Goal: Information Seeking & Learning: Check status

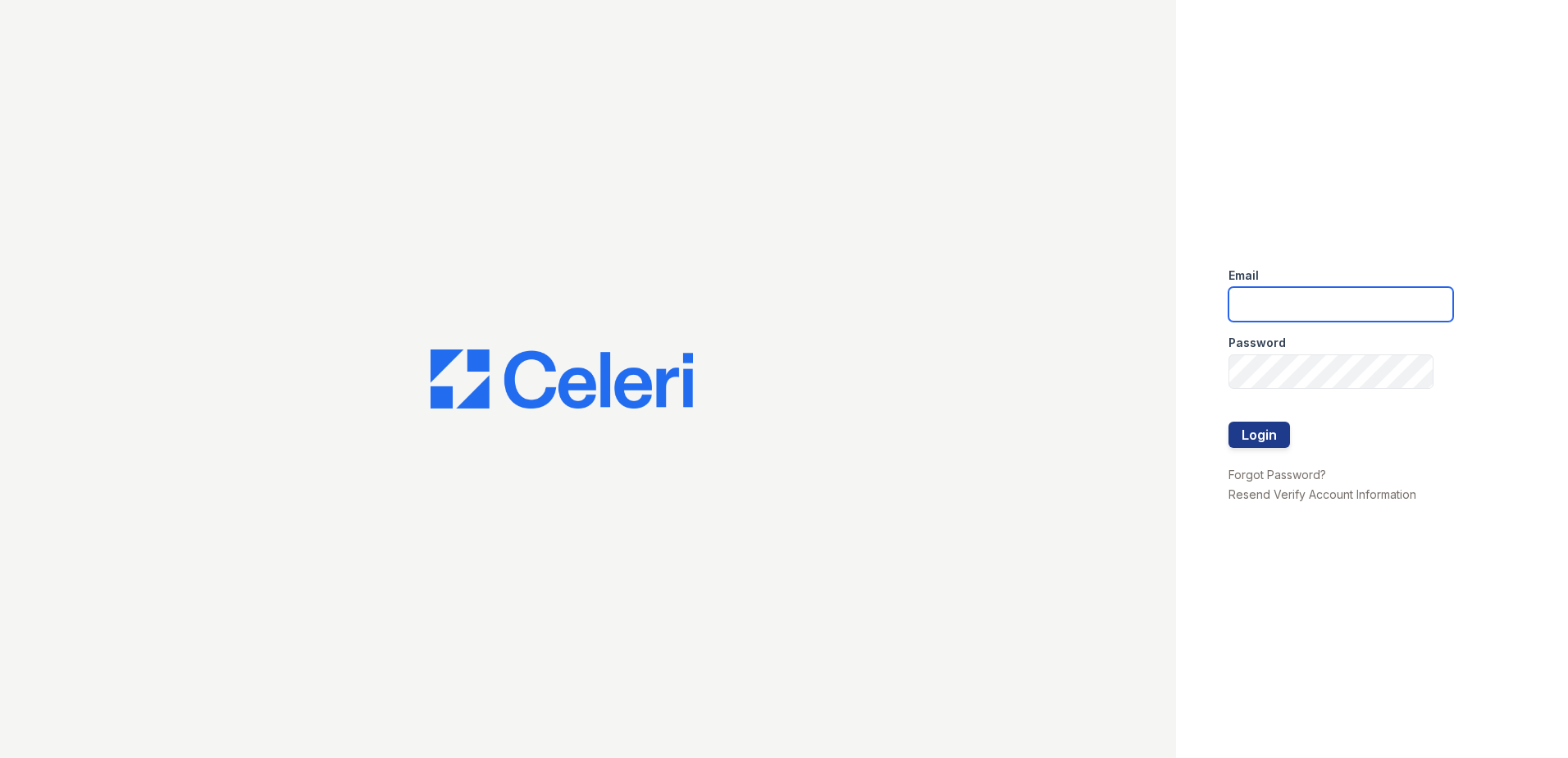
click at [1270, 310] on input "email" at bounding box center [1341, 304] width 225 height 34
type input "[EMAIL_ADDRESS][DOMAIN_NAME]"
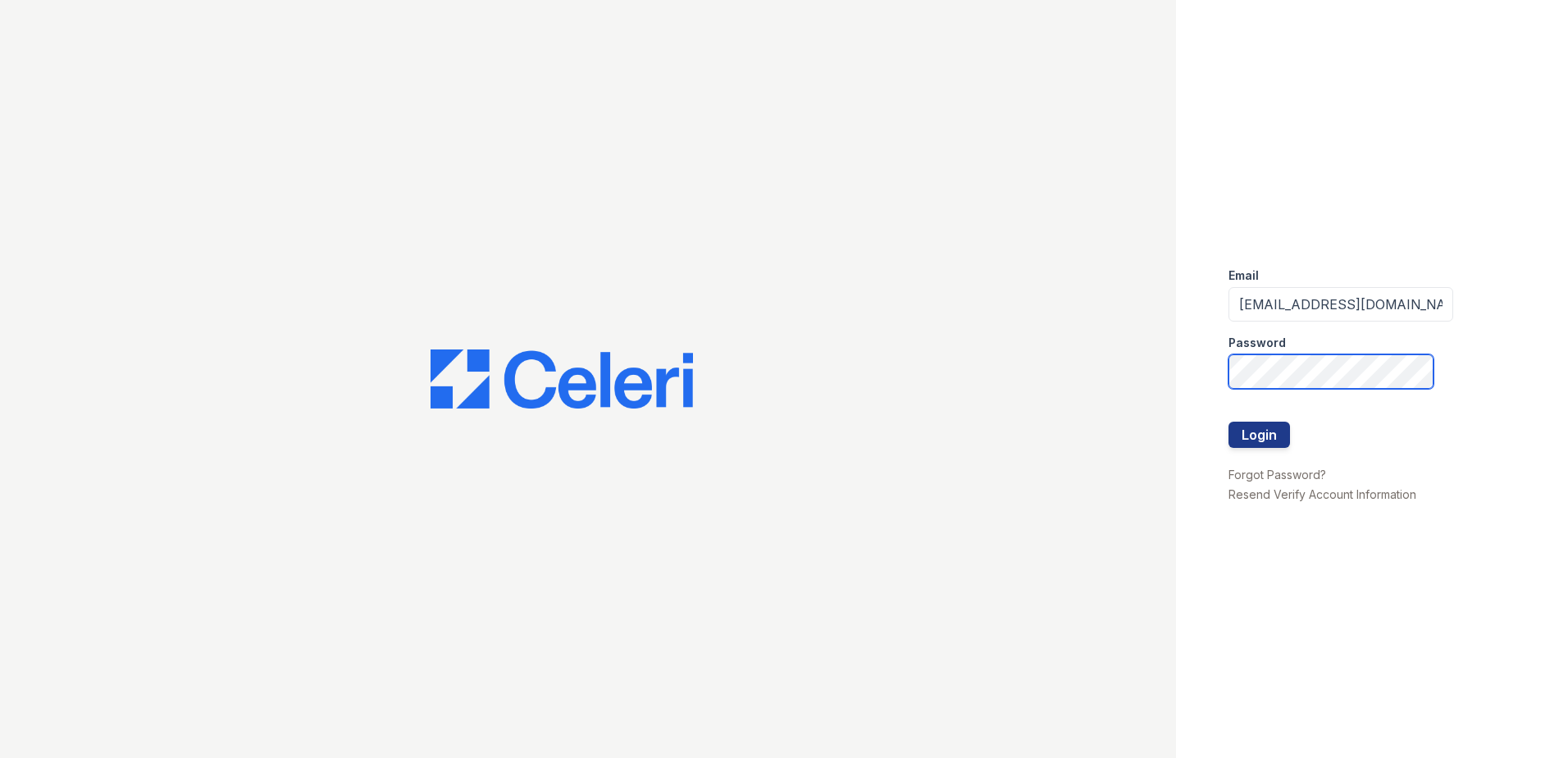
click at [1229, 422] on button "Login" at bounding box center [1259, 435] width 62 height 27
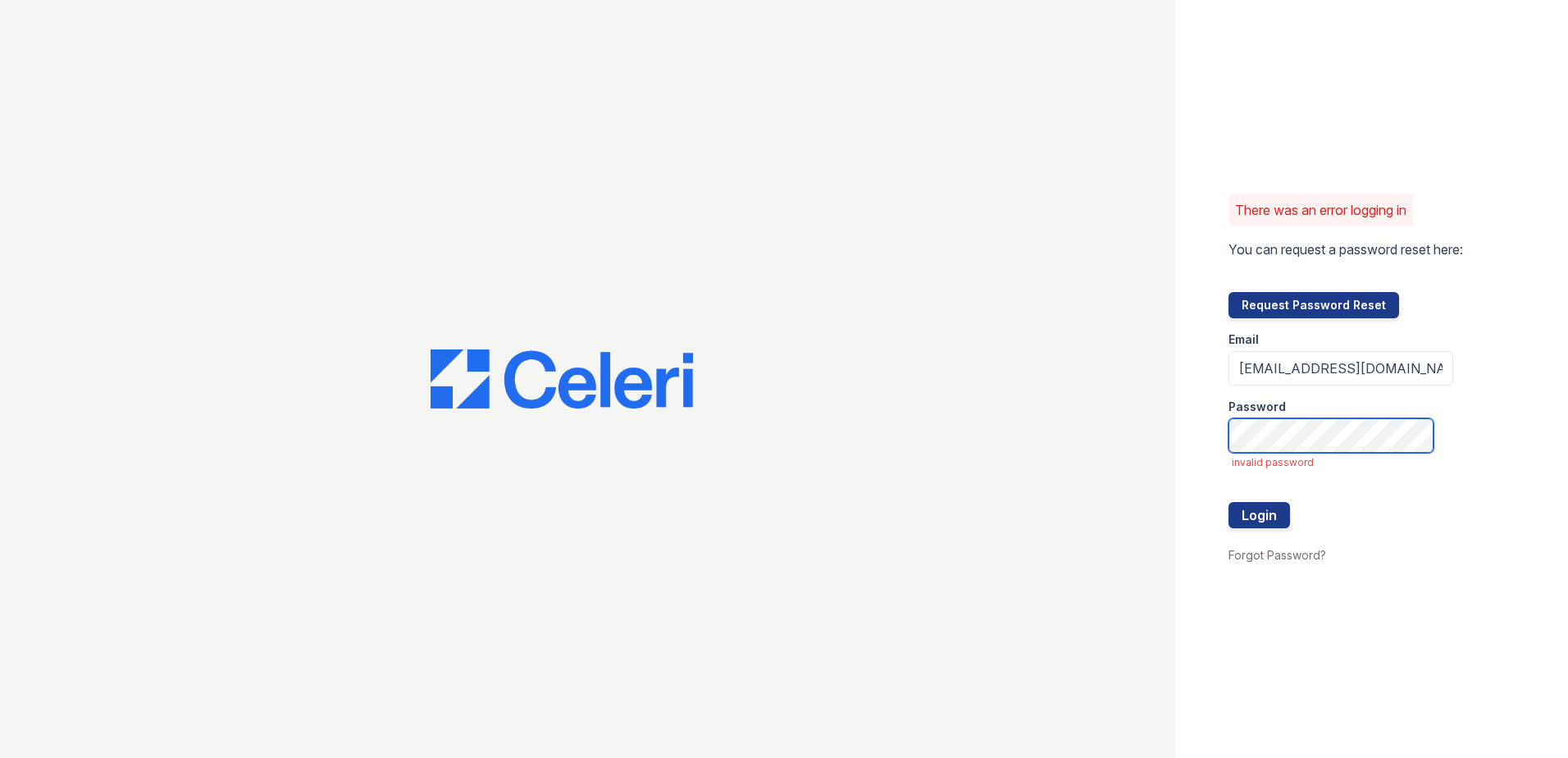
click at [1229, 502] on button "Login" at bounding box center [1259, 516] width 62 height 27
drag, startPoint x: 1240, startPoint y: 367, endPoint x: 1537, endPoint y: 370, distance: 297.0
click at [1537, 370] on div "There was an error logging in You can request a password reset here: Request Pa…" at bounding box center [1371, 379] width 392 height 758
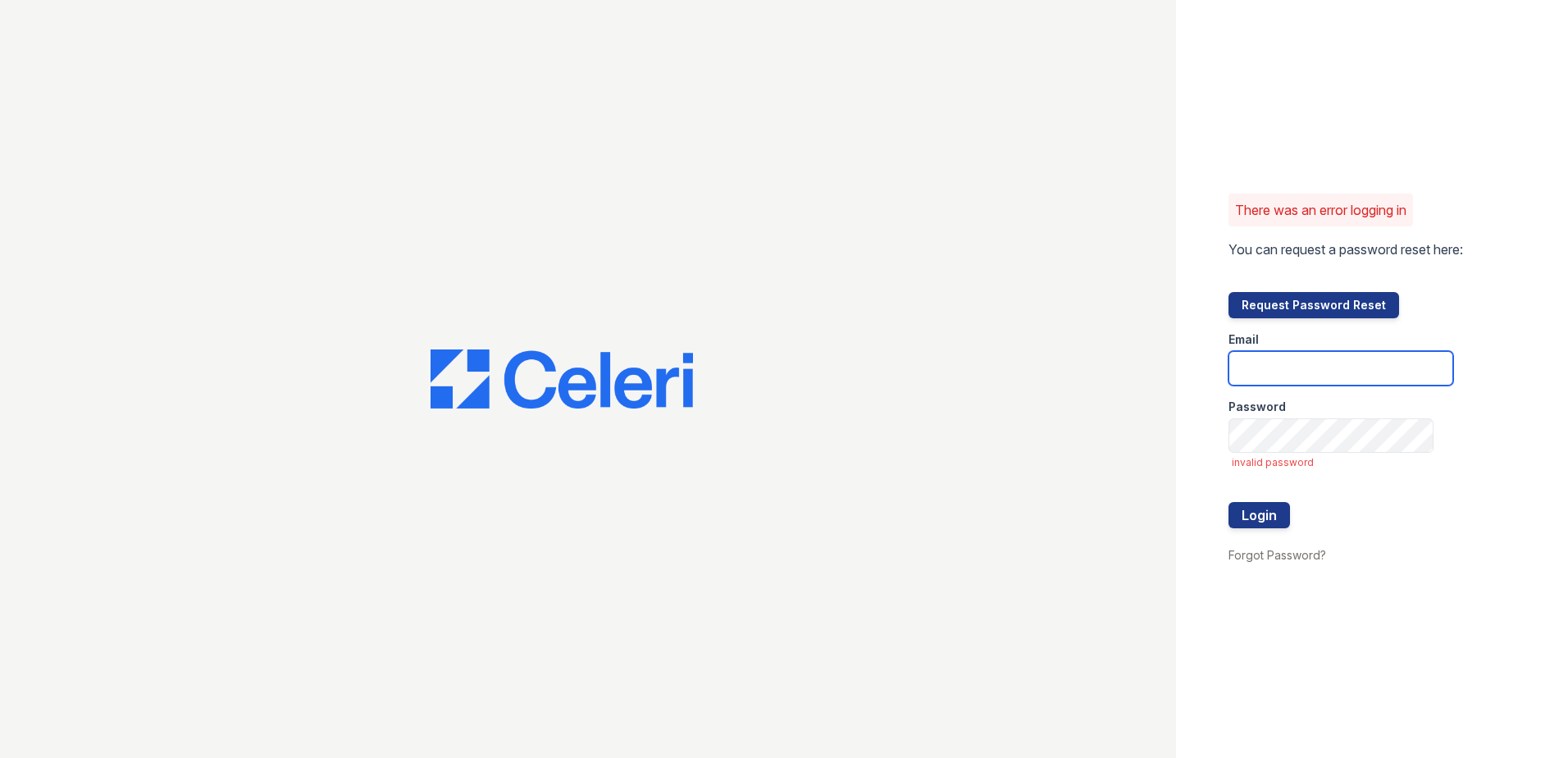
scroll to position [0, 0]
type input "arriveinnerharbor@trinity-pm.com"
click at [1229, 502] on button "Login" at bounding box center [1259, 516] width 62 height 27
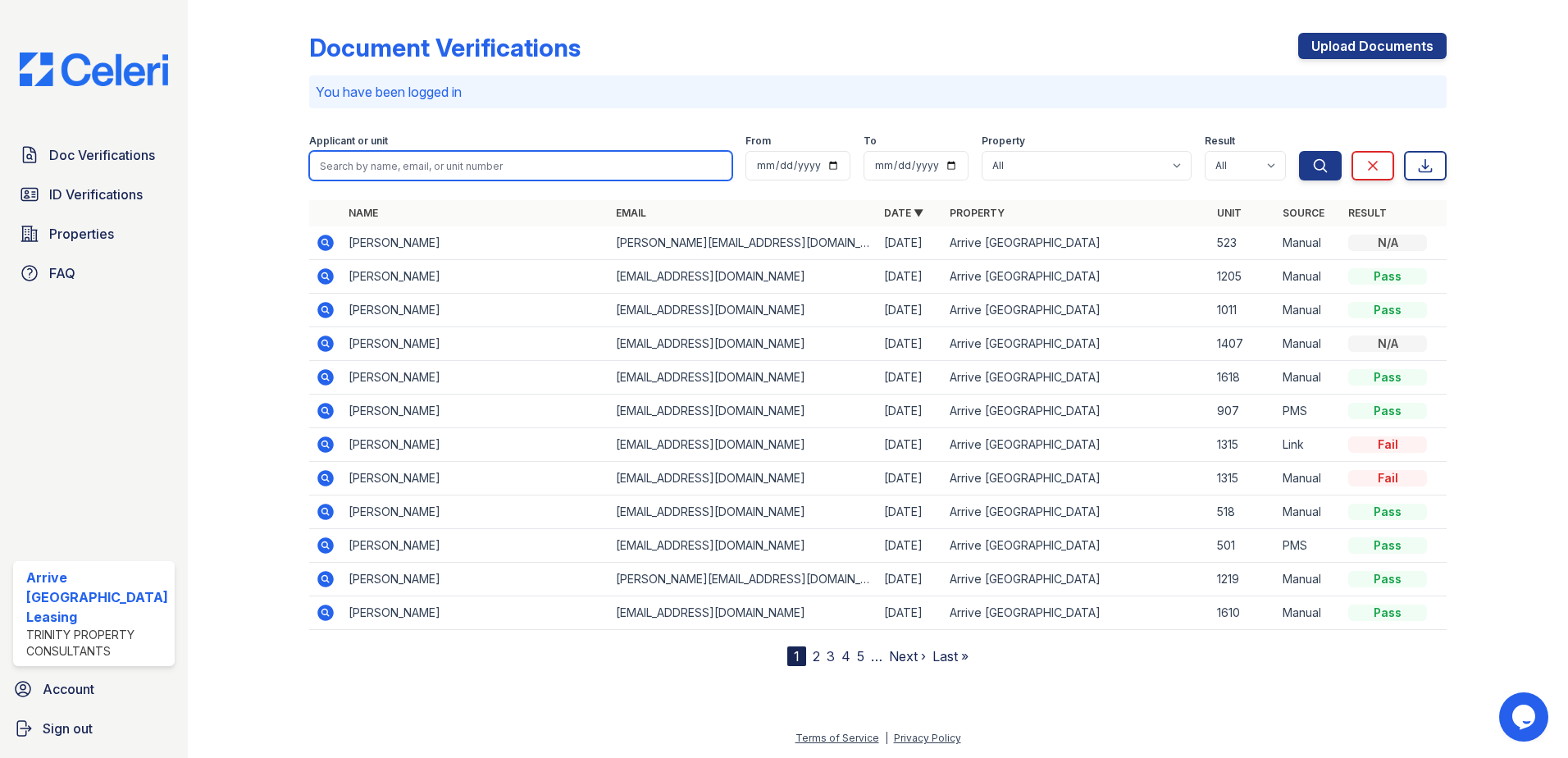
click at [384, 163] on input "search" at bounding box center [521, 165] width 424 height 29
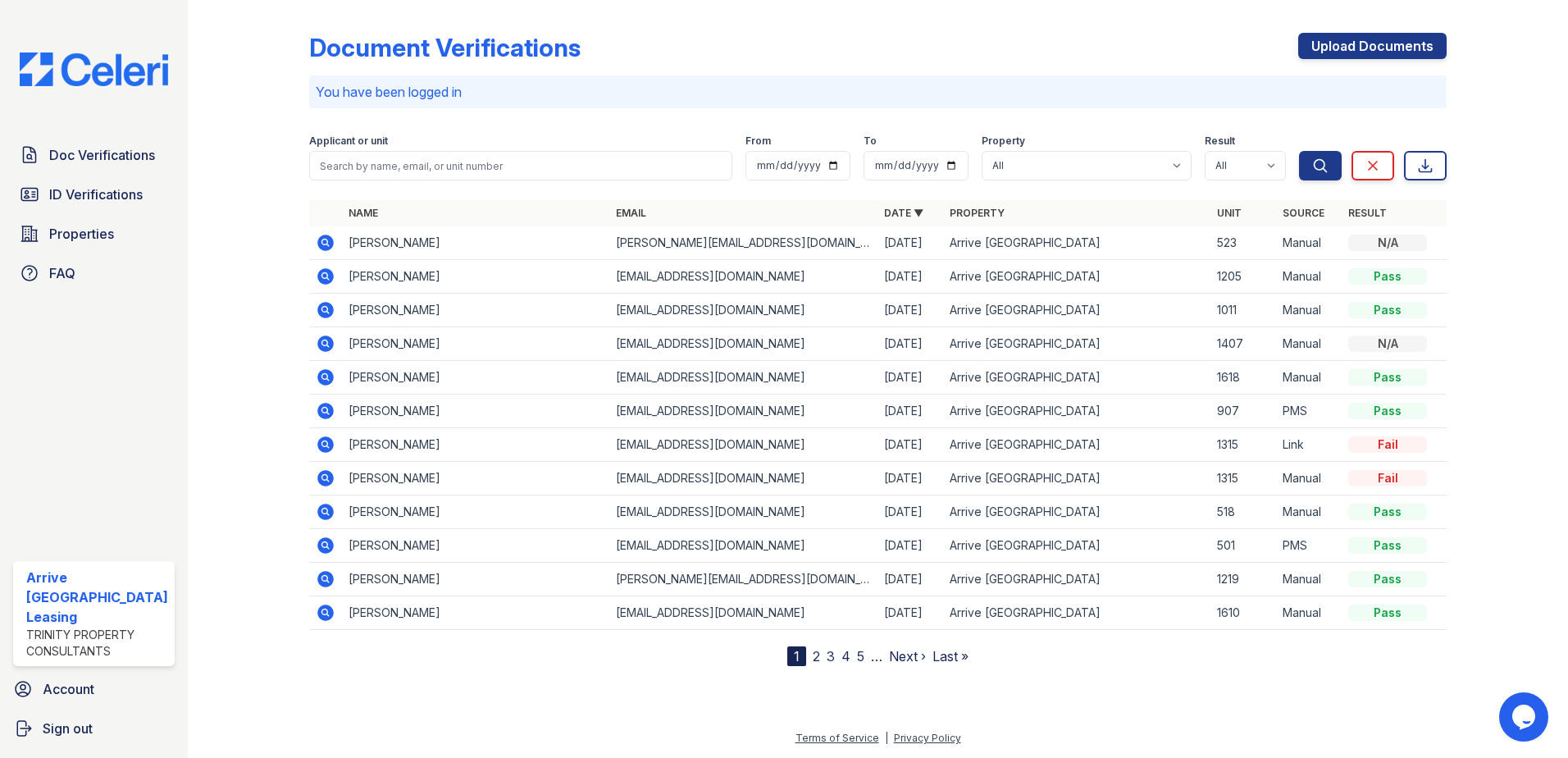
click at [795, 28] on div "Document Verifications Upload Documents You have been logged in Filter Applican…" at bounding box center [878, 336] width 1139 height 659
click at [773, 161] on input "date" at bounding box center [798, 165] width 105 height 29
type input "2025-08-01"
click at [907, 169] on input "date" at bounding box center [916, 165] width 105 height 29
click at [870, 158] on input "date" at bounding box center [916, 165] width 105 height 29
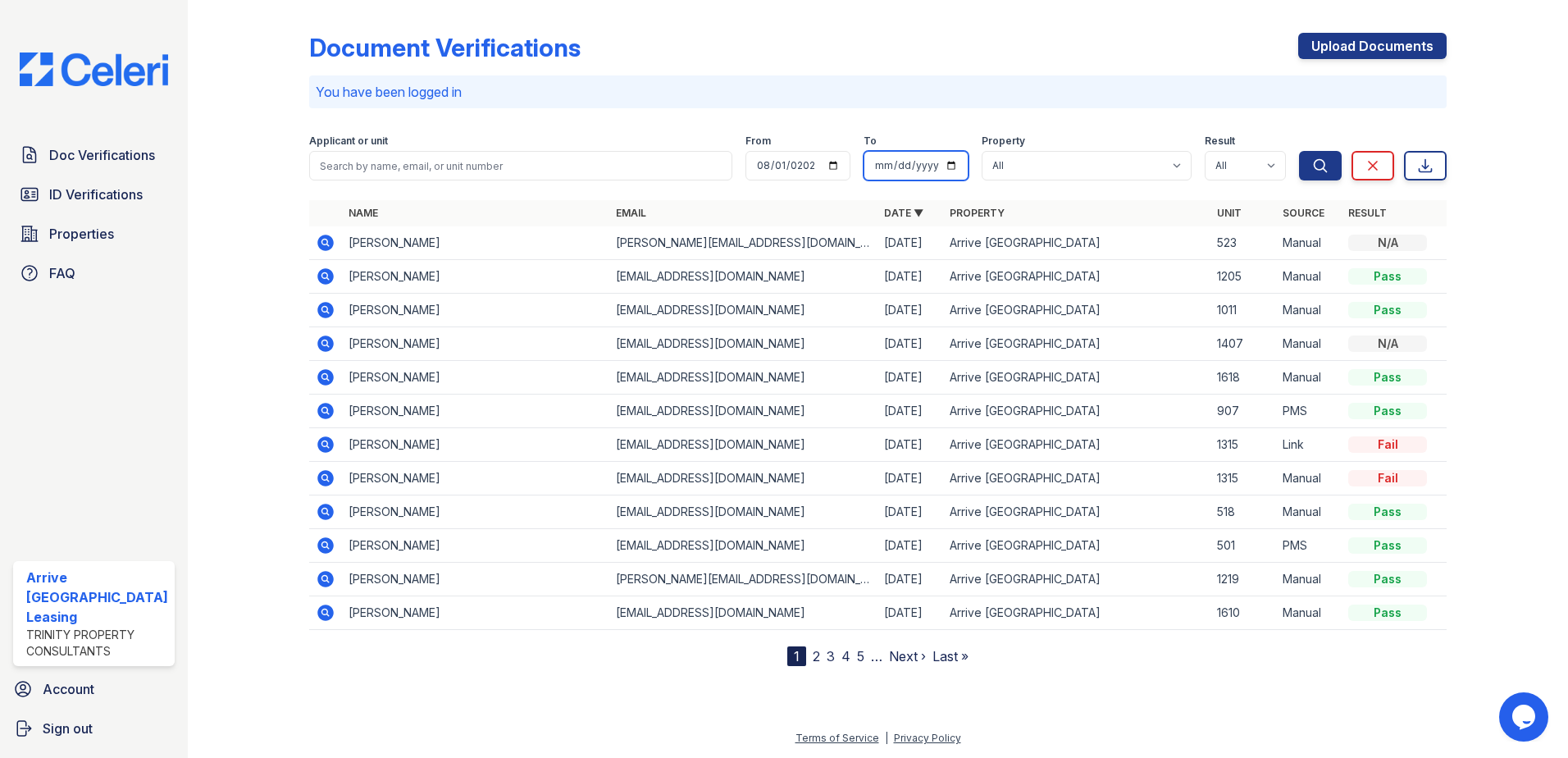
click at [875, 164] on input "date" at bounding box center [916, 165] width 105 height 29
type input "2025-08-30"
click at [1129, 162] on select "All Arrive Inner Harbor" at bounding box center [1086, 165] width 210 height 29
select select "1821"
click at [983, 151] on select "All Arrive Inner Harbor" at bounding box center [1086, 165] width 210 height 29
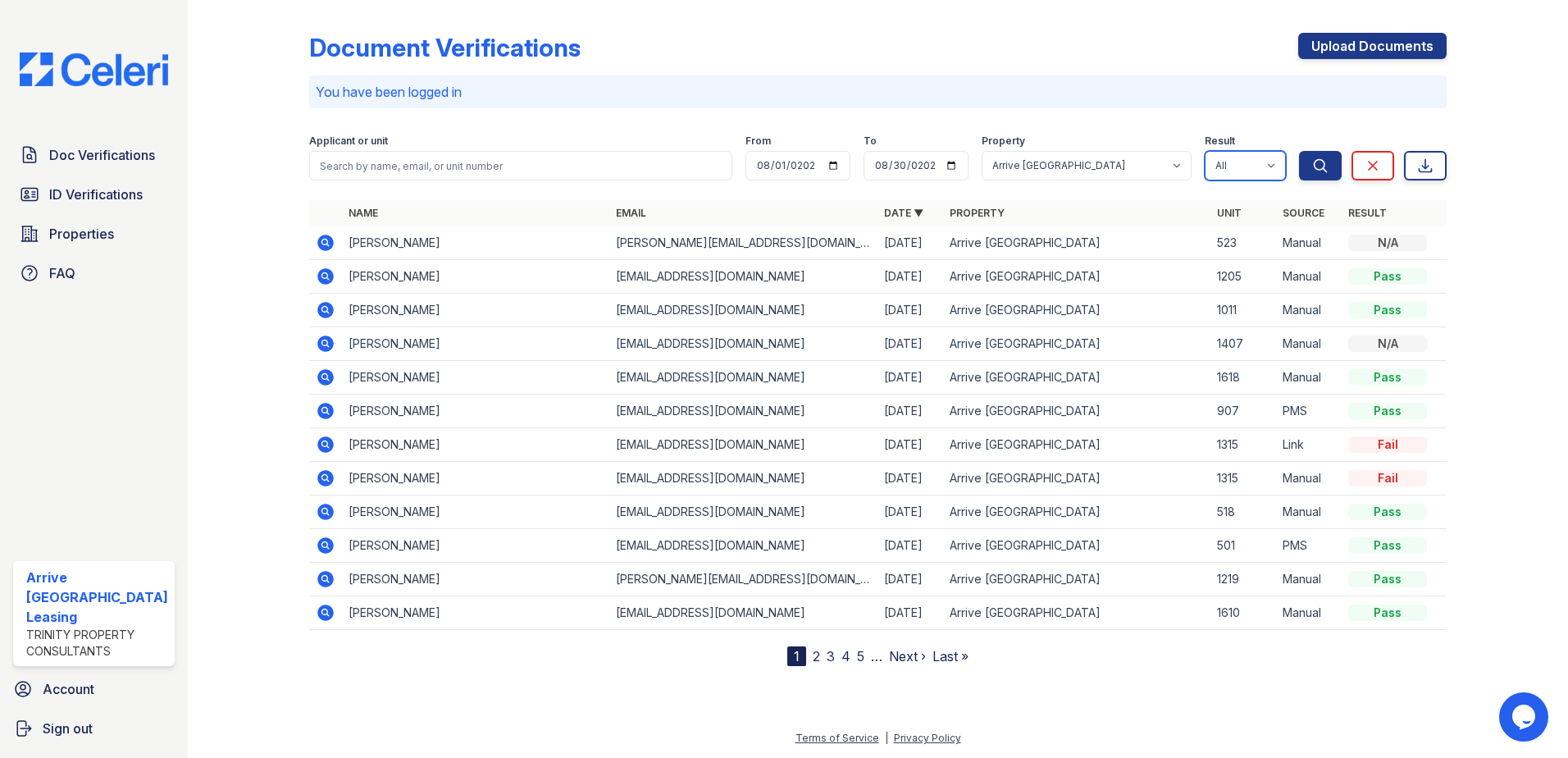
click at [1273, 167] on select "All Pass Caution Fail N/a" at bounding box center [1245, 165] width 81 height 29
select select "pass"
click at [1206, 151] on select "All Pass Caution Fail N/a" at bounding box center [1245, 165] width 81 height 29
click at [1320, 157] on button "Search" at bounding box center [1320, 165] width 43 height 29
click at [903, 166] on input "2025-08-30" at bounding box center [916, 165] width 105 height 29
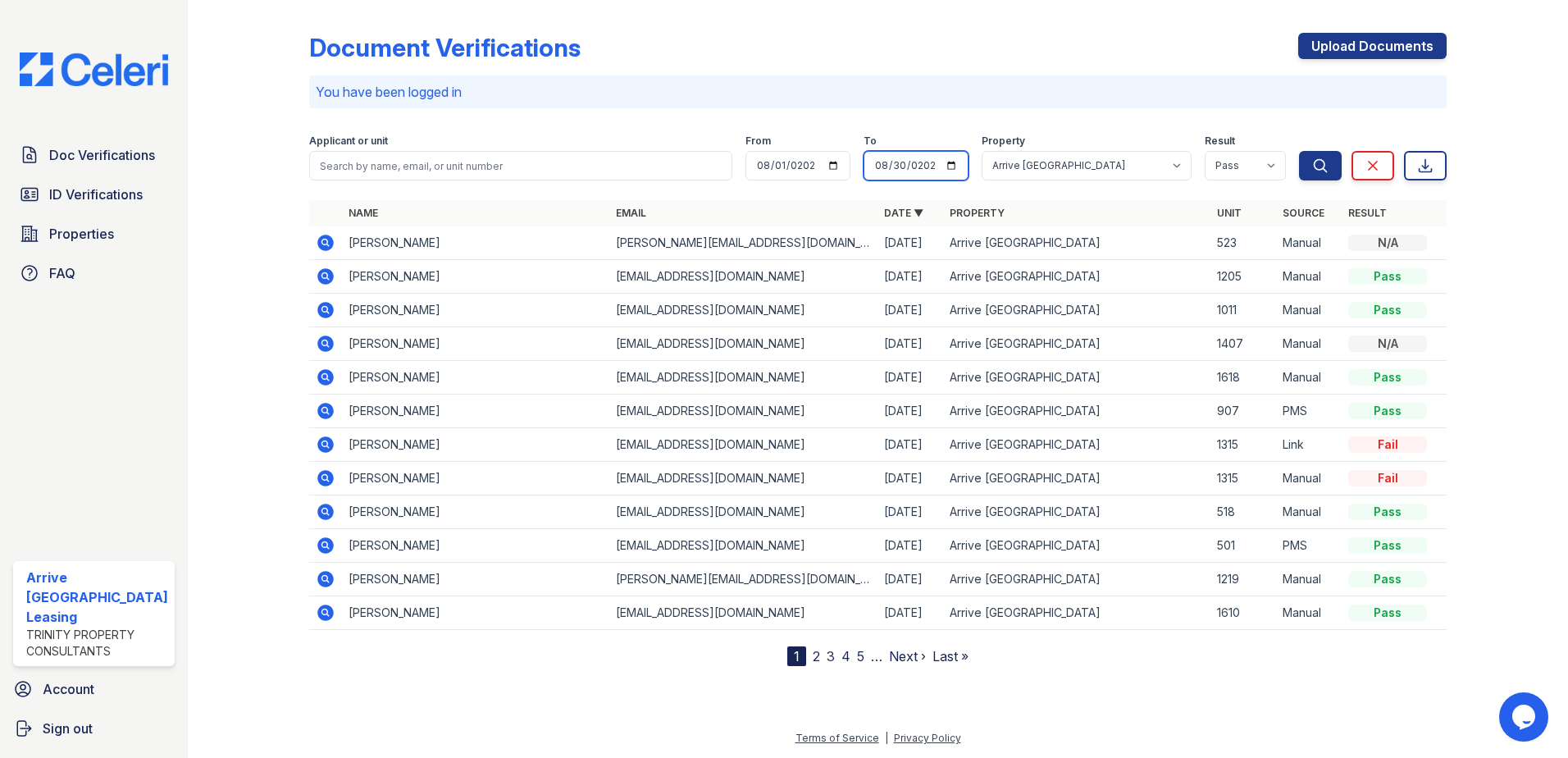
type input "2025-08-29"
click at [1307, 153] on button "Search" at bounding box center [1320, 165] width 43 height 29
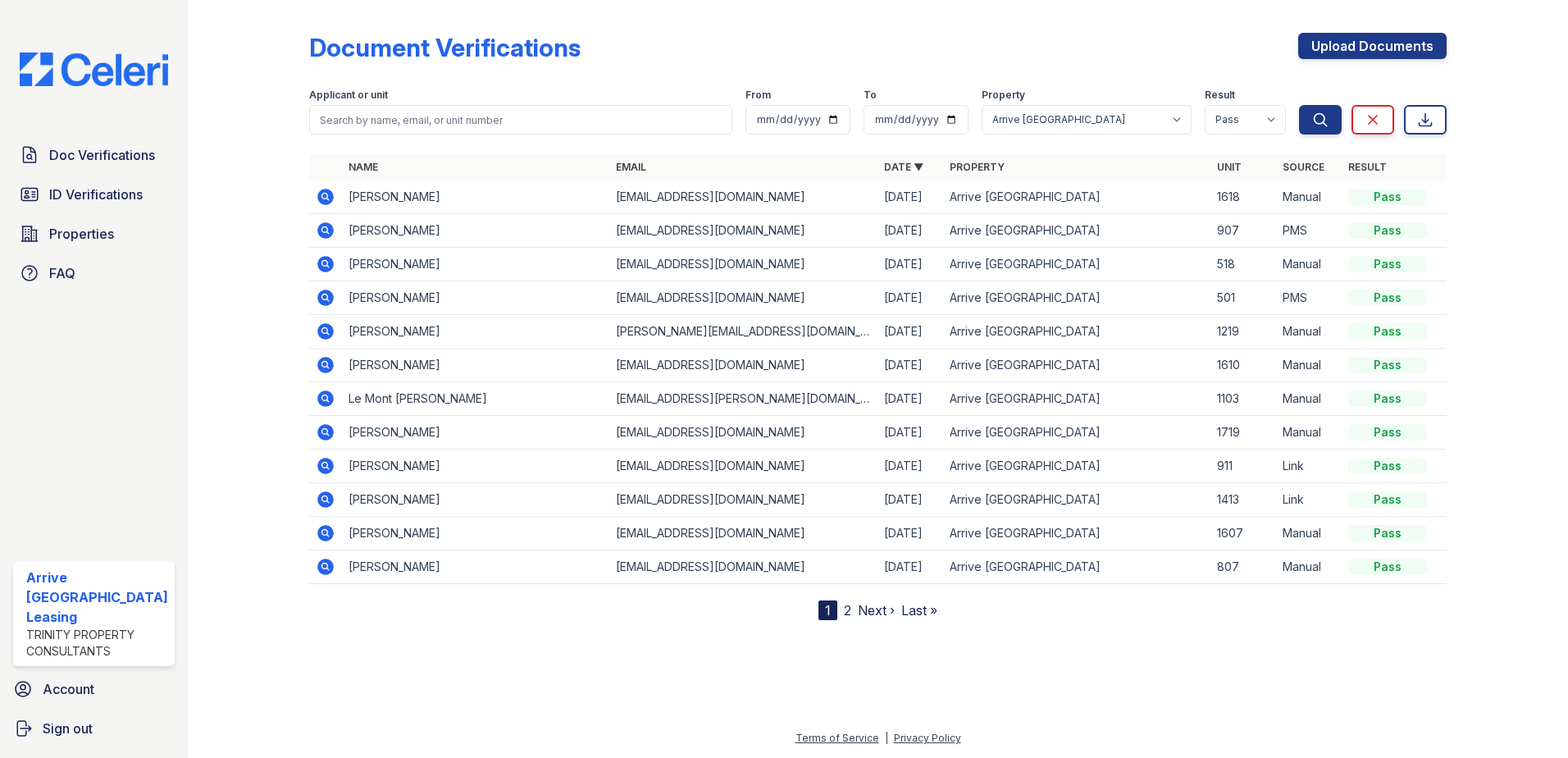
click at [364, 162] on link "Name" at bounding box center [363, 166] width 29 height 12
click at [850, 608] on link "2" at bounding box center [848, 610] width 8 height 16
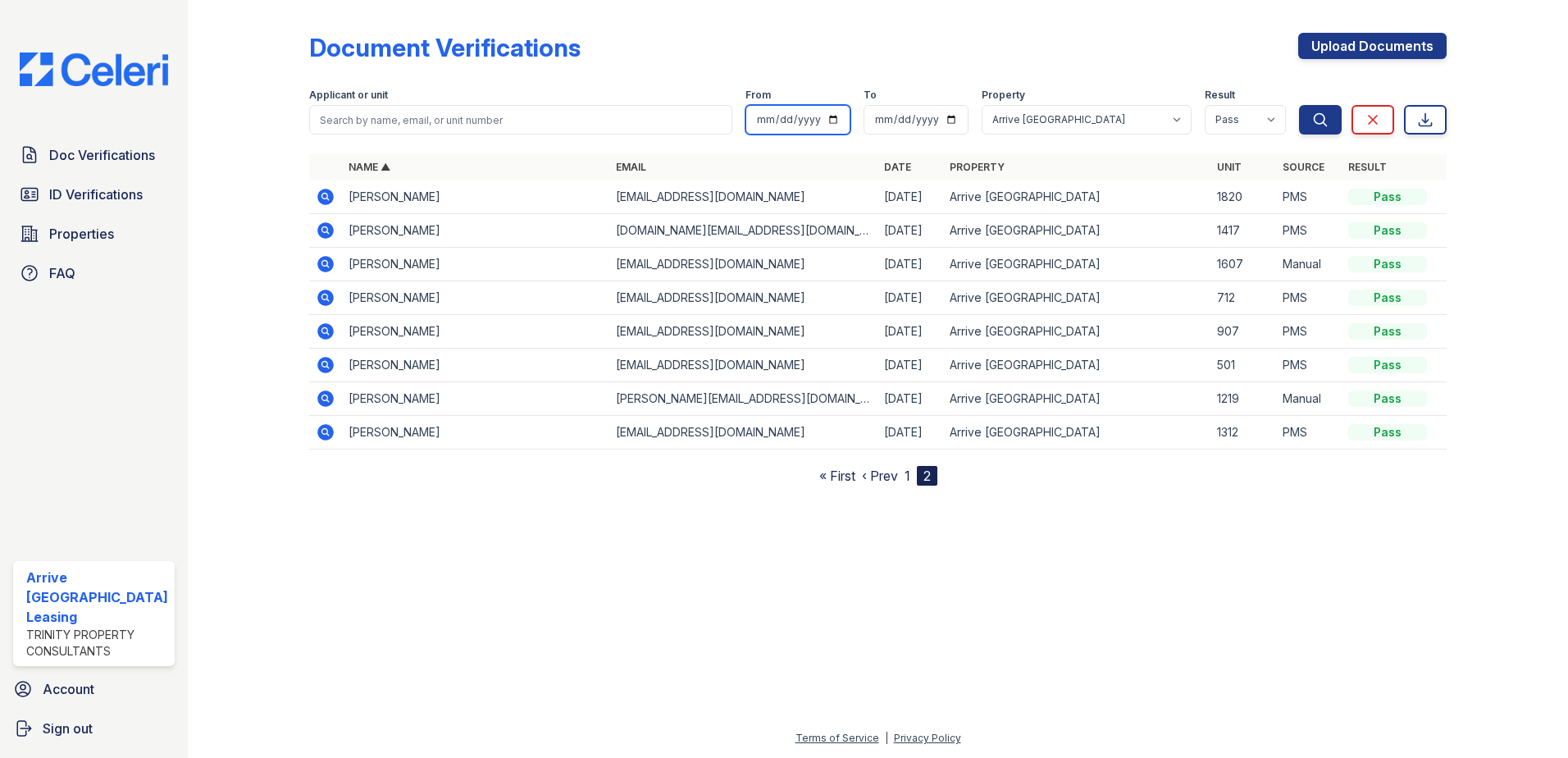
click at [760, 117] on input "2025-08-01" at bounding box center [798, 120] width 105 height 29
type input "2025-07-01"
click at [1306, 113] on button "Search" at bounding box center [1320, 120] width 43 height 29
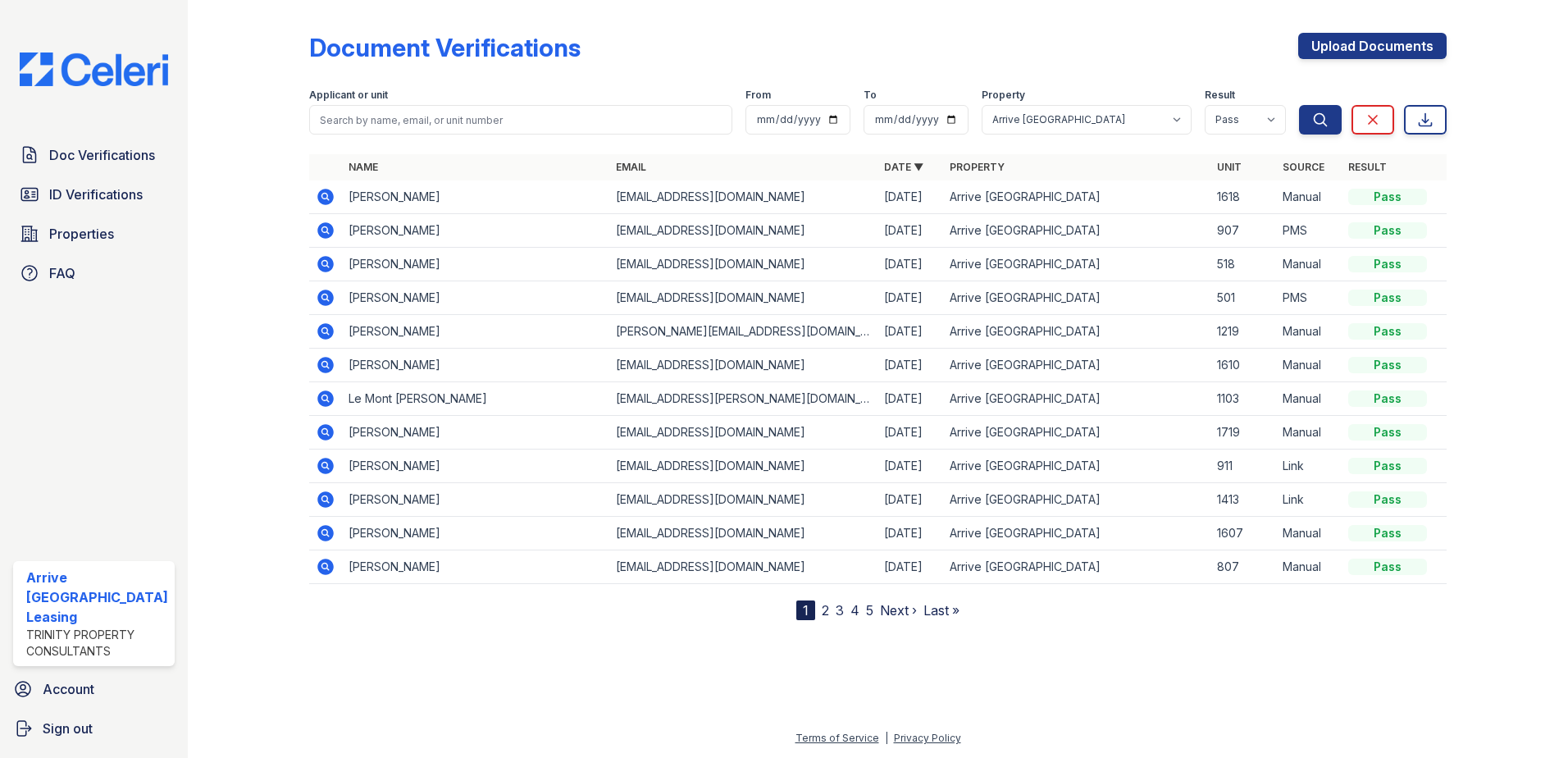
click at [374, 168] on link "Name" at bounding box center [363, 166] width 29 height 12
click at [824, 614] on link "2" at bounding box center [825, 610] width 8 height 16
click at [883, 612] on link "3" at bounding box center [882, 610] width 9 height 16
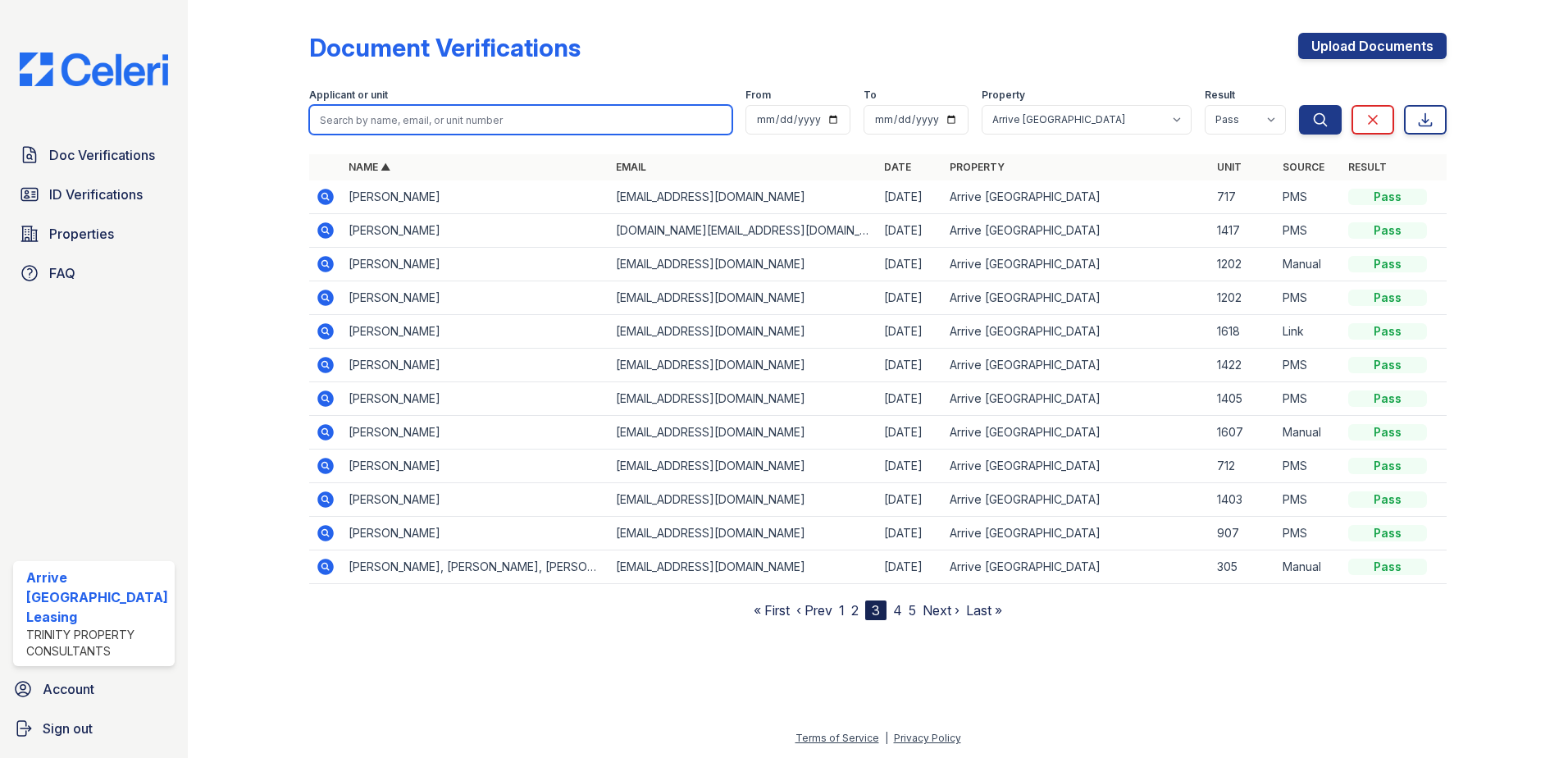
drag, startPoint x: 359, startPoint y: 123, endPoint x: 400, endPoint y: 124, distance: 41.0
click at [359, 123] on input "search" at bounding box center [521, 120] width 424 height 29
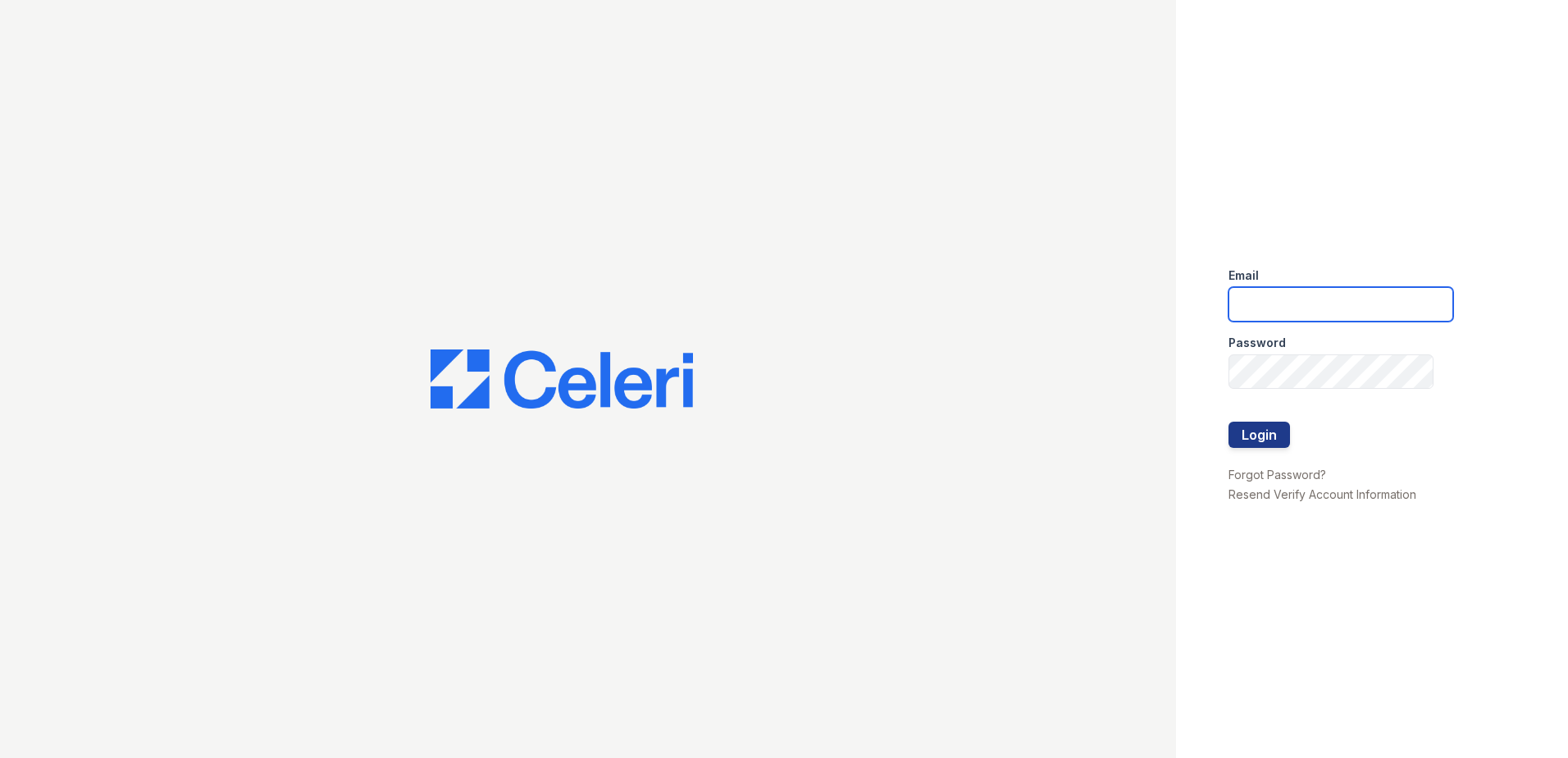
click at [1300, 307] on input "email" at bounding box center [1341, 304] width 225 height 34
type input "[EMAIL_ADDRESS][DOMAIN_NAME]"
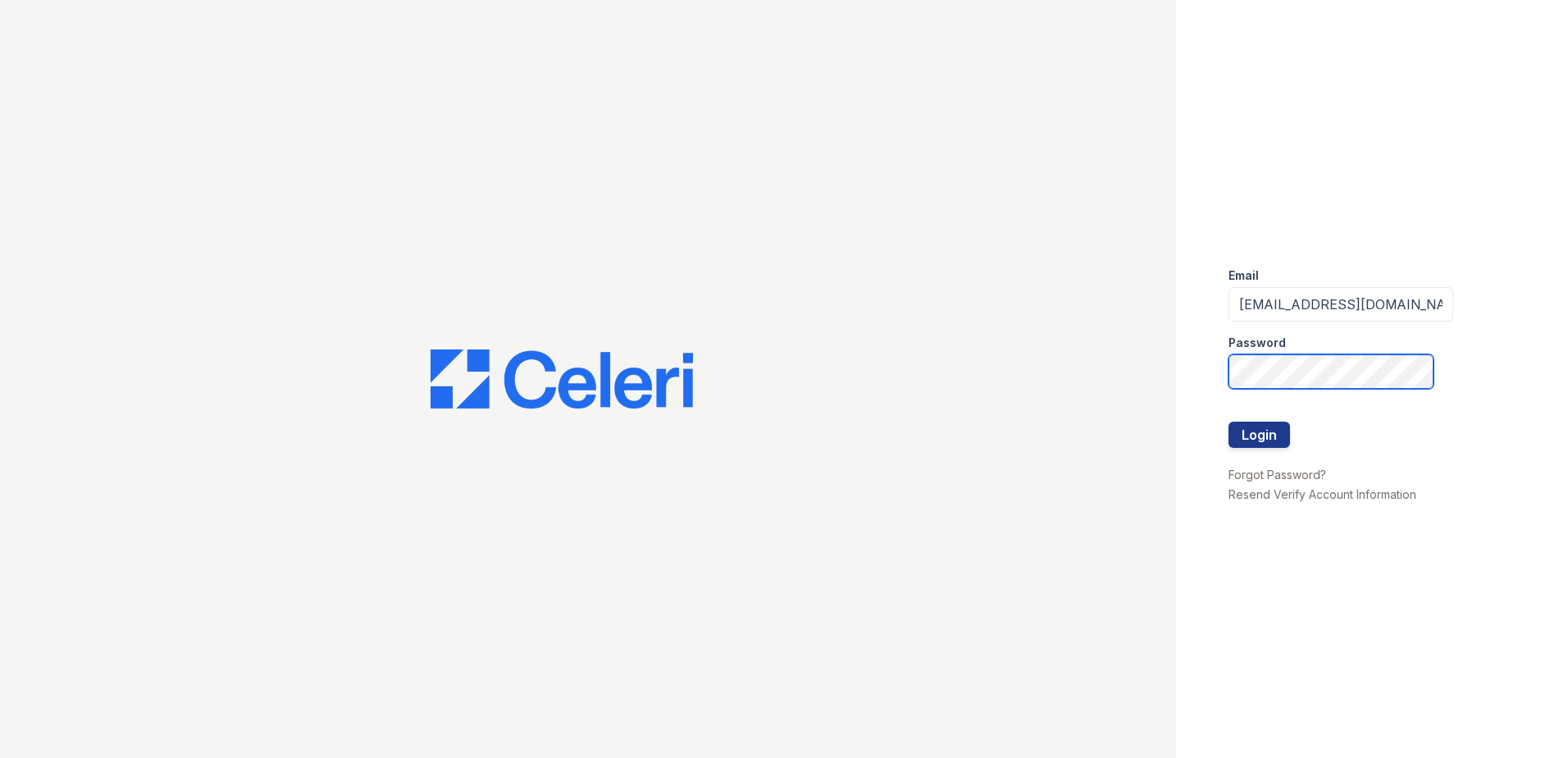
click at [1229, 422] on button "Login" at bounding box center [1259, 435] width 62 height 27
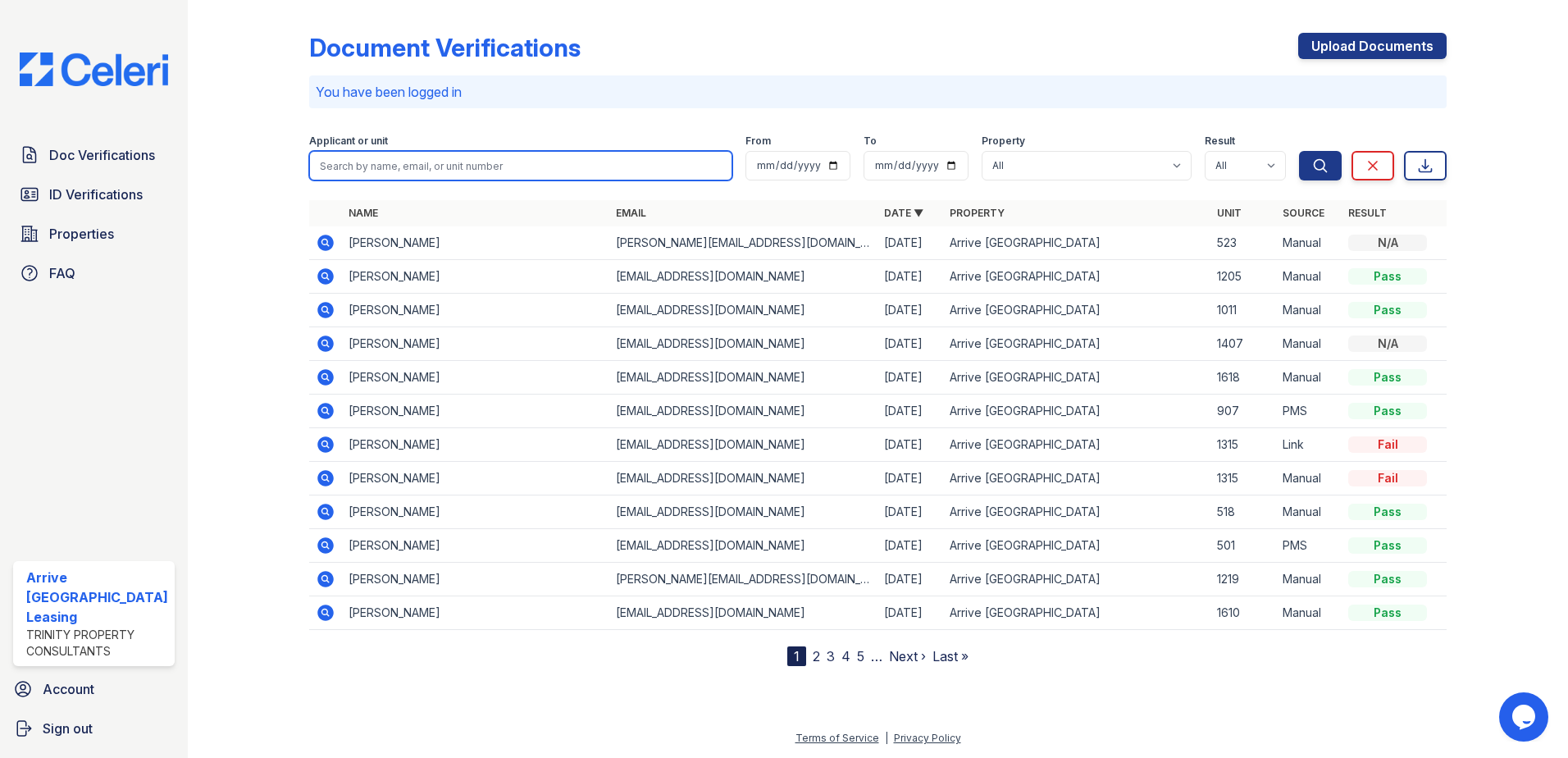
click at [372, 162] on input "search" at bounding box center [521, 165] width 424 height 29
type input "sams"
click at [1299, 151] on button "Search" at bounding box center [1320, 165] width 43 height 29
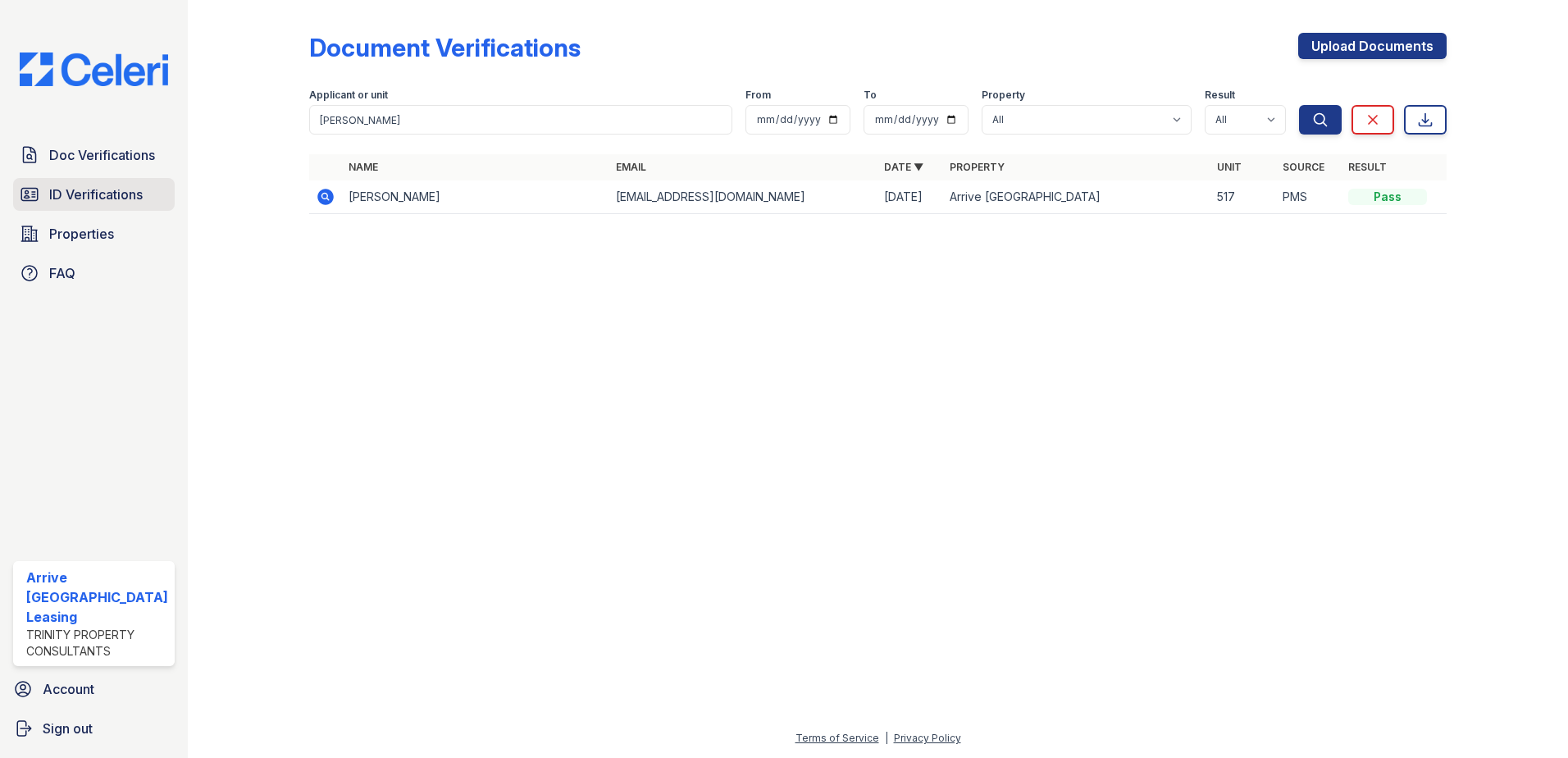
click at [94, 185] on span "ID Verifications" at bounding box center [96, 194] width 93 height 20
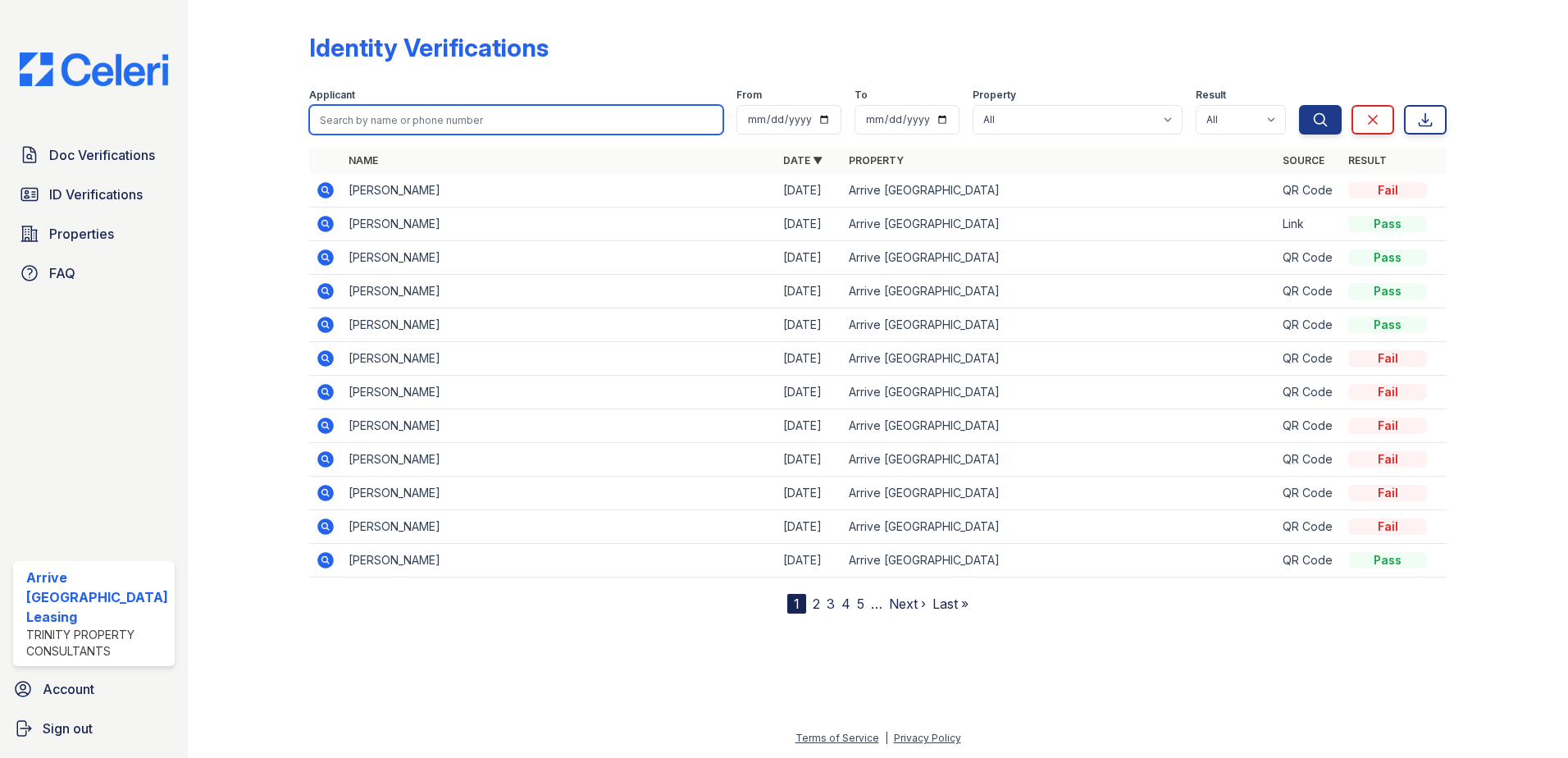
click at [349, 123] on input "search" at bounding box center [517, 120] width 415 height 29
type input "sams"
click at [1299, 105] on button "Search" at bounding box center [1320, 120] width 43 height 29
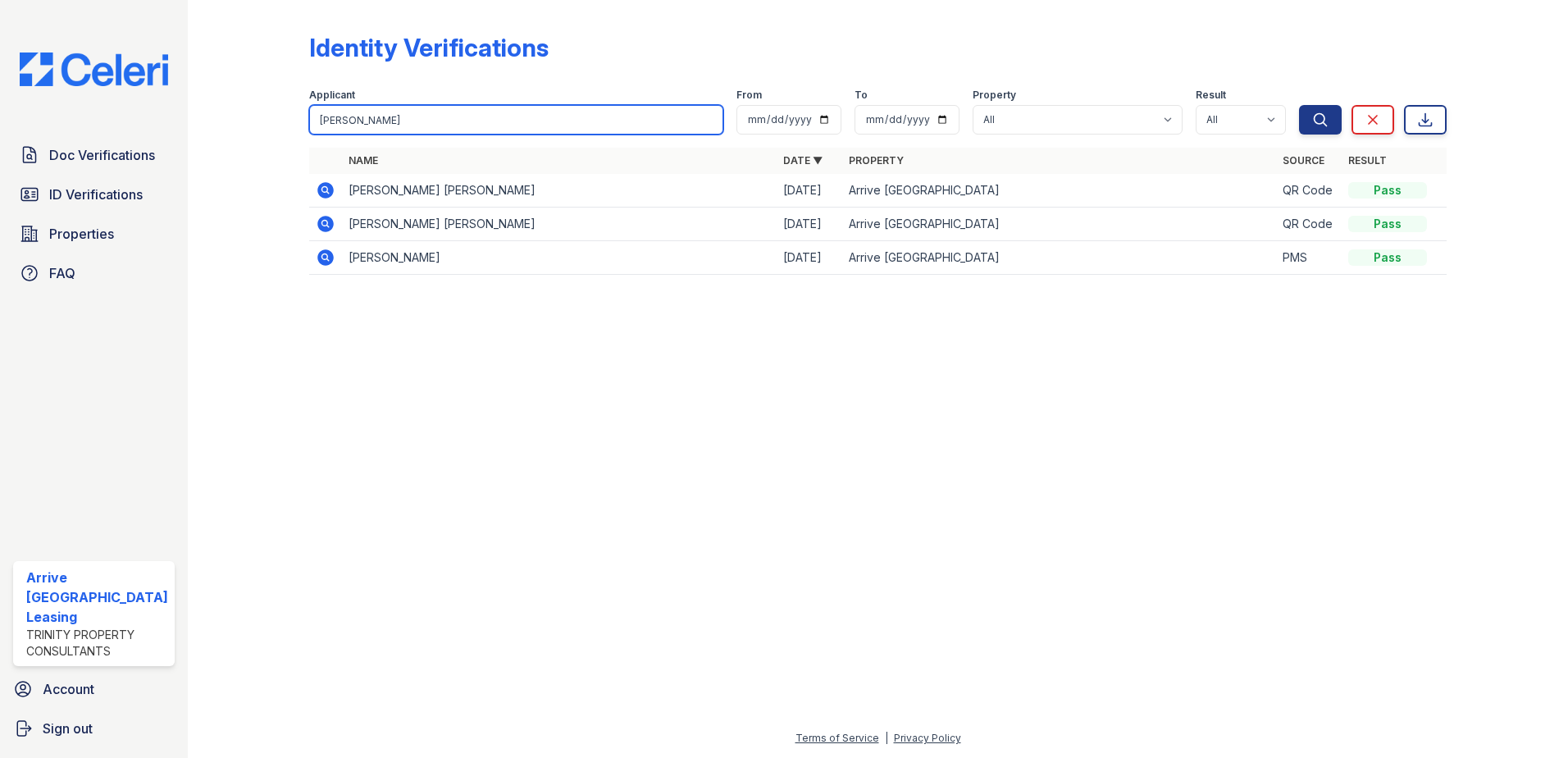
drag, startPoint x: 382, startPoint y: 111, endPoint x: 293, endPoint y: 111, distance: 89.0
click at [293, 111] on div "Identity Verifications Filter Applicant sams From To Property All Arrive Inner …" at bounding box center [878, 159] width 1328 height 317
paste input "Tianyu"
type input "Tianyu"
click at [1299, 105] on button "Search" at bounding box center [1320, 120] width 43 height 29
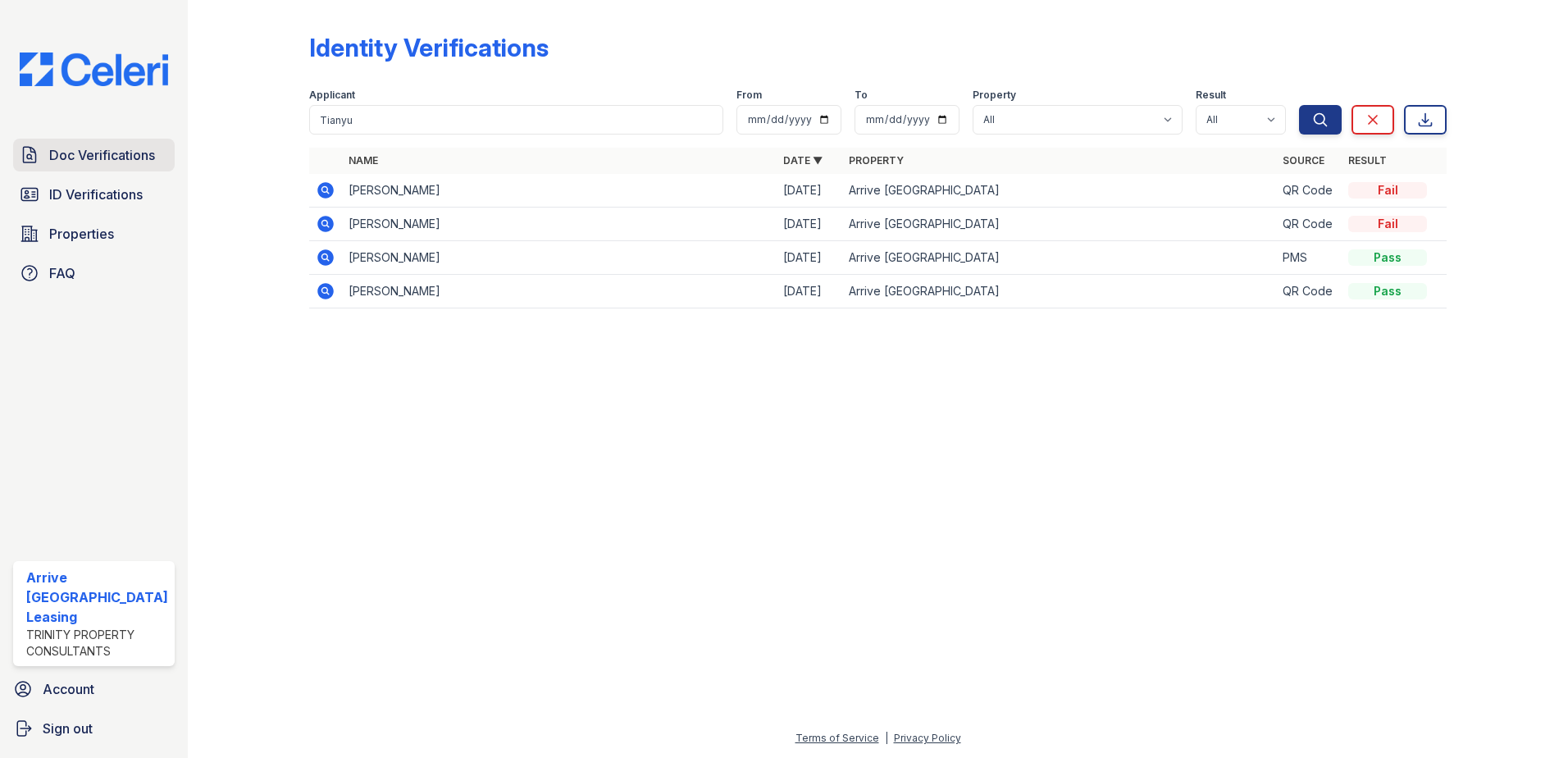
click at [116, 160] on span "Doc Verifications" at bounding box center [102, 155] width 105 height 20
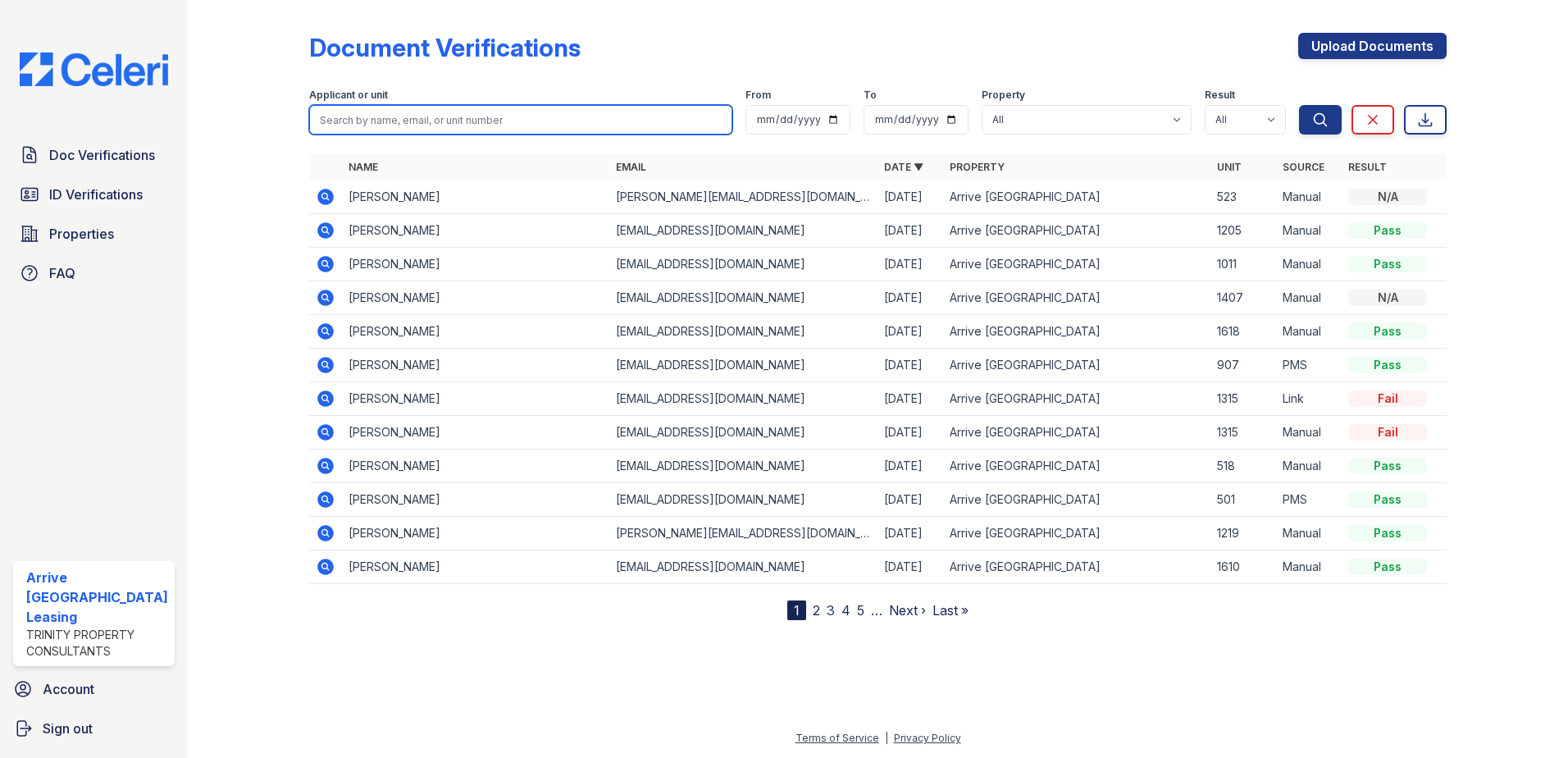
click at [346, 115] on input "search" at bounding box center [521, 120] width 424 height 29
paste input "Tianyu"
type input "Tianyu"
click at [1299, 105] on button "Search" at bounding box center [1320, 120] width 43 height 29
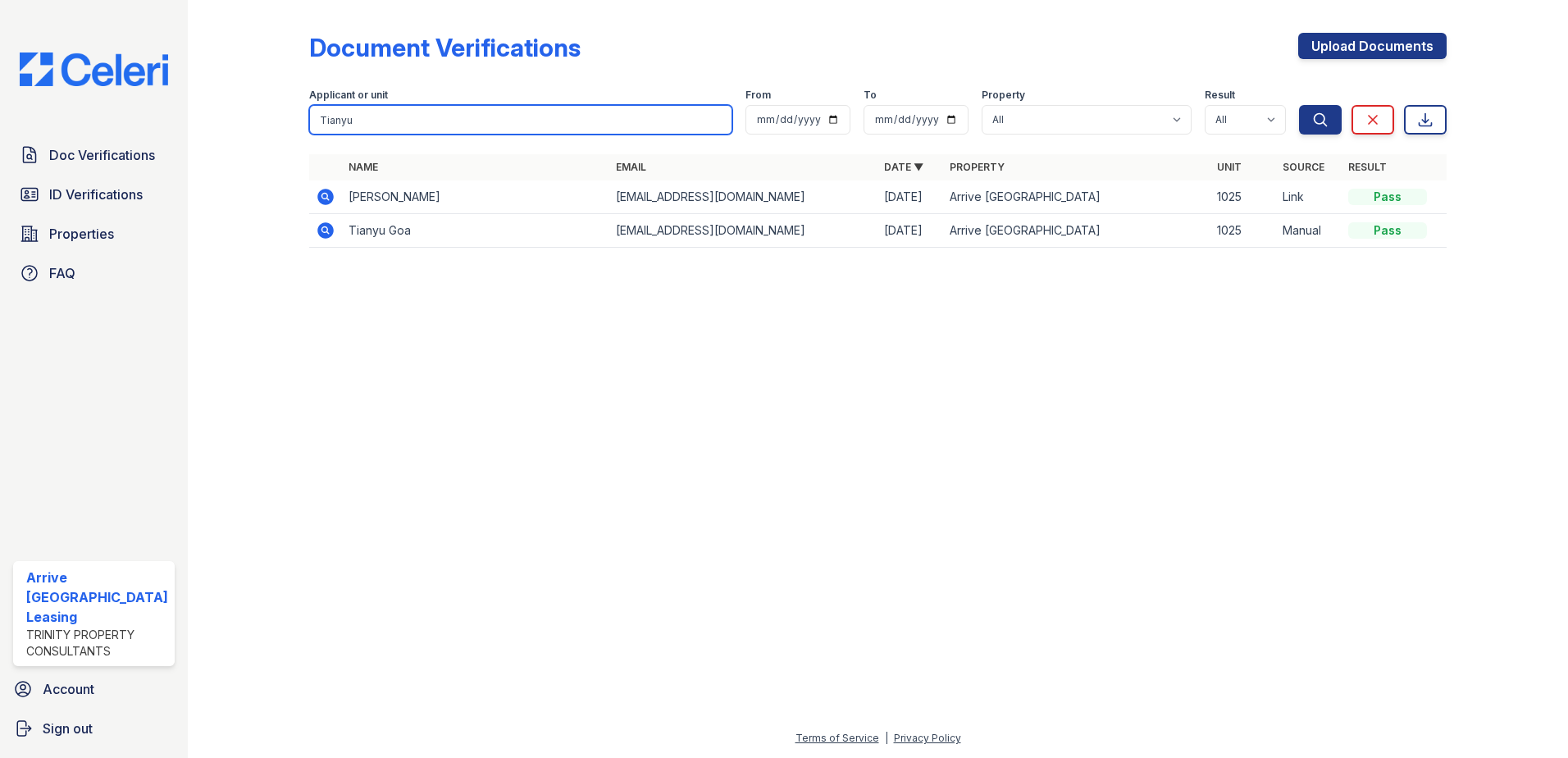
drag, startPoint x: 382, startPoint y: 127, endPoint x: 245, endPoint y: 111, distance: 137.9
click at [245, 111] on div "Document Verifications Upload Documents Filter Applicant or unit Tianyu From To…" at bounding box center [878, 145] width 1328 height 291
paste input "Stewart"
type input "Stewart"
click at [1299, 105] on button "Search" at bounding box center [1320, 120] width 43 height 29
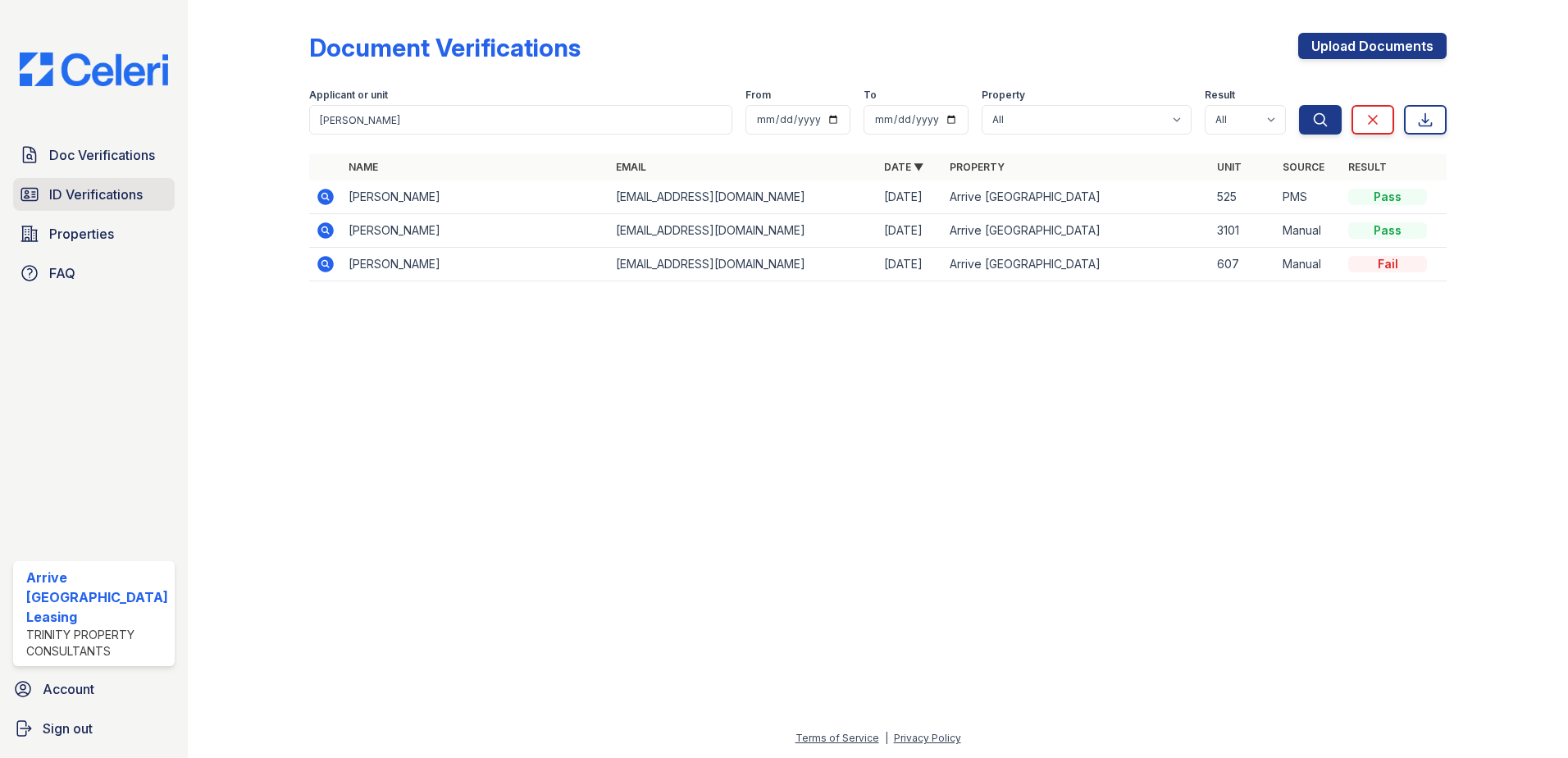
click at [86, 189] on span "ID Verifications" at bounding box center [96, 194] width 93 height 20
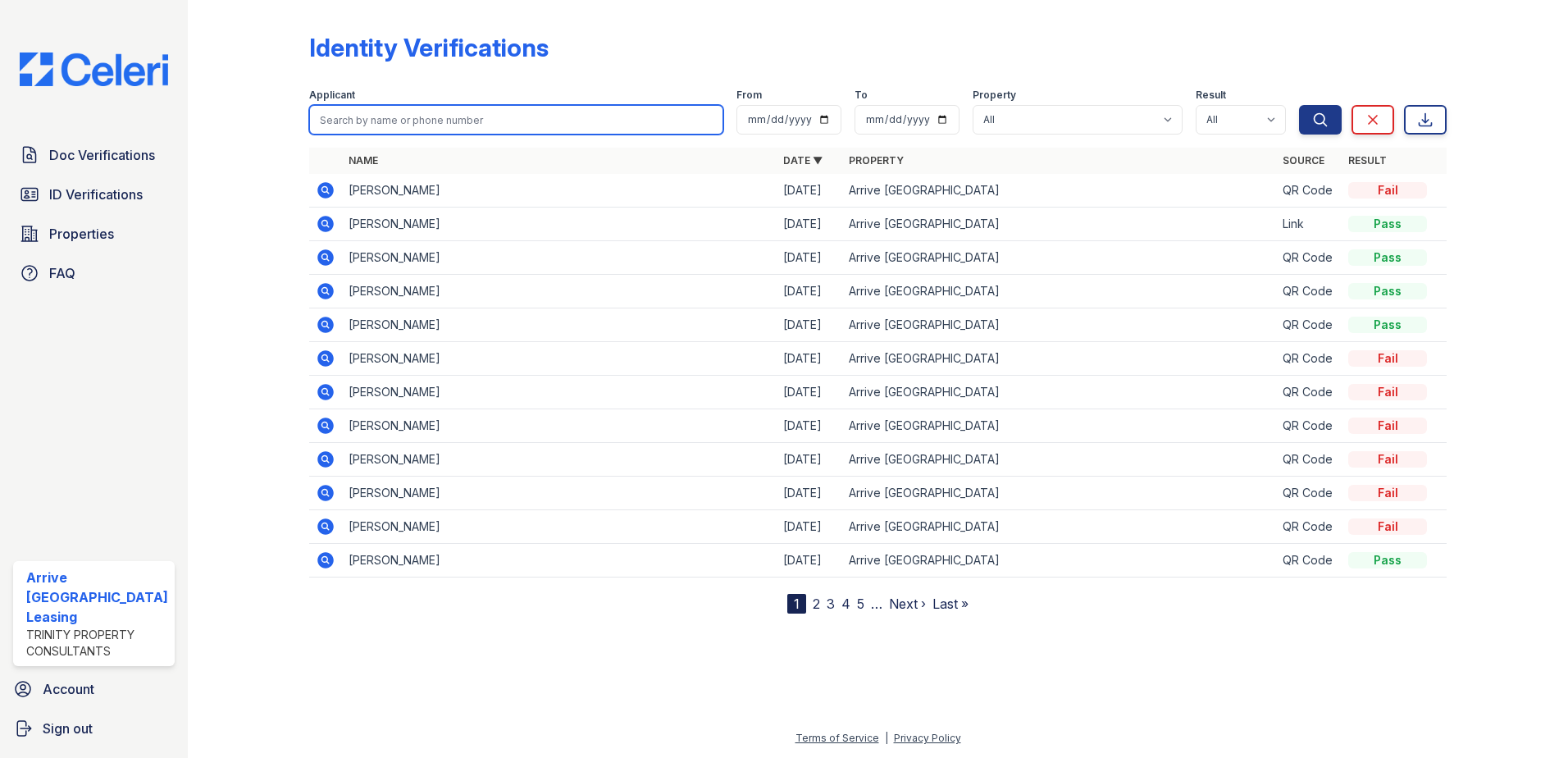
click at [337, 118] on input "search" at bounding box center [517, 120] width 415 height 29
paste input "Stewart"
type input "Stewart"
click at [1299, 105] on button "Search" at bounding box center [1320, 120] width 43 height 29
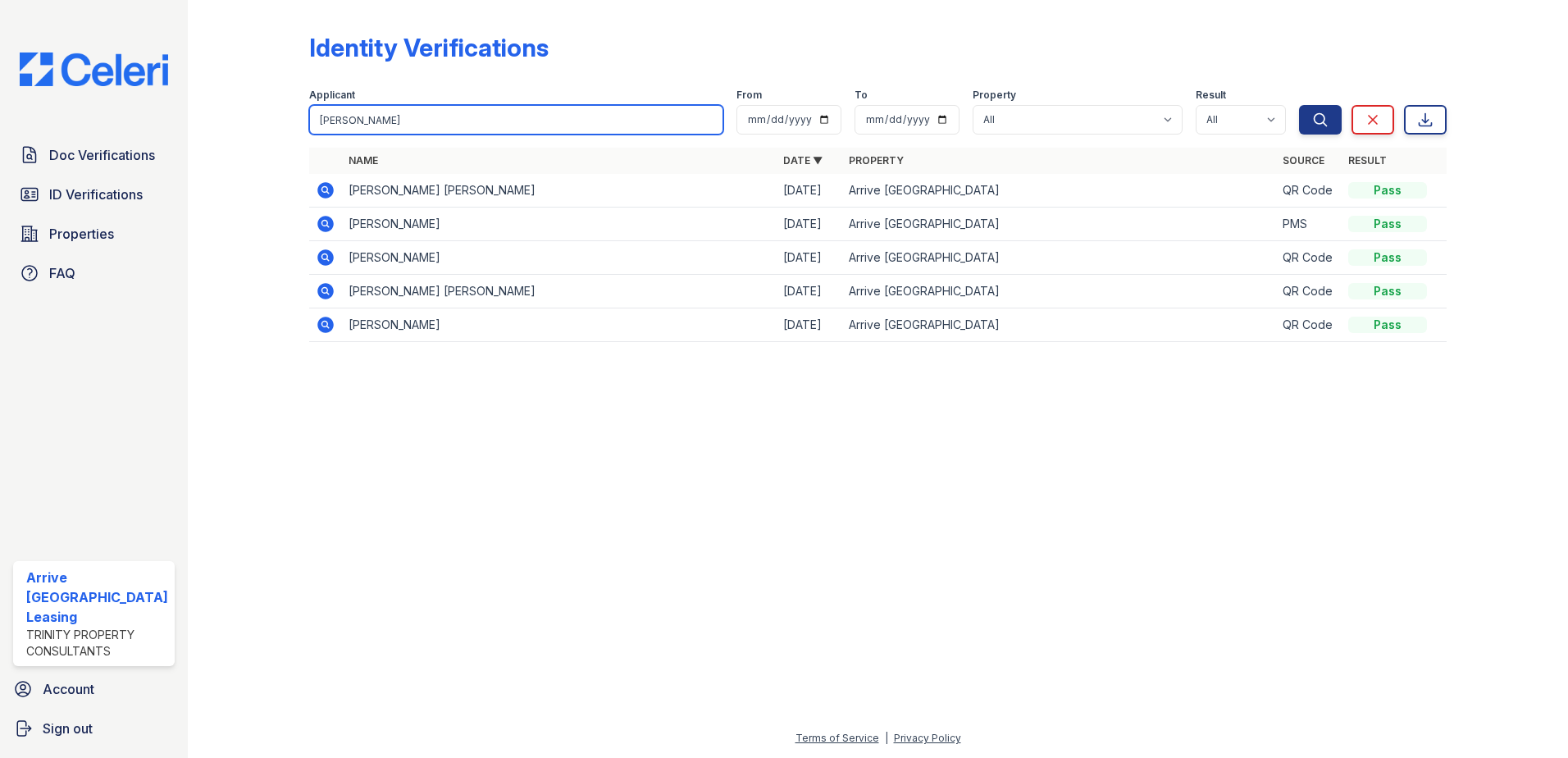
drag, startPoint x: 381, startPoint y: 117, endPoint x: 262, endPoint y: 116, distance: 119.0
click at [262, 116] on div "Identity Verifications Filter Applicant Stewart From To Property All Arrive Inn…" at bounding box center [878, 192] width 1328 height 385
paste input "Chantelle"
type input "Chantelle"
click at [1299, 105] on button "Search" at bounding box center [1320, 120] width 43 height 29
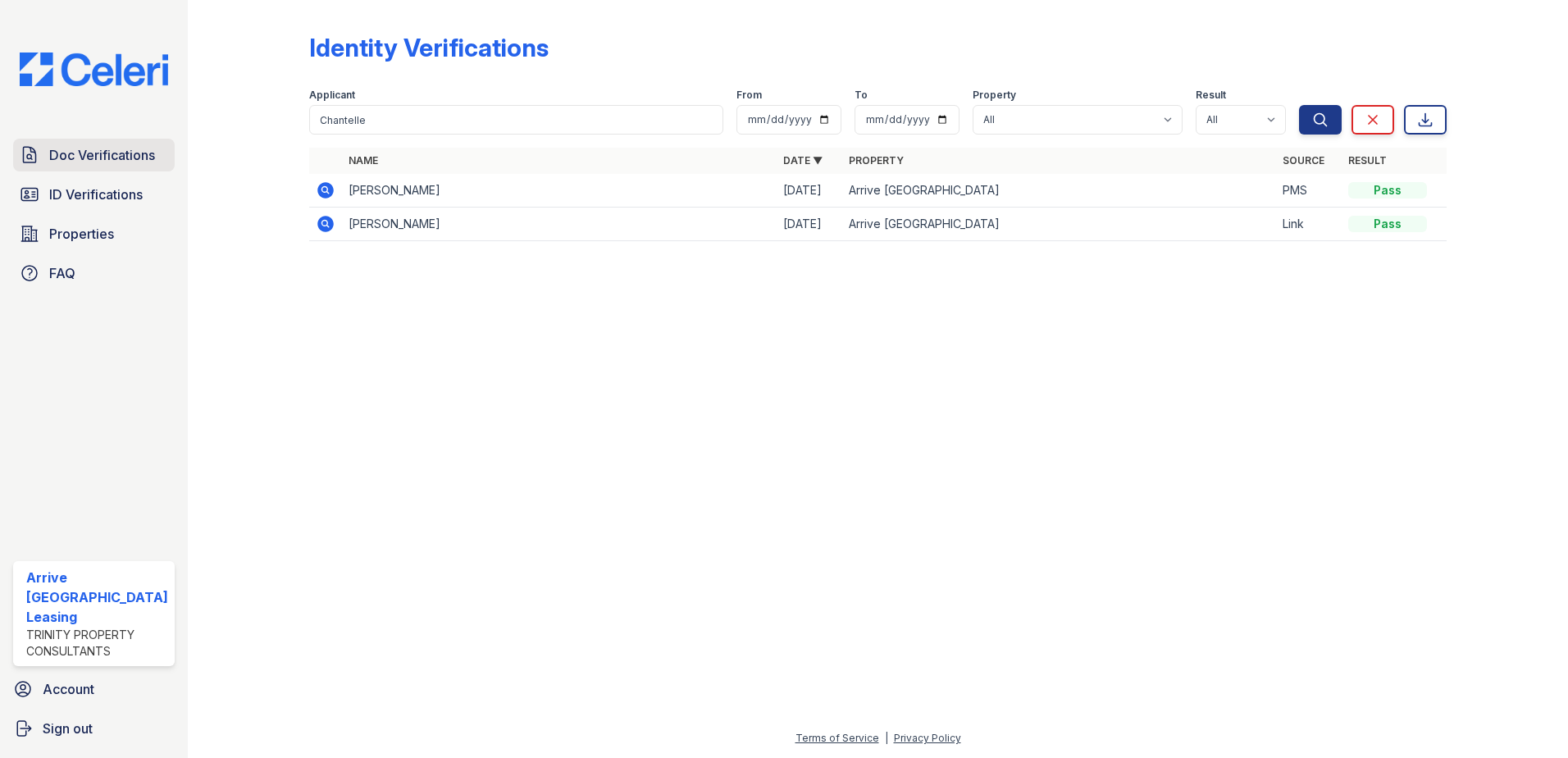
click at [102, 161] on span "Doc Verifications" at bounding box center [102, 155] width 105 height 20
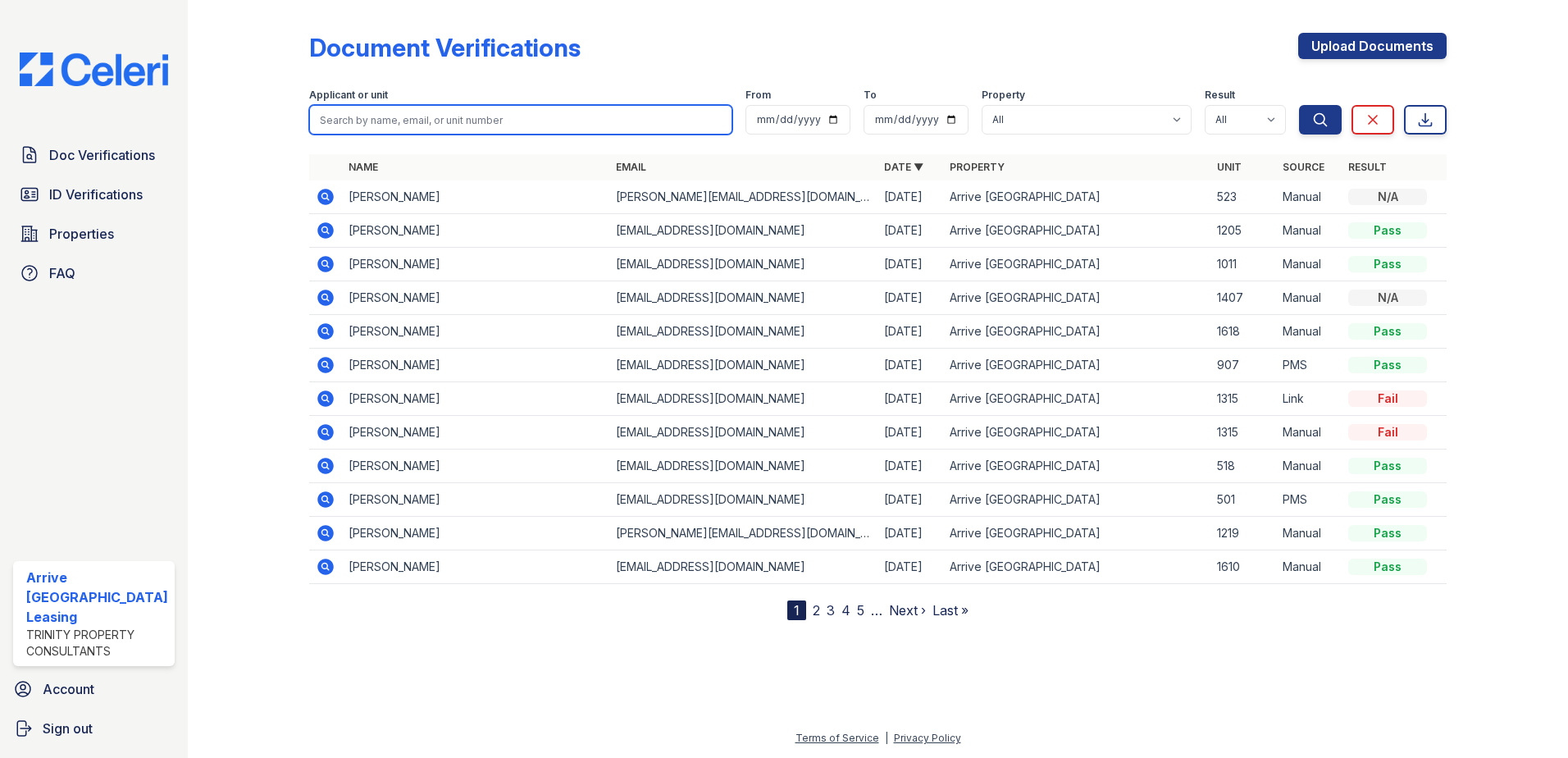
click at [358, 120] on input "search" at bounding box center [521, 120] width 424 height 29
paste input "Chantelle"
type input "Chantelle"
click at [1299, 105] on button "Search" at bounding box center [1320, 120] width 43 height 29
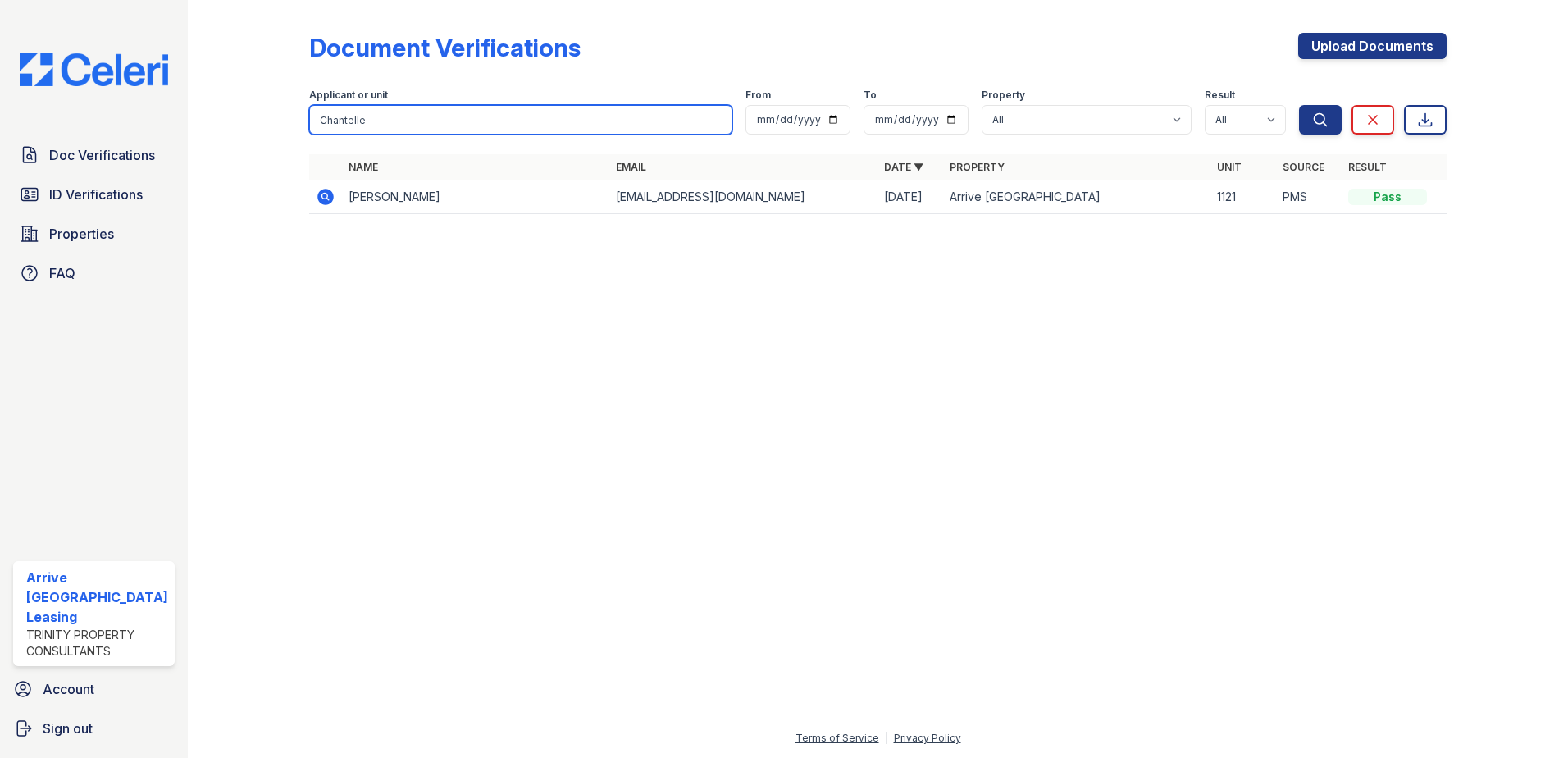
click at [379, 116] on input "Chantelle" at bounding box center [521, 120] width 424 height 29
type input "C"
paste input "Dallas"
type input "Dallas"
click at [1299, 105] on button "Search" at bounding box center [1320, 120] width 43 height 29
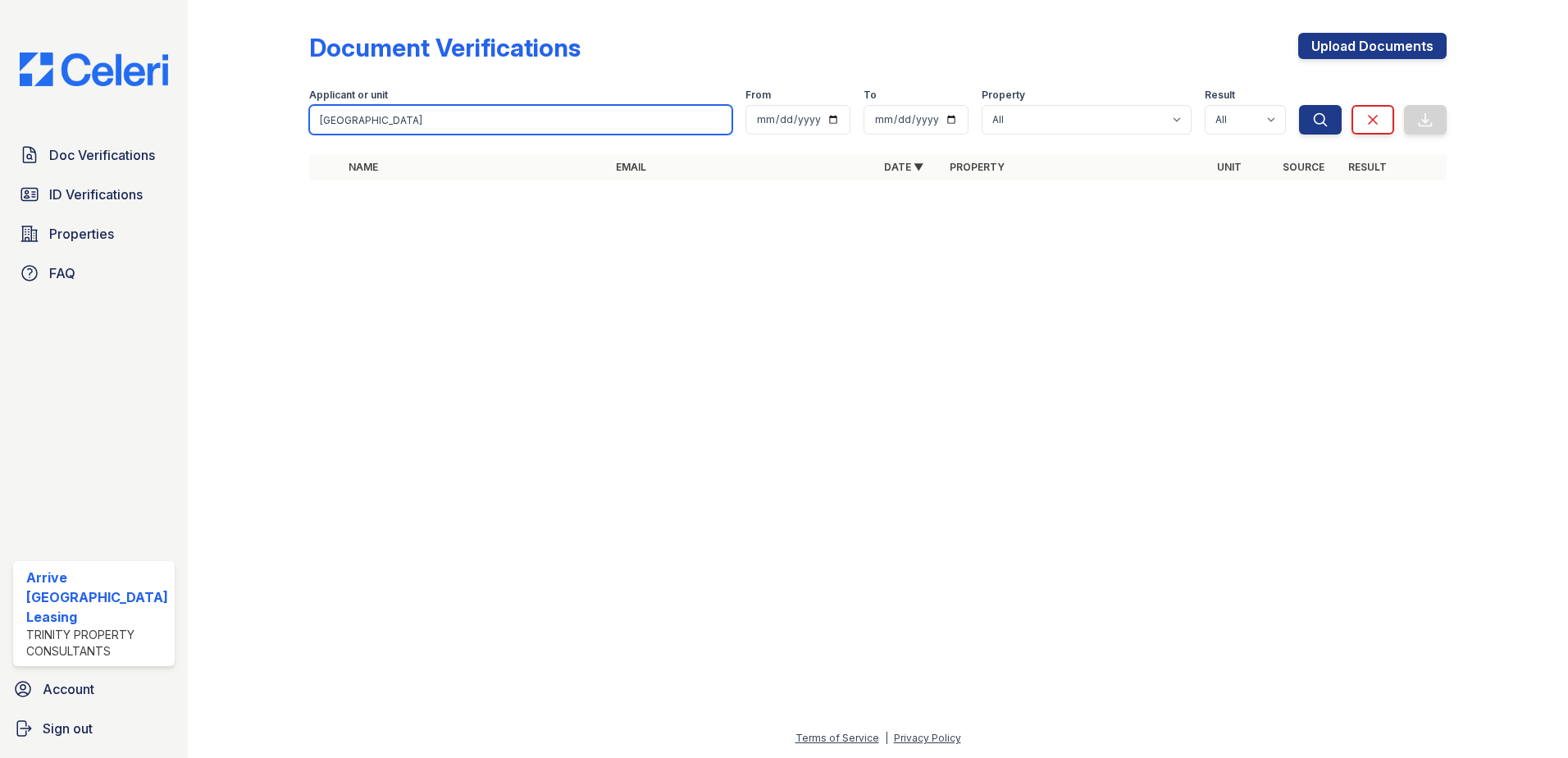
drag, startPoint x: 369, startPoint y: 123, endPoint x: 300, endPoint y: 119, distance: 69.1
click at [300, 119] on div "Document Verifications Upload Documents Filter Applicant or unit Dallas From To…" at bounding box center [878, 111] width 1328 height 223
paste input "Fiszel"
type input "Fiszel"
click at [1299, 105] on button "Search" at bounding box center [1320, 120] width 43 height 29
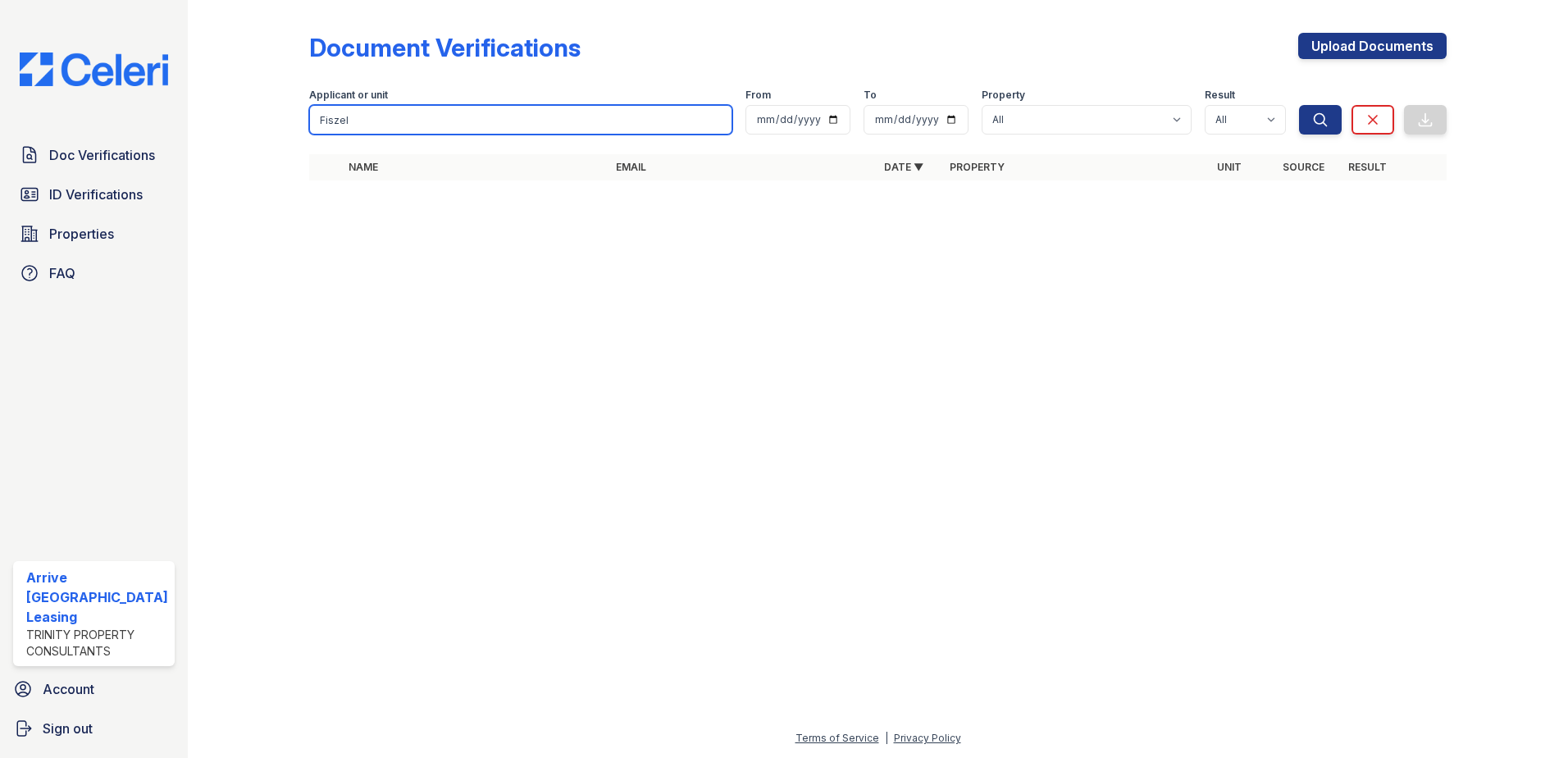
drag, startPoint x: 292, startPoint y: 111, endPoint x: 275, endPoint y: 108, distance: 17.3
click at [275, 108] on div "Document Verifications Upload Documents Filter Applicant or unit Fiszel From To…" at bounding box center [878, 111] width 1328 height 223
type input "adams"
click at [1299, 105] on button "Search" at bounding box center [1320, 120] width 43 height 29
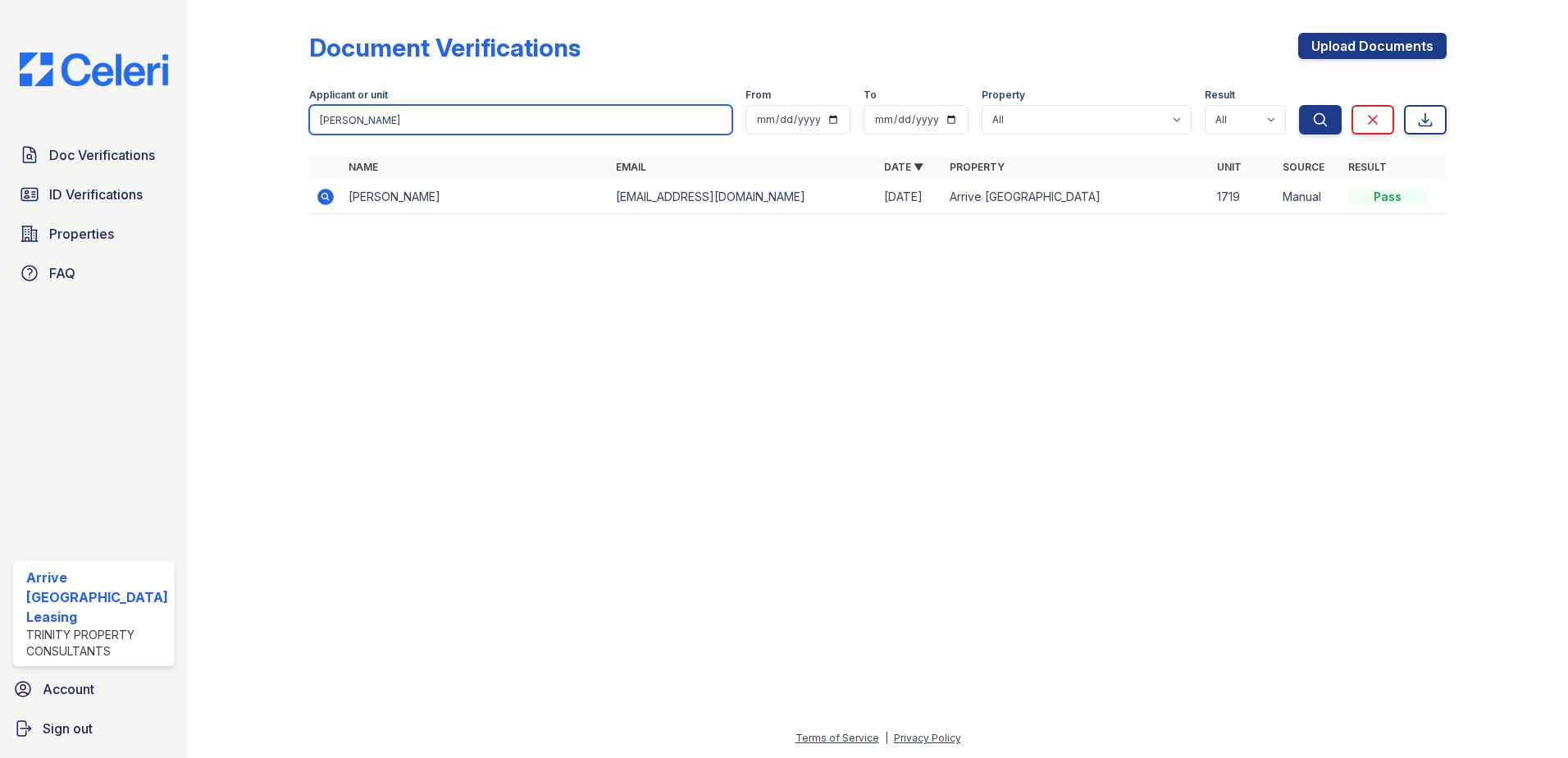
drag, startPoint x: 365, startPoint y: 120, endPoint x: 322, endPoint y: 120, distance: 43.0
click at [322, 120] on input "adams" at bounding box center [521, 120] width 424 height 29
type input "a"
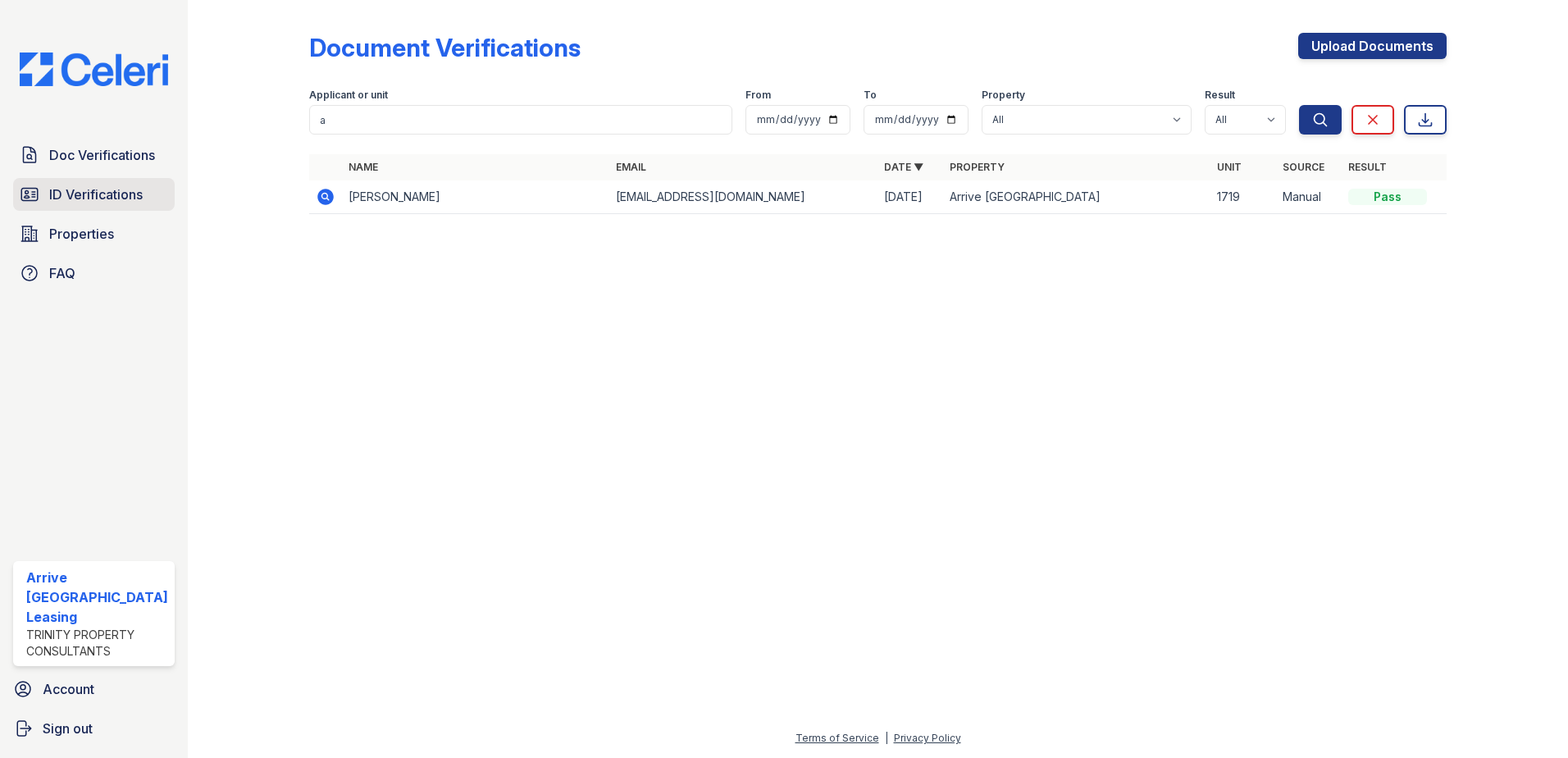
click at [131, 191] on span "ID Verifications" at bounding box center [96, 194] width 93 height 20
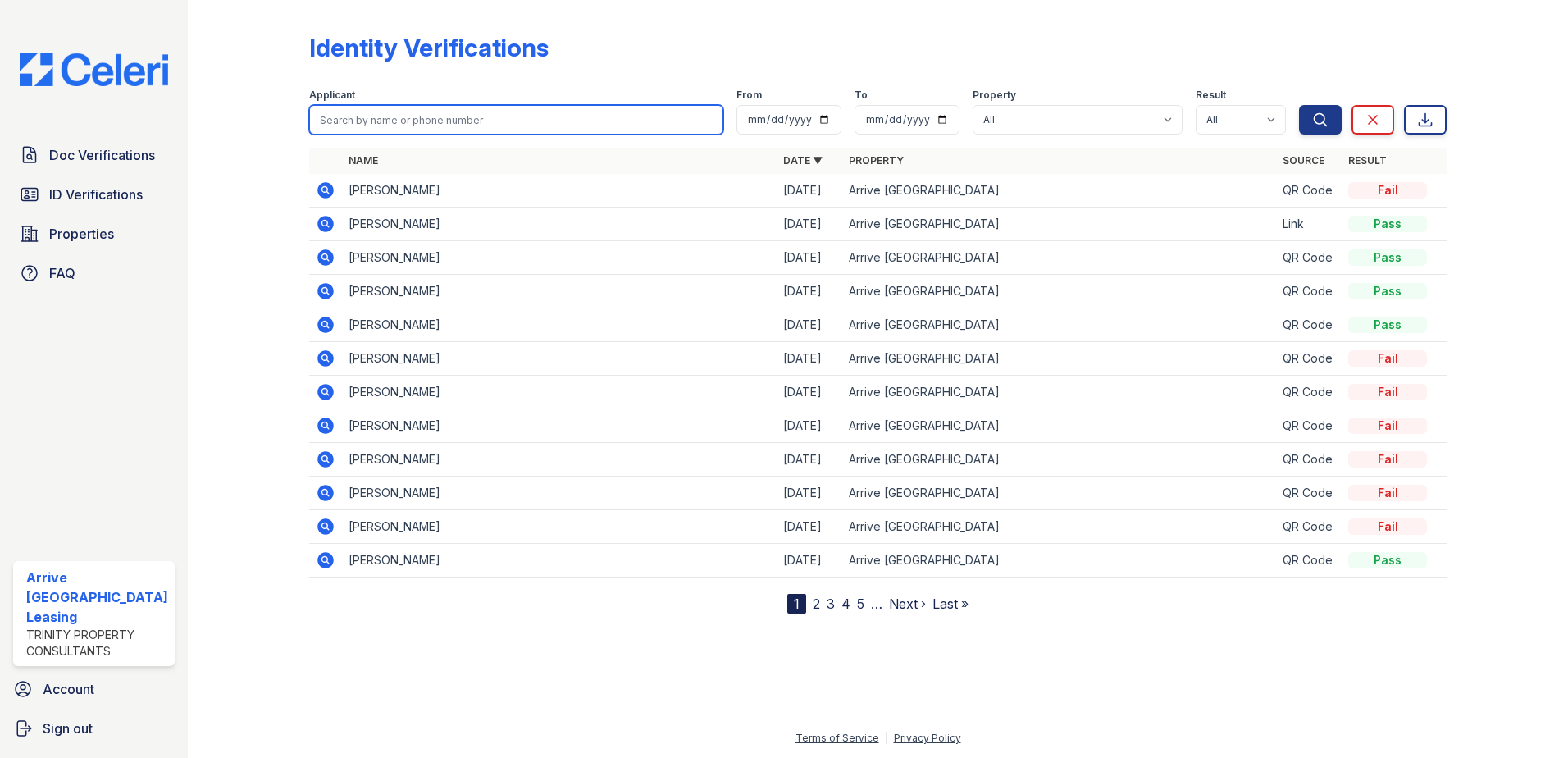
click at [355, 118] on input "search" at bounding box center [517, 120] width 415 height 29
type input "adams"
click at [1299, 105] on button "Search" at bounding box center [1320, 120] width 43 height 29
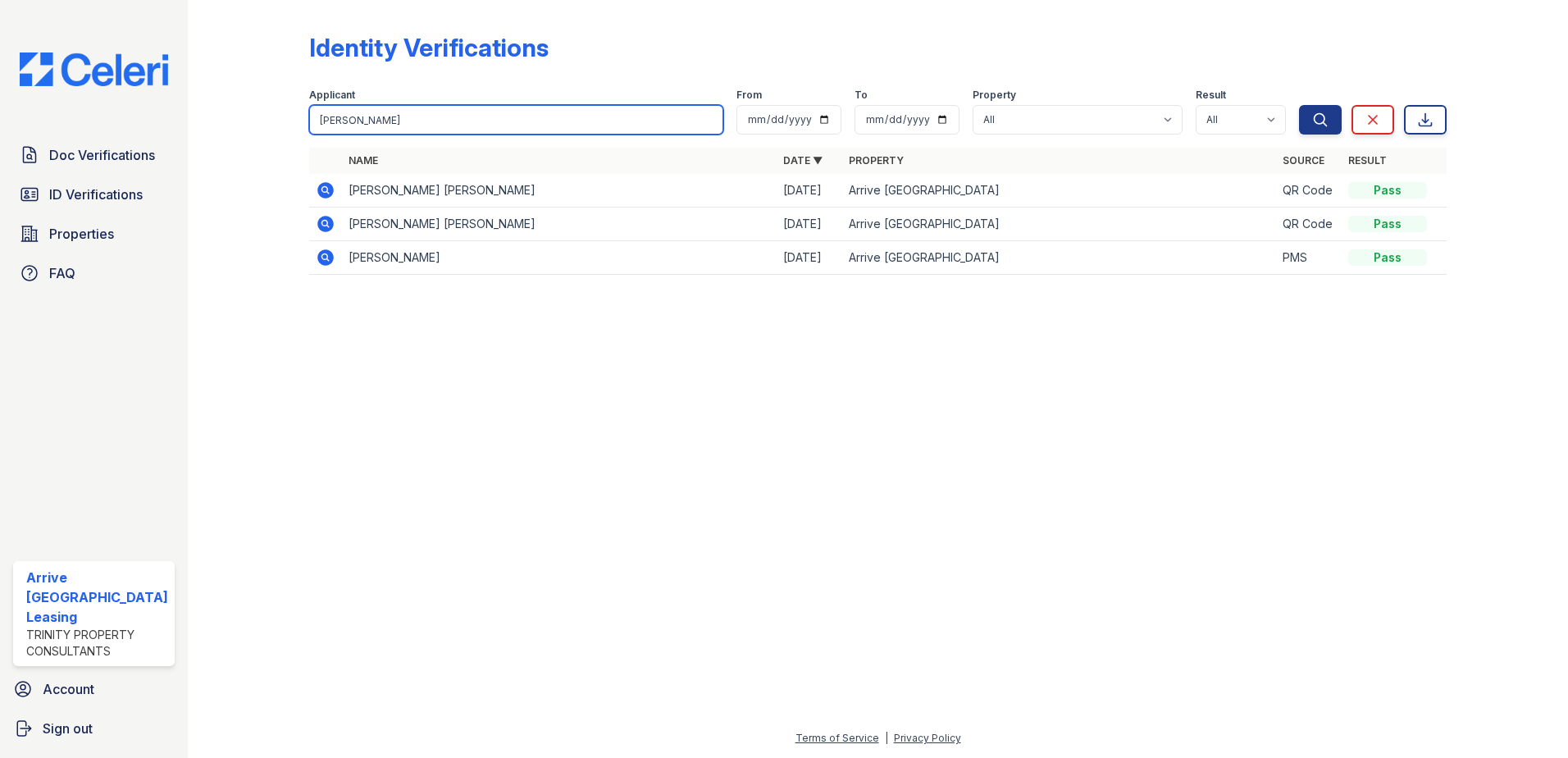
drag, startPoint x: 364, startPoint y: 123, endPoint x: 227, endPoint y: 97, distance: 139.4
click at [227, 97] on div "Identity Verifications Filter Applicant adams From To Property All Arrive Inner…" at bounding box center [878, 159] width 1328 height 317
type input "guo"
click at [1299, 105] on button "Search" at bounding box center [1320, 120] width 43 height 29
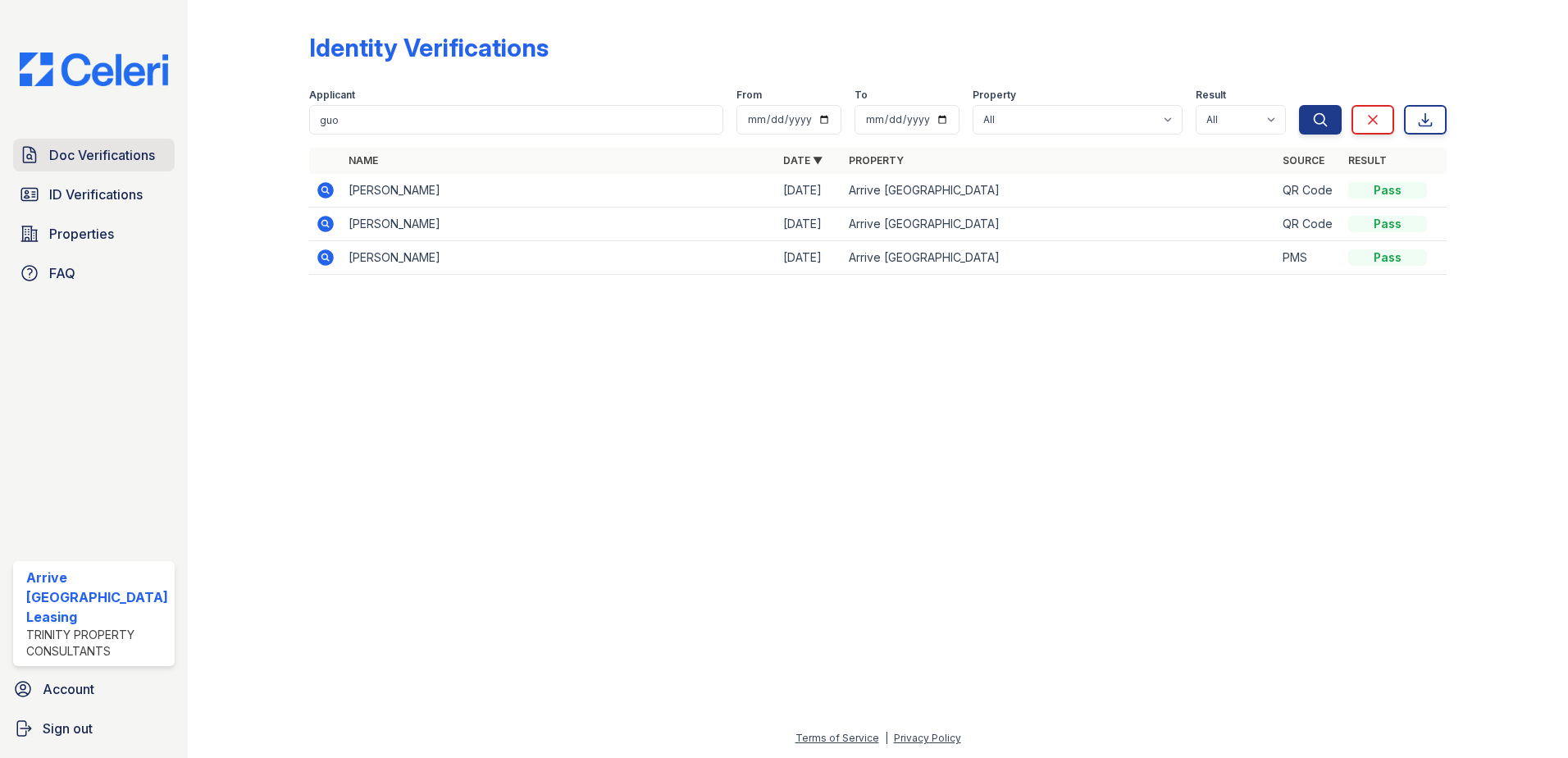
click at [131, 159] on span "Doc Verifications" at bounding box center [102, 155] width 105 height 20
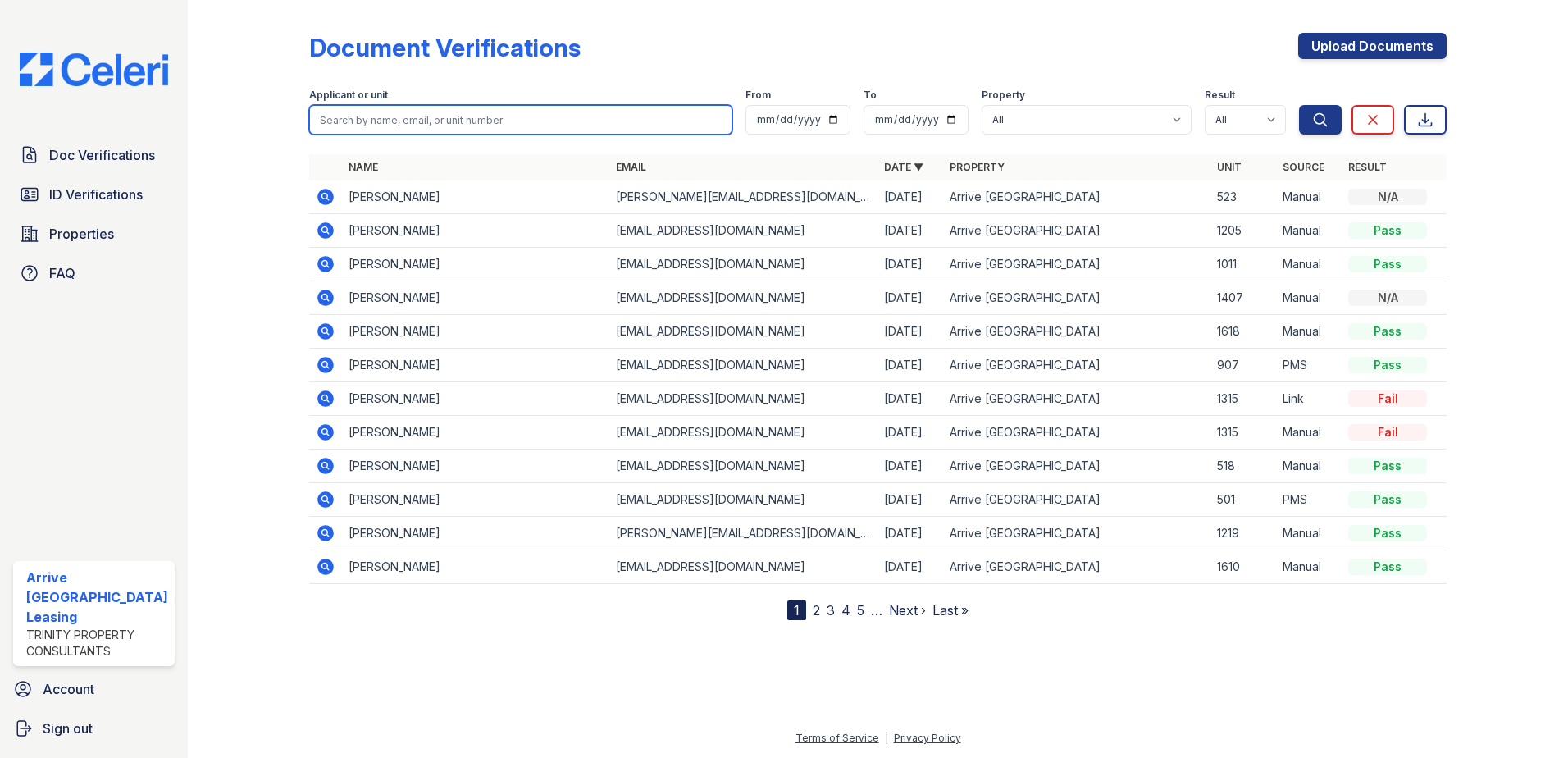
drag, startPoint x: 340, startPoint y: 128, endPoint x: 382, endPoint y: 122, distance: 42.4
click at [382, 122] on input "search" at bounding box center [521, 120] width 424 height 29
type input "guo"
click at [1299, 105] on button "Search" at bounding box center [1320, 120] width 43 height 29
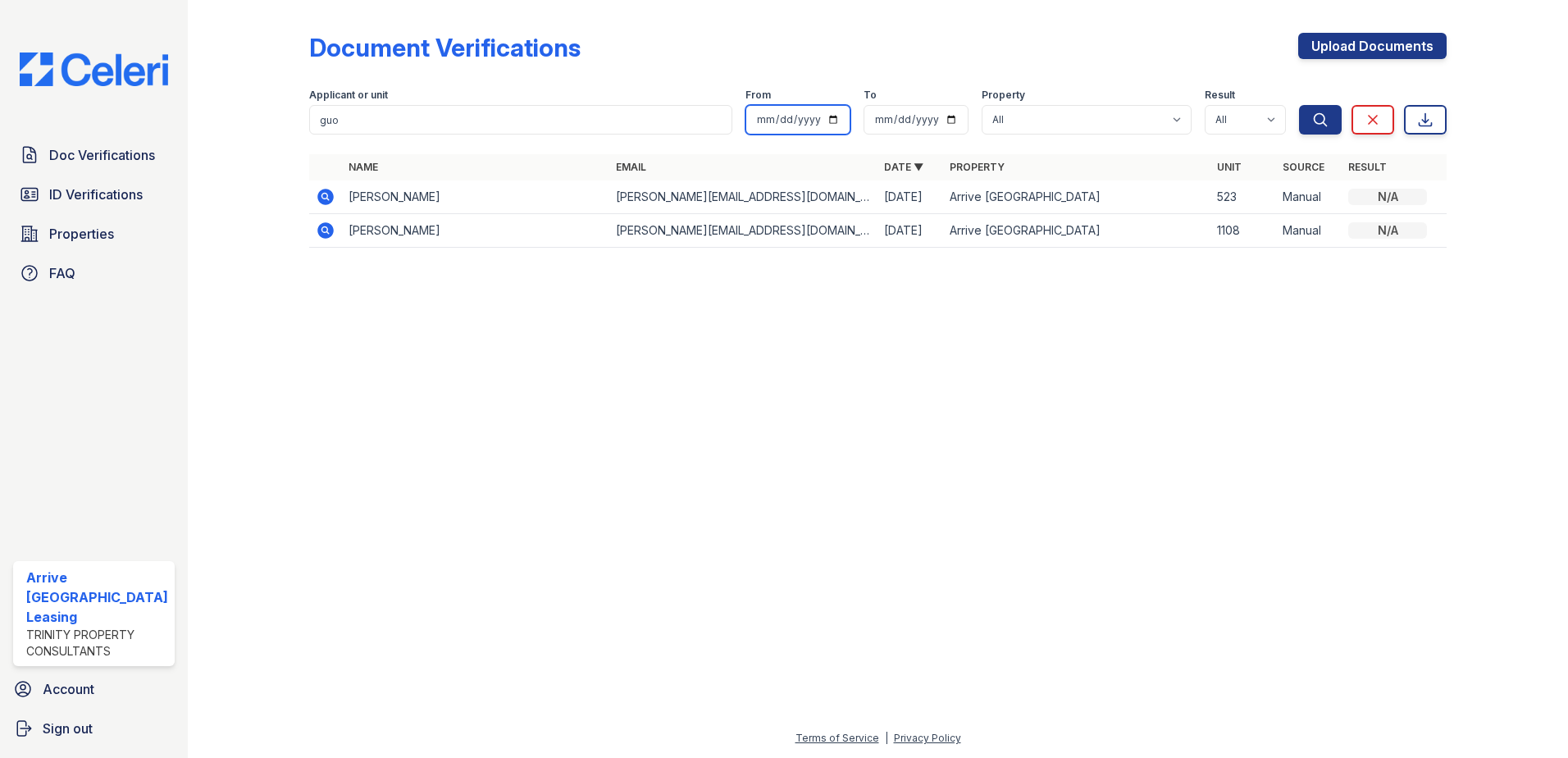
click at [761, 120] on input "date" at bounding box center [798, 120] width 105 height 29
type input "2025-06-01"
click at [921, 118] on input "date" at bounding box center [916, 120] width 105 height 29
type input "2025-08-29"
click at [1332, 123] on button "Search" at bounding box center [1320, 120] width 43 height 29
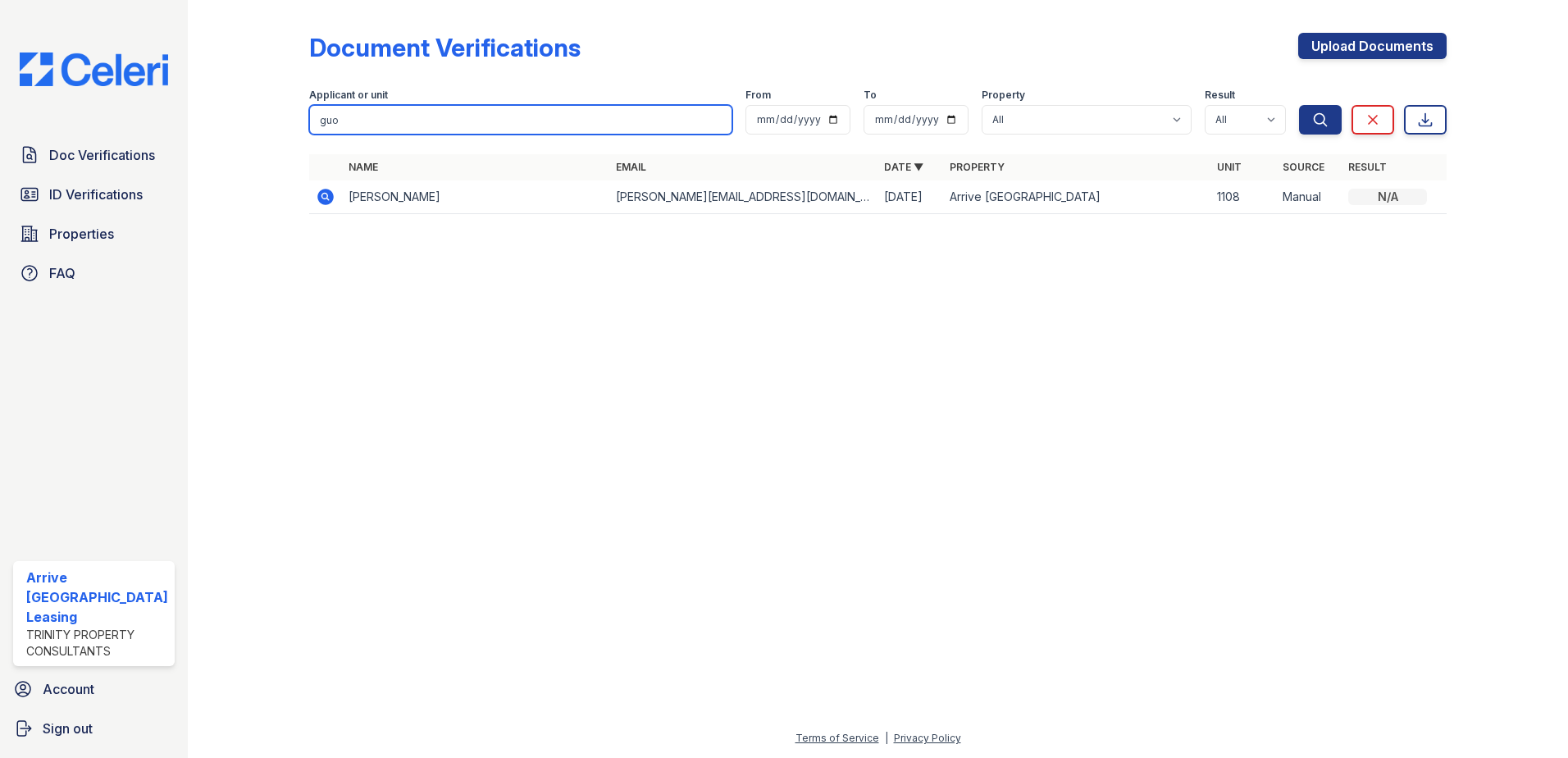
drag, startPoint x: 338, startPoint y: 125, endPoint x: 318, endPoint y: 125, distance: 20.0
click at [318, 125] on input "guo" at bounding box center [521, 120] width 424 height 29
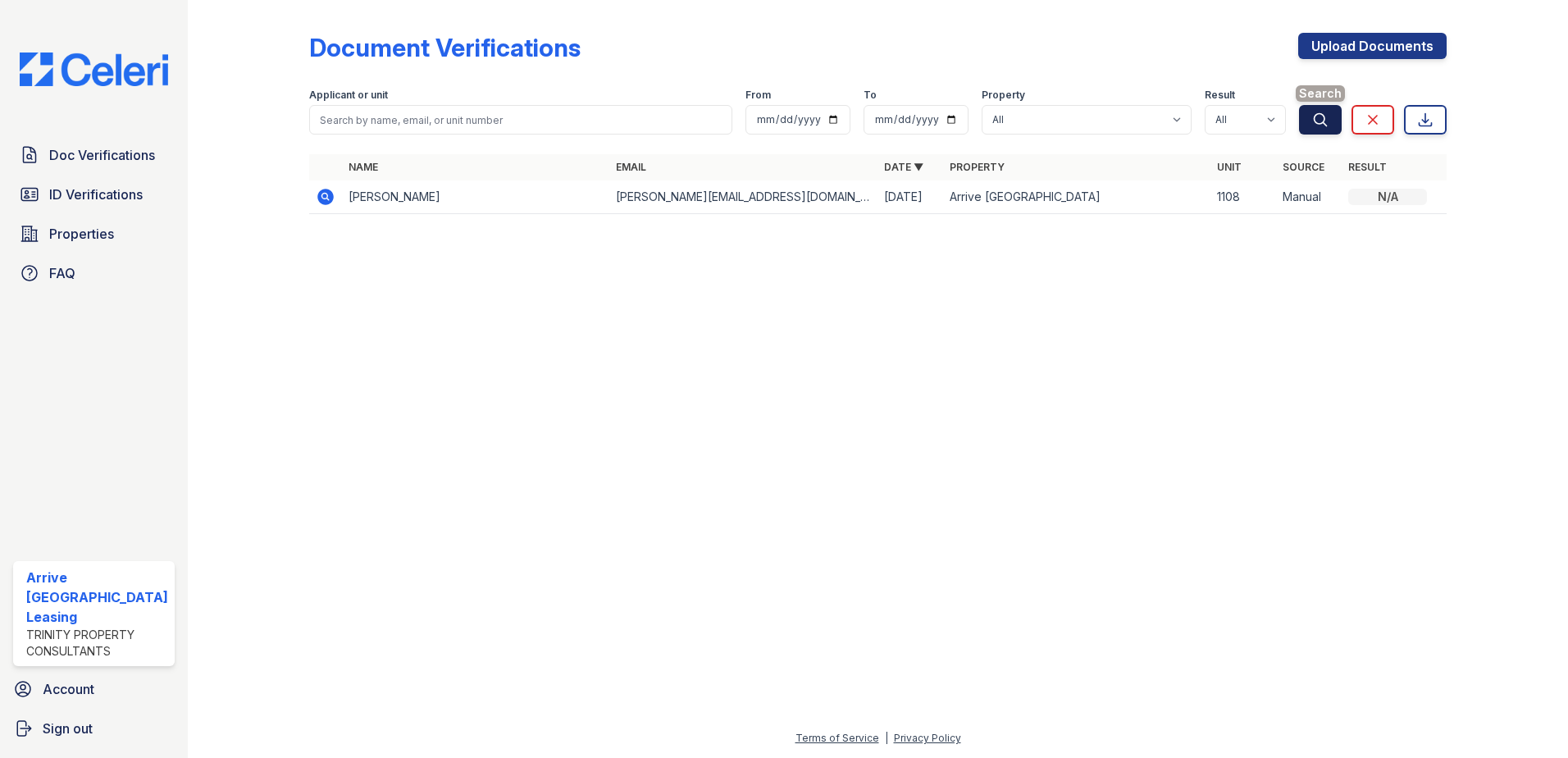
click at [1328, 119] on icon "submit" at bounding box center [1320, 119] width 16 height 16
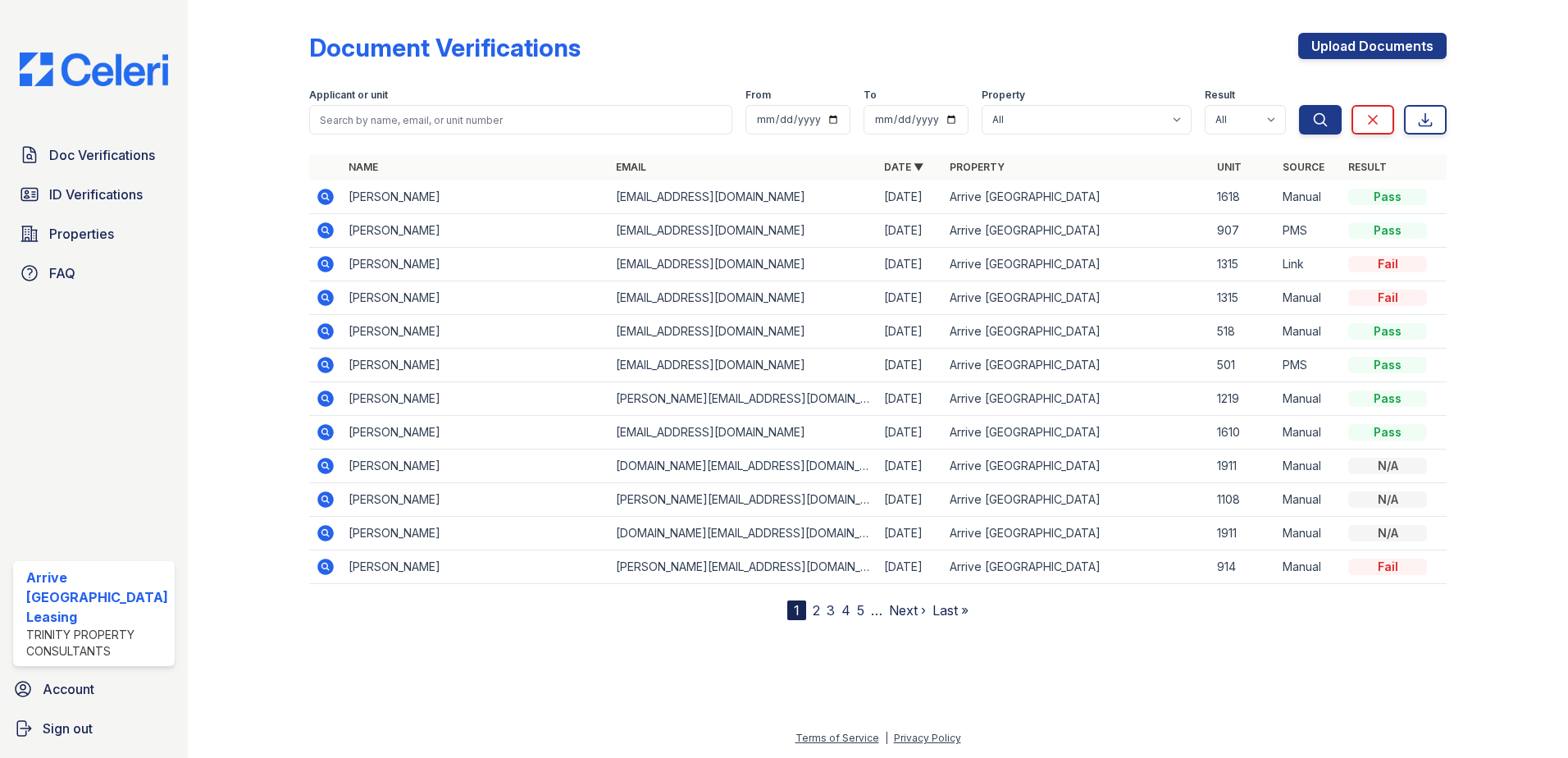
click at [365, 165] on link "Name" at bounding box center [363, 166] width 29 height 12
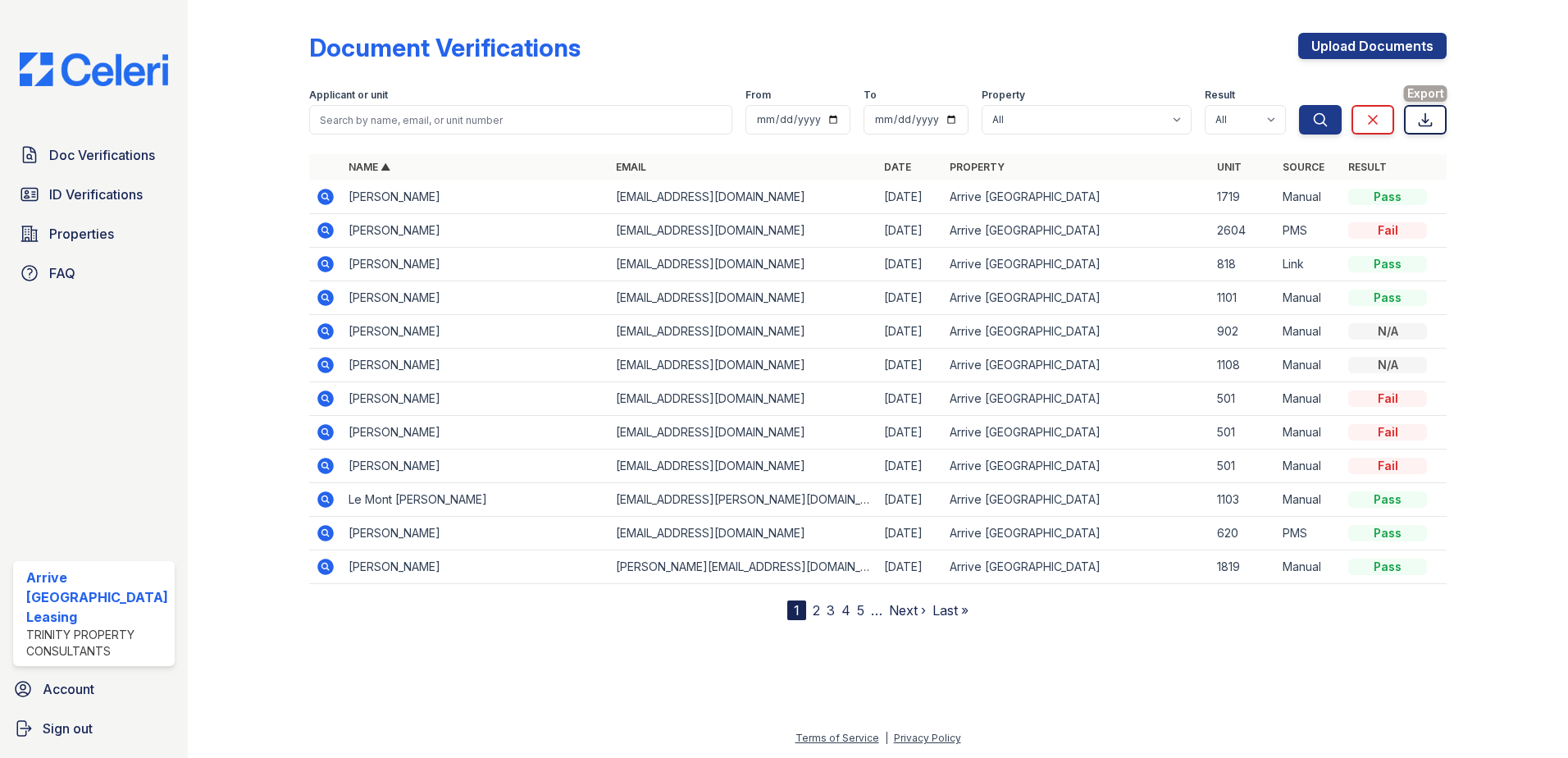
click at [1428, 122] on icon at bounding box center [1425, 119] width 16 height 16
click at [1484, 214] on div at bounding box center [1494, 313] width 95 height 614
click at [356, 120] on input "search" at bounding box center [521, 120] width 424 height 29
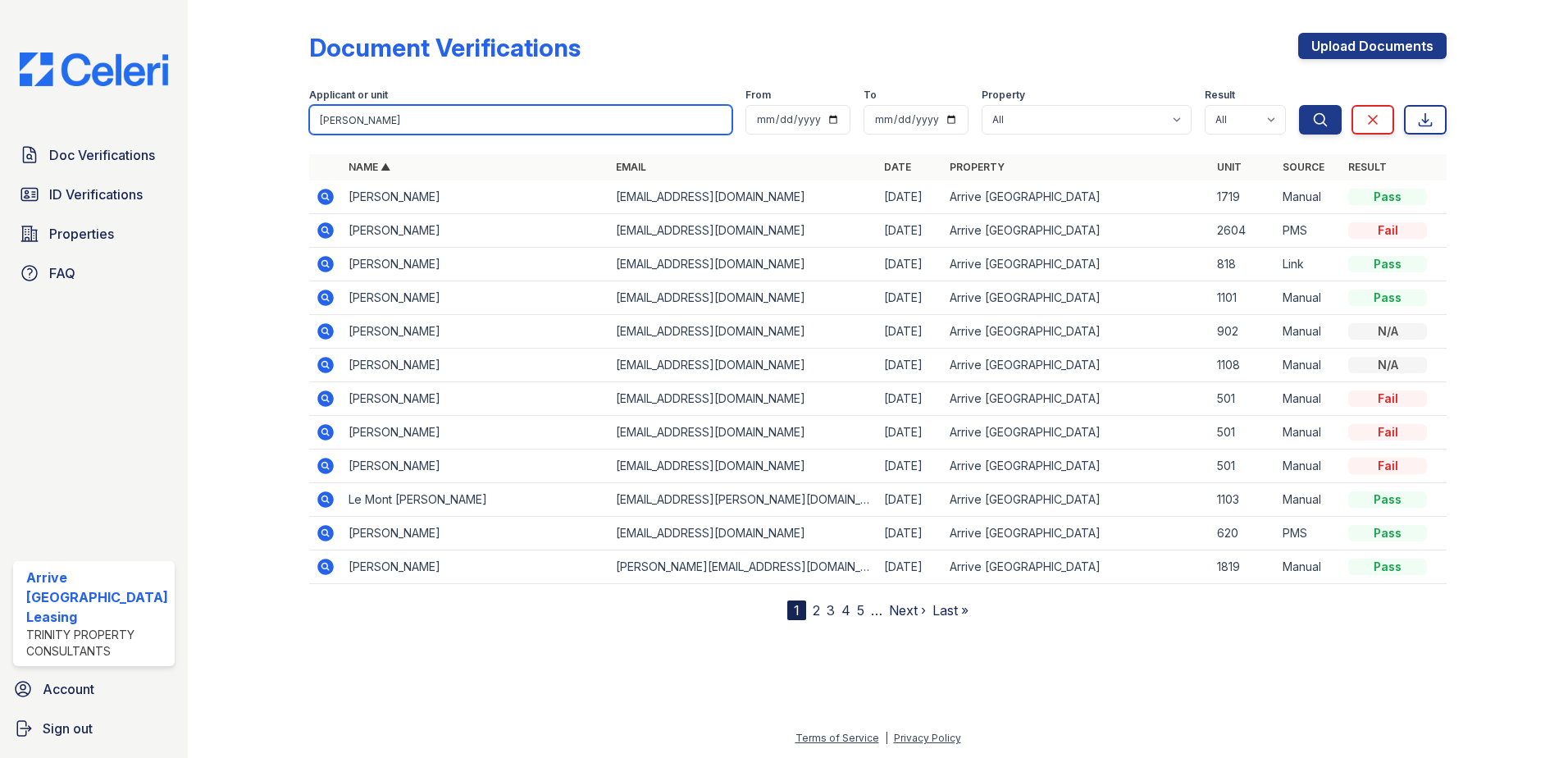
type input "jeremy"
click at [1299, 105] on button "Search" at bounding box center [1320, 120] width 43 height 29
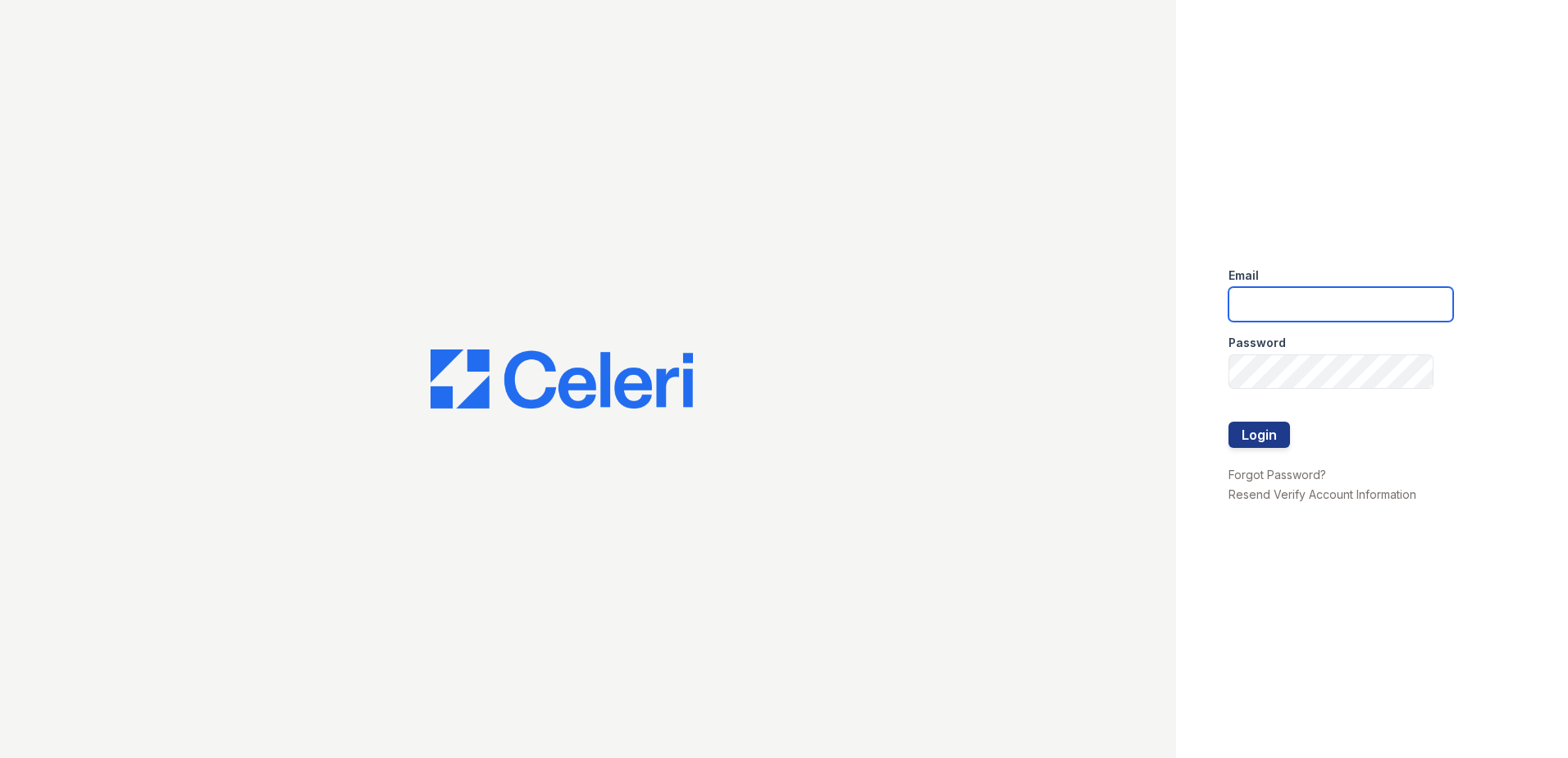
click at [1266, 301] on input "email" at bounding box center [1341, 304] width 225 height 34
type input "[EMAIL_ADDRESS][DOMAIN_NAME]"
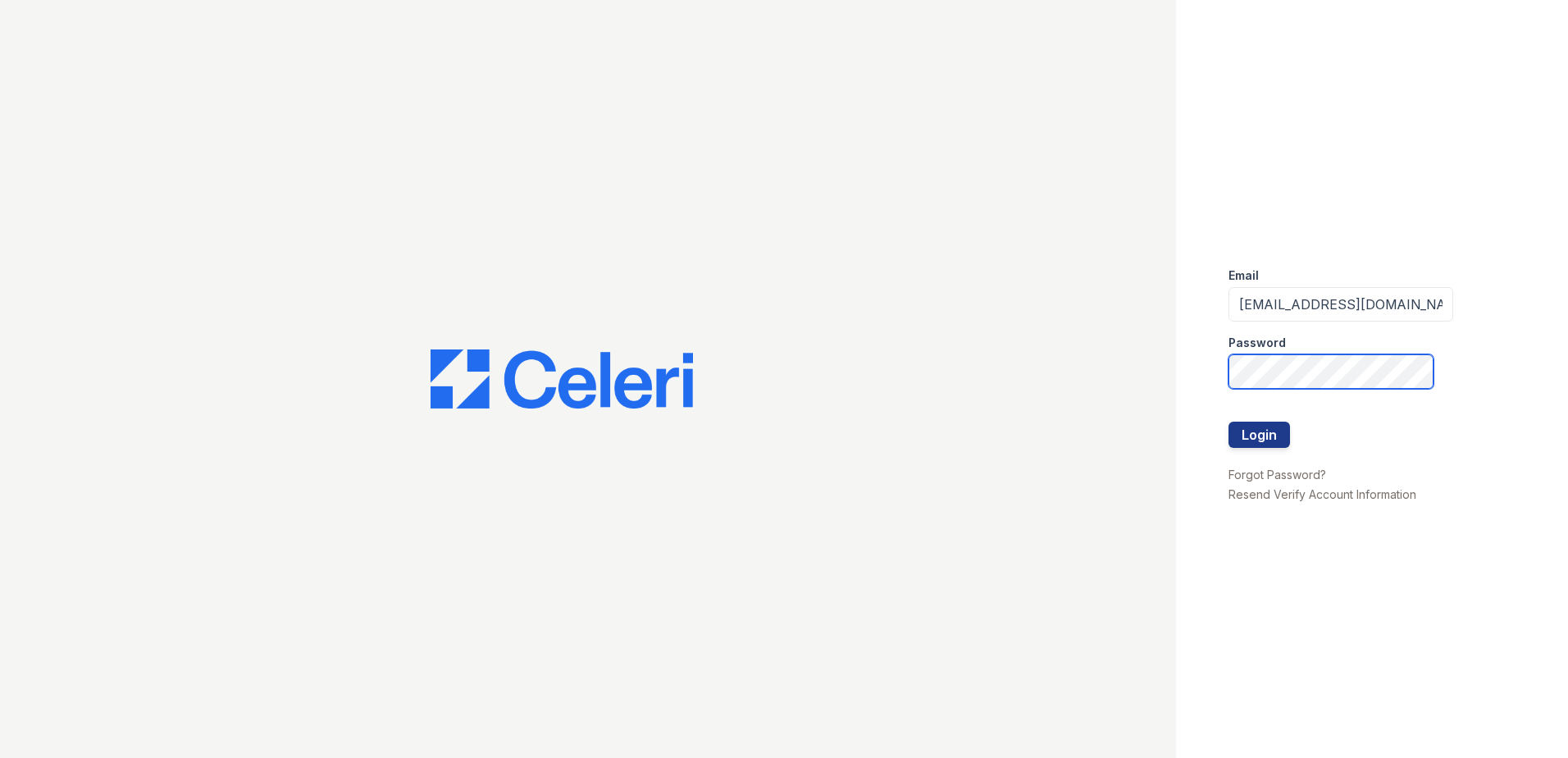
click at [1229, 422] on button "Login" at bounding box center [1259, 435] width 62 height 27
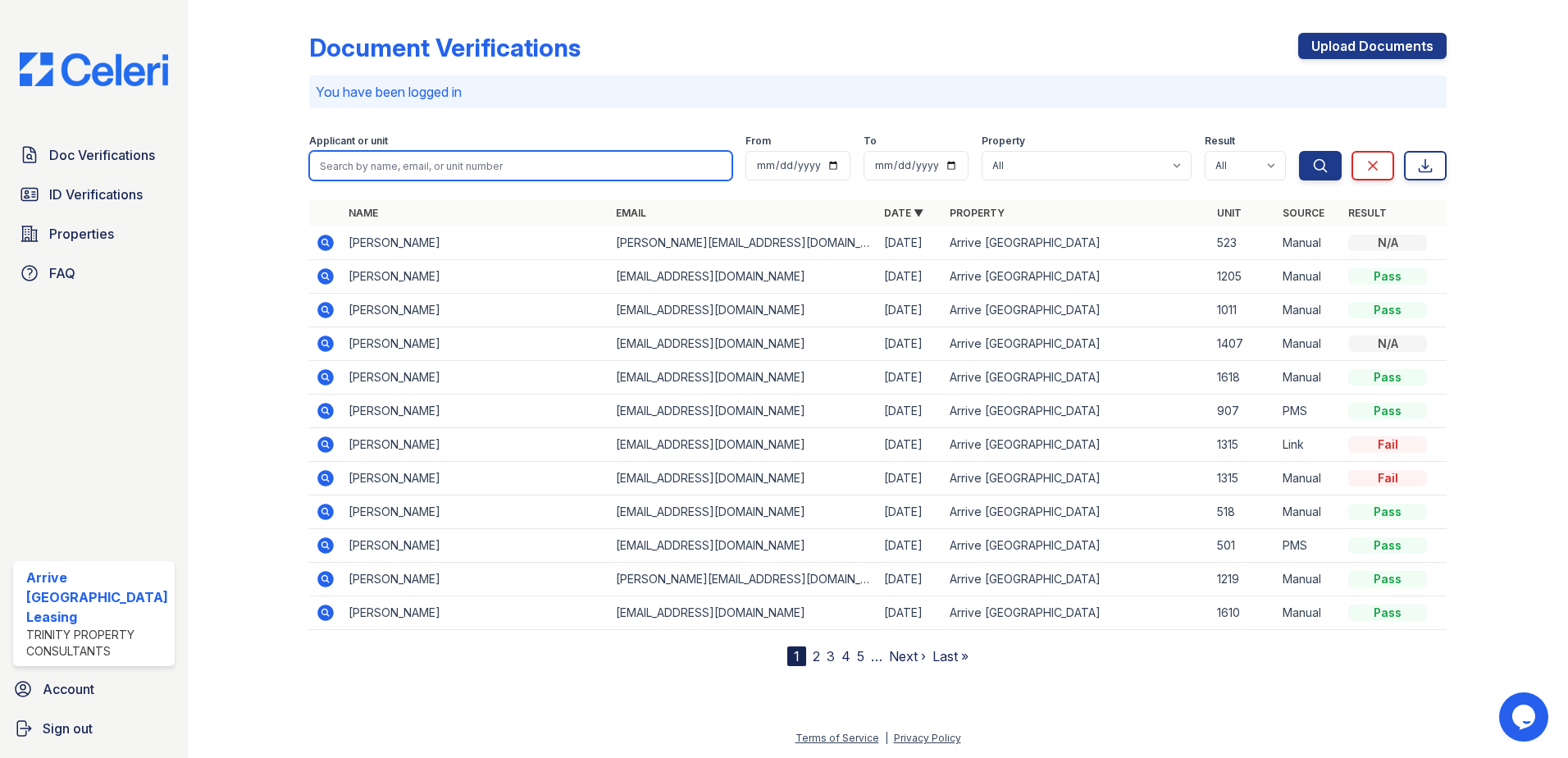
click at [394, 165] on input "search" at bounding box center [521, 165] width 424 height 29
type input "jeremy"
click at [1299, 151] on button "Search" at bounding box center [1320, 165] width 43 height 29
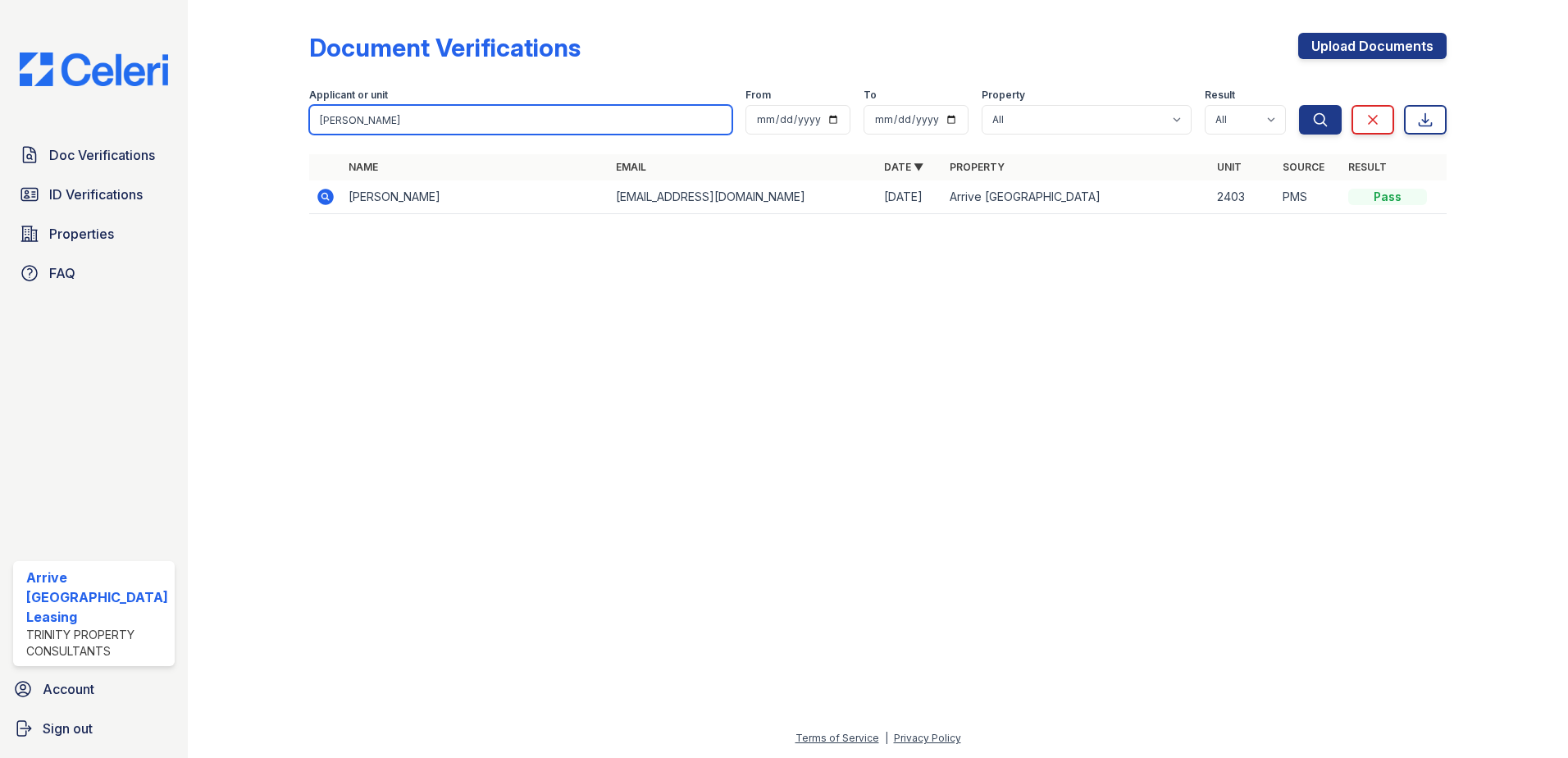
drag, startPoint x: 360, startPoint y: 120, endPoint x: 255, endPoint y: 113, distance: 105.2
click at [255, 113] on div "Document Verifications Upload Documents Filter Applicant or unit jeremy From To…" at bounding box center [878, 128] width 1328 height 256
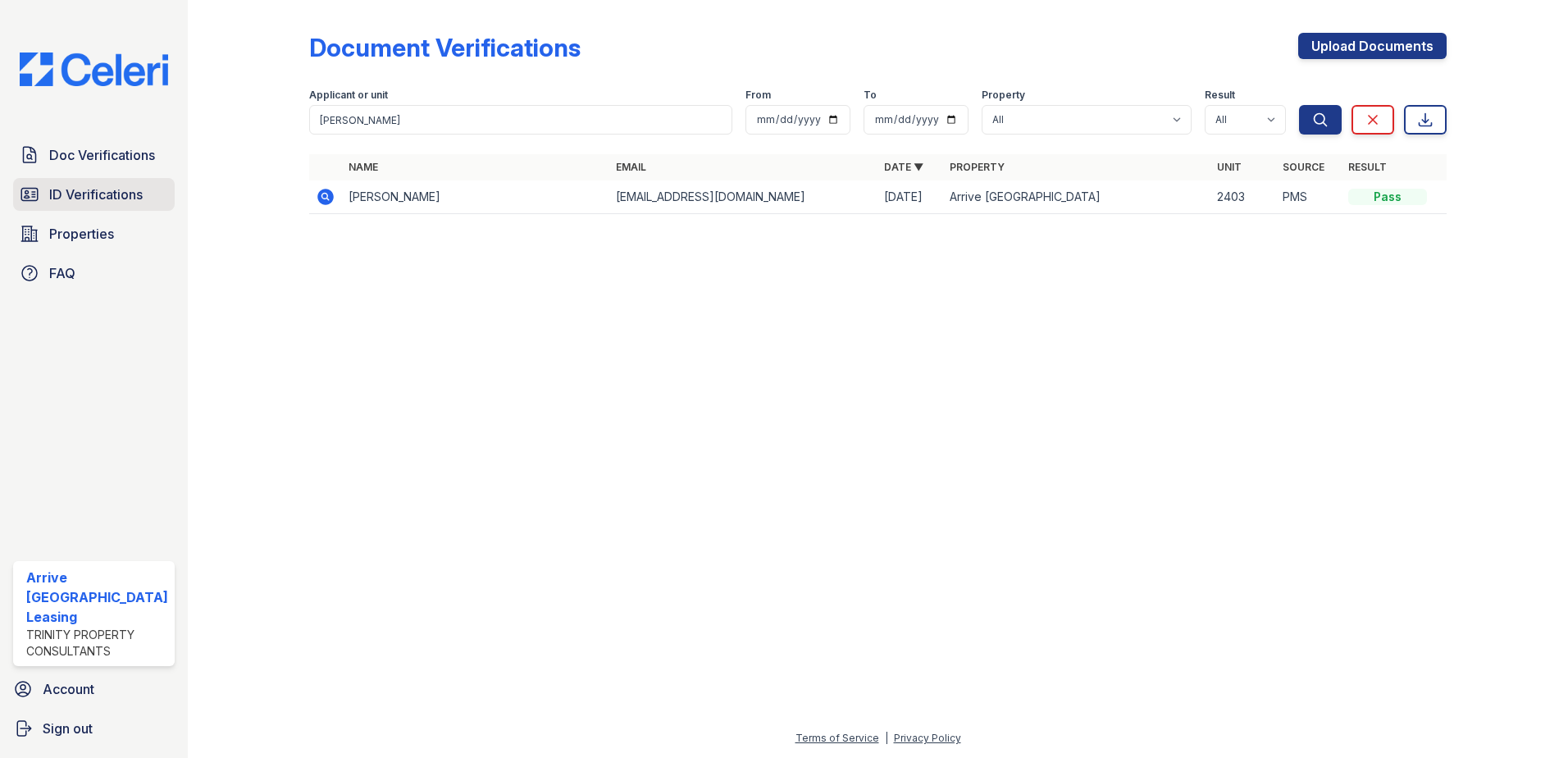
click at [83, 198] on span "ID Verifications" at bounding box center [96, 194] width 93 height 20
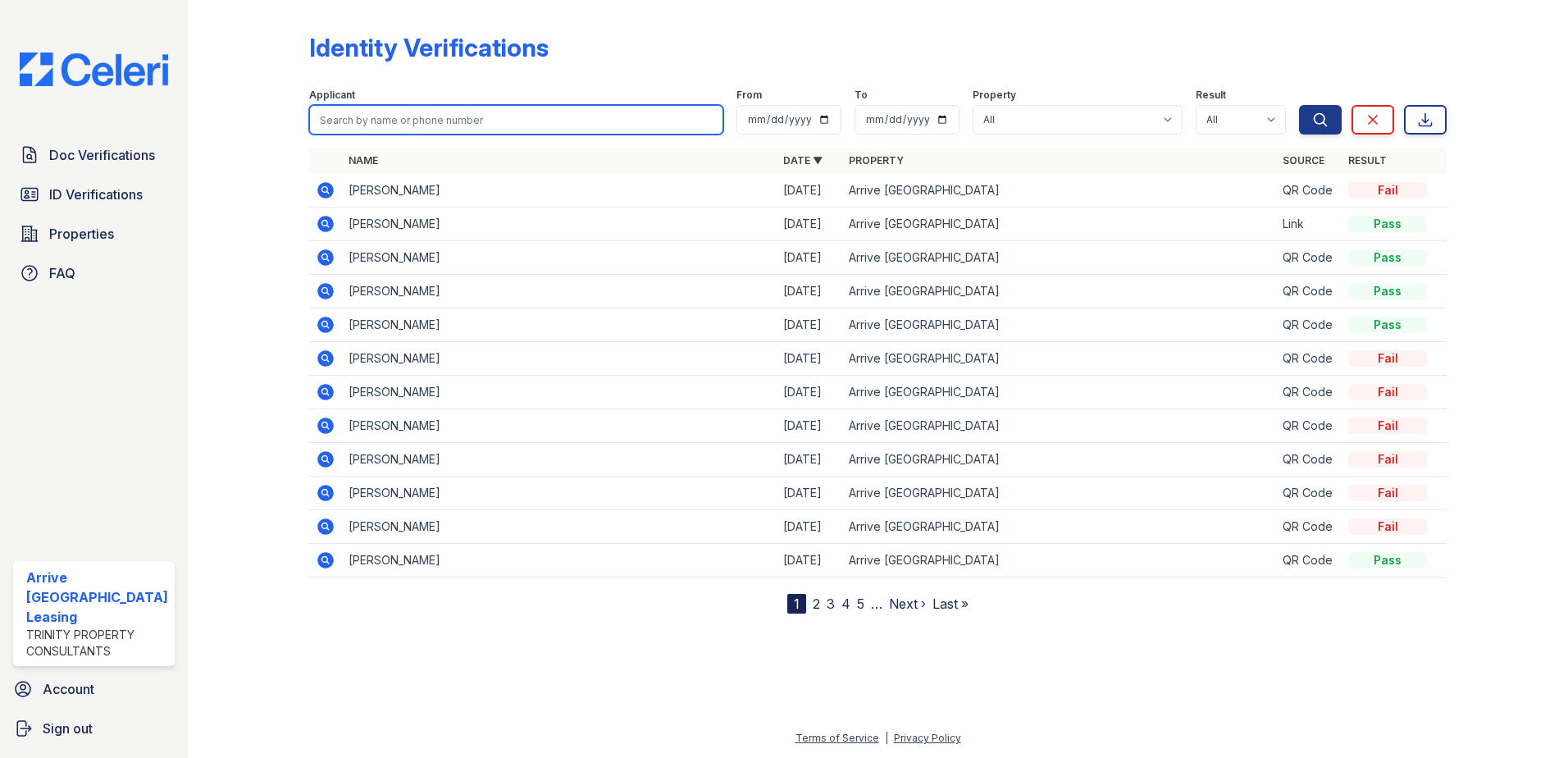
click at [360, 117] on input "search" at bounding box center [517, 120] width 415 height 29
paste input "jeremy"
type input "jeremy"
click at [1299, 105] on button "Search" at bounding box center [1320, 120] width 43 height 29
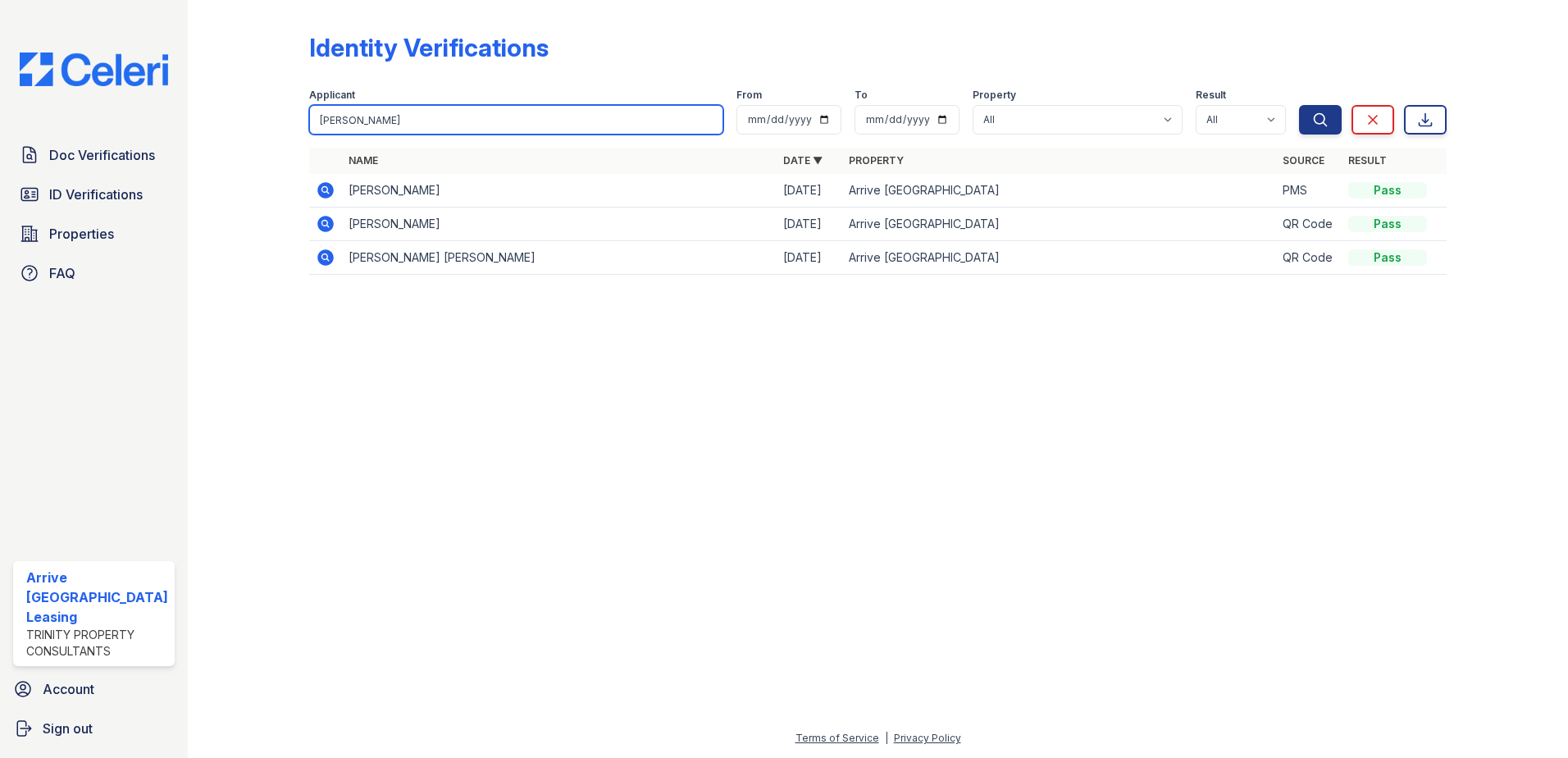
drag, startPoint x: 370, startPoint y: 123, endPoint x: 212, endPoint y: 90, distance: 161.4
click at [212, 90] on div "Identity Verifications Filter Applicant jeremy From To Property All Arrive Inne…" at bounding box center [878, 379] width 1380 height 758
type input "colbert"
click at [1299, 105] on button "Search" at bounding box center [1320, 120] width 43 height 29
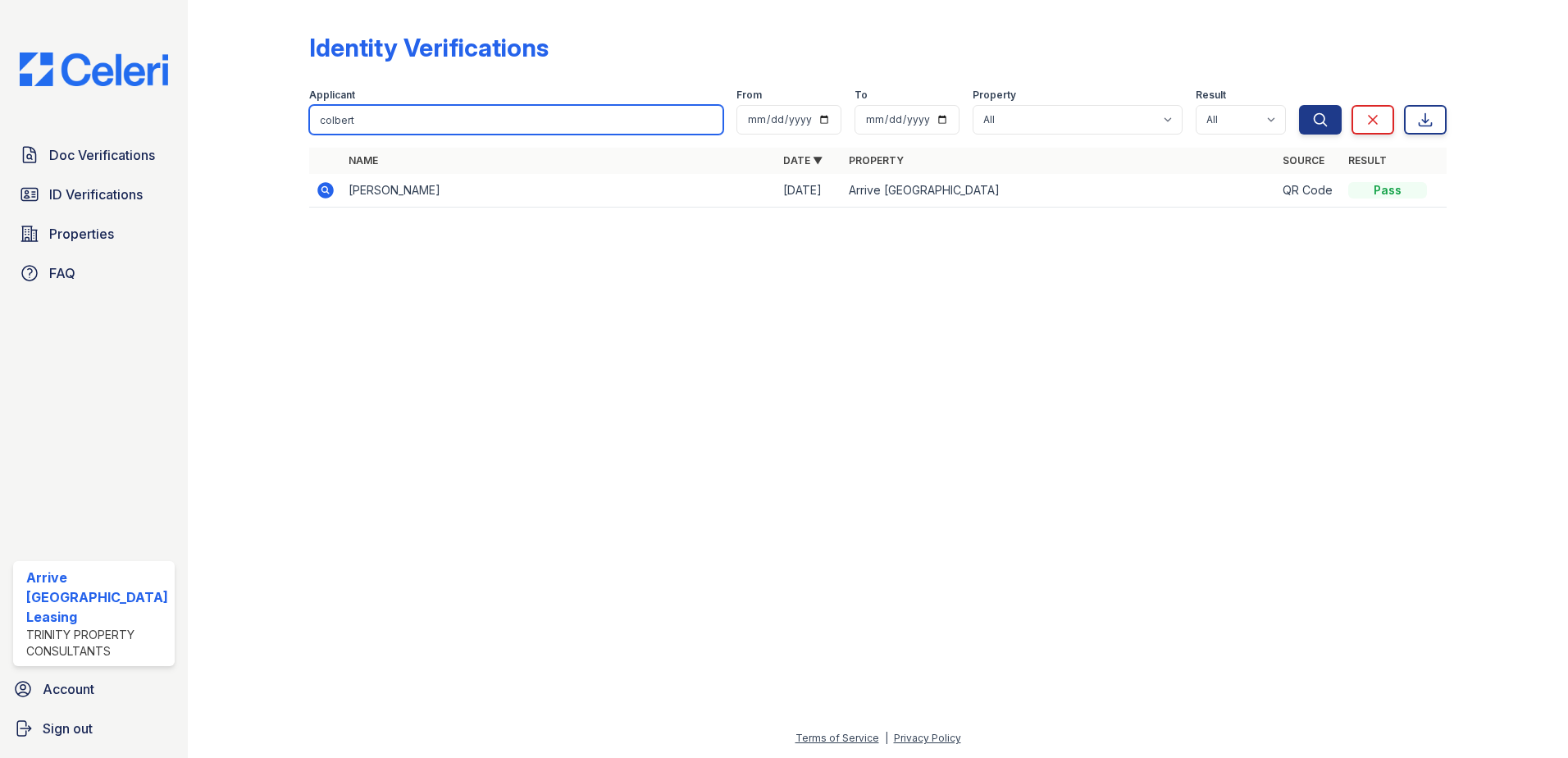
drag, startPoint x: 315, startPoint y: 121, endPoint x: 304, endPoint y: 120, distance: 11.0
click at [304, 120] on div "Identity Verifications Filter Applicant colbert From To Property All Arrive Inn…" at bounding box center [878, 124] width 1328 height 250
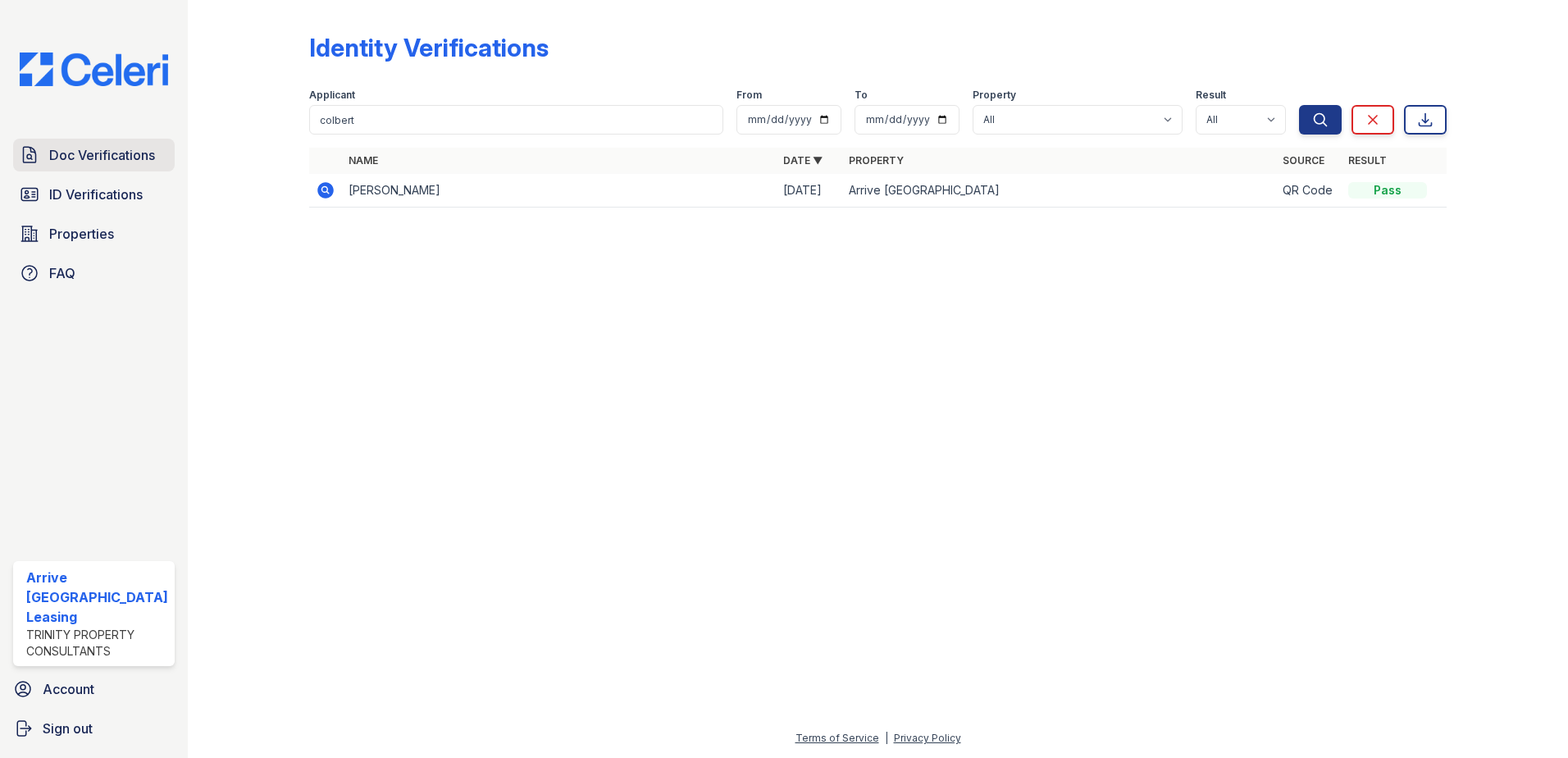
click at [111, 150] on span "Doc Verifications" at bounding box center [102, 155] width 105 height 20
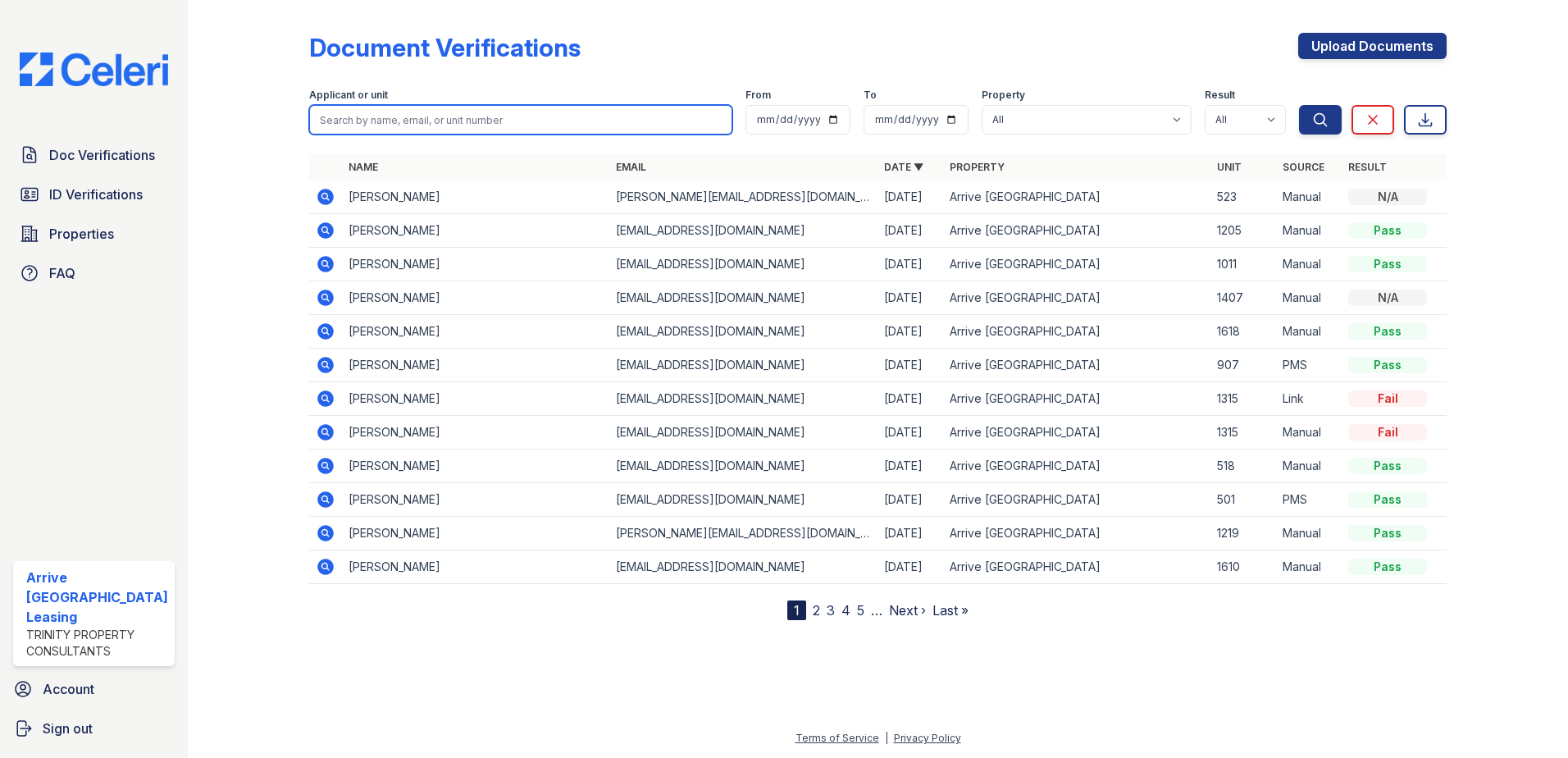
click at [344, 122] on input "search" at bounding box center [521, 120] width 424 height 29
paste input "colbert"
type input "colbert"
click at [1299, 105] on button "Search" at bounding box center [1320, 120] width 43 height 29
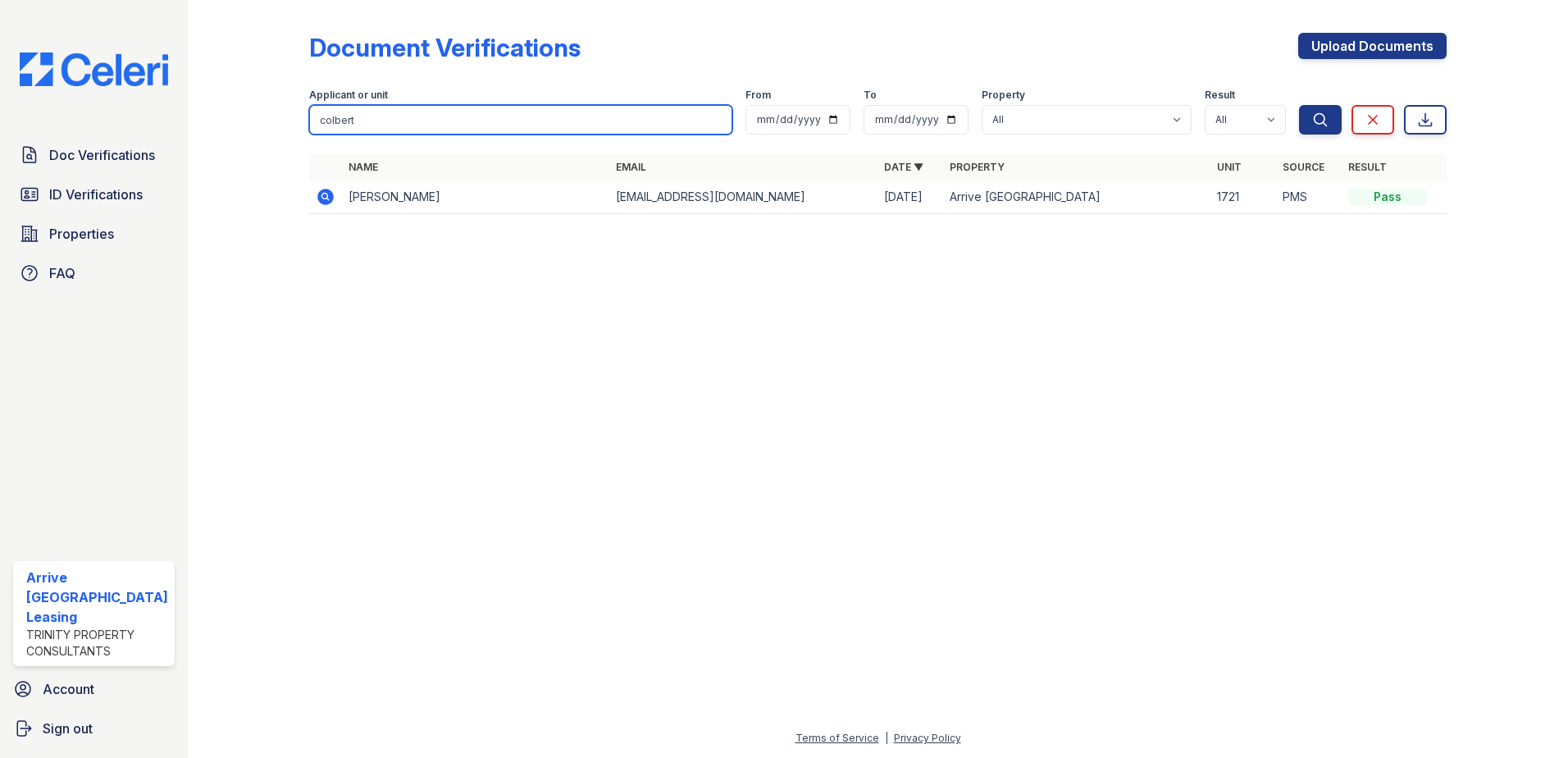
drag, startPoint x: 367, startPoint y: 120, endPoint x: 182, endPoint y: 82, distance: 188.9
click at [182, 82] on div "Doc Verifications ID Verifications Properties FAQ Arrive Inner Harbor Leasing T…" at bounding box center [784, 379] width 1568 height 758
type input "kyungdo"
click at [1299, 105] on button "Search" at bounding box center [1320, 120] width 43 height 29
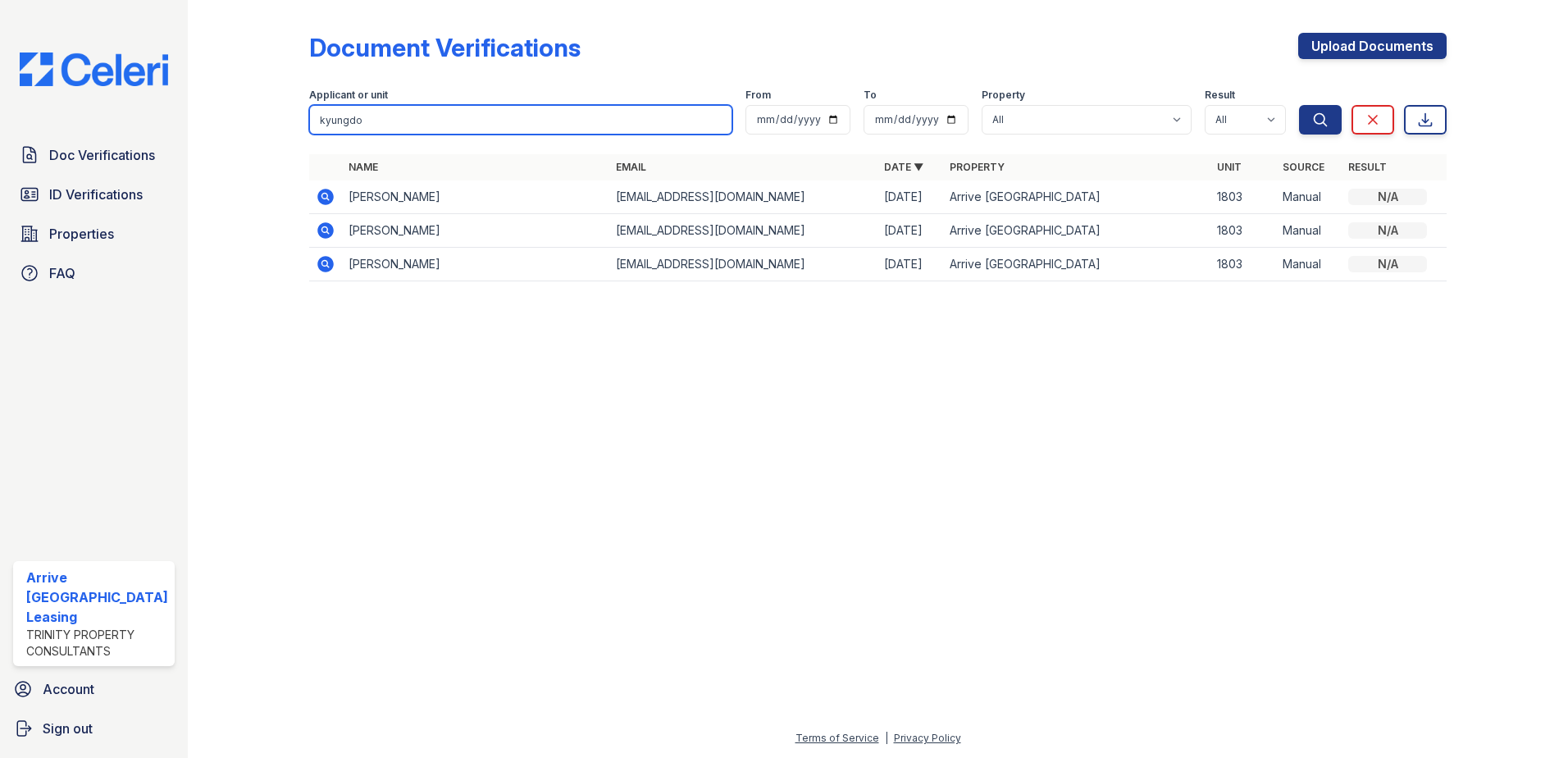
drag, startPoint x: 312, startPoint y: 106, endPoint x: 198, endPoint y: 78, distance: 117.4
click at [198, 78] on div "Document Verifications Upload Documents Filter Applicant or unit kyungdo From T…" at bounding box center [878, 379] width 1380 height 758
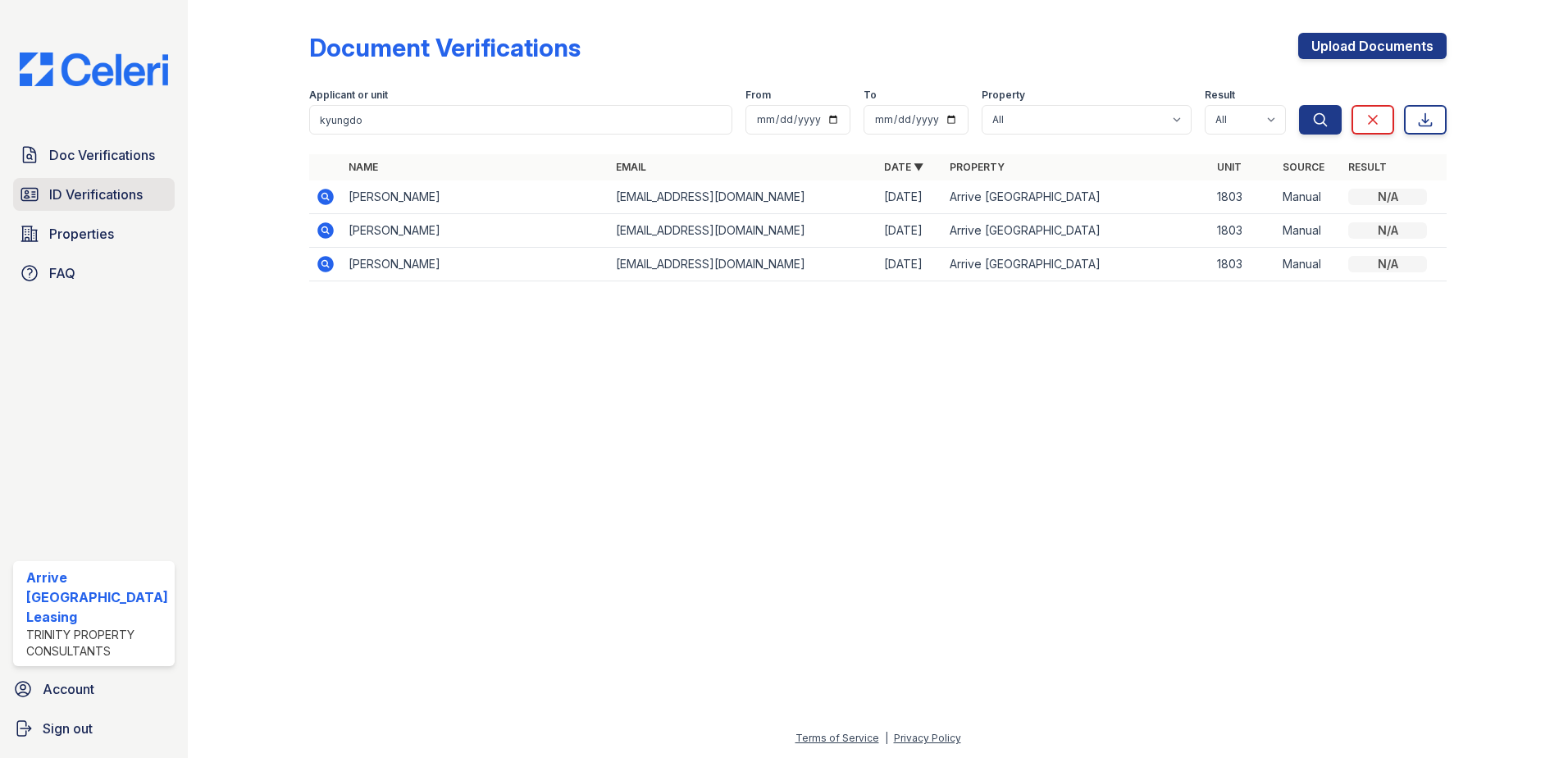
click at [74, 189] on span "ID Verifications" at bounding box center [96, 194] width 93 height 20
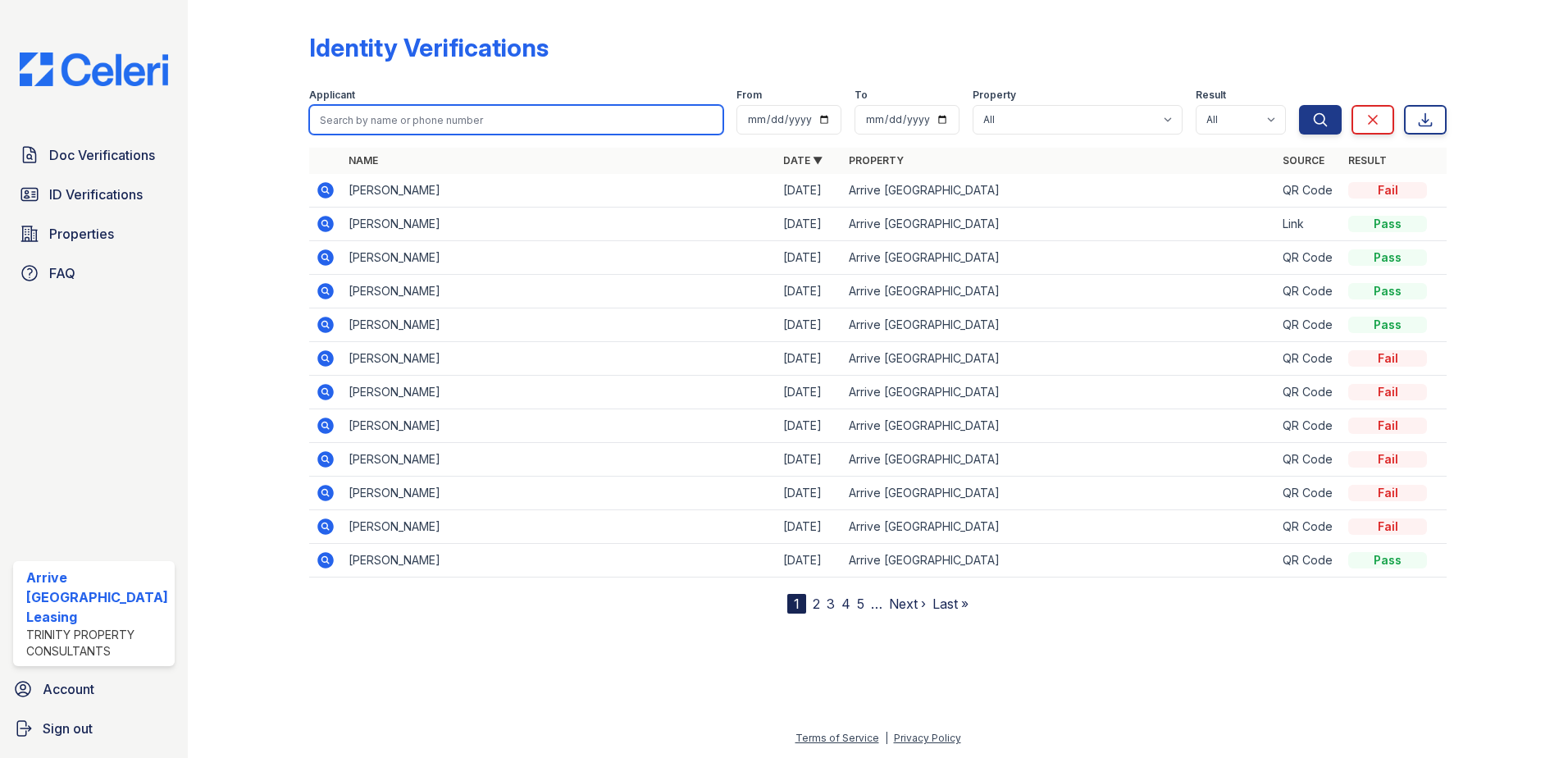
click at [332, 119] on input "search" at bounding box center [517, 120] width 415 height 29
paste input "kyungdo"
type input "kyungdo"
click at [1299, 105] on button "Search" at bounding box center [1320, 120] width 43 height 29
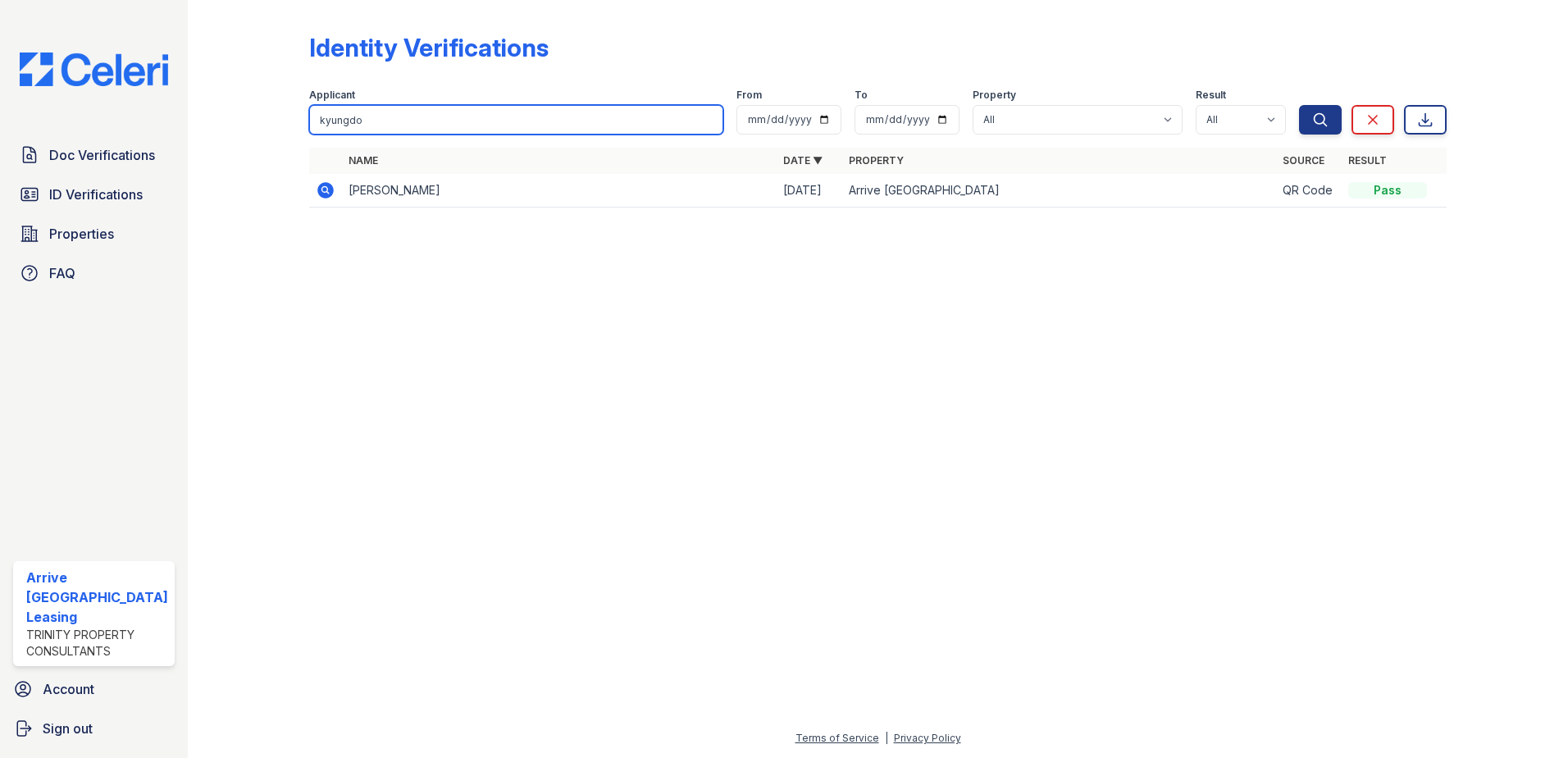
drag, startPoint x: 382, startPoint y: 123, endPoint x: 262, endPoint y: 103, distance: 121.7
click at [262, 103] on div "Identity Verifications Filter Applicant kyungdo From To Property All Arrive Inn…" at bounding box center [878, 124] width 1328 height 250
type input "suprit"
click at [1299, 105] on button "Search" at bounding box center [1320, 120] width 43 height 29
drag, startPoint x: 348, startPoint y: 116, endPoint x: 289, endPoint y: 105, distance: 60.0
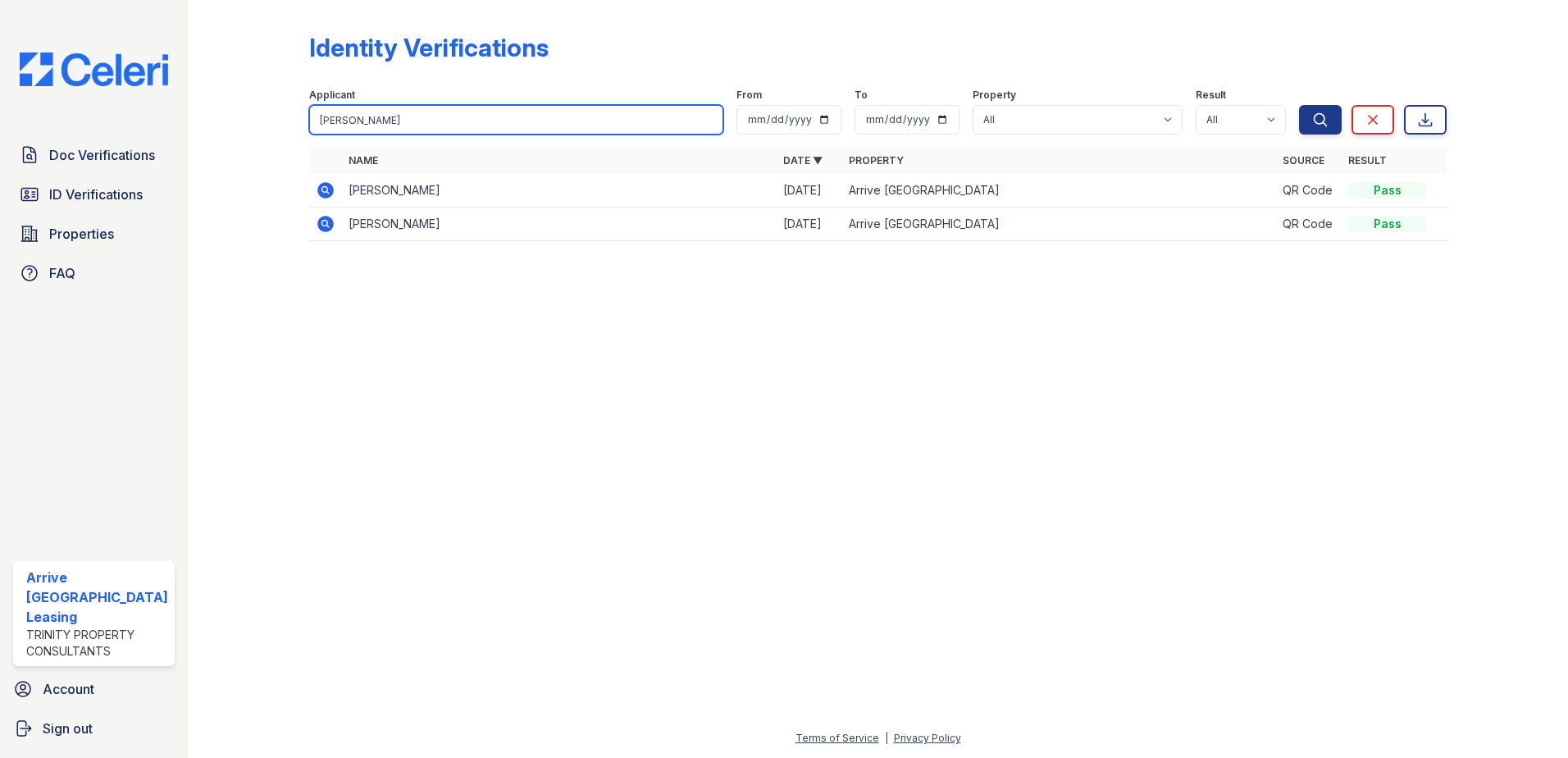
click at [289, 105] on div "Identity Verifications Filter Applicant suprit From To Property All Arrive Inne…" at bounding box center [878, 142] width 1328 height 284
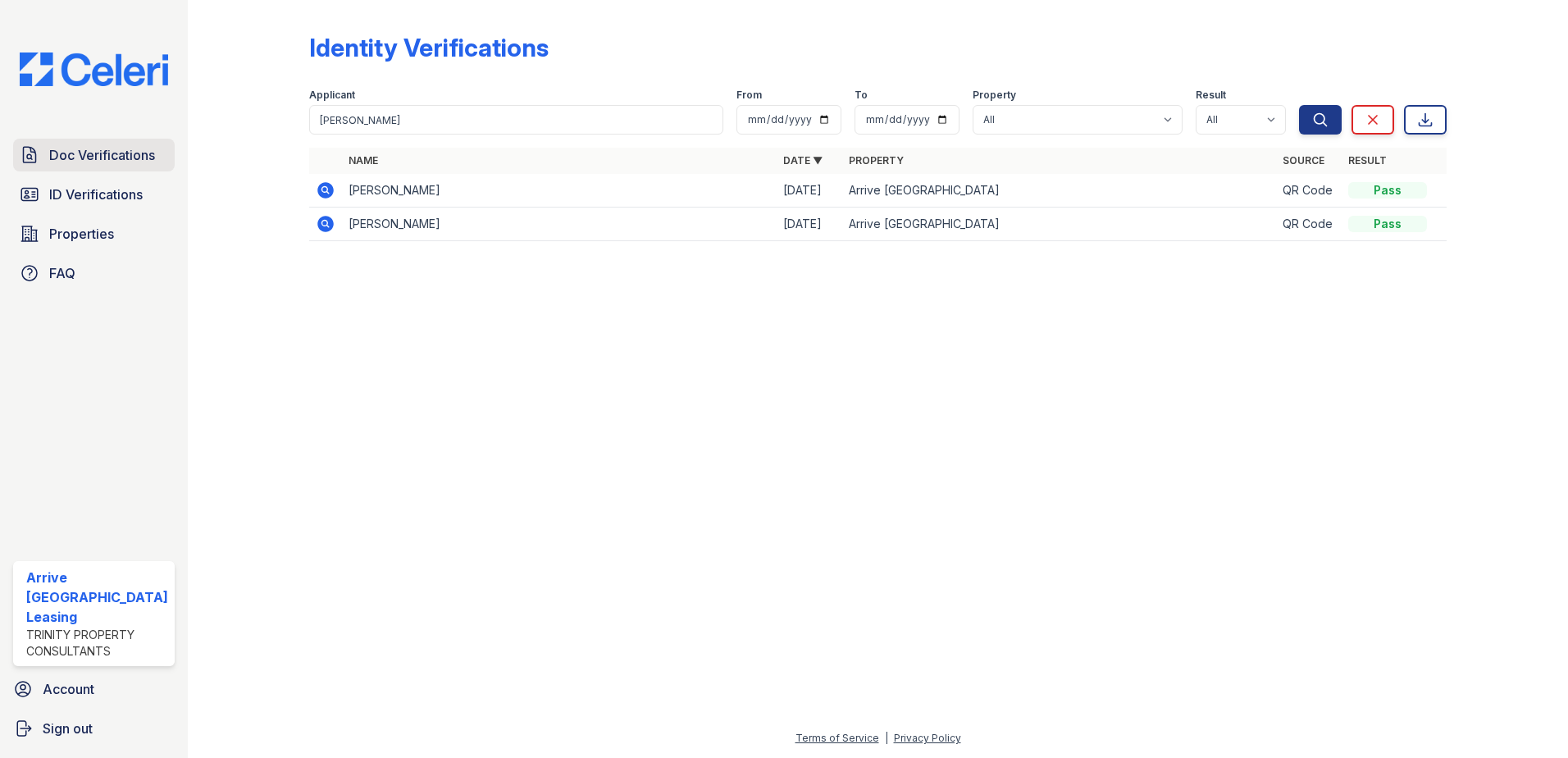
click at [123, 163] on span "Doc Verifications" at bounding box center [102, 155] width 105 height 20
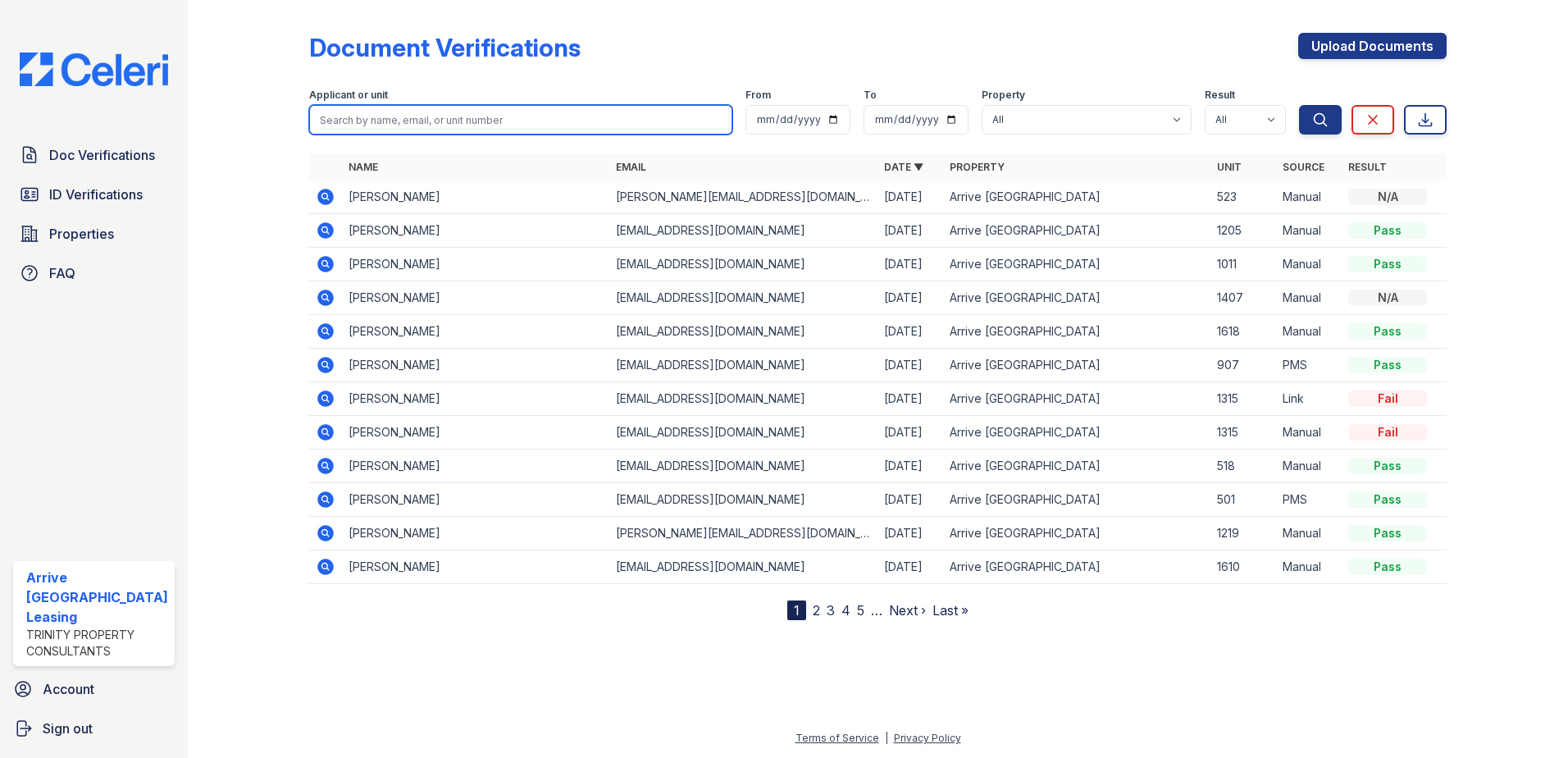
drag, startPoint x: 285, startPoint y: 147, endPoint x: 319, endPoint y: 129, distance: 38.5
click at [319, 129] on input "search" at bounding box center [521, 120] width 424 height 29
paste input "suprit"
type input "suprit"
click at [1299, 105] on button "Search" at bounding box center [1320, 120] width 43 height 29
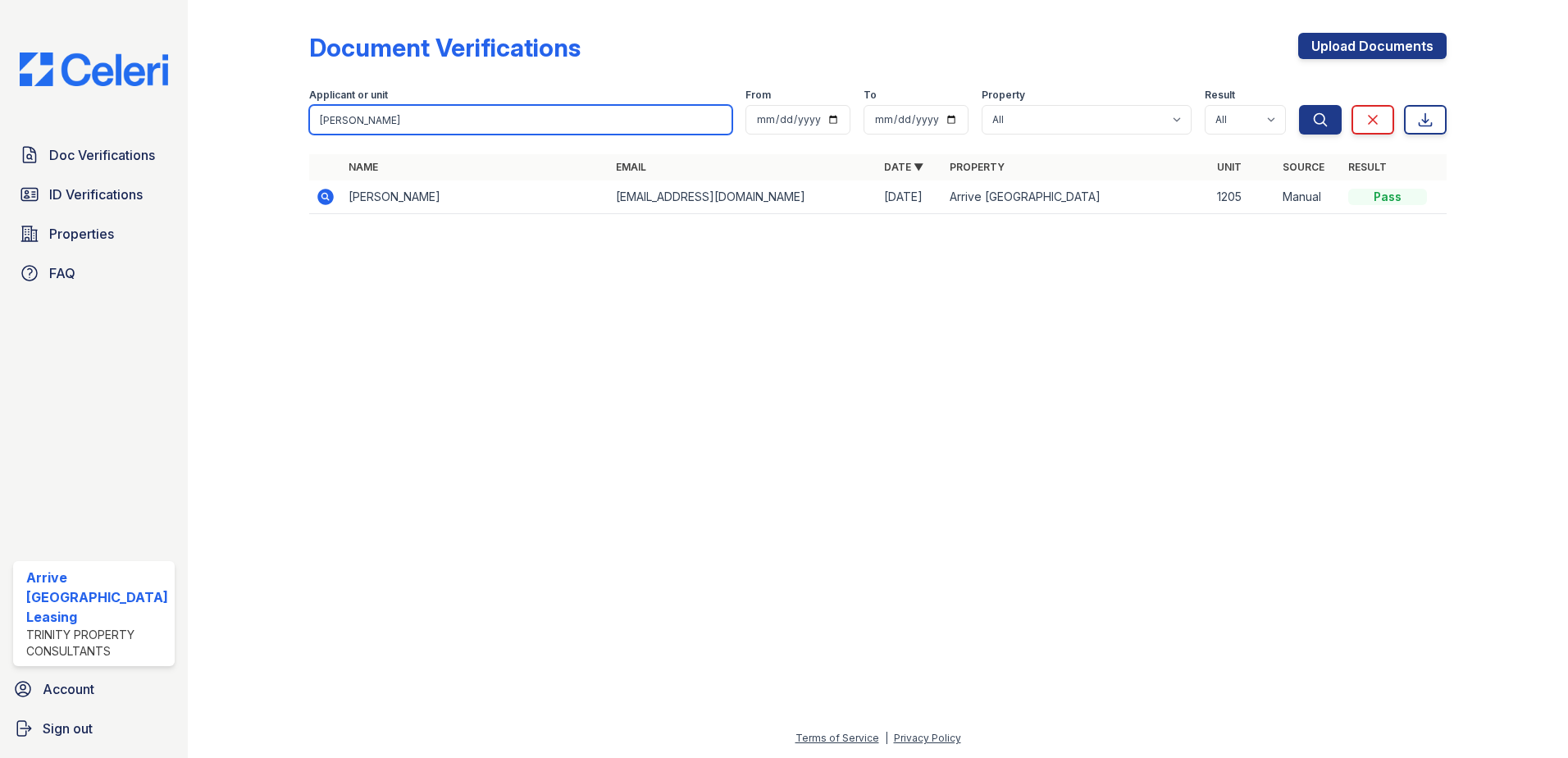
drag, startPoint x: 360, startPoint y: 113, endPoint x: 231, endPoint y: 106, distance: 129.2
click at [231, 106] on div "Document Verifications Upload Documents Filter Applicant or unit suprit From To…" at bounding box center [878, 128] width 1328 height 256
type input "tiozon"
click at [1299, 105] on button "Search" at bounding box center [1320, 120] width 43 height 29
drag, startPoint x: 369, startPoint y: 117, endPoint x: 259, endPoint y: 102, distance: 111.0
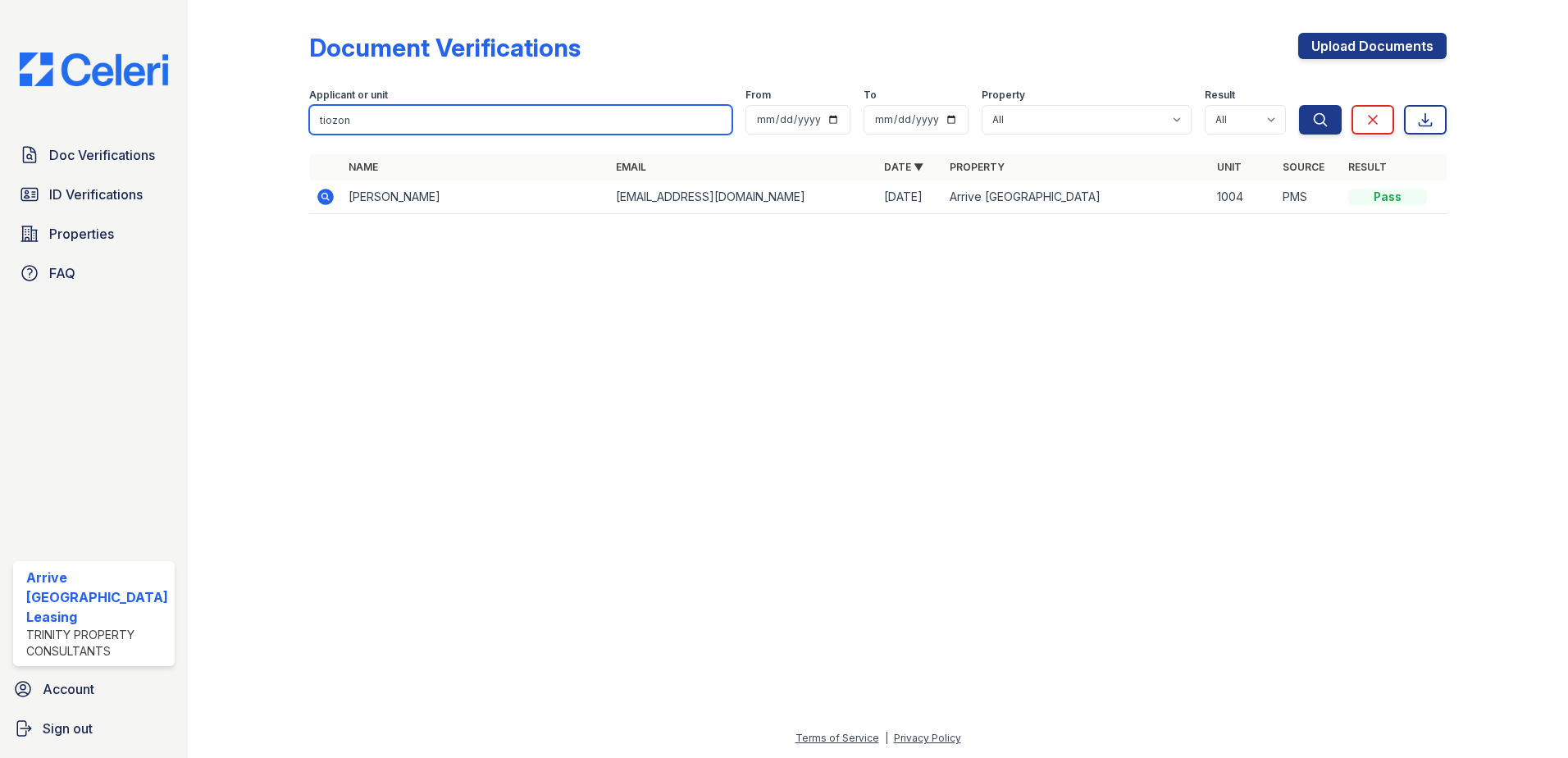
click at [259, 102] on div "Document Verifications Upload Documents Filter Applicant or unit tiozon From To…" at bounding box center [878, 128] width 1328 height 256
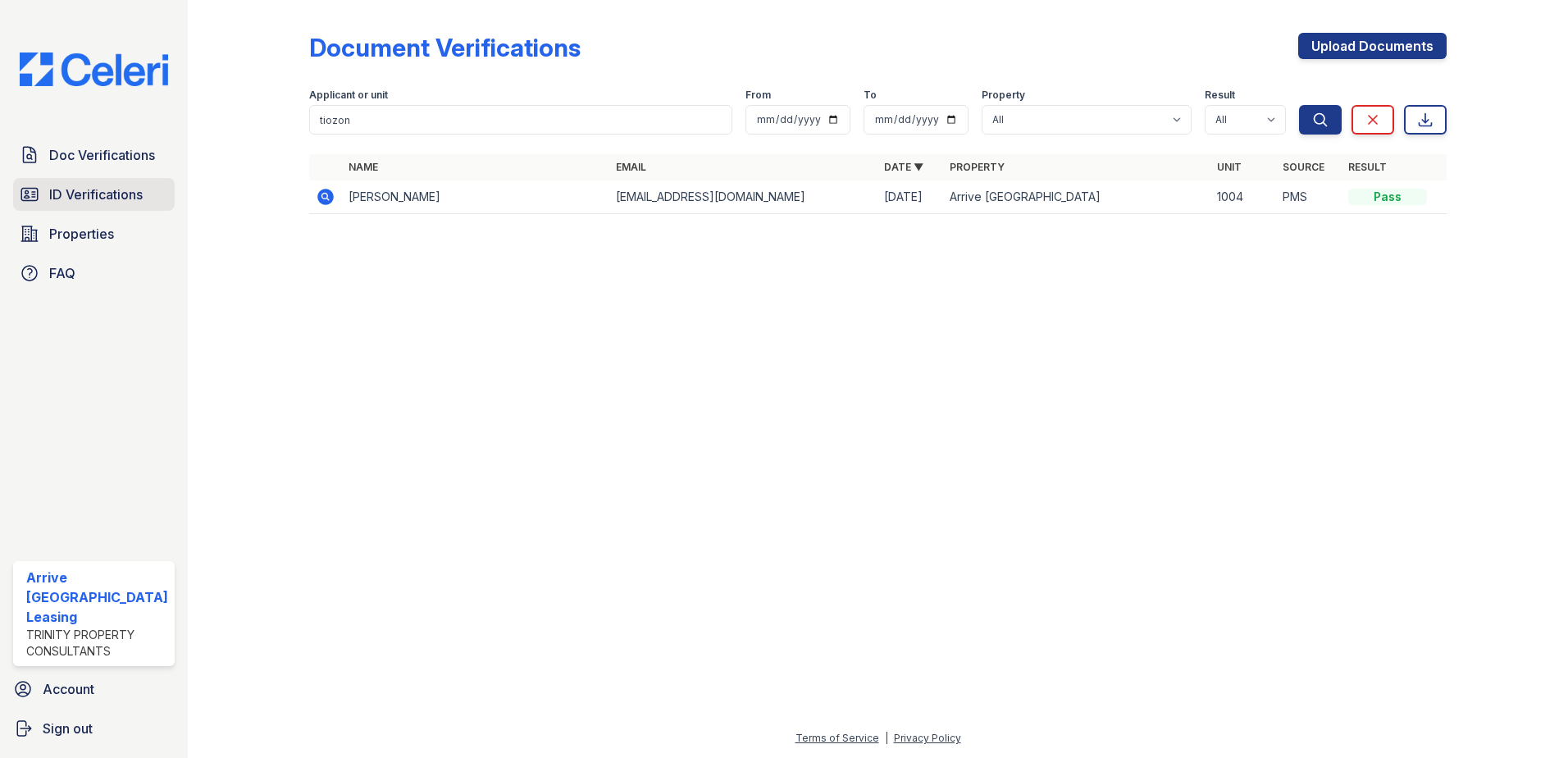
click at [103, 192] on span "ID Verifications" at bounding box center [96, 194] width 93 height 20
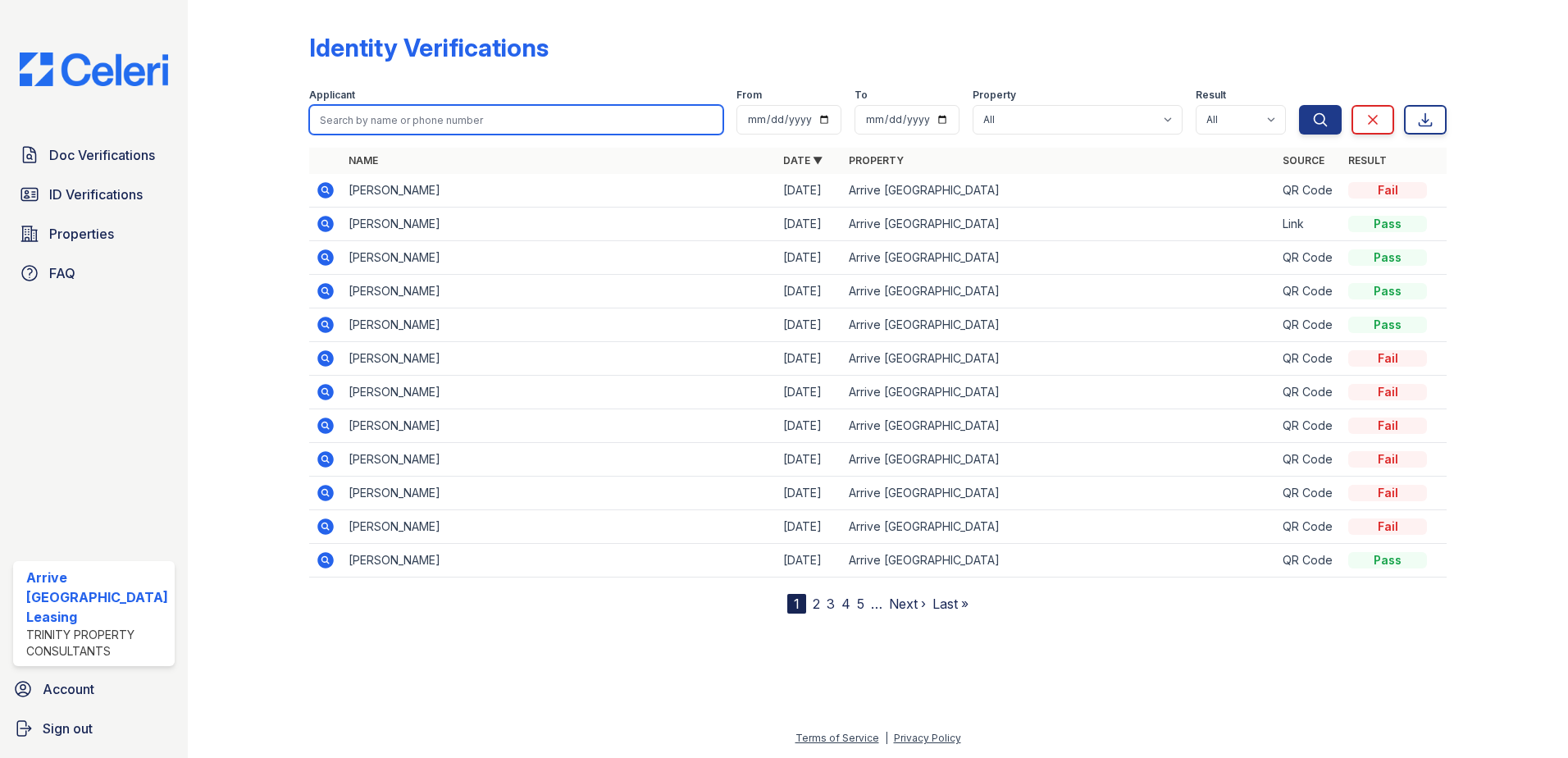
click at [333, 125] on input "search" at bounding box center [517, 120] width 415 height 29
paste input "tiozon"
type input "tiozon"
click at [1299, 105] on button "Search" at bounding box center [1320, 120] width 43 height 29
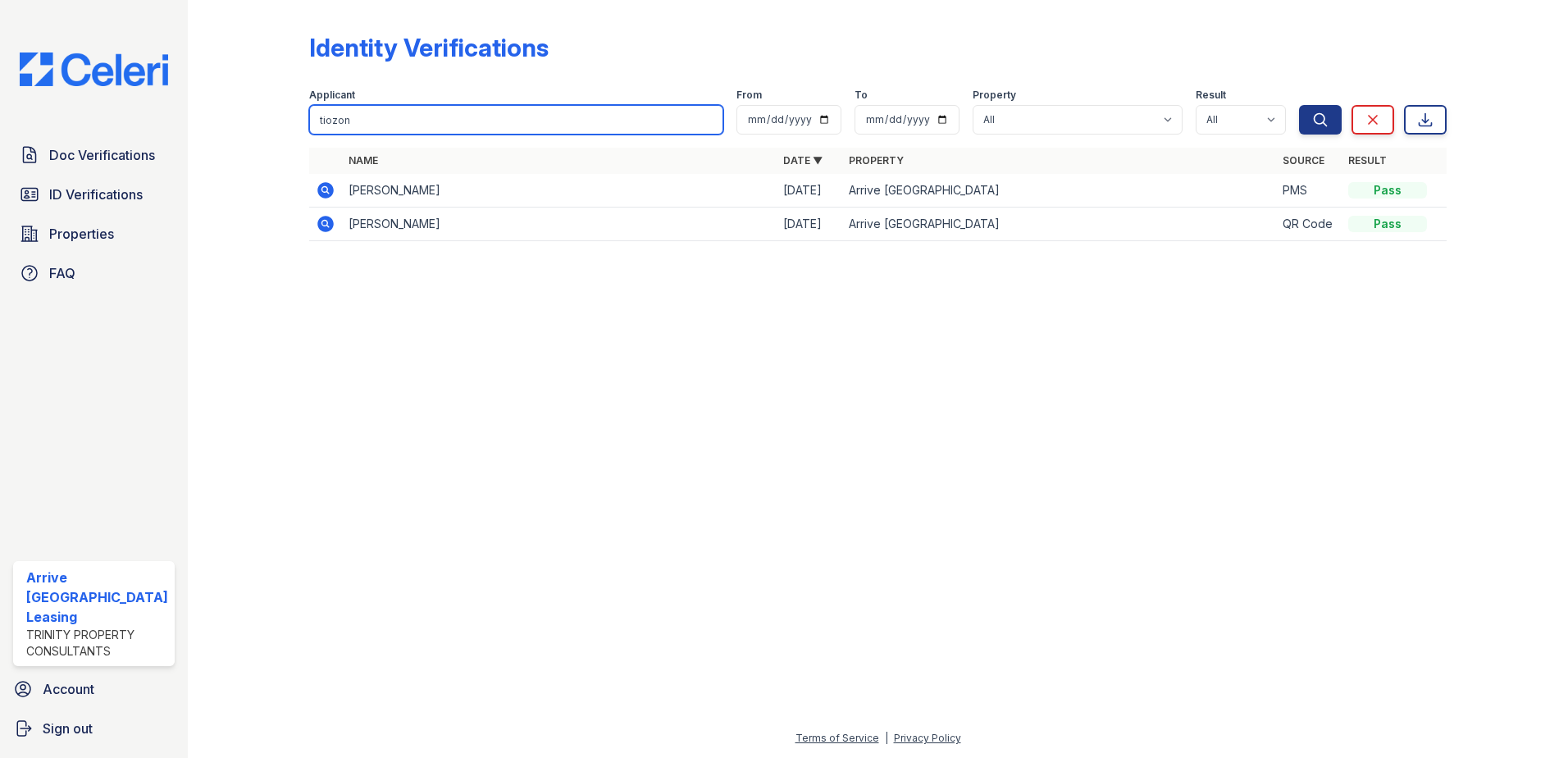
drag, startPoint x: 372, startPoint y: 124, endPoint x: 255, endPoint y: 108, distance: 118.1
click at [255, 108] on div "Identity Verifications Filter Applicant tiozon From To Property All Arrive Inne…" at bounding box center [878, 142] width 1328 height 284
type input "safdar"
click at [1299, 105] on button "Search" at bounding box center [1320, 120] width 43 height 29
drag, startPoint x: 361, startPoint y: 123, endPoint x: 240, endPoint y: 123, distance: 121.0
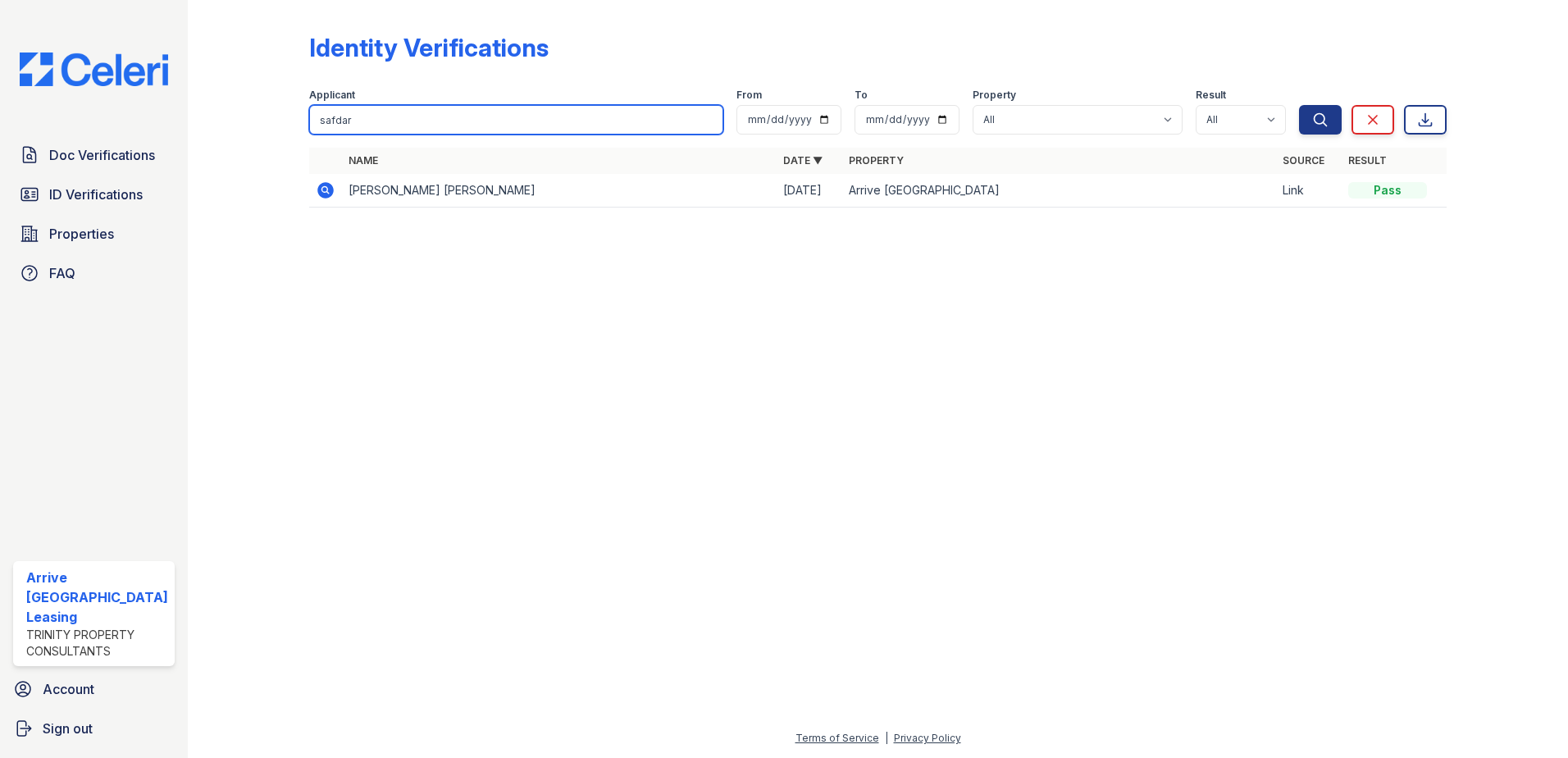
click at [240, 123] on div "Identity Verifications Filter Applicant safdar From To Property All Arrive Inne…" at bounding box center [878, 124] width 1328 height 250
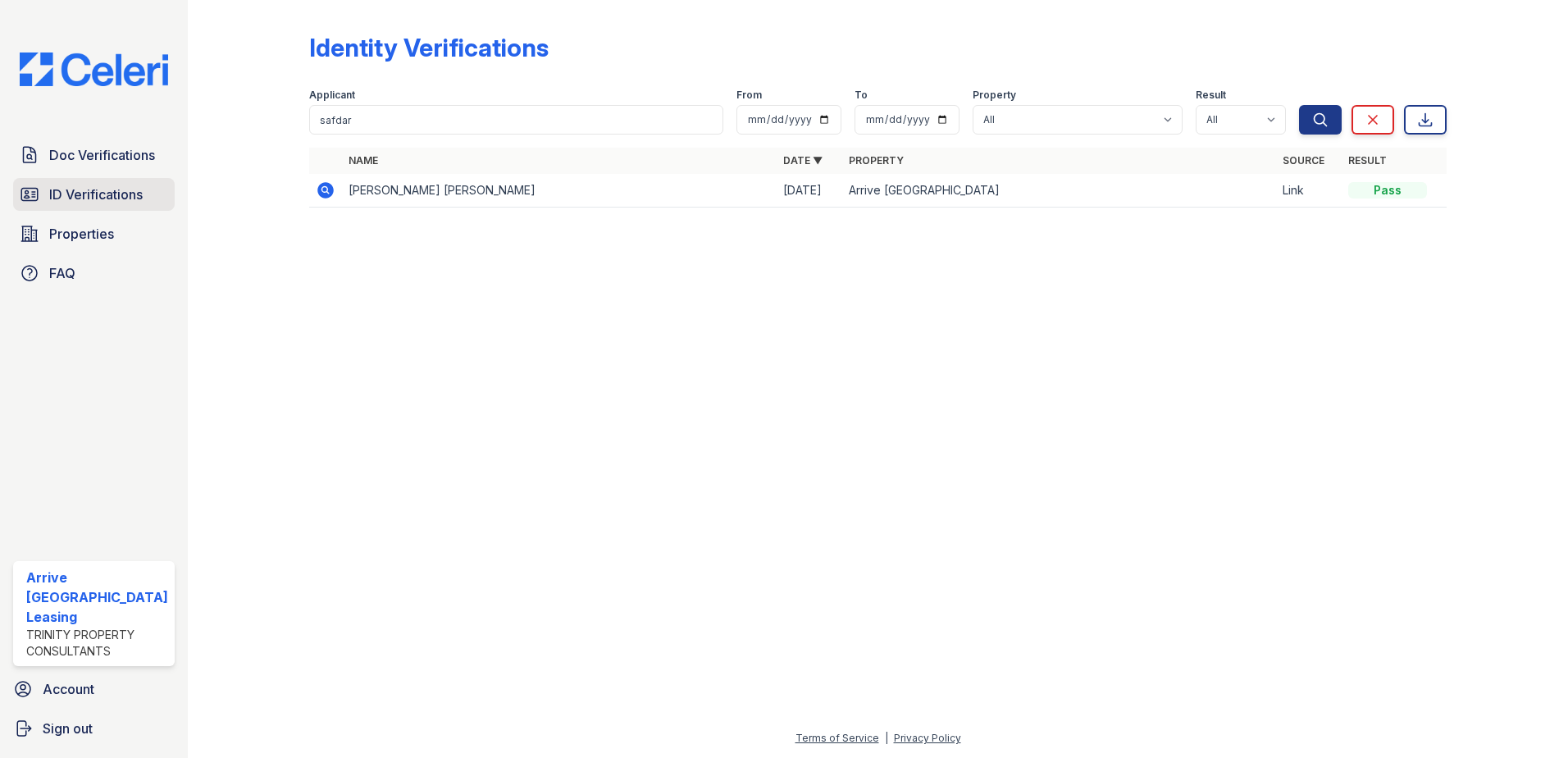
click at [81, 190] on span "ID Verifications" at bounding box center [96, 194] width 93 height 20
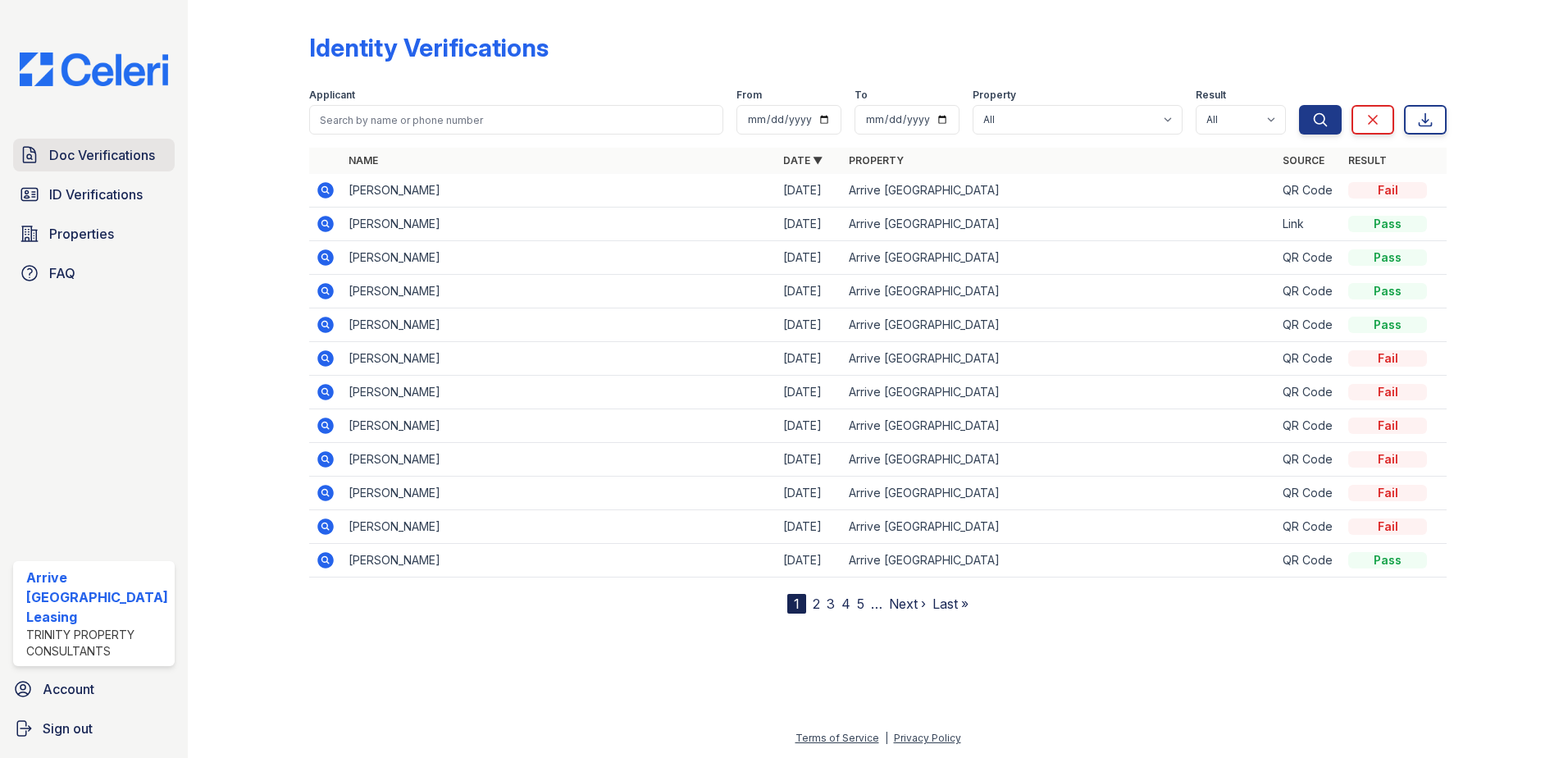
click at [115, 152] on span "Doc Verifications" at bounding box center [102, 155] width 105 height 20
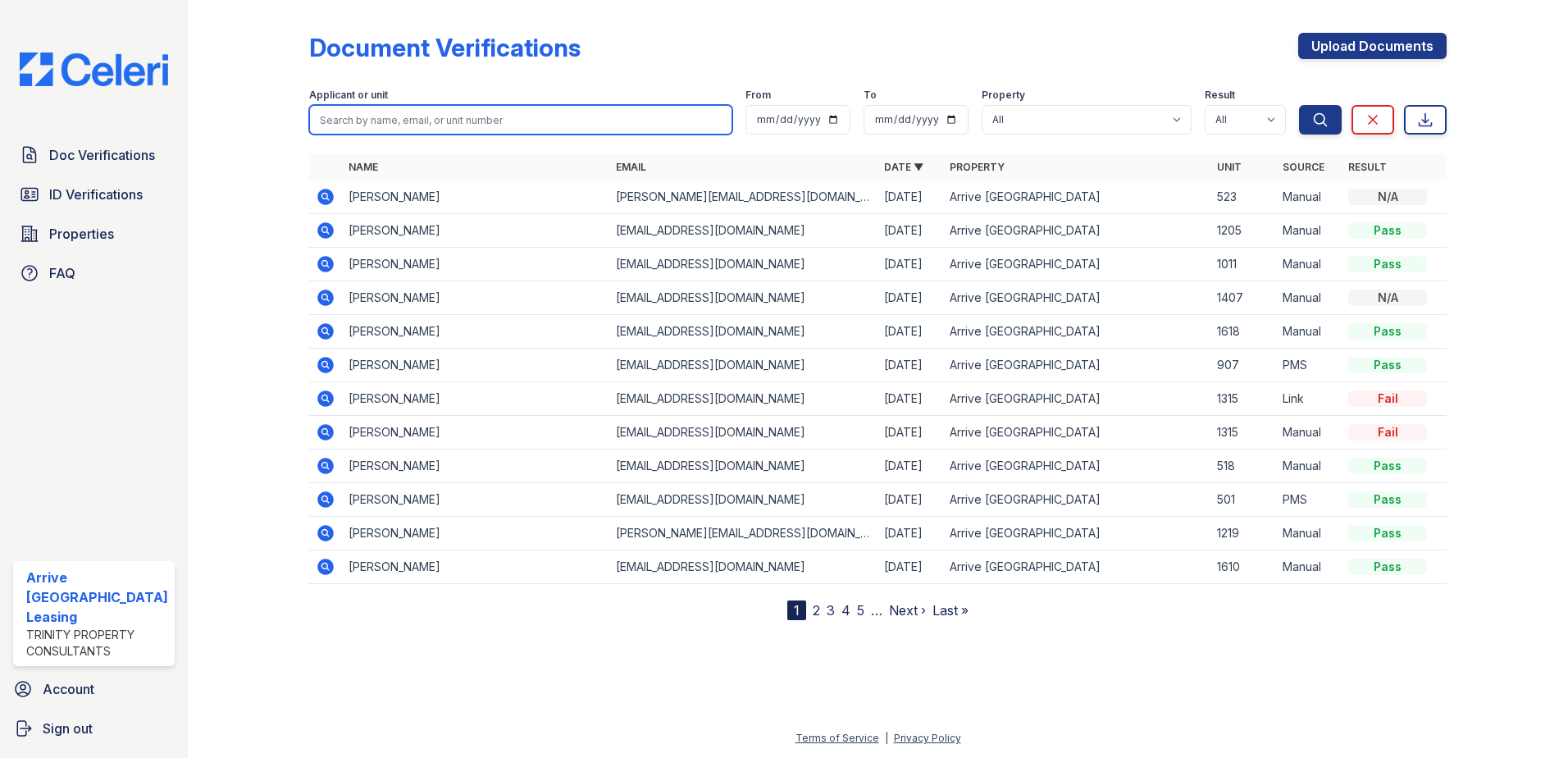
drag, startPoint x: 336, startPoint y: 135, endPoint x: 341, endPoint y: 114, distance: 21.6
click at [341, 114] on input "search" at bounding box center [521, 120] width 424 height 29
paste input "safdar"
type input "safdar"
click at [1299, 105] on button "Search" at bounding box center [1320, 120] width 43 height 29
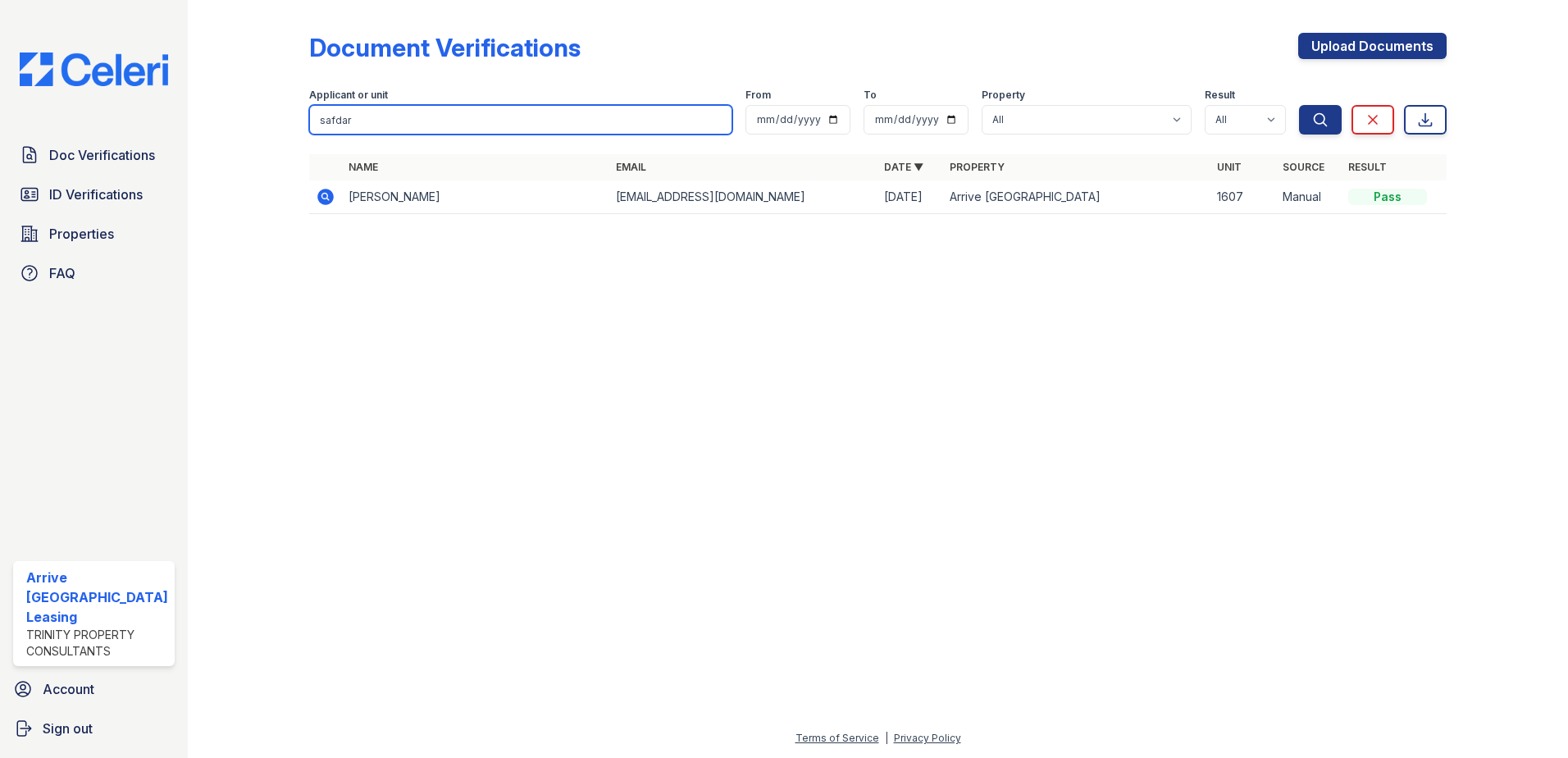
drag, startPoint x: 361, startPoint y: 119, endPoint x: 185, endPoint y: 100, distance: 177.0
click at [185, 100] on div "Doc Verifications ID Verifications Properties FAQ Arrive Inner Harbor Leasing T…" at bounding box center [784, 379] width 1568 height 758
type input "maaz"
click at [1299, 105] on button "Search" at bounding box center [1320, 120] width 43 height 29
drag, startPoint x: 347, startPoint y: 126, endPoint x: 256, endPoint y: 115, distance: 91.7
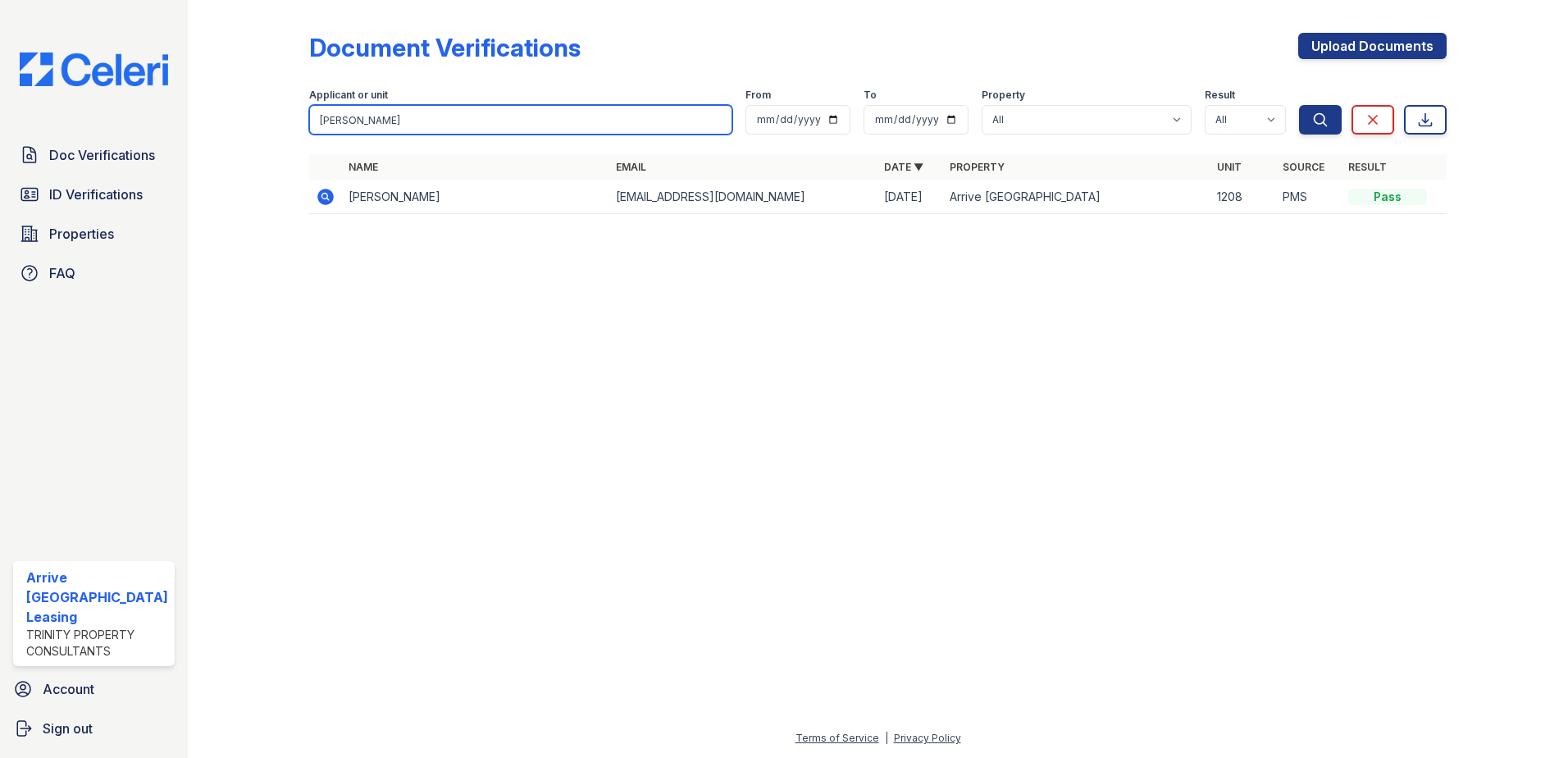
click at [256, 115] on div "Document Verifications Upload Documents Filter Applicant or unit maaz From To P…" at bounding box center [878, 128] width 1328 height 256
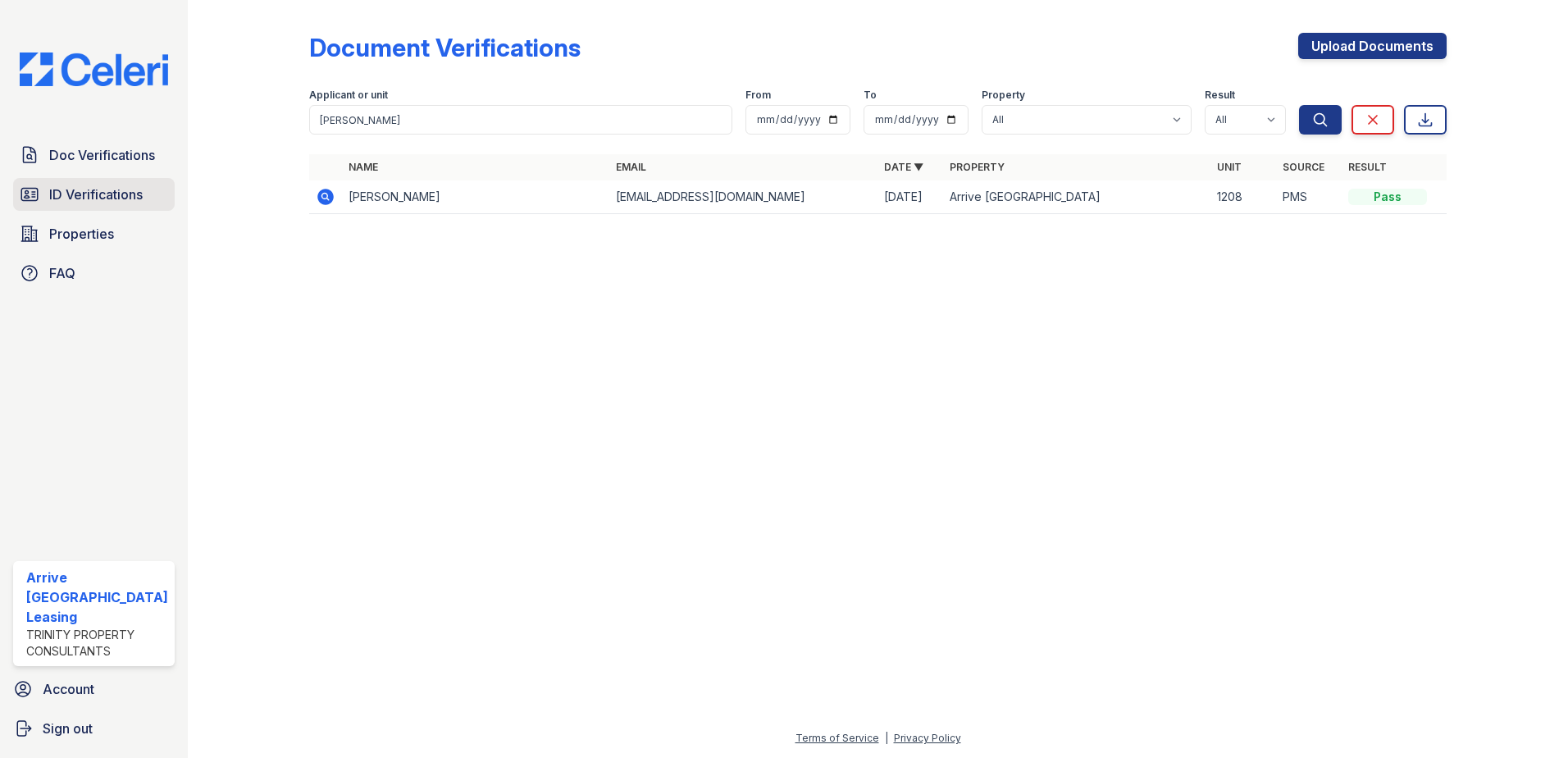
click at [96, 196] on span "ID Verifications" at bounding box center [96, 194] width 93 height 20
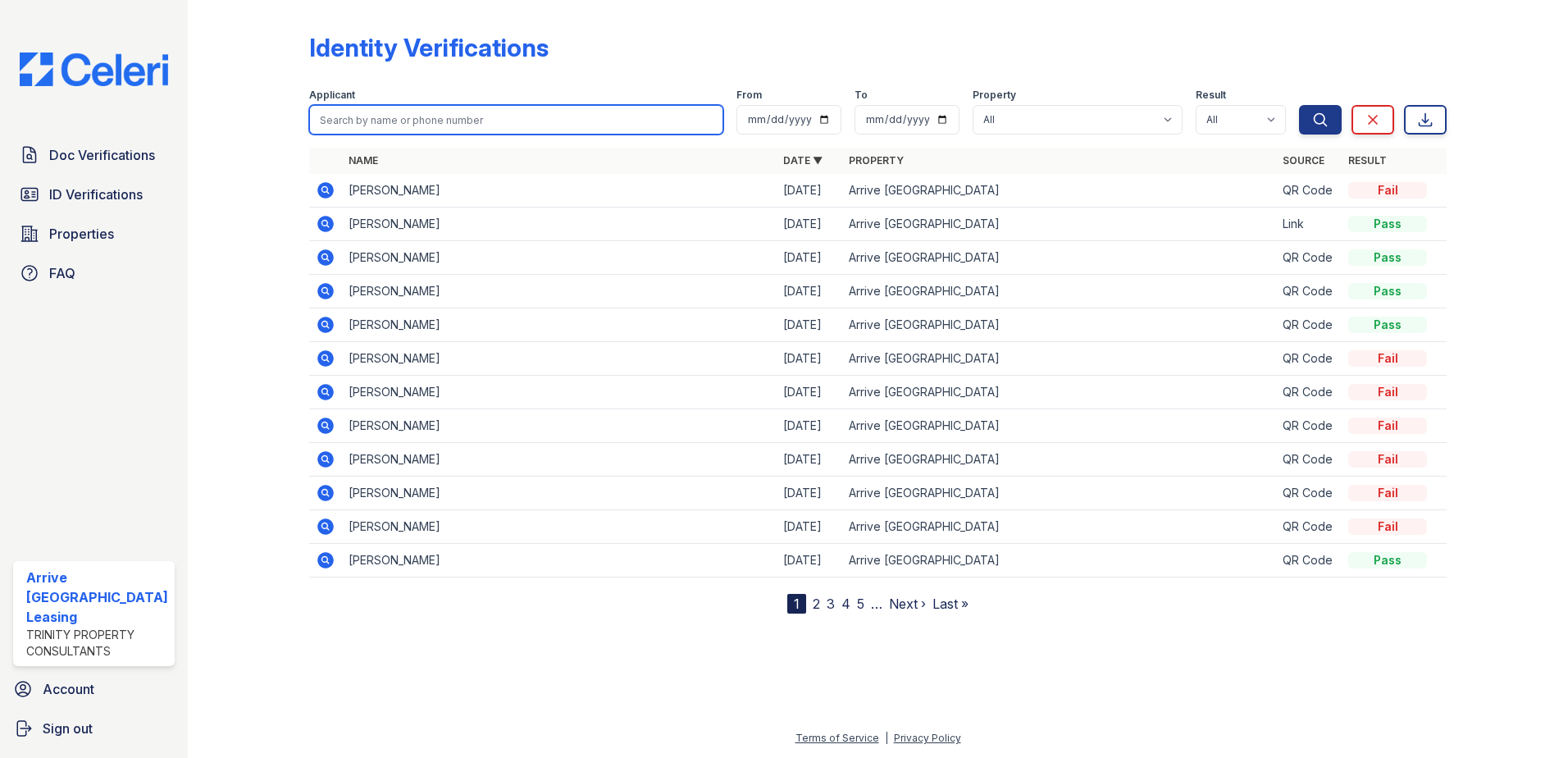
click at [335, 120] on input "search" at bounding box center [517, 120] width 415 height 29
paste input "maaz"
type input "maaz"
click at [1299, 105] on button "Search" at bounding box center [1320, 120] width 43 height 29
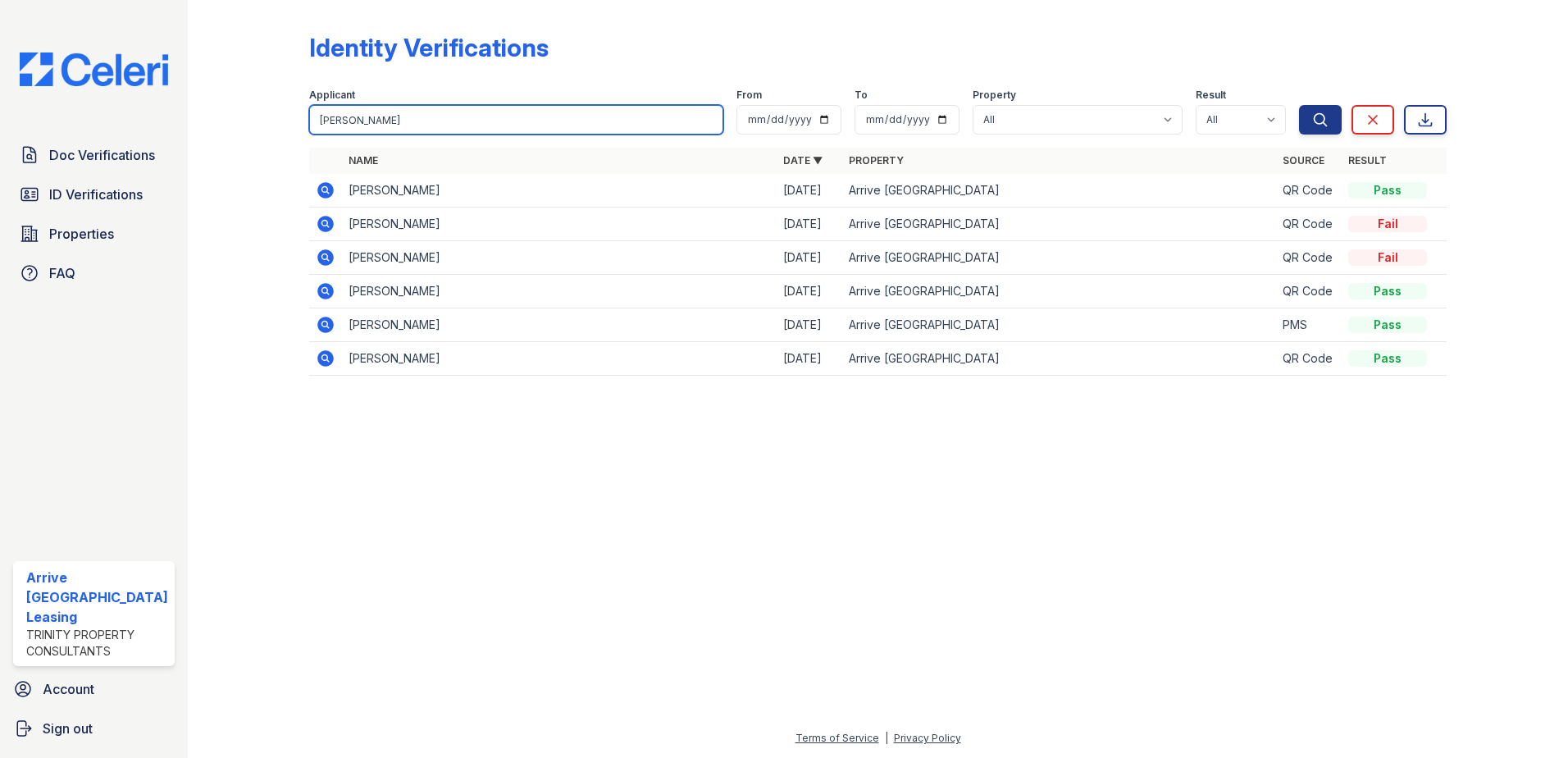
drag, startPoint x: 348, startPoint y: 122, endPoint x: 241, endPoint y: 117, distance: 107.1
click at [241, 117] on div "Identity Verifications Filter Applicant maaz From To Property All Arrive Inner …" at bounding box center [878, 209] width 1328 height 418
type input "m"
type input "naman"
click at [1299, 105] on button "Search" at bounding box center [1320, 120] width 43 height 29
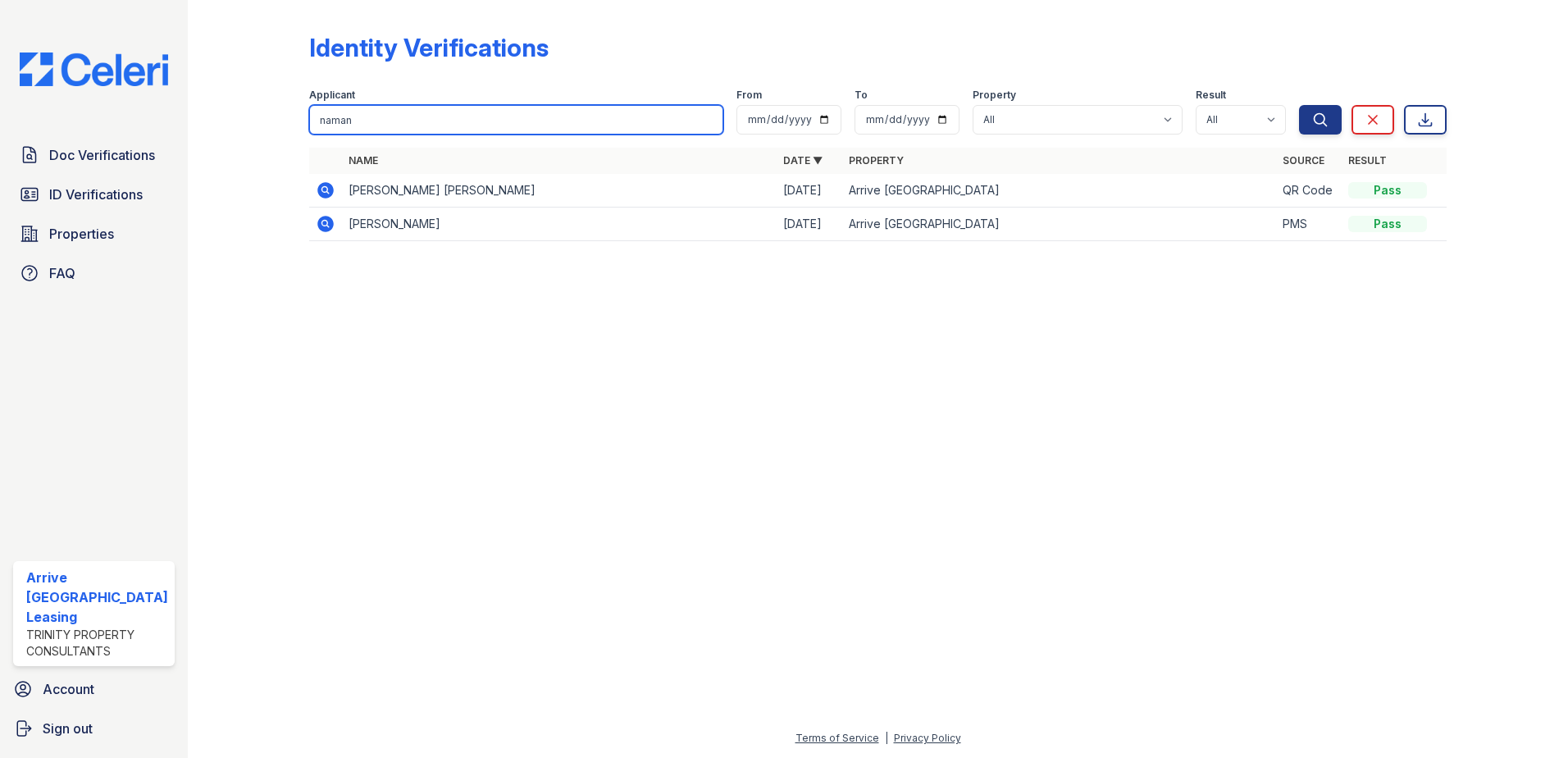
drag, startPoint x: 385, startPoint y: 123, endPoint x: 243, endPoint y: 100, distance: 143.9
click at [243, 100] on div "Identity Verifications Filter Applicant naman From To Property All Arrive Inner…" at bounding box center [878, 142] width 1328 height 284
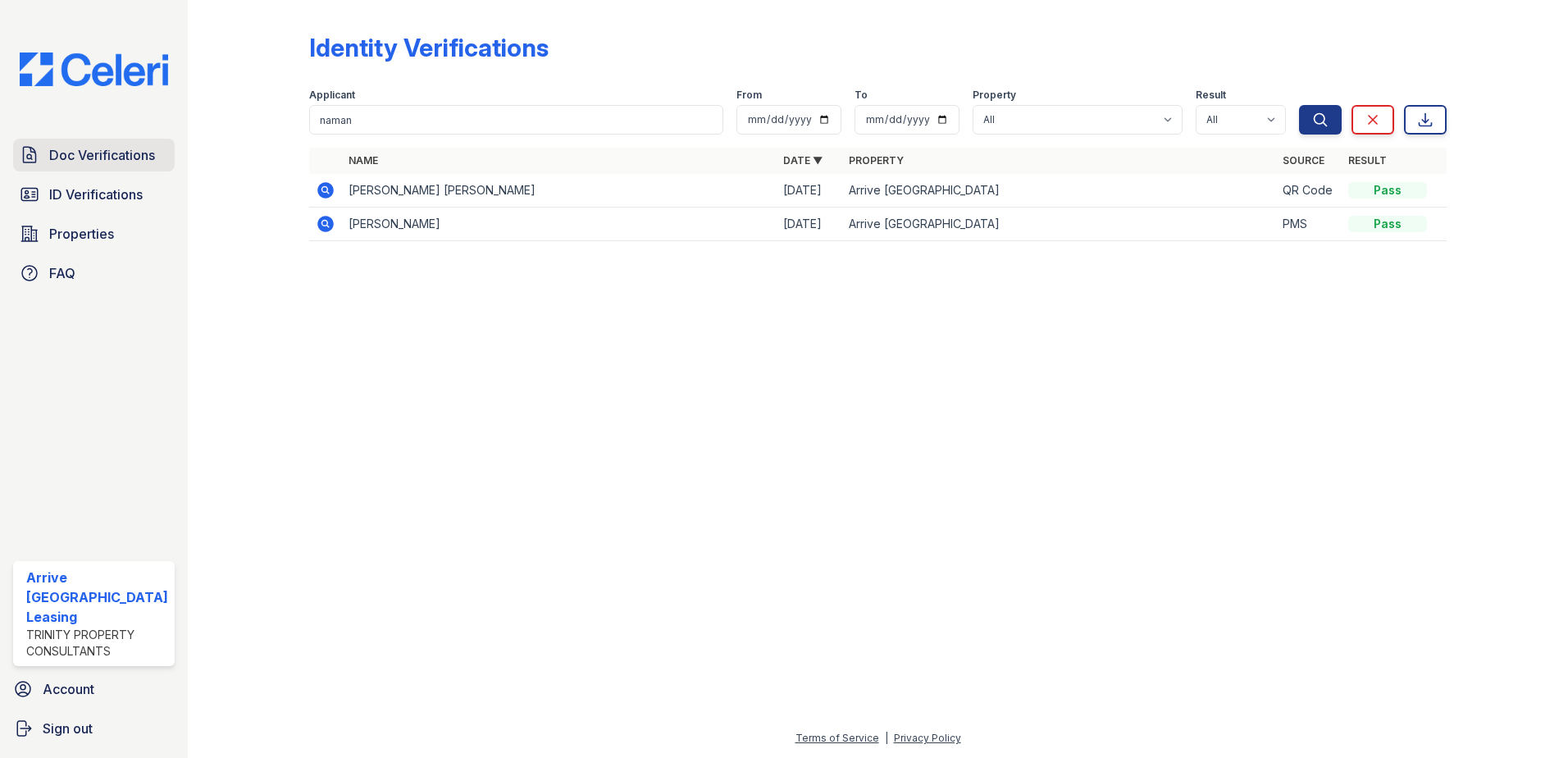
click at [81, 158] on span "Doc Verifications" at bounding box center [102, 155] width 105 height 20
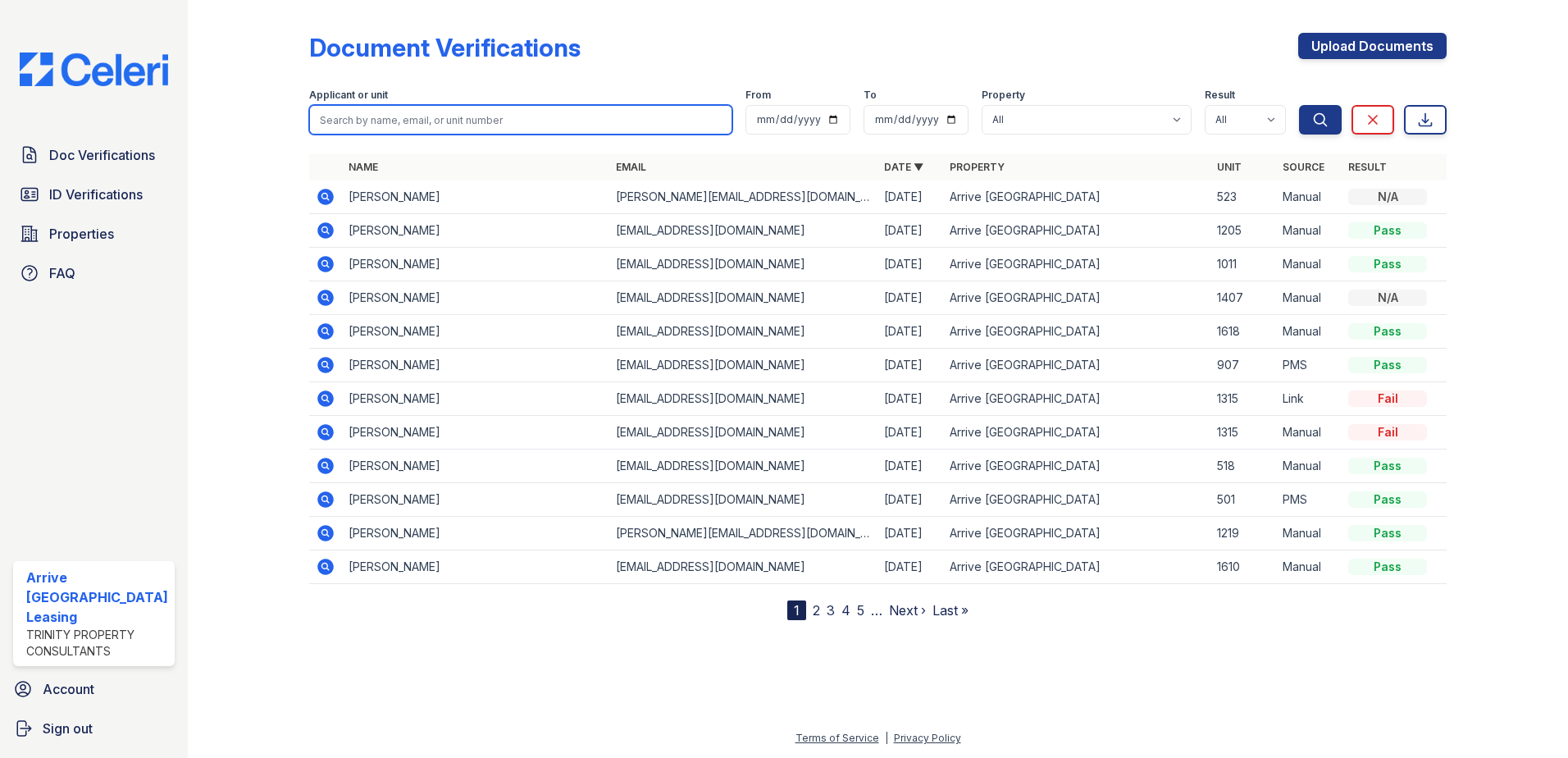
click at [345, 123] on input "search" at bounding box center [521, 120] width 424 height 29
paste input "naman"
type input "naman"
click at [1299, 105] on button "Search" at bounding box center [1320, 120] width 43 height 29
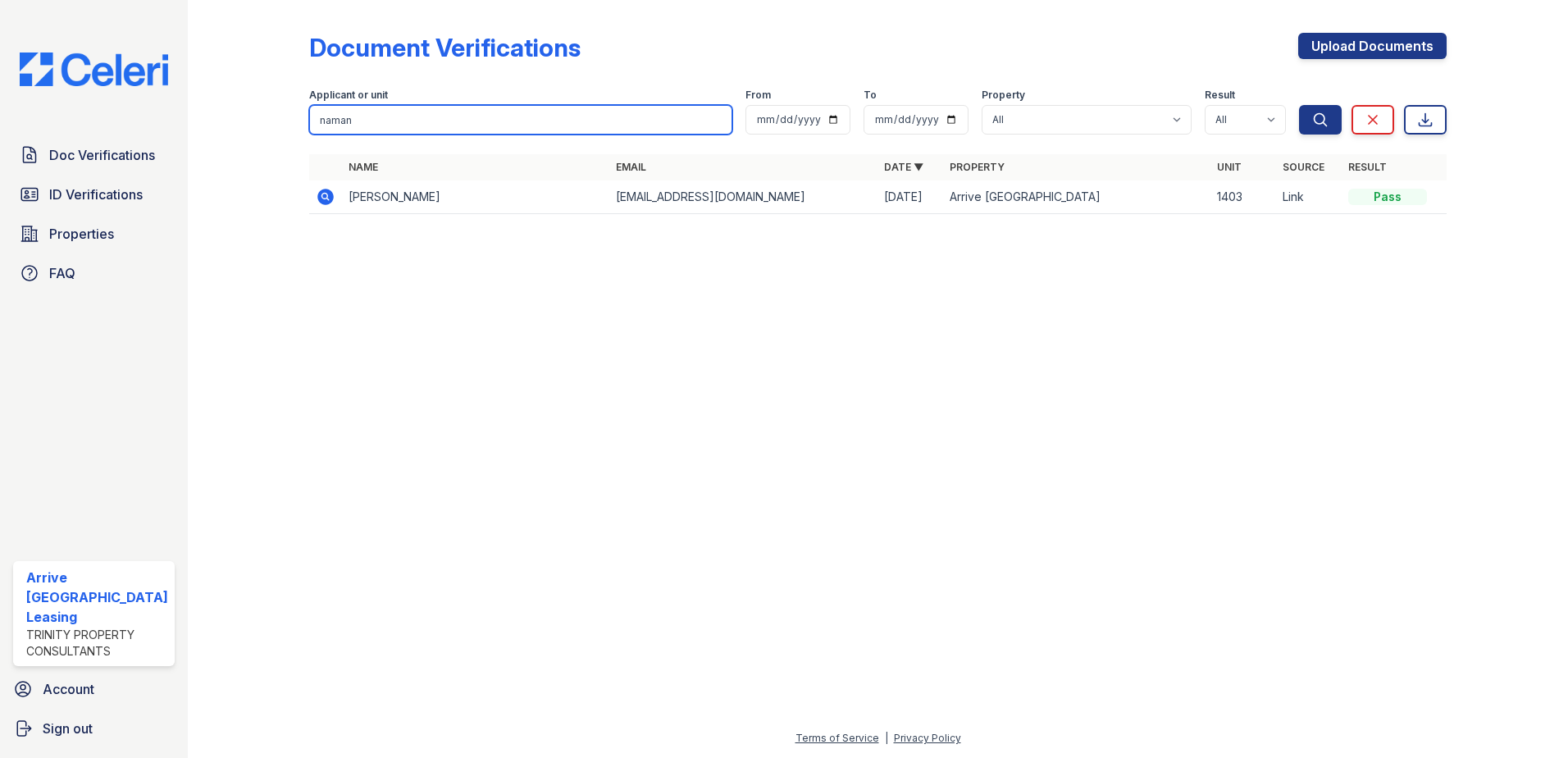
drag, startPoint x: 352, startPoint y: 125, endPoint x: 240, endPoint y: 108, distance: 113.3
click at [240, 108] on div "Document Verifications Upload Documents Filter Applicant or unit naman From To …" at bounding box center [878, 128] width 1328 height 256
type input "jessica"
click at [1299, 105] on button "Search" at bounding box center [1320, 120] width 43 height 29
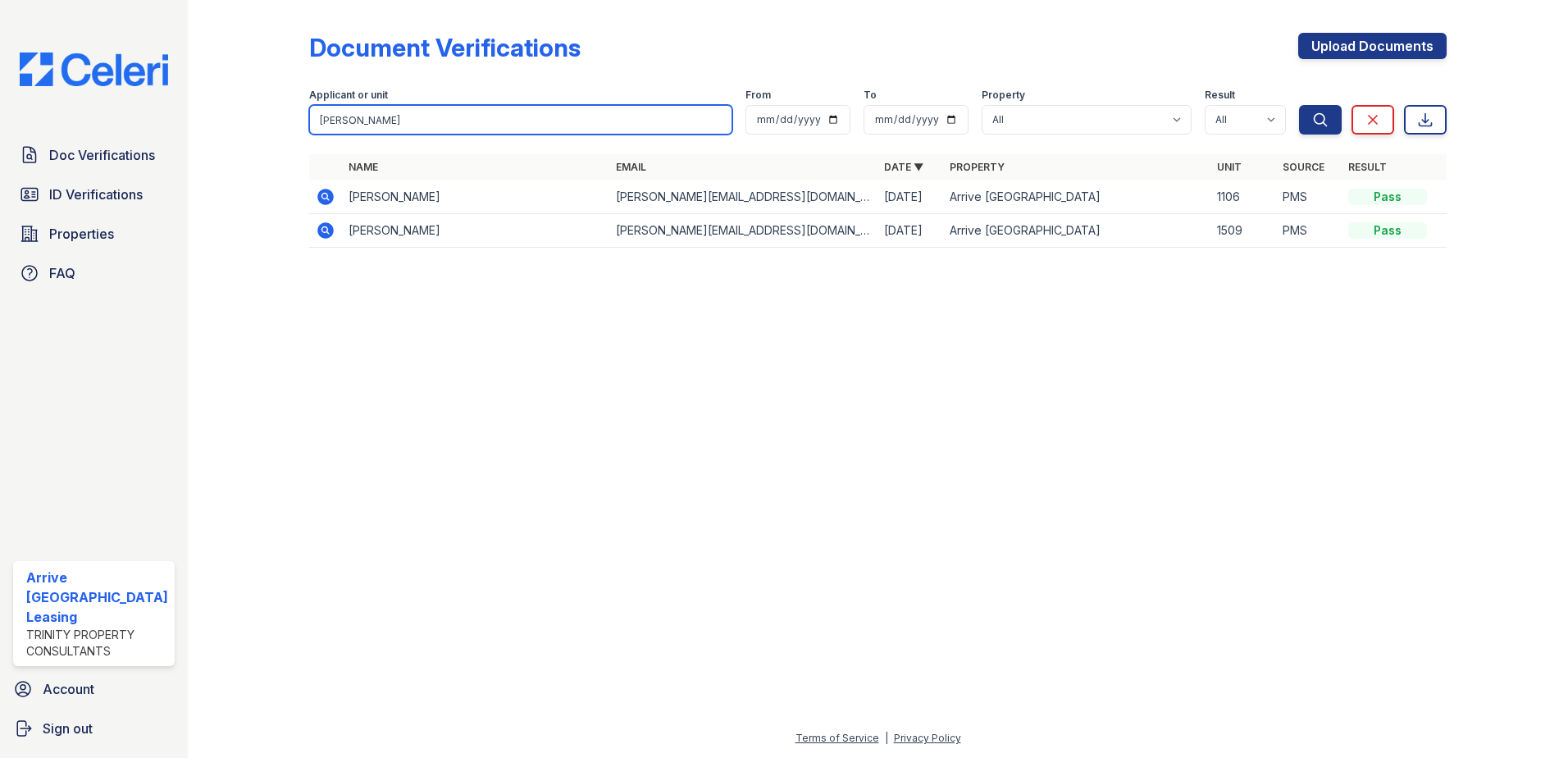
drag, startPoint x: 375, startPoint y: 123, endPoint x: 258, endPoint y: 107, distance: 118.1
click at [258, 107] on div "Document Verifications Upload Documents Filter Applicant or unit jessica From T…" at bounding box center [878, 145] width 1328 height 291
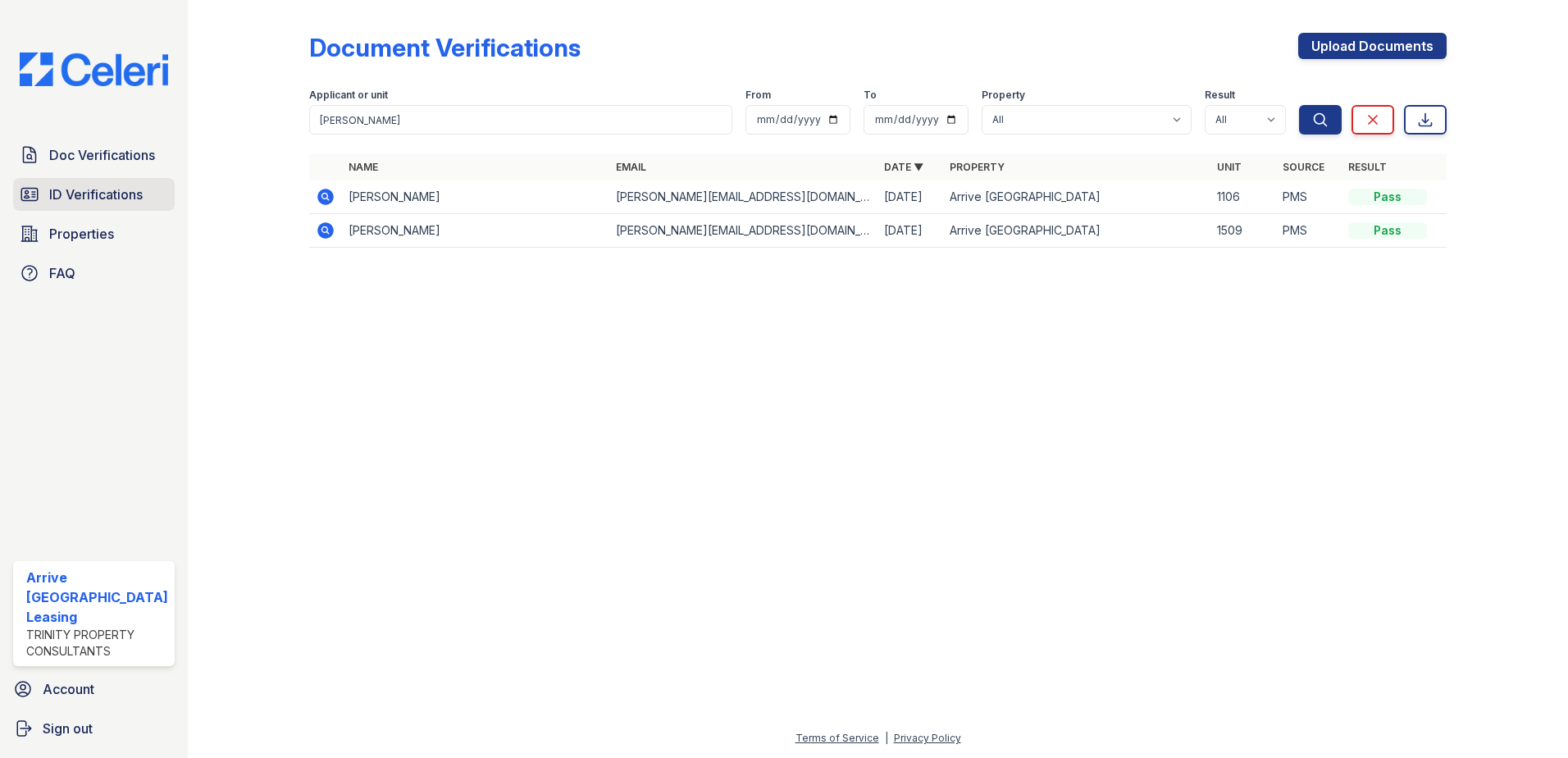
click at [76, 186] on span "ID Verifications" at bounding box center [96, 194] width 93 height 20
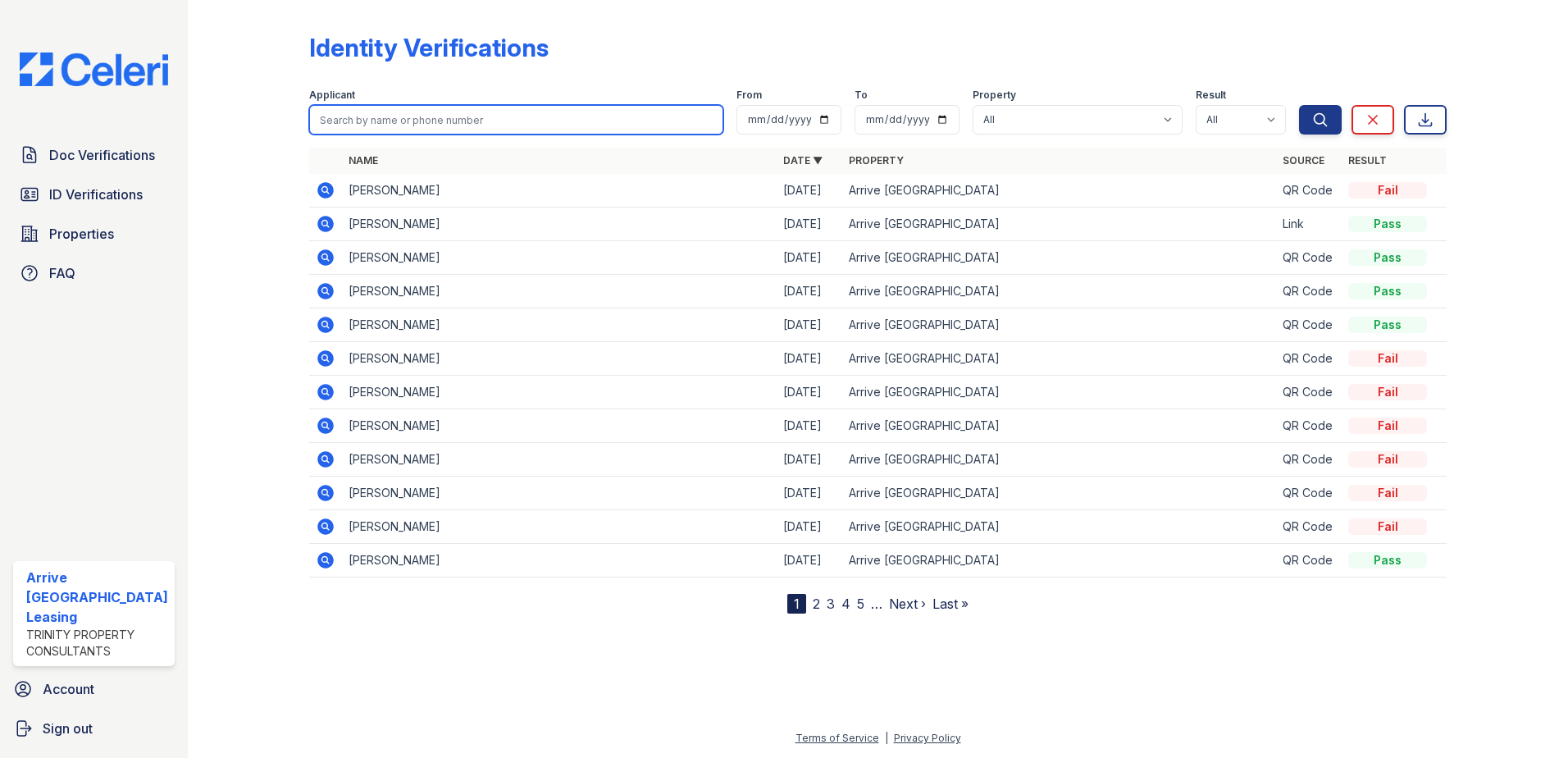
click at [334, 122] on input "search" at bounding box center [517, 120] width 415 height 29
paste input "jessica"
type input "jessica"
click at [1299, 105] on button "Search" at bounding box center [1320, 120] width 43 height 29
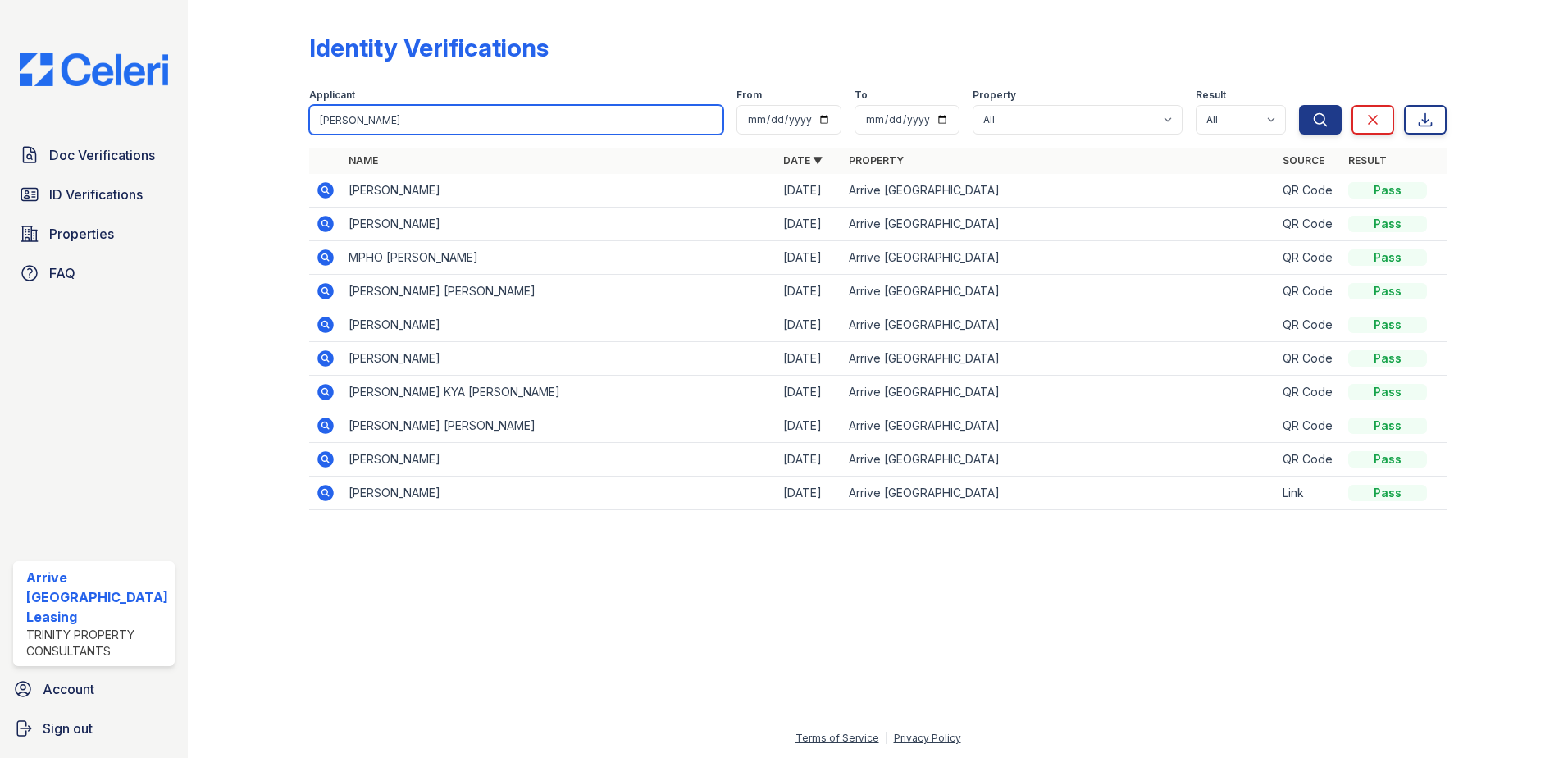
drag, startPoint x: 368, startPoint y: 124, endPoint x: 252, endPoint y: 111, distance: 116.7
click at [252, 111] on div "Identity Verifications Filter Applicant jessica From To Property All Arrive Inn…" at bounding box center [878, 276] width 1328 height 553
type input "rex"
click at [1299, 105] on button "Search" at bounding box center [1320, 120] width 43 height 29
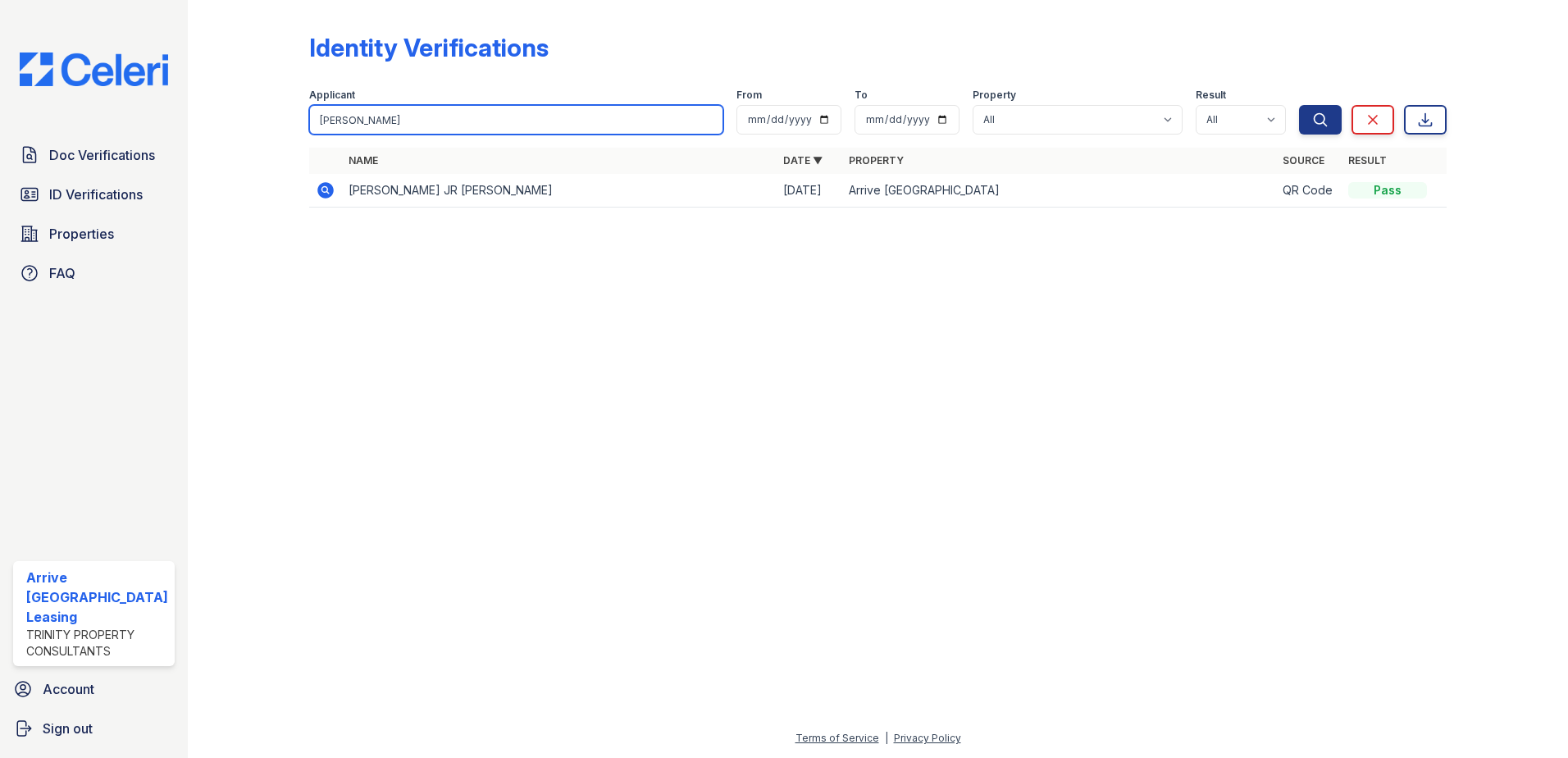
drag, startPoint x: 360, startPoint y: 122, endPoint x: 249, endPoint y: 122, distance: 111.0
click at [249, 122] on div "Identity Verifications Filter Applicant rex From To Property All Arrive Inner H…" at bounding box center [878, 124] width 1328 height 250
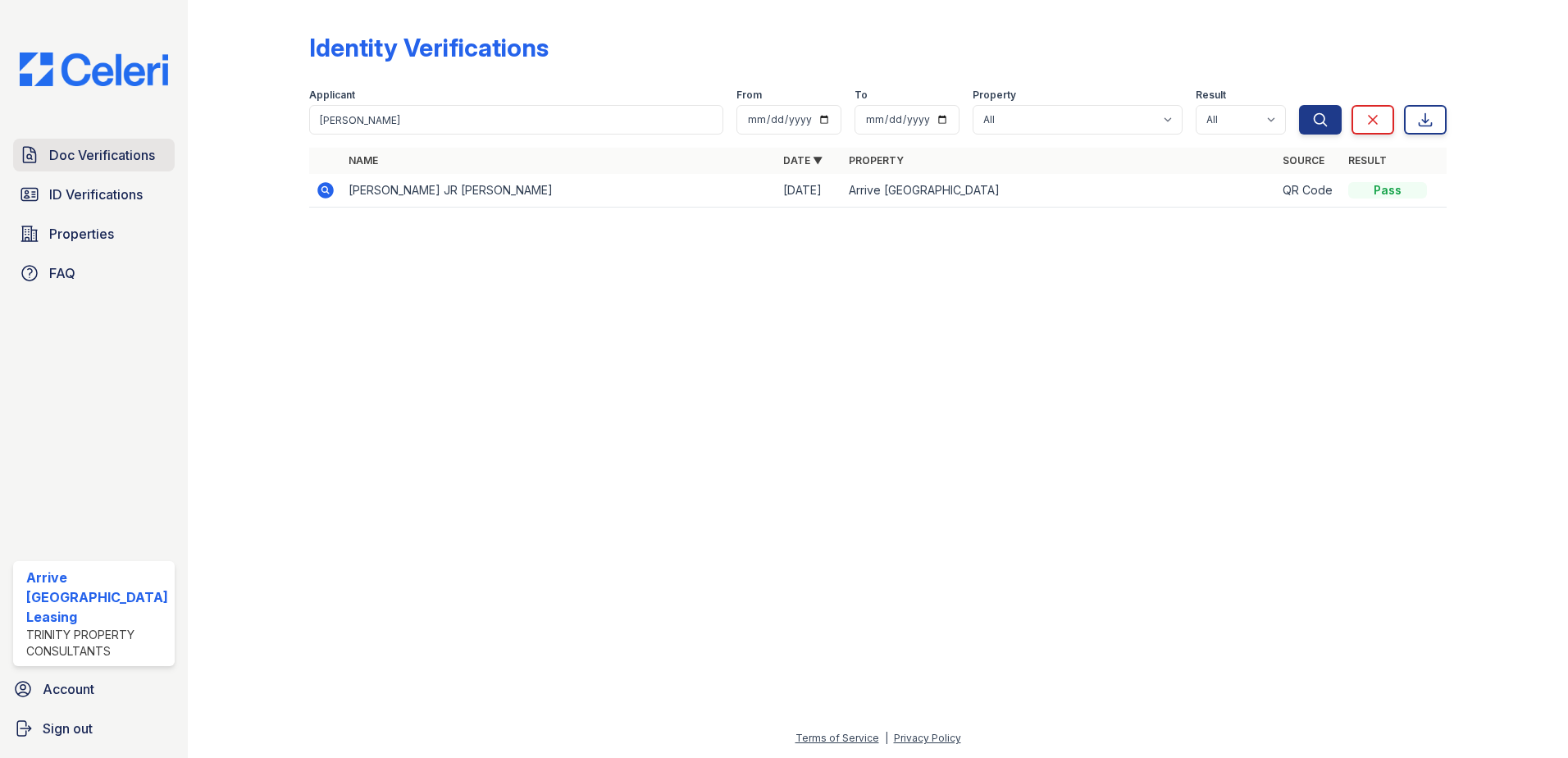
click at [132, 158] on span "Doc Verifications" at bounding box center [102, 155] width 105 height 20
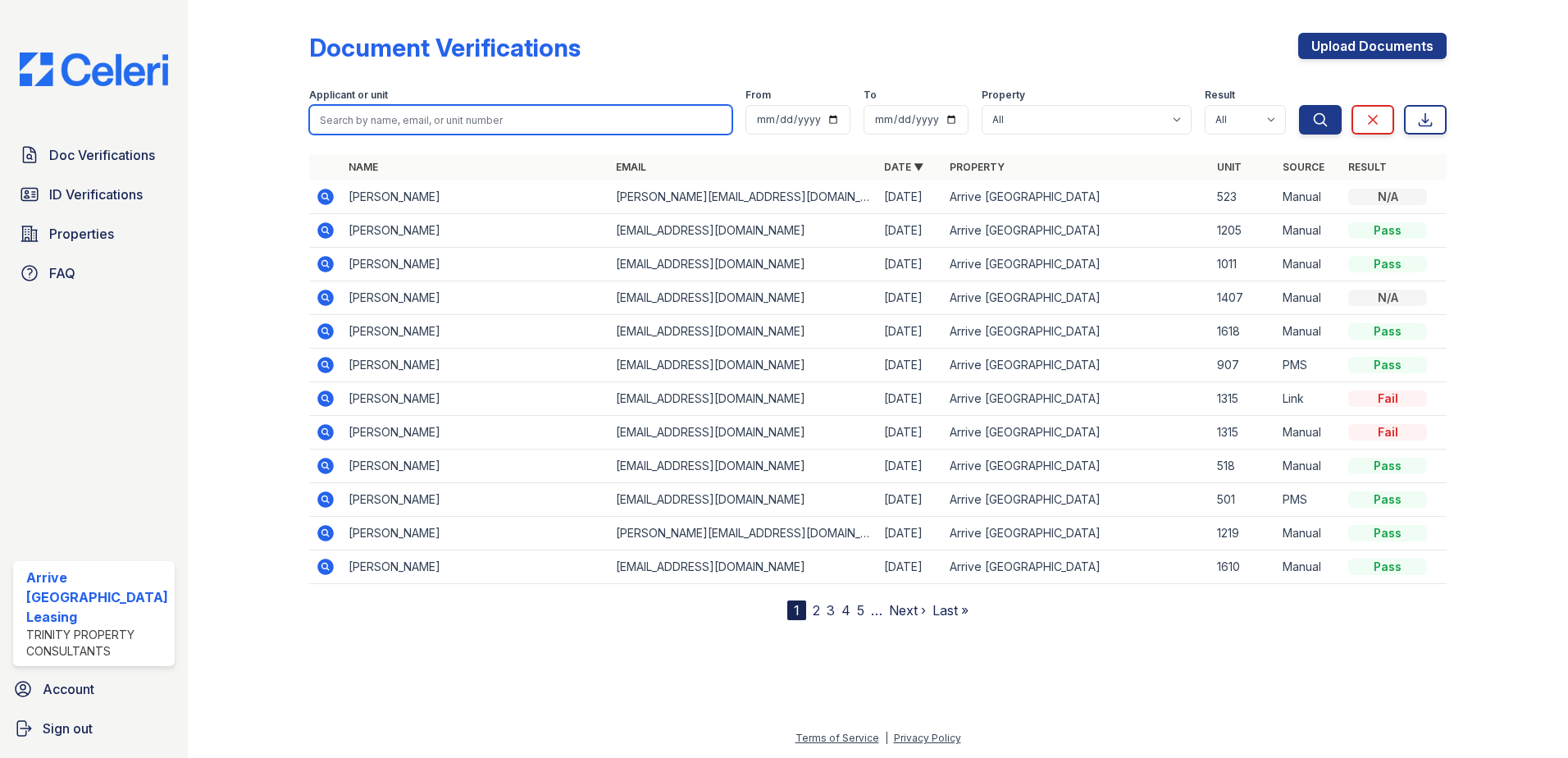
click at [335, 120] on input "search" at bounding box center [521, 120] width 424 height 29
paste input "rex"
type input "rex"
click at [1299, 105] on button "Search" at bounding box center [1320, 120] width 43 height 29
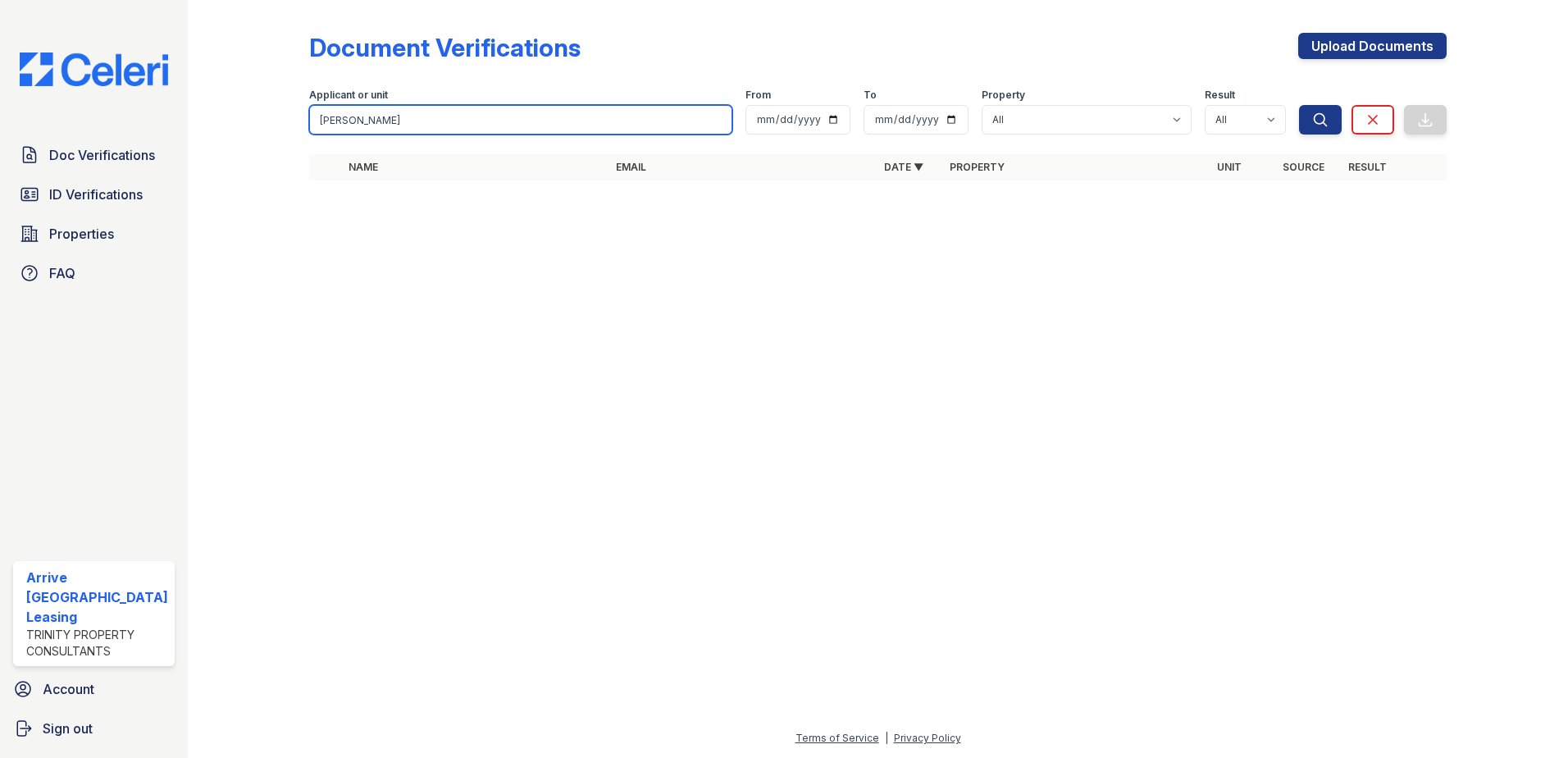
drag, startPoint x: 353, startPoint y: 114, endPoint x: 286, endPoint y: 116, distance: 67.0
click at [286, 116] on div "Document Verifications Upload Documents Filter Applicant or unit rex From To Pr…" at bounding box center [878, 111] width 1328 height 223
type input "murray"
click at [1299, 105] on button "Search" at bounding box center [1320, 120] width 43 height 29
drag, startPoint x: 363, startPoint y: 121, endPoint x: 263, endPoint y: 117, distance: 100.1
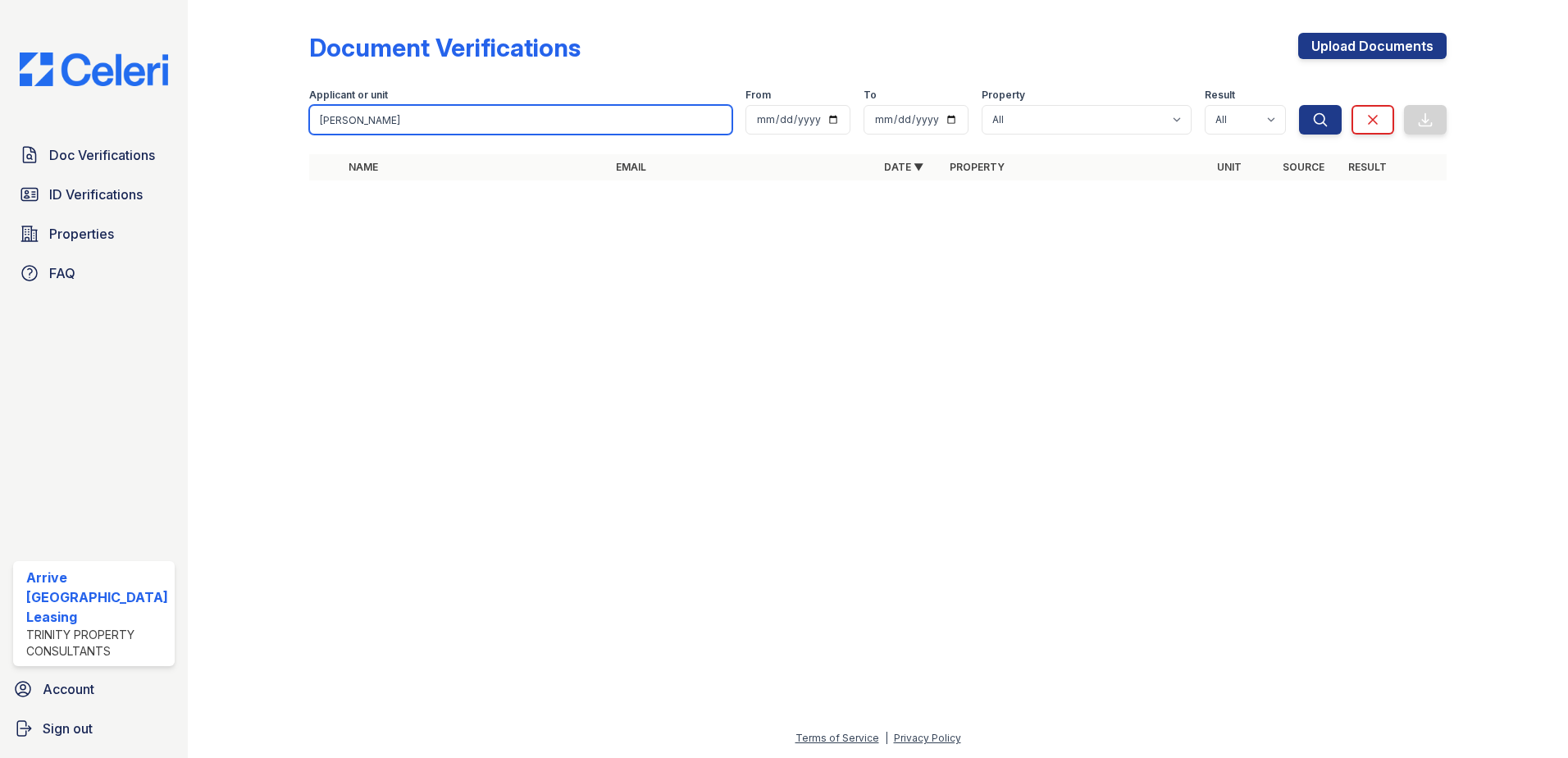
click at [263, 117] on div "Document Verifications Upload Documents Filter Applicant or unit murray From To…" at bounding box center [878, 111] width 1328 height 223
type input "alves"
click at [1299, 105] on button "Search" at bounding box center [1320, 120] width 43 height 29
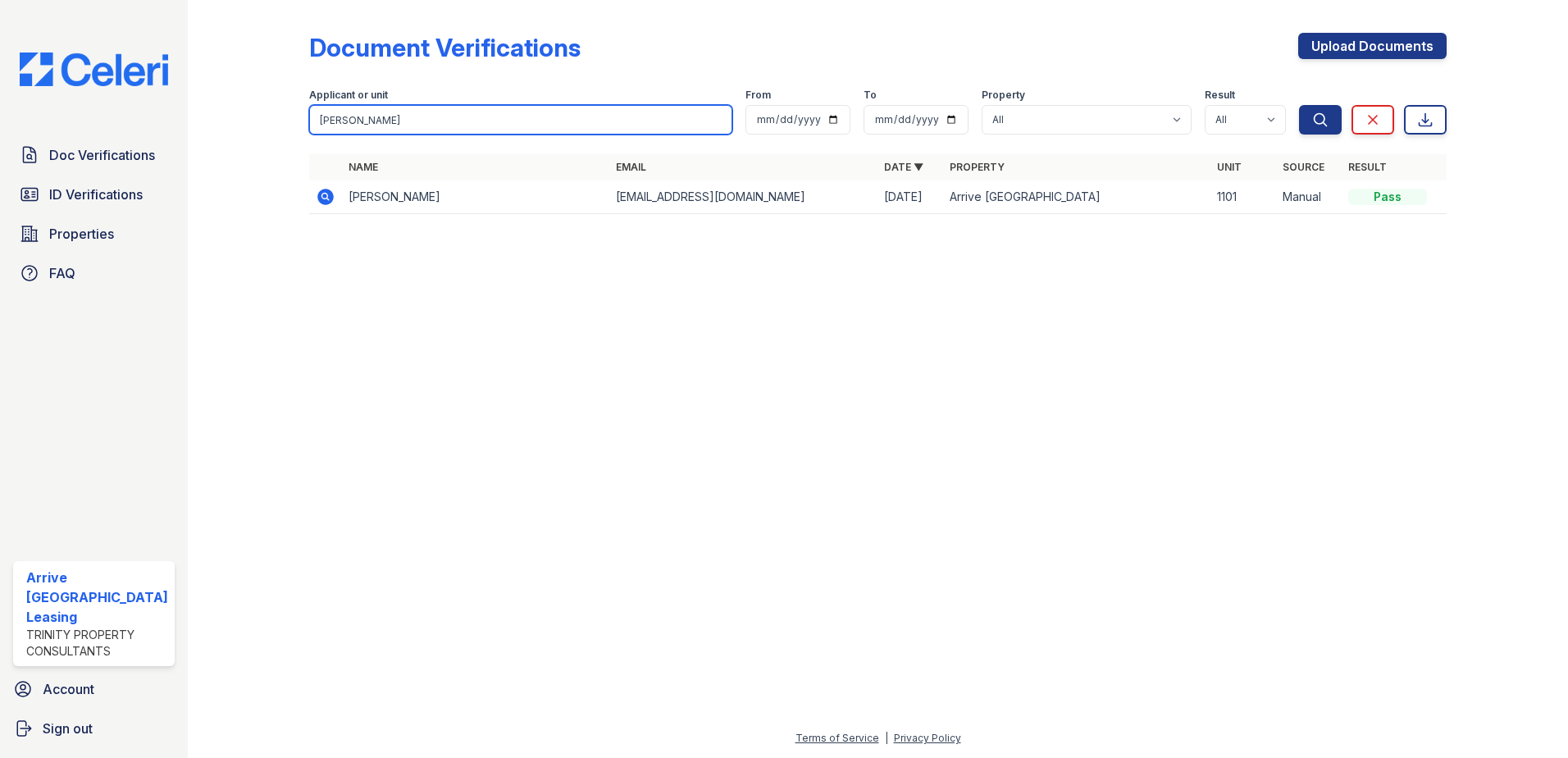
drag, startPoint x: 367, startPoint y: 129, endPoint x: 264, endPoint y: 111, distance: 104.6
click at [264, 111] on div "Document Verifications Upload Documents Filter Applicant or unit alves From To …" at bounding box center [878, 128] width 1328 height 256
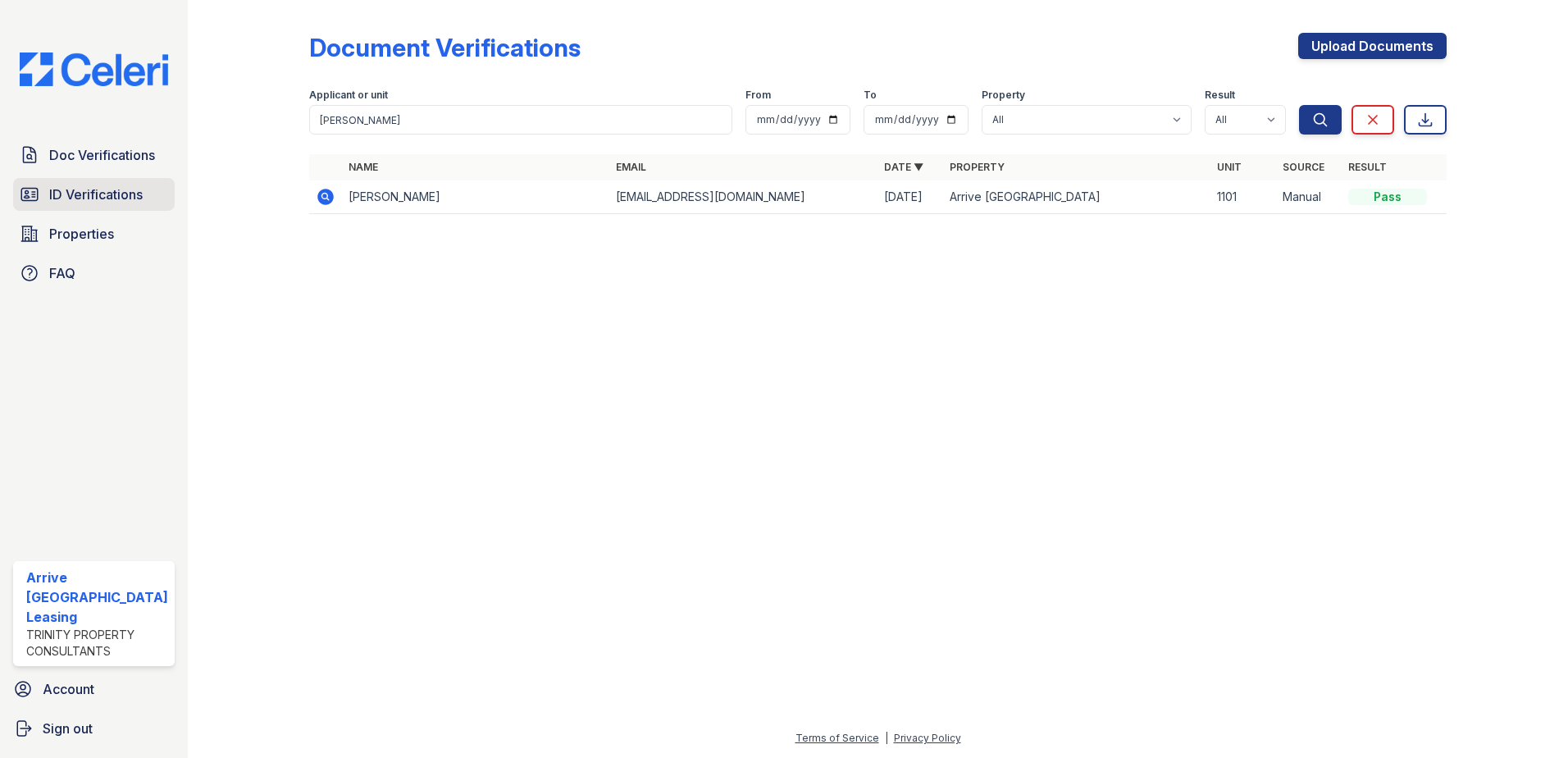
click at [92, 193] on span "ID Verifications" at bounding box center [96, 194] width 93 height 20
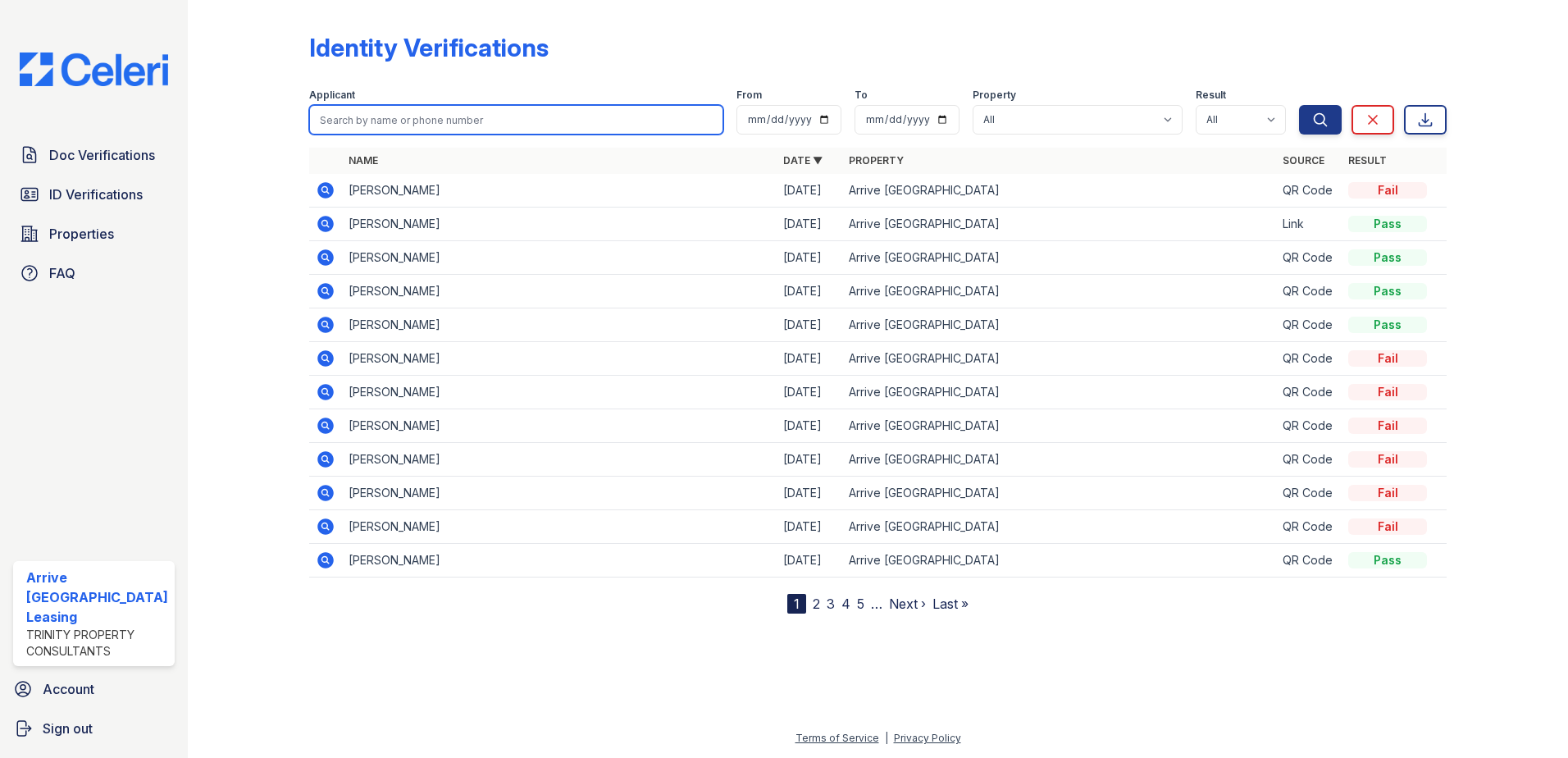
click at [345, 120] on input "search" at bounding box center [517, 120] width 415 height 29
paste input "alves"
type input "alves"
click at [1299, 105] on button "Search" at bounding box center [1320, 120] width 43 height 29
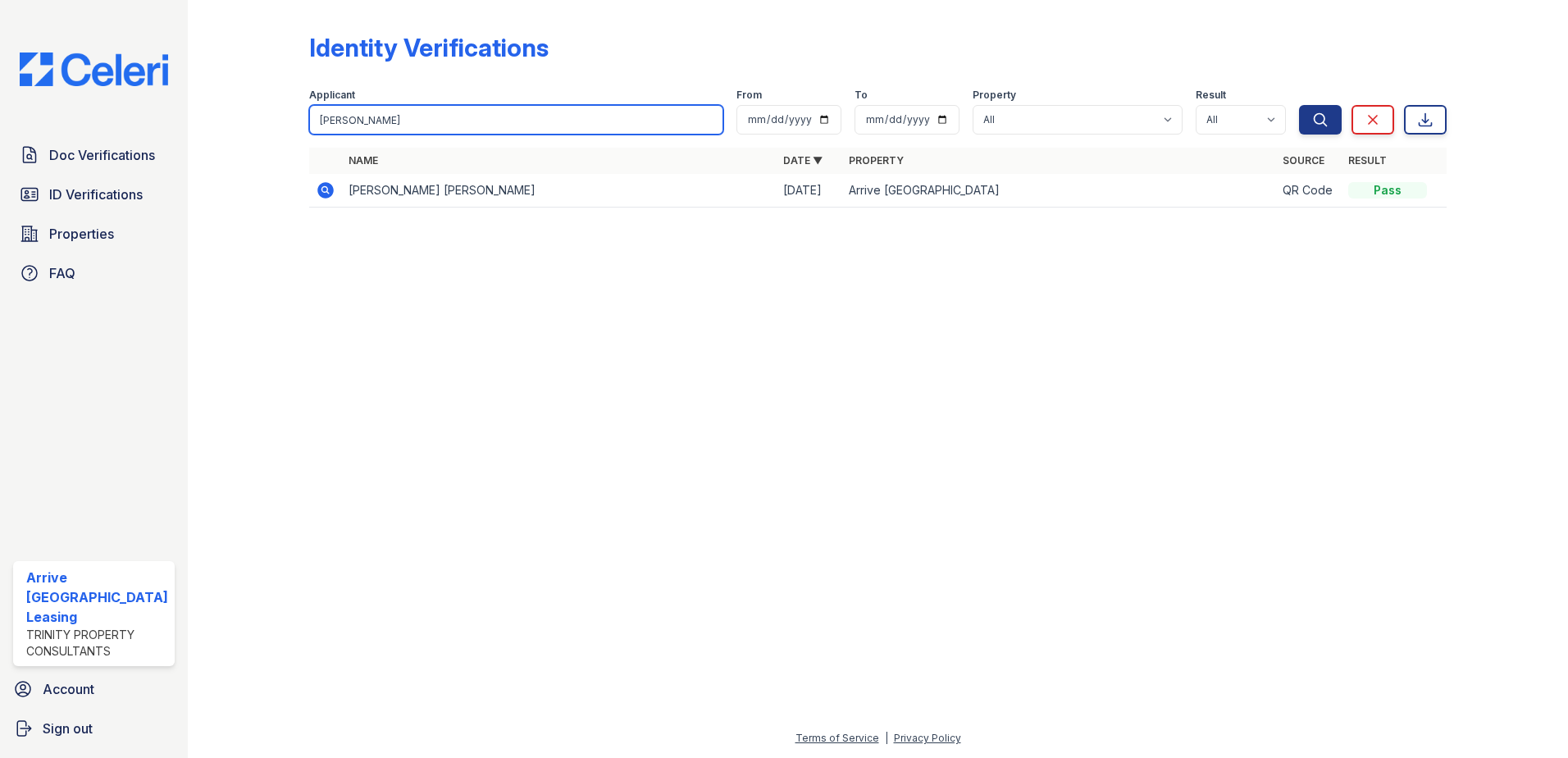
drag, startPoint x: 353, startPoint y: 121, endPoint x: 158, endPoint y: 88, distance: 197.8
click at [158, 88] on div "Doc Verifications ID Verifications Properties FAQ Arrive Inner Harbor Leasing T…" at bounding box center [784, 379] width 1568 height 758
type input "felicia"
click at [1299, 105] on button "Search" at bounding box center [1320, 120] width 43 height 29
drag, startPoint x: 355, startPoint y: 118, endPoint x: 240, endPoint y: 117, distance: 115.0
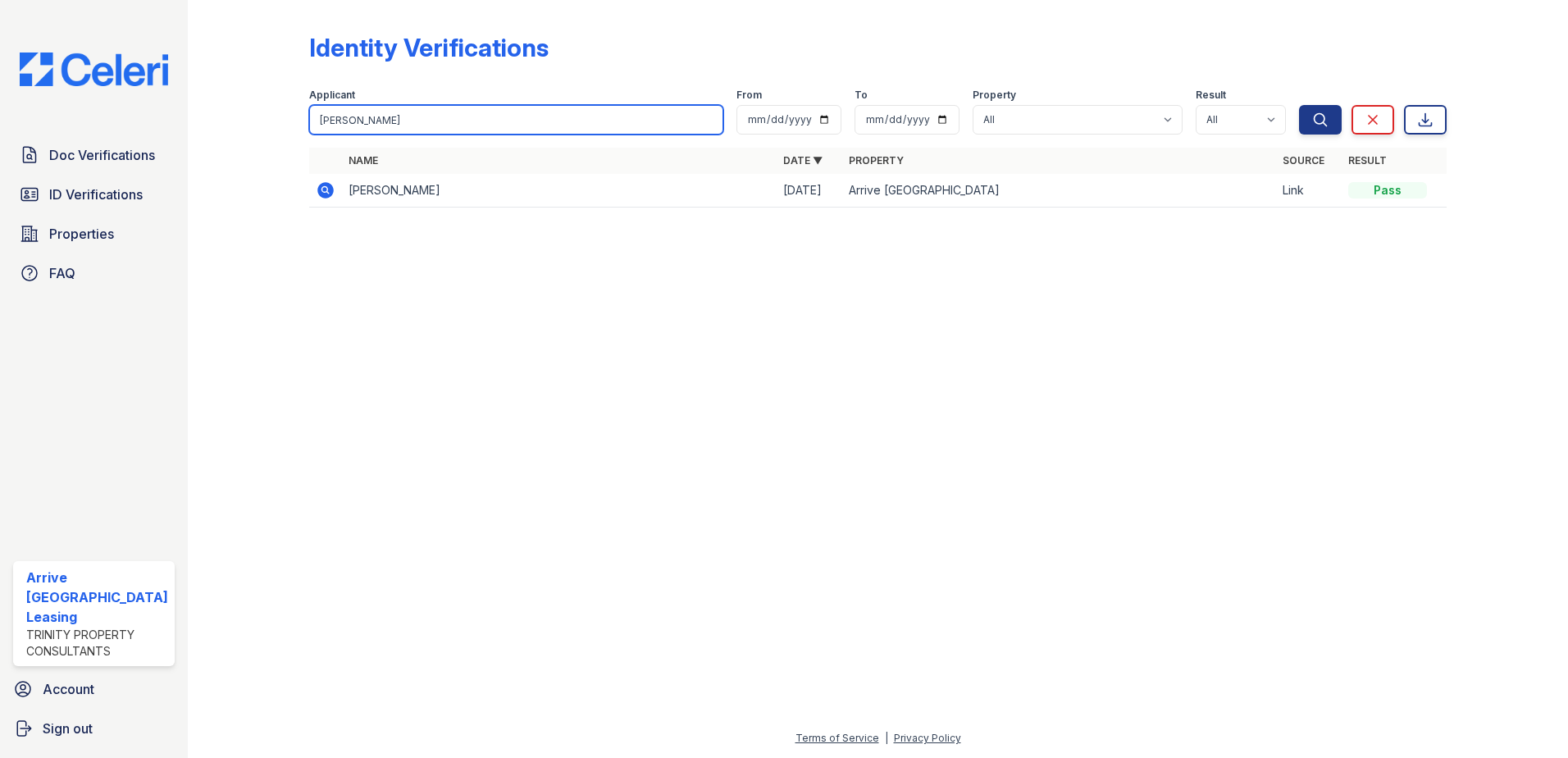
click at [240, 117] on div "Identity Verifications Filter Applicant felicia From To Property All Arrive Inn…" at bounding box center [878, 124] width 1328 height 250
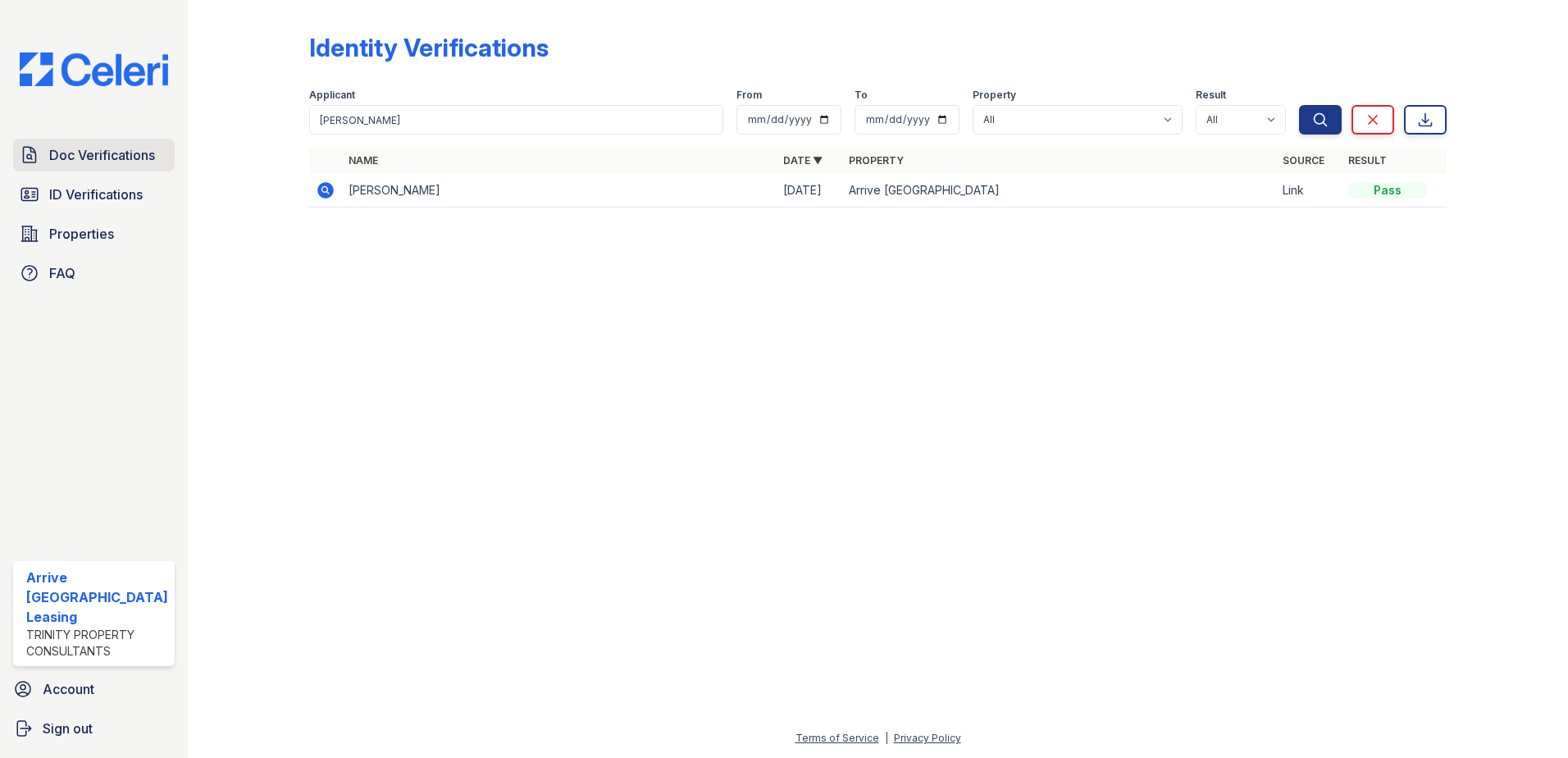
click at [87, 152] on span "Doc Verifications" at bounding box center [102, 155] width 105 height 20
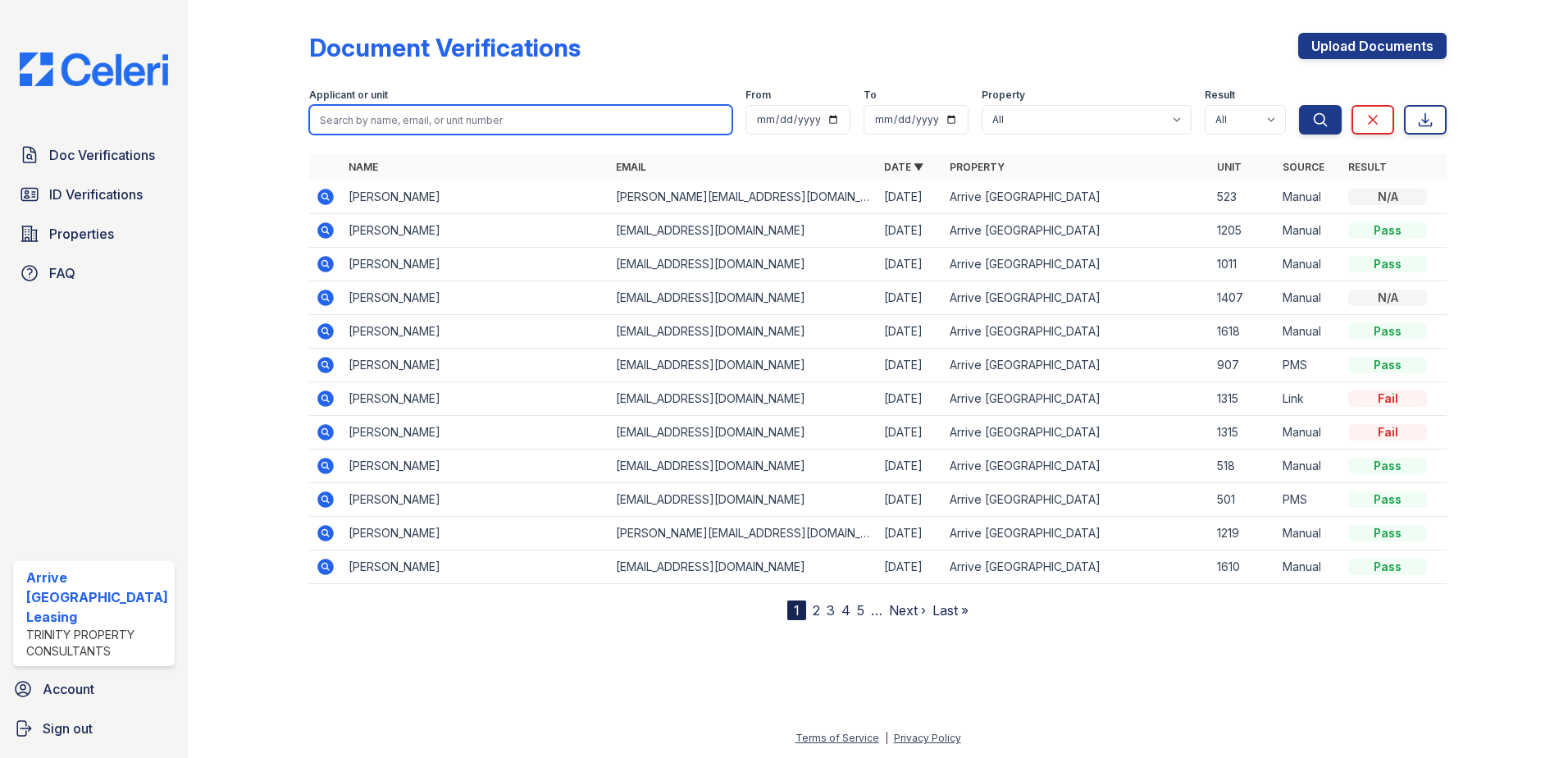
click at [322, 120] on input "search" at bounding box center [521, 120] width 424 height 29
paste input "felicia"
type input "felicia"
click at [1299, 105] on button "Search" at bounding box center [1320, 120] width 43 height 29
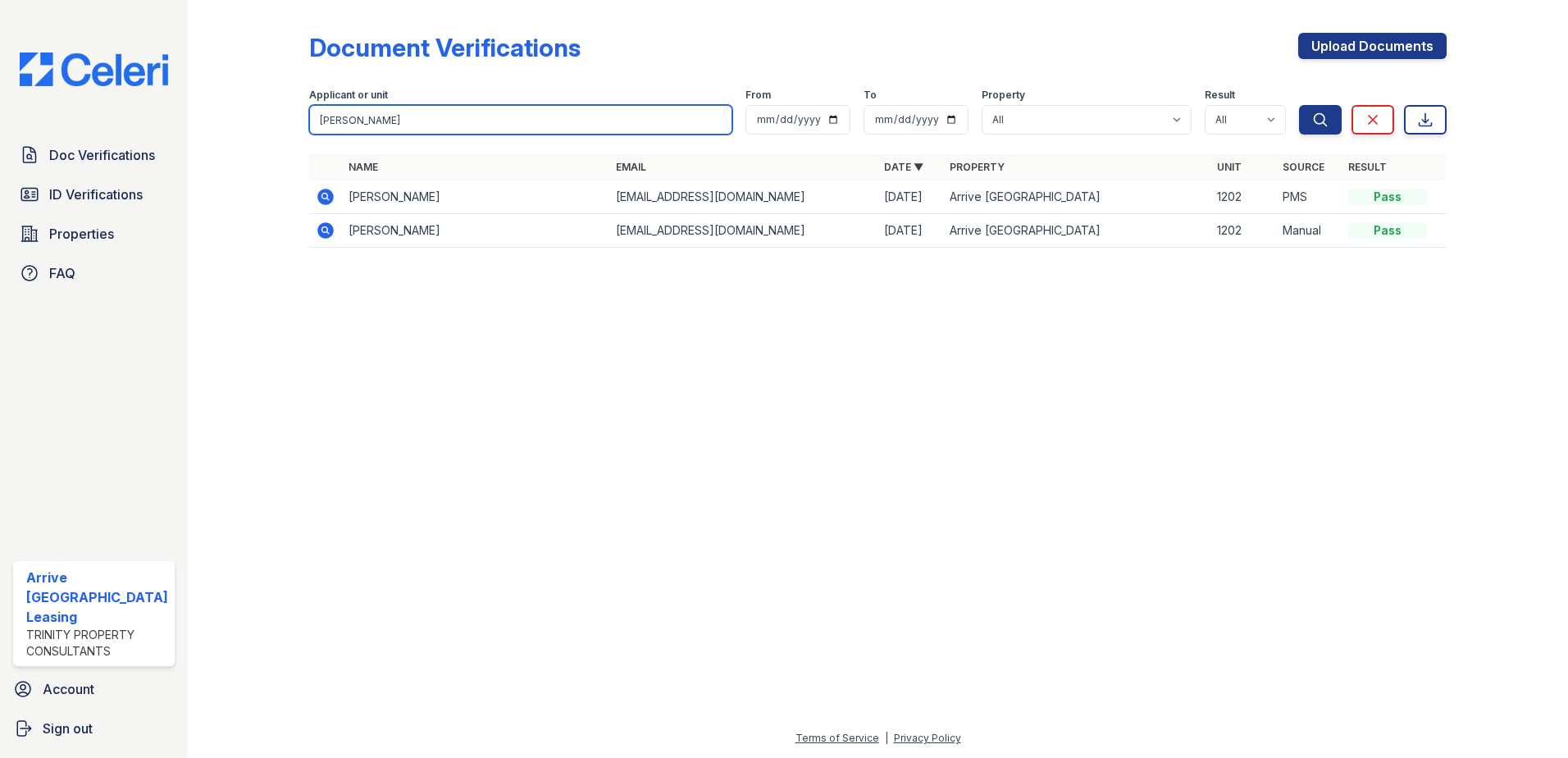
drag, startPoint x: 364, startPoint y: 122, endPoint x: 269, endPoint y: 121, distance: 95.0
click at [269, 121] on div "Document Verifications Upload Documents Filter Applicant or unit felicia From T…" at bounding box center [878, 145] width 1328 height 291
type input "mohammed"
click at [1299, 105] on button "Search" at bounding box center [1320, 120] width 43 height 29
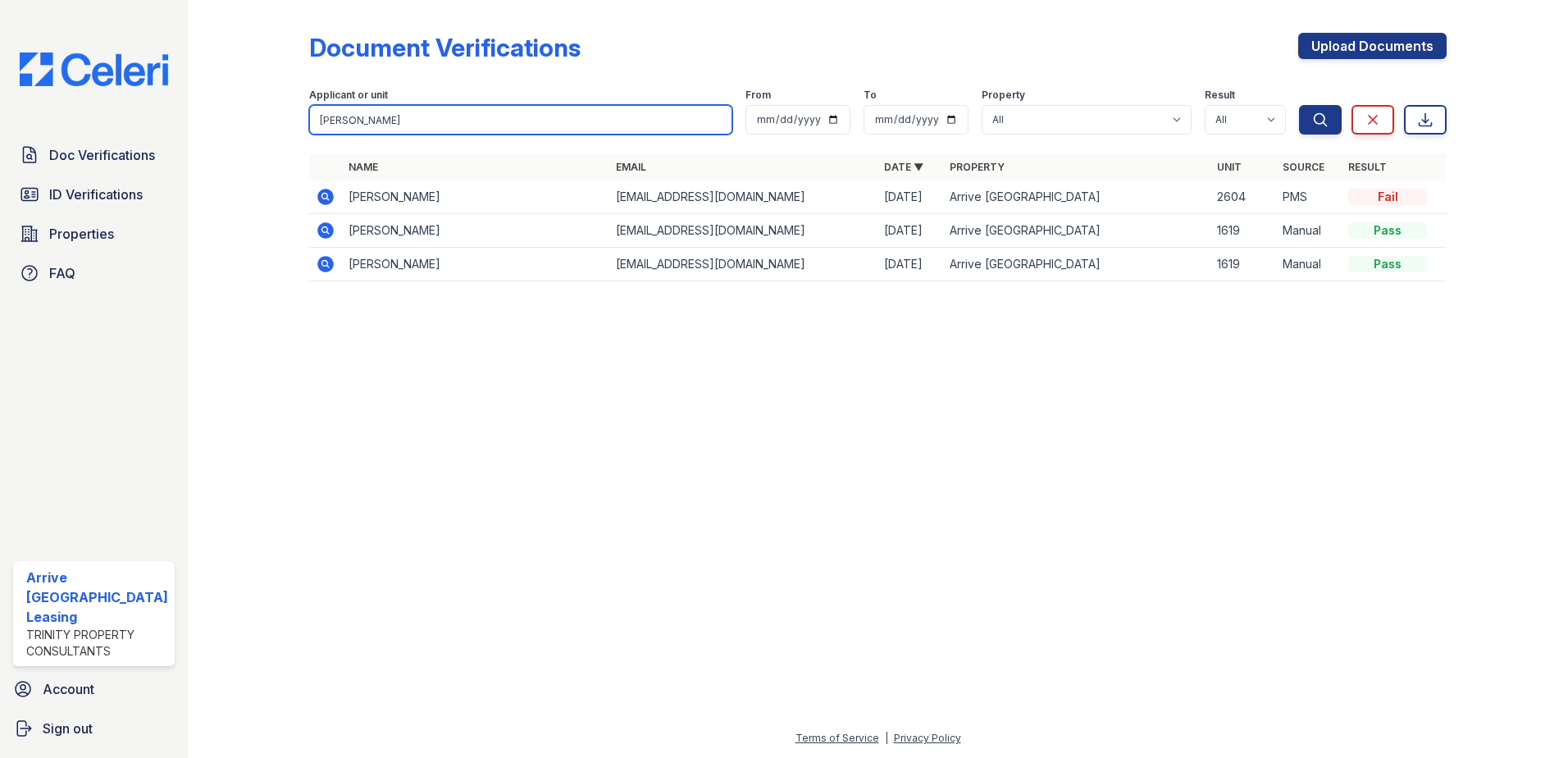
drag, startPoint x: 393, startPoint y: 118, endPoint x: 266, endPoint y: 104, distance: 127.8
click at [266, 104] on div "Document Verifications Upload Documents Filter Applicant or unit mohammed From …" at bounding box center [878, 161] width 1328 height 324
click at [346, 336] on div at bounding box center [878, 526] width 1328 height 405
drag, startPoint x: 407, startPoint y: 117, endPoint x: 224, endPoint y: 113, distance: 183.0
click at [224, 113] on div "Document Verifications Upload Documents Filter Applicant or unit mohammed From …" at bounding box center [878, 161] width 1328 height 324
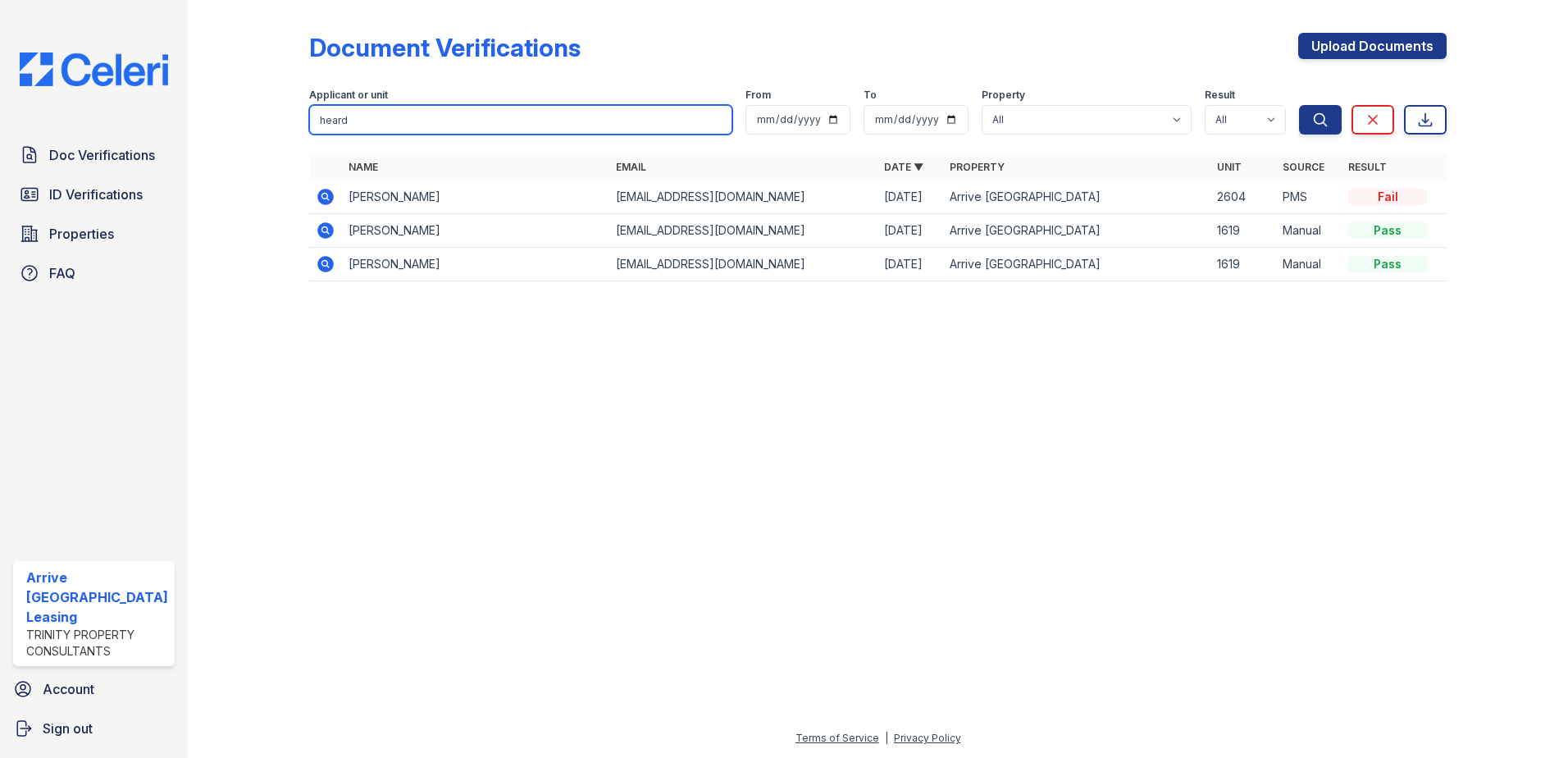
type input "heard"
click at [1299, 105] on button "Search" at bounding box center [1320, 120] width 43 height 29
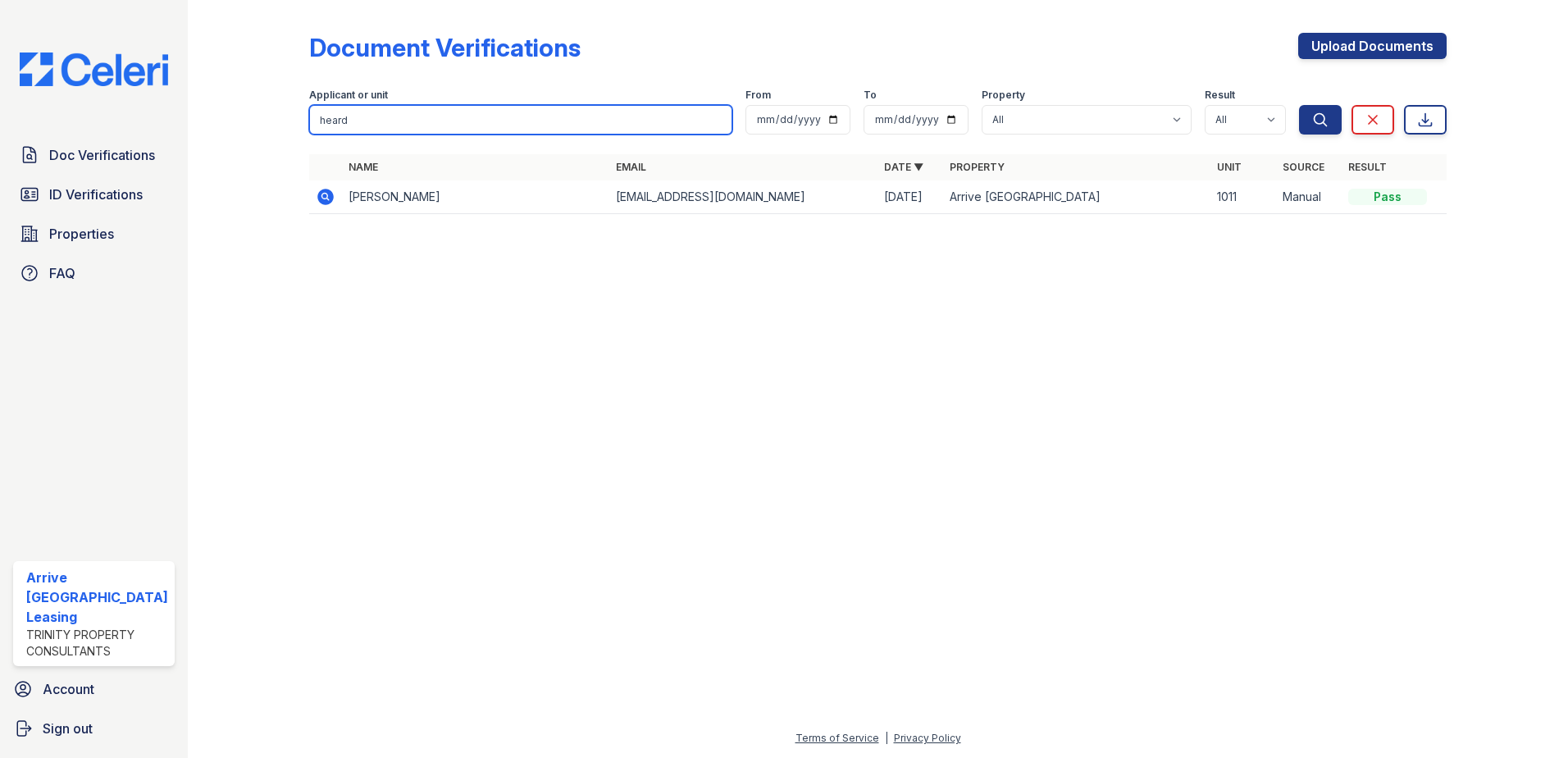
drag, startPoint x: 369, startPoint y: 126, endPoint x: 248, endPoint y: 123, distance: 121.0
click at [248, 123] on div "Document Verifications Upload Documents Filter Applicant or unit heard From To …" at bounding box center [878, 128] width 1328 height 256
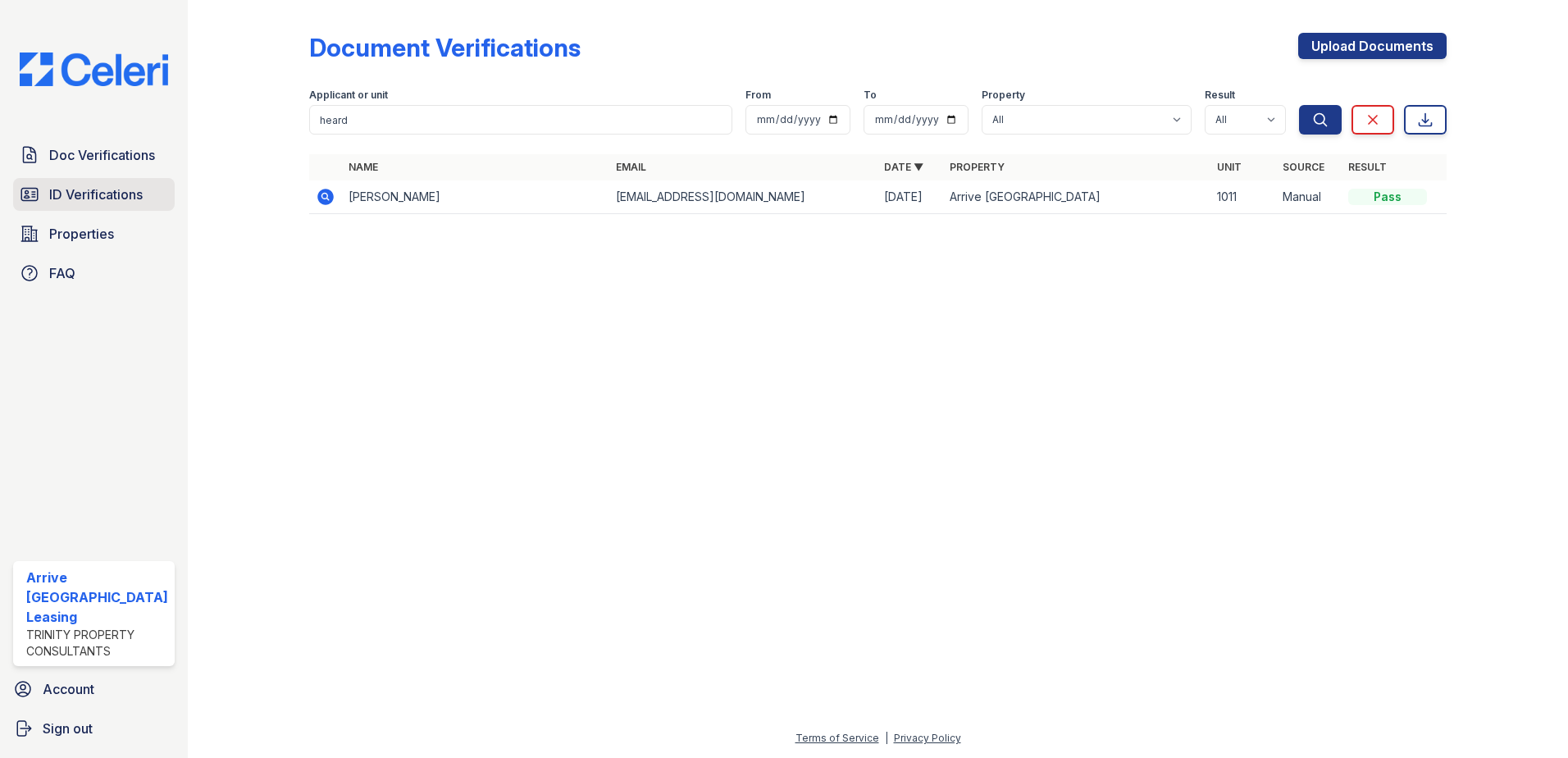
click at [95, 192] on span "ID Verifications" at bounding box center [96, 194] width 93 height 20
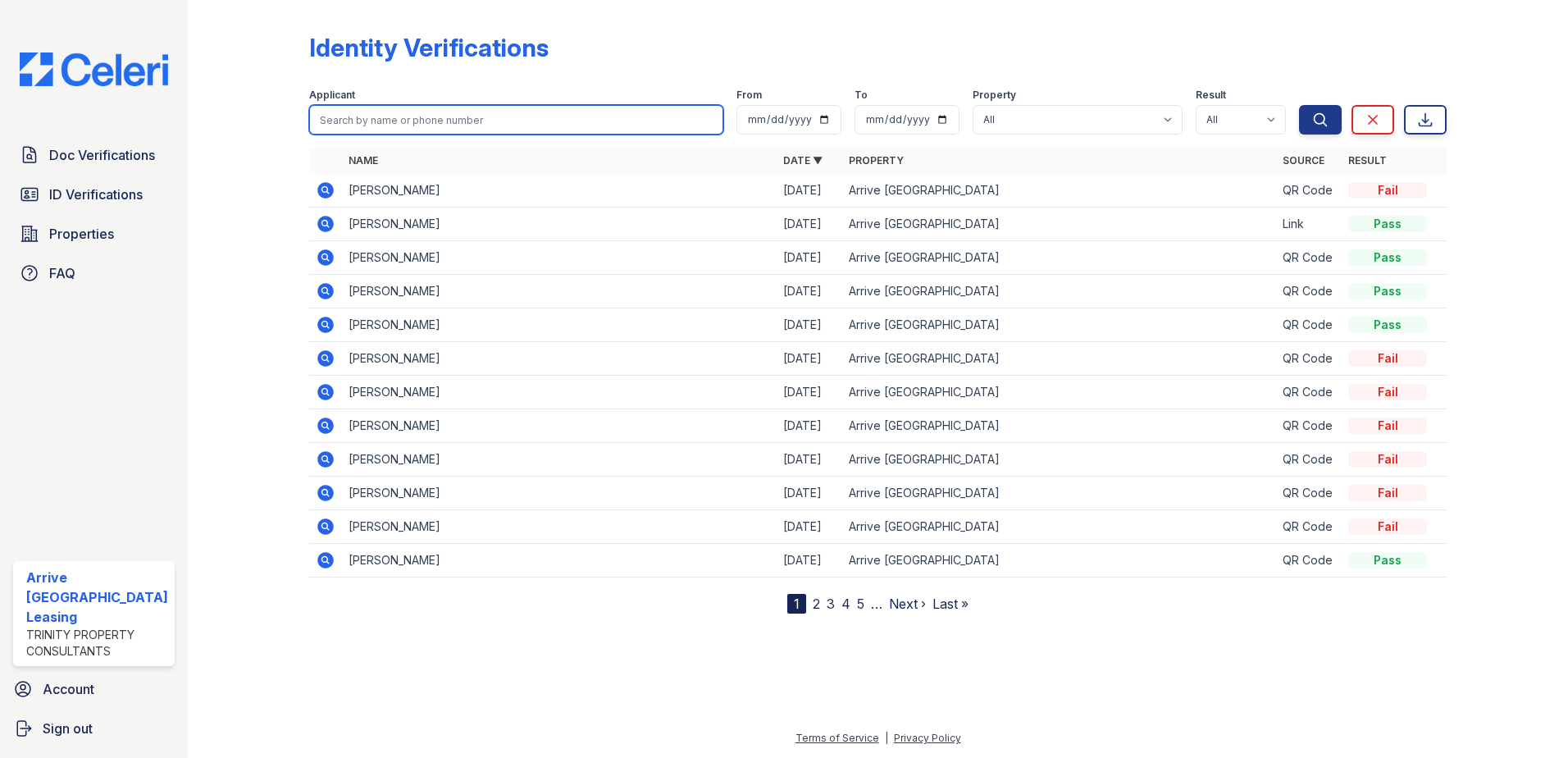
click at [331, 114] on input "search" at bounding box center [517, 120] width 415 height 29
paste input "heard"
type input "heard"
click at [1299, 105] on button "Search" at bounding box center [1320, 120] width 43 height 29
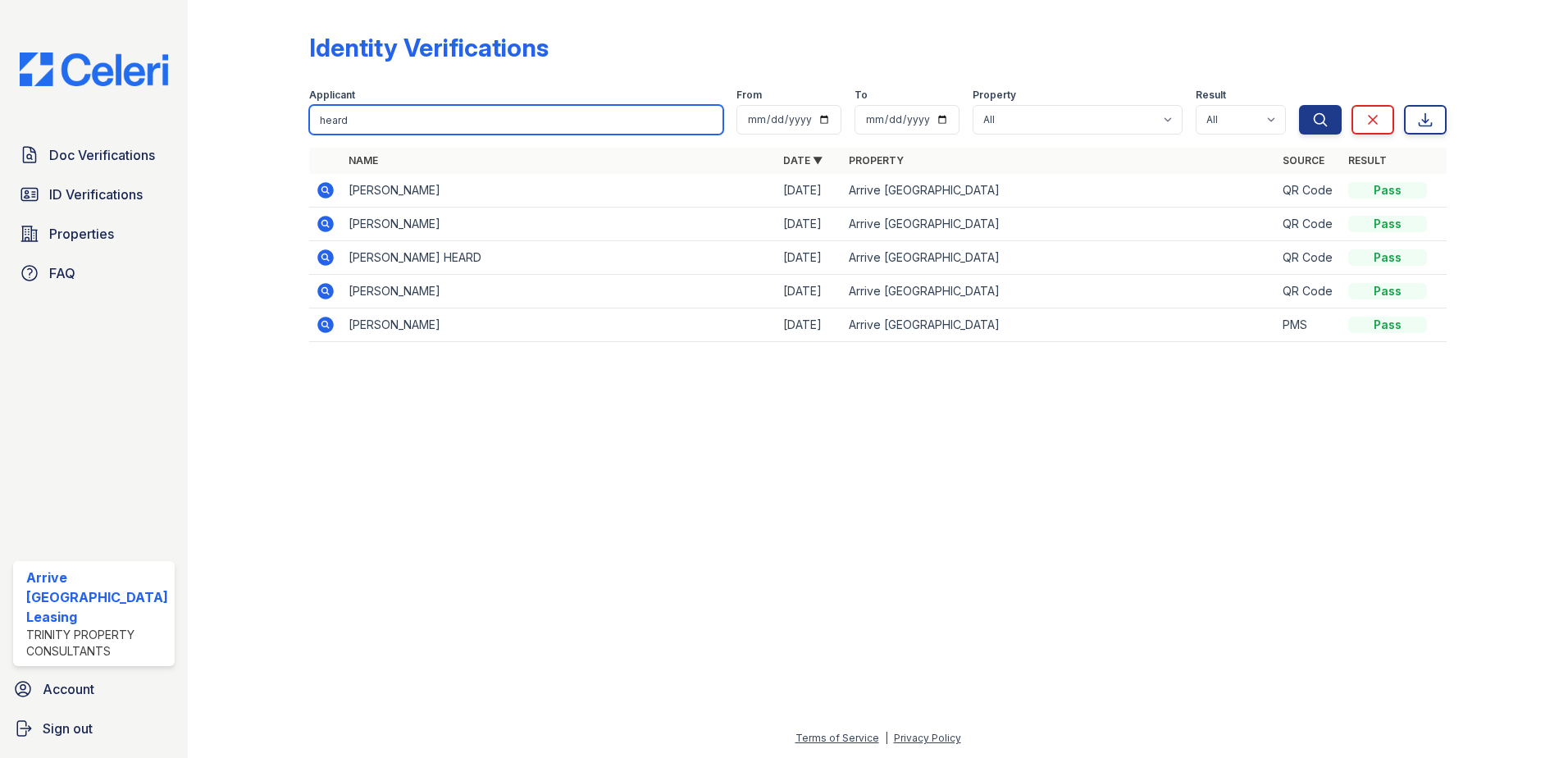
click at [362, 123] on input "heard" at bounding box center [517, 120] width 415 height 29
click at [276, 111] on div "Identity Verifications Filter Applicant heard From To Property All Arrive Inner…" at bounding box center [878, 192] width 1328 height 385
type input "chantelle"
click at [1299, 105] on button "Search" at bounding box center [1320, 120] width 43 height 29
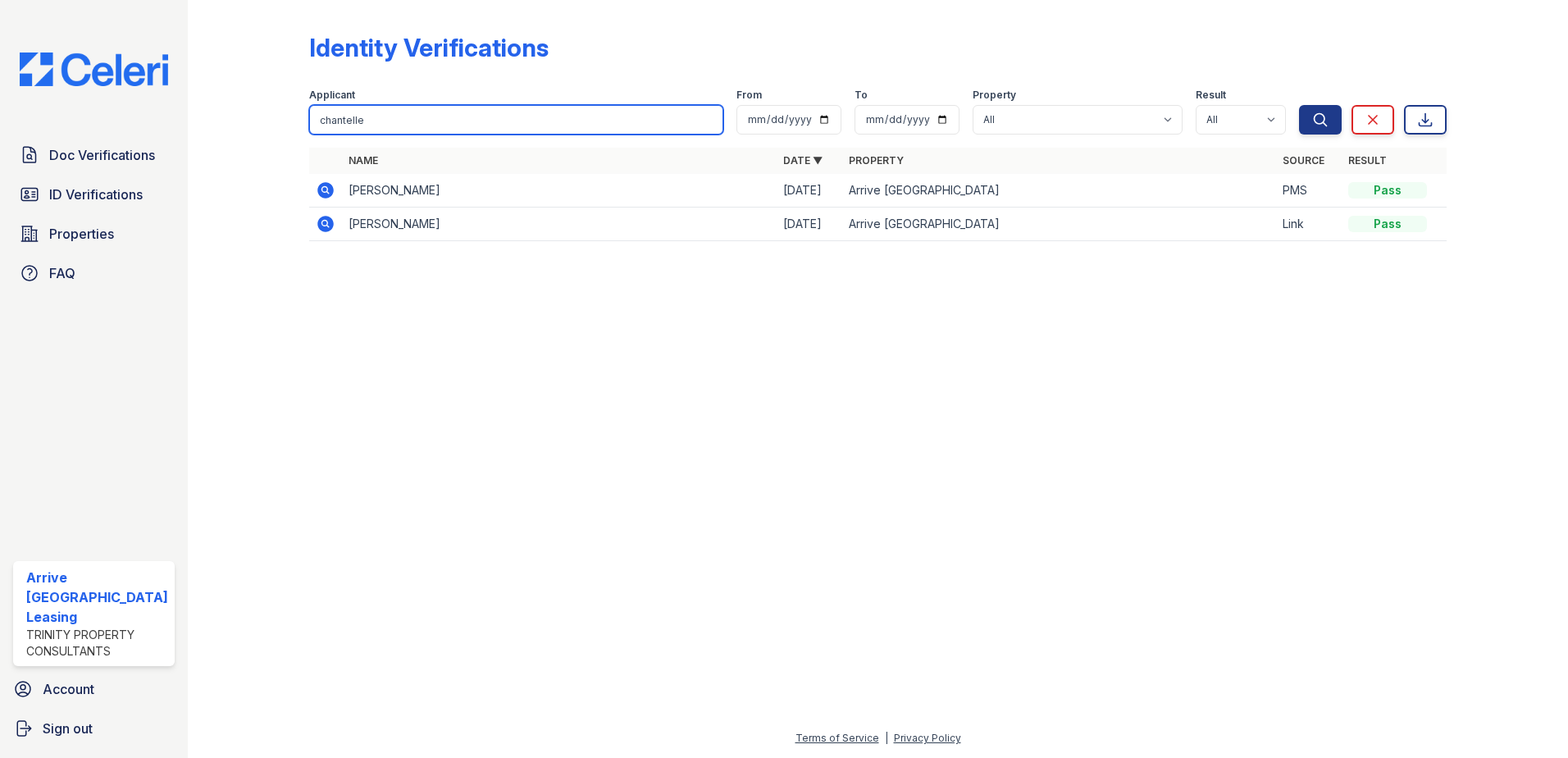
drag, startPoint x: 373, startPoint y: 115, endPoint x: 224, endPoint y: 88, distance: 151.4
click at [224, 88] on div "Identity Verifications Filter Applicant chantelle From To Property All Arrive I…" at bounding box center [878, 142] width 1328 height 284
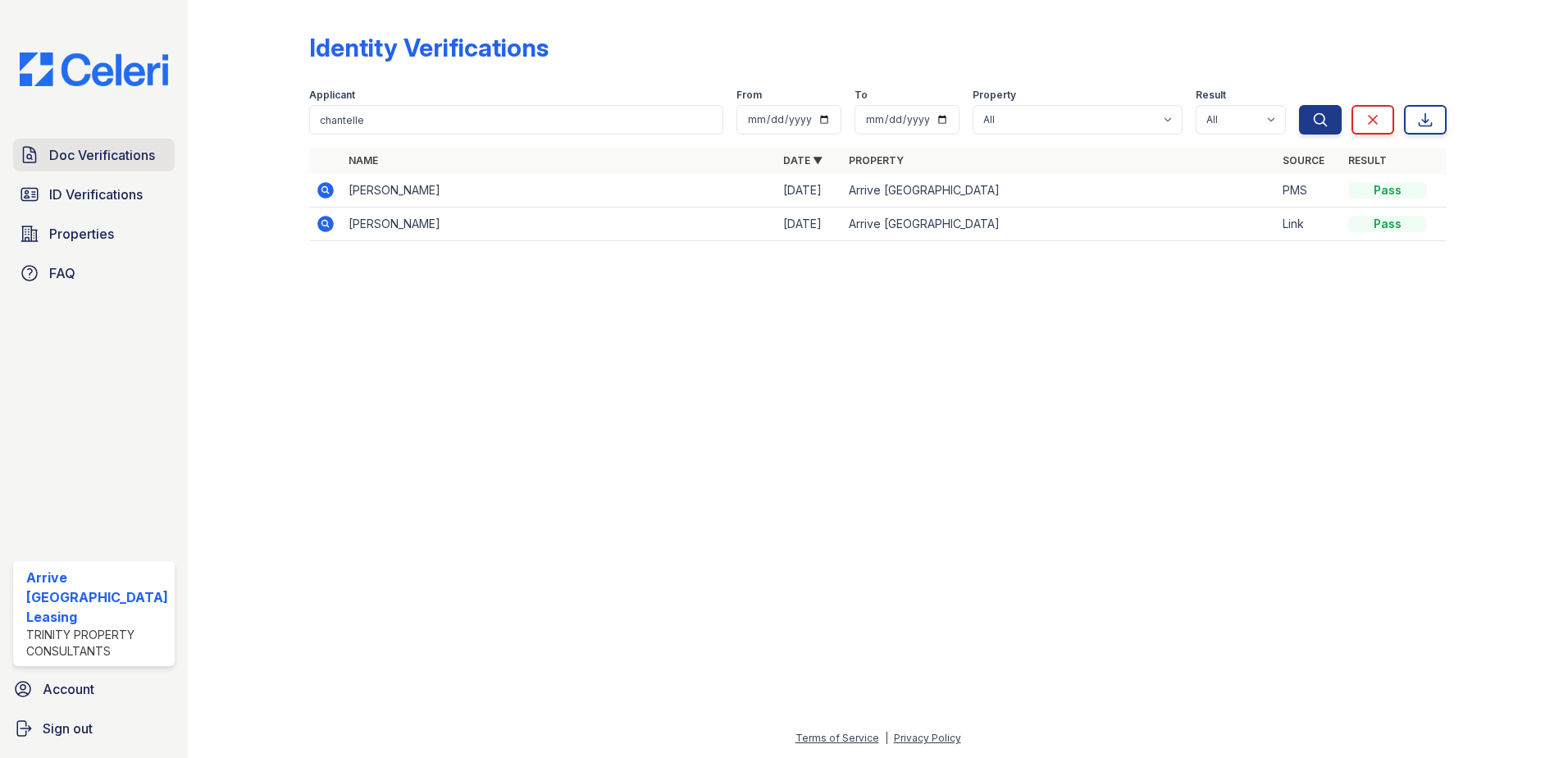
click at [82, 151] on span "Doc Verifications" at bounding box center [102, 155] width 105 height 20
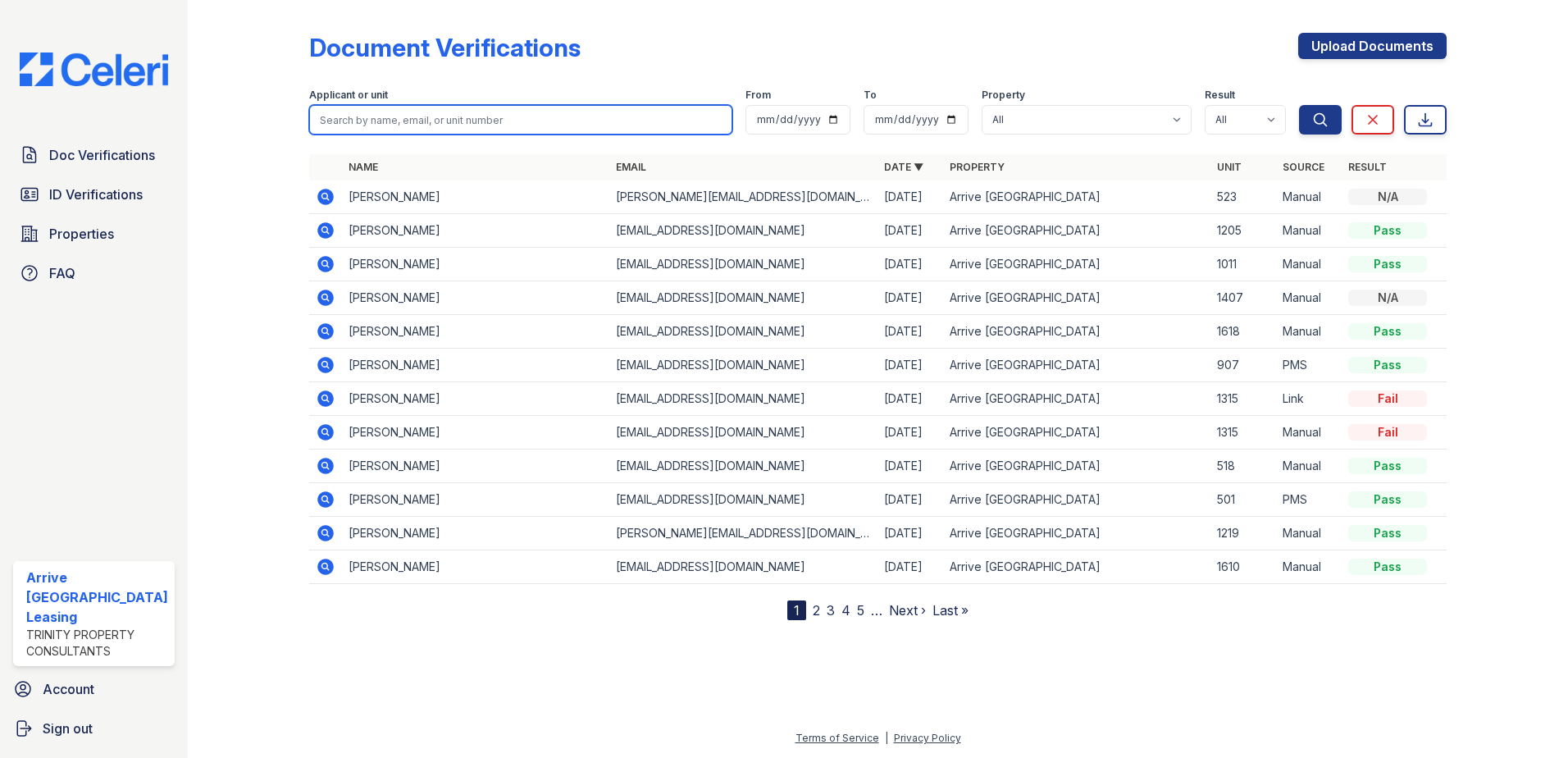
click at [328, 121] on input "search" at bounding box center [521, 120] width 424 height 29
paste input "chantelle"
type input "chantelle"
click at [1299, 105] on button "Search" at bounding box center [1320, 120] width 43 height 29
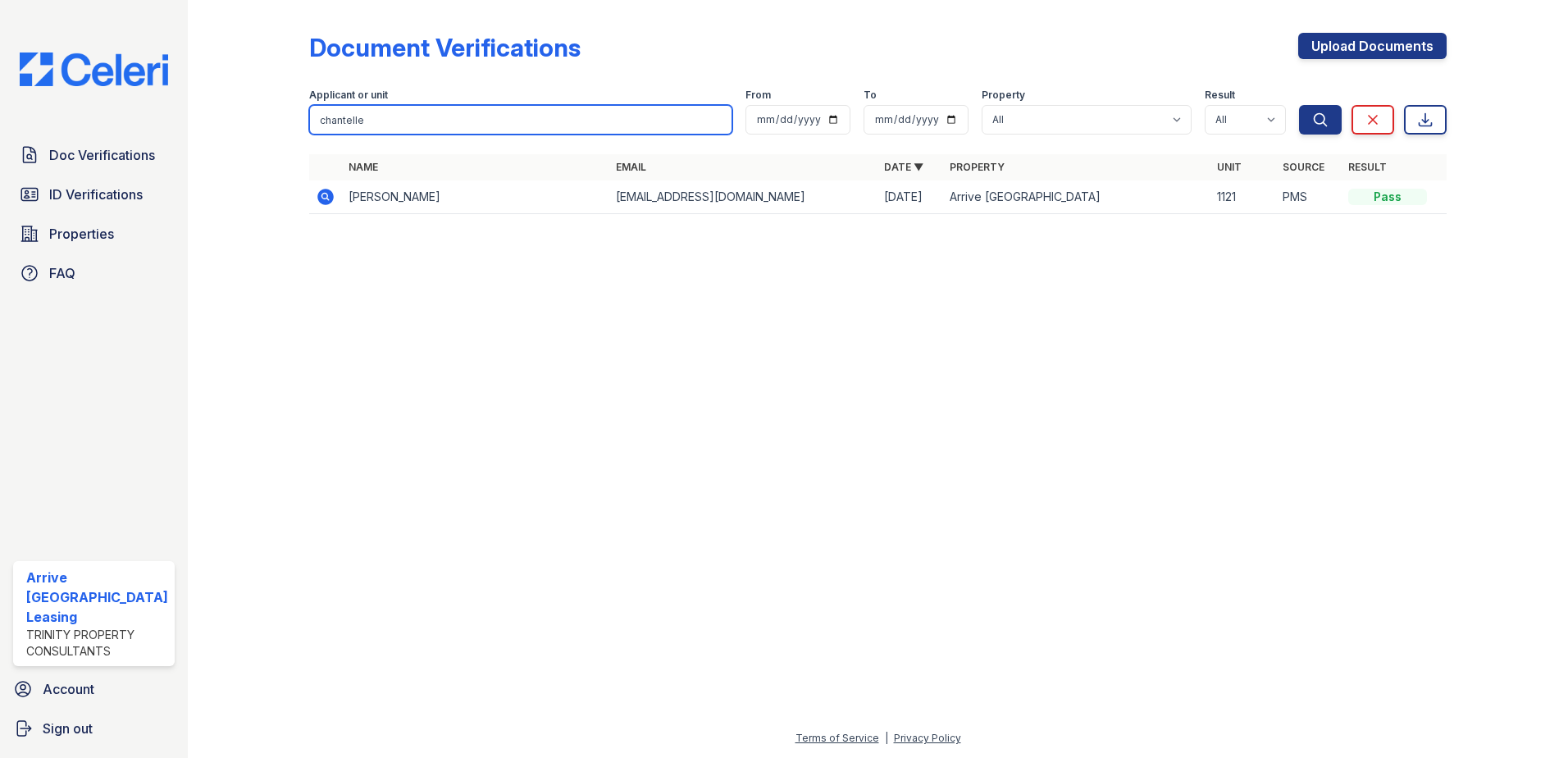
drag, startPoint x: 367, startPoint y: 115, endPoint x: 245, endPoint y: 98, distance: 123.2
click at [245, 98] on div "Document Verifications Upload Documents Filter Applicant or unit chantelle From…" at bounding box center [878, 128] width 1328 height 256
type input "le Mont"
click at [1299, 105] on button "Search" at bounding box center [1320, 120] width 43 height 29
drag, startPoint x: 382, startPoint y: 121, endPoint x: 244, endPoint y: 97, distance: 140.1
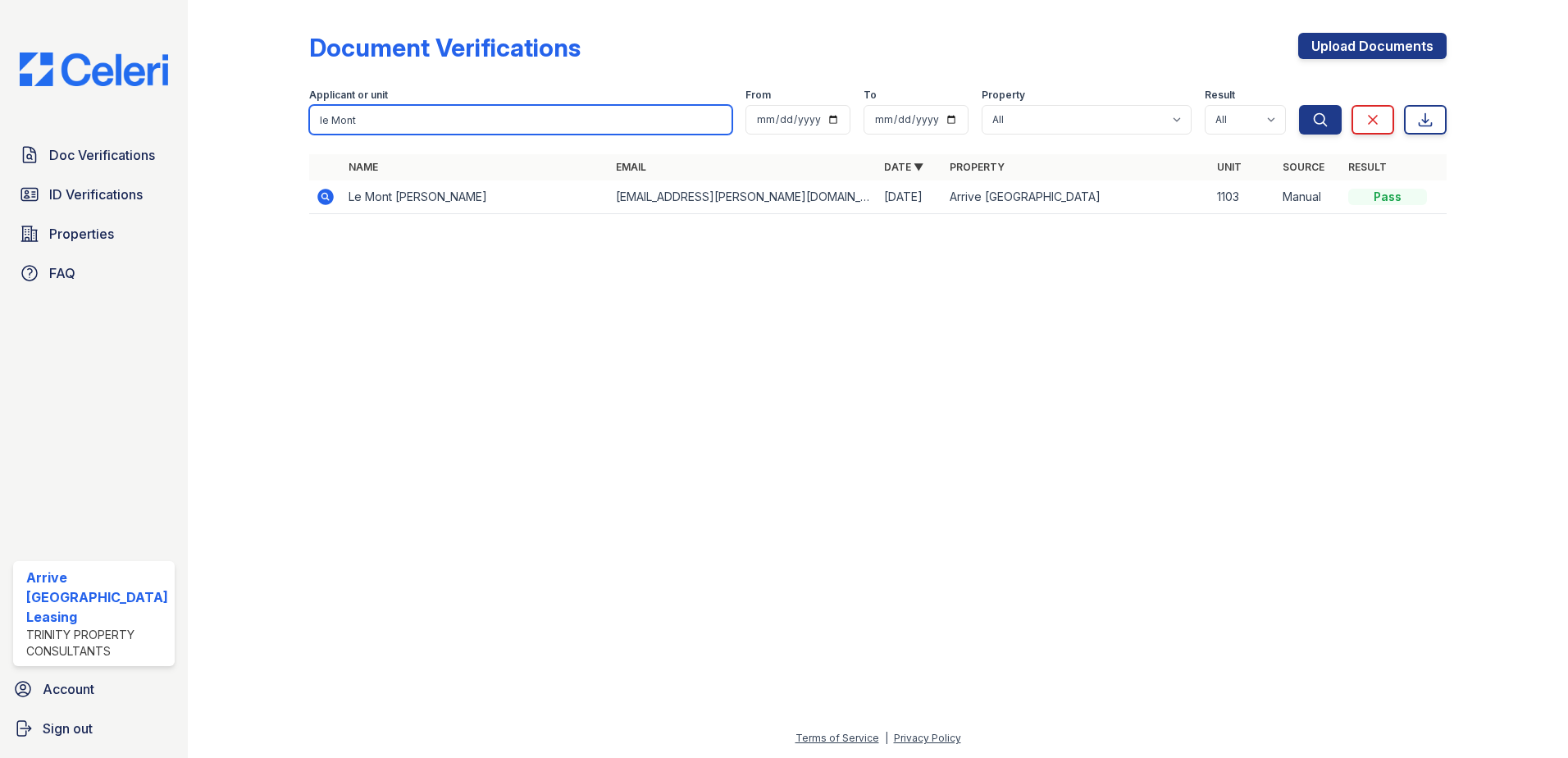
click at [244, 97] on div "Document Verifications Upload Documents Filter Applicant or unit le Mont From T…" at bounding box center [878, 128] width 1328 height 256
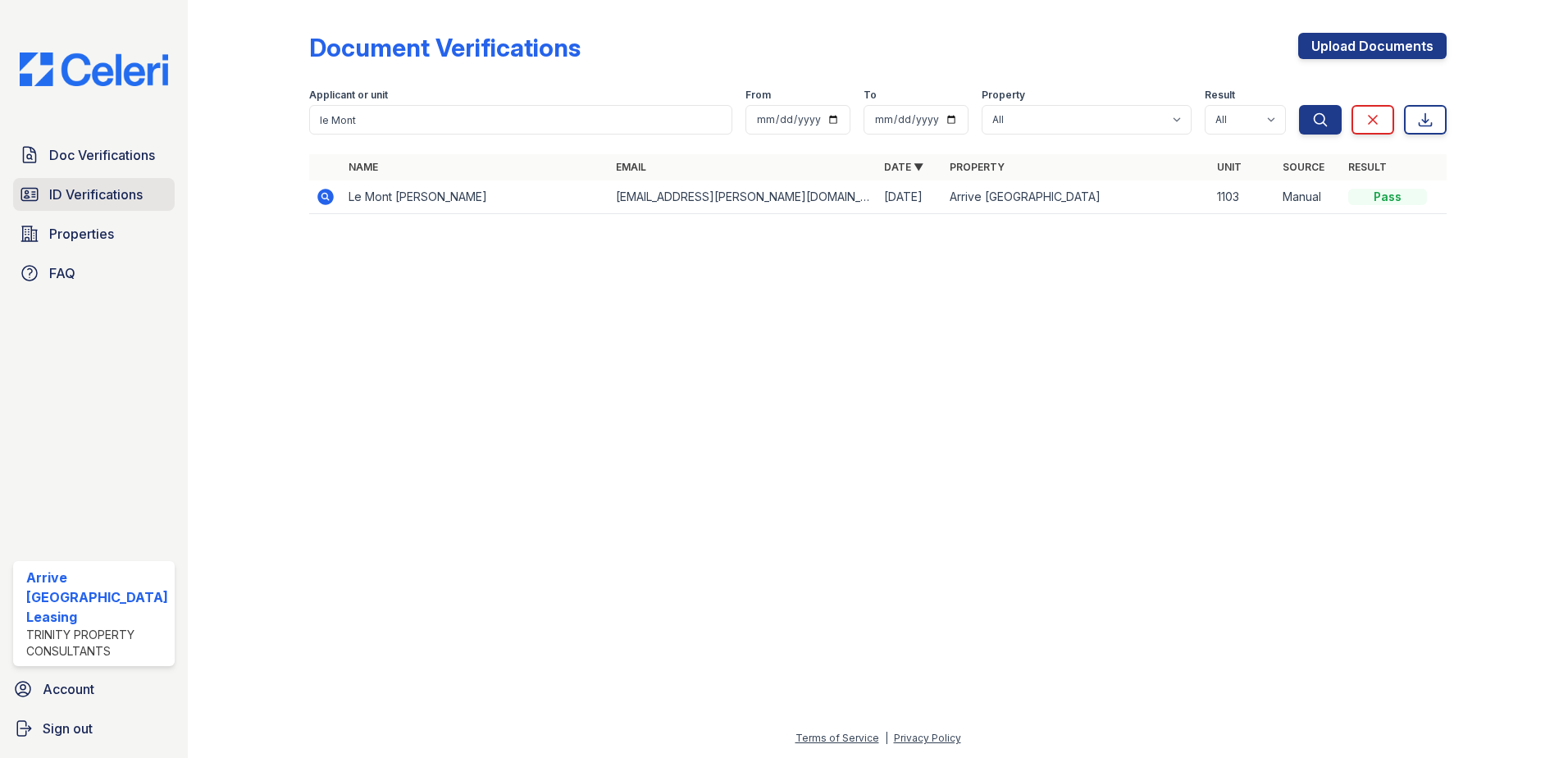
click at [118, 181] on link "ID Verifications" at bounding box center [94, 194] width 161 height 33
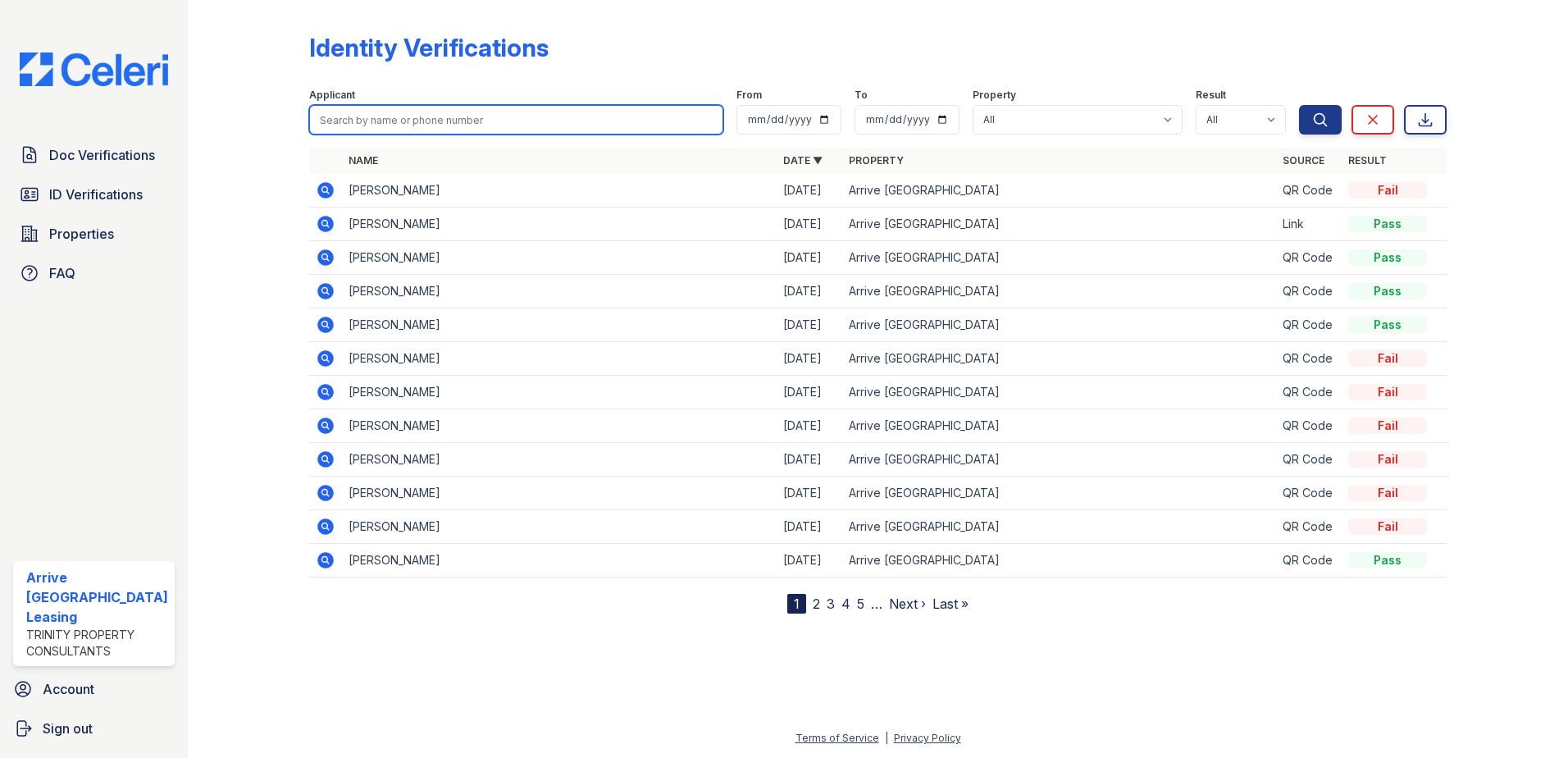
click at [367, 126] on input "search" at bounding box center [517, 120] width 415 height 29
paste input "le Mont"
type input "le Mont"
click at [1299, 105] on button "Search" at bounding box center [1320, 120] width 43 height 29
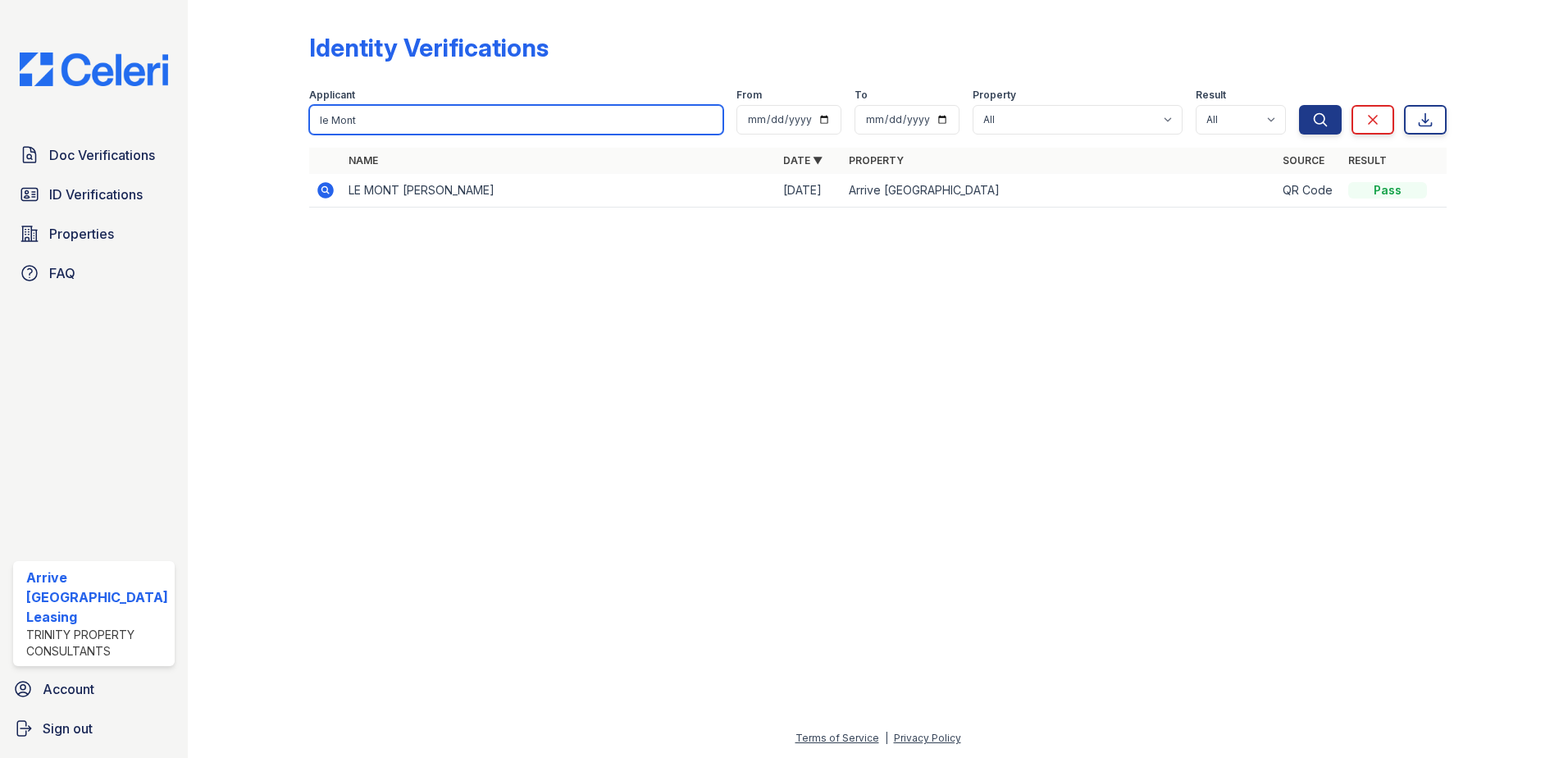
click at [202, 109] on div "Identity Verifications Filter Applicant le Mont From To Property All Arrive Inn…" at bounding box center [878, 379] width 1380 height 758
type input "hay"
click at [1299, 105] on button "Search" at bounding box center [1320, 120] width 43 height 29
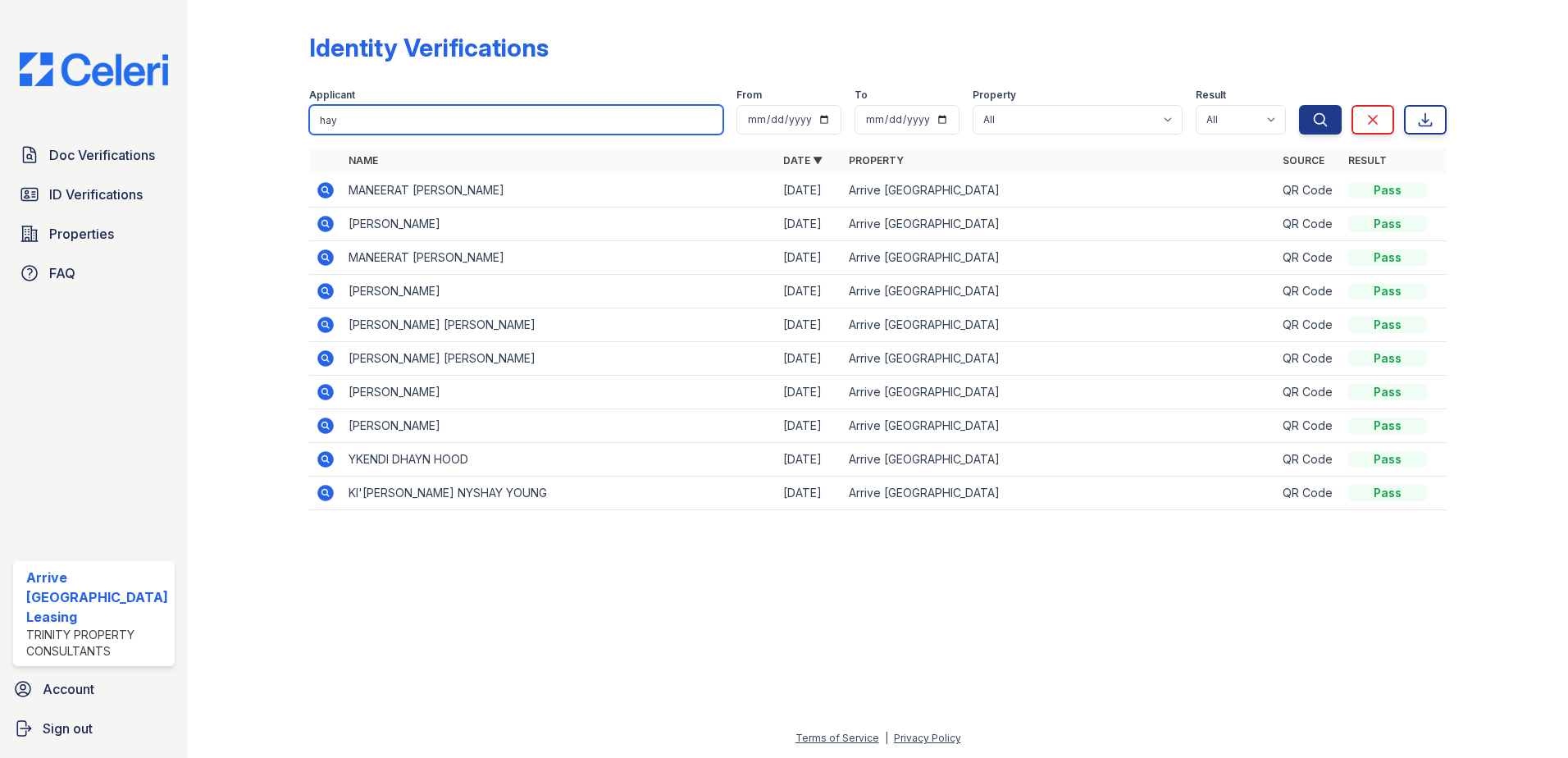
drag, startPoint x: 335, startPoint y: 120, endPoint x: 273, endPoint y: 112, distance: 62.5
click at [273, 112] on div "Identity Verifications Filter Applicant hay From To Property All Arrive Inner H…" at bounding box center [878, 276] width 1328 height 553
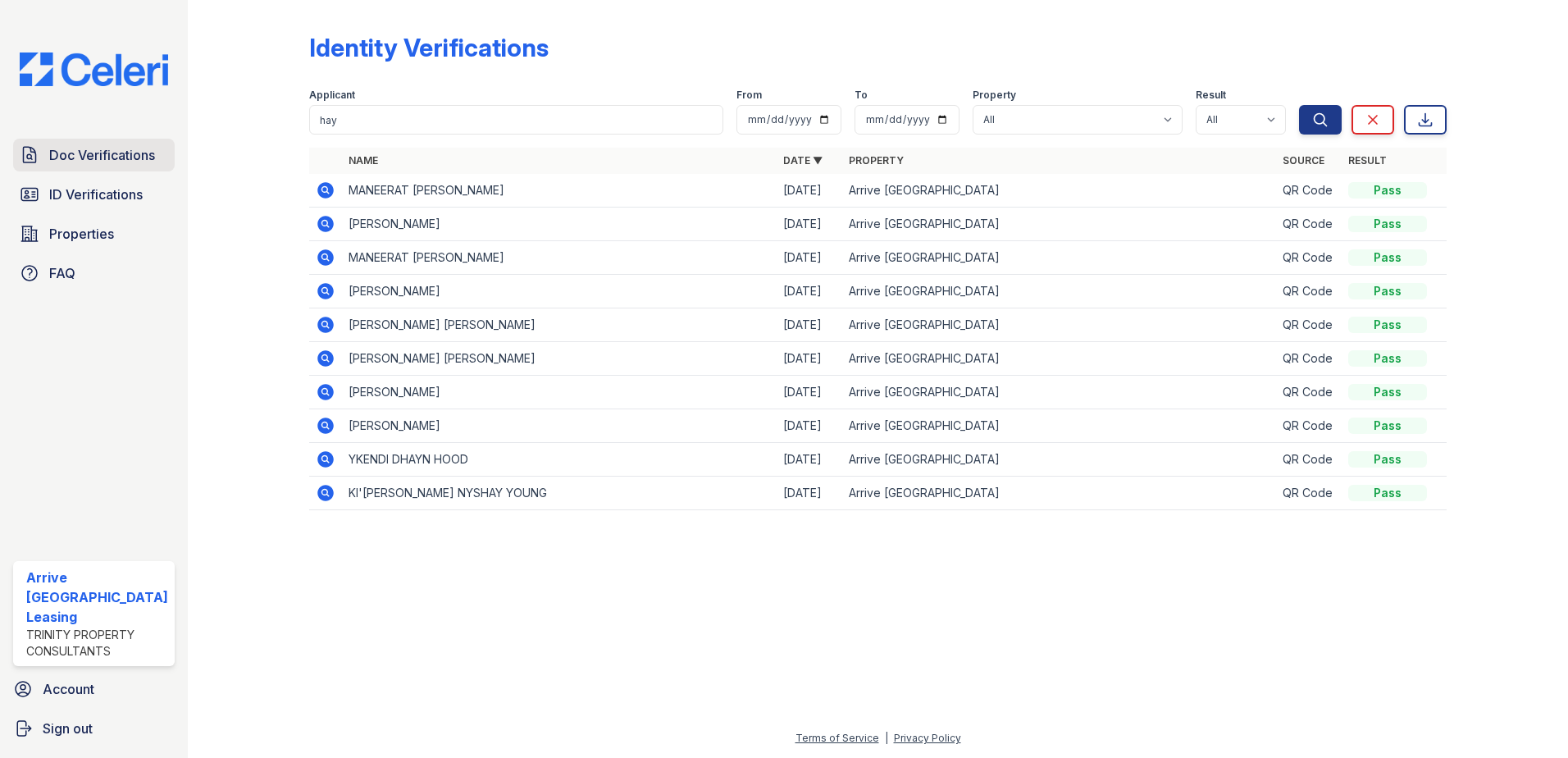
click at [87, 158] on span "Doc Verifications" at bounding box center [102, 155] width 105 height 20
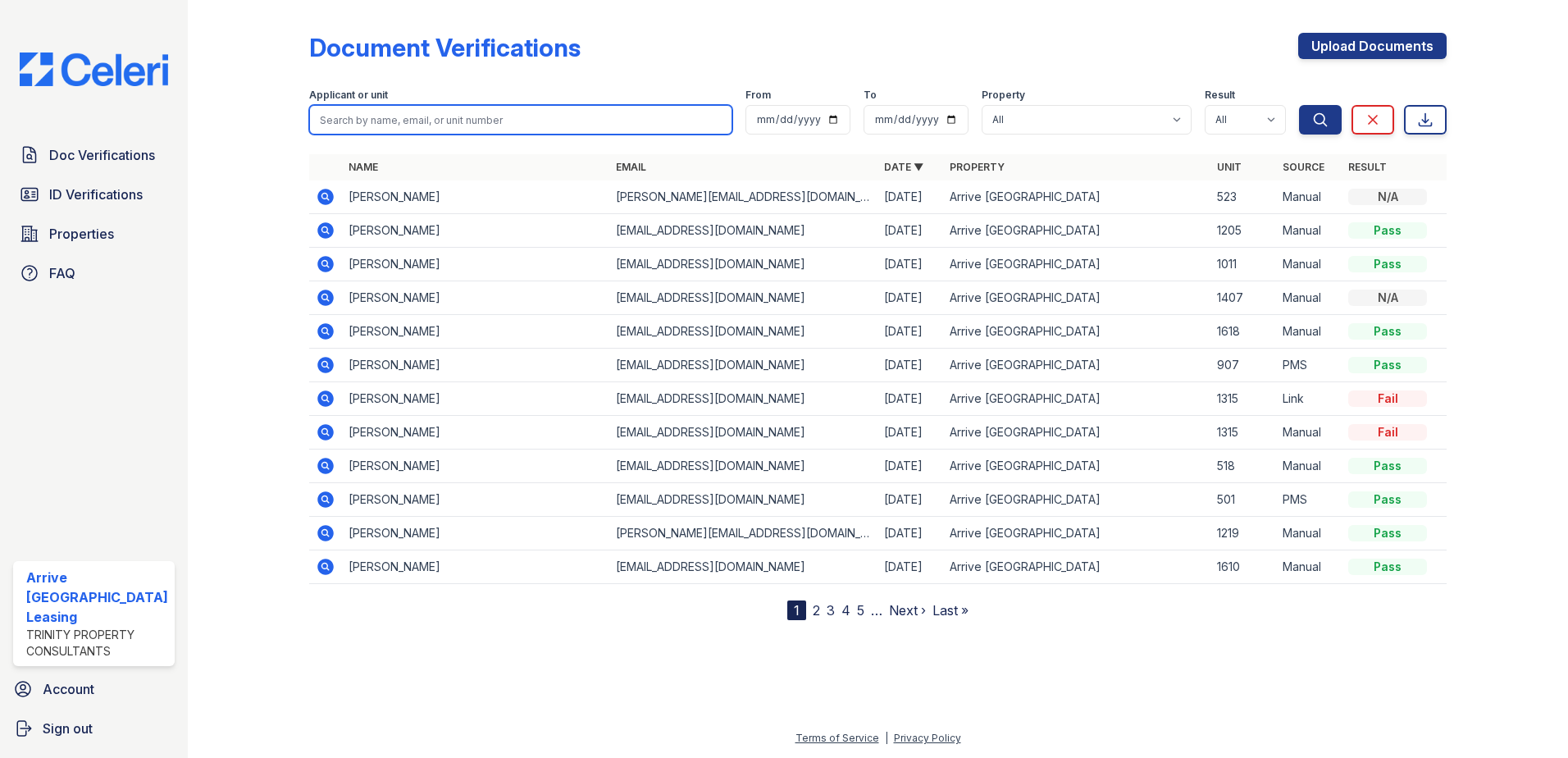
click at [327, 123] on input "search" at bounding box center [521, 120] width 424 height 29
paste input "hay"
type input "hay"
click at [1299, 105] on button "Search" at bounding box center [1320, 120] width 43 height 29
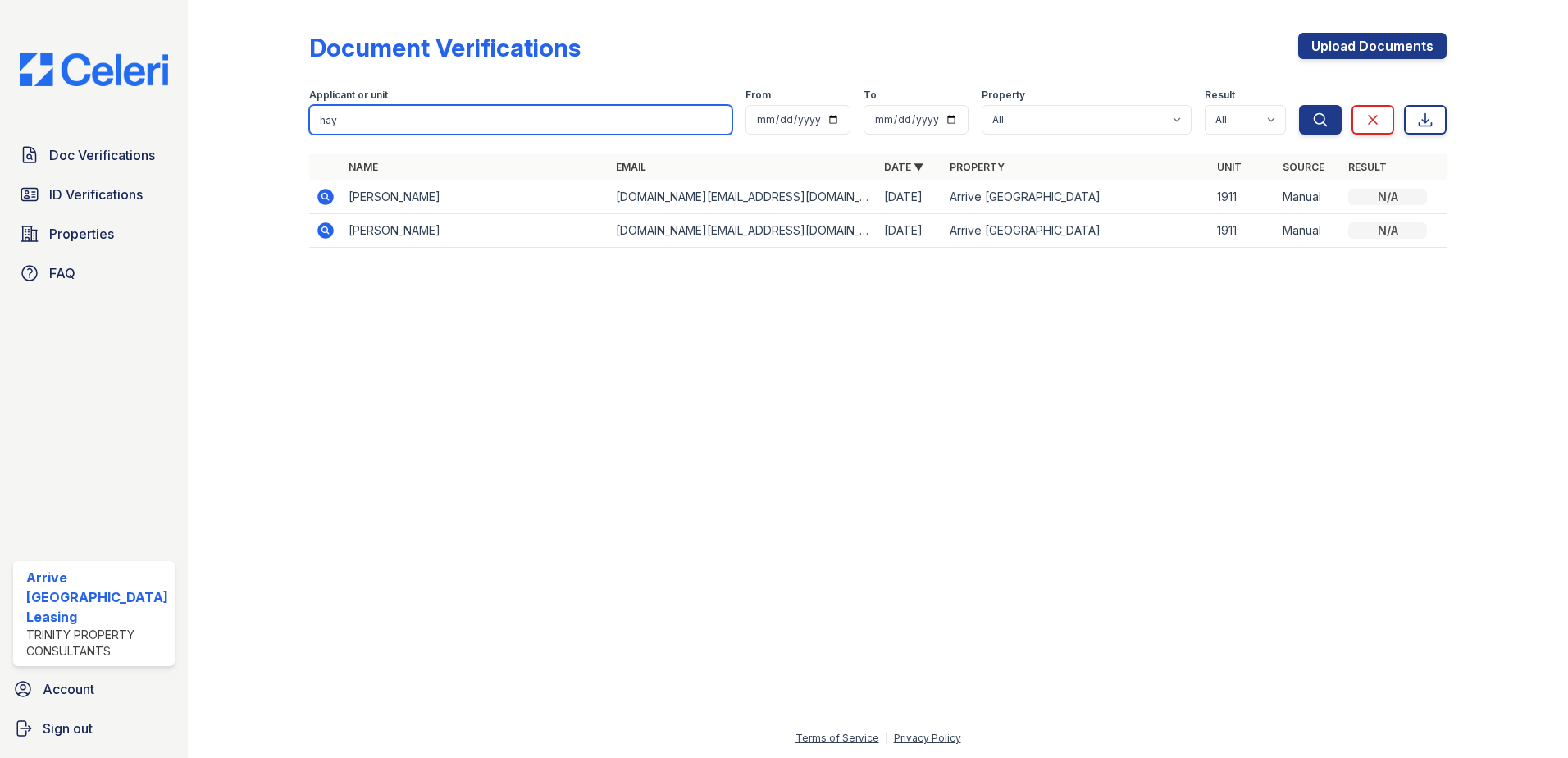
drag, startPoint x: 339, startPoint y: 123, endPoint x: 269, endPoint y: 113, distance: 70.7
click at [269, 113] on div "Document Verifications Upload Documents Filter Applicant or unit hay From To Pr…" at bounding box center [878, 145] width 1328 height 291
type input "amien"
click at [1299, 105] on button "Search" at bounding box center [1320, 120] width 43 height 29
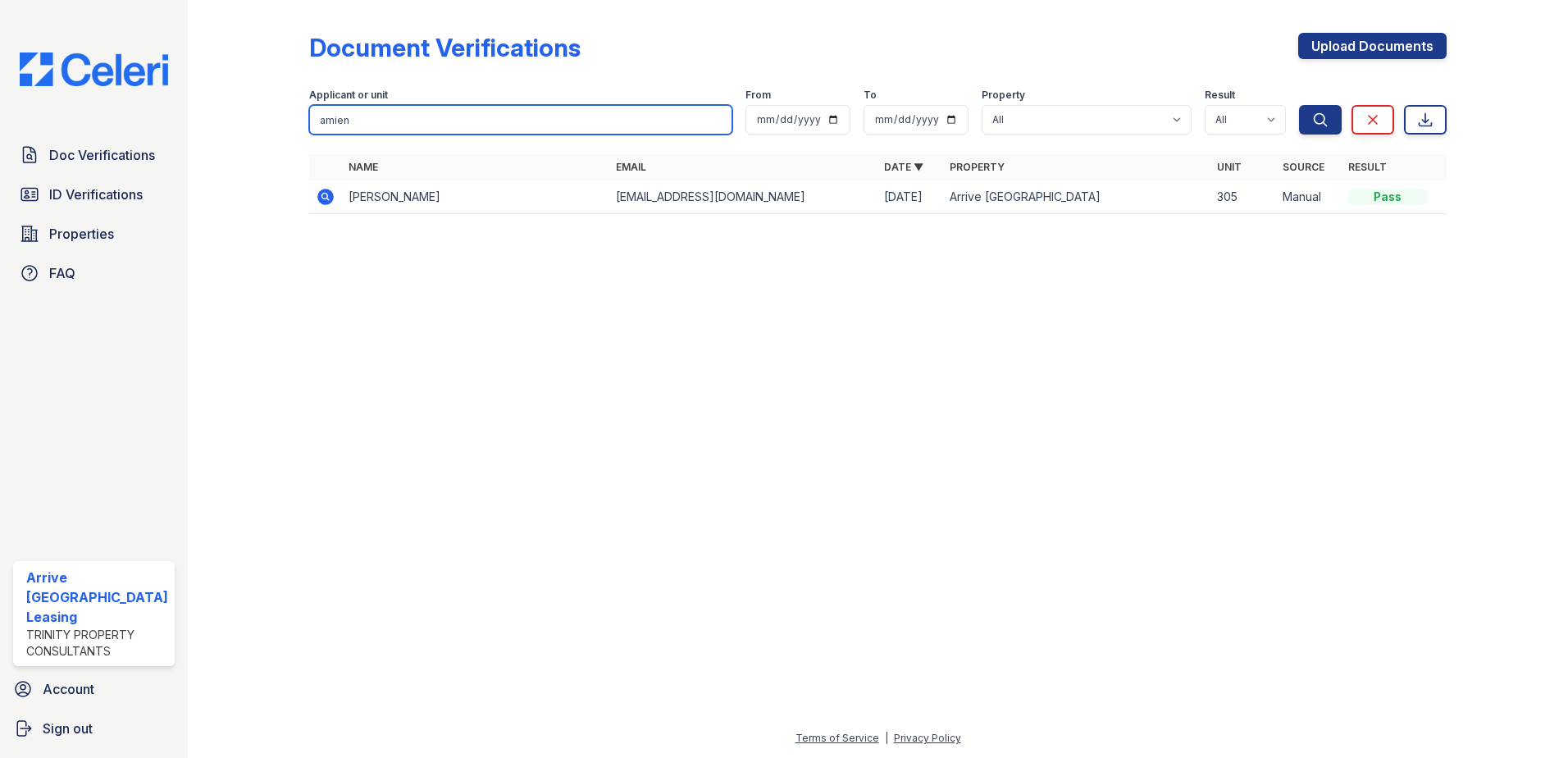
drag, startPoint x: 336, startPoint y: 121, endPoint x: 248, endPoint y: 110, distance: 88.7
click at [248, 110] on div "Document Verifications Upload Documents Filter Applicant or unit amien From To …" at bounding box center [878, 128] width 1328 height 256
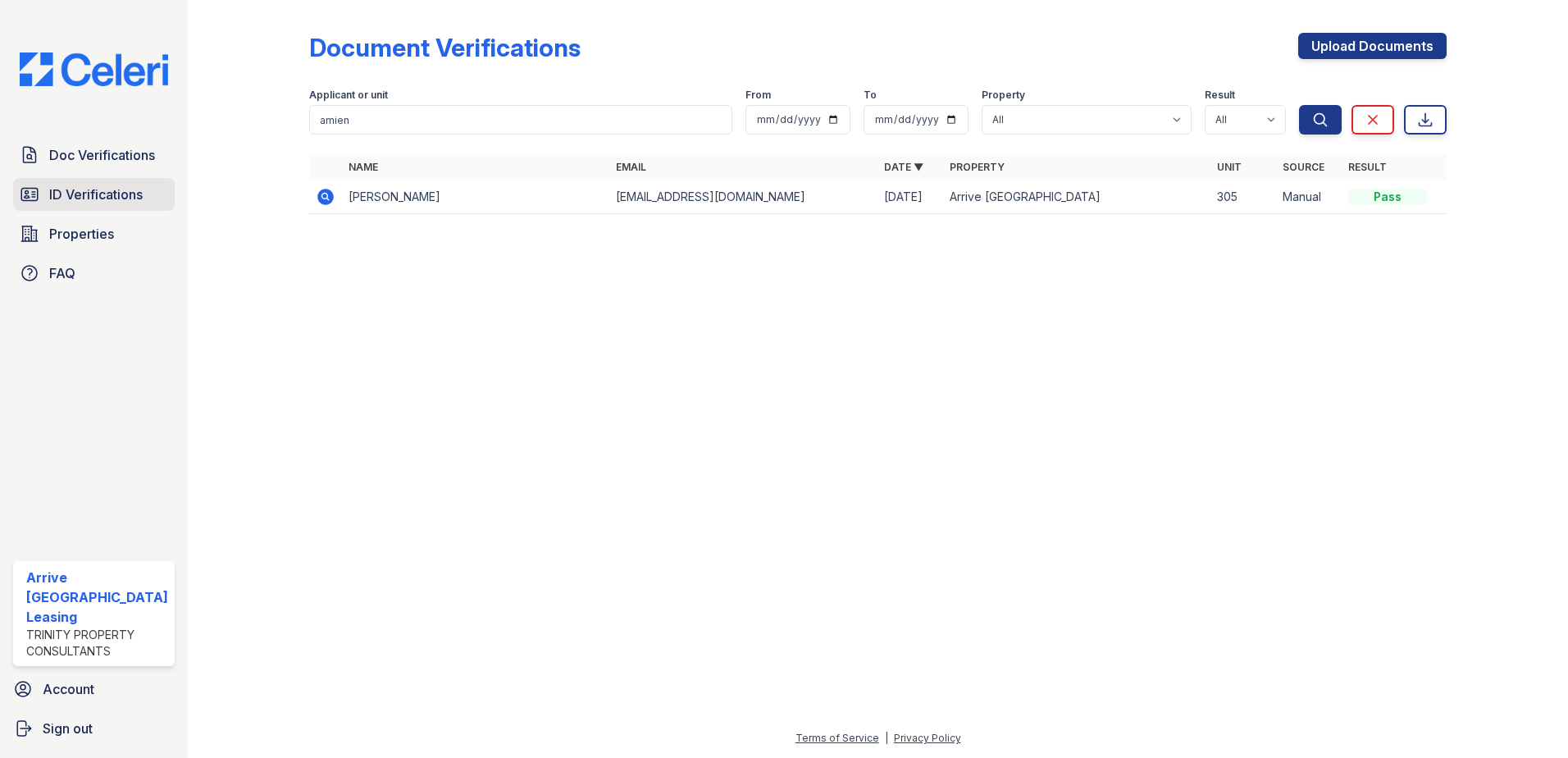
click at [68, 189] on span "ID Verifications" at bounding box center [96, 194] width 93 height 20
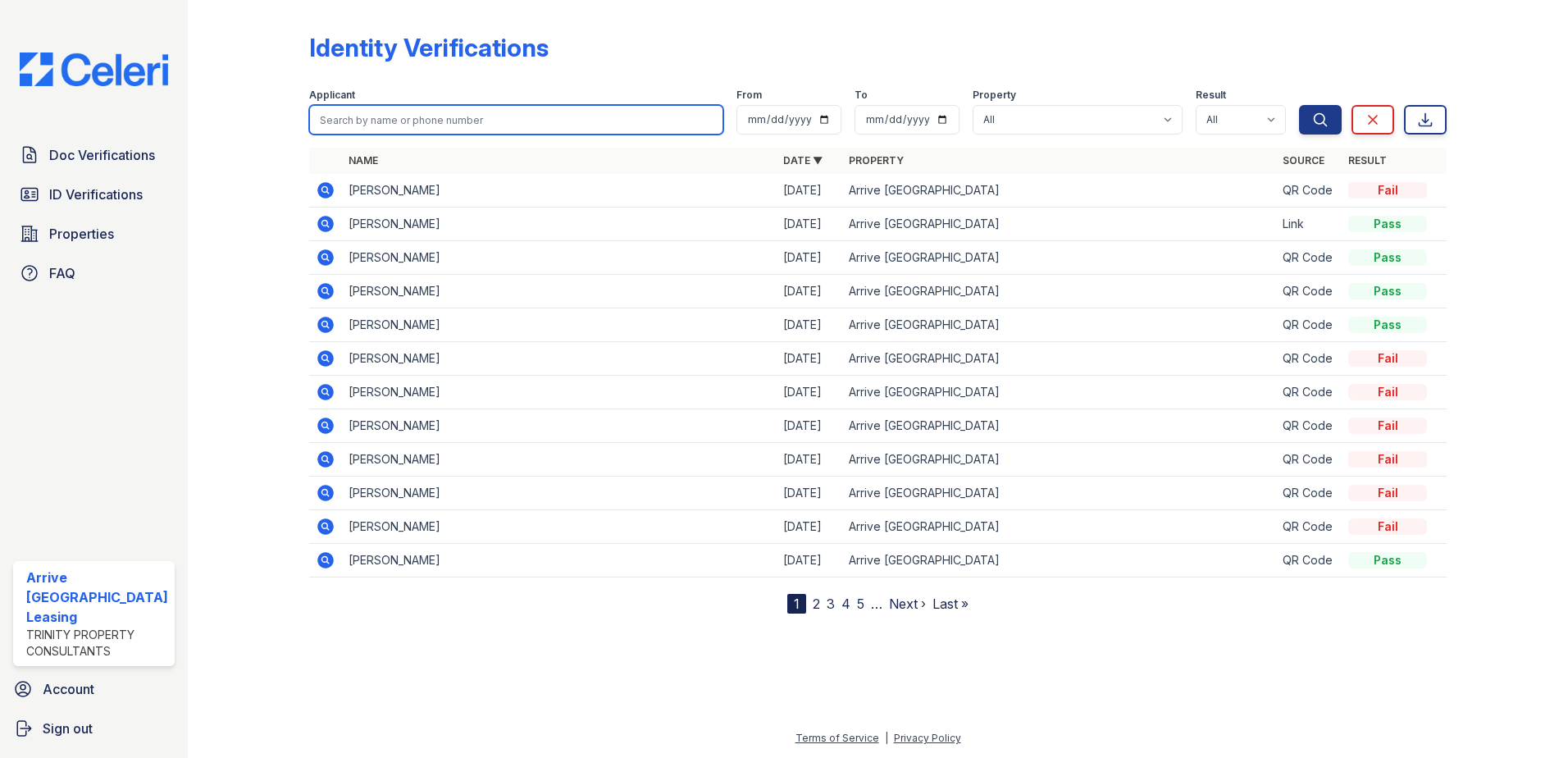
click at [329, 117] on input "search" at bounding box center [517, 120] width 415 height 29
paste input "amien"
type input "amien"
click at [1299, 105] on button "Search" at bounding box center [1320, 120] width 43 height 29
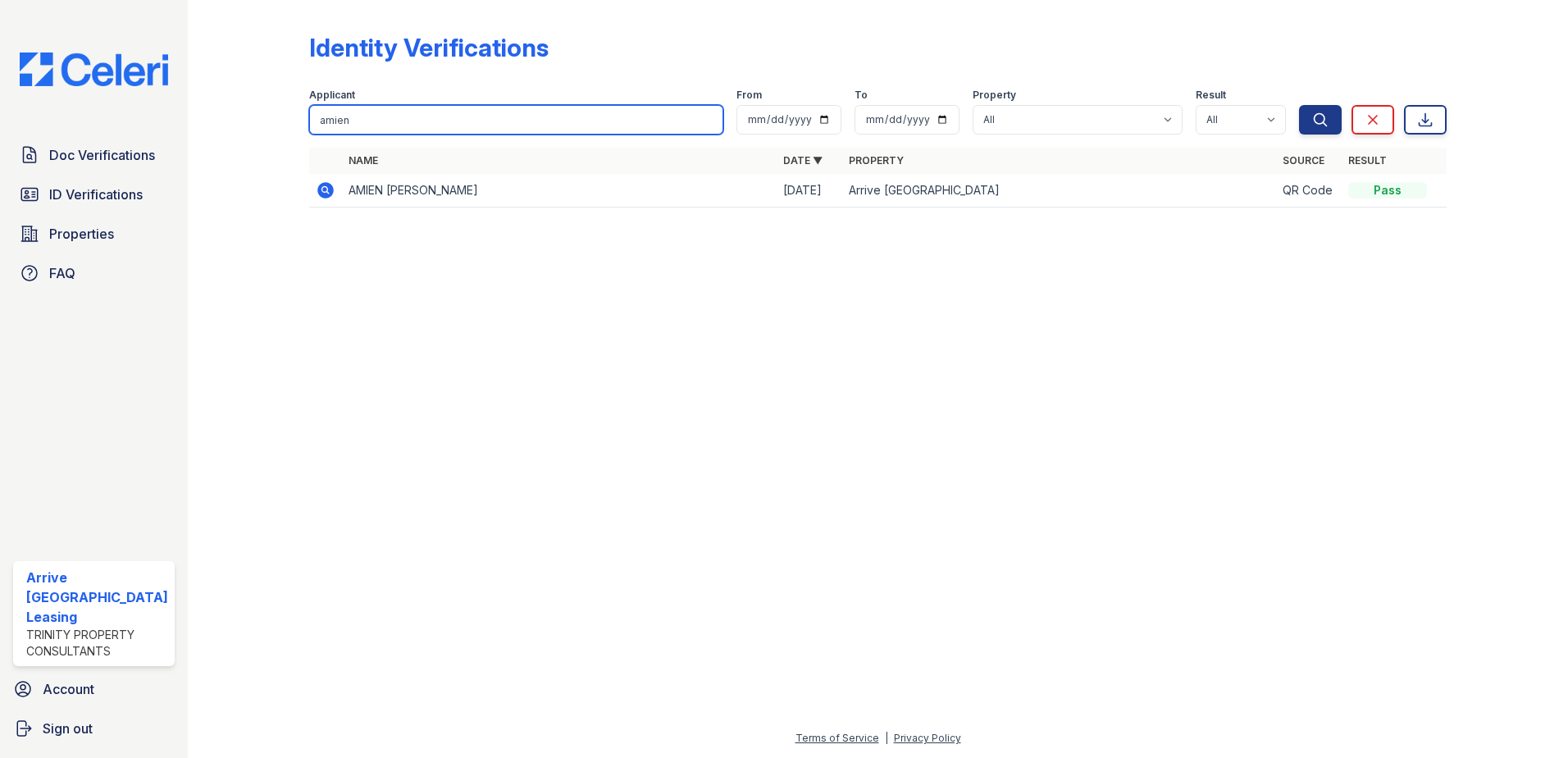
drag, startPoint x: 366, startPoint y: 125, endPoint x: 257, endPoint y: 117, distance: 109.3
click at [258, 117] on div "Identity Verifications Filter Applicant amien From To Property All Arrive Inner…" at bounding box center [878, 124] width 1328 height 250
type input "borta"
click at [1299, 105] on button "Search" at bounding box center [1320, 120] width 43 height 29
drag, startPoint x: 365, startPoint y: 122, endPoint x: 219, endPoint y: 105, distance: 147.0
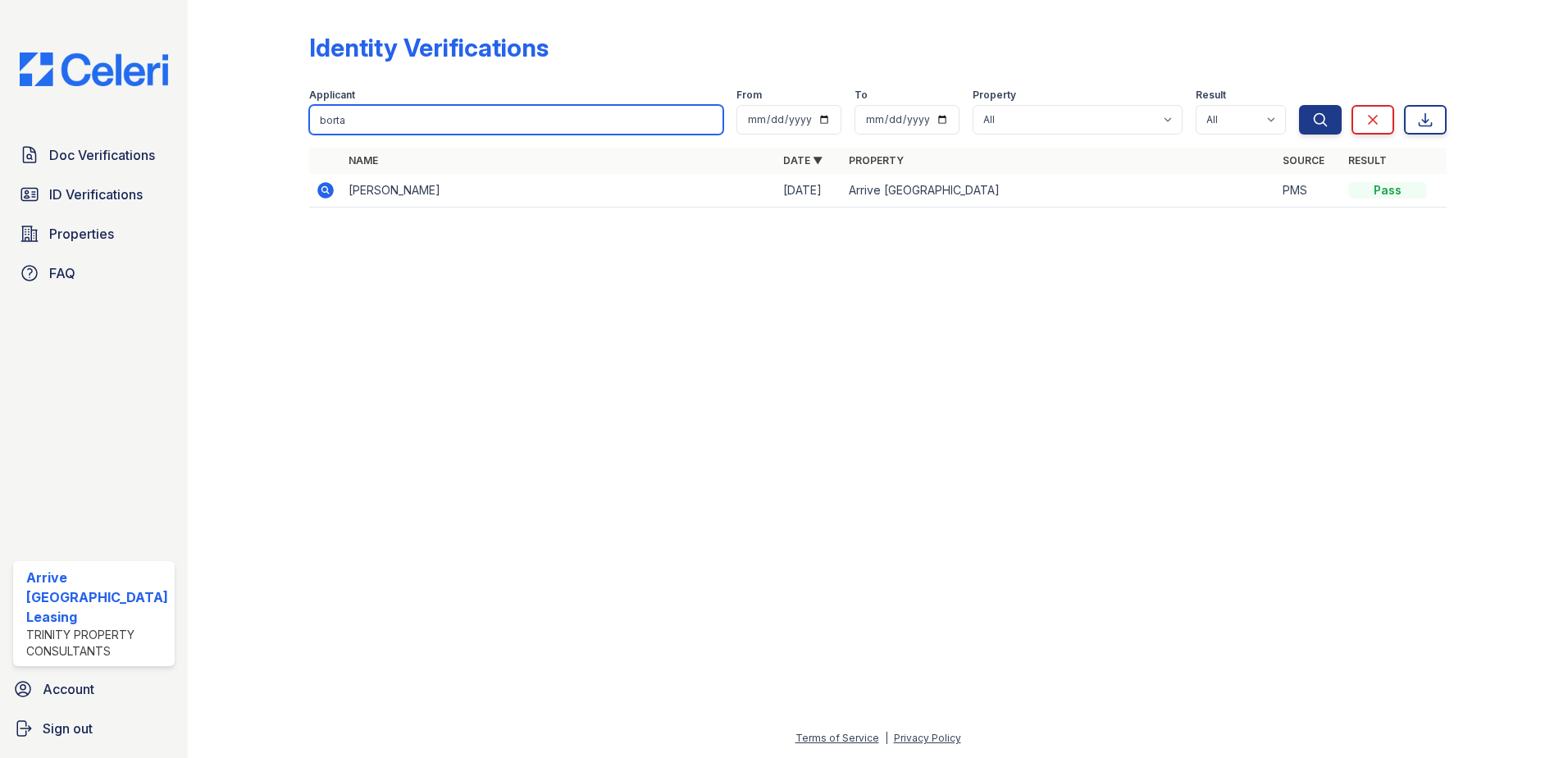
click at [219, 105] on div "Identity Verifications Filter Applicant borta From To Property All Arrive Inner…" at bounding box center [878, 124] width 1328 height 250
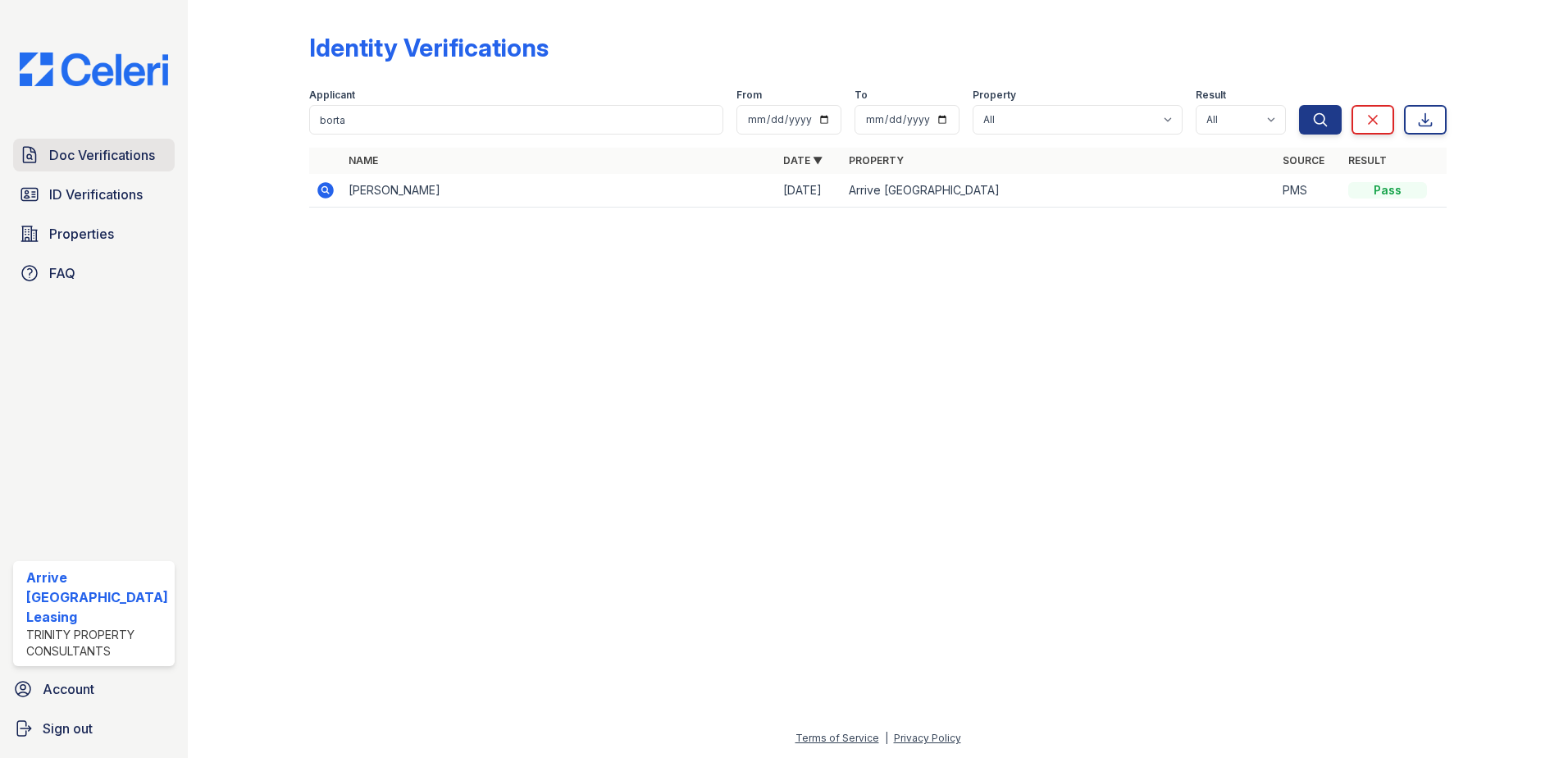
click at [75, 148] on span "Doc Verifications" at bounding box center [102, 155] width 105 height 20
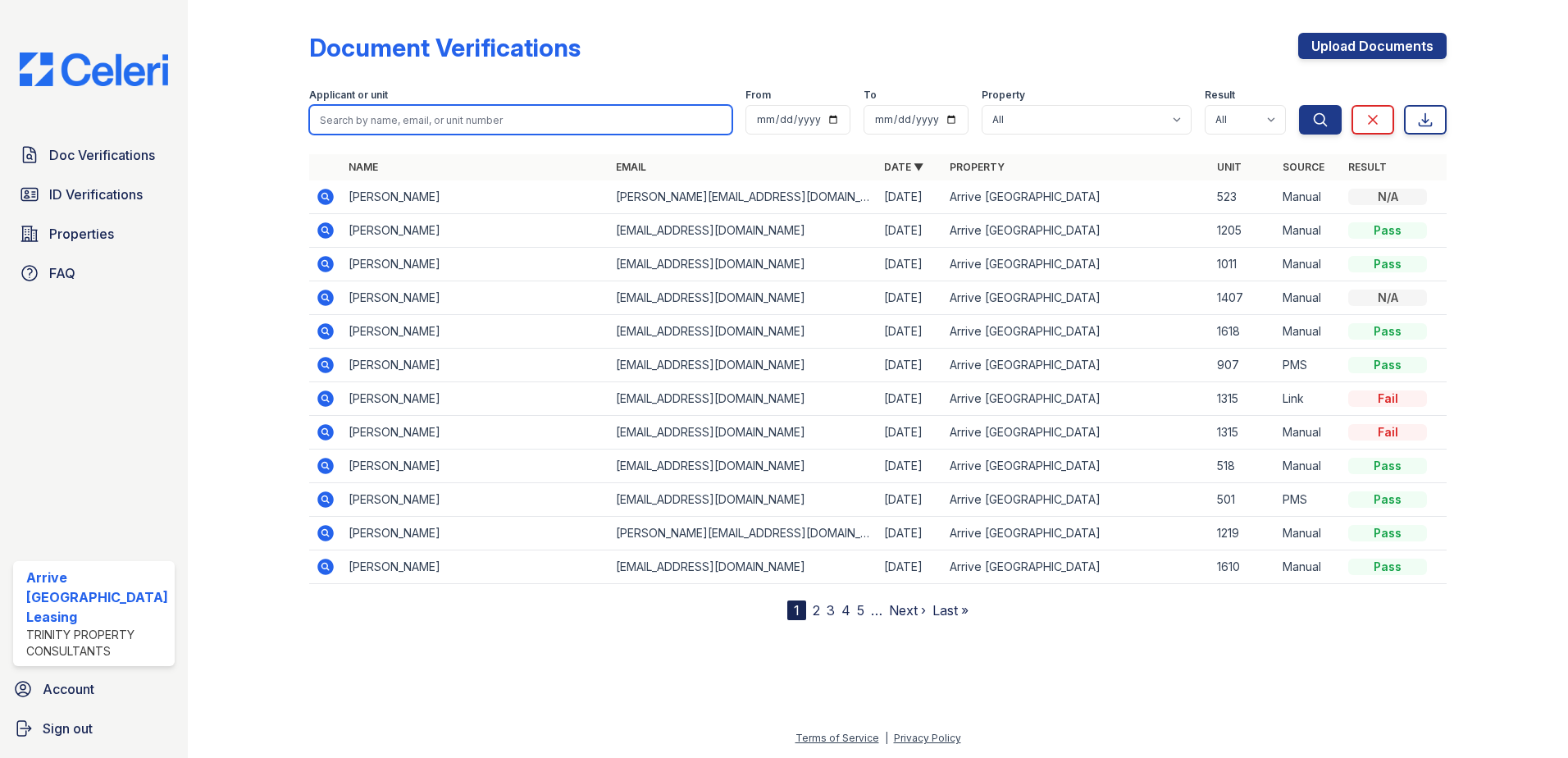
click at [333, 123] on input "search" at bounding box center [521, 120] width 424 height 29
paste input "borta"
type input "borta"
click at [1299, 105] on button "Search" at bounding box center [1320, 120] width 43 height 29
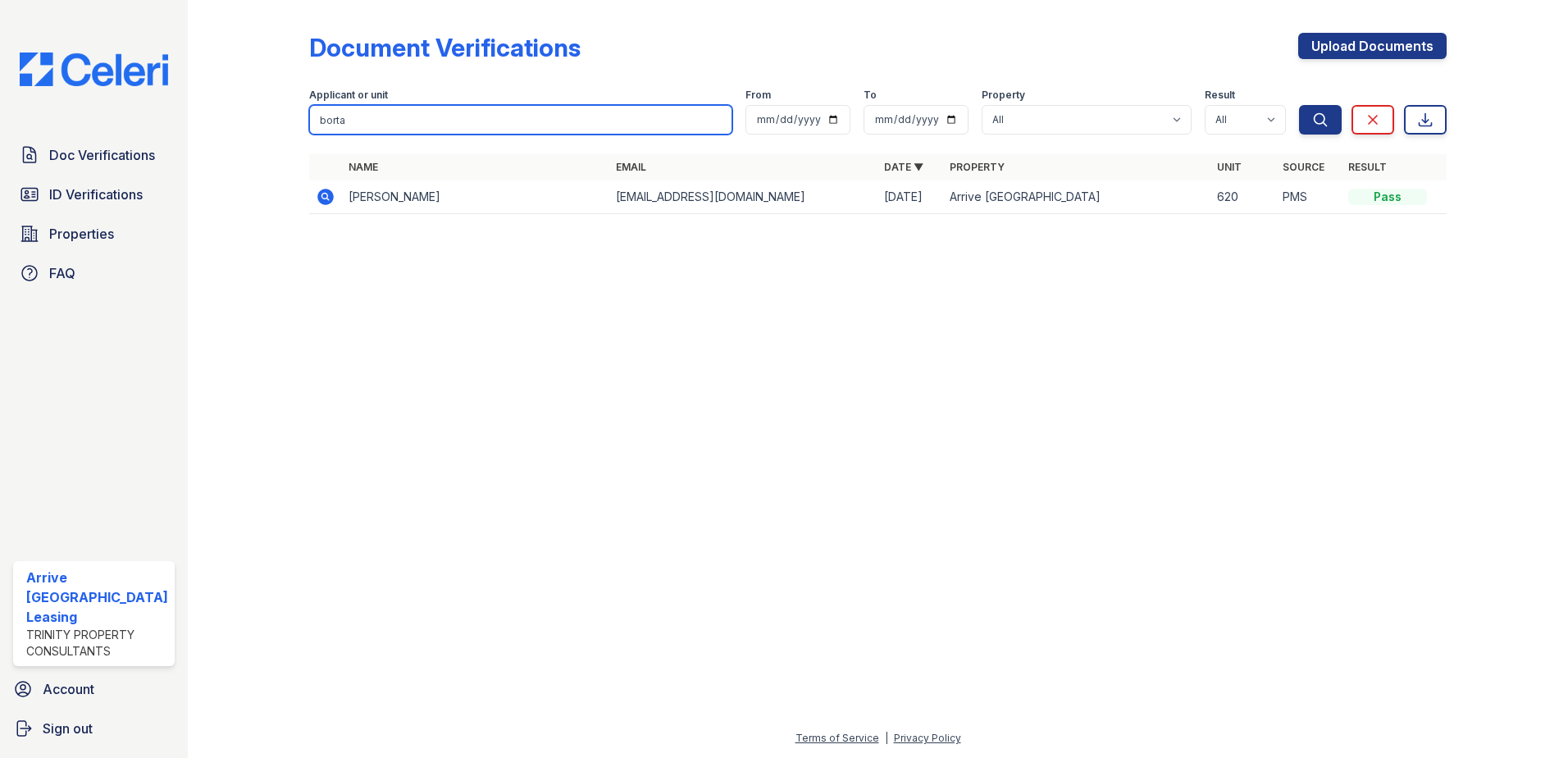
drag, startPoint x: 363, startPoint y: 123, endPoint x: 279, endPoint y: 115, distance: 84.4
click at [279, 115] on div "Document Verifications Upload Documents Filter Applicant or unit borta From To …" at bounding box center [878, 128] width 1328 height 256
type input "yifei"
click at [1299, 105] on button "Search" at bounding box center [1320, 120] width 43 height 29
drag, startPoint x: 384, startPoint y: 126, endPoint x: 272, endPoint y: 117, distance: 112.4
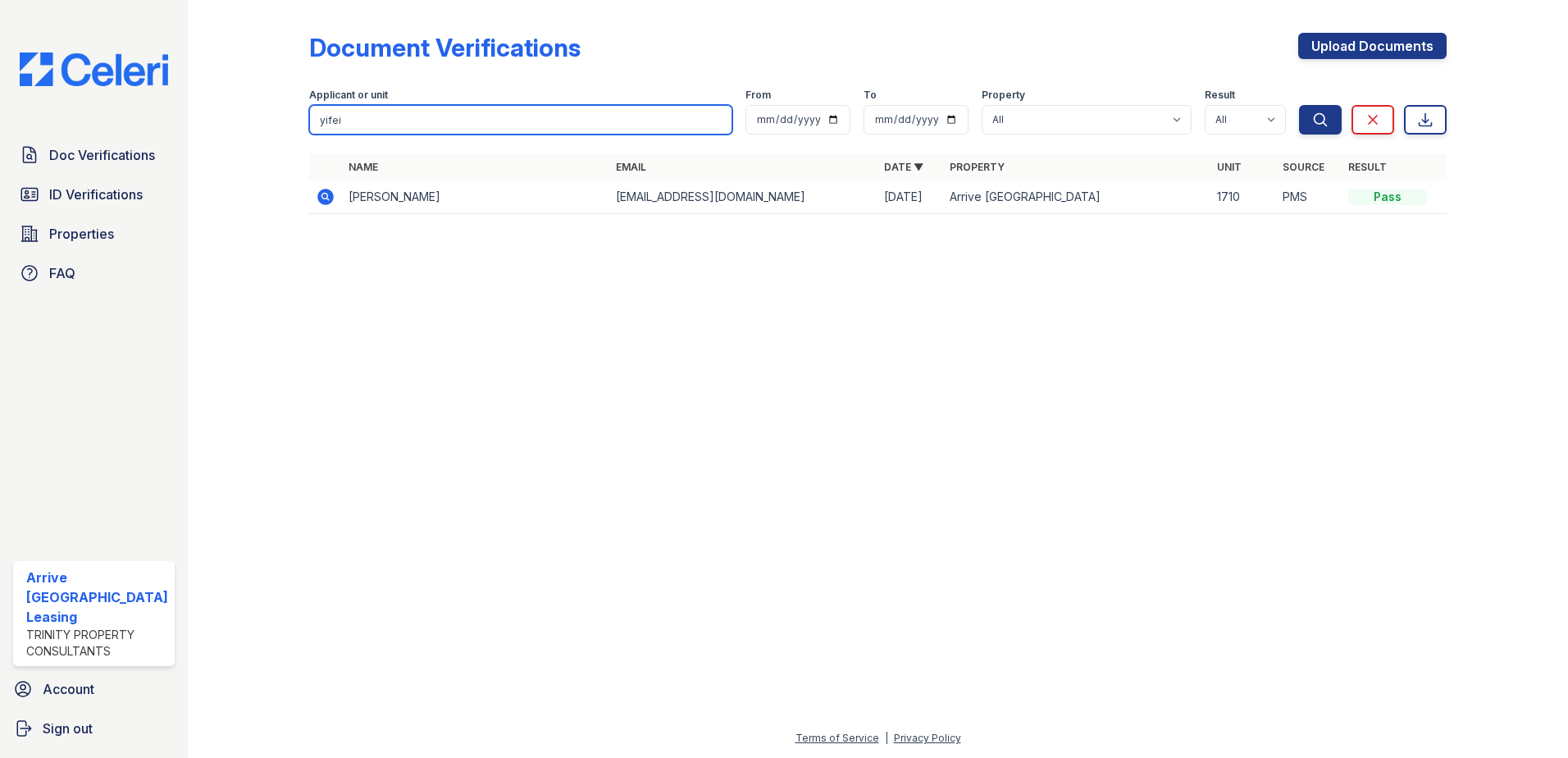
click at [272, 117] on div "Document Verifications Upload Documents Filter Applicant or unit yifei From To …" at bounding box center [878, 128] width 1328 height 256
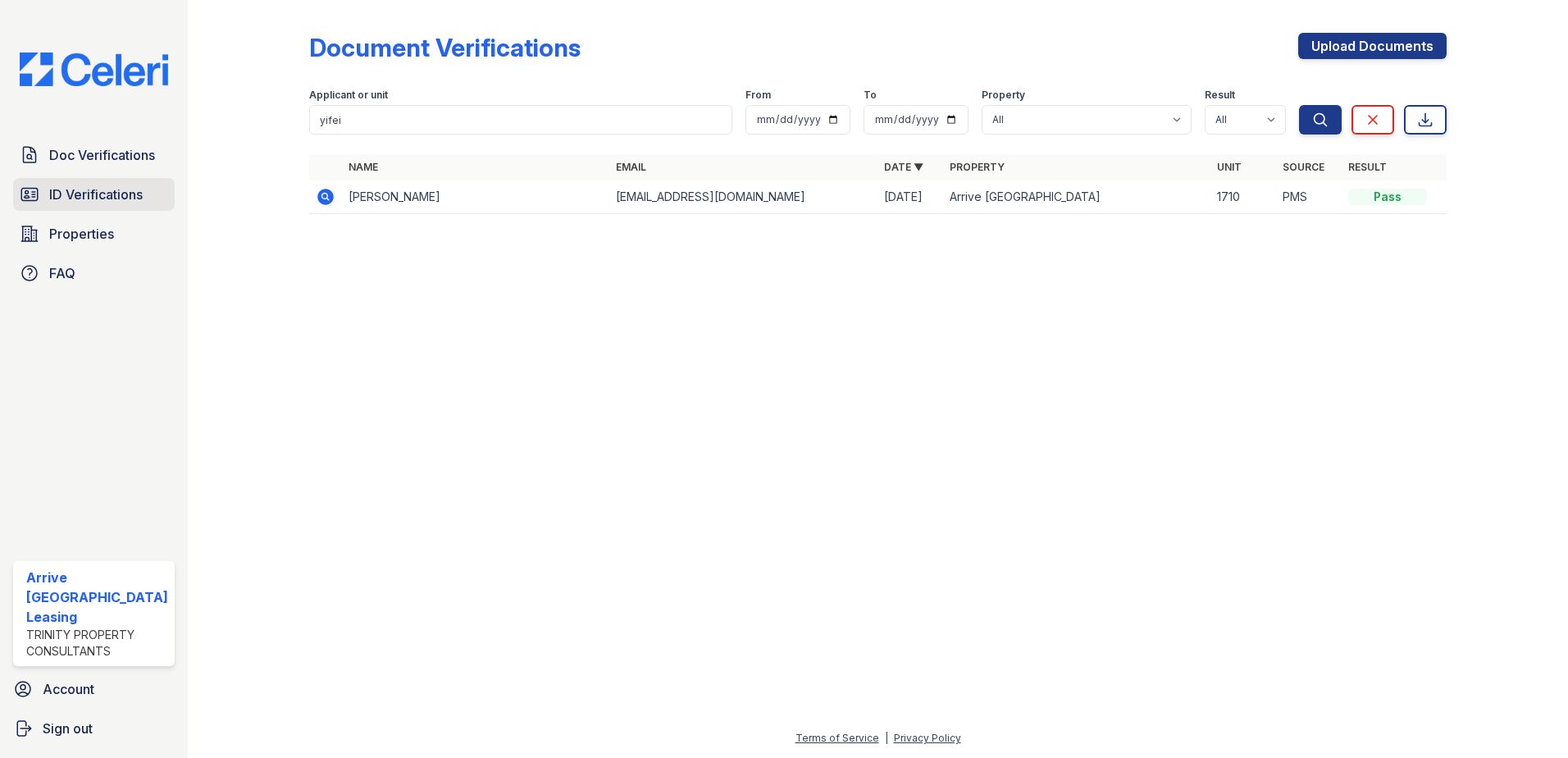
click at [96, 184] on span "ID Verifications" at bounding box center [96, 194] width 93 height 20
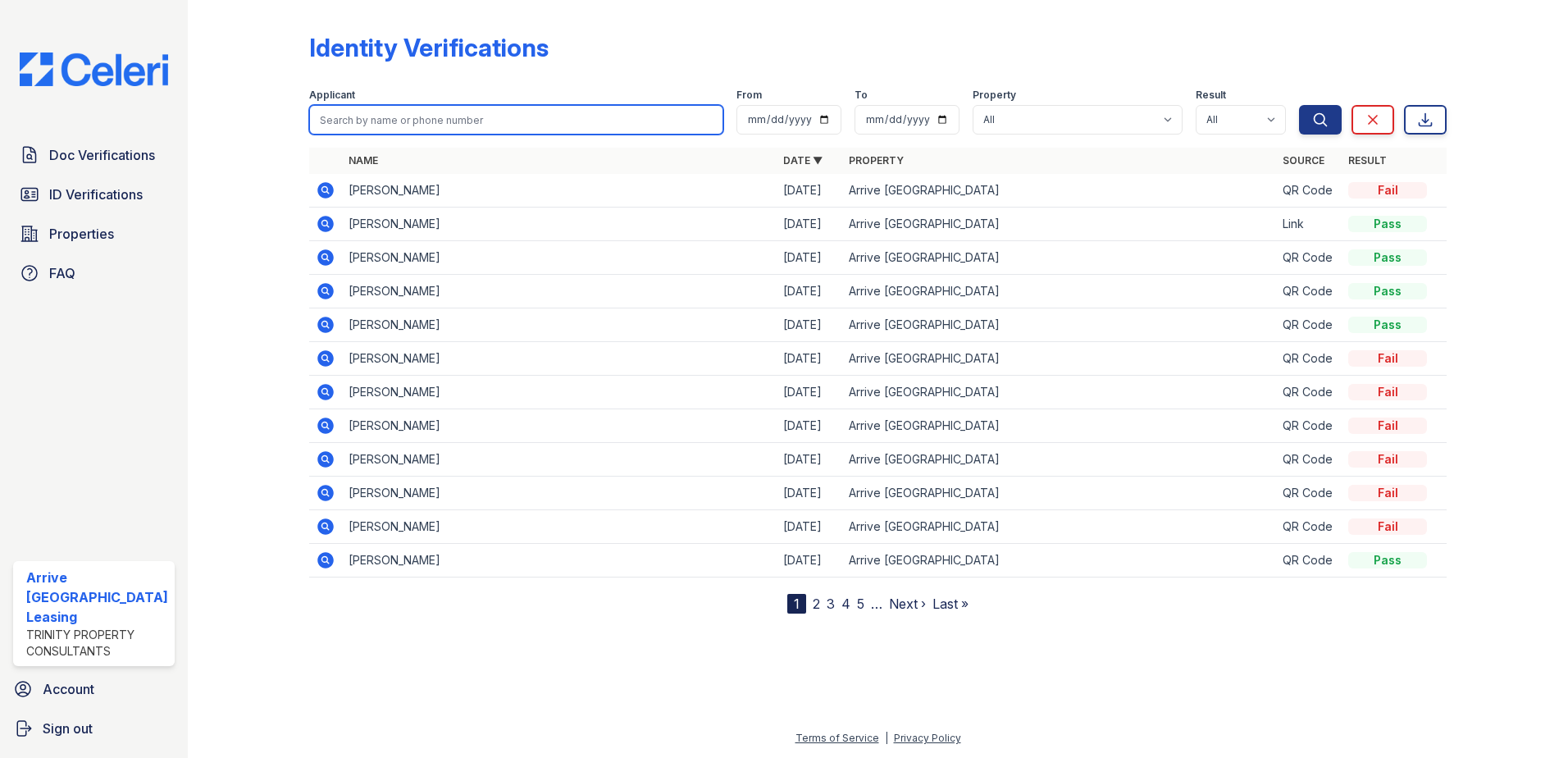
click at [349, 123] on input "search" at bounding box center [517, 120] width 415 height 29
paste input "yifei"
type input "yifei"
click at [1299, 105] on button "Search" at bounding box center [1320, 120] width 43 height 29
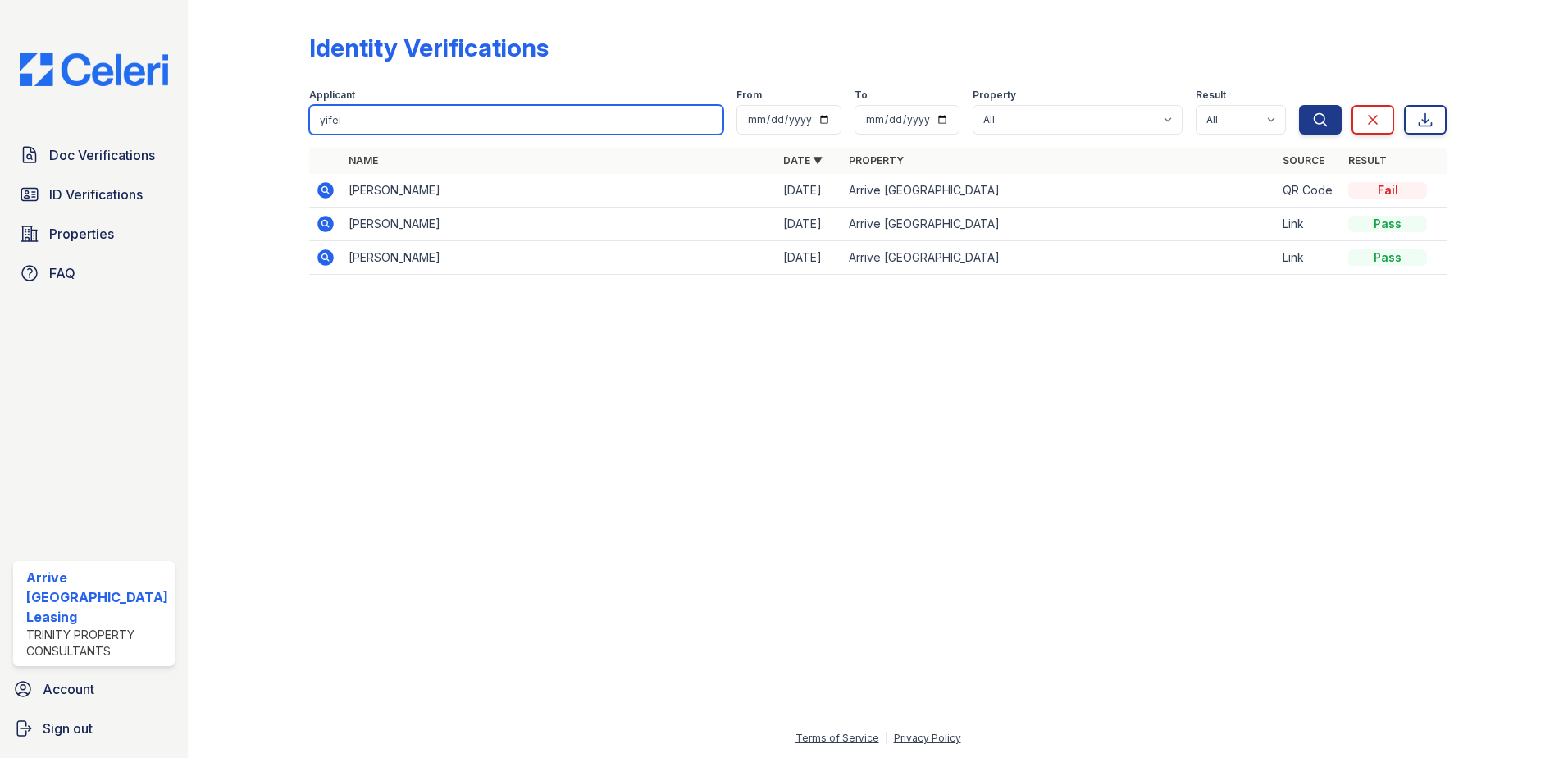
drag, startPoint x: 359, startPoint y: 113, endPoint x: 268, endPoint y: 109, distance: 91.1
click at [268, 109] on div "Identity Verifications Filter Applicant yifei From To Property All Arrive Inner…" at bounding box center [878, 159] width 1328 height 317
type input "bailey"
click at [1299, 105] on button "Search" at bounding box center [1320, 120] width 43 height 29
drag, startPoint x: 368, startPoint y: 124, endPoint x: 246, endPoint y: 99, distance: 124.5
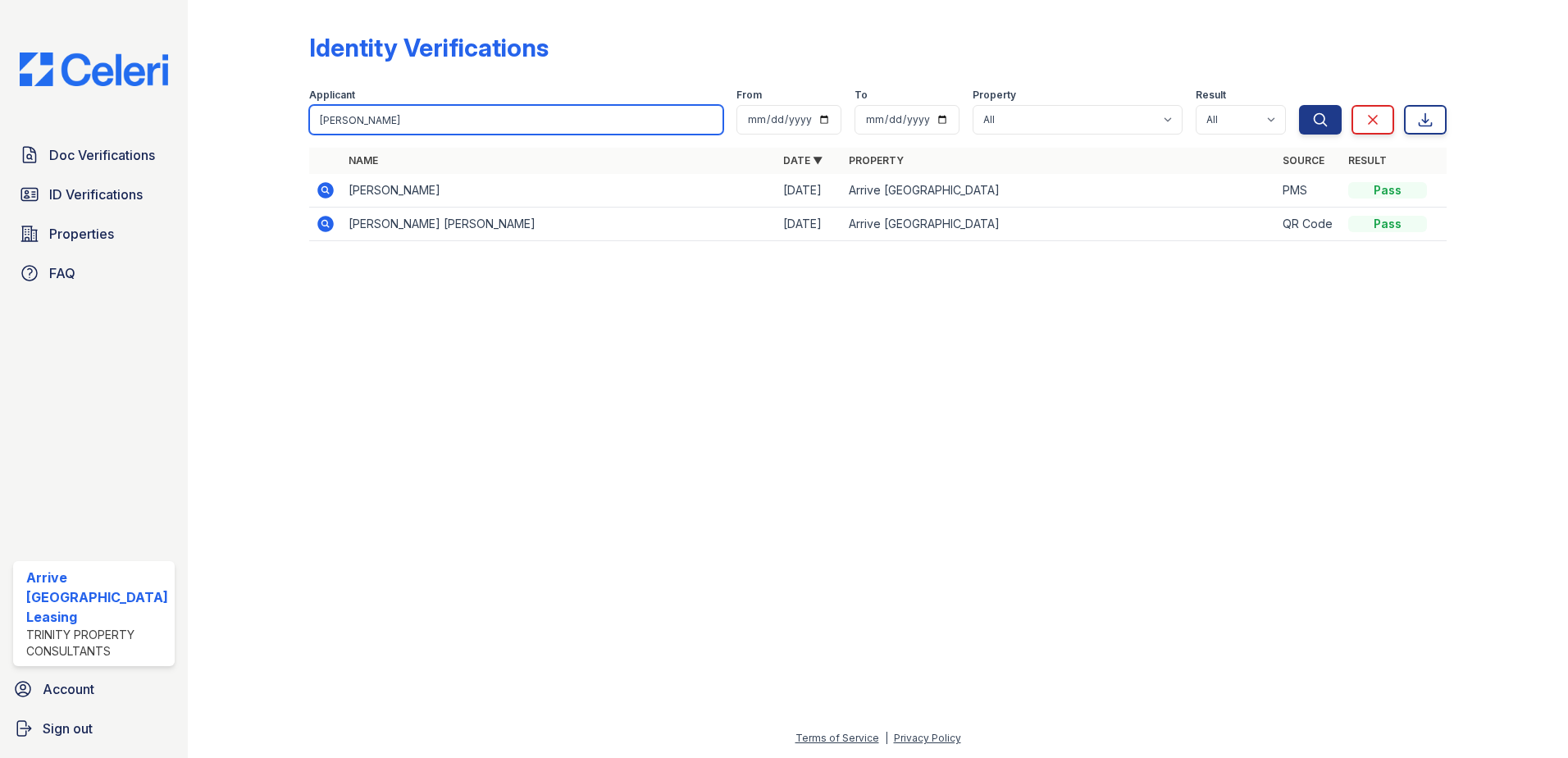
click at [246, 99] on div "Identity Verifications Filter Applicant bailey From To Property All Arrive Inne…" at bounding box center [878, 142] width 1328 height 284
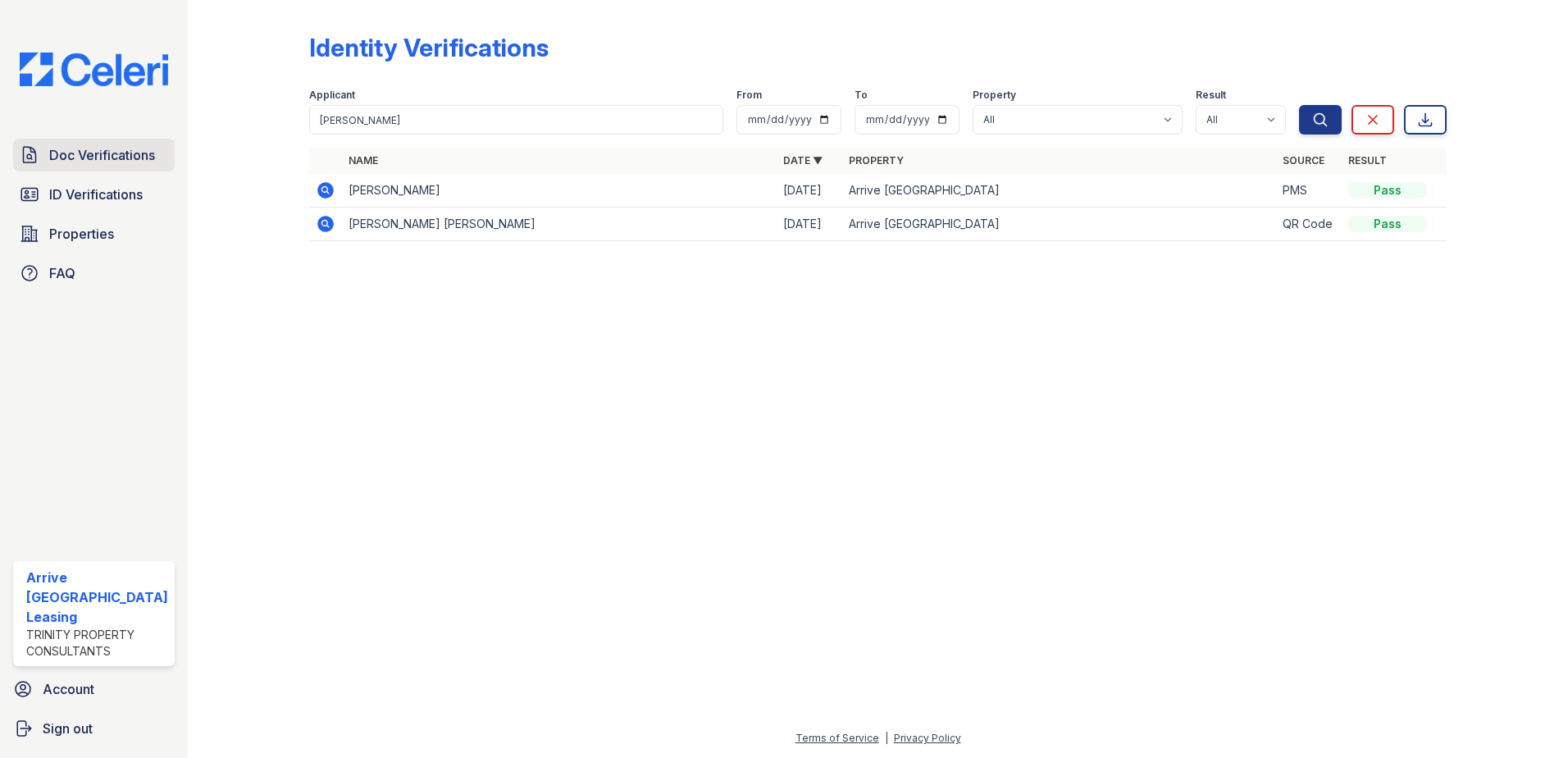
click at [66, 149] on span "Doc Verifications" at bounding box center [102, 155] width 105 height 20
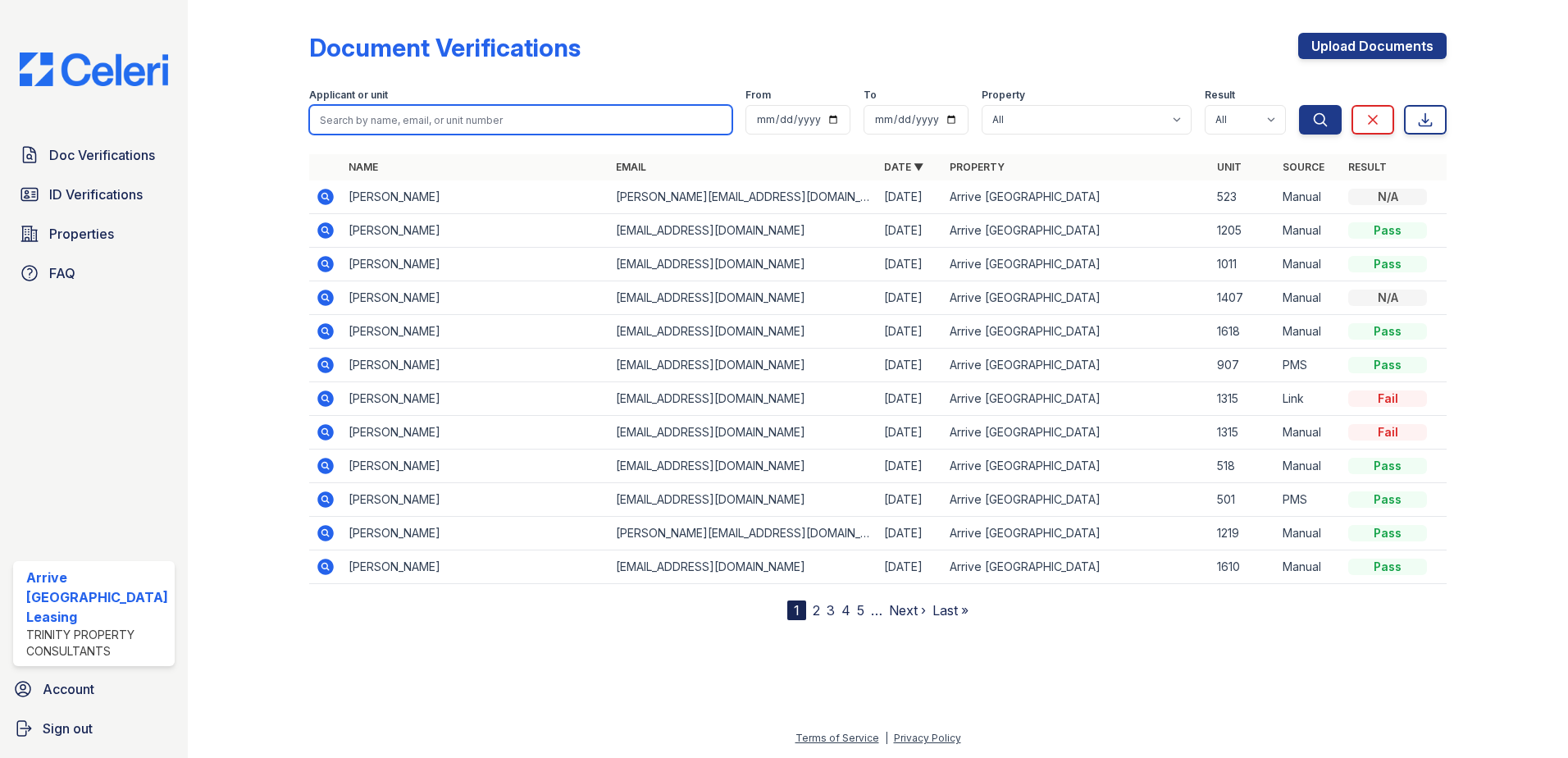
click at [330, 123] on input "search" at bounding box center [521, 120] width 424 height 29
paste input "bailey"
type input "bailey"
click at [1299, 105] on button "Search" at bounding box center [1320, 120] width 43 height 29
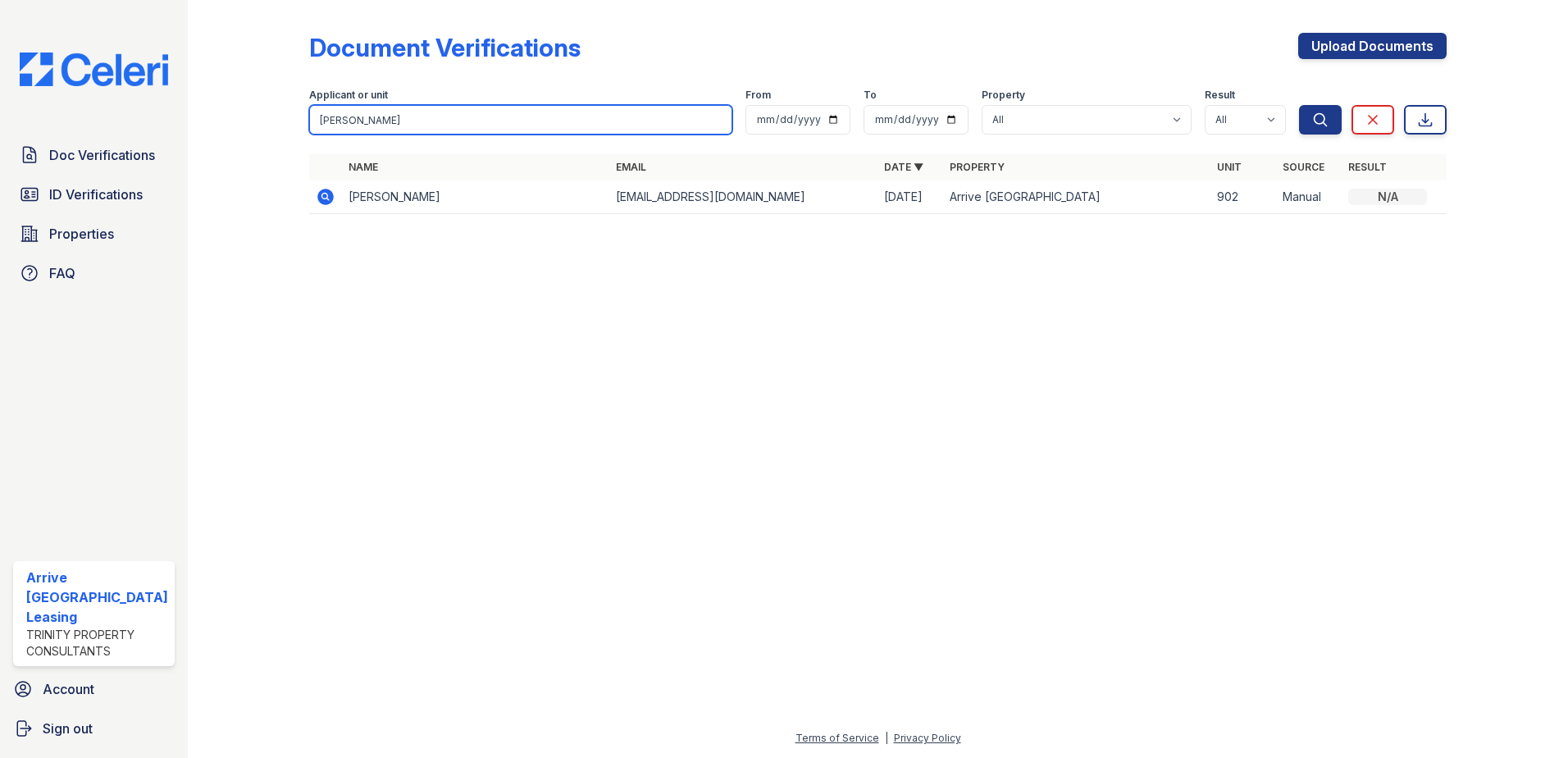
drag, startPoint x: 378, startPoint y: 123, endPoint x: 250, endPoint y: 120, distance: 128.0
click at [250, 120] on div "Document Verifications Upload Documents Filter Applicant or unit bailey From To…" at bounding box center [878, 128] width 1328 height 256
type input "ming"
click at [1299, 105] on button "Search" at bounding box center [1320, 120] width 43 height 29
drag, startPoint x: 370, startPoint y: 127, endPoint x: 279, endPoint y: 123, distance: 91.1
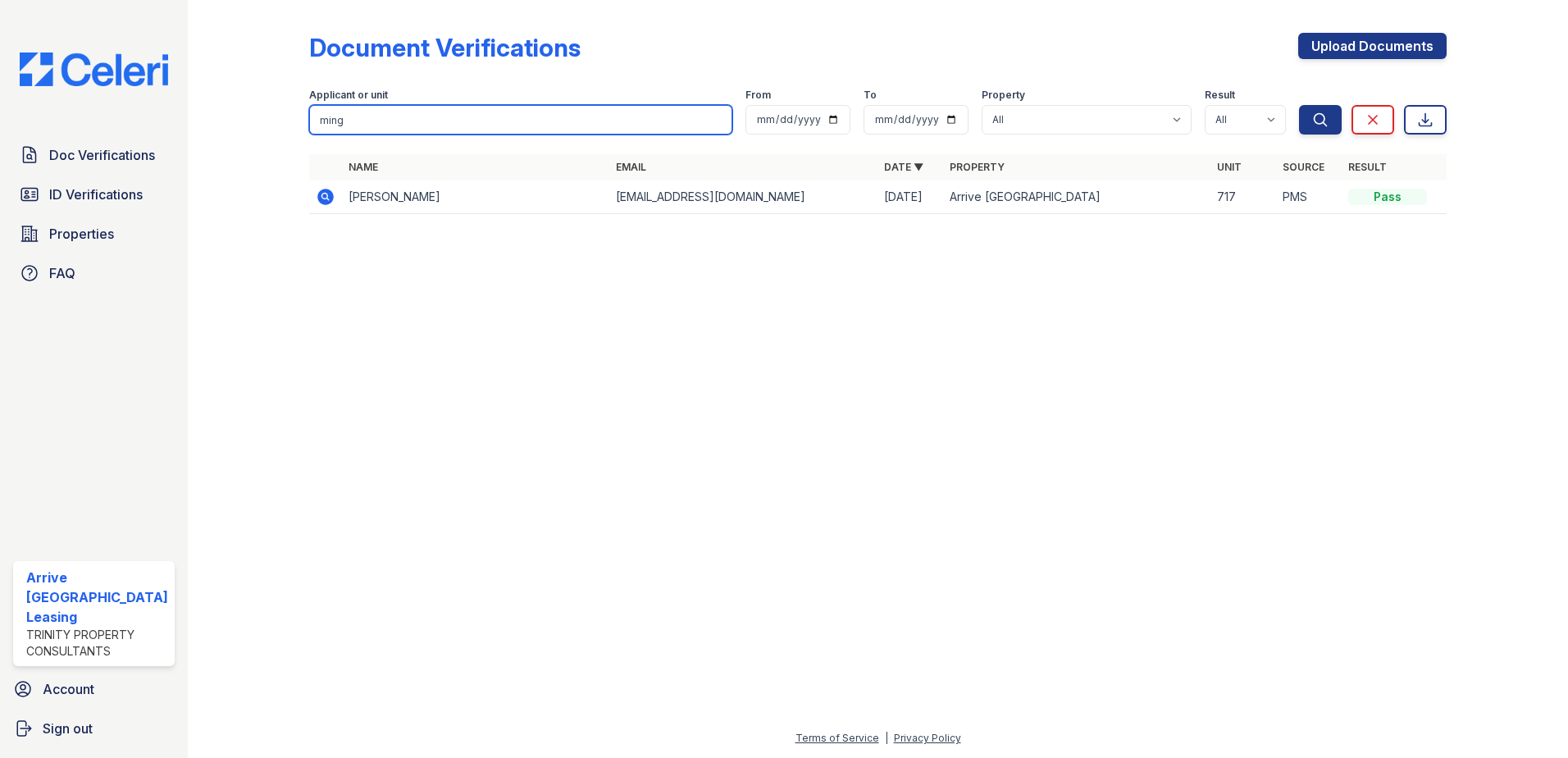
click at [279, 123] on div "Document Verifications Upload Documents Filter Applicant or unit ming From To P…" at bounding box center [878, 128] width 1328 height 256
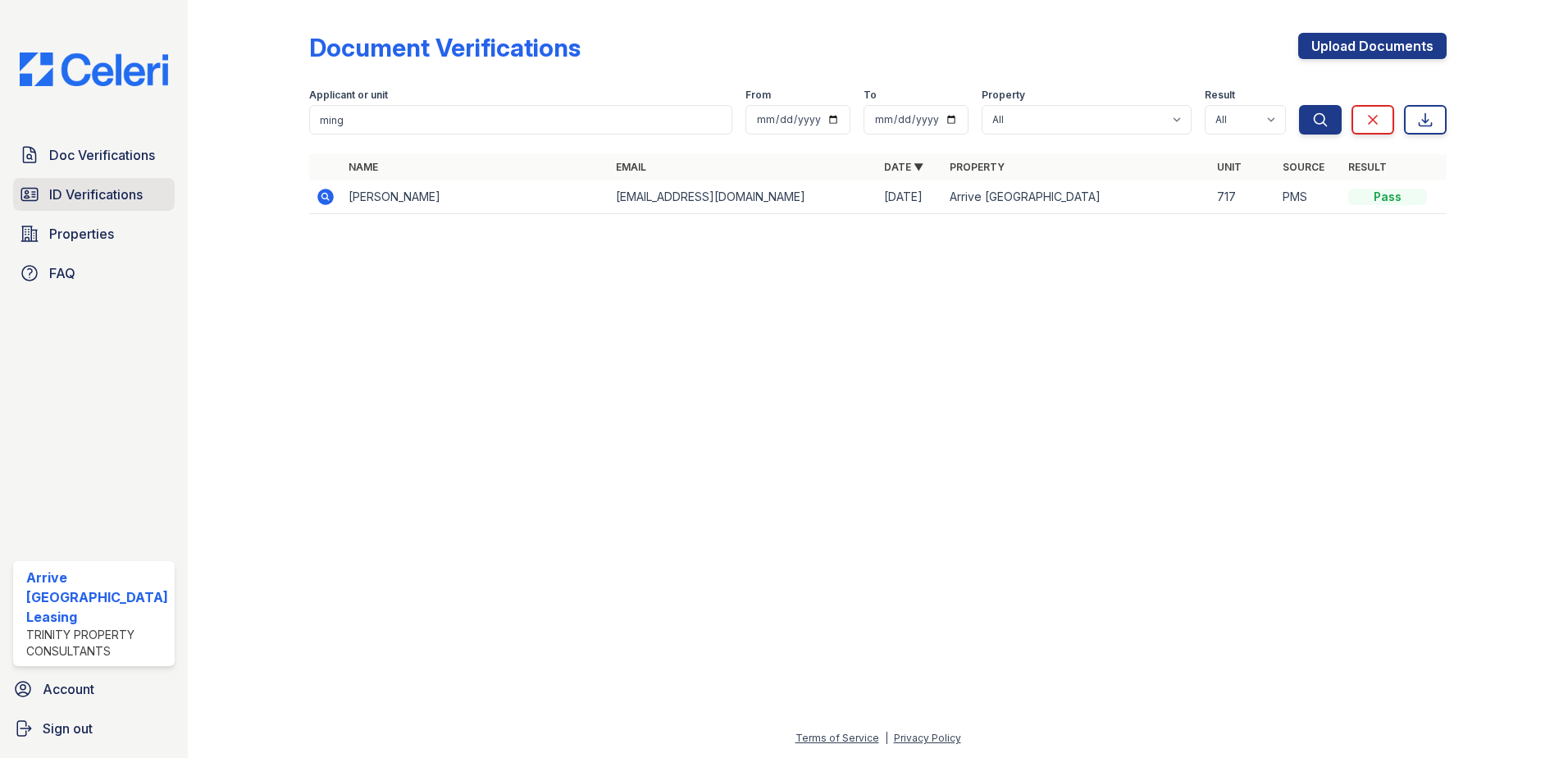
click at [76, 198] on span "ID Verifications" at bounding box center [96, 194] width 93 height 20
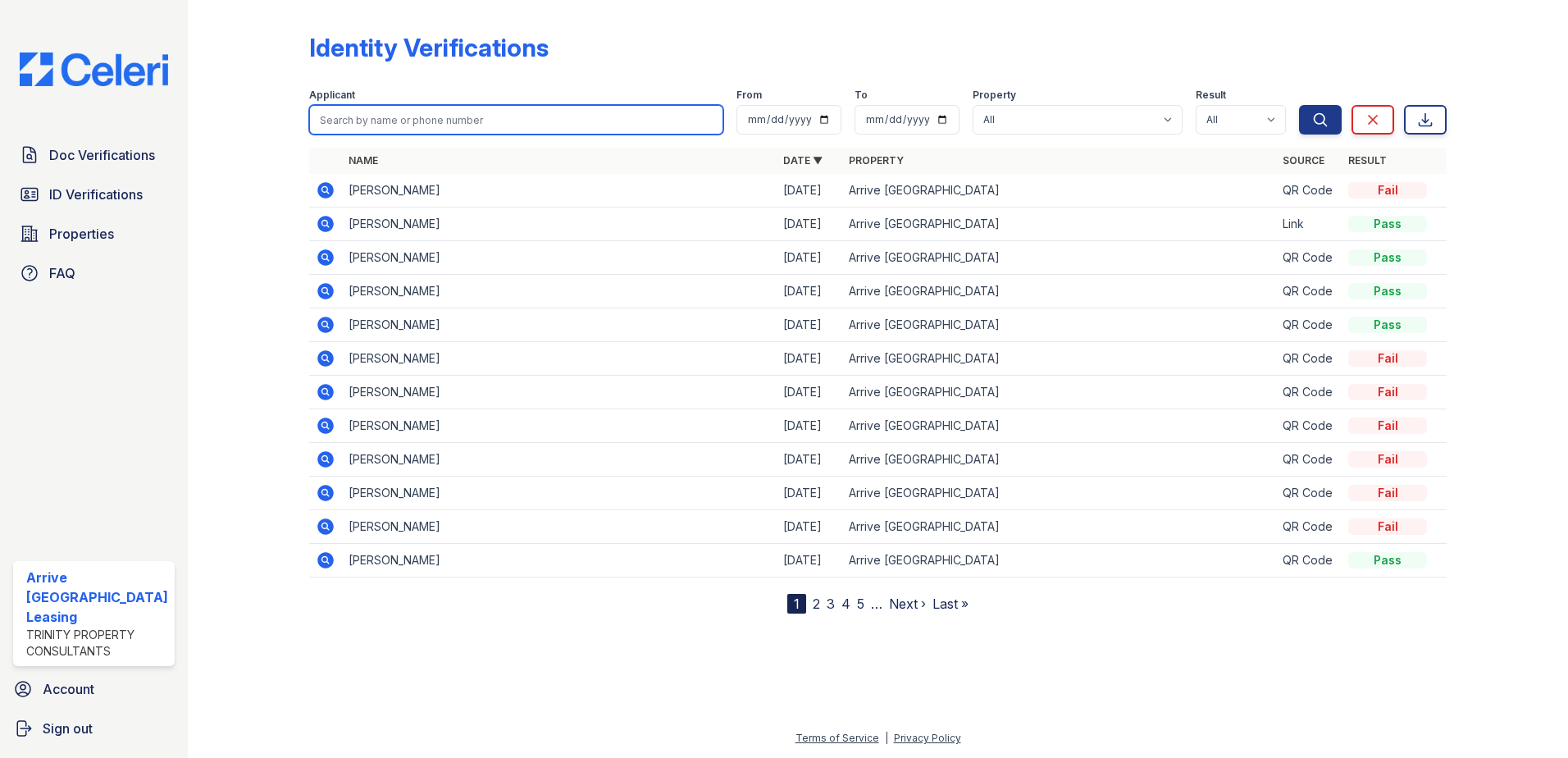
click at [334, 116] on input "search" at bounding box center [517, 120] width 415 height 29
paste input "ming"
type input "ming"
click at [1299, 105] on button "Search" at bounding box center [1320, 120] width 43 height 29
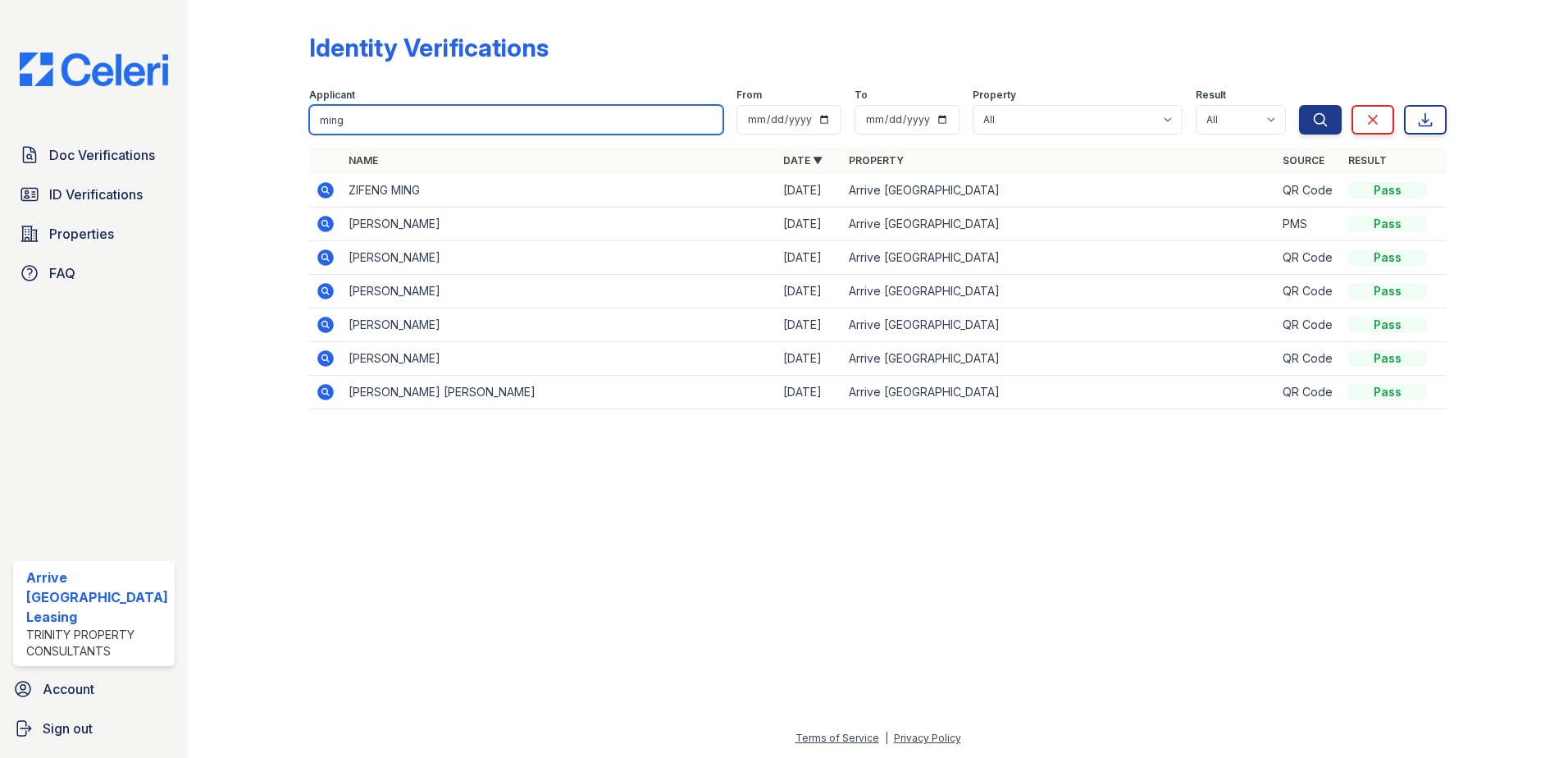
drag, startPoint x: 320, startPoint y: 121, endPoint x: 236, endPoint y: 111, distance: 84.6
click at [236, 111] on div "Identity Verifications Filter Applicant ming From To Property All Arrive Inner …" at bounding box center [878, 226] width 1328 height 452
type input "homes"
click at [1299, 105] on button "Search" at bounding box center [1320, 120] width 43 height 29
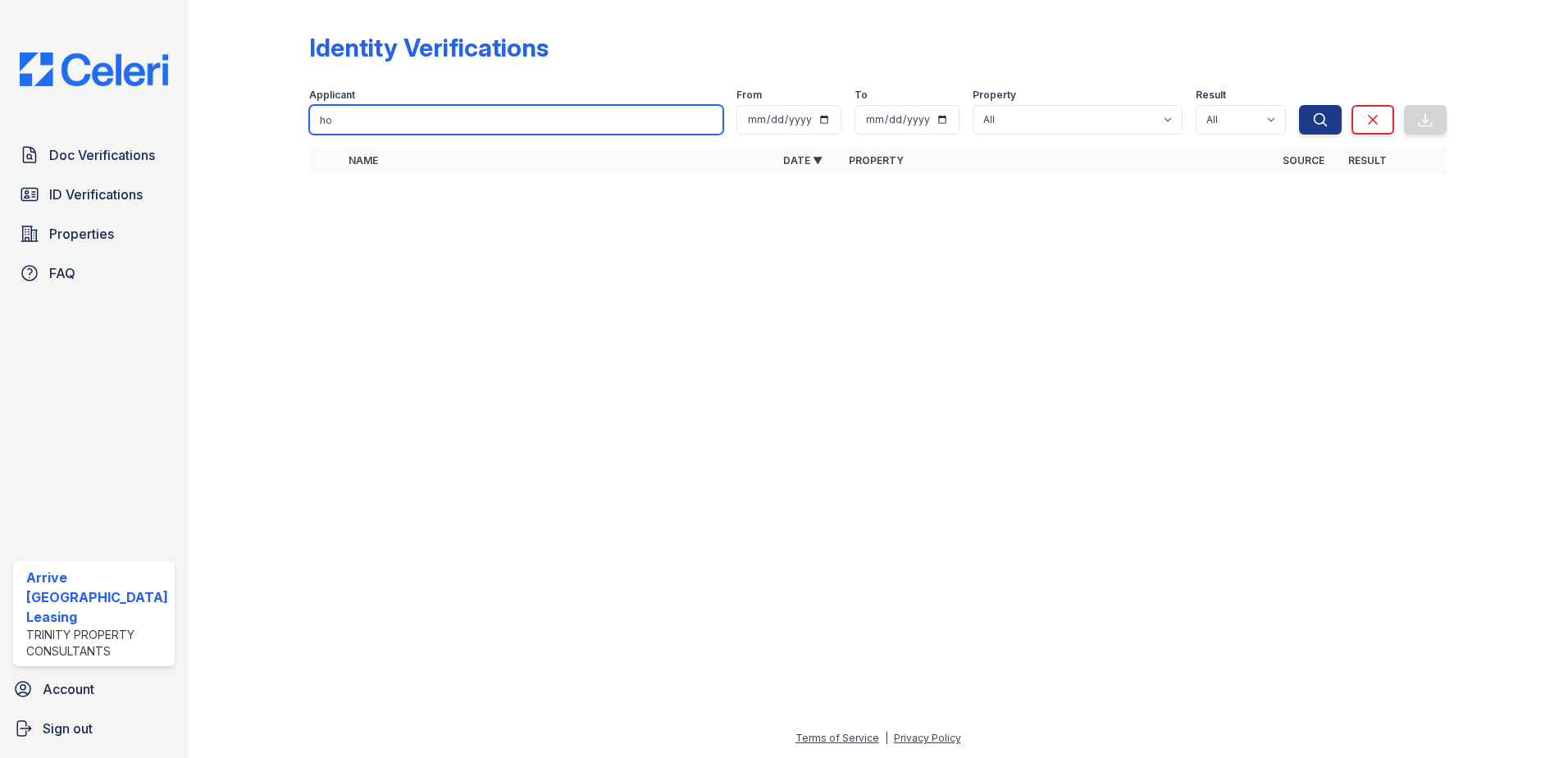
type input "h"
type input "peaches"
click at [1299, 105] on button "Search" at bounding box center [1320, 120] width 43 height 29
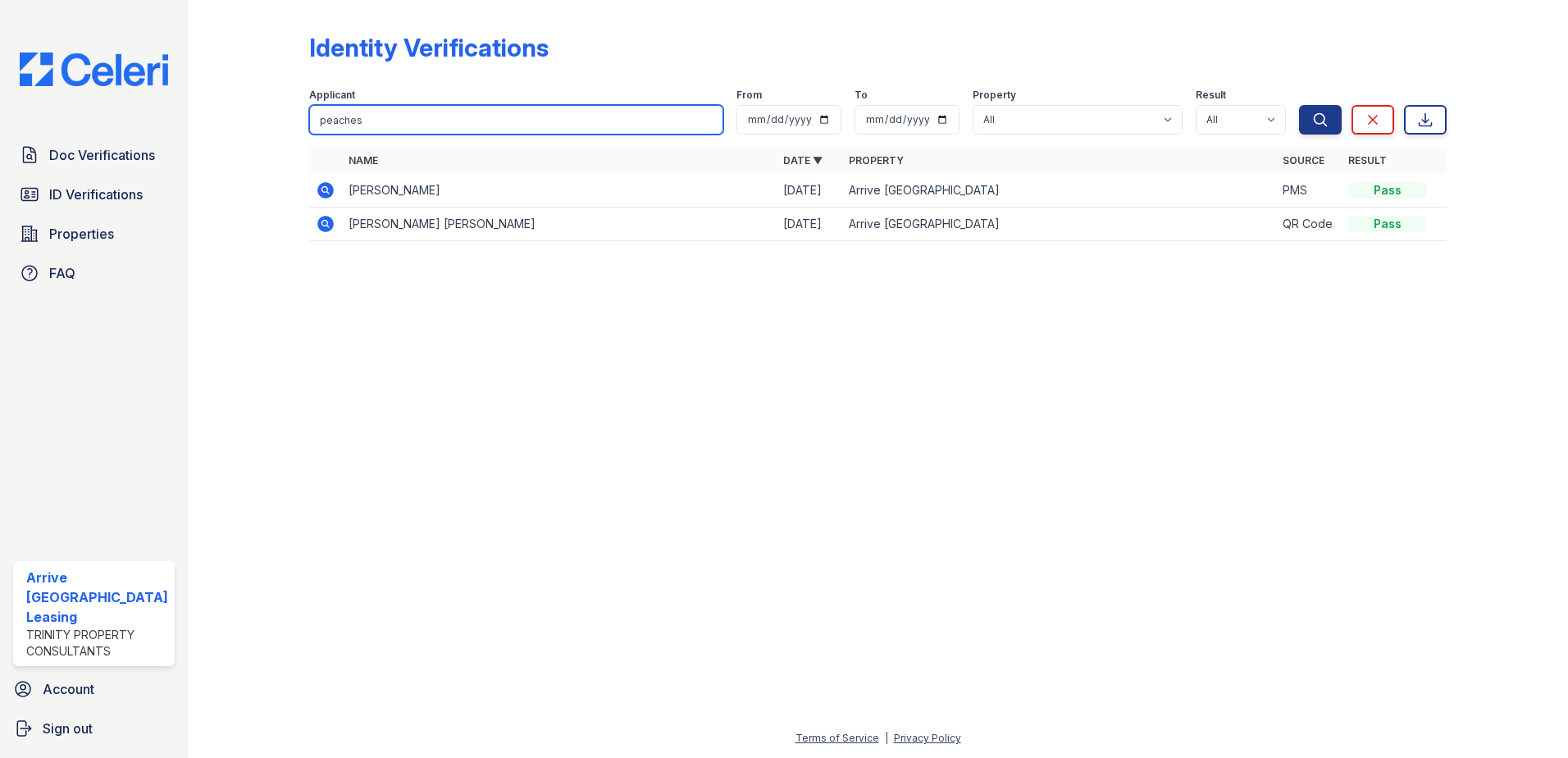
drag, startPoint x: 385, startPoint y: 119, endPoint x: 297, endPoint y: 111, distance: 88.4
click at [297, 111] on div "Identity Verifications Filter Applicant peaches From To Property All Arrive Inn…" at bounding box center [878, 142] width 1328 height 284
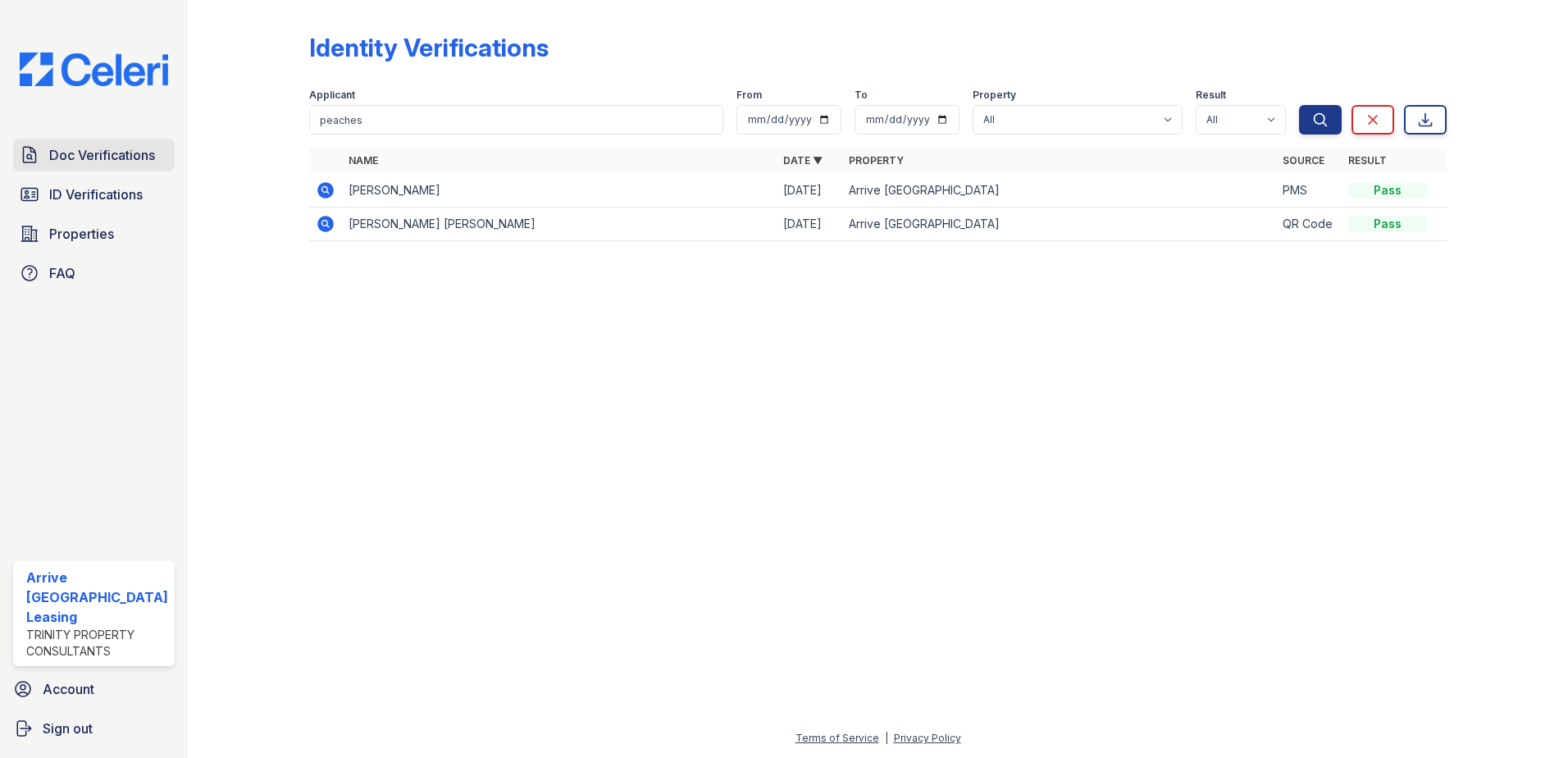
click at [81, 153] on span "Doc Verifications" at bounding box center [102, 155] width 105 height 20
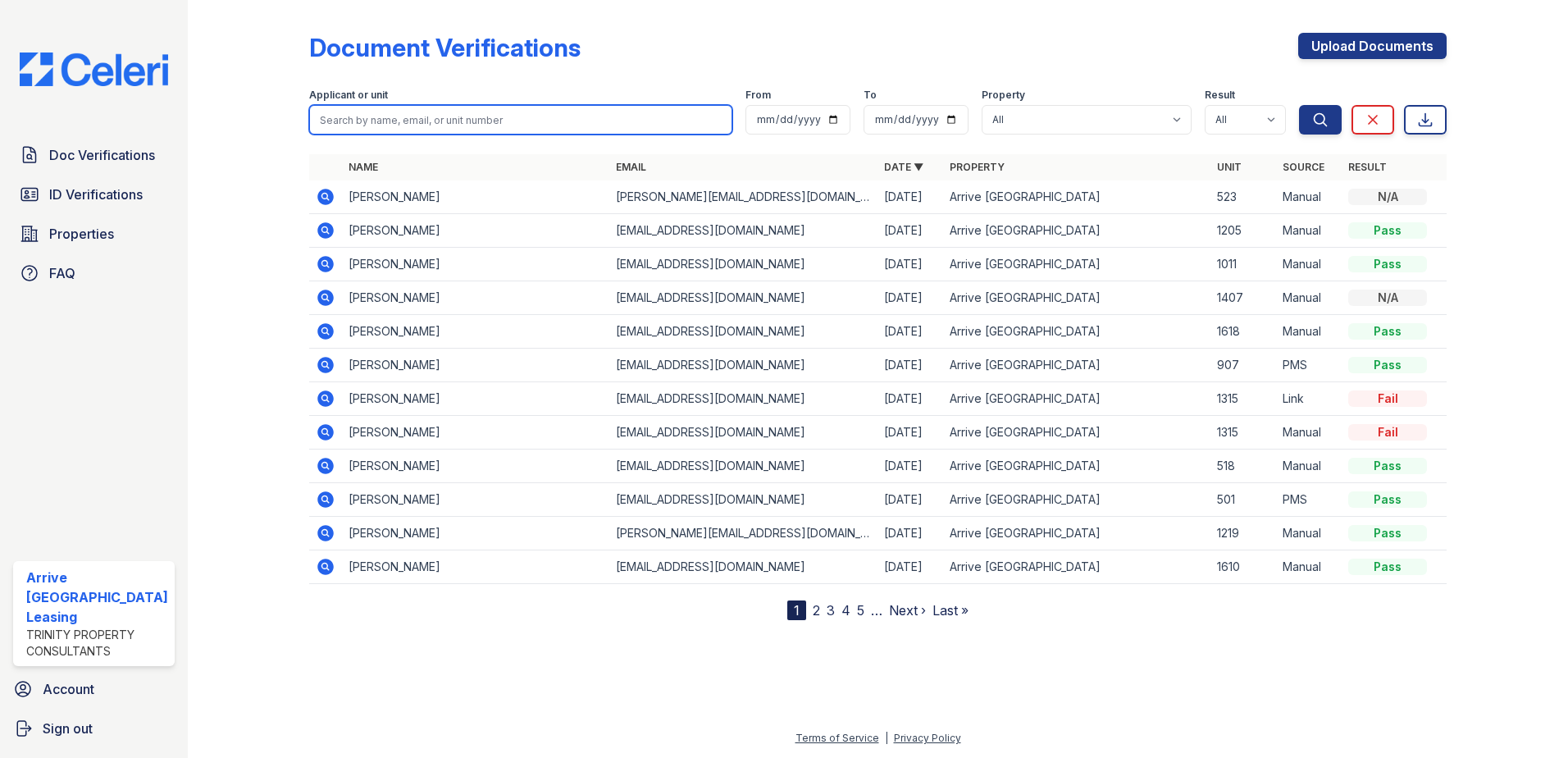
click at [330, 119] on input "search" at bounding box center [521, 120] width 424 height 29
paste input "peaches"
type input "peaches"
click at [1299, 105] on button "Search" at bounding box center [1320, 120] width 43 height 29
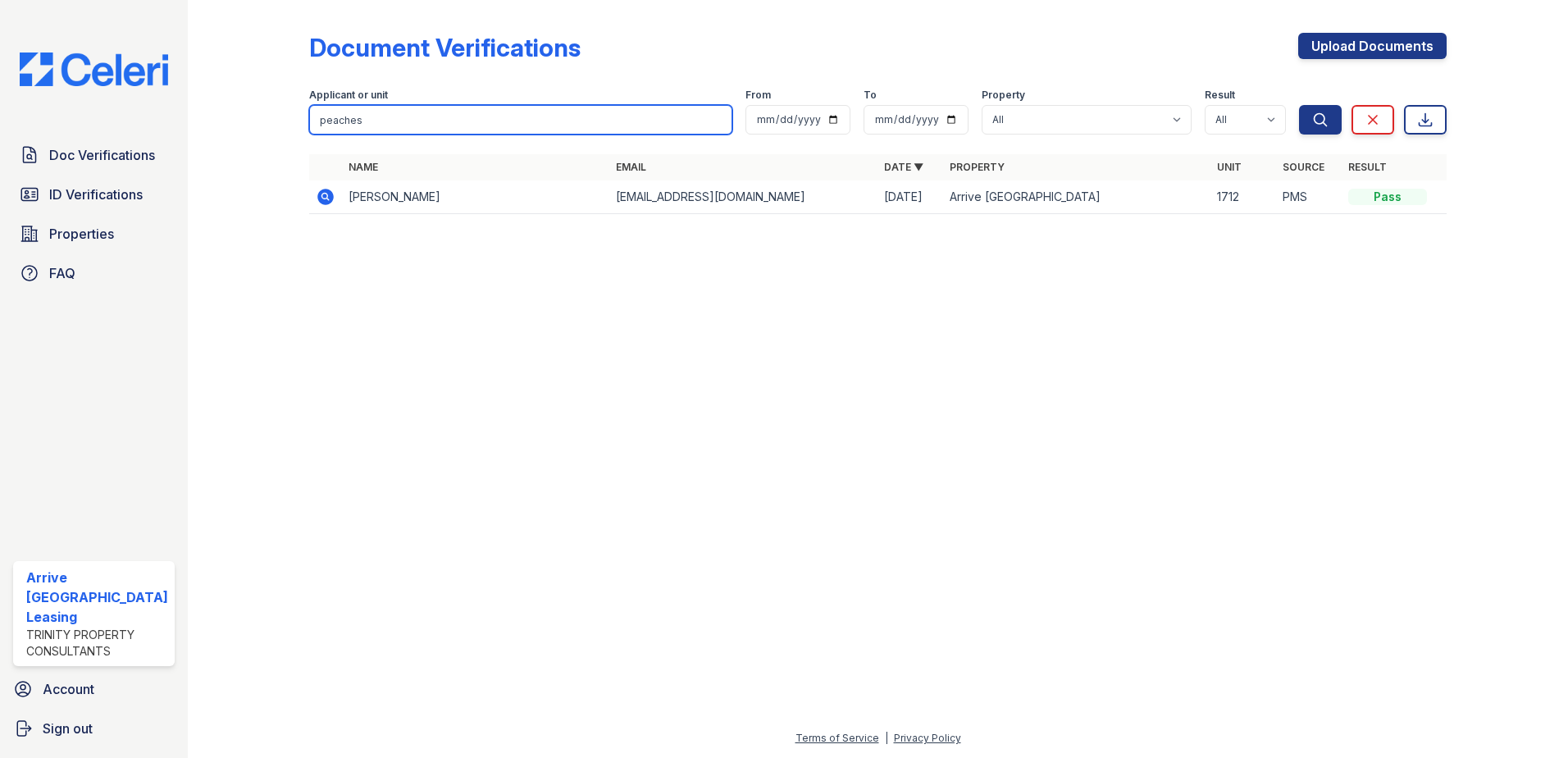
drag, startPoint x: 370, startPoint y: 121, endPoint x: 232, endPoint y: 114, distance: 138.2
click at [232, 114] on div "Document Verifications Upload Documents Filter Applicant or unit peaches From T…" at bounding box center [878, 128] width 1328 height 256
type input "avant"
click at [1299, 105] on button "Search" at bounding box center [1320, 120] width 43 height 29
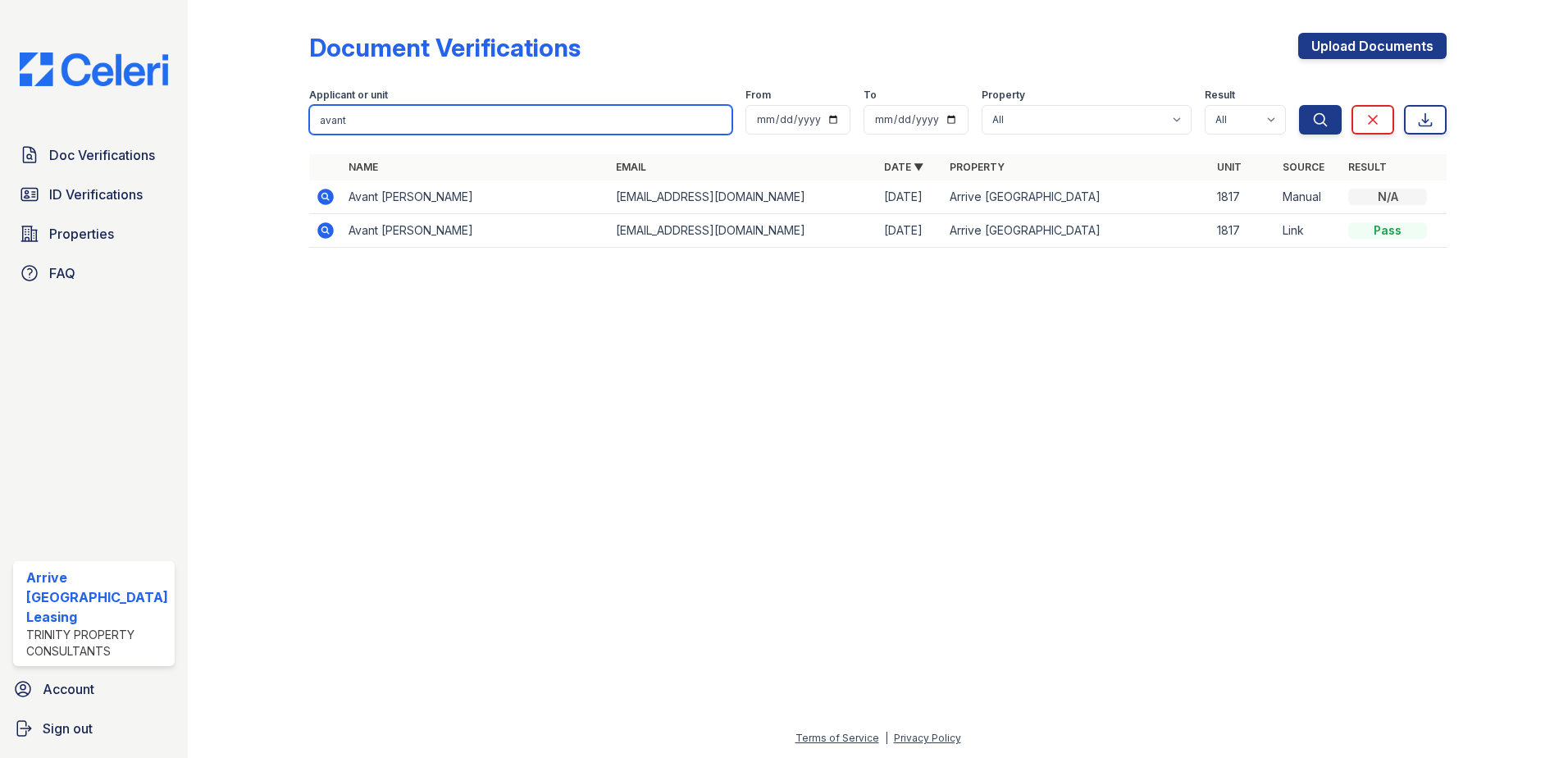
drag, startPoint x: 361, startPoint y: 120, endPoint x: 237, endPoint y: 110, distance: 124.4
click at [237, 110] on div "Document Verifications Upload Documents Filter Applicant or unit avant From To …" at bounding box center [878, 145] width 1328 height 291
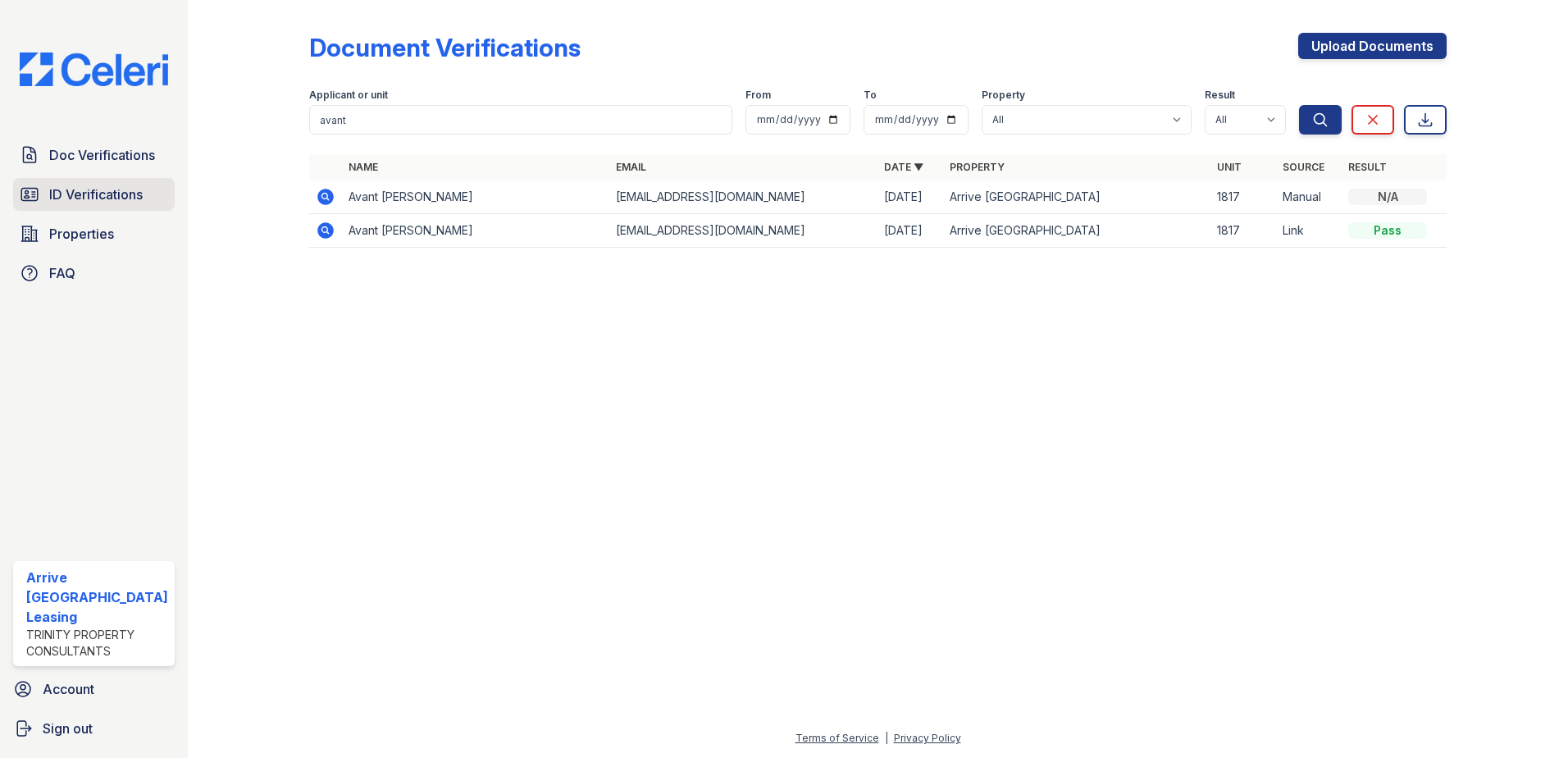
click at [99, 187] on span "ID Verifications" at bounding box center [96, 194] width 93 height 20
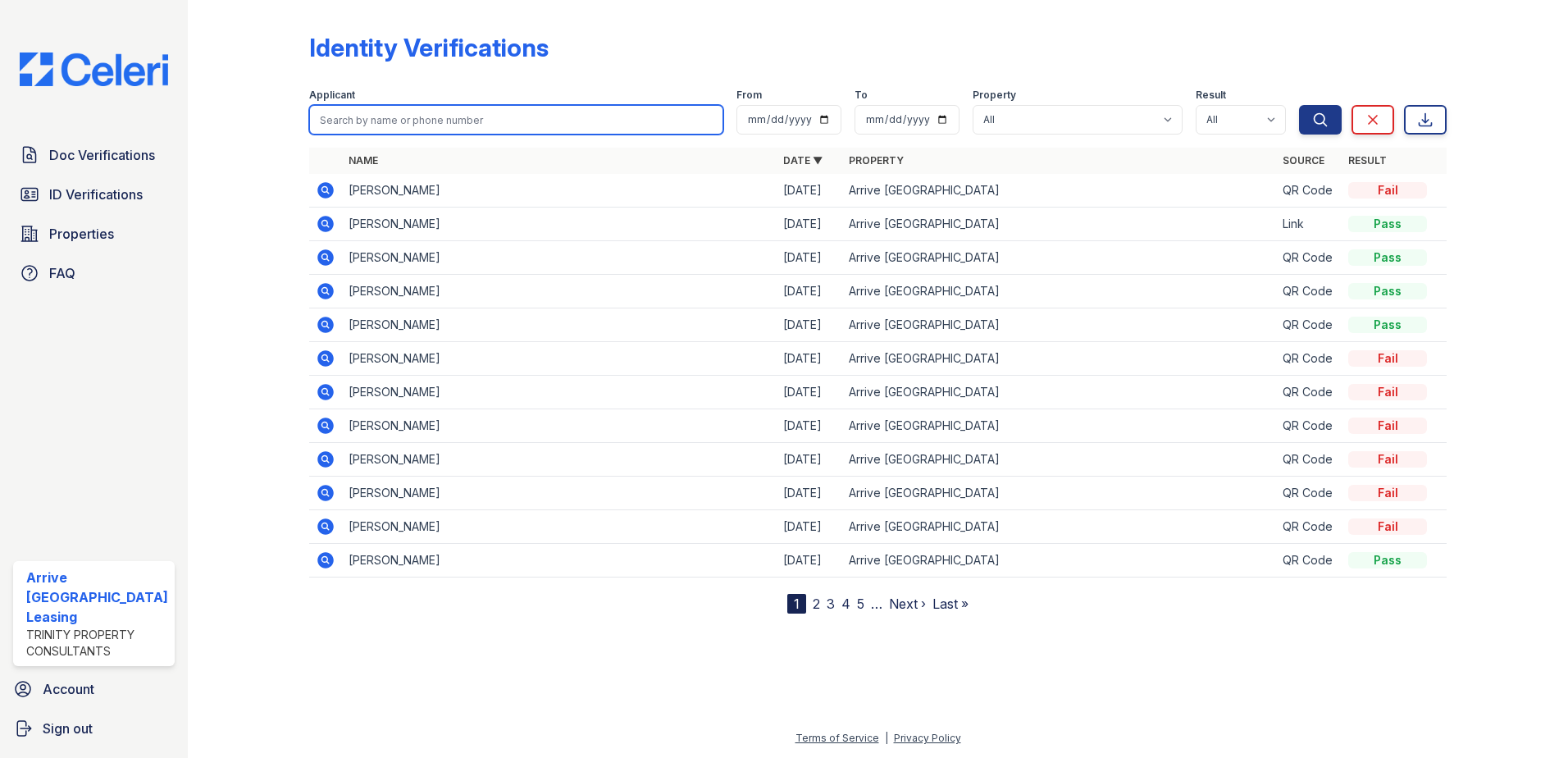
click at [338, 125] on input "search" at bounding box center [517, 120] width 415 height 29
paste input "avant"
type input "avant"
click at [1299, 105] on button "Search" at bounding box center [1320, 120] width 43 height 29
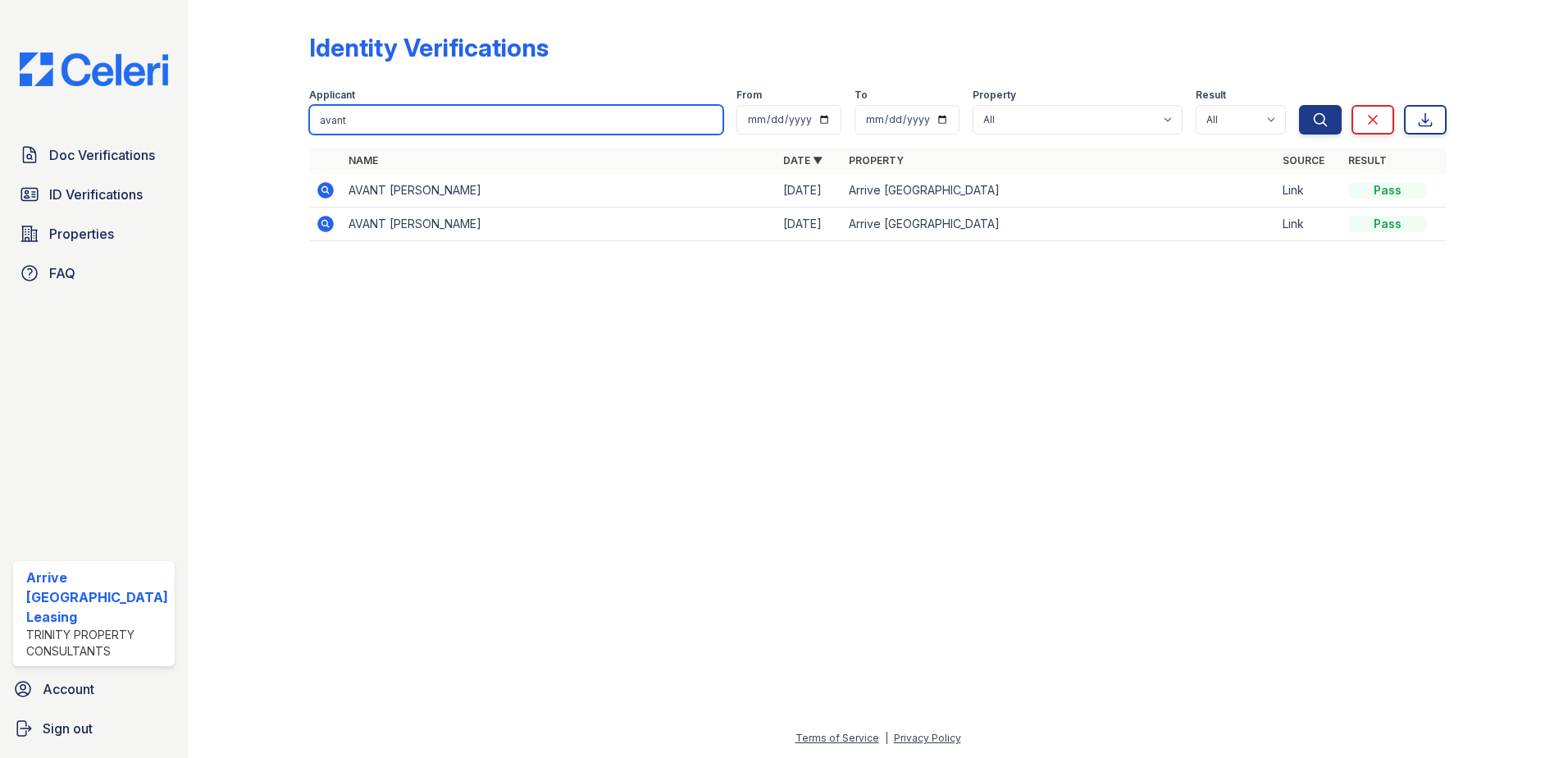
drag, startPoint x: 292, startPoint y: 115, endPoint x: 270, endPoint y: 112, distance: 22.2
click at [270, 112] on div "Identity Verifications Filter Applicant avant From To Property All Arrive Inner…" at bounding box center [878, 142] width 1328 height 284
type input "bruce"
click at [1299, 105] on button "Search" at bounding box center [1320, 120] width 43 height 29
drag, startPoint x: 355, startPoint y: 117, endPoint x: 258, endPoint y: 105, distance: 97.7
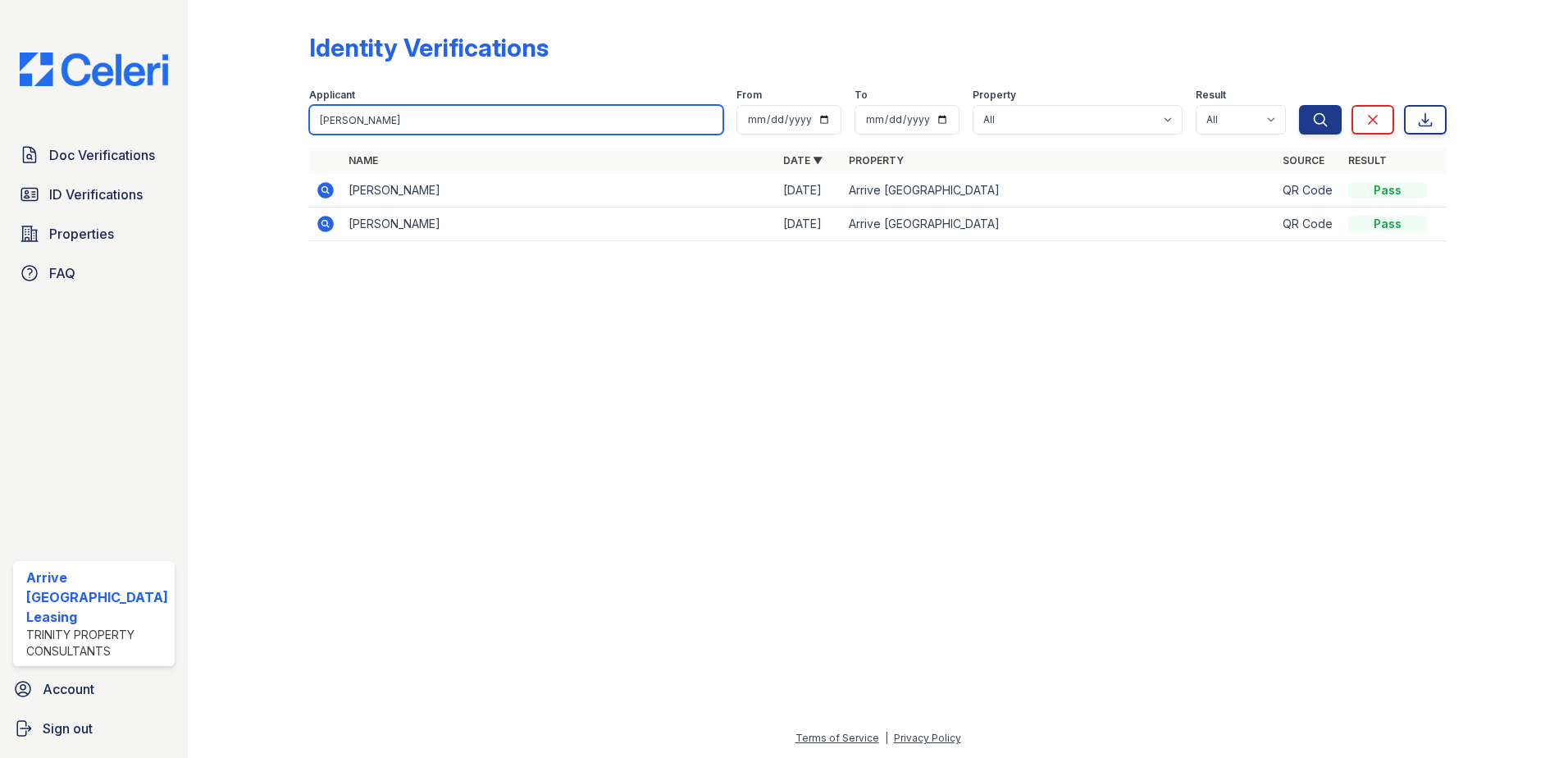
click at [258, 105] on div "Identity Verifications Filter Applicant bruce From To Property All Arrive Inner…" at bounding box center [878, 142] width 1328 height 284
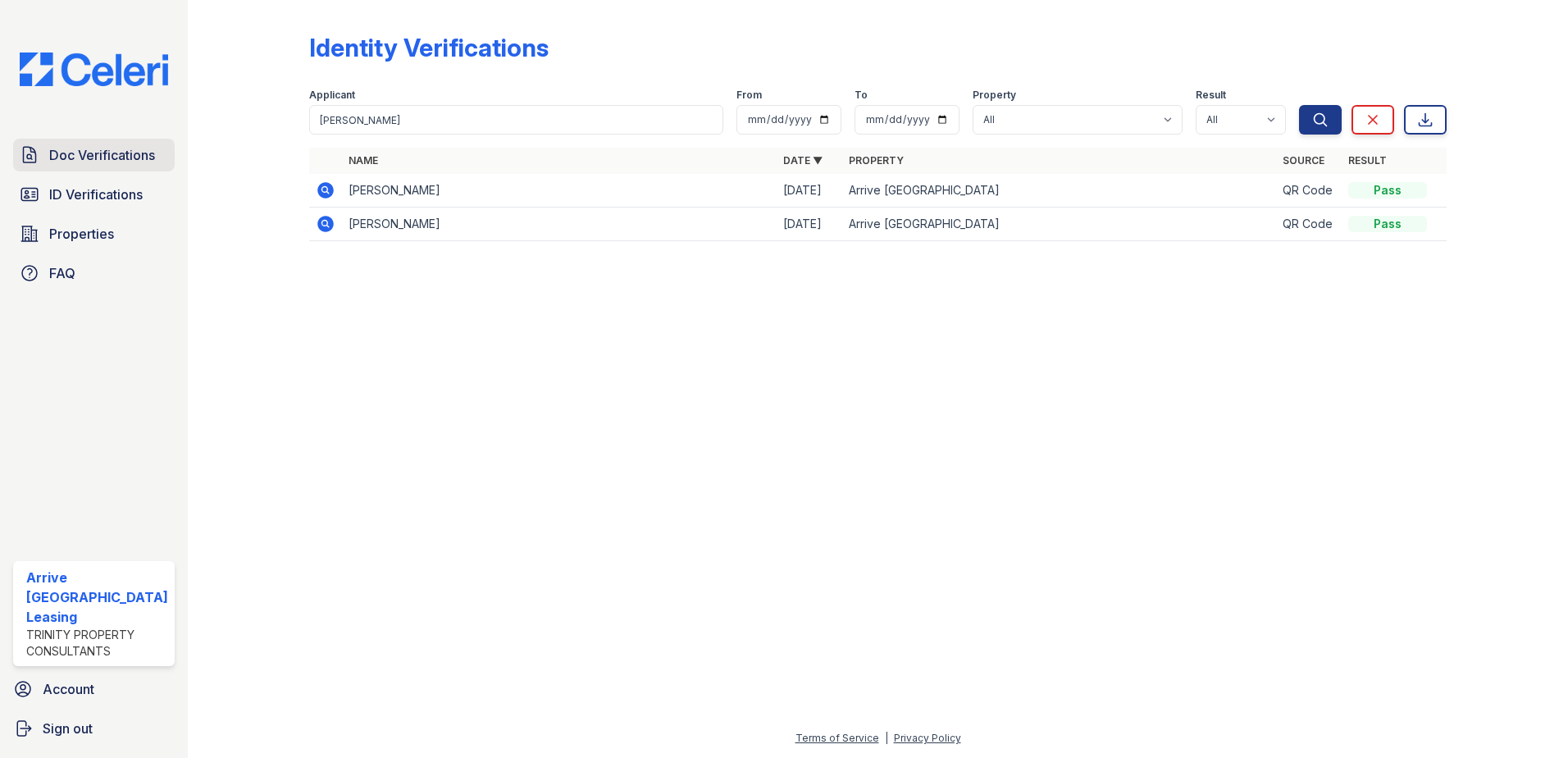
click at [98, 156] on span "Doc Verifications" at bounding box center [102, 155] width 105 height 20
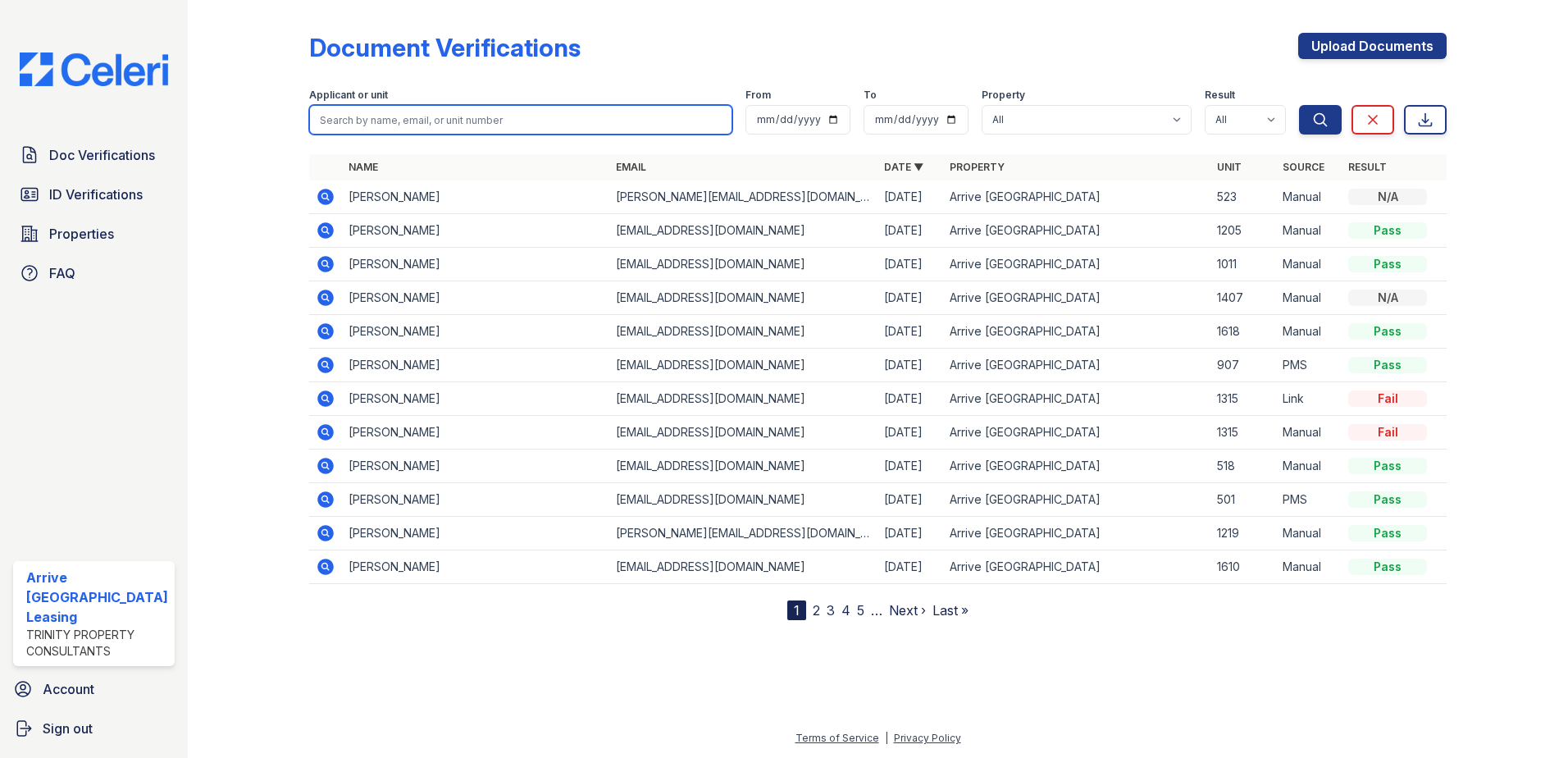
click at [326, 123] on input "search" at bounding box center [521, 120] width 424 height 29
paste input "bruce"
type input "bruce"
click at [1299, 105] on button "Search" at bounding box center [1320, 120] width 43 height 29
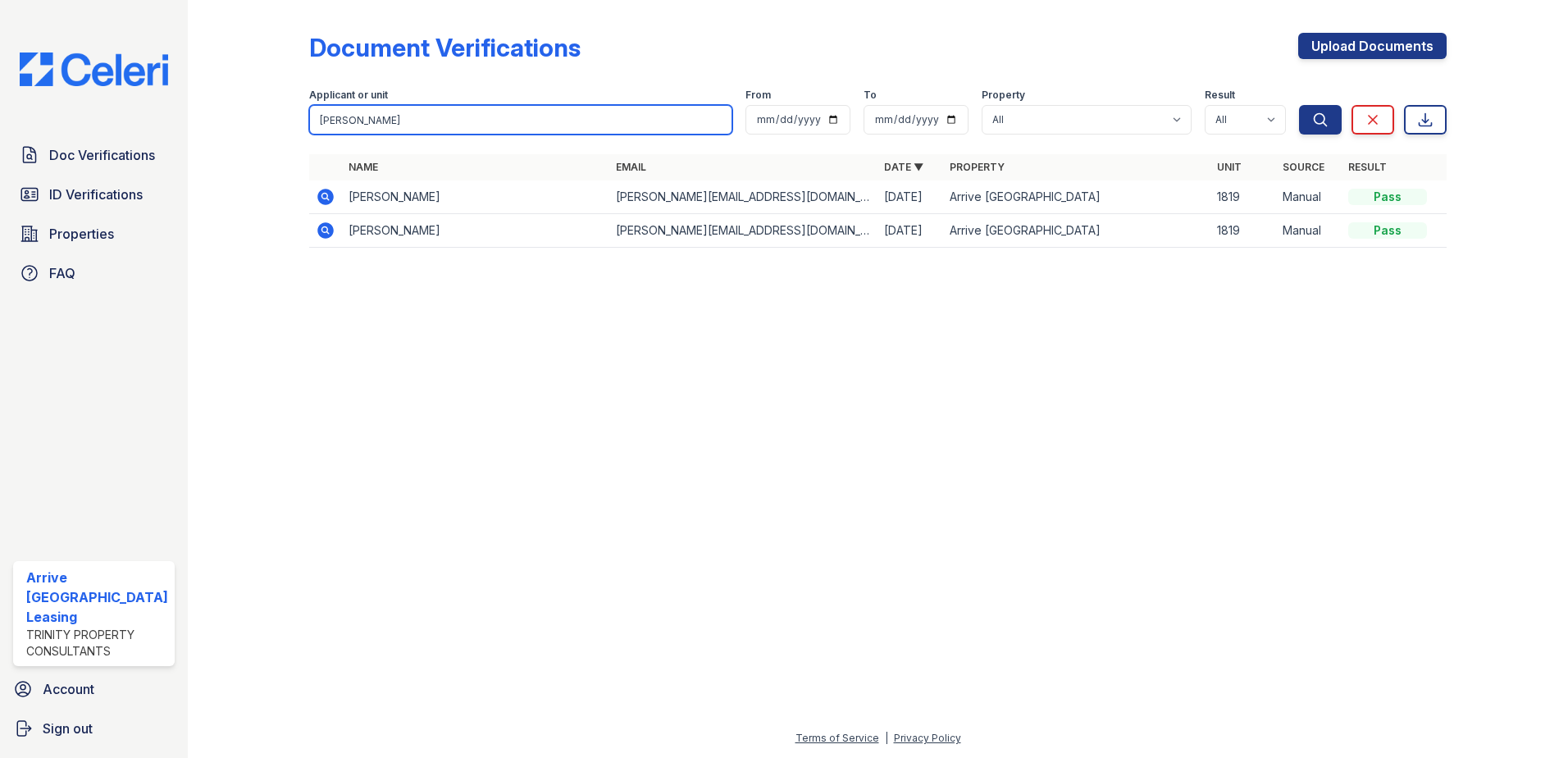
drag, startPoint x: 352, startPoint y: 126, endPoint x: 170, endPoint y: 117, distance: 182.2
click at [170, 117] on div "Doc Verifications ID Verifications Properties FAQ Arrive Inner Harbor Leasing T…" at bounding box center [784, 379] width 1568 height 758
type input "fiszel"
click at [1299, 105] on button "Search" at bounding box center [1320, 120] width 43 height 29
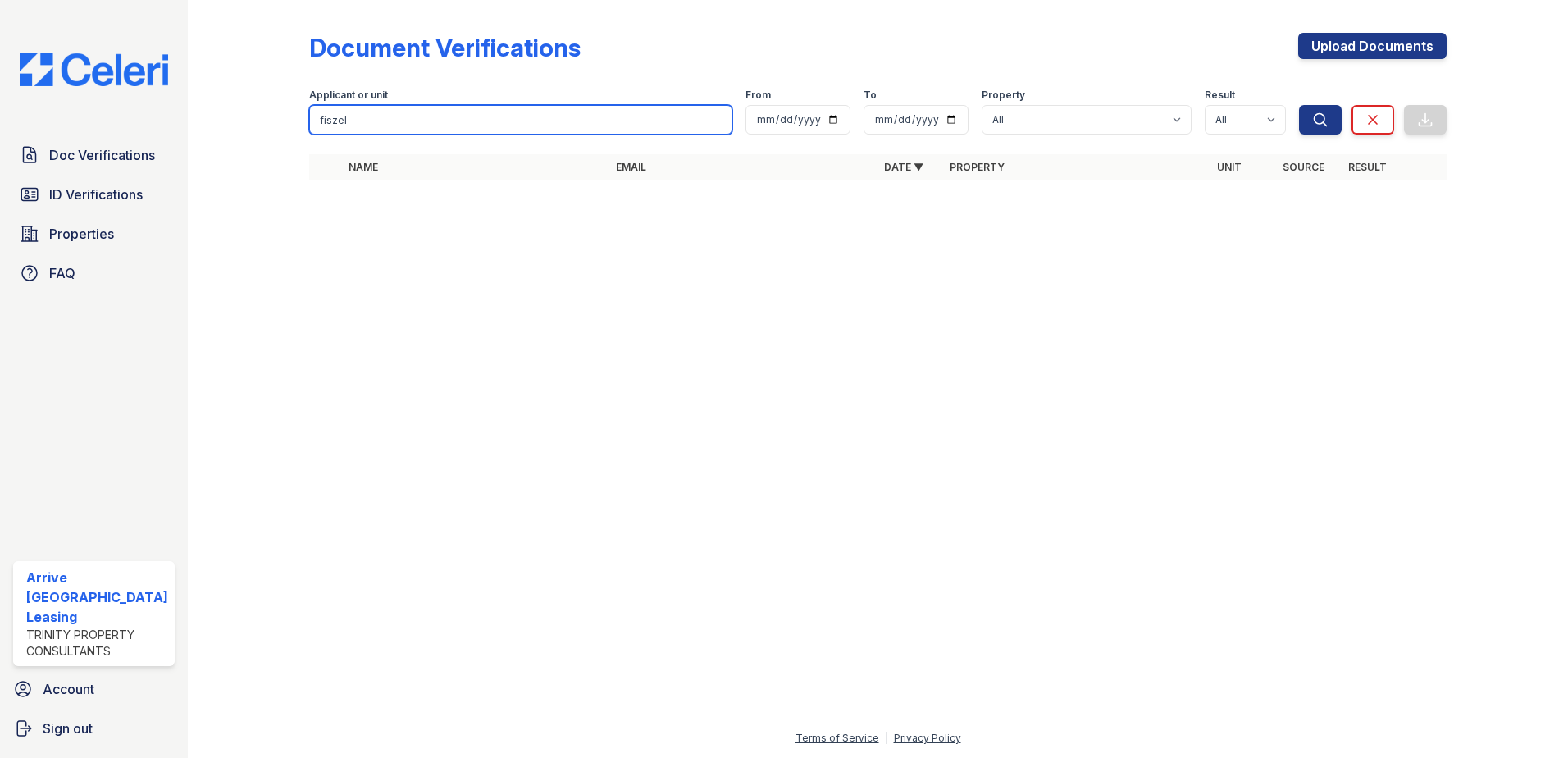
drag, startPoint x: 345, startPoint y: 126, endPoint x: 288, endPoint y: 125, distance: 57.0
click at [288, 125] on div "Document Verifications Upload Documents Filter Applicant or unit fiszel From To…" at bounding box center [878, 111] width 1328 height 223
type input "m"
type input "saffici"
click at [1299, 105] on button "Search" at bounding box center [1320, 120] width 43 height 29
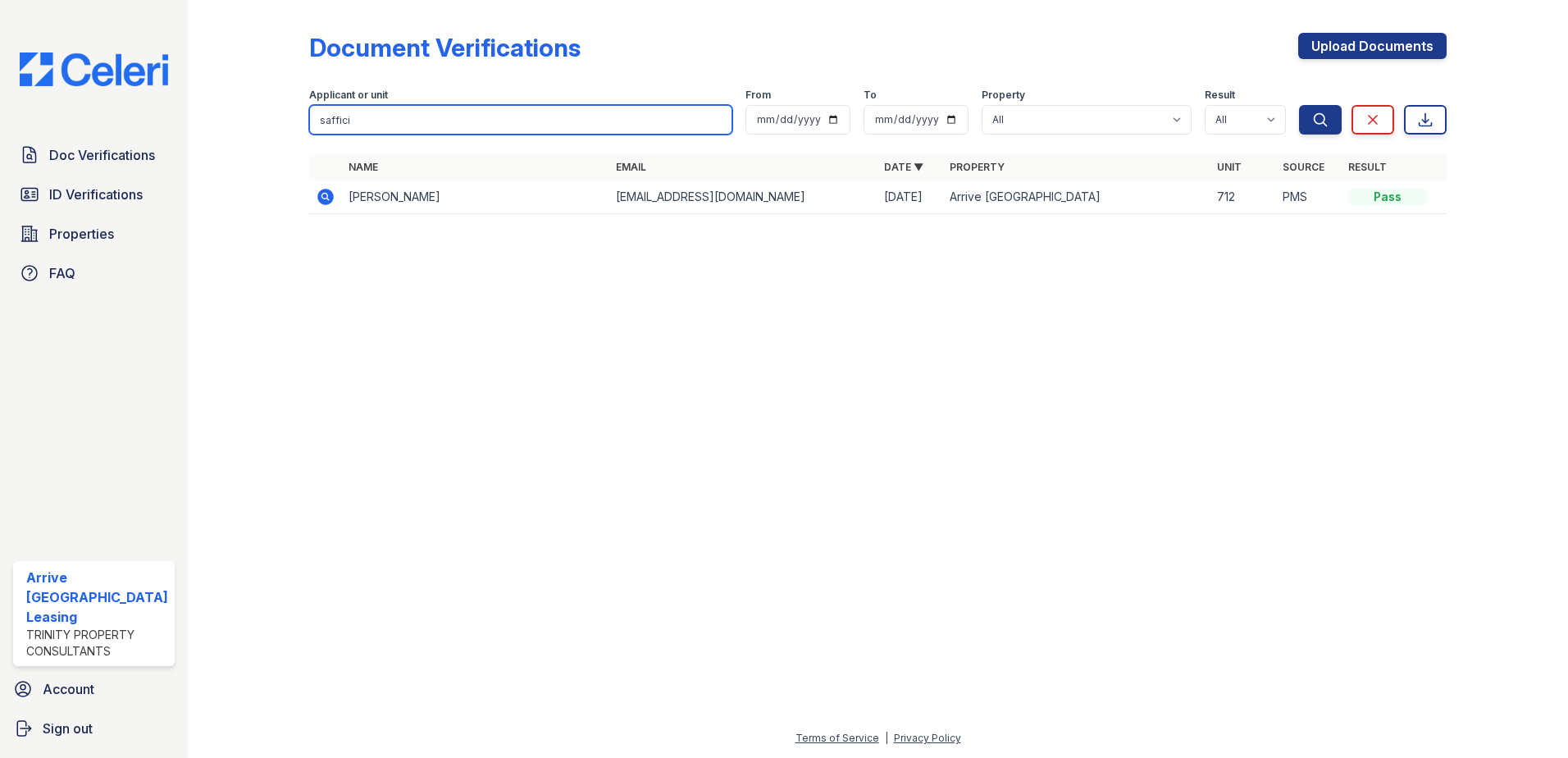
drag, startPoint x: 355, startPoint y: 120, endPoint x: 293, endPoint y: 120, distance: 62.0
click at [293, 120] on div "Document Verifications Upload Documents Filter Applicant or unit saffici From T…" at bounding box center [878, 128] width 1328 height 256
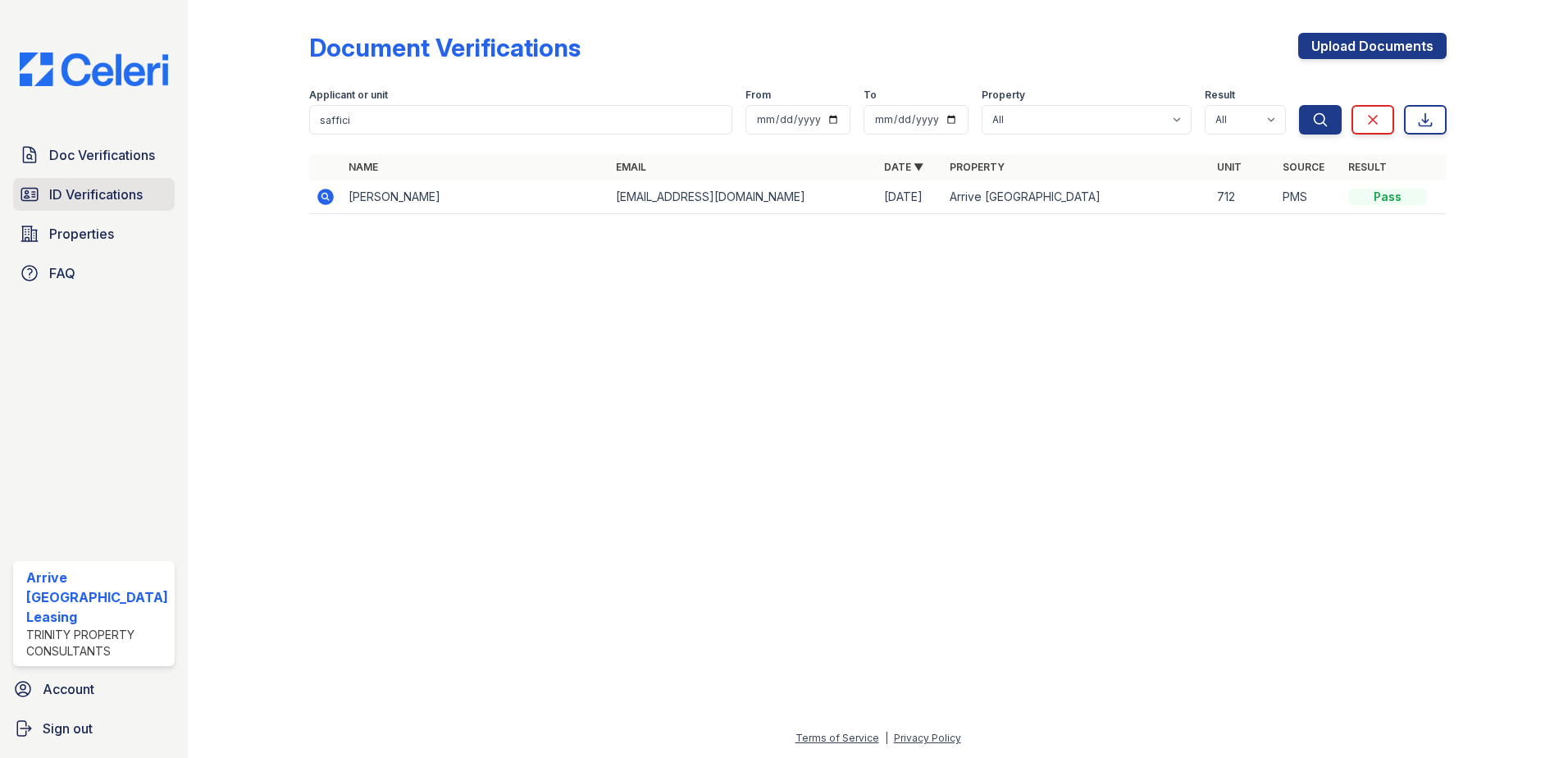
click at [75, 187] on span "ID Verifications" at bounding box center [96, 194] width 93 height 20
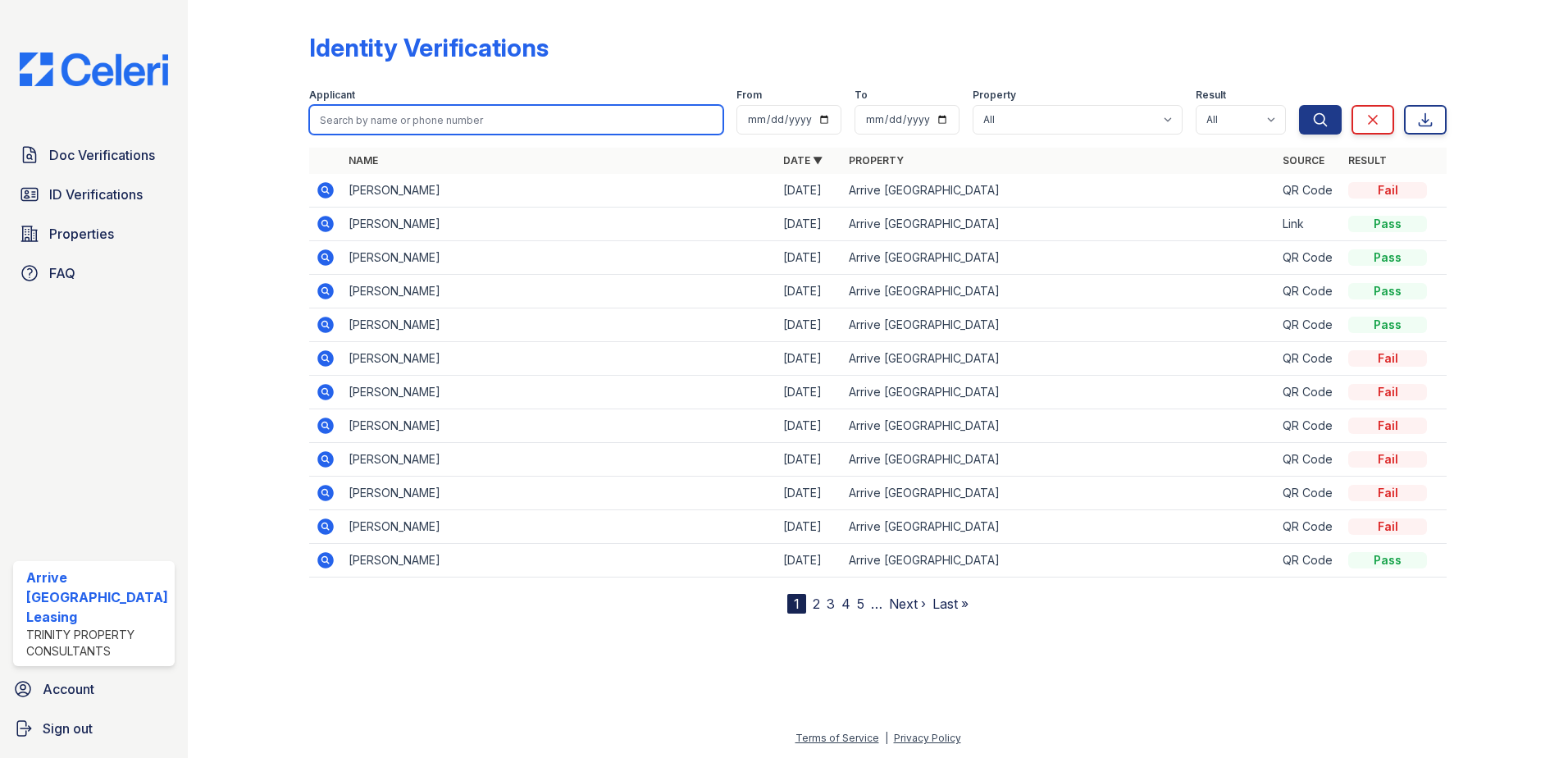
click at [333, 122] on input "search" at bounding box center [517, 120] width 415 height 29
paste input "saffici"
type input "saffici"
click at [1299, 105] on button "Search" at bounding box center [1320, 120] width 43 height 29
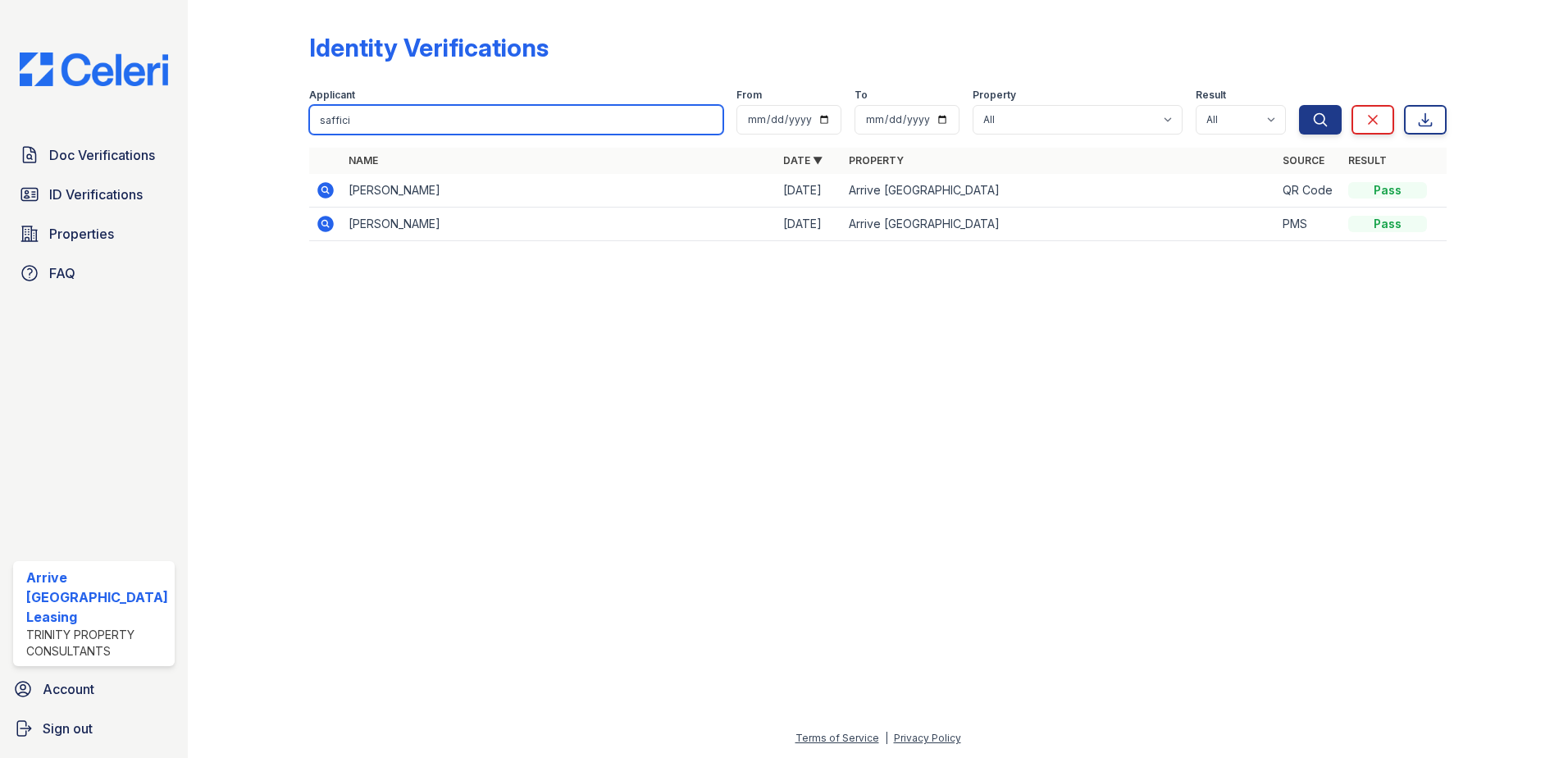
drag, startPoint x: 364, startPoint y: 123, endPoint x: 275, endPoint y: 123, distance: 89.0
click at [275, 123] on div "Identity Verifications Filter Applicant saffici From To Property All Arrive Inn…" at bounding box center [878, 142] width 1328 height 284
type input "str"
click at [1299, 105] on button "Search" at bounding box center [1320, 120] width 43 height 29
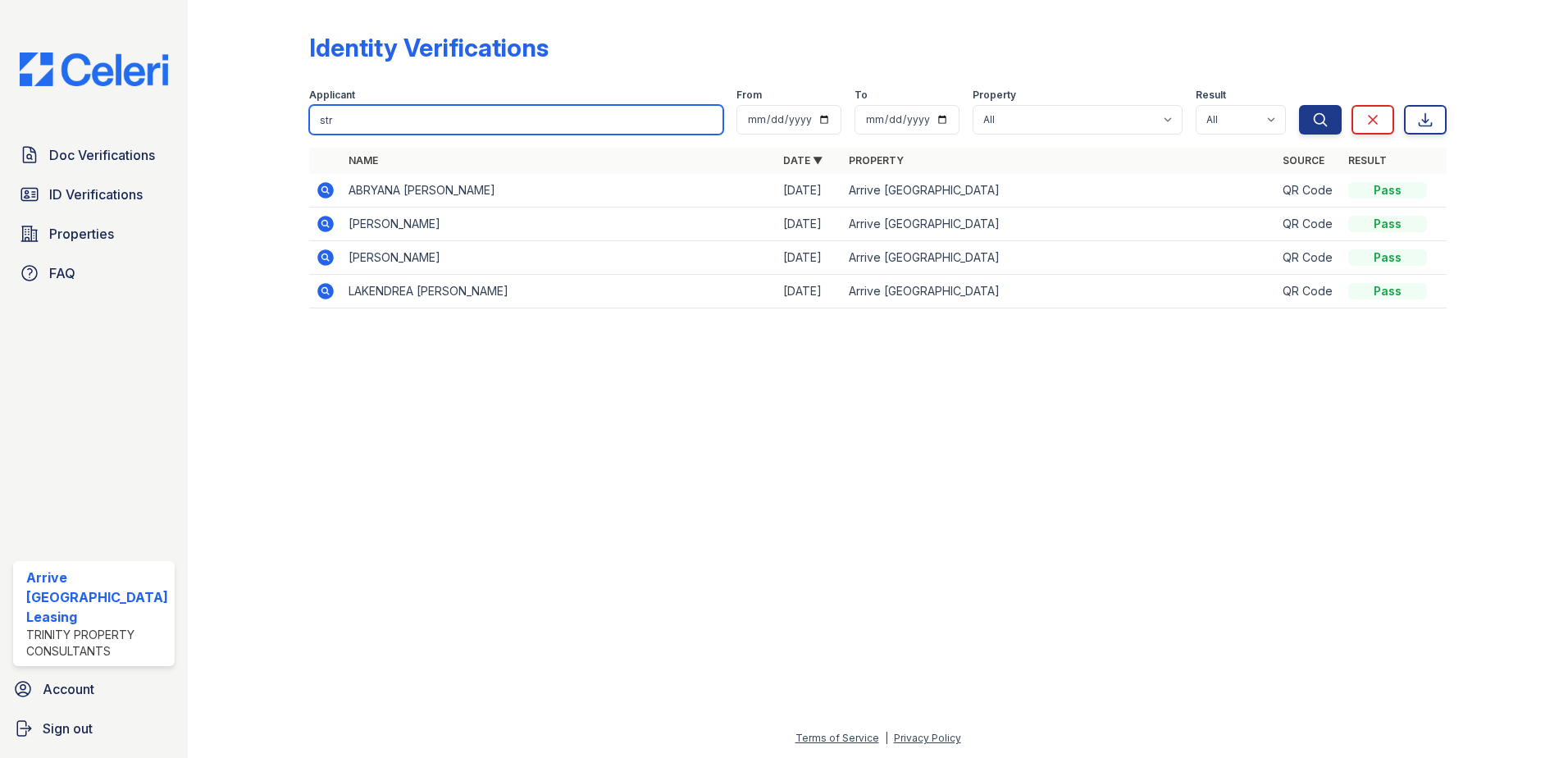
drag, startPoint x: 343, startPoint y: 122, endPoint x: 284, endPoint y: 115, distance: 59.4
click at [284, 115] on div "Identity Verifications Filter Applicant str From To Property All Arrive Inner H…" at bounding box center [878, 176] width 1328 height 351
type input "kalgi"
click at [1299, 105] on button "Search" at bounding box center [1320, 120] width 43 height 29
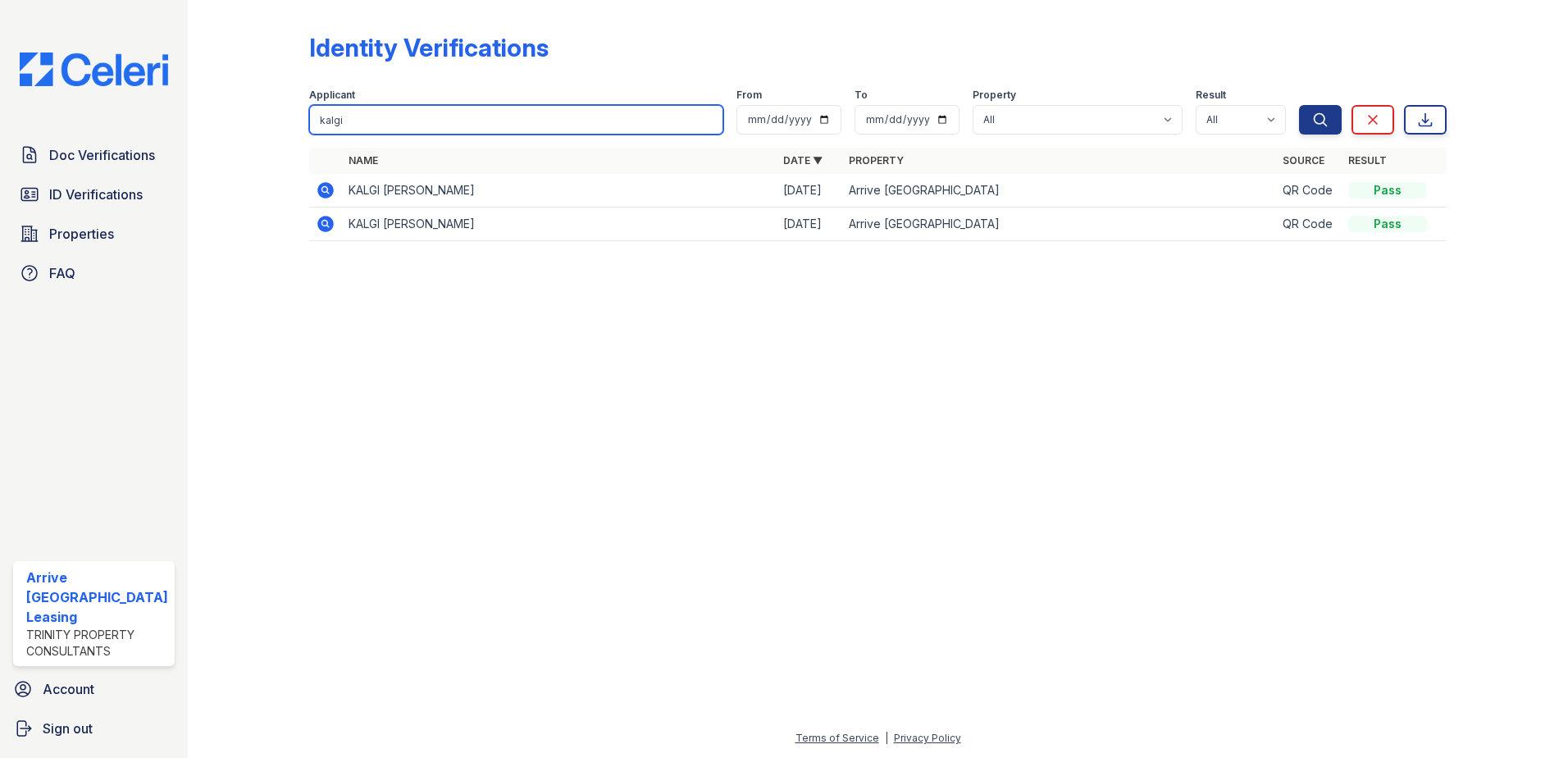
drag, startPoint x: 357, startPoint y: 116, endPoint x: 274, endPoint y: 110, distance: 83.2
click at [274, 110] on div "Identity Verifications Filter Applicant kalgi From To Property All Arrive Inner…" at bounding box center [878, 142] width 1328 height 284
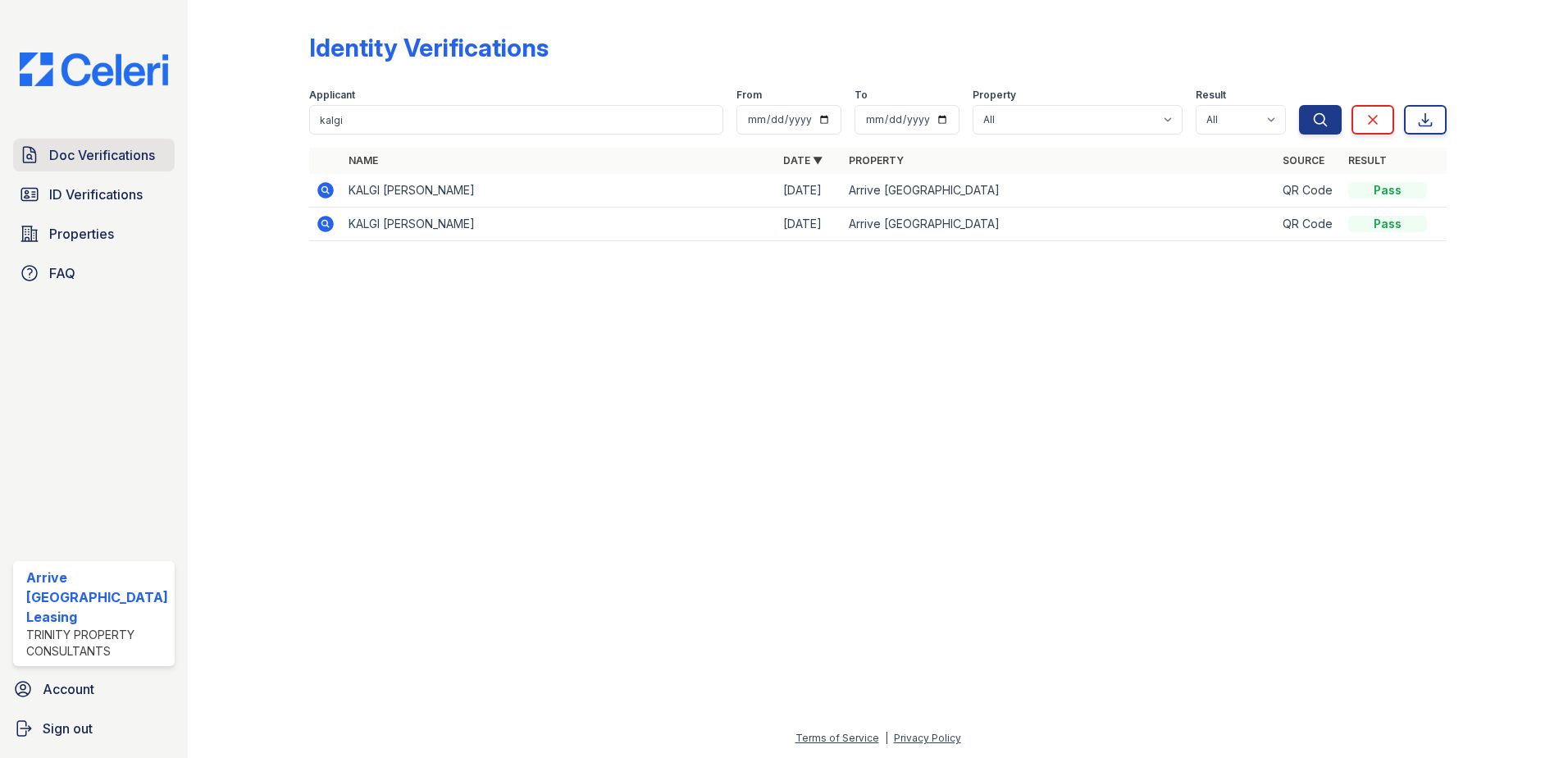
click at [93, 149] on span "Doc Verifications" at bounding box center [102, 155] width 105 height 20
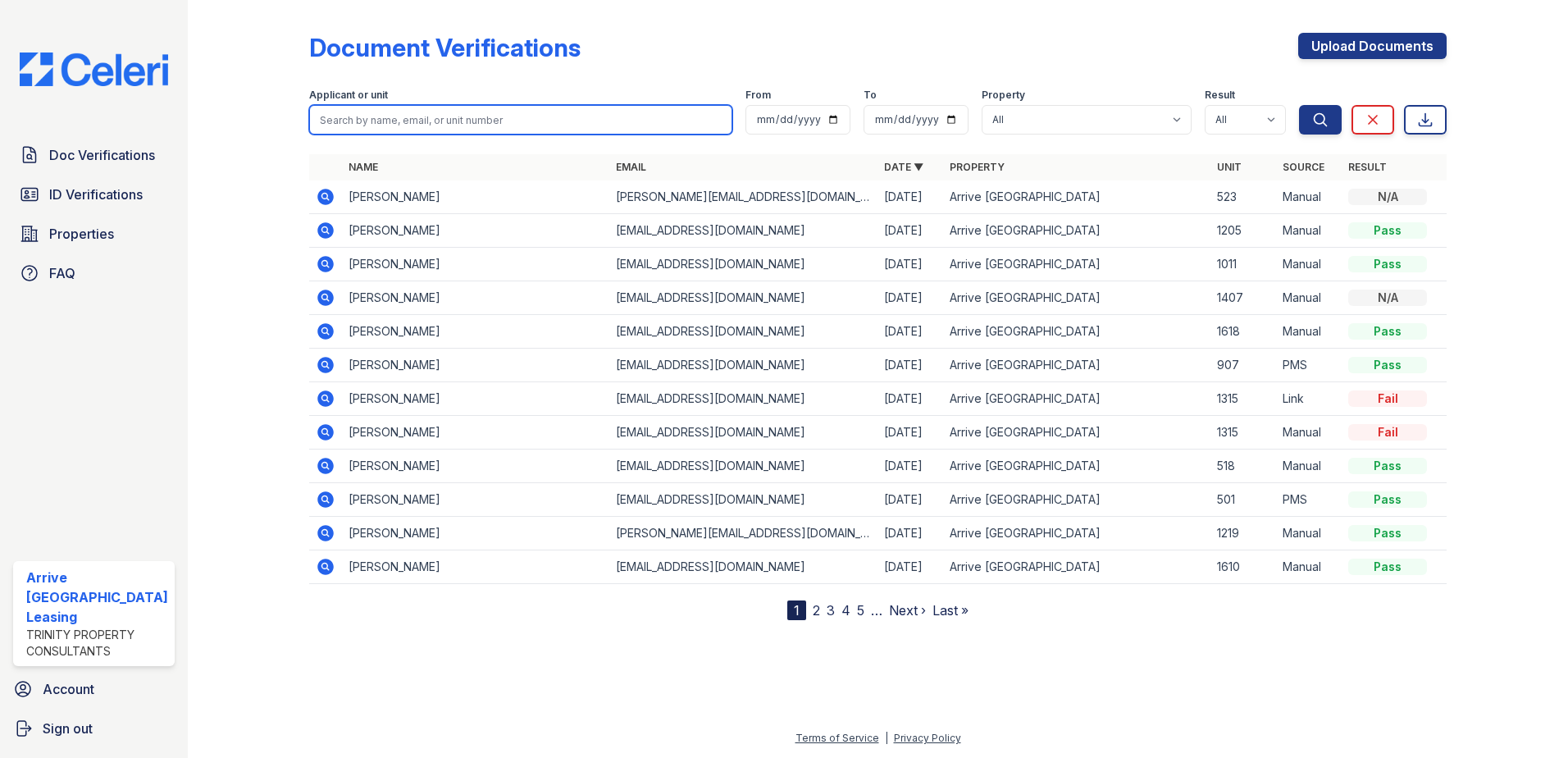
click at [338, 121] on input "search" at bounding box center [521, 120] width 424 height 29
paste input "kalgi"
type input "kalgi"
click at [1299, 105] on button "Search" at bounding box center [1320, 120] width 43 height 29
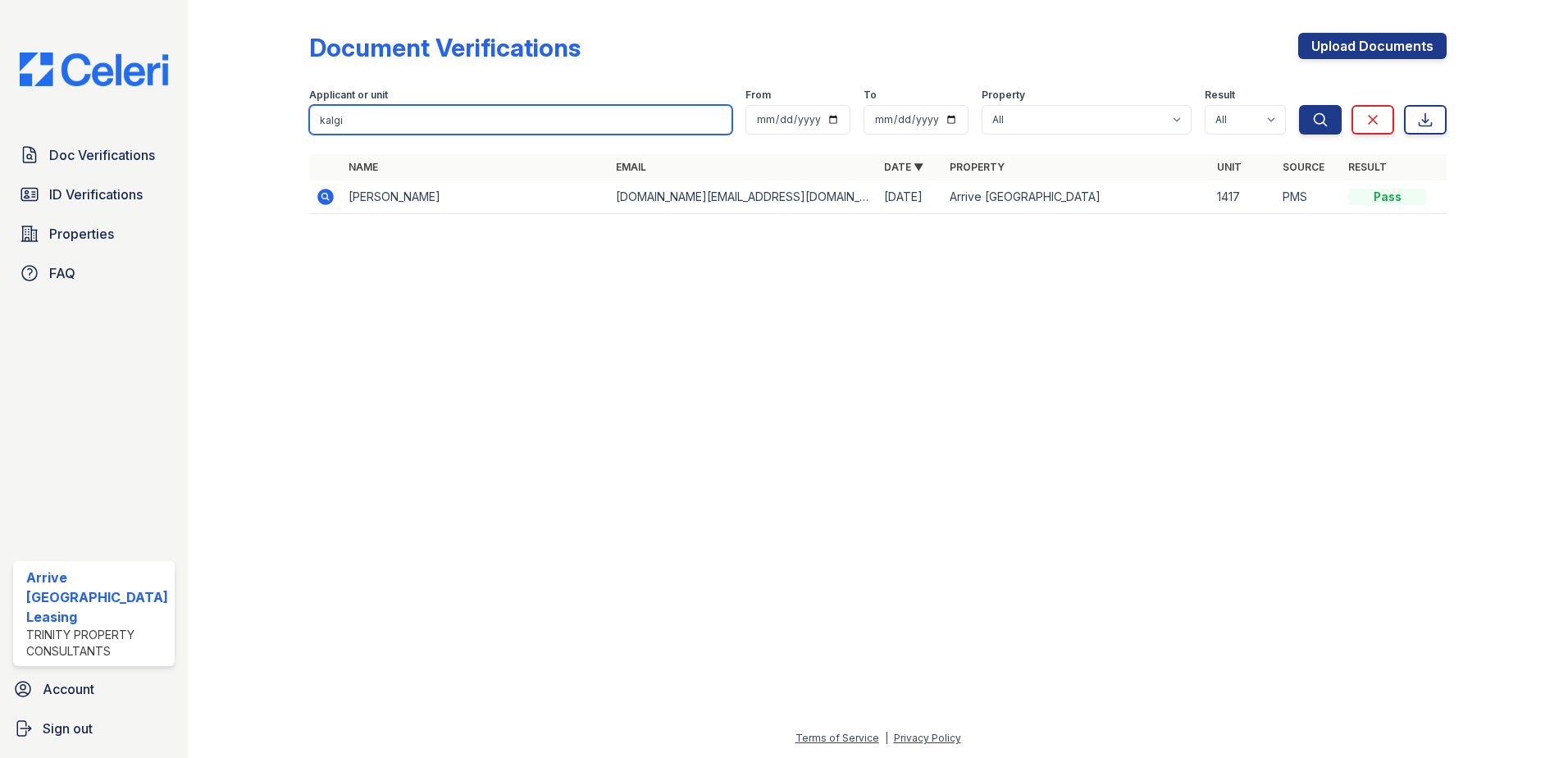
drag, startPoint x: 357, startPoint y: 121, endPoint x: 240, endPoint y: 104, distance: 118.2
click at [240, 104] on div "Document Verifications Upload Documents Filter Applicant or unit kalgi From To …" at bounding box center [878, 128] width 1328 height 256
type input "siyi"
click at [1299, 105] on button "Search" at bounding box center [1320, 120] width 43 height 29
drag, startPoint x: 315, startPoint y: 122, endPoint x: 257, endPoint y: 116, distance: 58.3
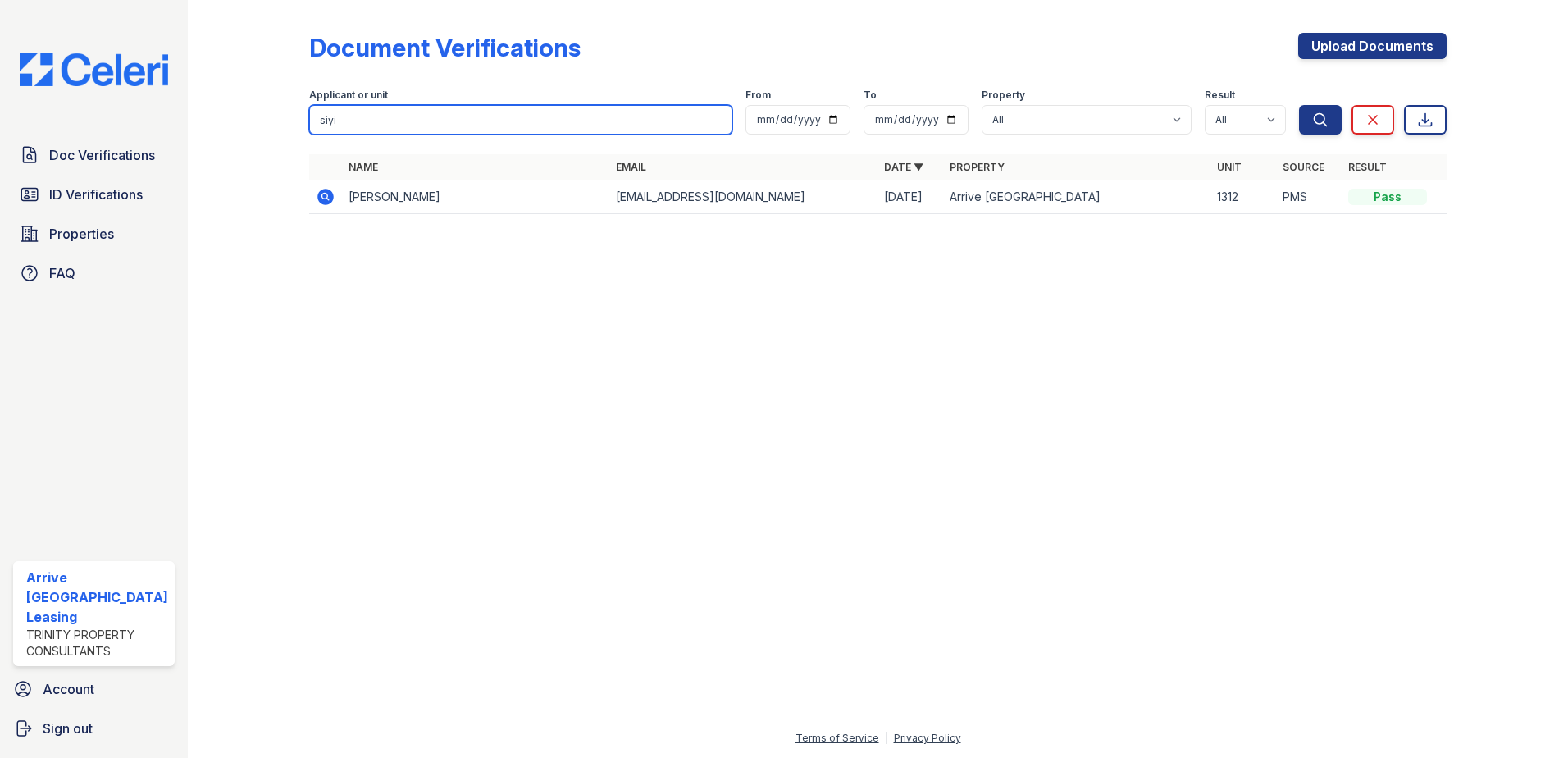
click at [257, 116] on div "Document Verifications Upload Documents Filter Applicant or unit siyi From To P…" at bounding box center [878, 128] width 1328 height 256
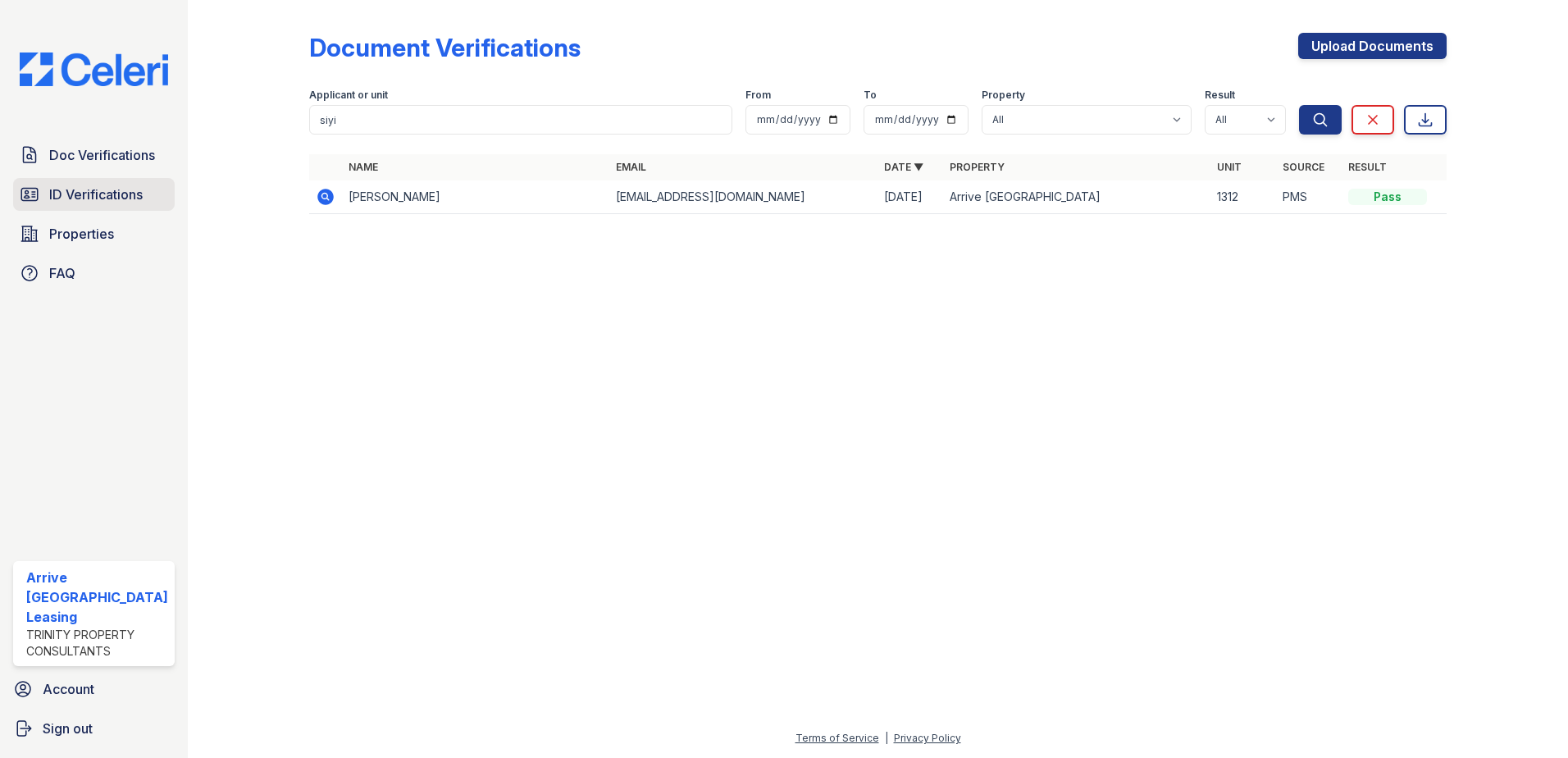
click at [91, 192] on span "ID Verifications" at bounding box center [96, 194] width 93 height 20
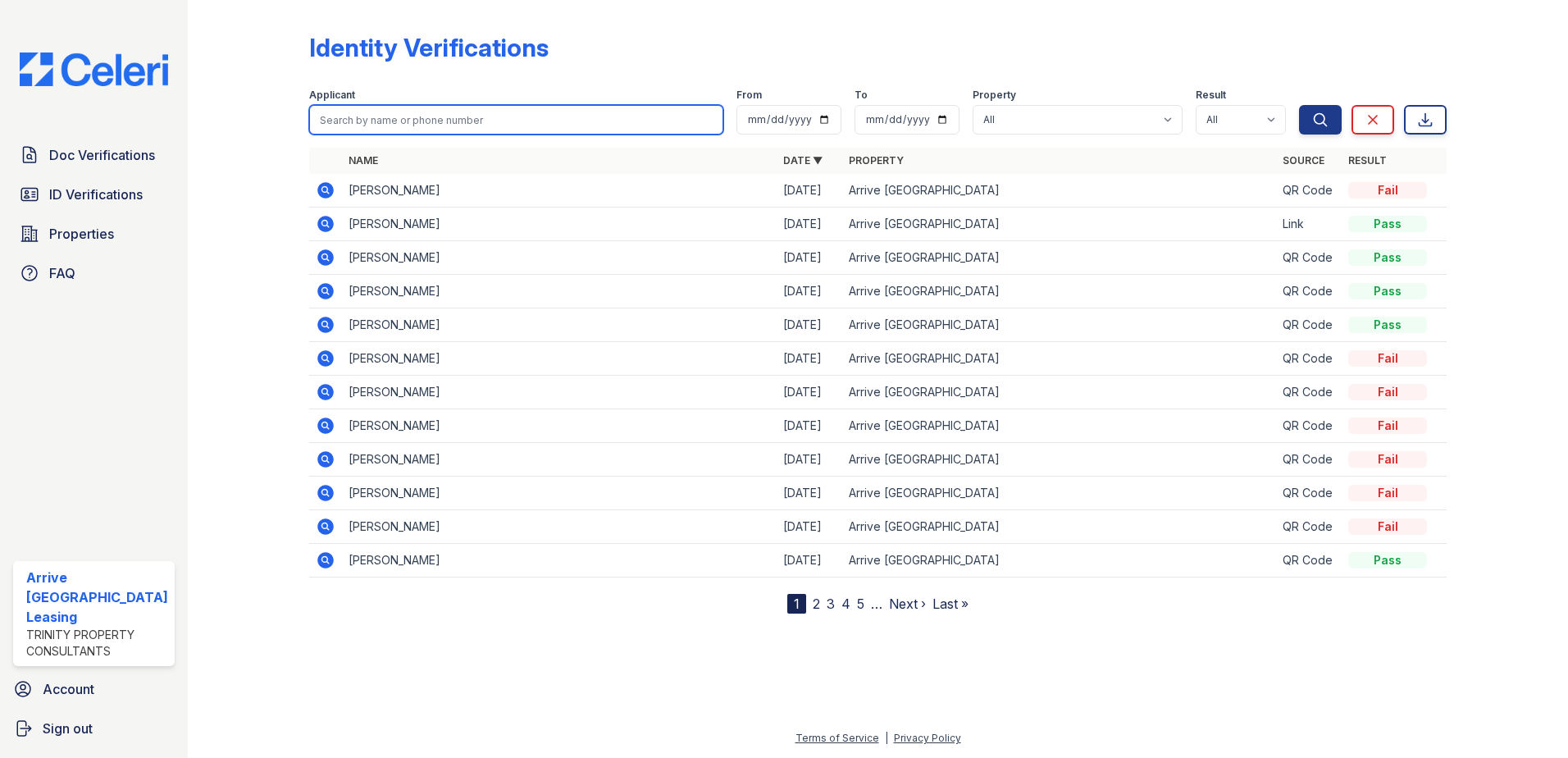
click at [354, 118] on input "search" at bounding box center [517, 120] width 415 height 29
paste input "siyi"
type input "siyi"
click at [1299, 105] on button "Search" at bounding box center [1320, 120] width 43 height 29
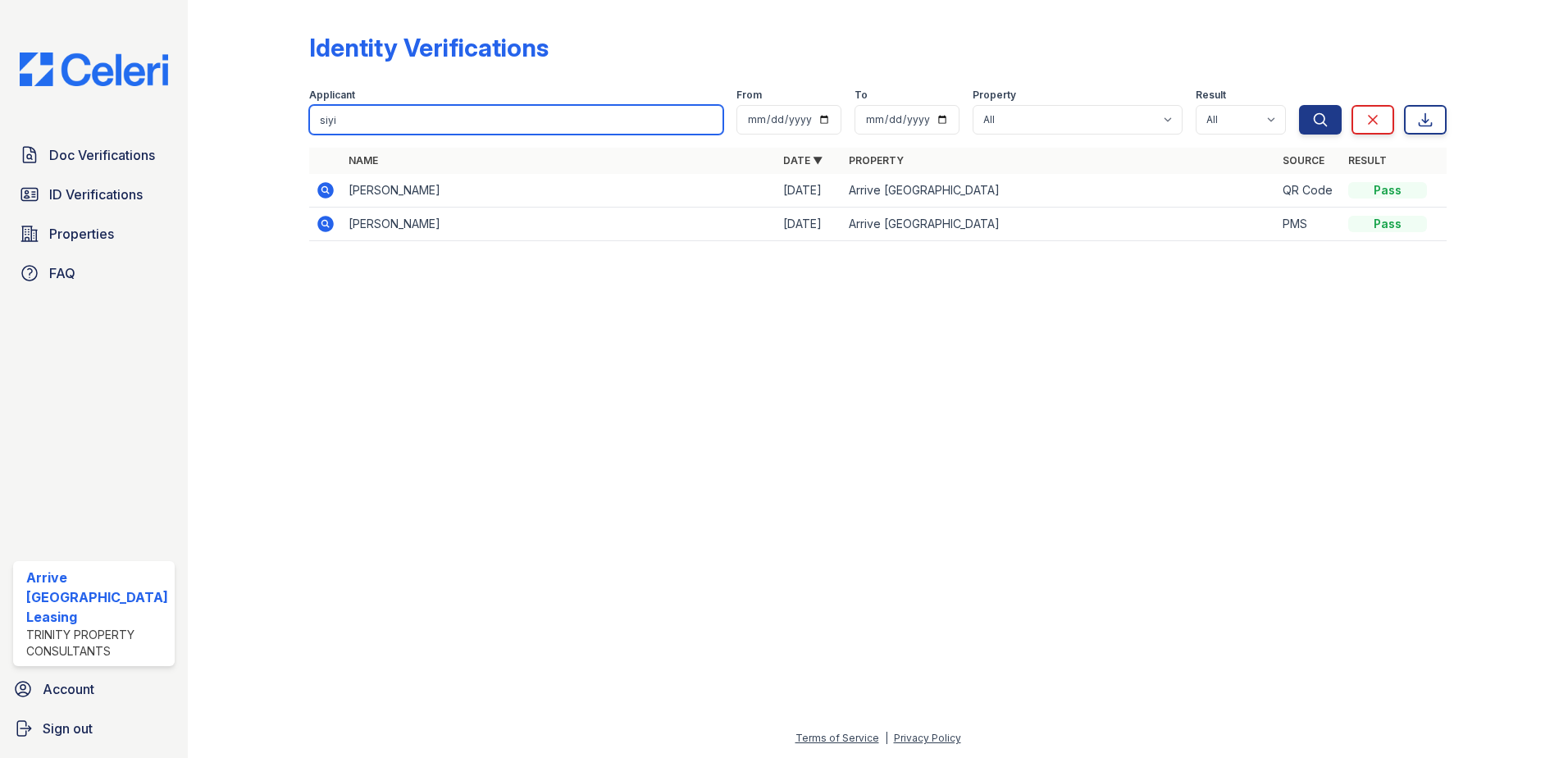
drag, startPoint x: 356, startPoint y: 120, endPoint x: 311, endPoint y: 118, distance: 45.0
click at [311, 118] on input "siyi" at bounding box center [517, 120] width 415 height 29
type input "ellis"
click at [1299, 105] on button "Search" at bounding box center [1320, 120] width 43 height 29
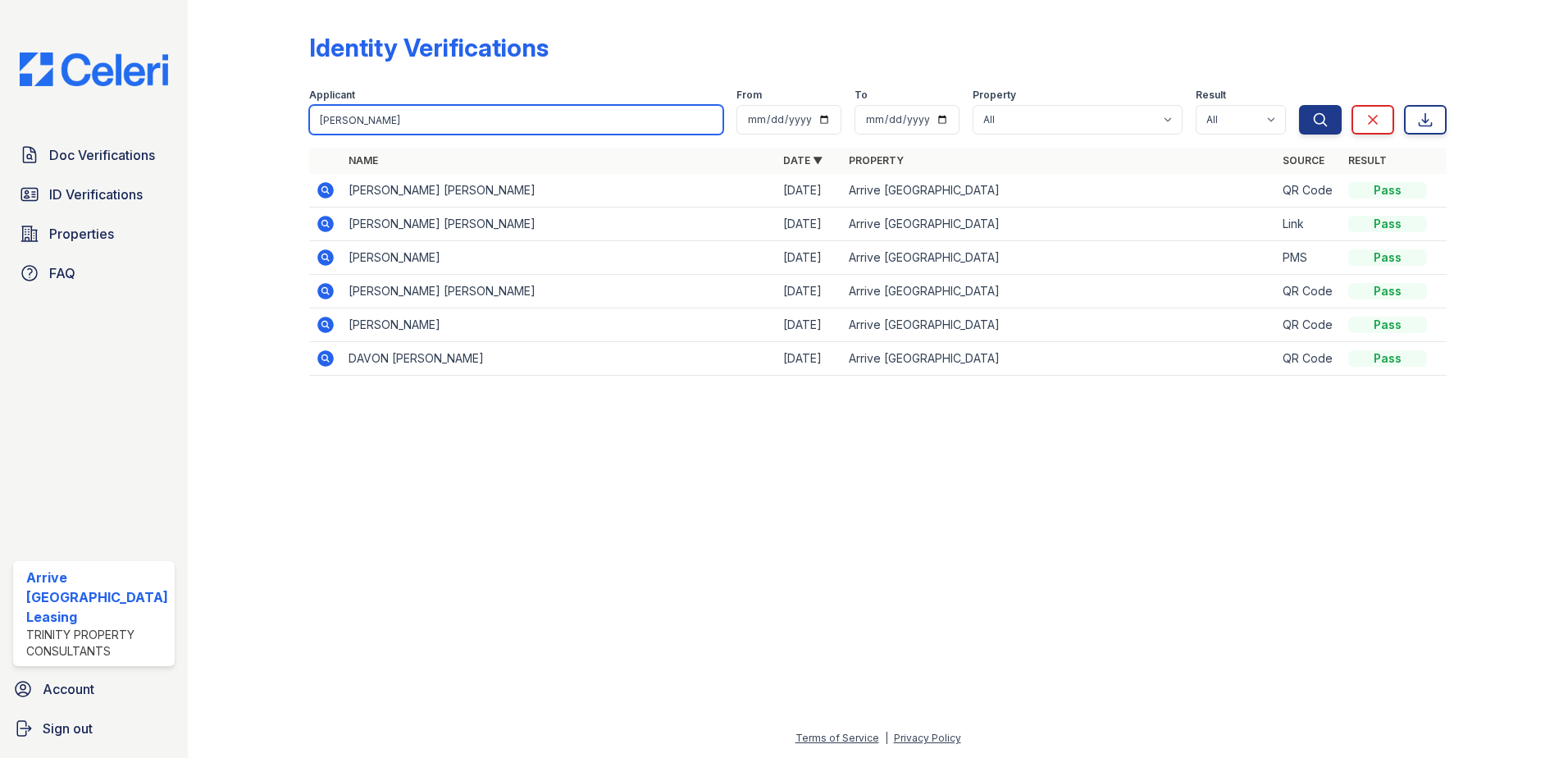
drag, startPoint x: 358, startPoint y: 120, endPoint x: 244, endPoint y: 112, distance: 114.3
click at [244, 112] on div "Identity Verifications Filter Applicant ellis From To Property All Arrive Inner…" at bounding box center [878, 209] width 1328 height 418
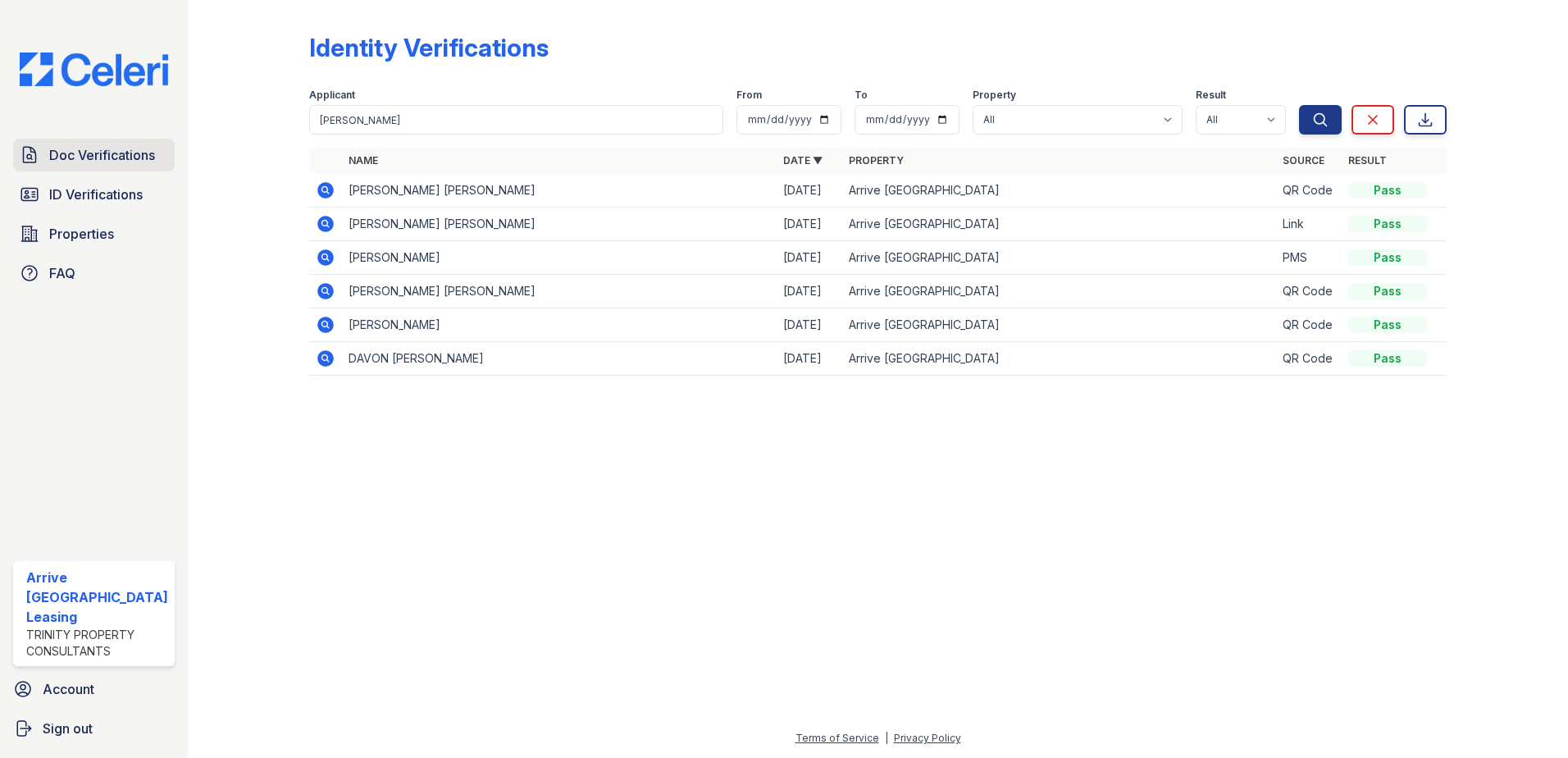
click at [130, 160] on span "Doc Verifications" at bounding box center [102, 155] width 105 height 20
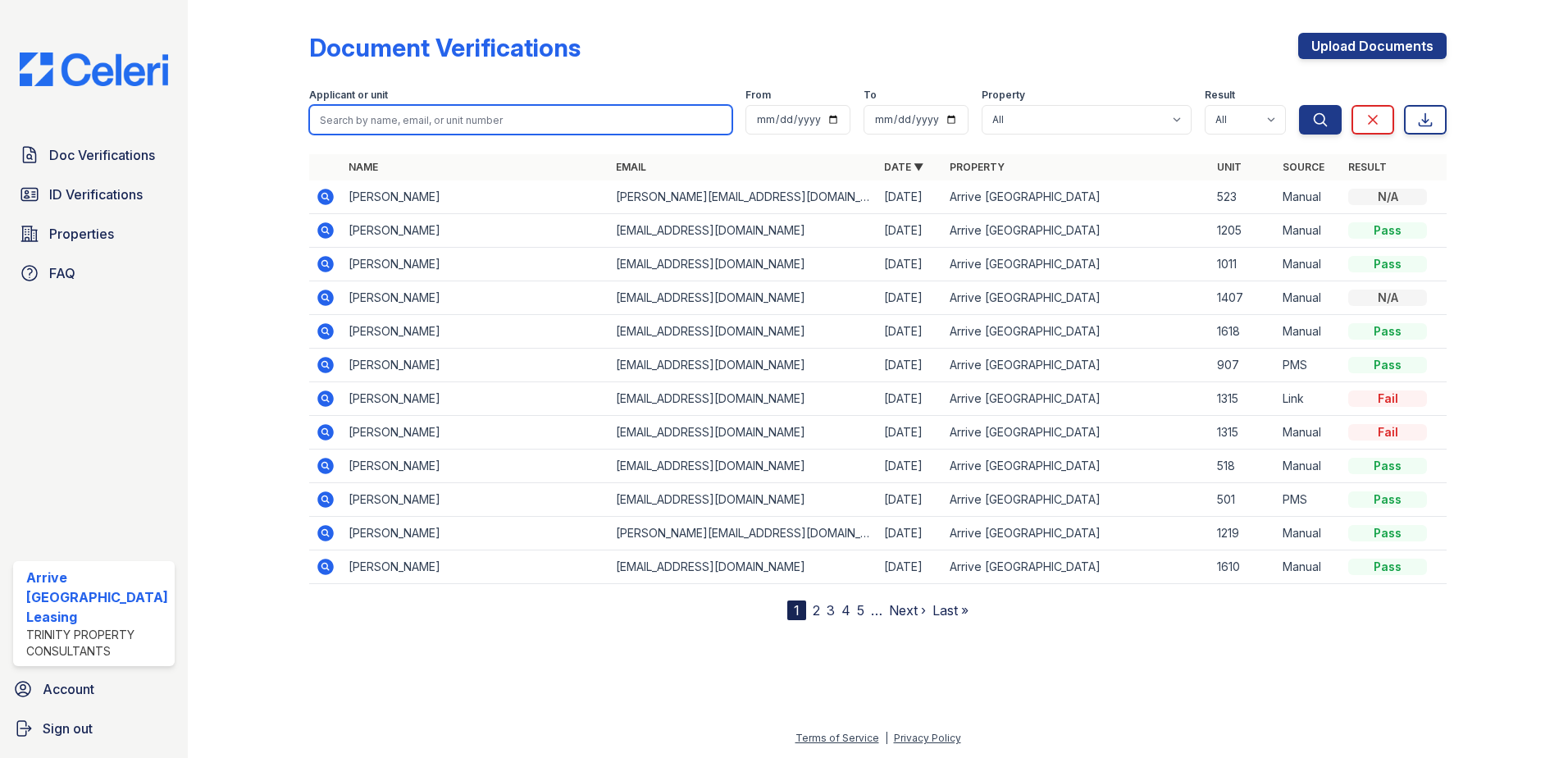
click at [355, 124] on input "search" at bounding box center [521, 120] width 424 height 29
paste input "ellis"
type input "ellis"
click at [1299, 105] on button "Search" at bounding box center [1320, 120] width 43 height 29
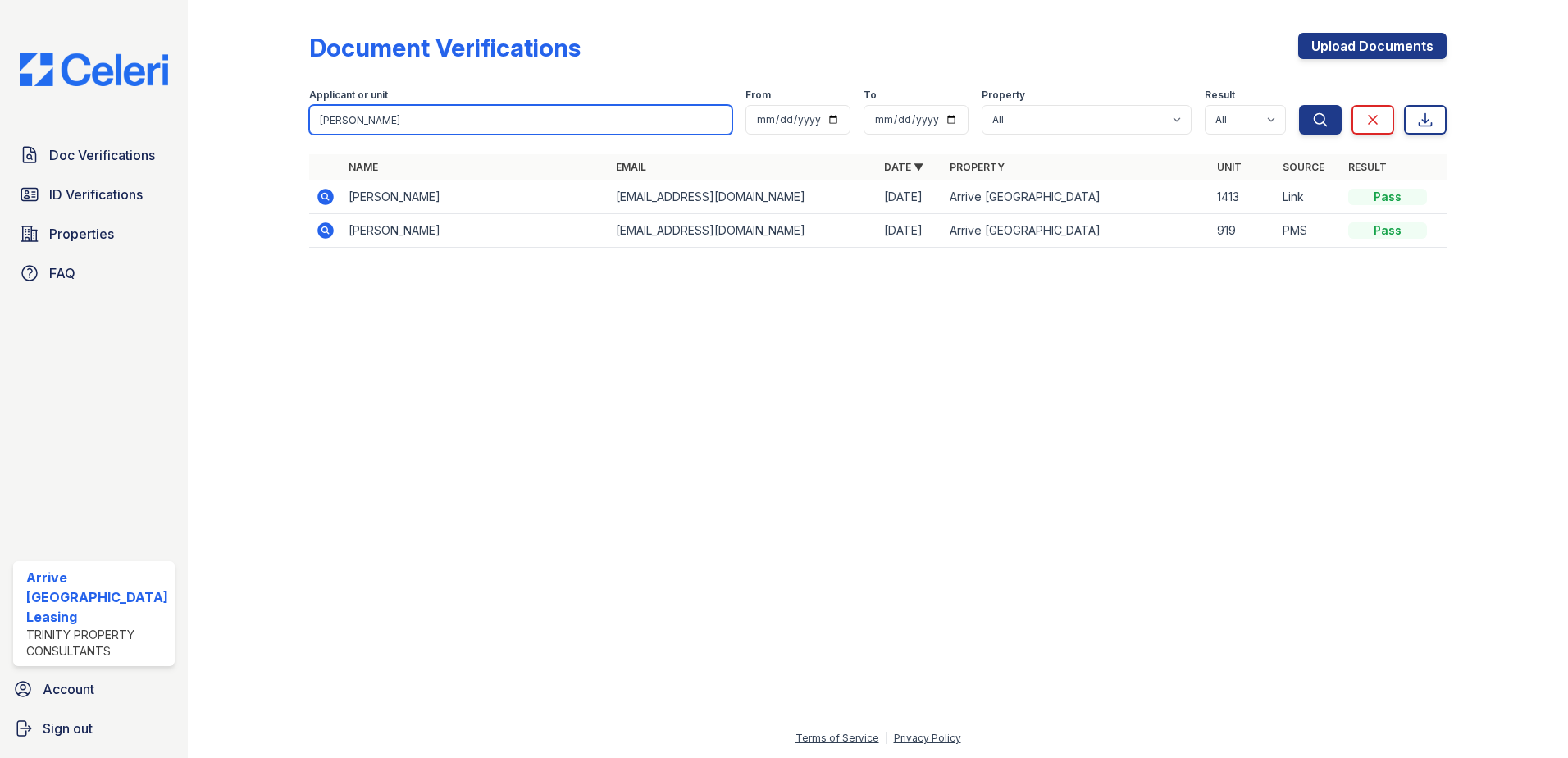
drag, startPoint x: 361, startPoint y: 120, endPoint x: 268, endPoint y: 117, distance: 93.0
click at [268, 117] on div "Document Verifications Upload Documents Filter Applicant or unit ellis From To …" at bounding box center [878, 145] width 1328 height 291
type input "jiro"
click at [1299, 105] on button "Search" at bounding box center [1320, 120] width 43 height 29
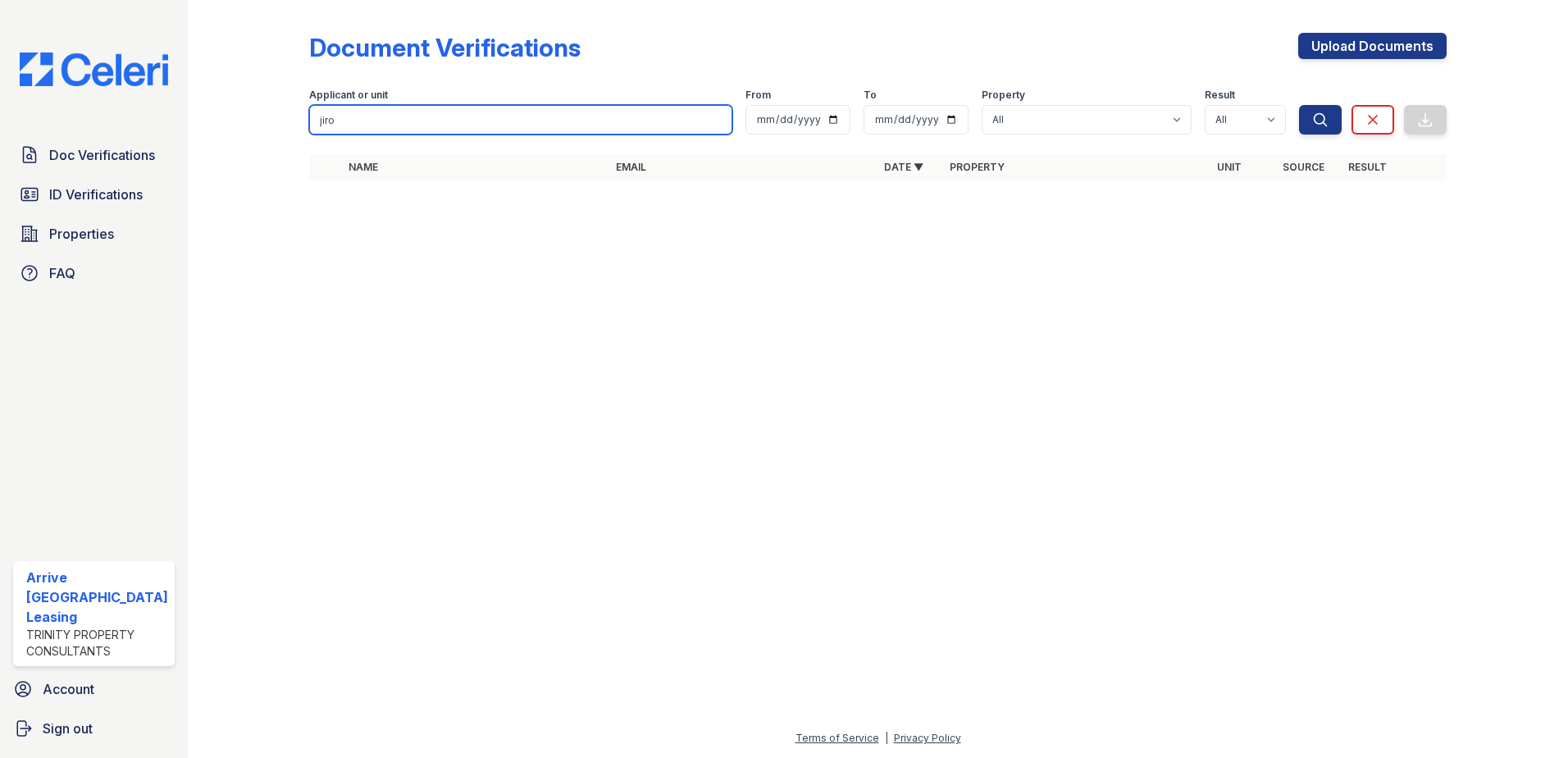
drag, startPoint x: 346, startPoint y: 118, endPoint x: 295, endPoint y: 117, distance: 51.0
click at [295, 117] on div "Document Verifications Upload Documents Filter Applicant or unit jiro From To P…" at bounding box center [878, 111] width 1328 height 223
type input "batt"
click at [1299, 105] on button "Search" at bounding box center [1320, 120] width 43 height 29
drag, startPoint x: 348, startPoint y: 121, endPoint x: 279, endPoint y: 118, distance: 69.1
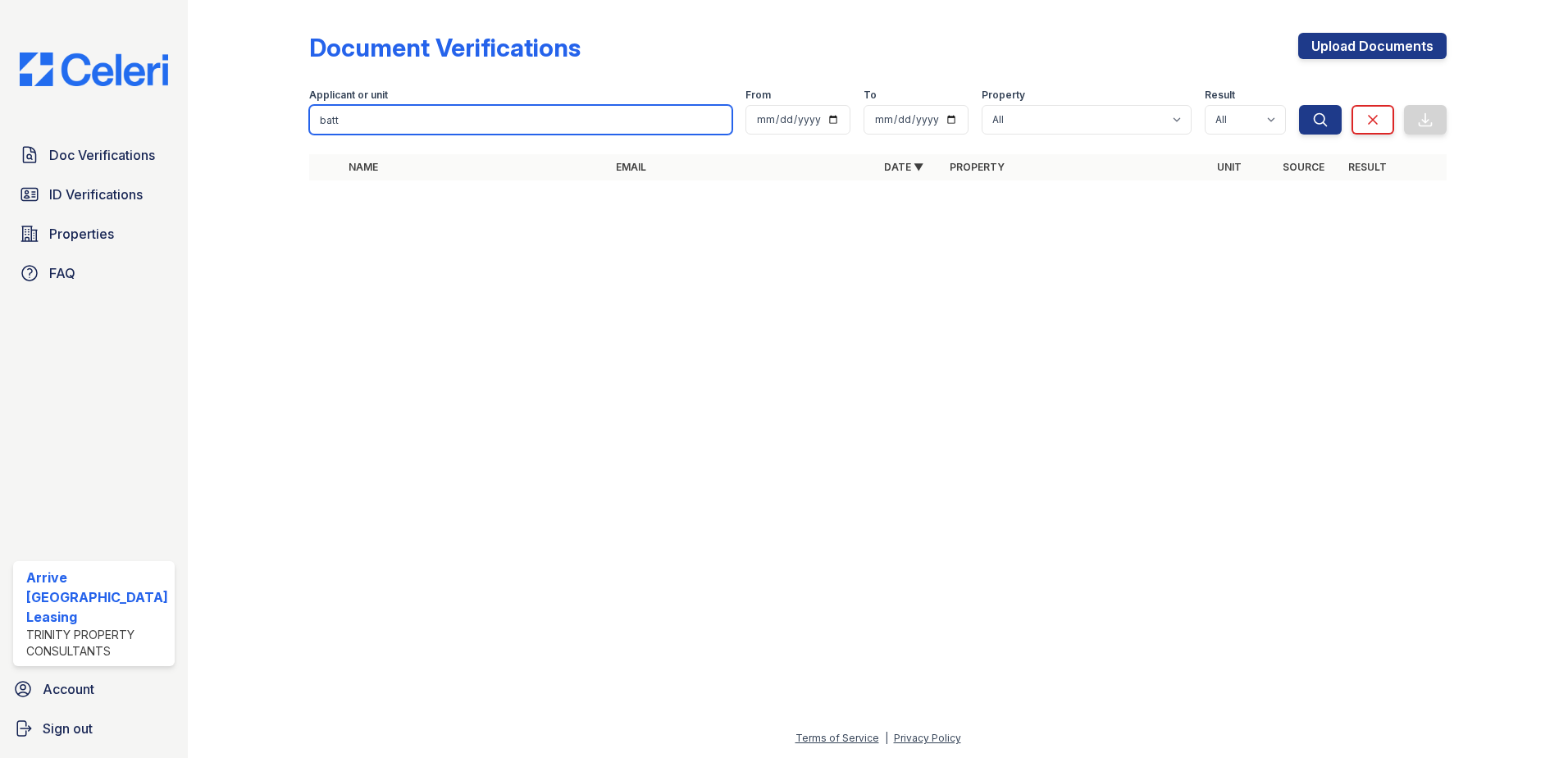
click at [279, 118] on div "Document Verifications Upload Documents Filter Applicant or unit batt From To P…" at bounding box center [878, 111] width 1328 height 223
type input "c"
type input "carmichael"
click at [1299, 105] on button "Search" at bounding box center [1320, 120] width 43 height 29
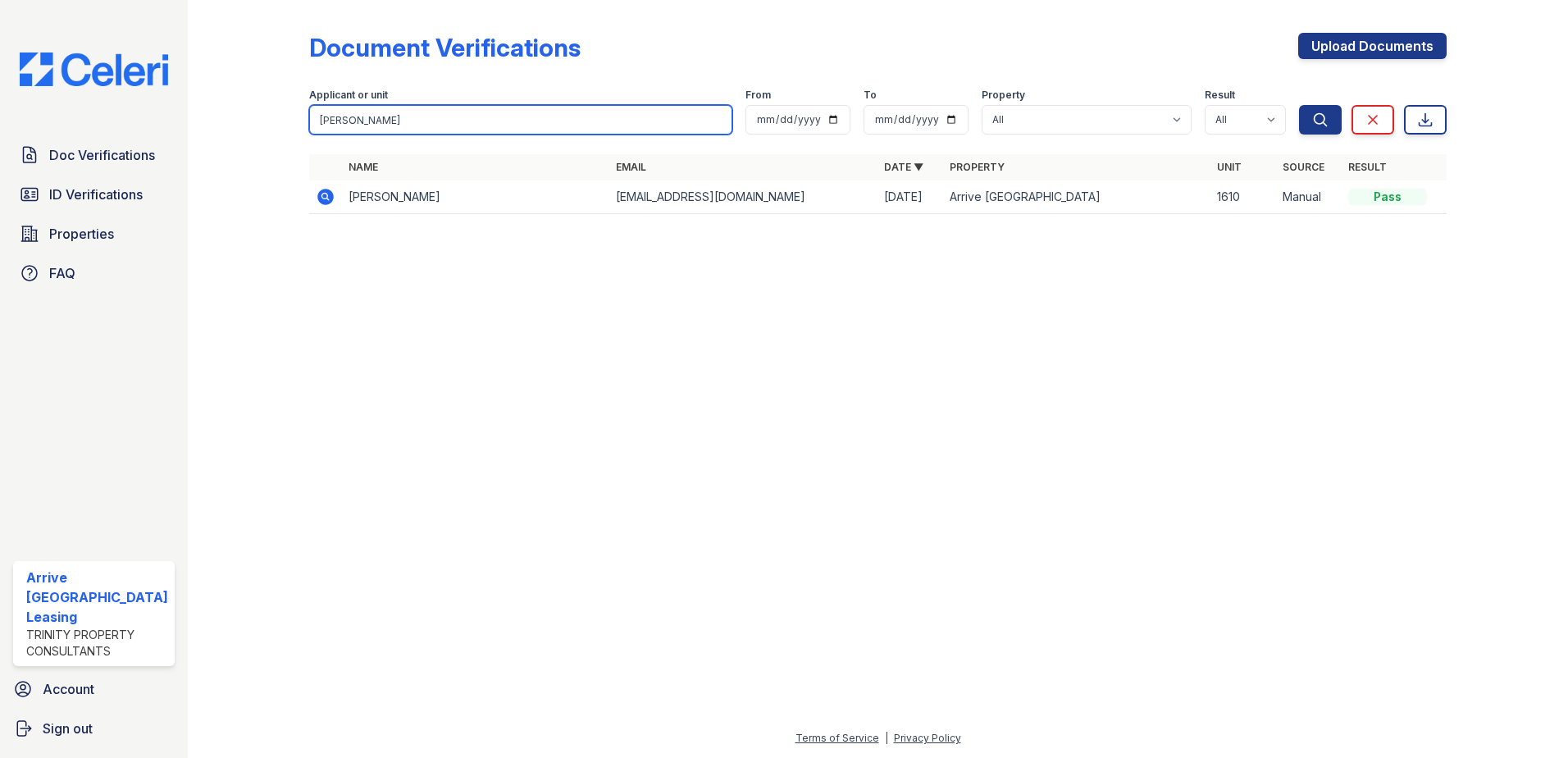
drag, startPoint x: 392, startPoint y: 119, endPoint x: 255, endPoint y: 104, distance: 137.8
click at [255, 104] on div "Document Verifications Upload Documents Filter Applicant or unit carmichael Fro…" at bounding box center [878, 128] width 1328 height 256
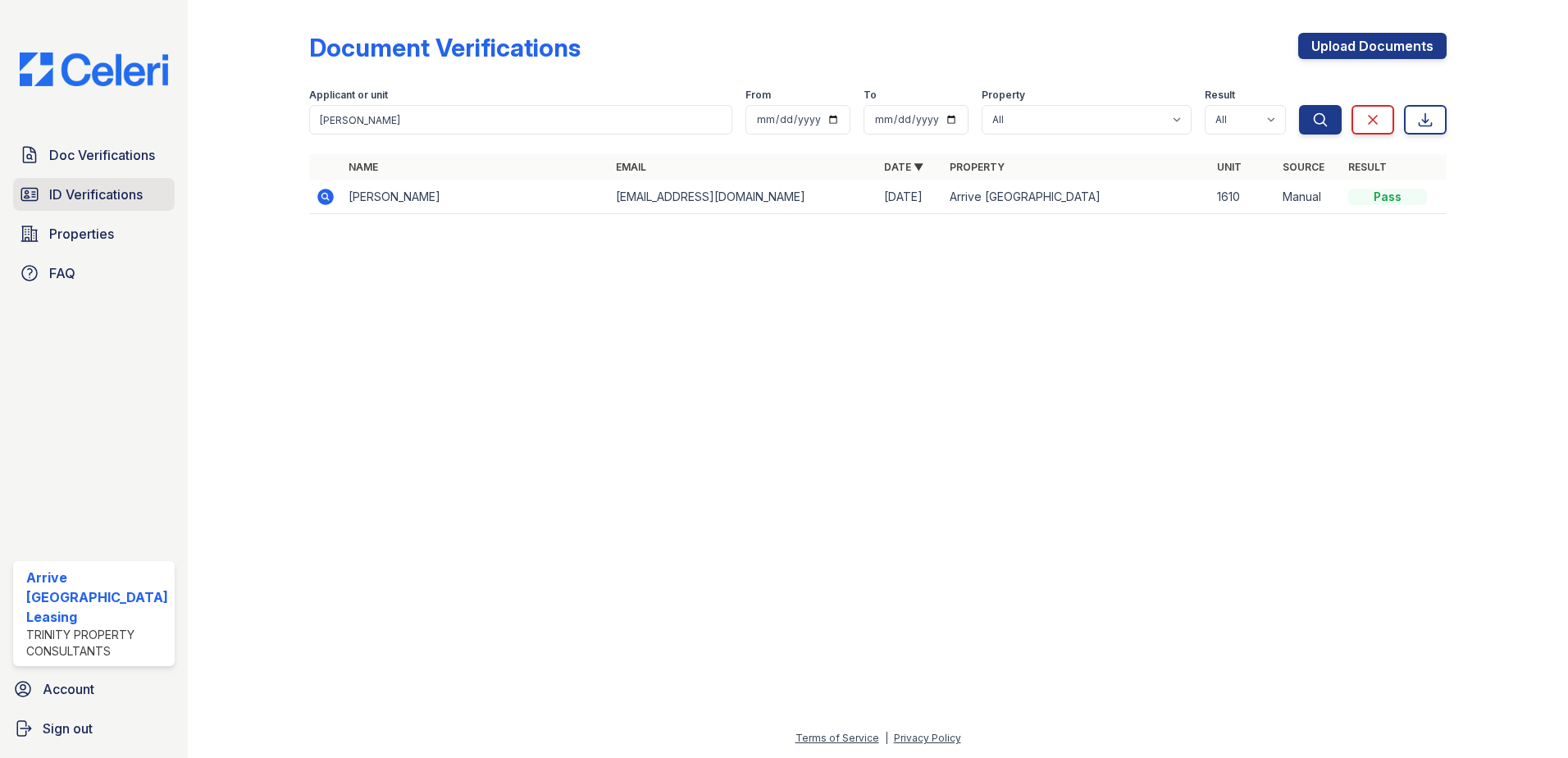
click at [96, 189] on span "ID Verifications" at bounding box center [96, 194] width 93 height 20
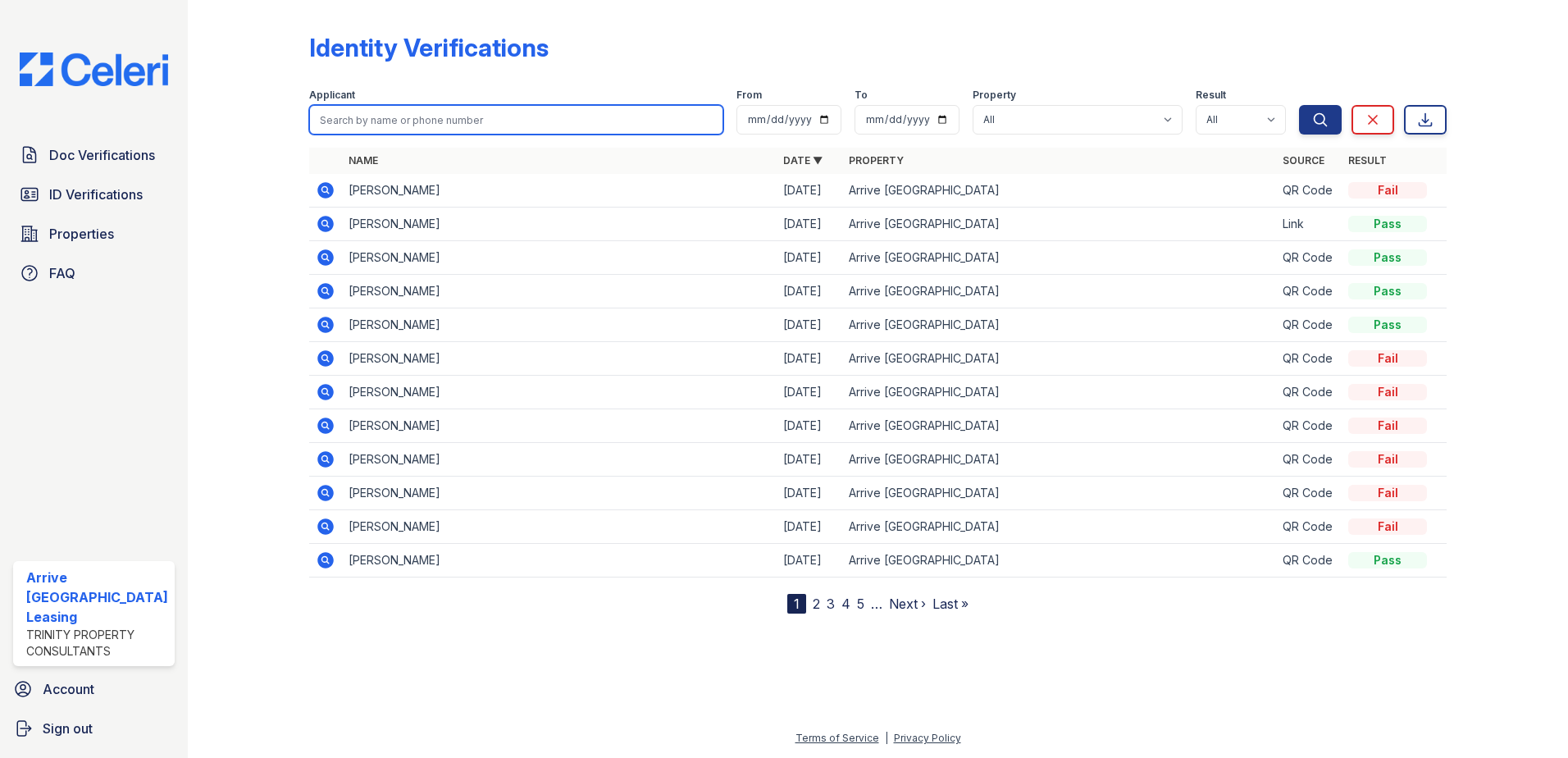
click at [333, 114] on input "search" at bounding box center [517, 120] width 415 height 29
paste input "carmichael"
type input "carmichael"
click at [1299, 105] on button "Search" at bounding box center [1320, 120] width 43 height 29
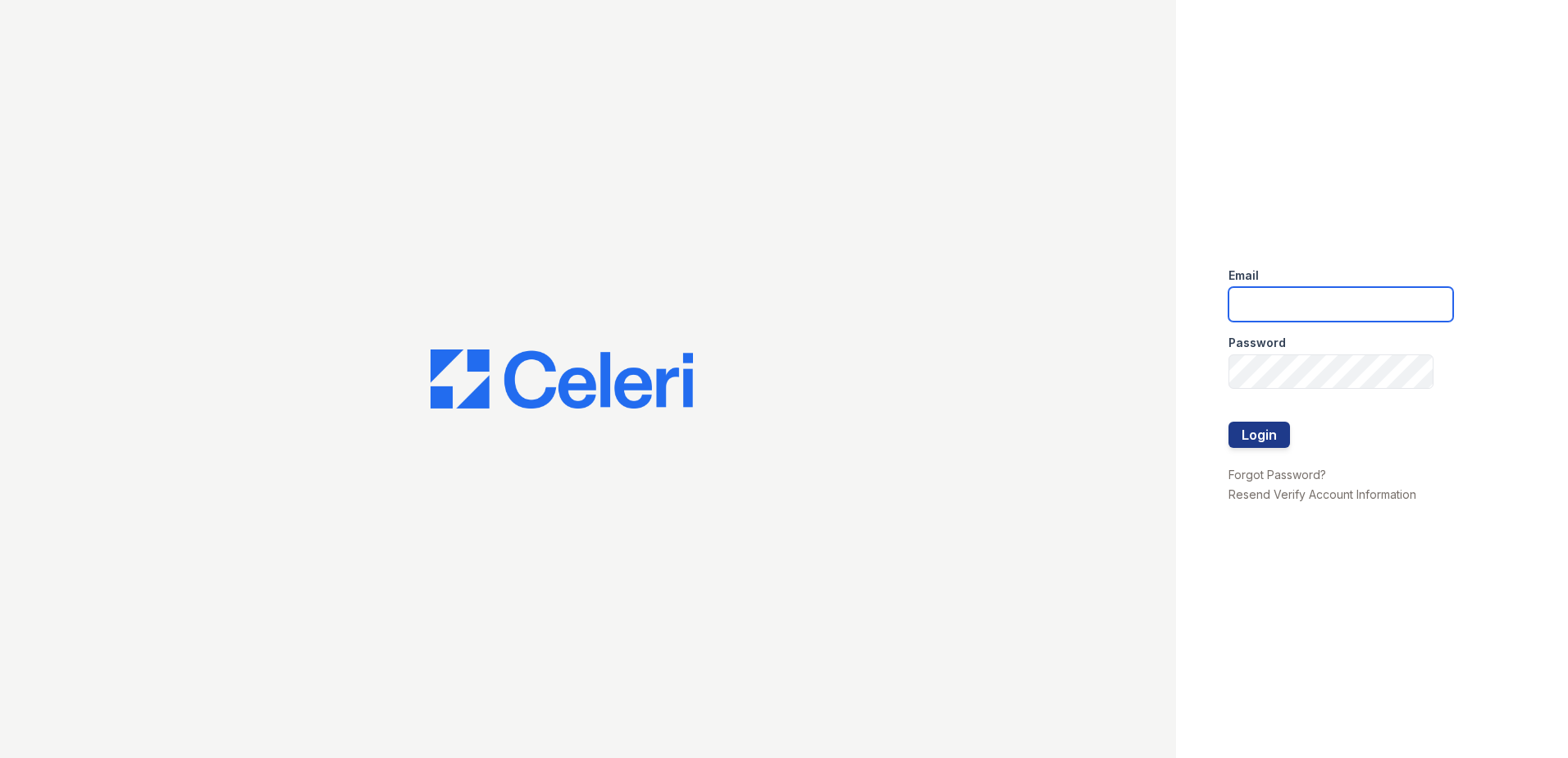
click at [1251, 294] on input "email" at bounding box center [1341, 304] width 225 height 34
type input "Arriveunionwharf@trinity-pm.com"
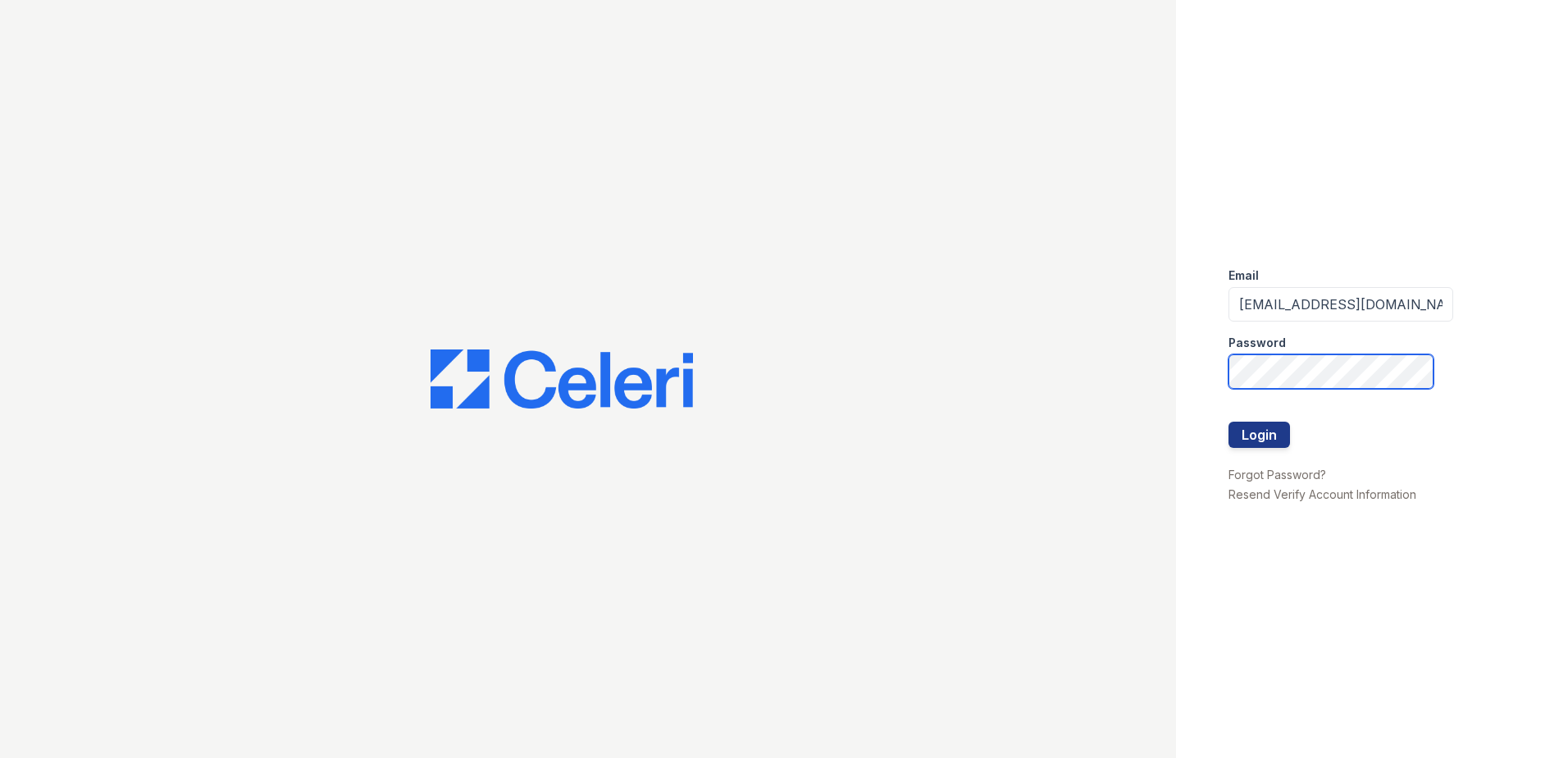
click at [1229, 422] on button "Login" at bounding box center [1259, 435] width 62 height 27
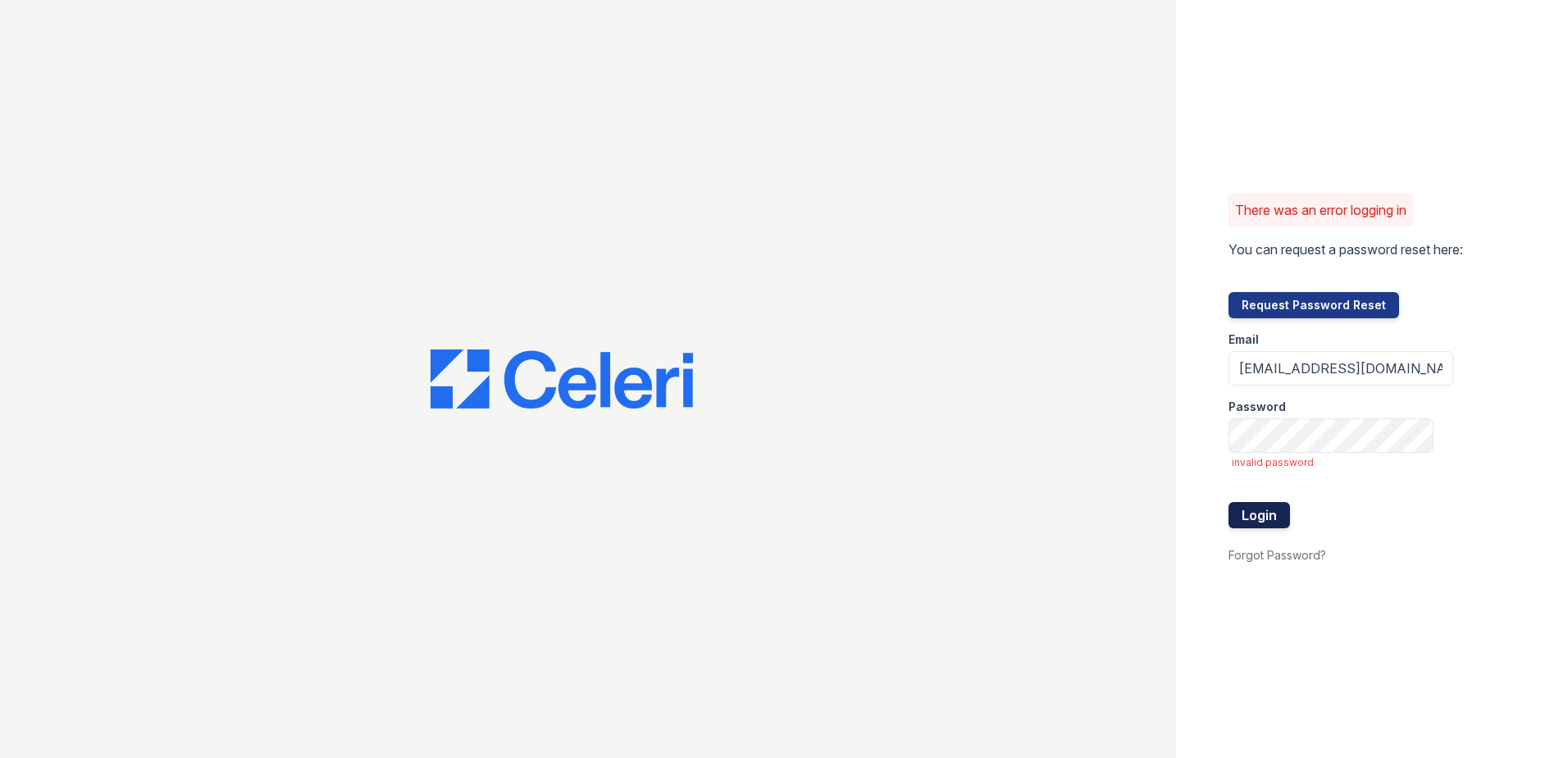
click at [1254, 519] on button "Login" at bounding box center [1259, 516] width 62 height 27
click at [1241, 368] on input "[EMAIL_ADDRESS][DOMAIN_NAME]" at bounding box center [1341, 369] width 225 height 34
type input "[EMAIL_ADDRESS][DOMAIN_NAME]"
click at [1229, 502] on button "Login" at bounding box center [1259, 516] width 62 height 27
click at [1263, 513] on button "Login" at bounding box center [1259, 516] width 62 height 27
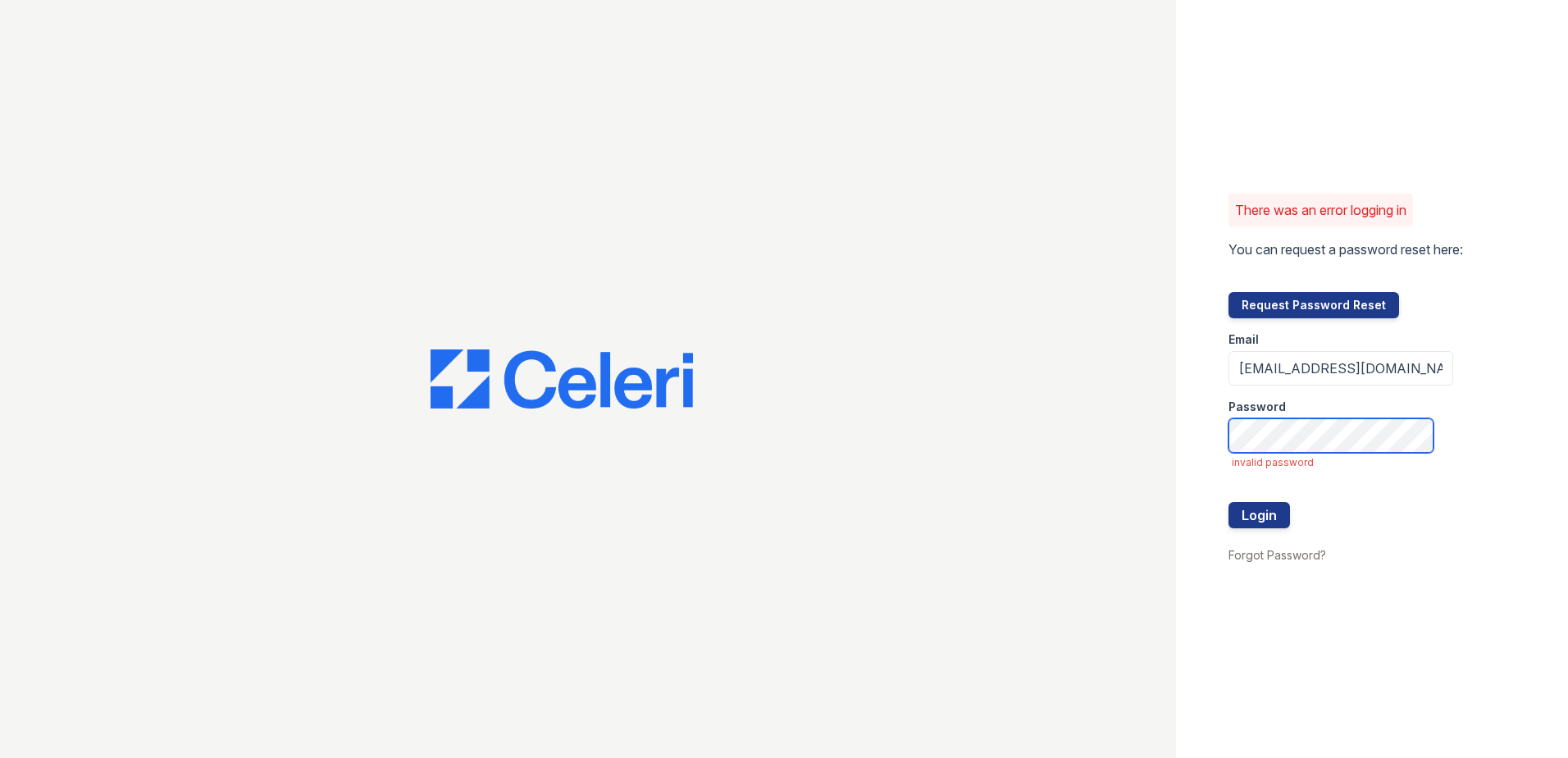
click at [1229, 502] on button "Login" at bounding box center [1259, 516] width 62 height 27
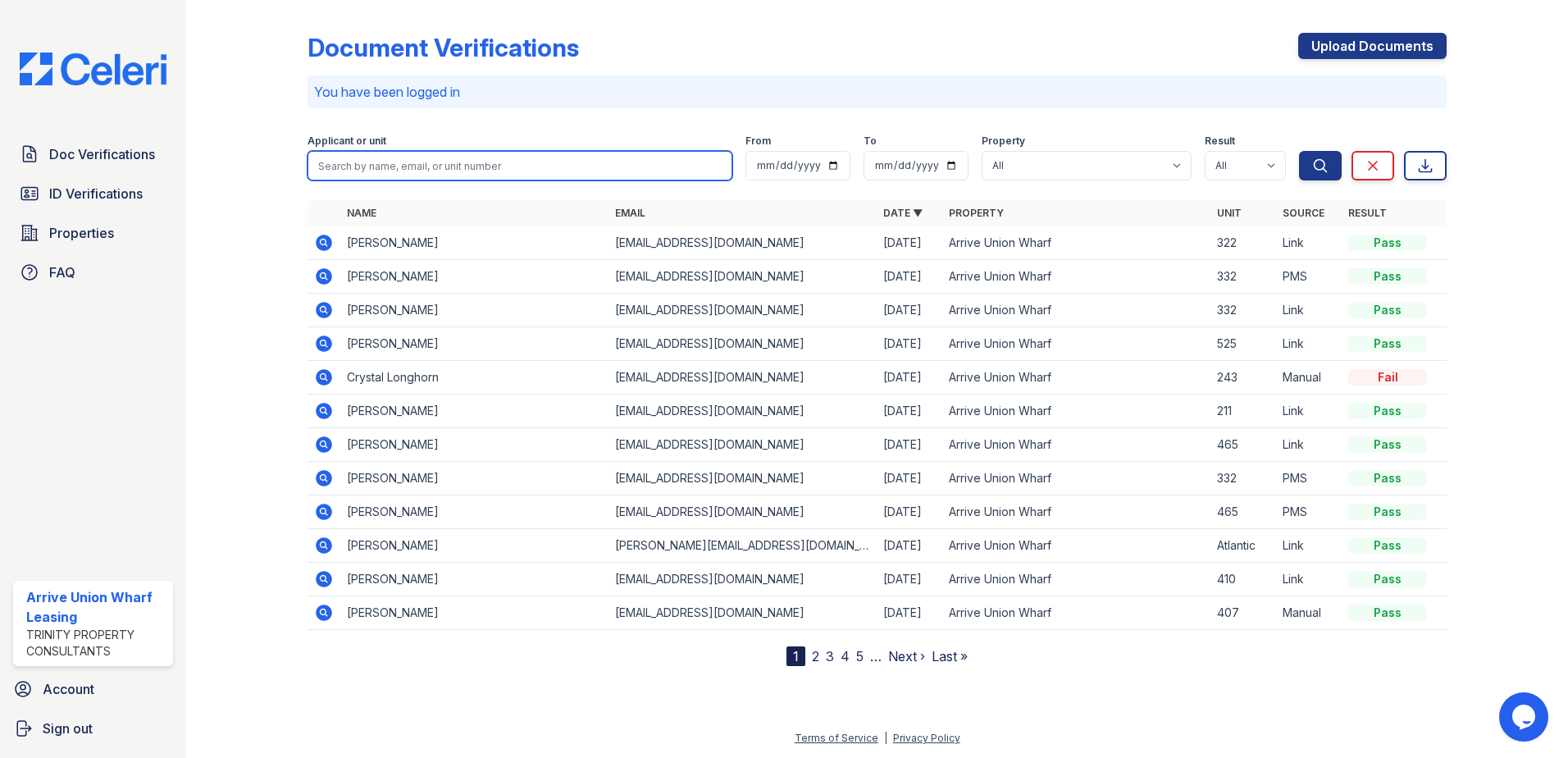
click at [400, 158] on input "search" at bounding box center [520, 165] width 425 height 29
type input "[PERSON_NAME]"
click at [1299, 151] on button "Search" at bounding box center [1320, 165] width 43 height 29
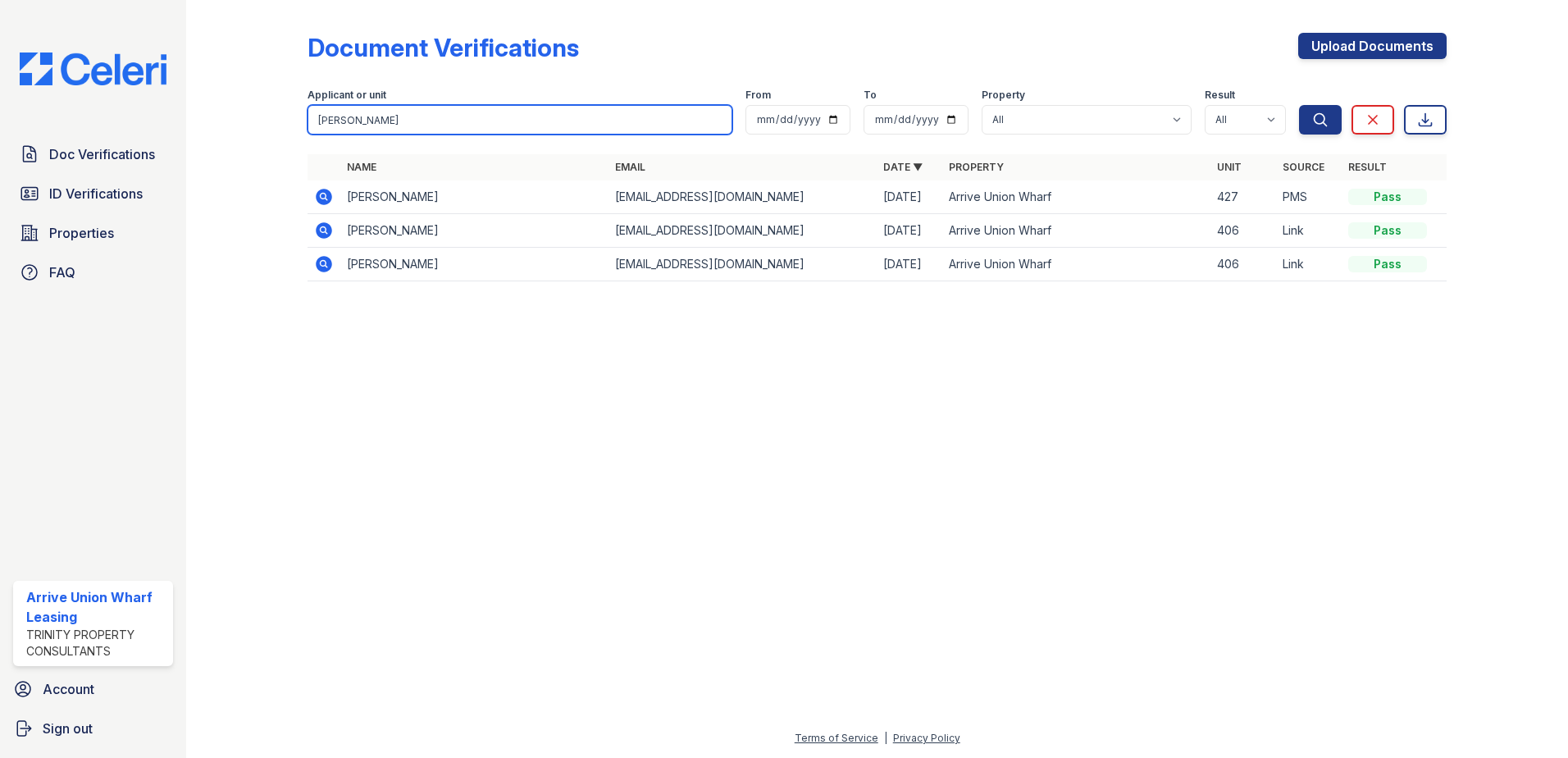
drag, startPoint x: 364, startPoint y: 116, endPoint x: 290, endPoint y: 116, distance: 74.0
click at [290, 116] on div "Document Verifications Upload Documents Filter Applicant or unit [GEOGRAPHIC_DA…" at bounding box center [878, 161] width 1330 height 324
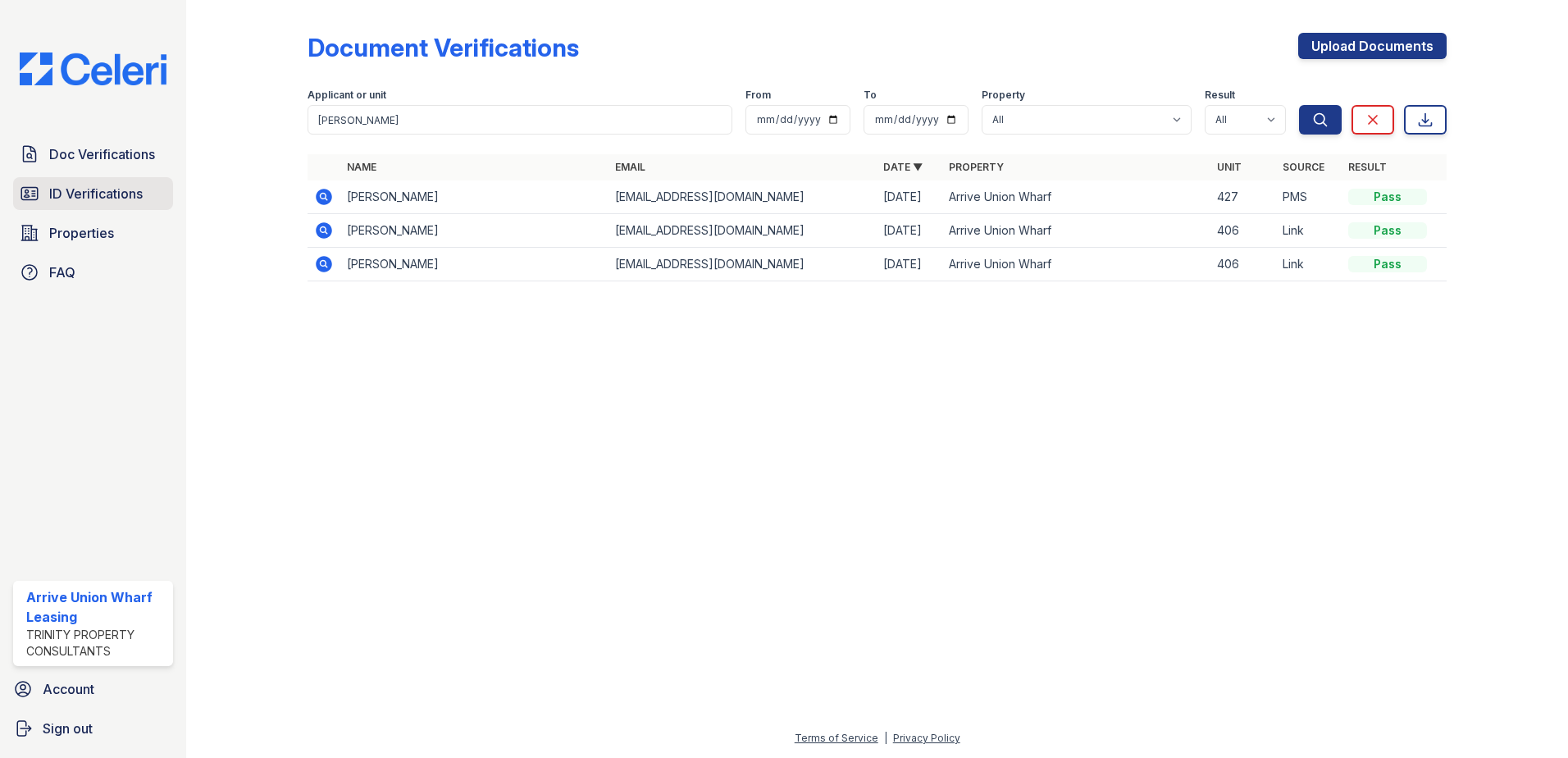
click at [87, 188] on span "ID Verifications" at bounding box center [96, 193] width 93 height 20
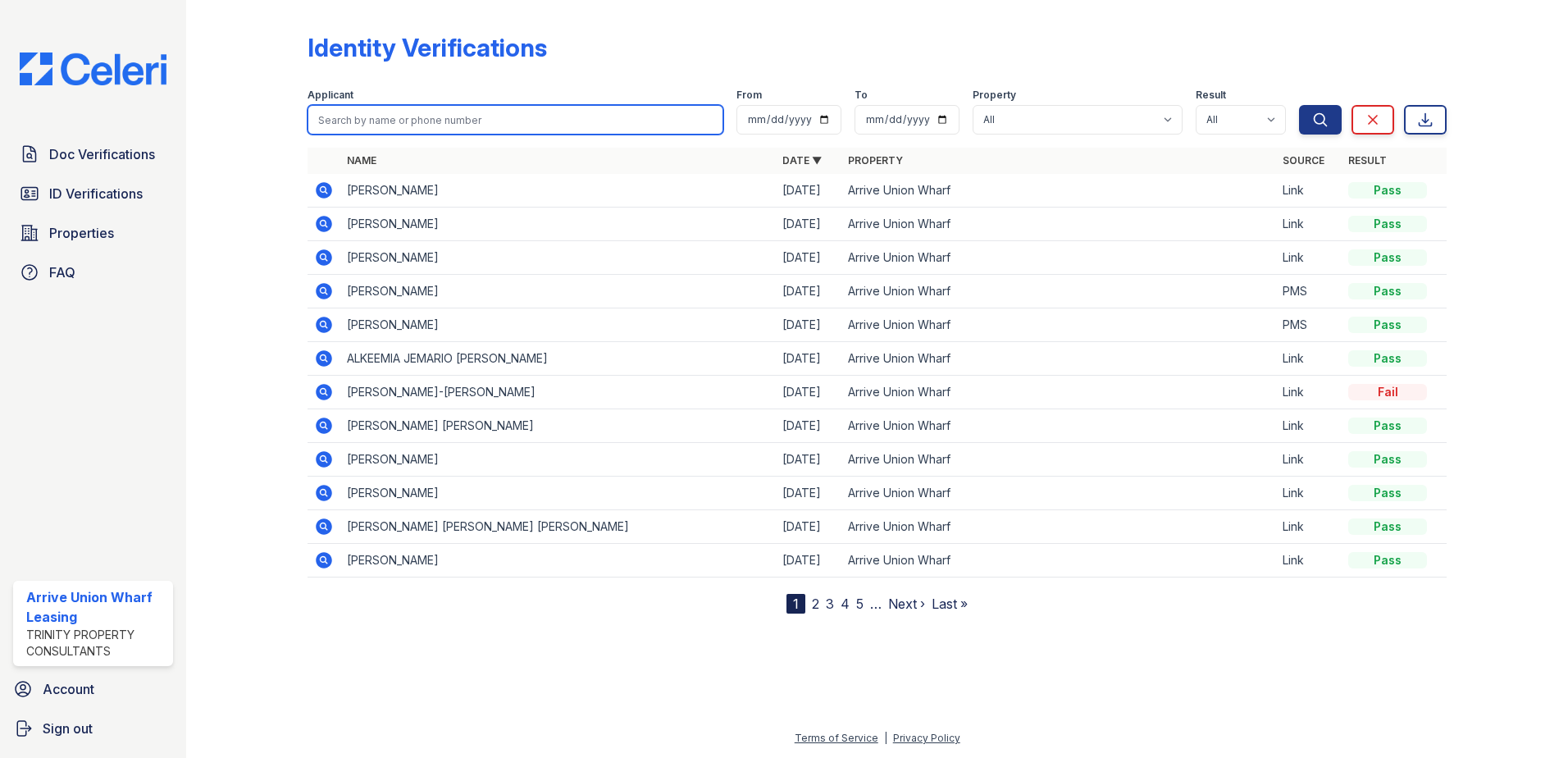
click at [331, 123] on input "search" at bounding box center [516, 120] width 416 height 29
paste input "[PERSON_NAME]"
type input "[PERSON_NAME]"
click at [1299, 105] on button "Search" at bounding box center [1320, 120] width 43 height 29
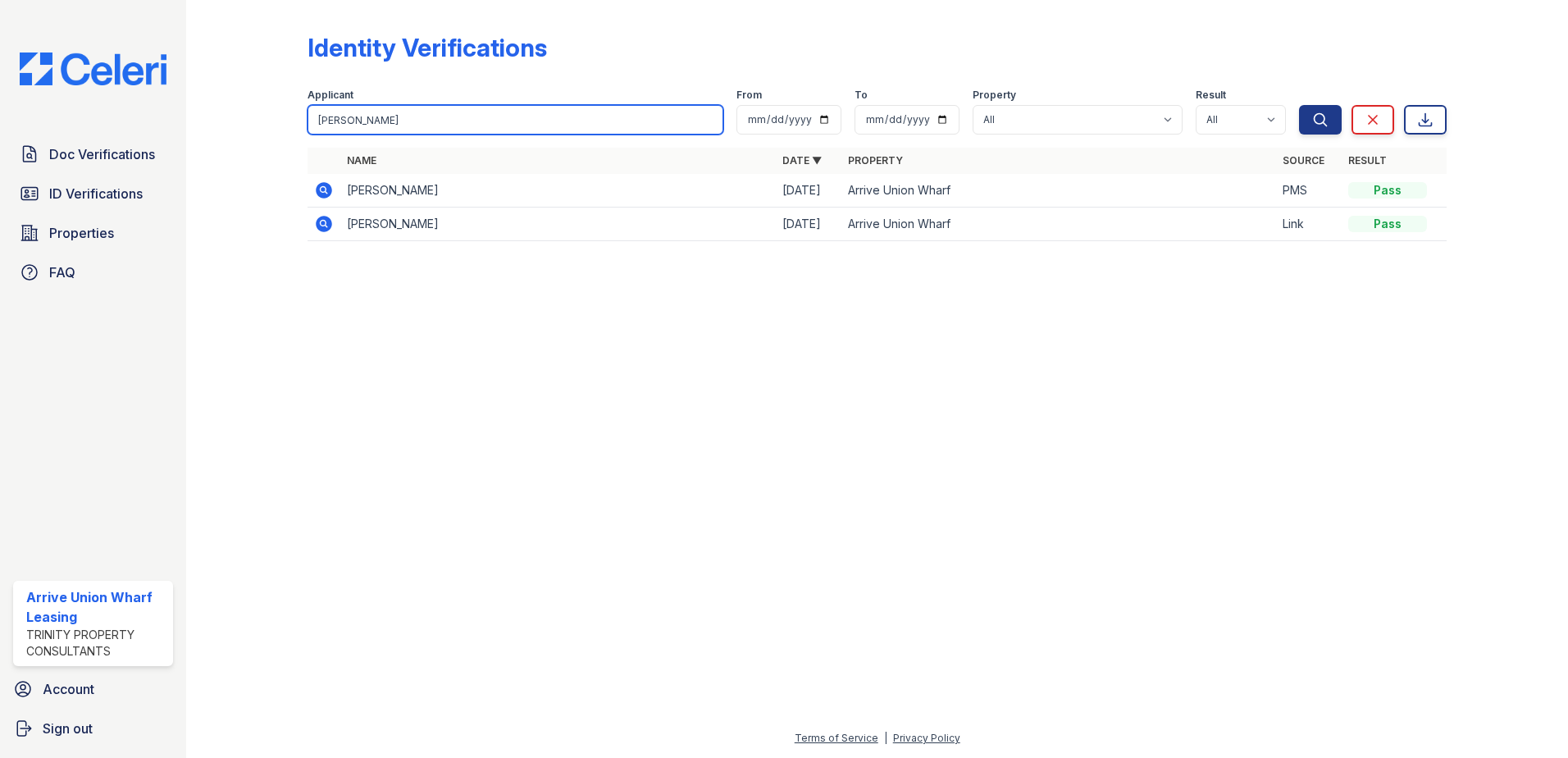
drag, startPoint x: 375, startPoint y: 123, endPoint x: 252, endPoint y: 113, distance: 123.4
click at [252, 113] on div "Identity Verifications Filter Applicant [GEOGRAPHIC_DATA] From To Property All …" at bounding box center [878, 142] width 1330 height 284
type input "[PERSON_NAME]"
click at [1299, 105] on button "Search" at bounding box center [1320, 120] width 43 height 29
drag, startPoint x: 373, startPoint y: 122, endPoint x: 241, endPoint y: 105, distance: 133.1
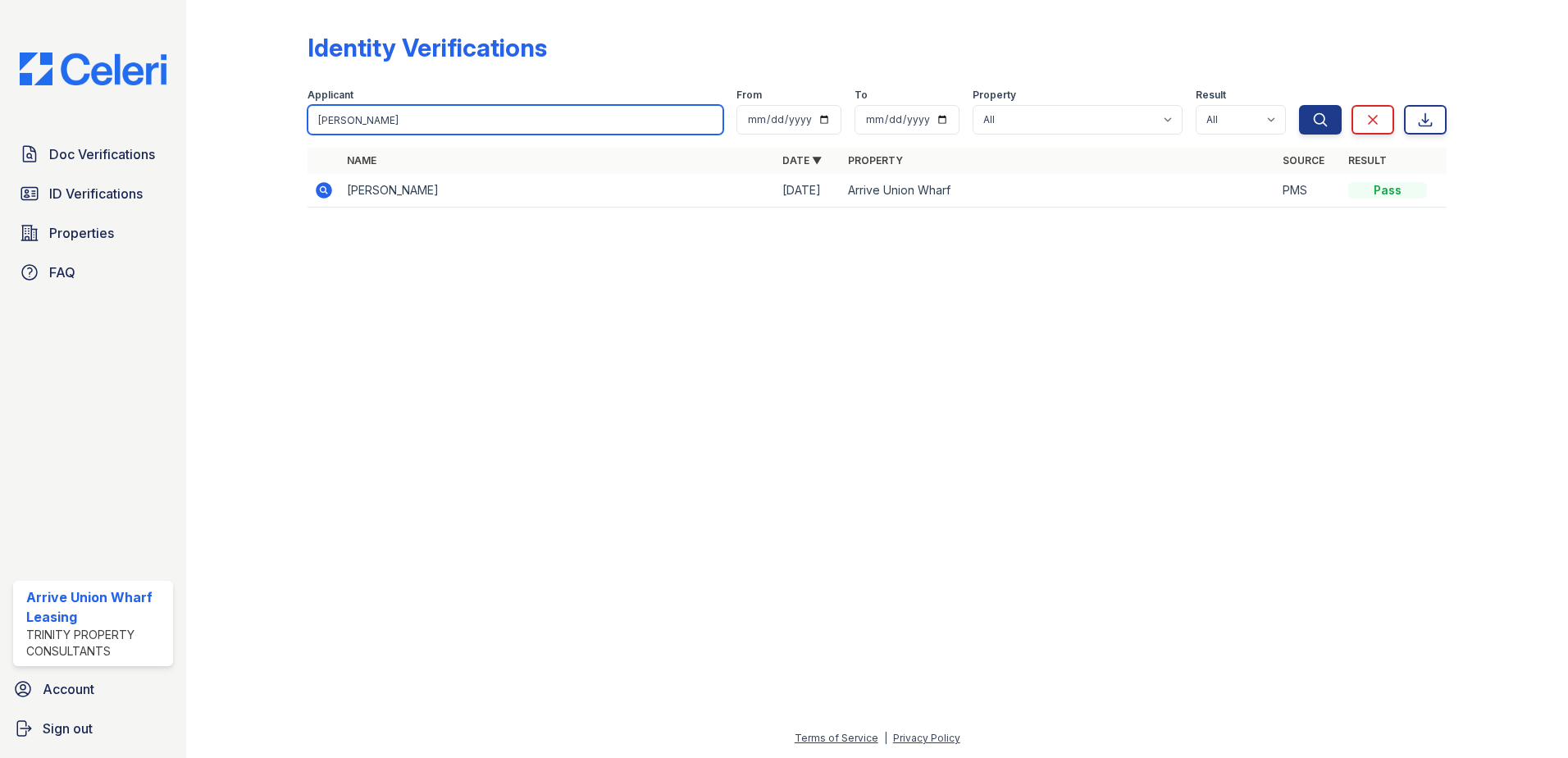
click at [241, 105] on div "Identity Verifications Filter Applicant [PERSON_NAME] From To Property All Arri…" at bounding box center [878, 124] width 1330 height 250
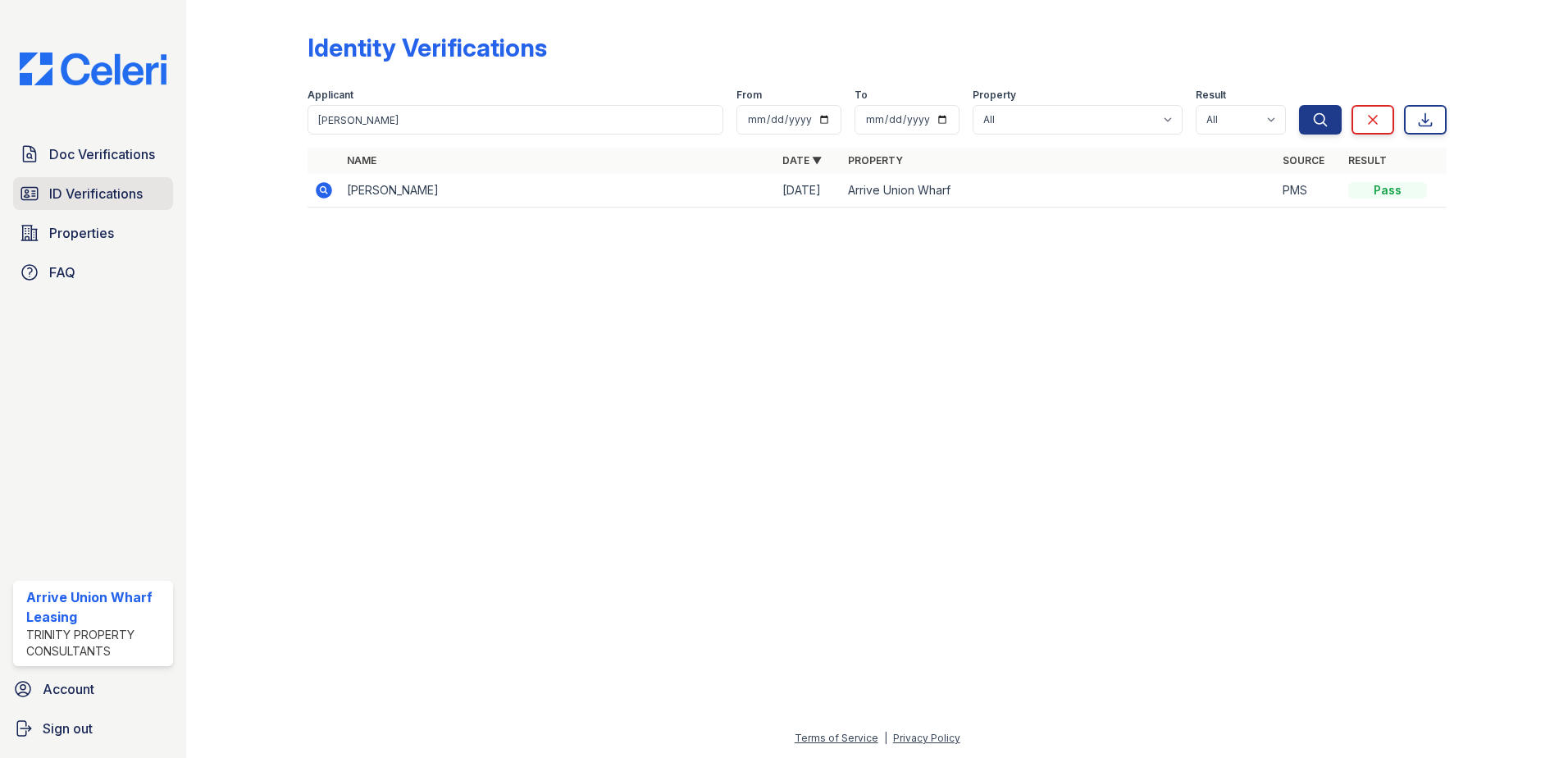
click at [123, 193] on span "ID Verifications" at bounding box center [96, 193] width 93 height 20
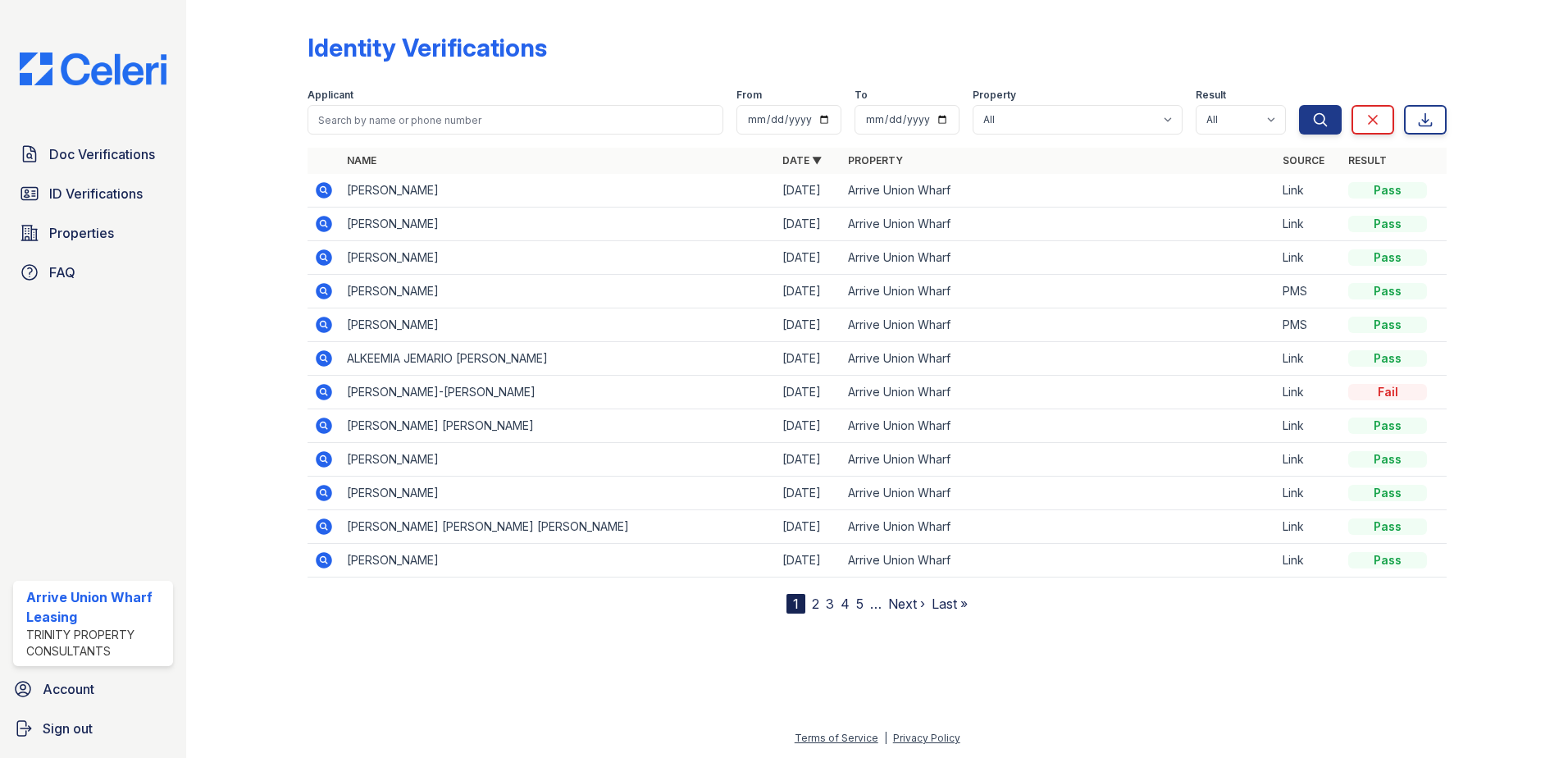
click at [125, 147] on span "Doc Verifications" at bounding box center [102, 154] width 105 height 20
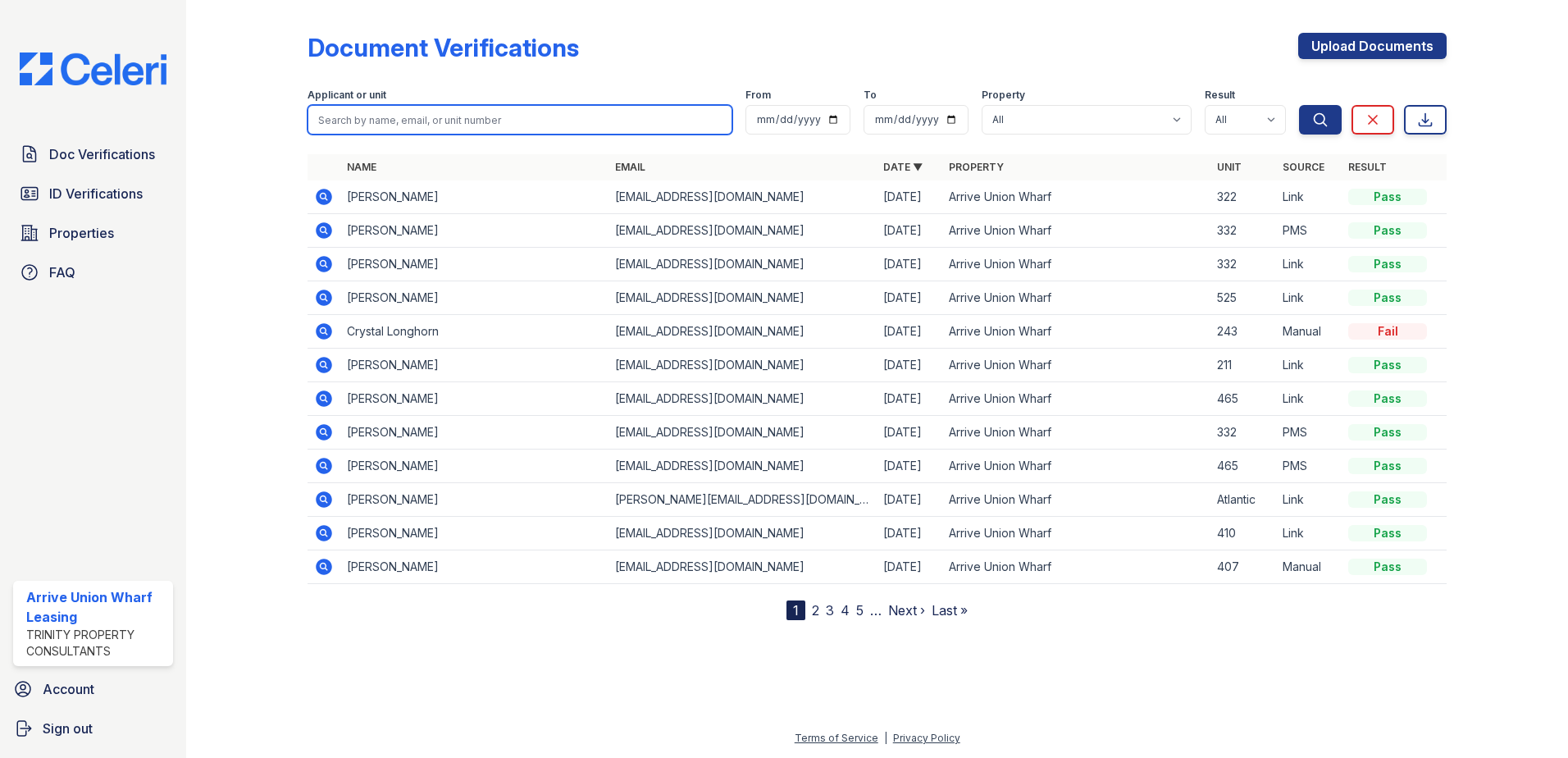
click at [329, 113] on input "search" at bounding box center [520, 120] width 425 height 29
paste input "[PERSON_NAME]"
type input "[PERSON_NAME]"
click at [1299, 105] on button "Search" at bounding box center [1320, 120] width 43 height 29
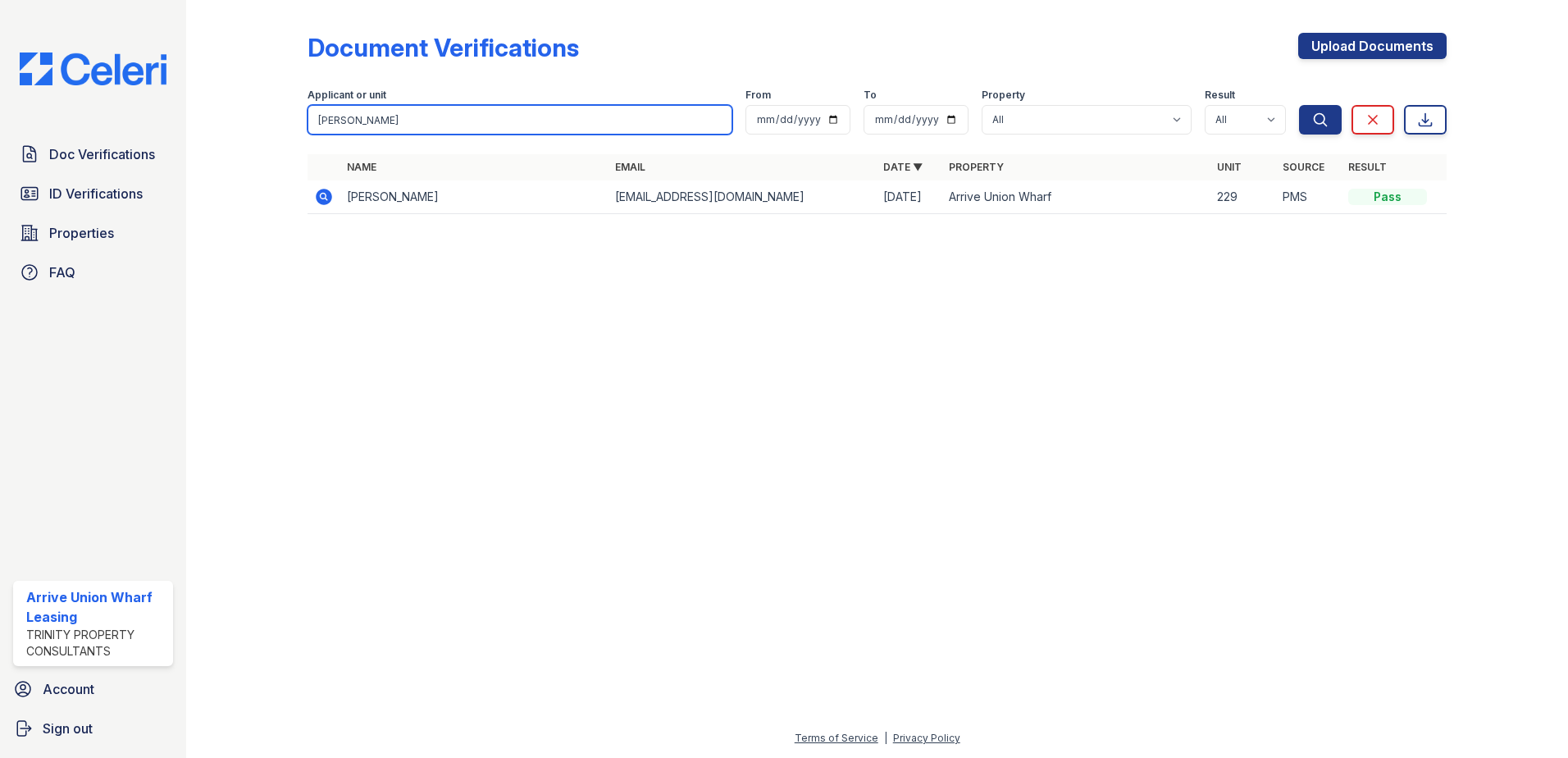
drag, startPoint x: 334, startPoint y: 121, endPoint x: 248, endPoint y: 111, distance: 86.6
click at [248, 111] on div "Document Verifications Upload Documents Filter Applicant or unit [PERSON_NAME] …" at bounding box center [878, 128] width 1330 height 256
type input "[PERSON_NAME]"
click at [1299, 105] on button "Search" at bounding box center [1320, 120] width 43 height 29
drag, startPoint x: 373, startPoint y: 123, endPoint x: 261, endPoint y: 117, distance: 112.2
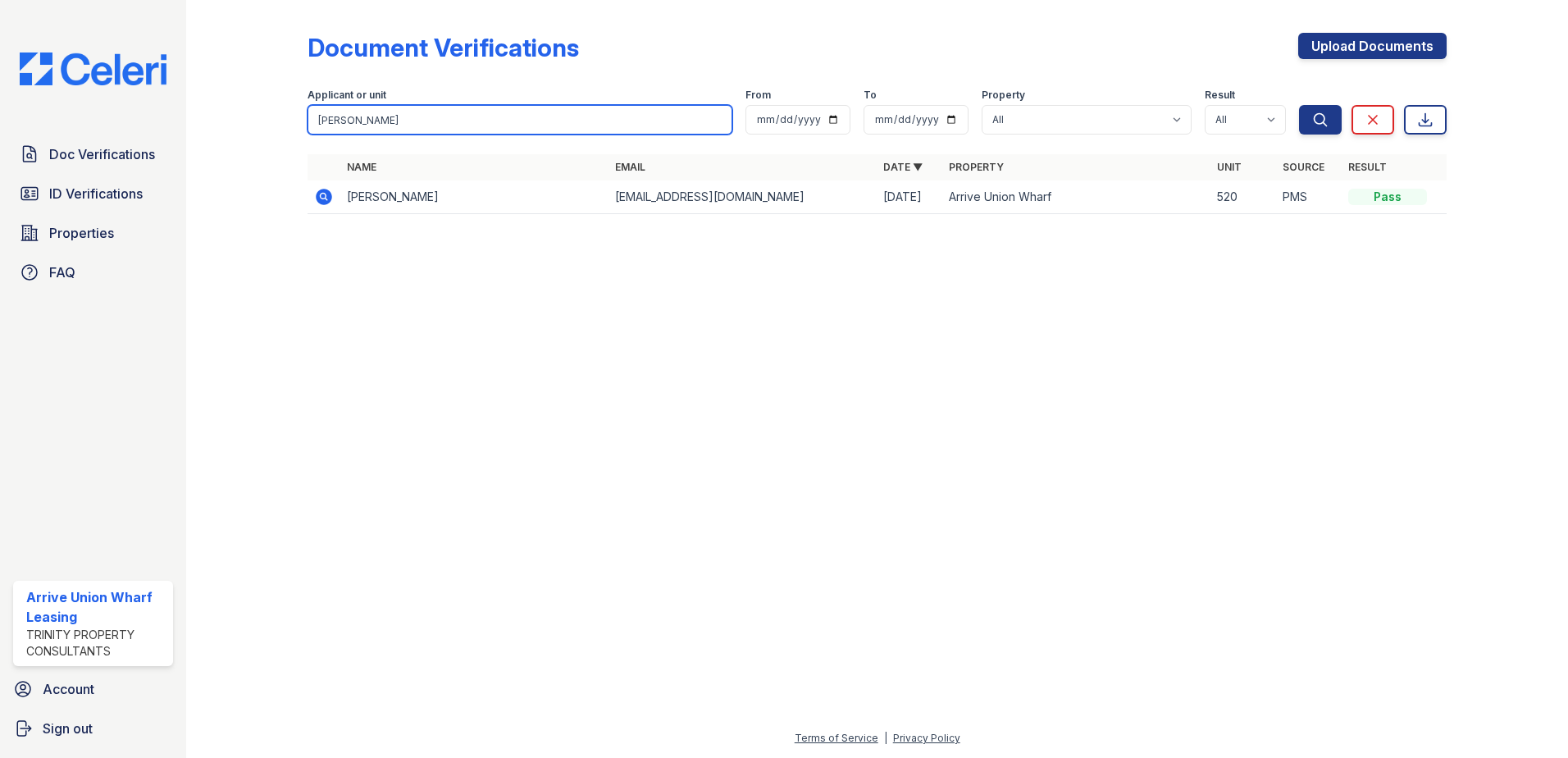
click at [261, 117] on div "Document Verifications Upload Documents Filter Applicant or unit [PERSON_NAME] …" at bounding box center [878, 128] width 1330 height 256
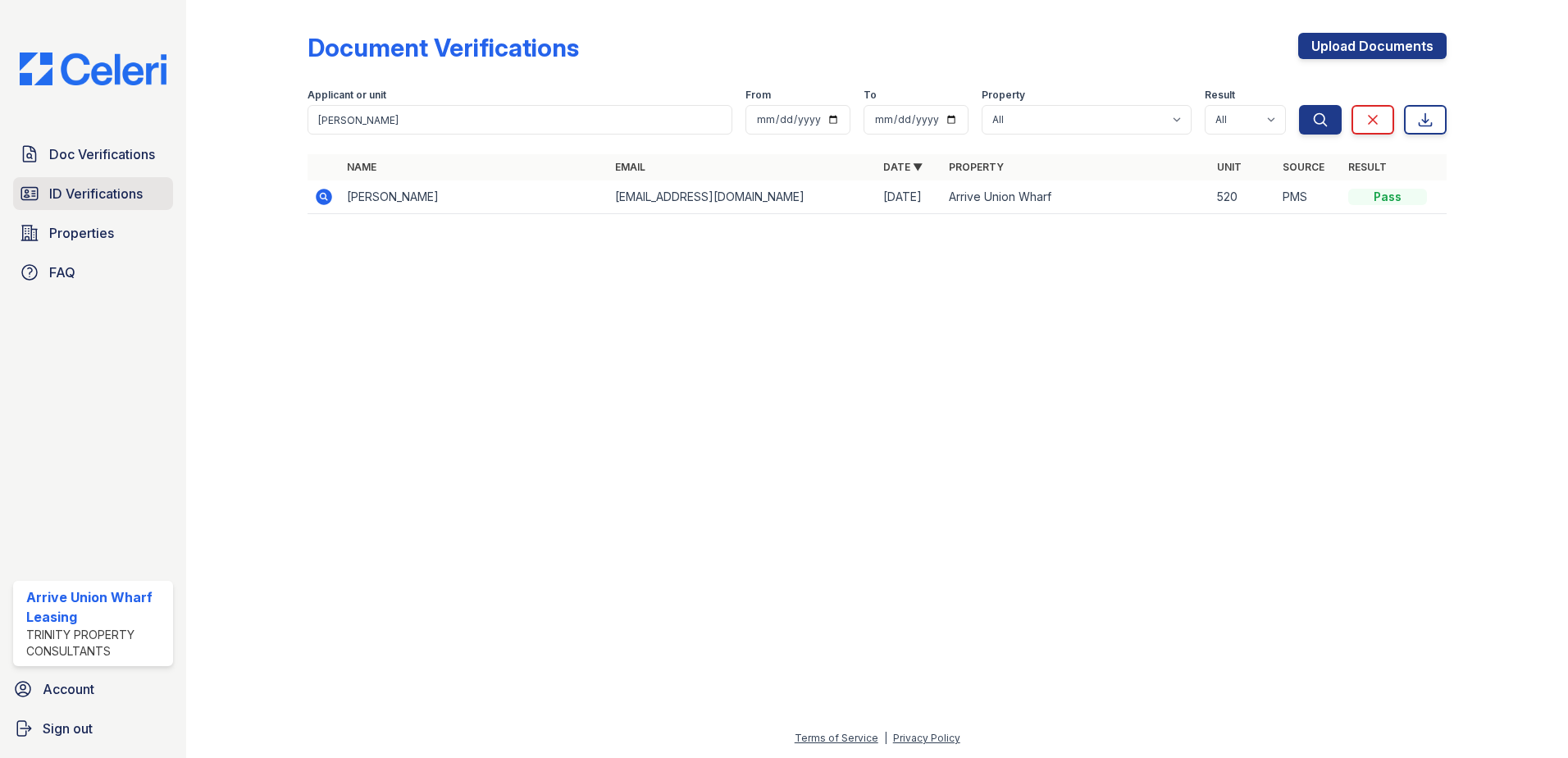
click at [110, 189] on span "ID Verifications" at bounding box center [96, 193] width 93 height 20
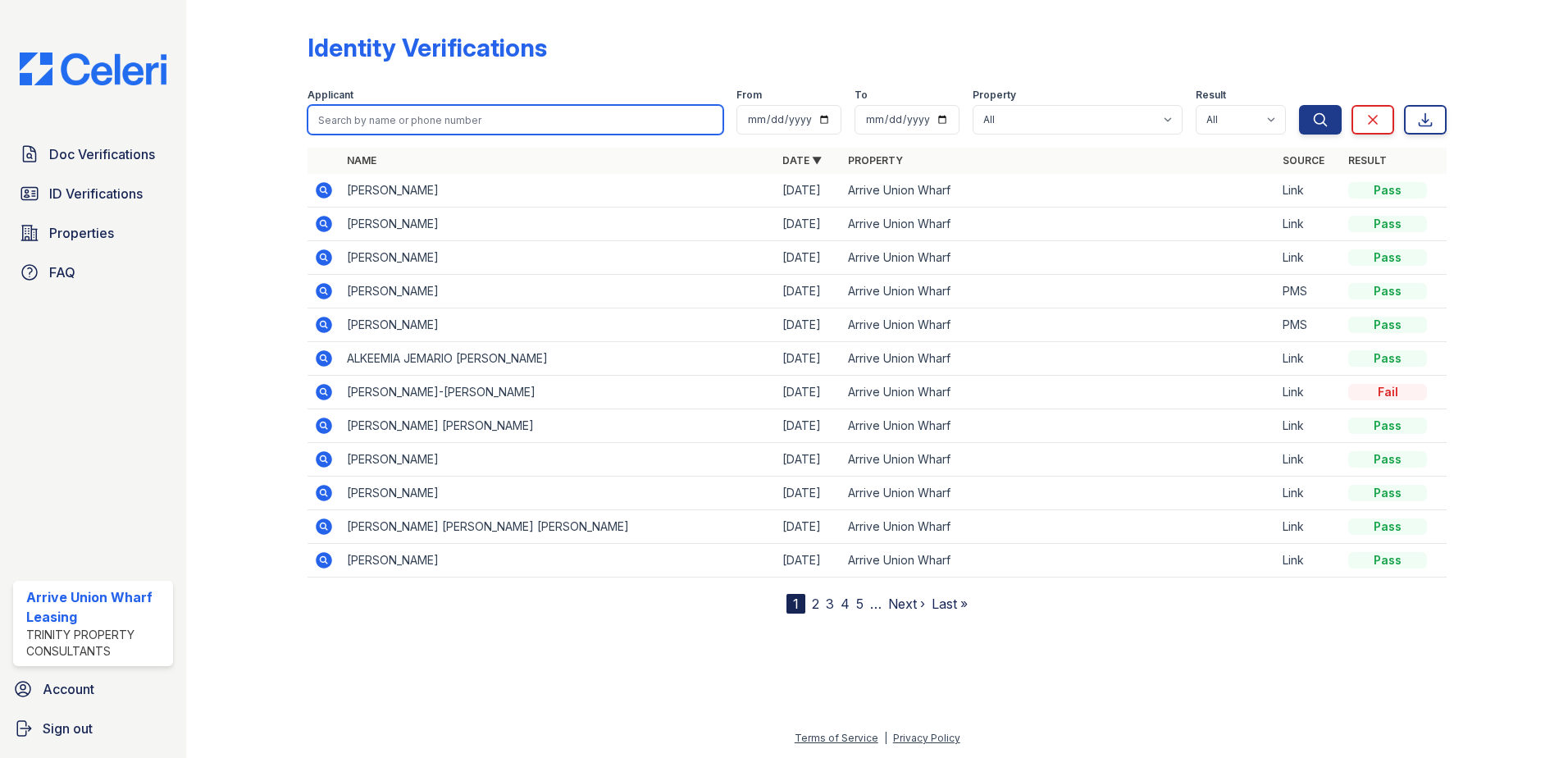
click at [335, 115] on input "search" at bounding box center [516, 120] width 416 height 29
paste input "[PERSON_NAME]"
type input "[PERSON_NAME]"
click at [1299, 105] on button "Search" at bounding box center [1320, 120] width 43 height 29
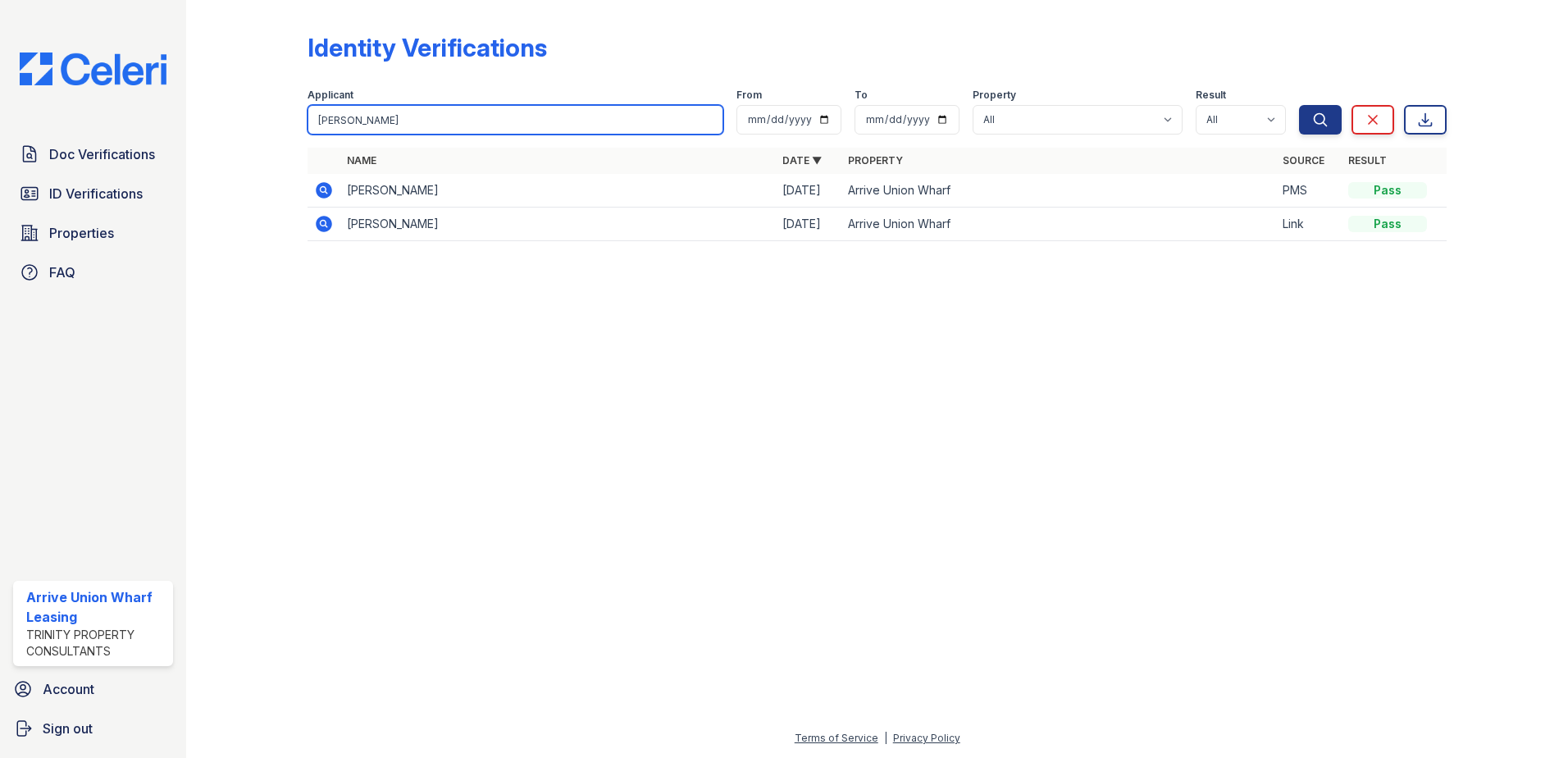
drag, startPoint x: 287, startPoint y: 108, endPoint x: 262, endPoint y: 104, distance: 25.3
click at [262, 104] on div "Identity Verifications Filter Applicant [PERSON_NAME] From To Property All Arri…" at bounding box center [878, 142] width 1330 height 284
type input "gopalakrishnar"
click at [1299, 105] on button "Search" at bounding box center [1320, 120] width 43 height 29
type input "[PERSON_NAME]"
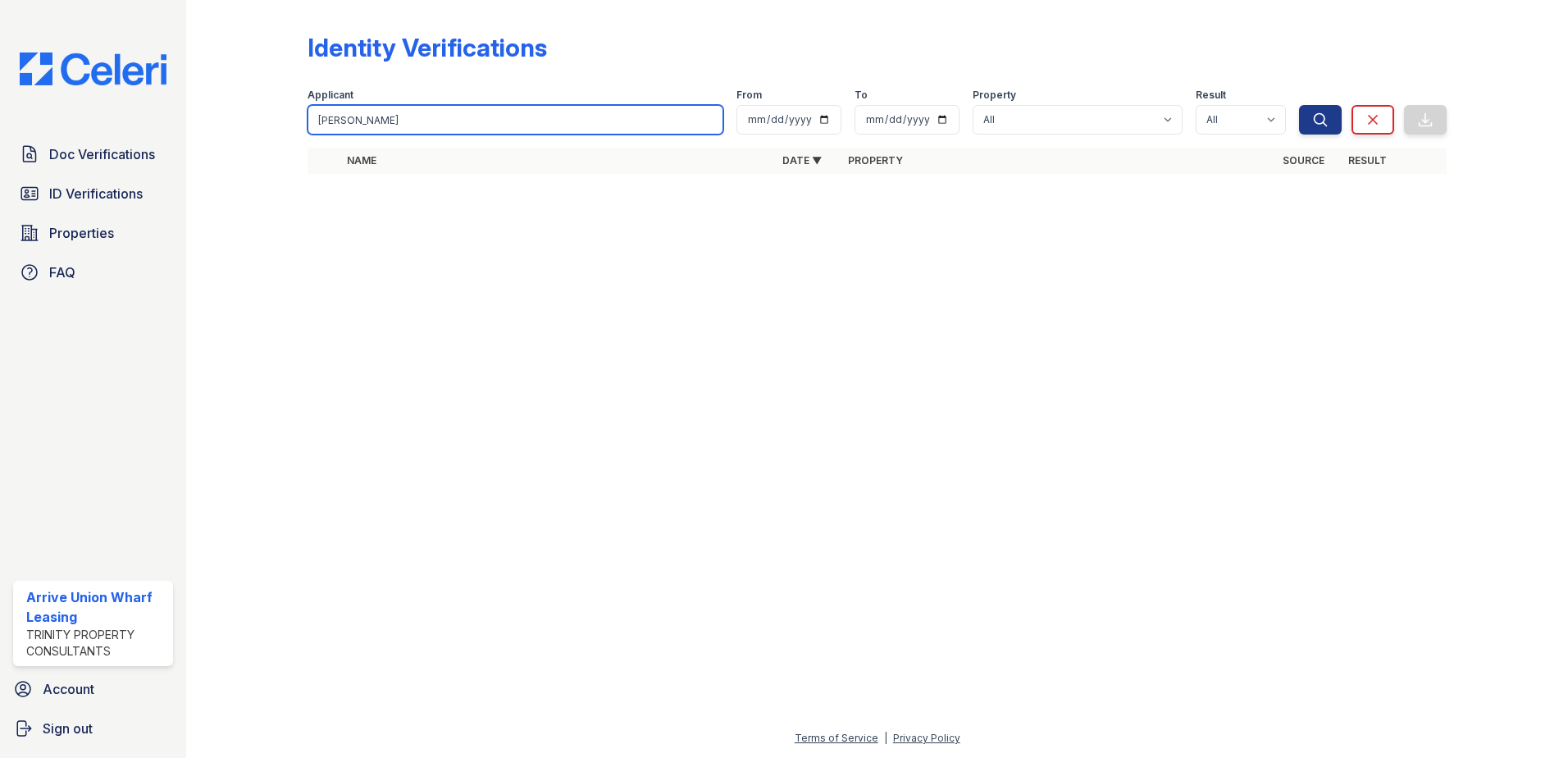
click at [1299, 105] on button "Search" at bounding box center [1320, 120] width 43 height 29
drag, startPoint x: 418, startPoint y: 123, endPoint x: 292, endPoint y: 109, distance: 126.8
click at [292, 109] on div "Identity Verifications Filter Applicant Gopalakrishnan From To Property All Arr…" at bounding box center [878, 124] width 1330 height 250
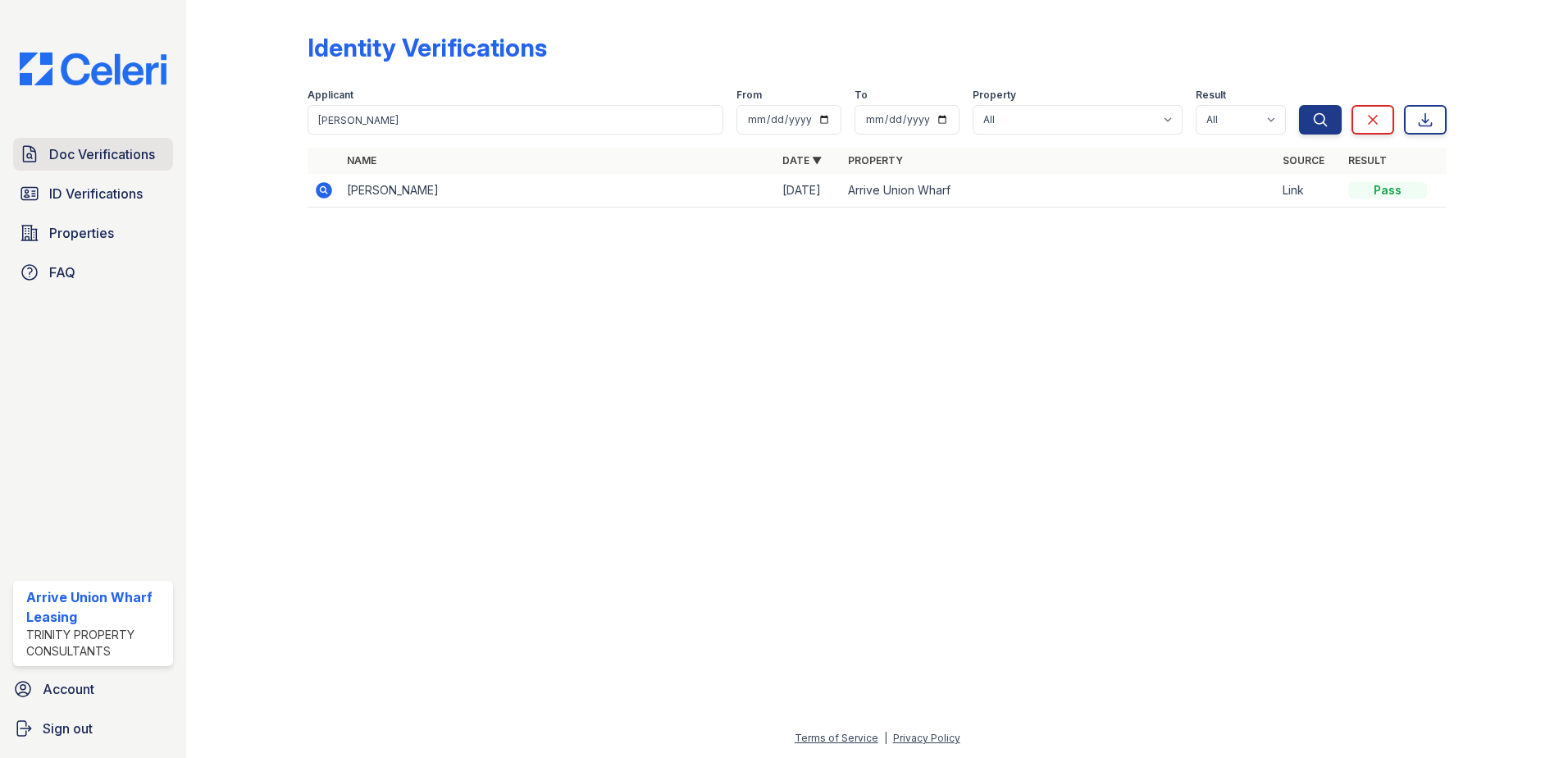
click at [99, 152] on span "Doc Verifications" at bounding box center [102, 154] width 105 height 20
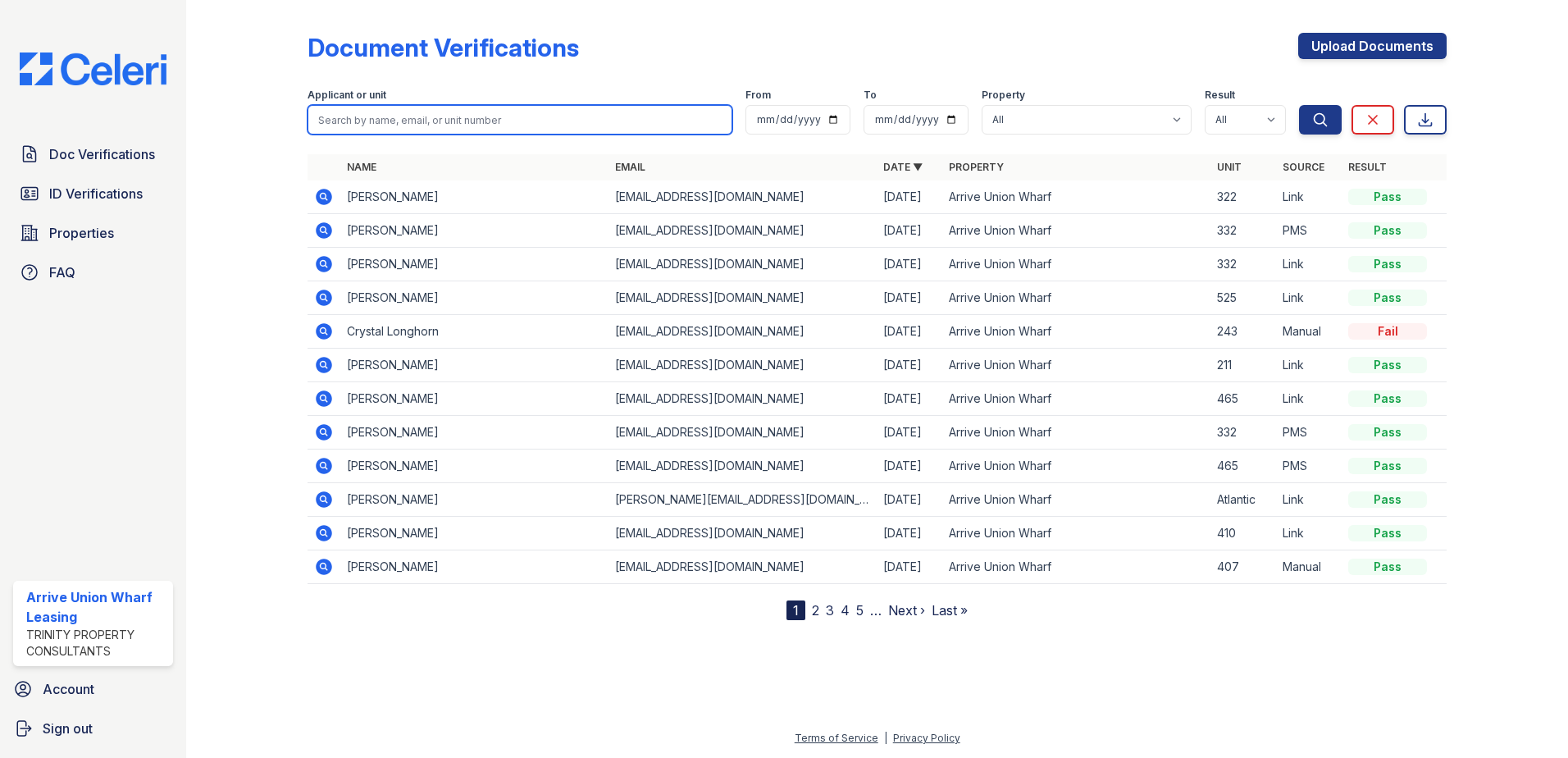
click at [350, 123] on input "search" at bounding box center [520, 120] width 425 height 29
paste input "[PERSON_NAME]"
type input "[PERSON_NAME]"
click at [1299, 105] on button "Search" at bounding box center [1320, 120] width 43 height 29
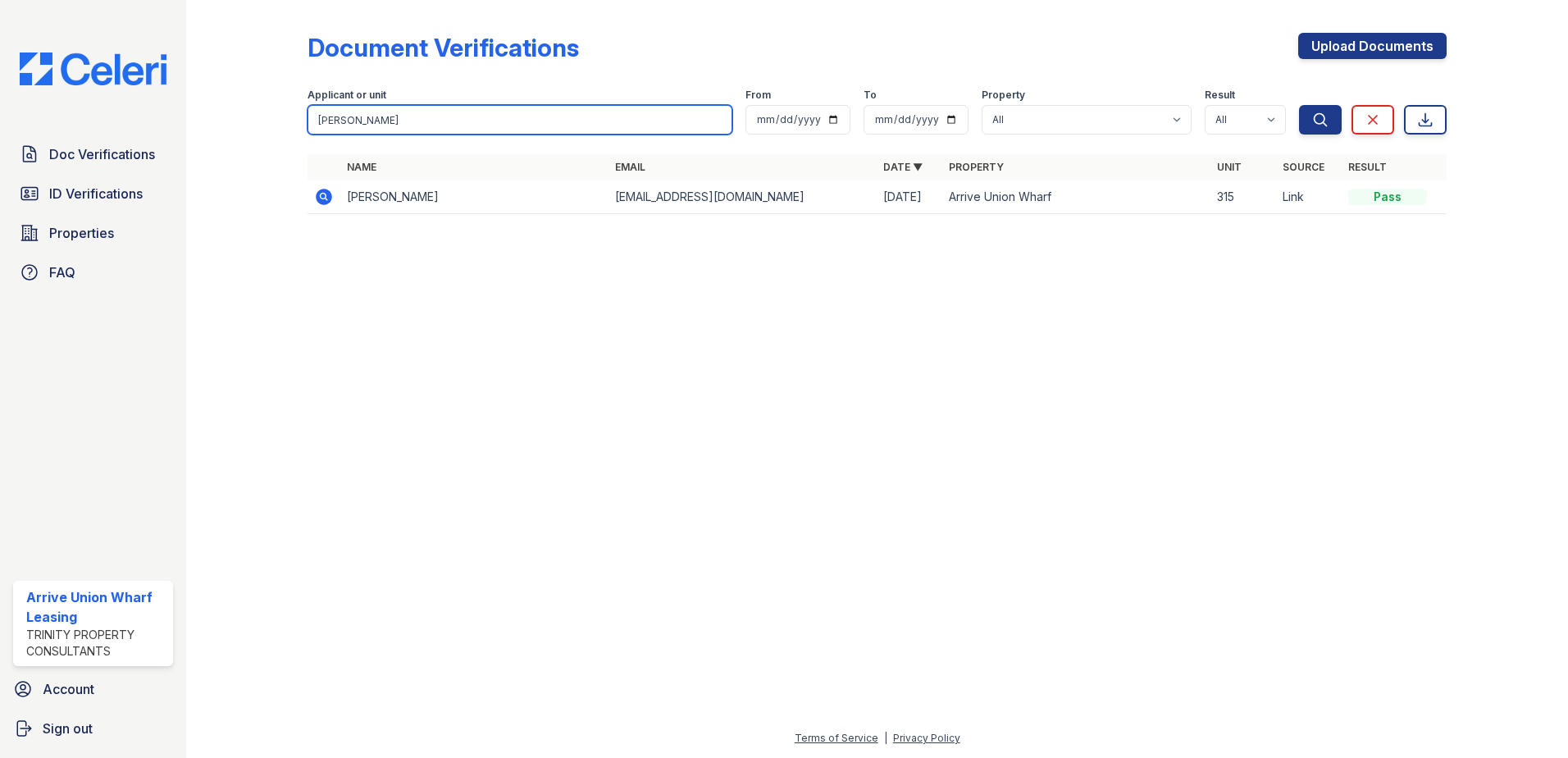
drag, startPoint x: 364, startPoint y: 114, endPoint x: 307, endPoint y: 114, distance: 57.0
click at [307, 114] on div "Document Verifications Upload Documents Filter Applicant or unit Gopalakrishnan…" at bounding box center [878, 128] width 1330 height 256
type input "Diviti"
click at [1299, 105] on button "Search" at bounding box center [1320, 120] width 43 height 29
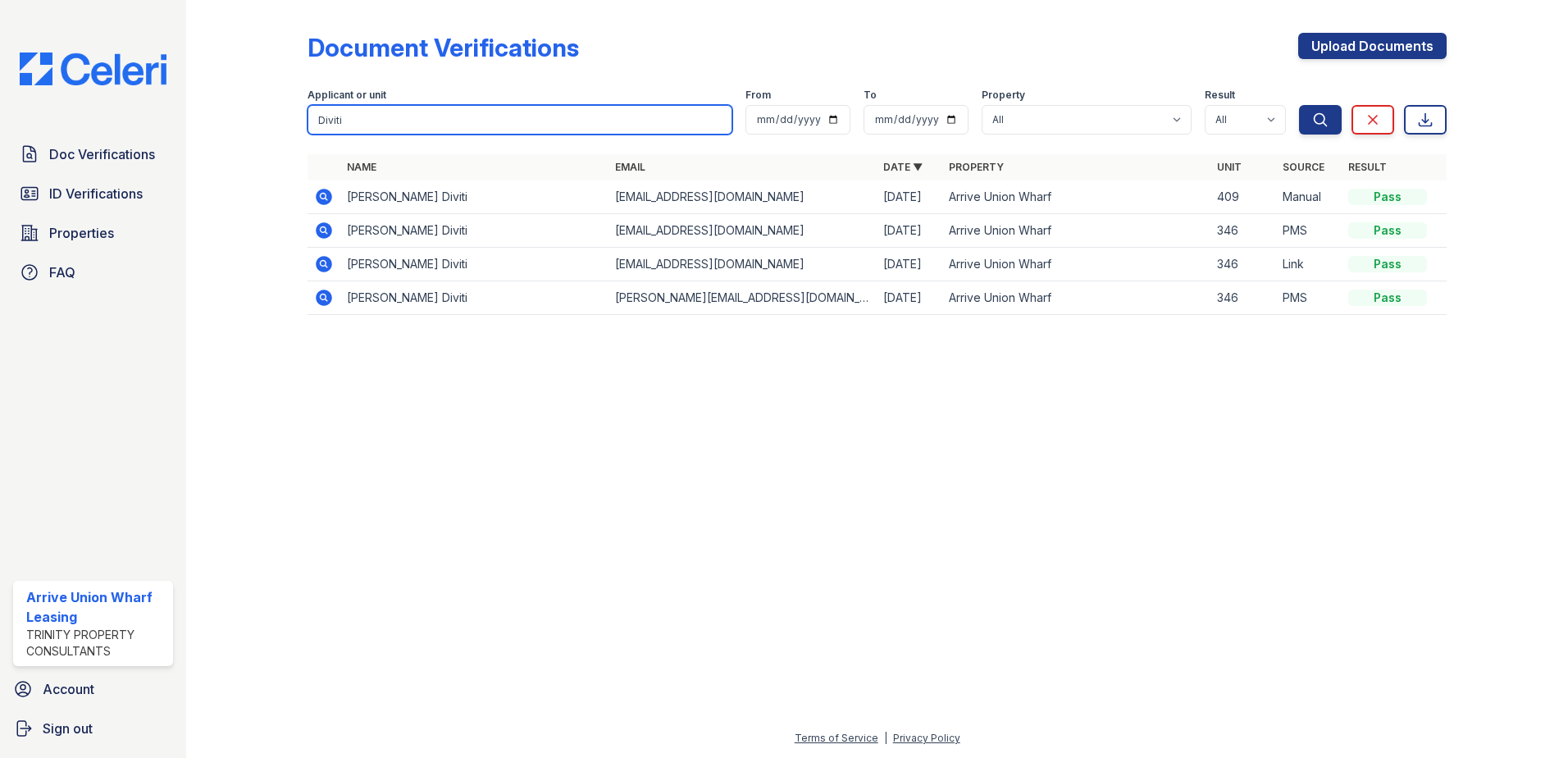
drag, startPoint x: 369, startPoint y: 117, endPoint x: 194, endPoint y: 104, distance: 175.5
click at [194, 104] on div "Document Verifications Upload Documents Filter Applicant or unit Diviti From To…" at bounding box center [877, 379] width 1382 height 758
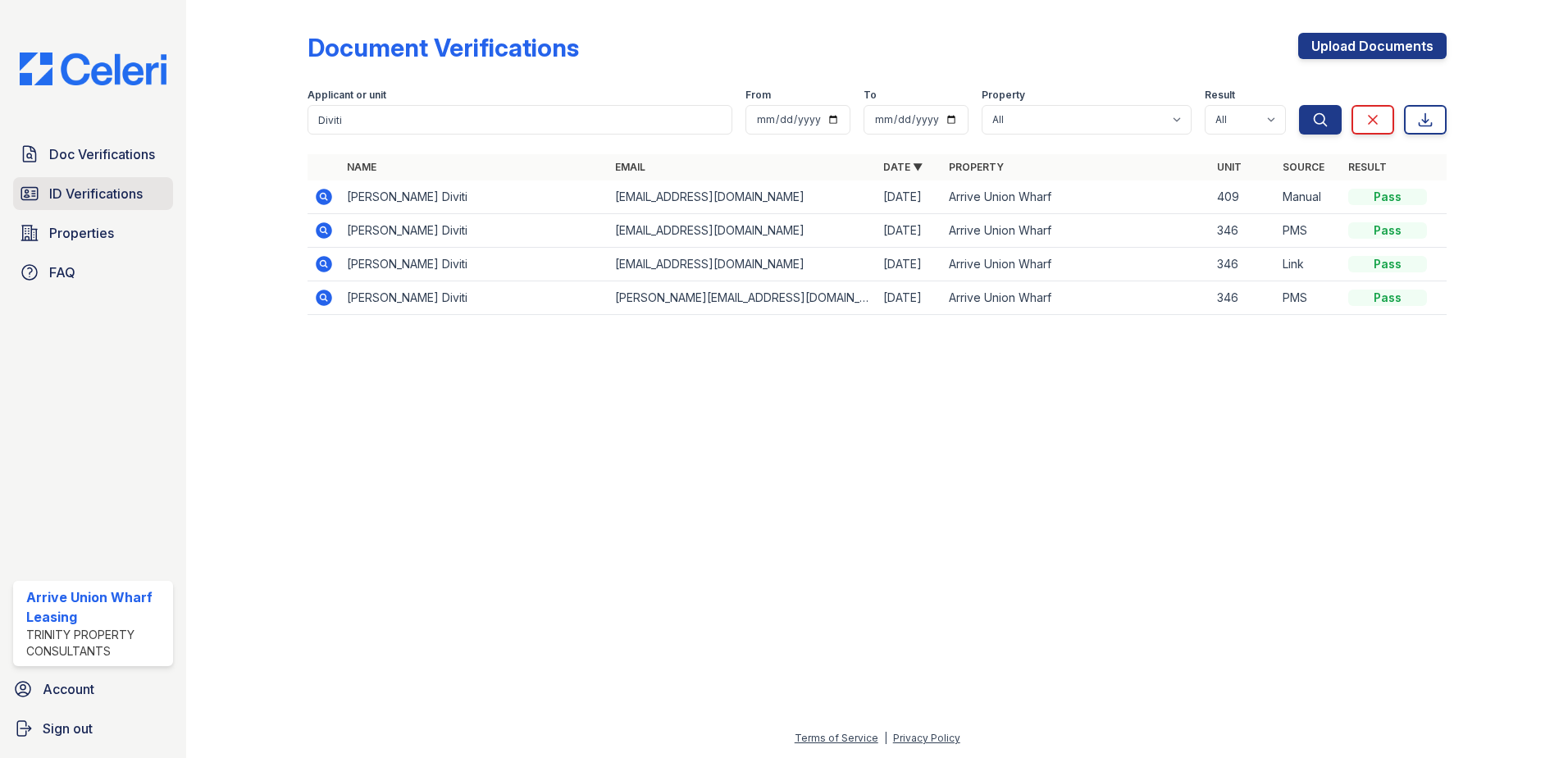
click at [96, 188] on span "ID Verifications" at bounding box center [96, 193] width 93 height 20
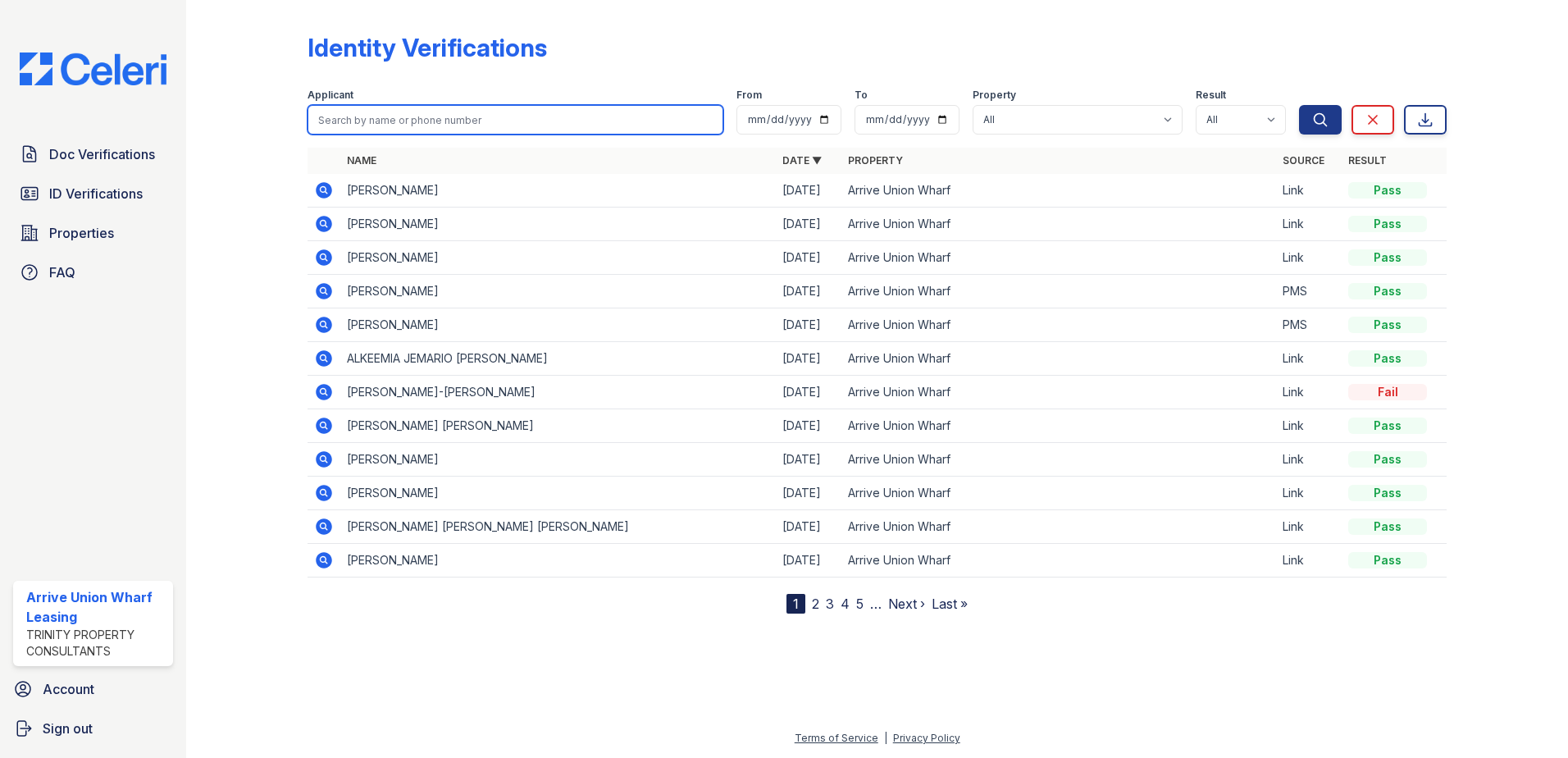
click at [346, 123] on input "search" at bounding box center [516, 120] width 416 height 29
paste input "Diviti"
type input "Diviti"
click at [1299, 105] on button "Search" at bounding box center [1320, 120] width 43 height 29
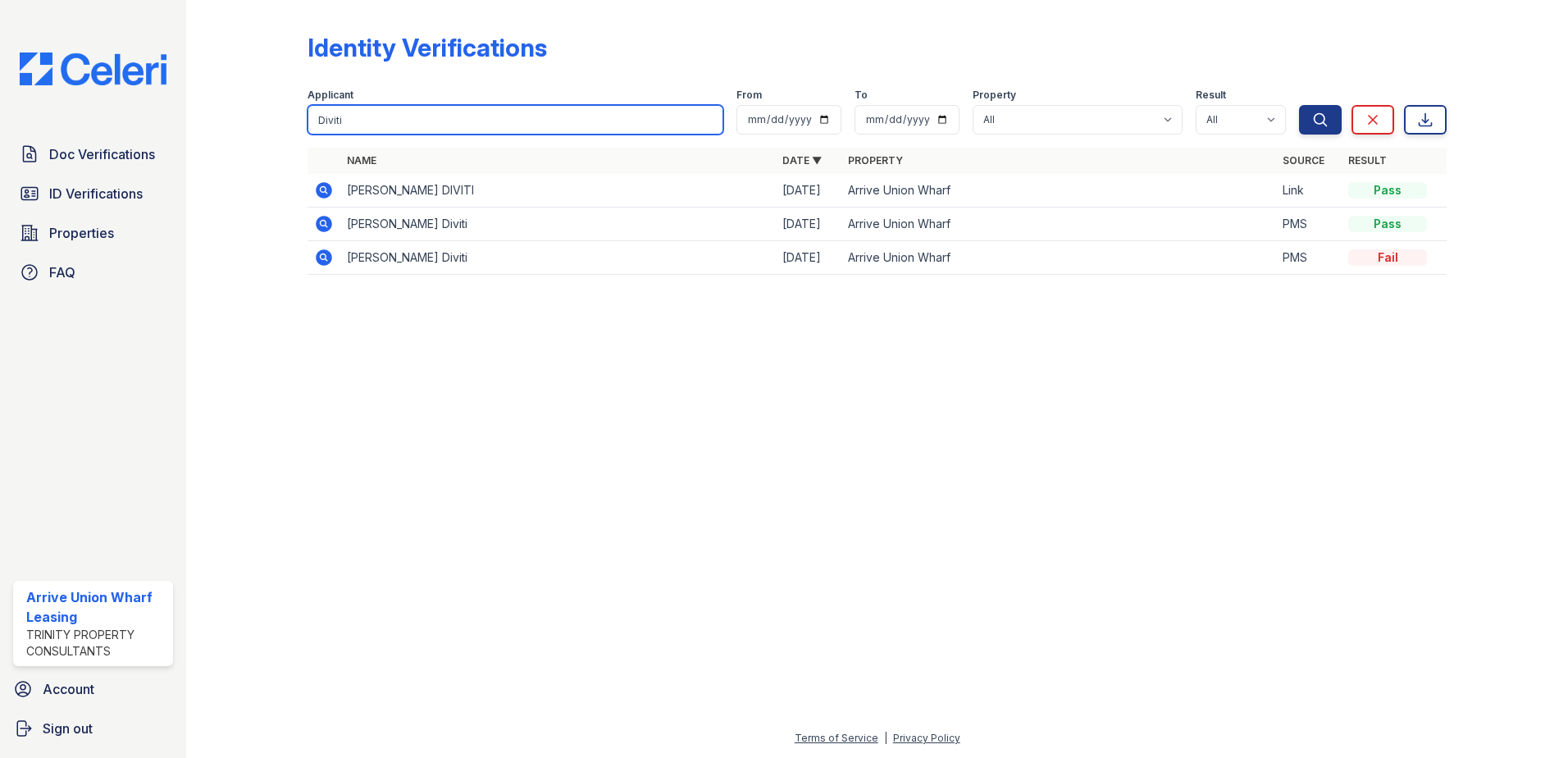
drag, startPoint x: 366, startPoint y: 113, endPoint x: 231, endPoint y: 111, distance: 135.0
click at [231, 111] on div "Identity Verifications Filter Applicant Diviti From To Property All Arrive Unio…" at bounding box center [878, 159] width 1330 height 317
type input "[PERSON_NAME]"
click at [1299, 105] on button "Search" at bounding box center [1320, 120] width 43 height 29
drag, startPoint x: 359, startPoint y: 116, endPoint x: 229, endPoint y: 110, distance: 130.1
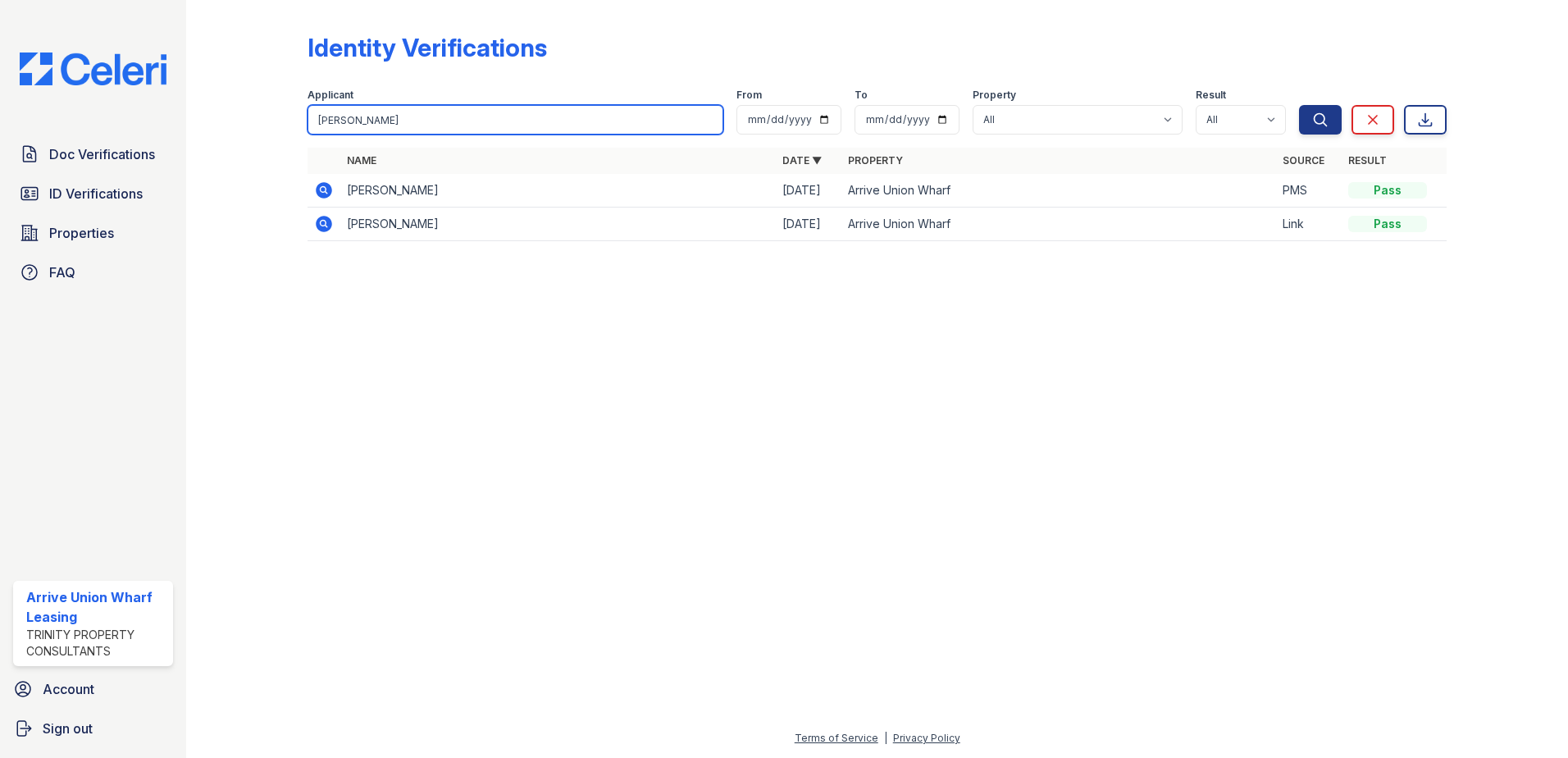
click at [229, 110] on div "Identity Verifications Filter Applicant [PERSON_NAME] From To Property All Arri…" at bounding box center [878, 142] width 1330 height 284
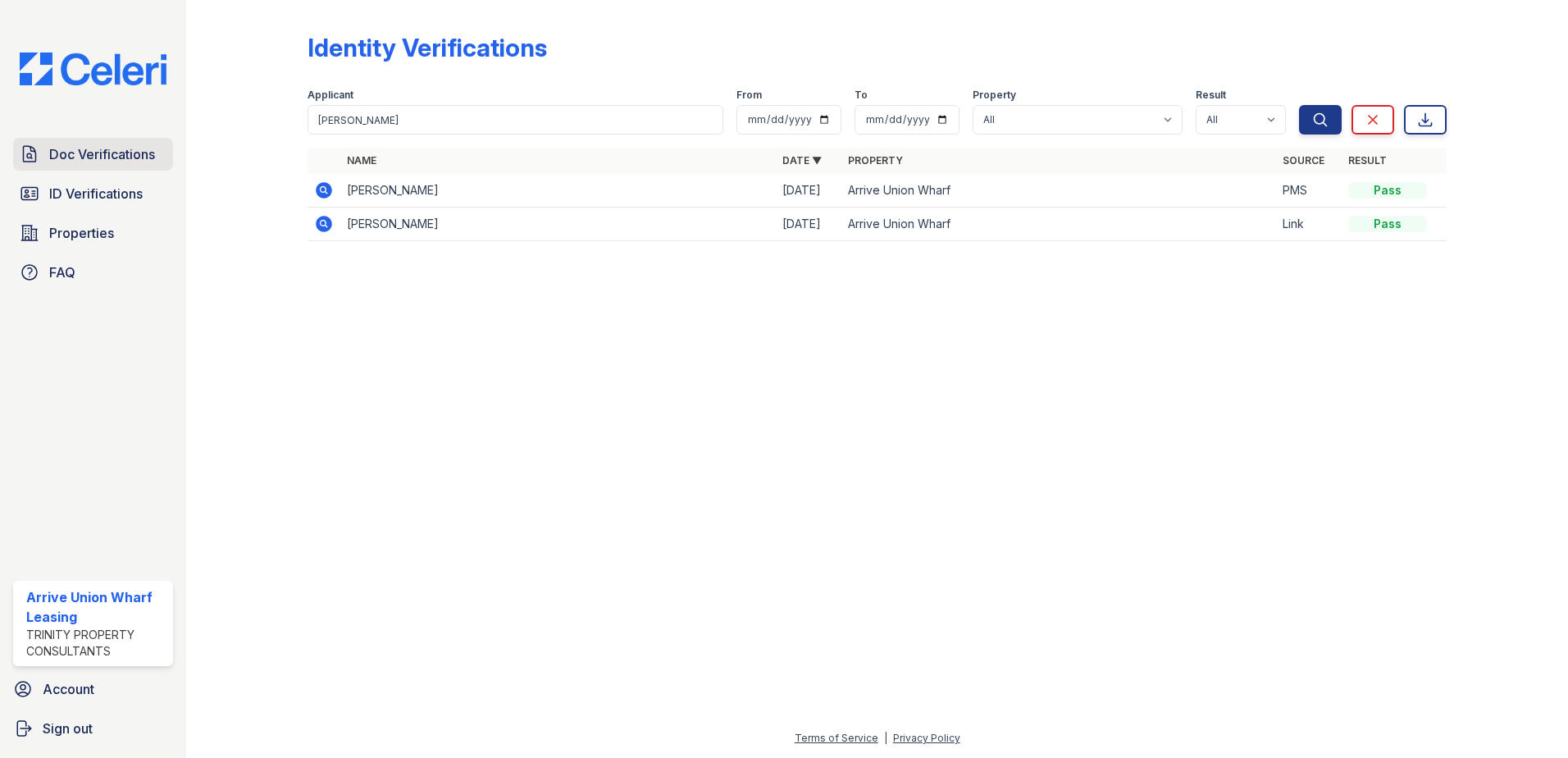
click at [66, 147] on span "Doc Verifications" at bounding box center [102, 154] width 105 height 20
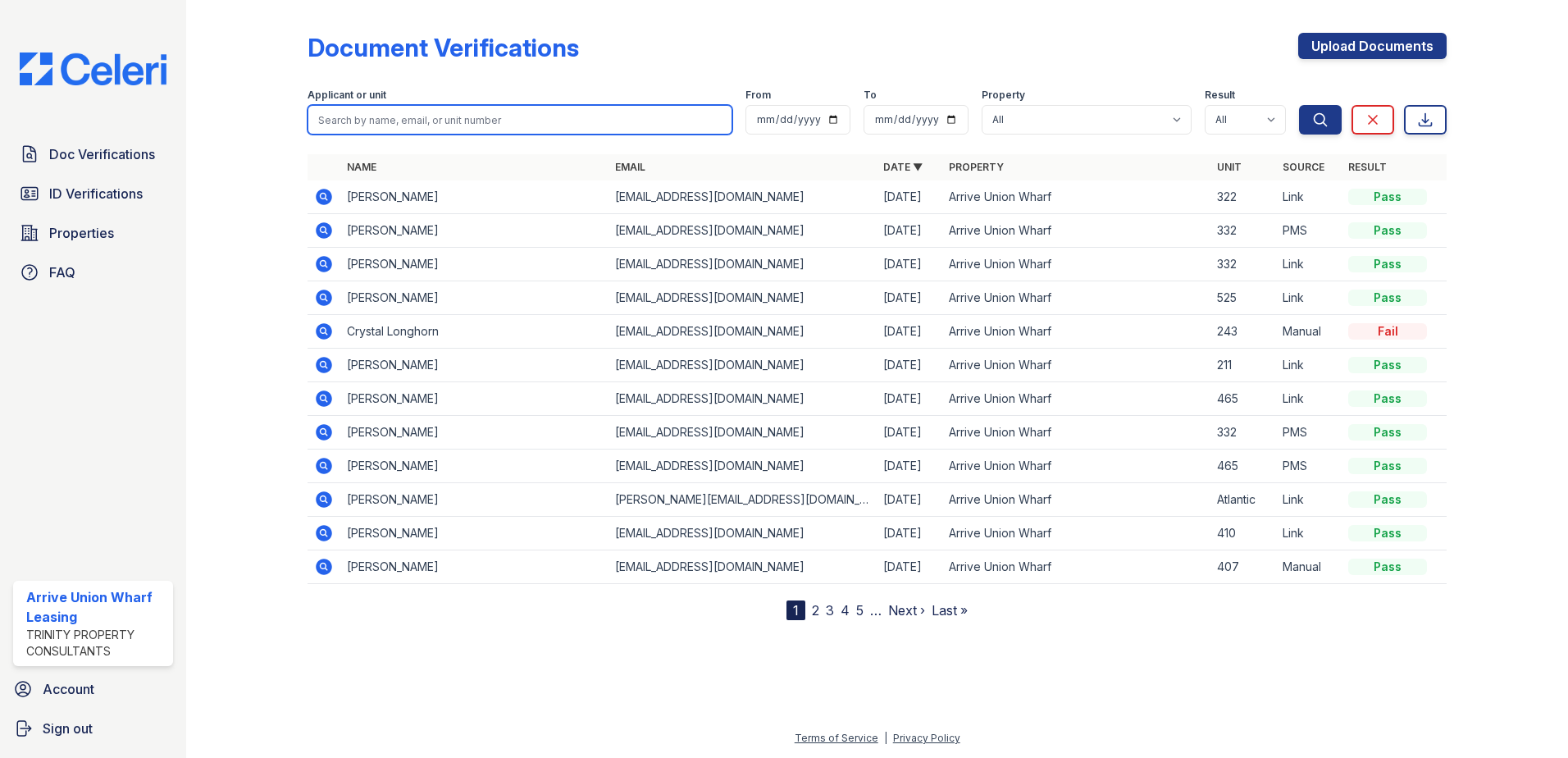
click at [324, 117] on input "search" at bounding box center [520, 120] width 425 height 29
paste input "[PERSON_NAME]"
type input "[PERSON_NAME]"
click at [1299, 105] on button "Search" at bounding box center [1320, 120] width 43 height 29
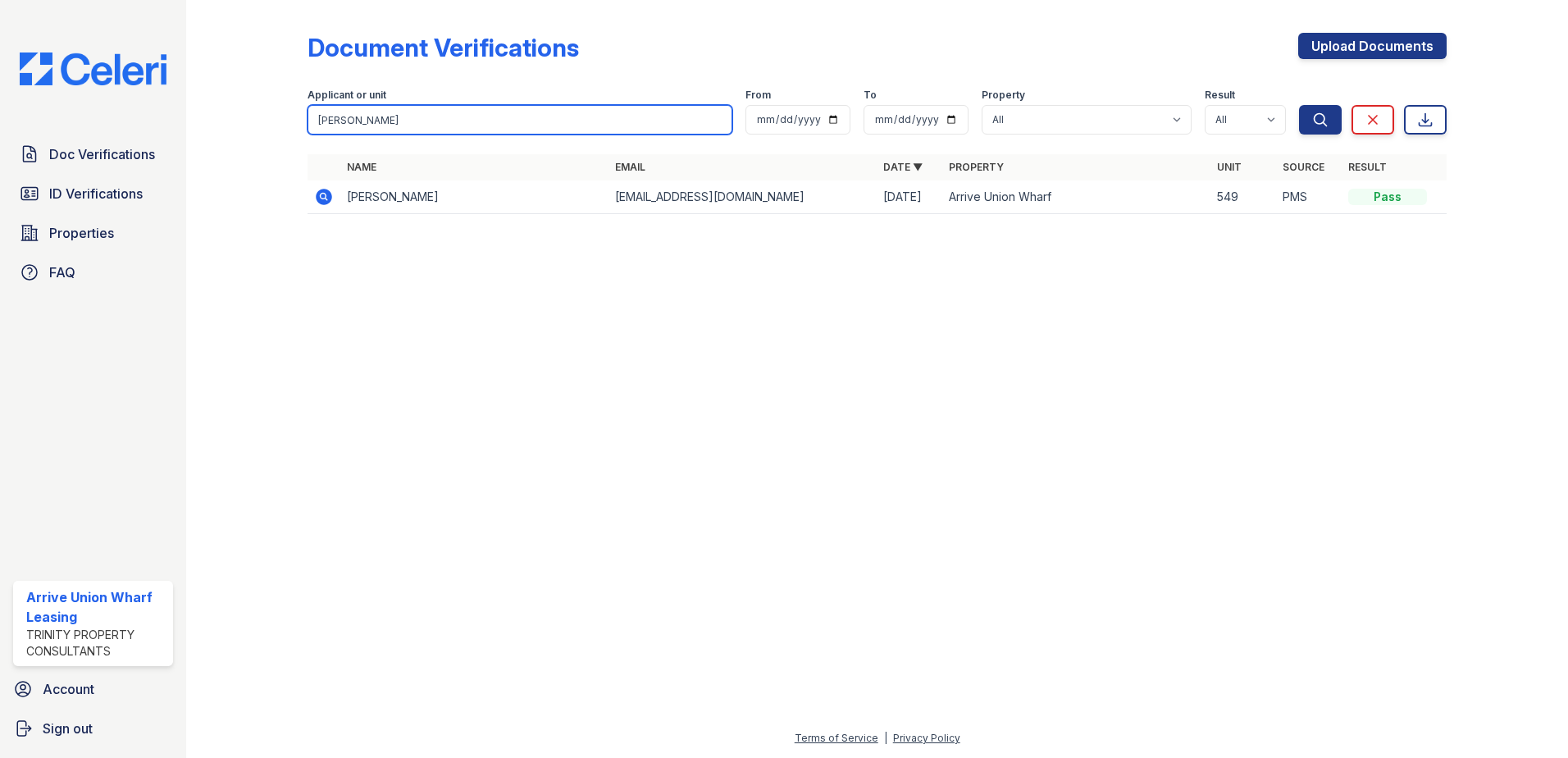
click at [267, 115] on div "Document Verifications Upload Documents Filter Applicant or unit [PERSON_NAME] …" at bounding box center [878, 128] width 1330 height 256
type input "[PERSON_NAME]"
click at [1299, 105] on button "Search" at bounding box center [1320, 120] width 43 height 29
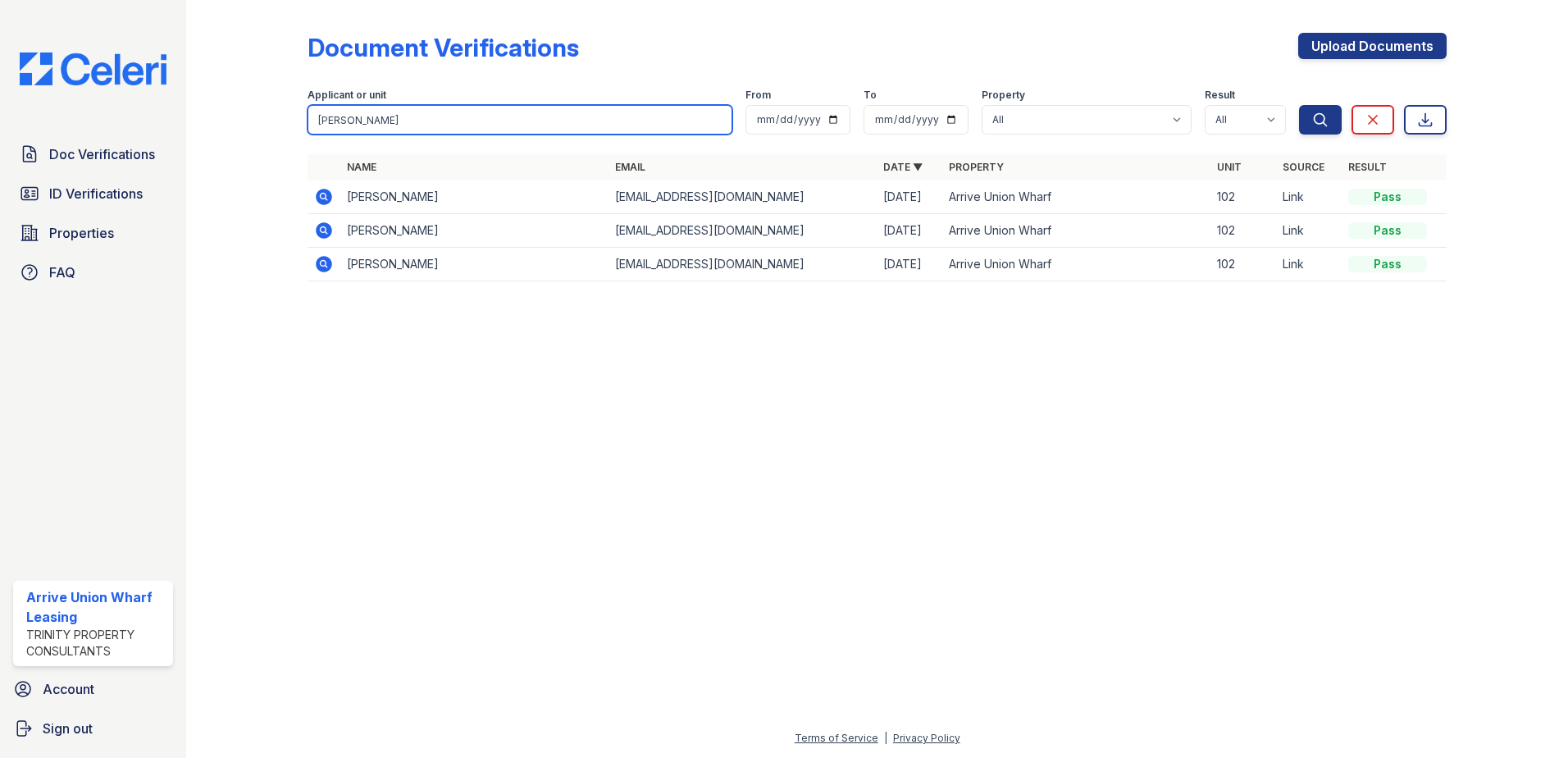
drag, startPoint x: 359, startPoint y: 123, endPoint x: 290, endPoint y: 113, distance: 69.7
click at [290, 113] on div "Document Verifications Upload Documents Filter Applicant or unit [PERSON_NAME] …" at bounding box center [878, 161] width 1330 height 324
type input "pan"
click at [1299, 105] on button "Search" at bounding box center [1320, 120] width 43 height 29
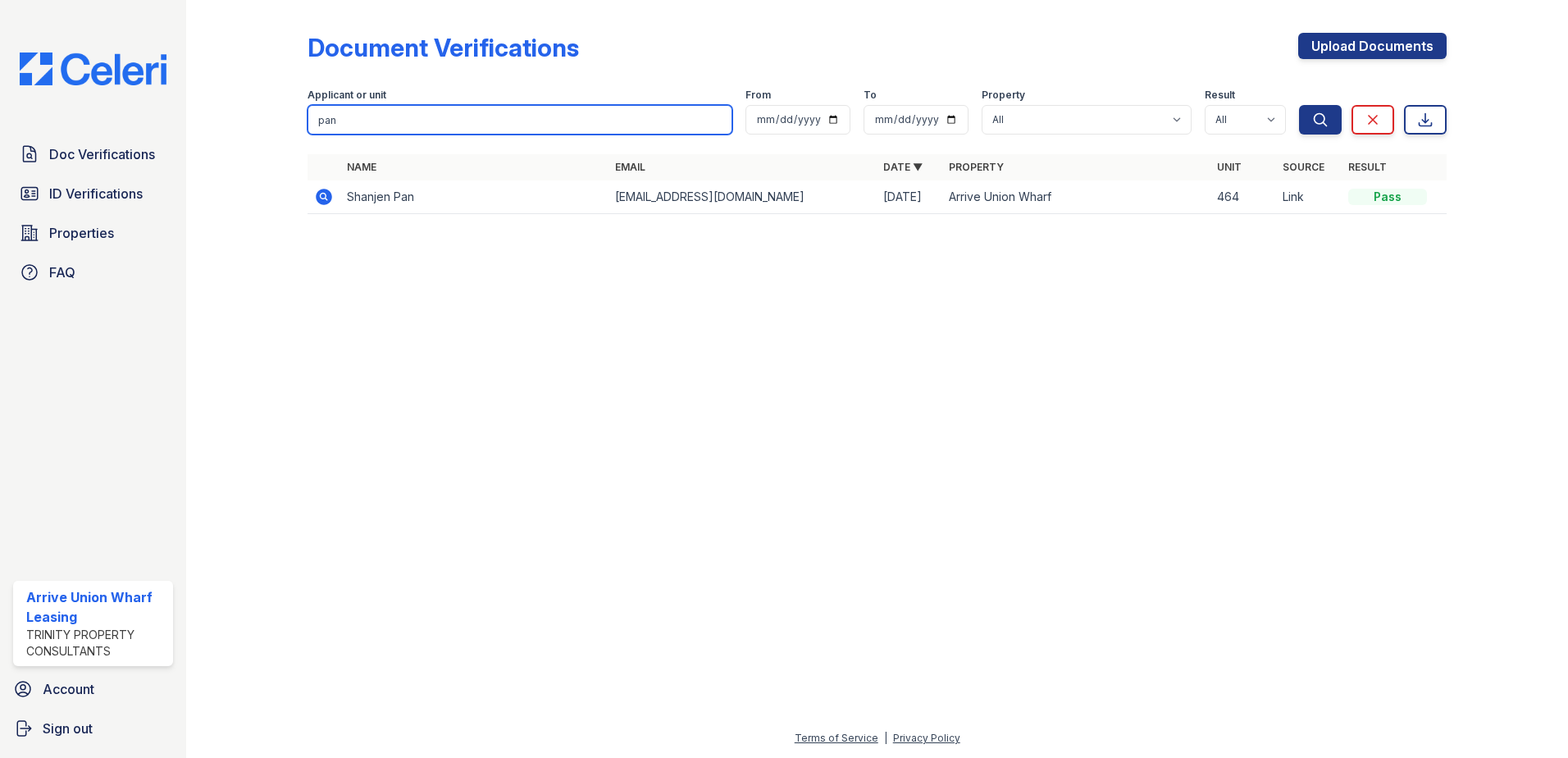
drag, startPoint x: 341, startPoint y: 117, endPoint x: 293, endPoint y: 107, distance: 49.0
click at [293, 107] on div "Document Verifications Upload Documents Filter Applicant or unit pan From To Pr…" at bounding box center [878, 128] width 1330 height 256
type input "bizarre"
click at [1299, 105] on button "Search" at bounding box center [1320, 120] width 43 height 29
drag, startPoint x: 362, startPoint y: 123, endPoint x: 208, endPoint y: 99, distance: 155.9
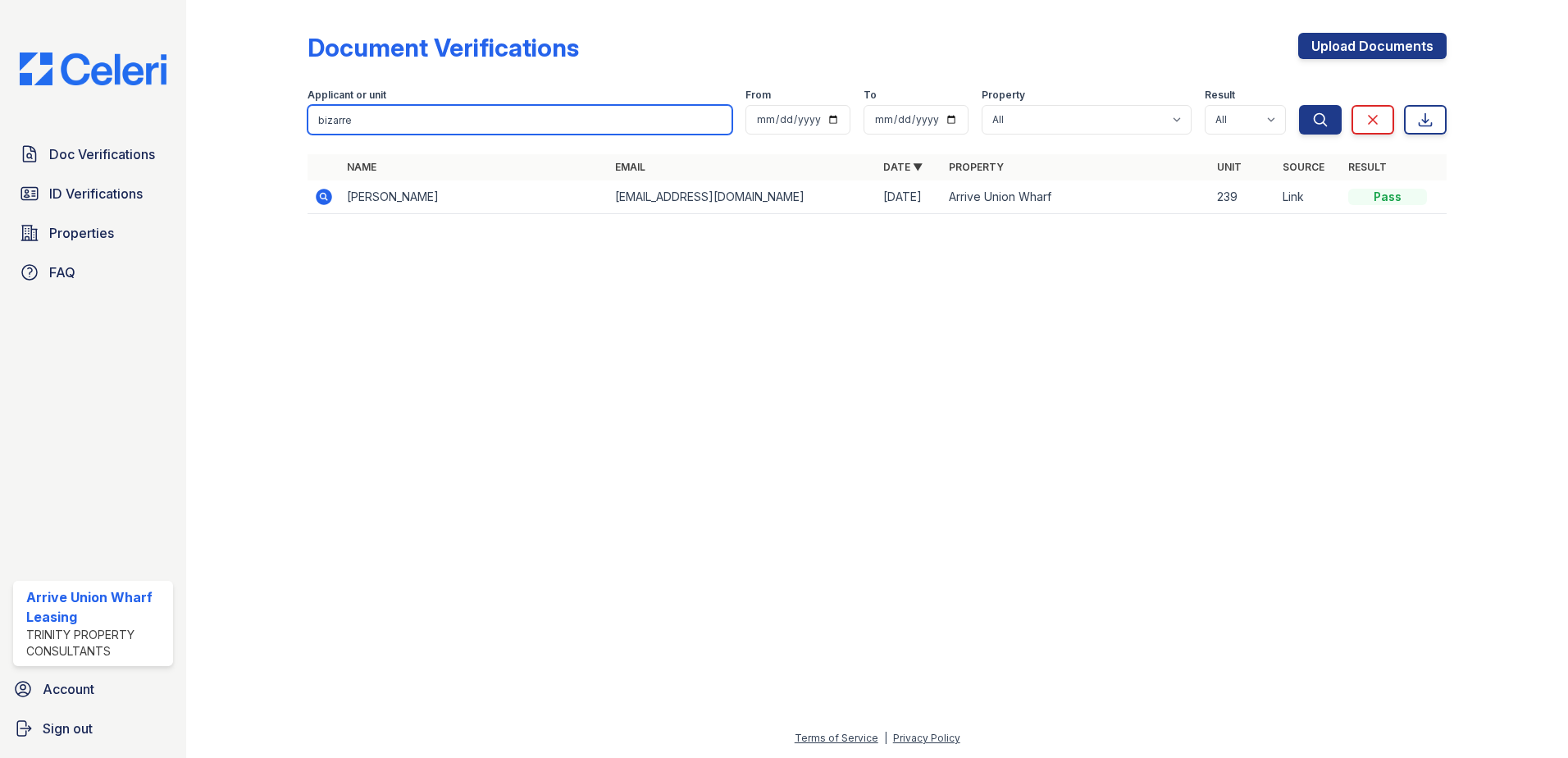
click at [208, 99] on div "Document Verifications Upload Documents Filter Applicant or unit bizarre From T…" at bounding box center [877, 379] width 1382 height 758
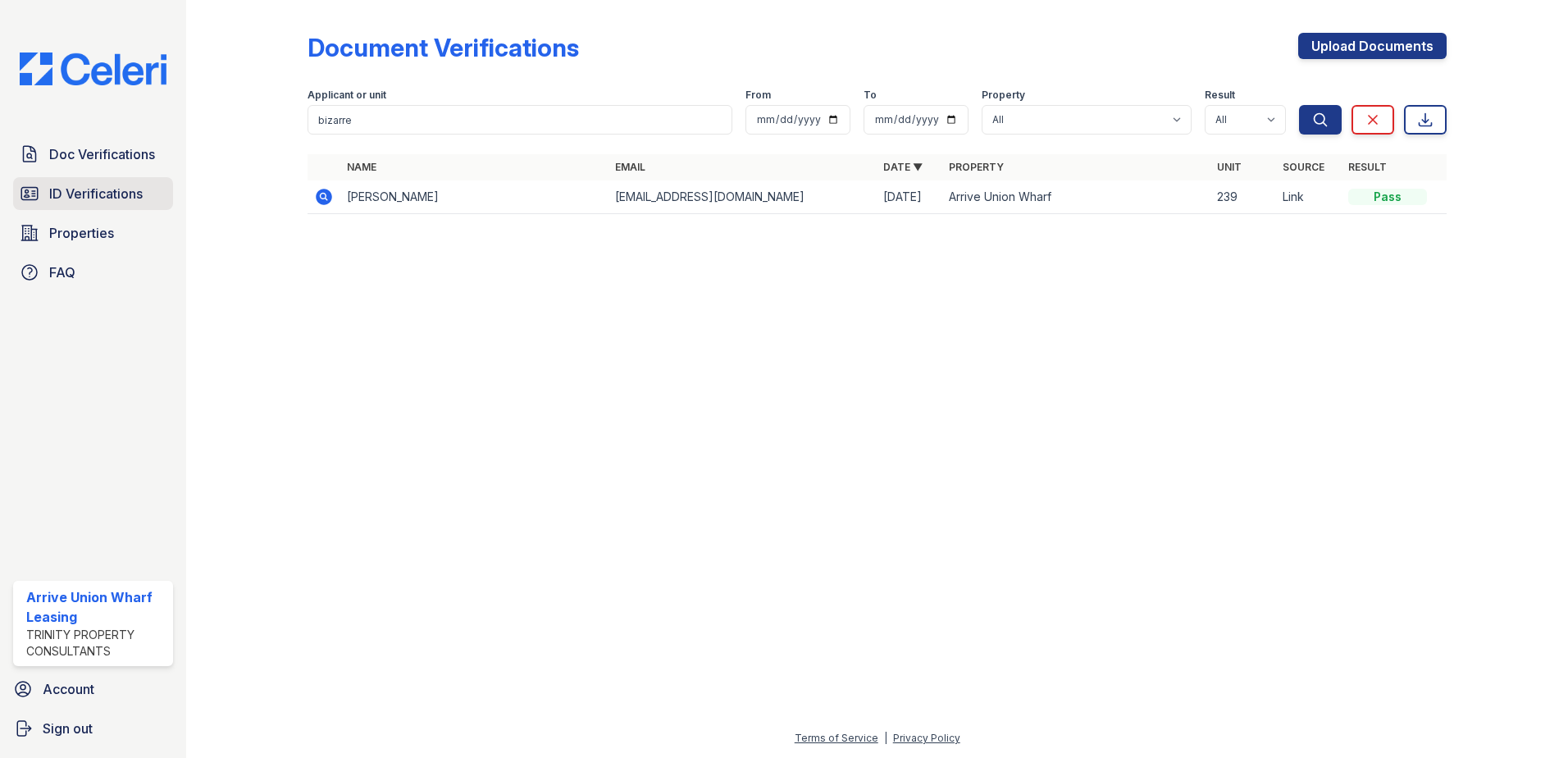
click at [126, 192] on span "ID Verifications" at bounding box center [96, 193] width 93 height 20
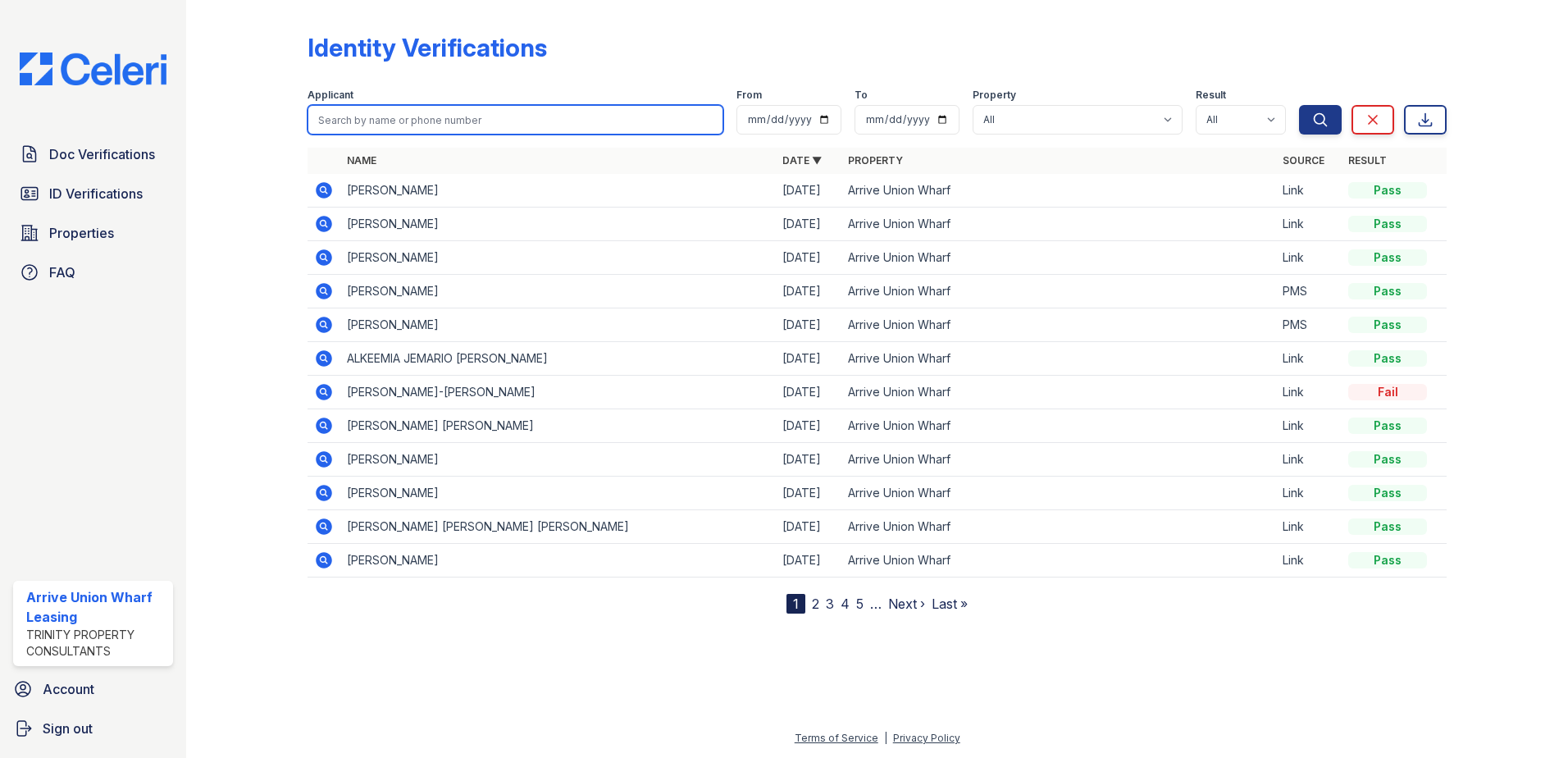
click at [379, 121] on input "search" at bounding box center [516, 120] width 416 height 29
paste input "bizarre"
type input "bizarre"
click at [1299, 105] on button "Search" at bounding box center [1320, 120] width 43 height 29
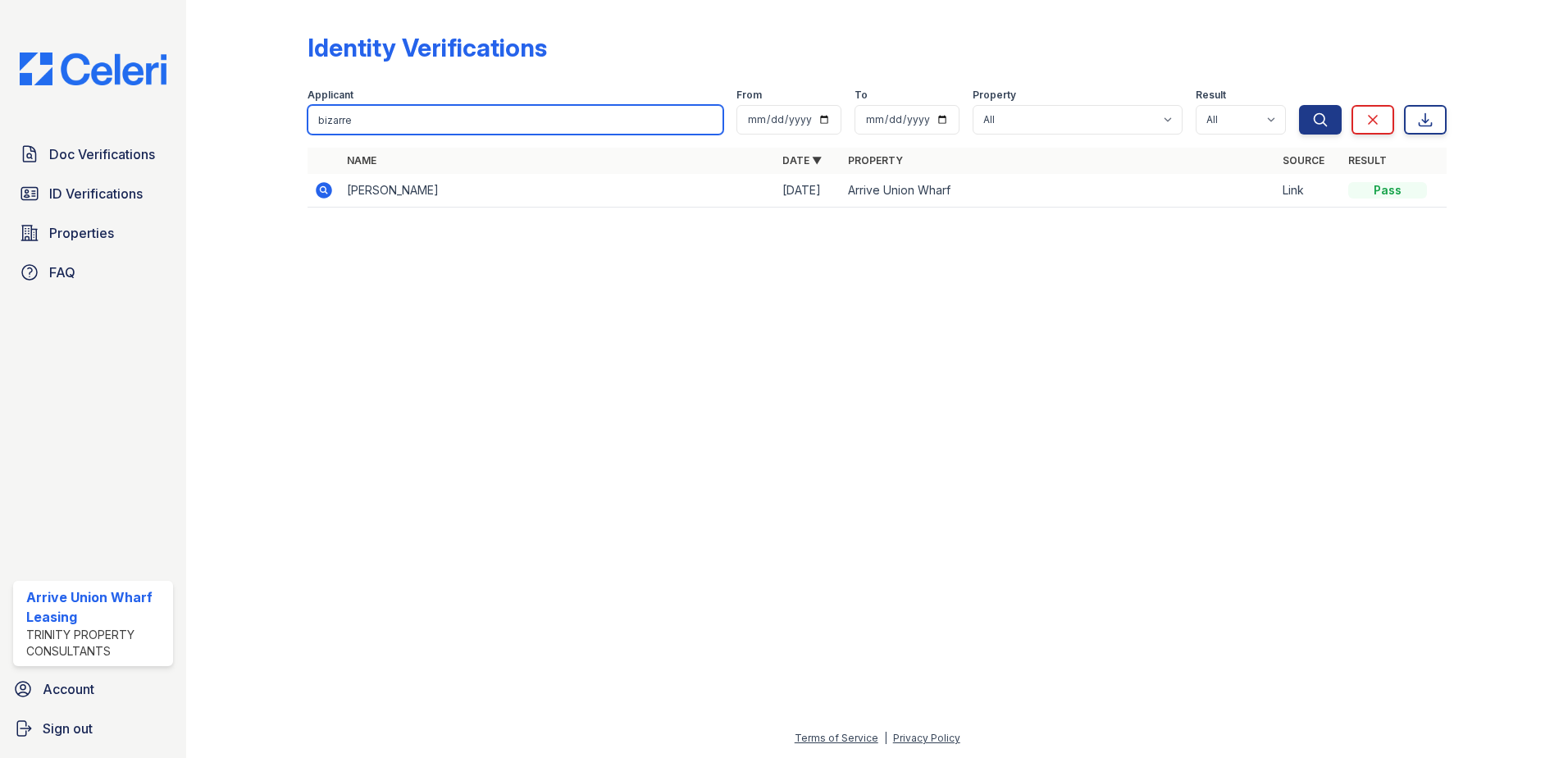
drag, startPoint x: 363, startPoint y: 123, endPoint x: 189, endPoint y: 105, distance: 174.9
click at [189, 105] on div "Identity Verifications Filter Applicant bizarre From To Property All Arrive Uni…" at bounding box center [877, 379] width 1382 height 758
type input "[PERSON_NAME]"
click at [1299, 105] on button "Search" at bounding box center [1320, 120] width 43 height 29
click at [354, 113] on input "[PERSON_NAME]" at bounding box center [516, 120] width 416 height 29
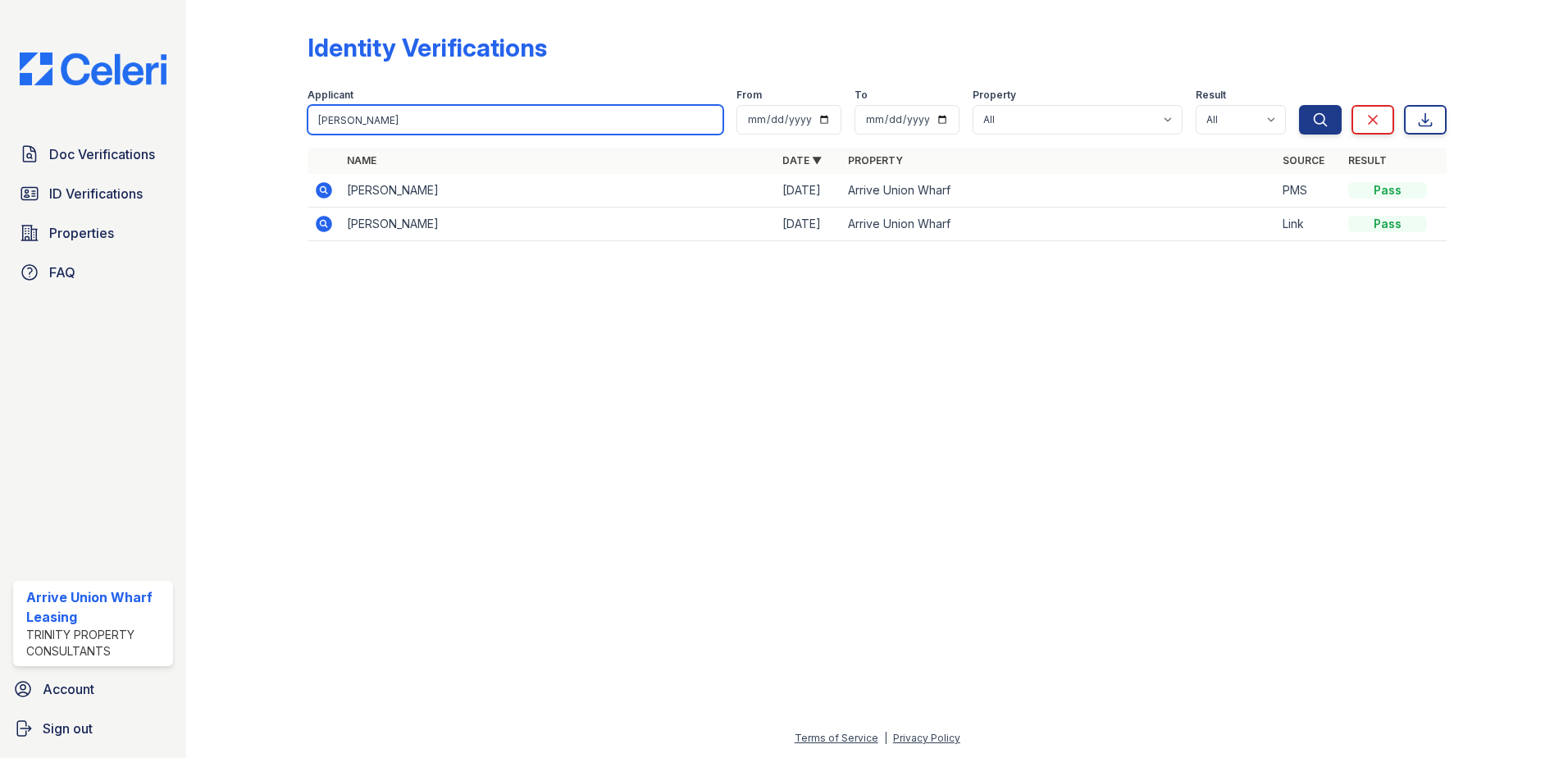
drag, startPoint x: 359, startPoint y: 118, endPoint x: 287, endPoint y: 114, distance: 72.1
click at [287, 114] on div "Identity Verifications Filter Applicant [PERSON_NAME] From To Property All Arri…" at bounding box center [878, 142] width 1330 height 284
type input "hares"
click at [1299, 105] on button "Search" at bounding box center [1320, 120] width 43 height 29
drag, startPoint x: 354, startPoint y: 123, endPoint x: 254, endPoint y: 111, distance: 100.7
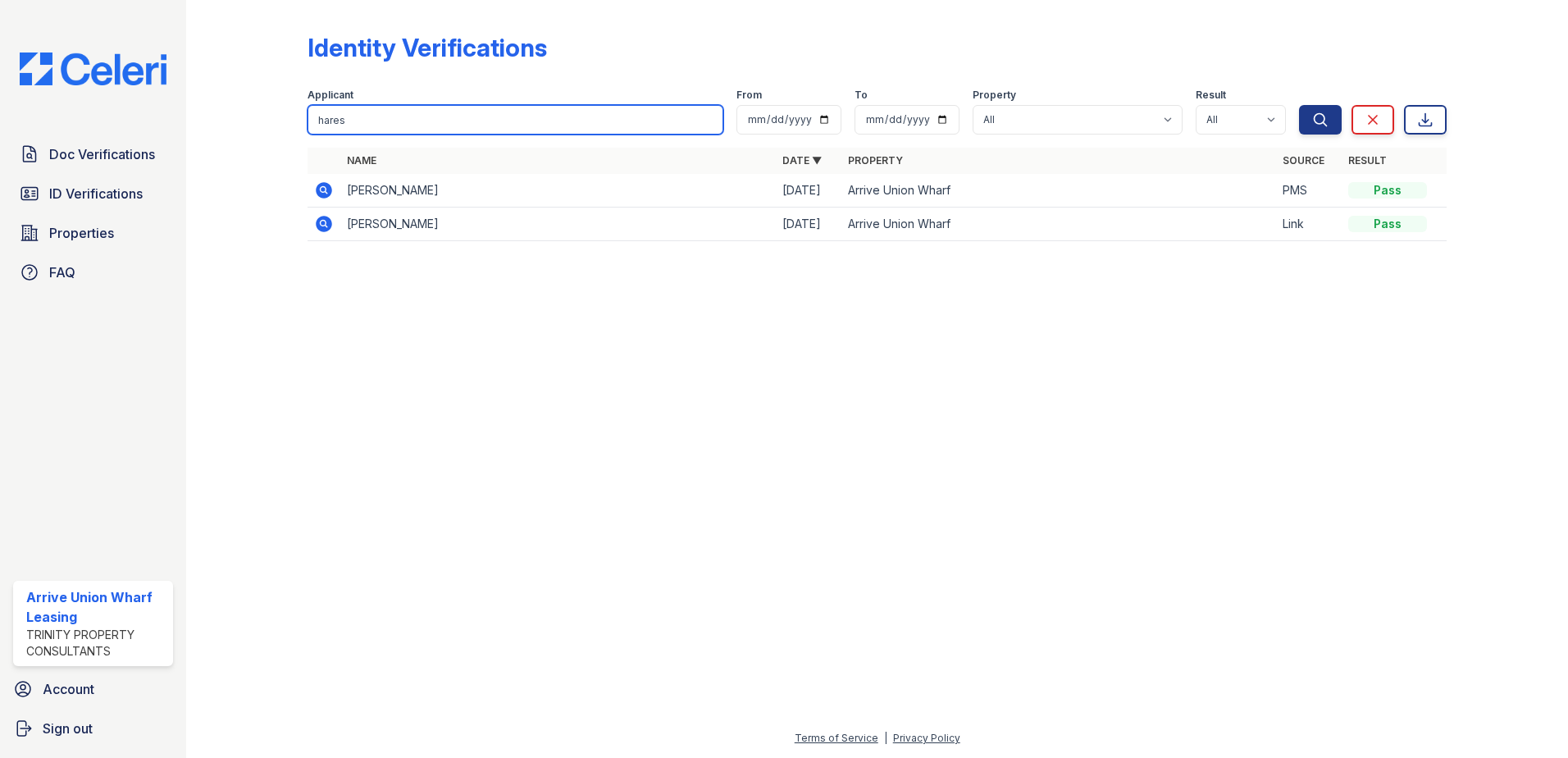
click at [254, 111] on div "Identity Verifications Filter Applicant hares From To Property All Arrive Union…" at bounding box center [878, 142] width 1330 height 284
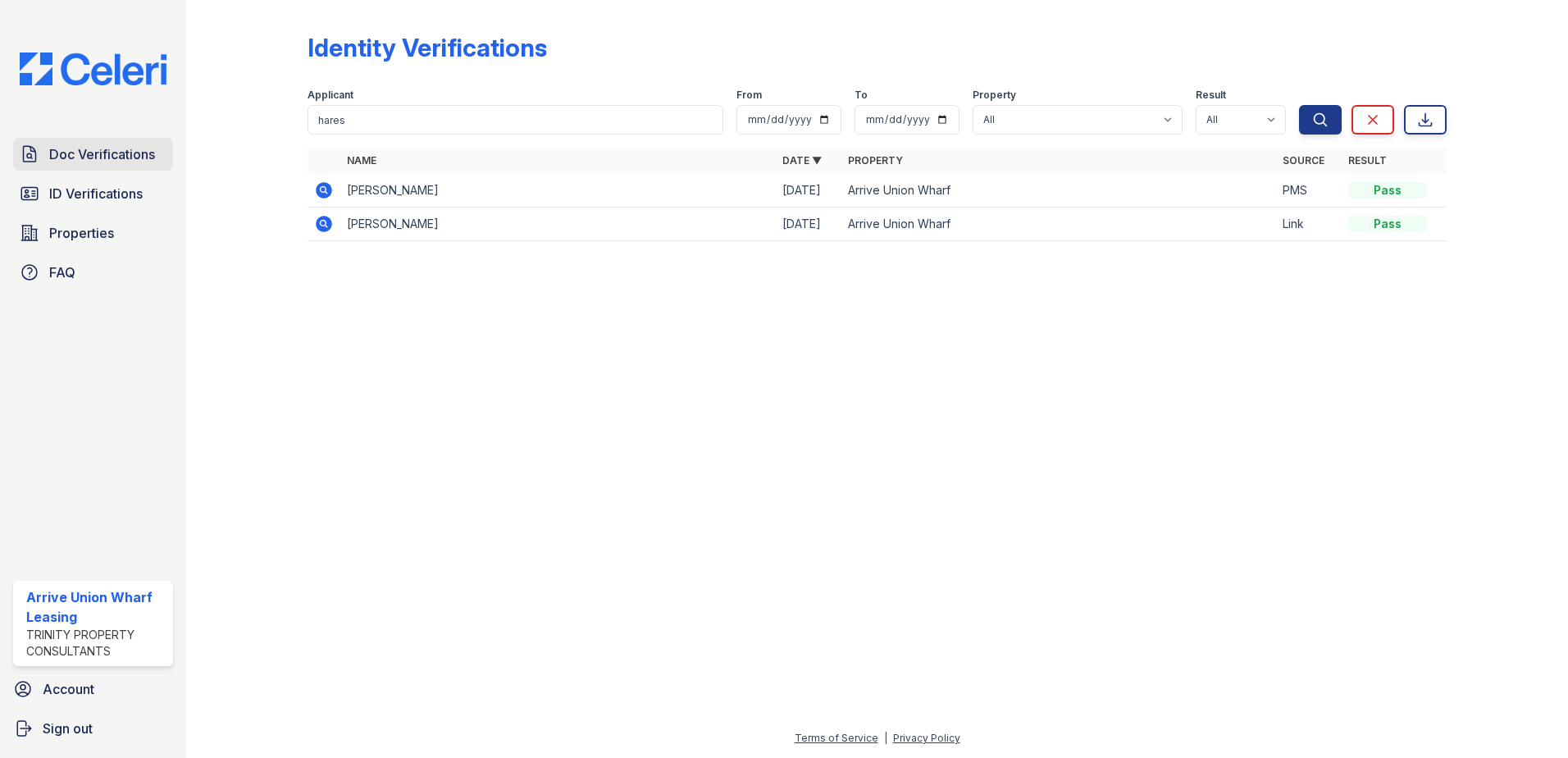
click at [85, 160] on span "Doc Verifications" at bounding box center [102, 154] width 105 height 20
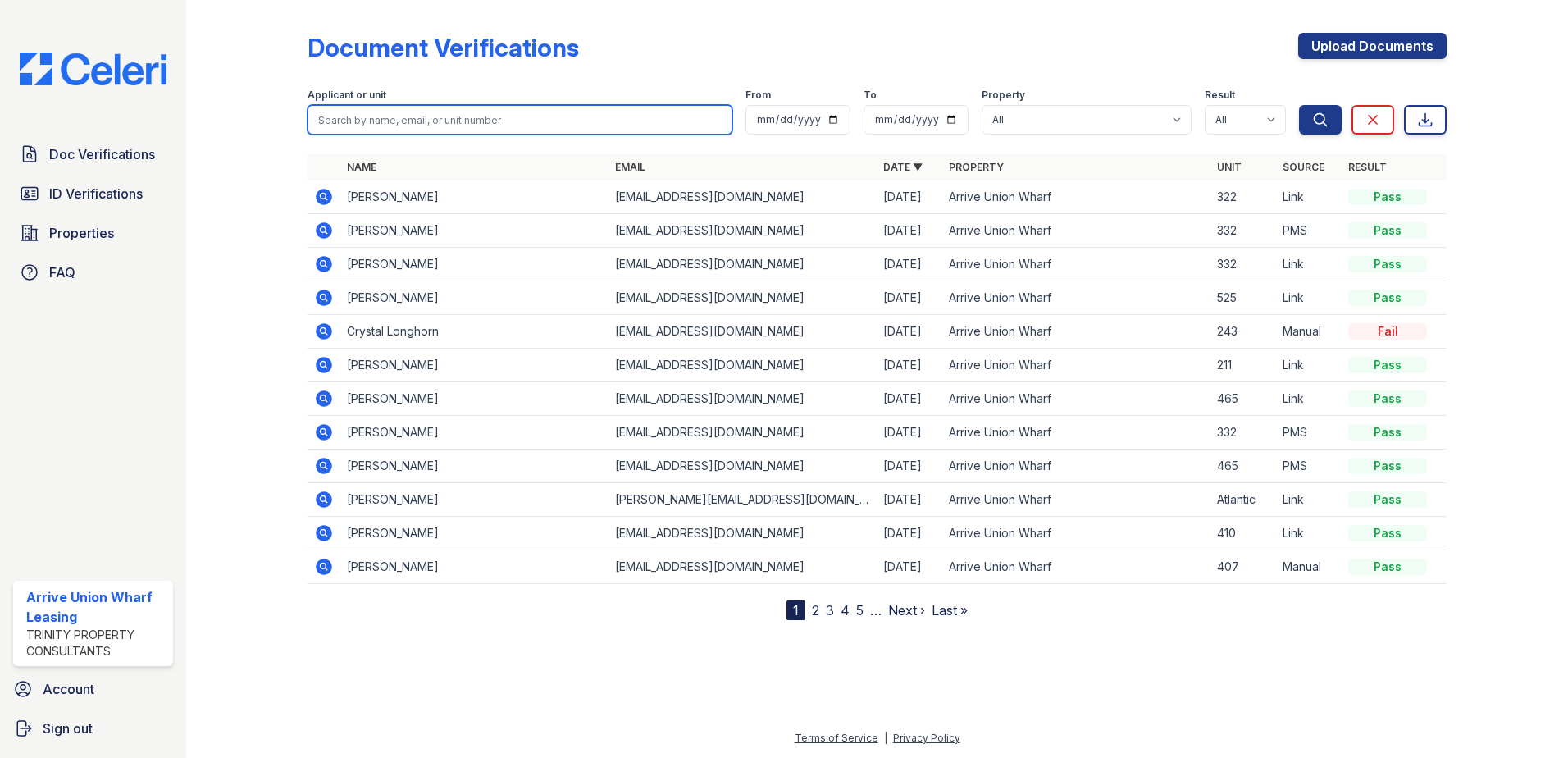
click at [342, 121] on input "search" at bounding box center [520, 120] width 425 height 29
paste input "hares"
type input "hares"
click at [1299, 105] on button "Search" at bounding box center [1320, 120] width 43 height 29
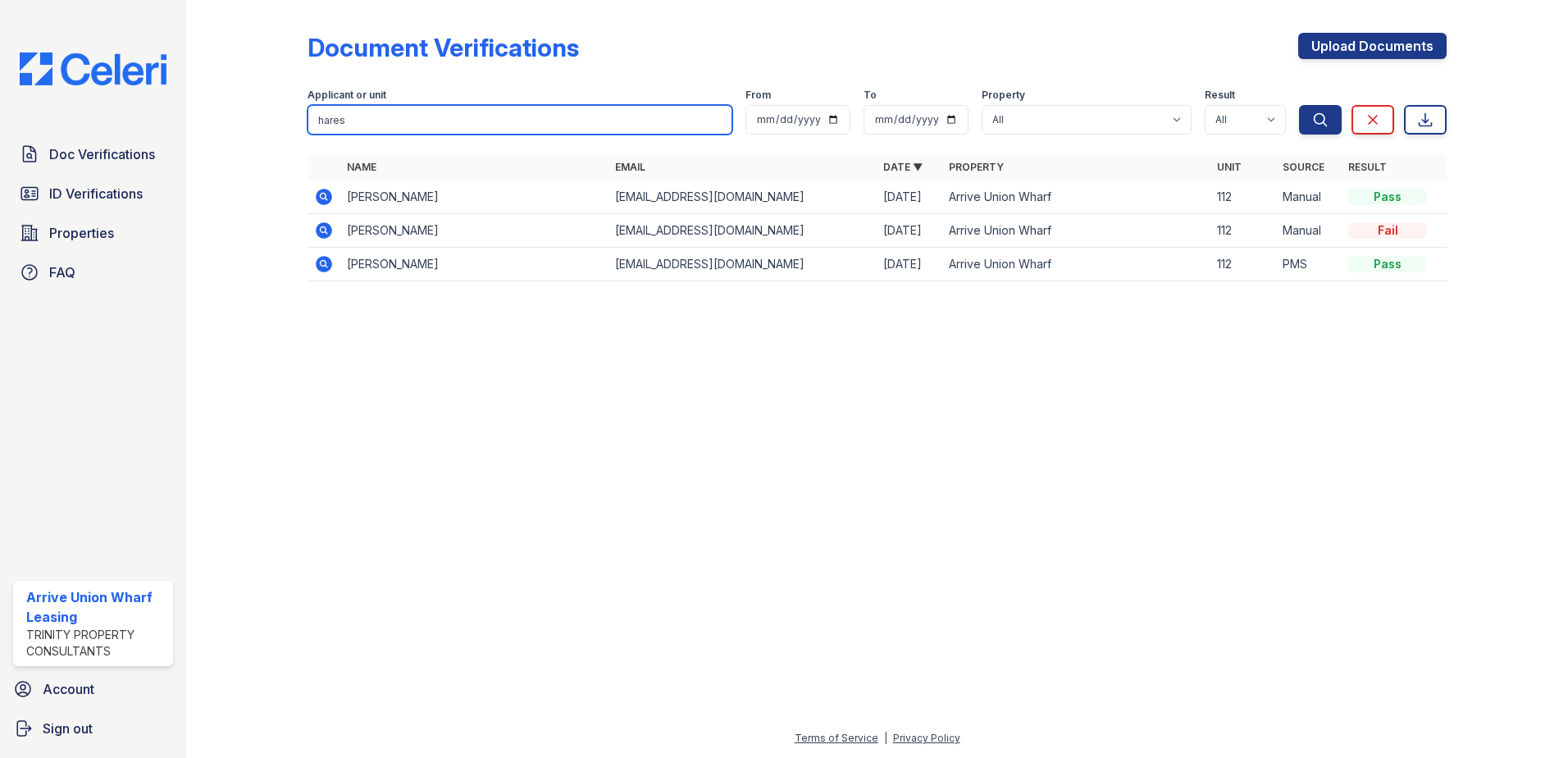
drag, startPoint x: 372, startPoint y: 123, endPoint x: 261, endPoint y: 114, distance: 111.4
click at [261, 114] on div "Document Verifications Upload Documents Filter Applicant or unit hares From To …" at bounding box center [878, 161] width 1330 height 324
type input "[PERSON_NAME]"
click at [1299, 105] on button "Search" at bounding box center [1320, 120] width 43 height 29
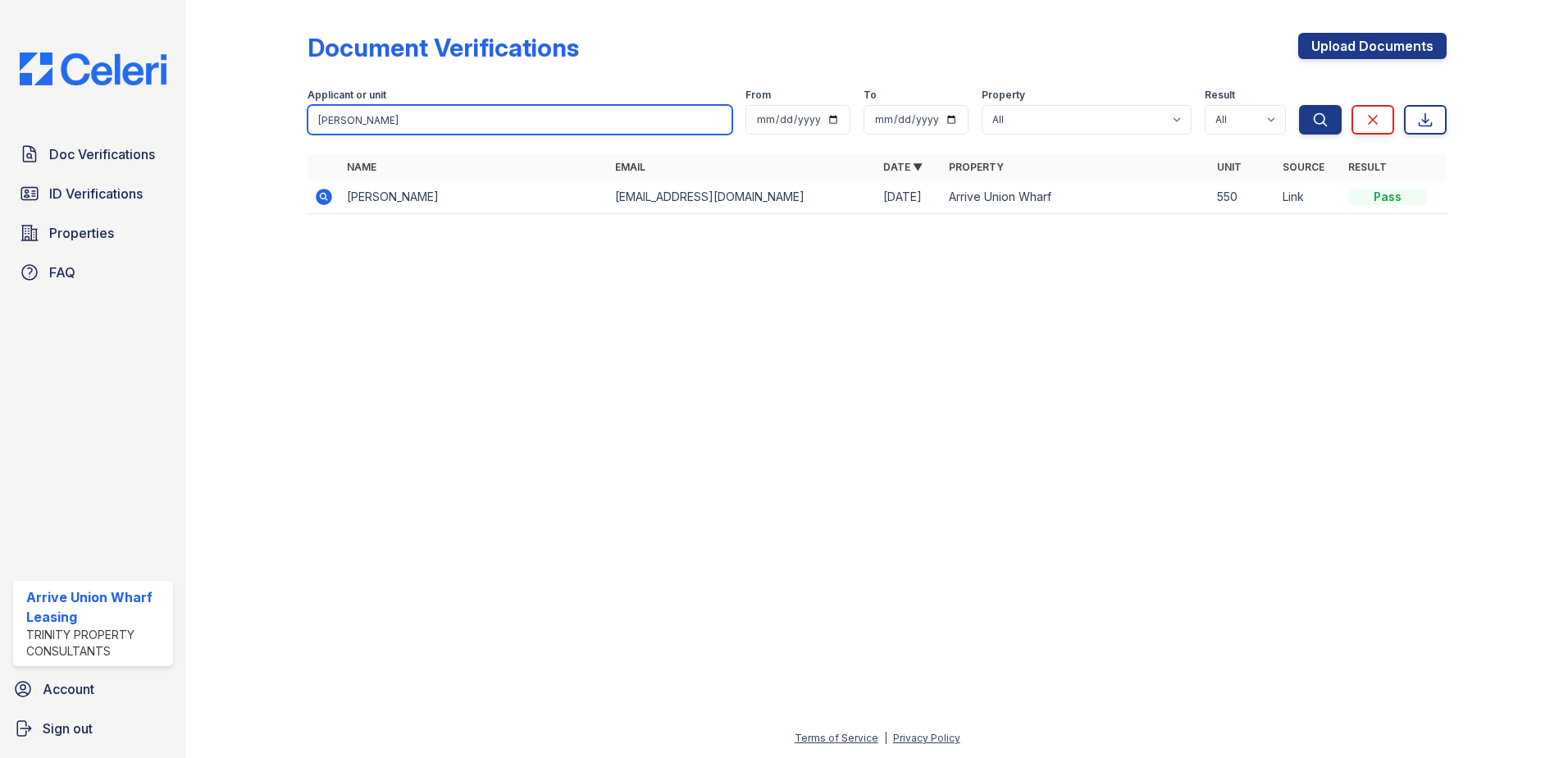
drag, startPoint x: 354, startPoint y: 123, endPoint x: 255, endPoint y: 110, distance: 99.8
click at [255, 110] on div "Document Verifications Upload Documents Filter Applicant or unit [PERSON_NAME] …" at bounding box center [878, 128] width 1330 height 256
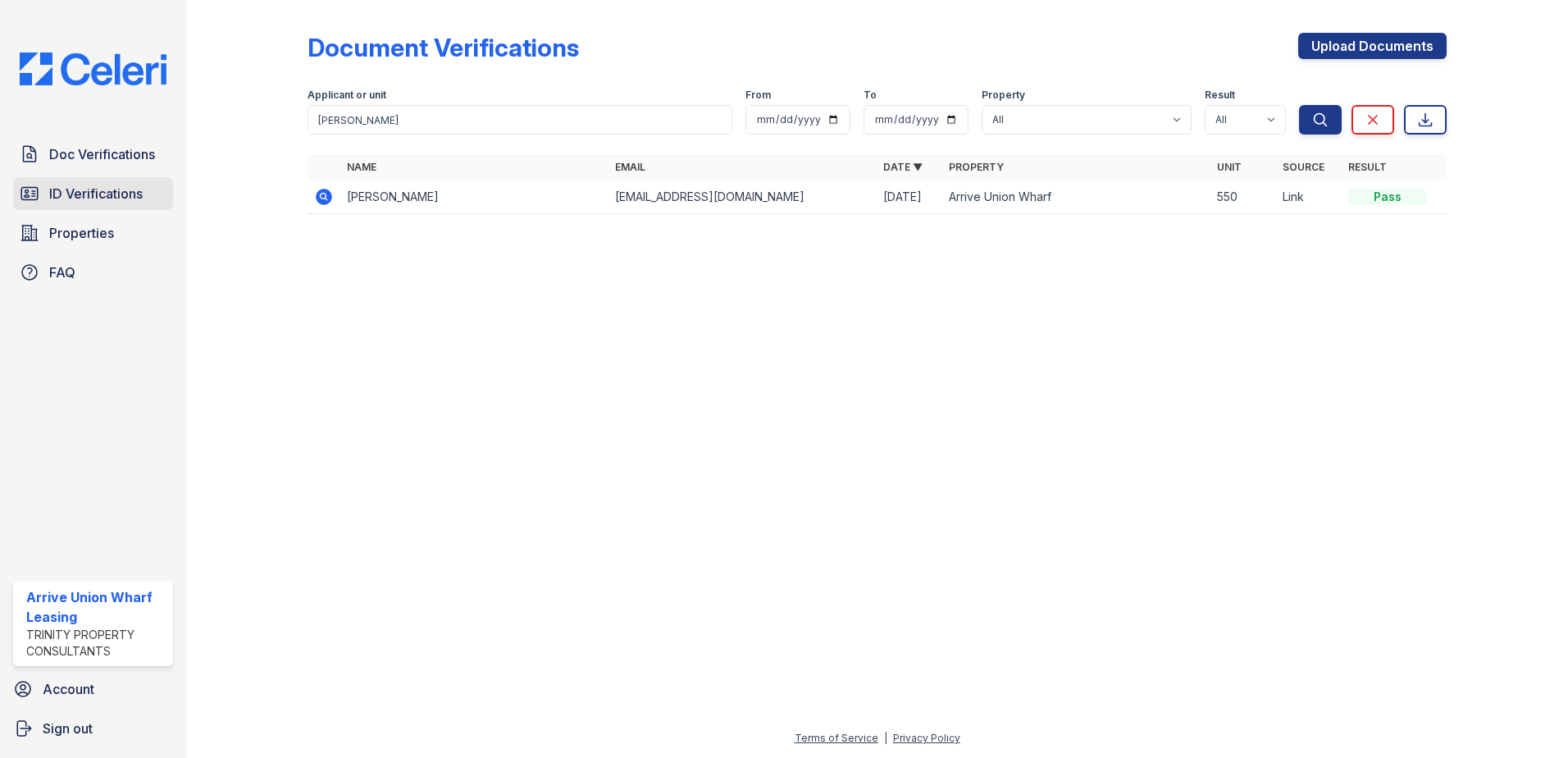
click at [85, 195] on span "ID Verifications" at bounding box center [96, 193] width 93 height 20
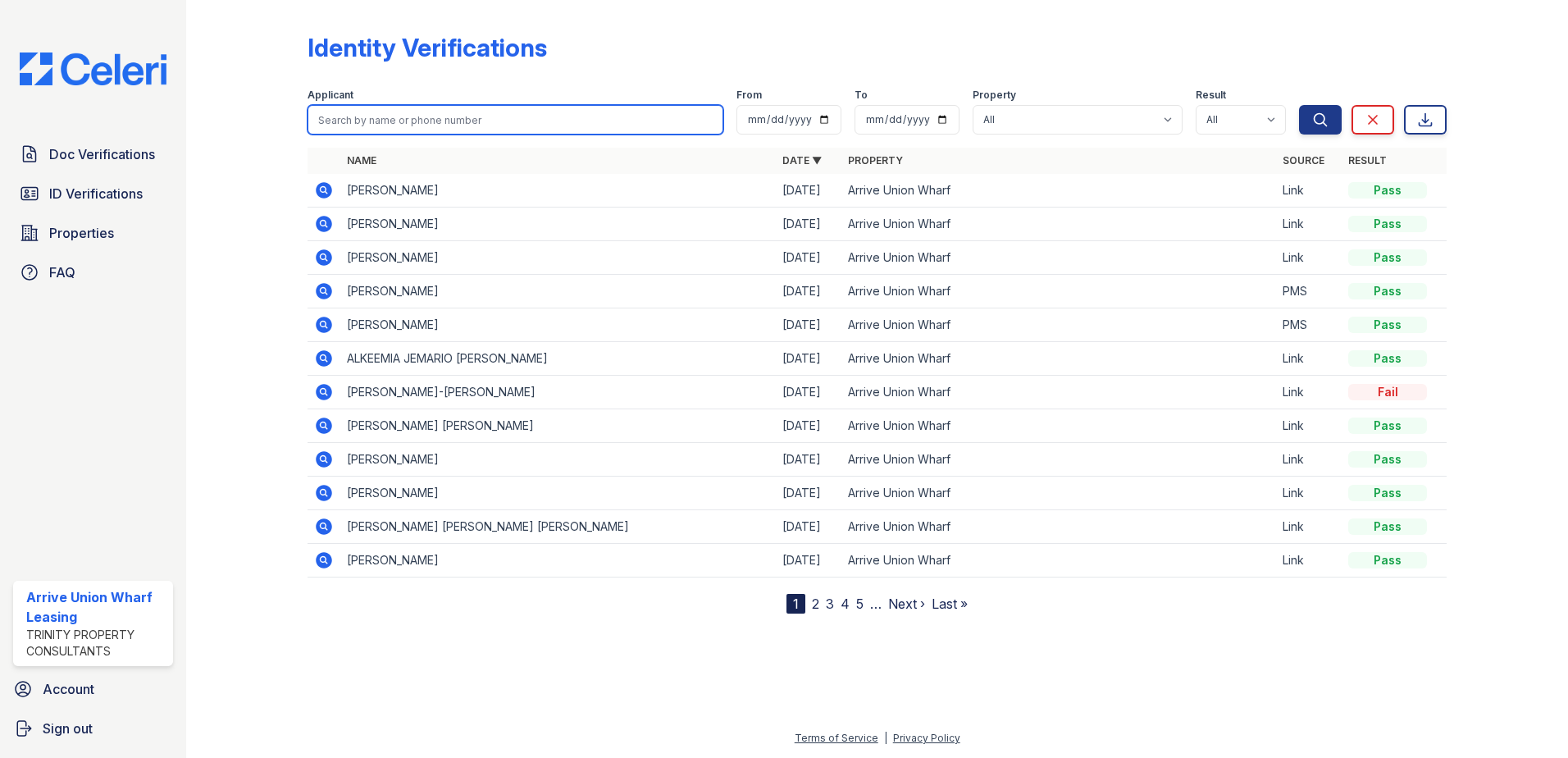
click at [334, 109] on input "search" at bounding box center [516, 120] width 416 height 29
paste input "[PERSON_NAME]"
type input "[PERSON_NAME]"
click at [1299, 105] on button "Search" at bounding box center [1320, 120] width 43 height 29
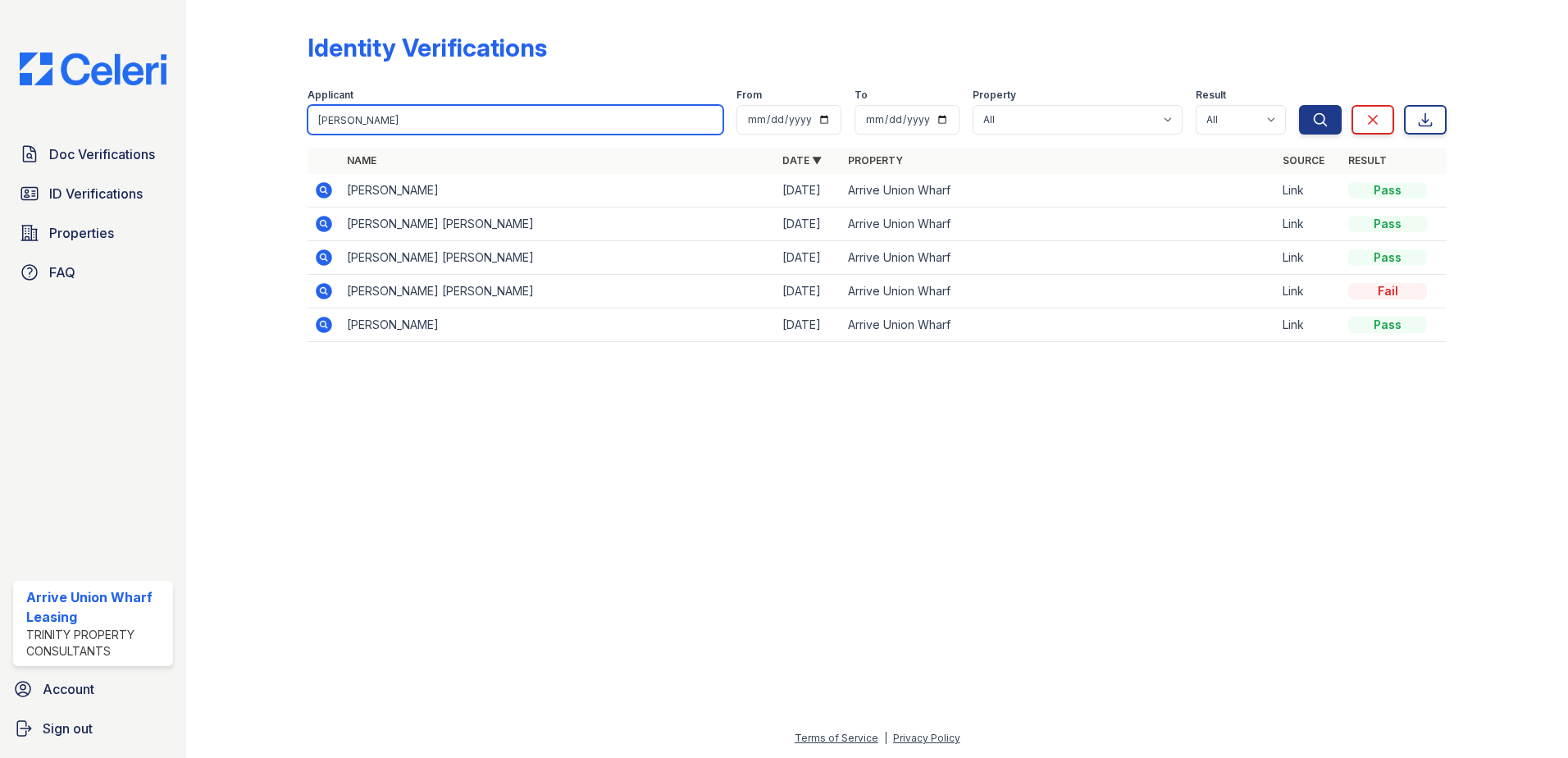
drag, startPoint x: 371, startPoint y: 123, endPoint x: 224, endPoint y: 105, distance: 148.1
click at [224, 105] on div "Identity Verifications Filter Applicant [PERSON_NAME] From To Property All Arri…" at bounding box center [878, 192] width 1330 height 385
type input "[PERSON_NAME]"
click at [1299, 105] on button "Search" at bounding box center [1320, 120] width 43 height 29
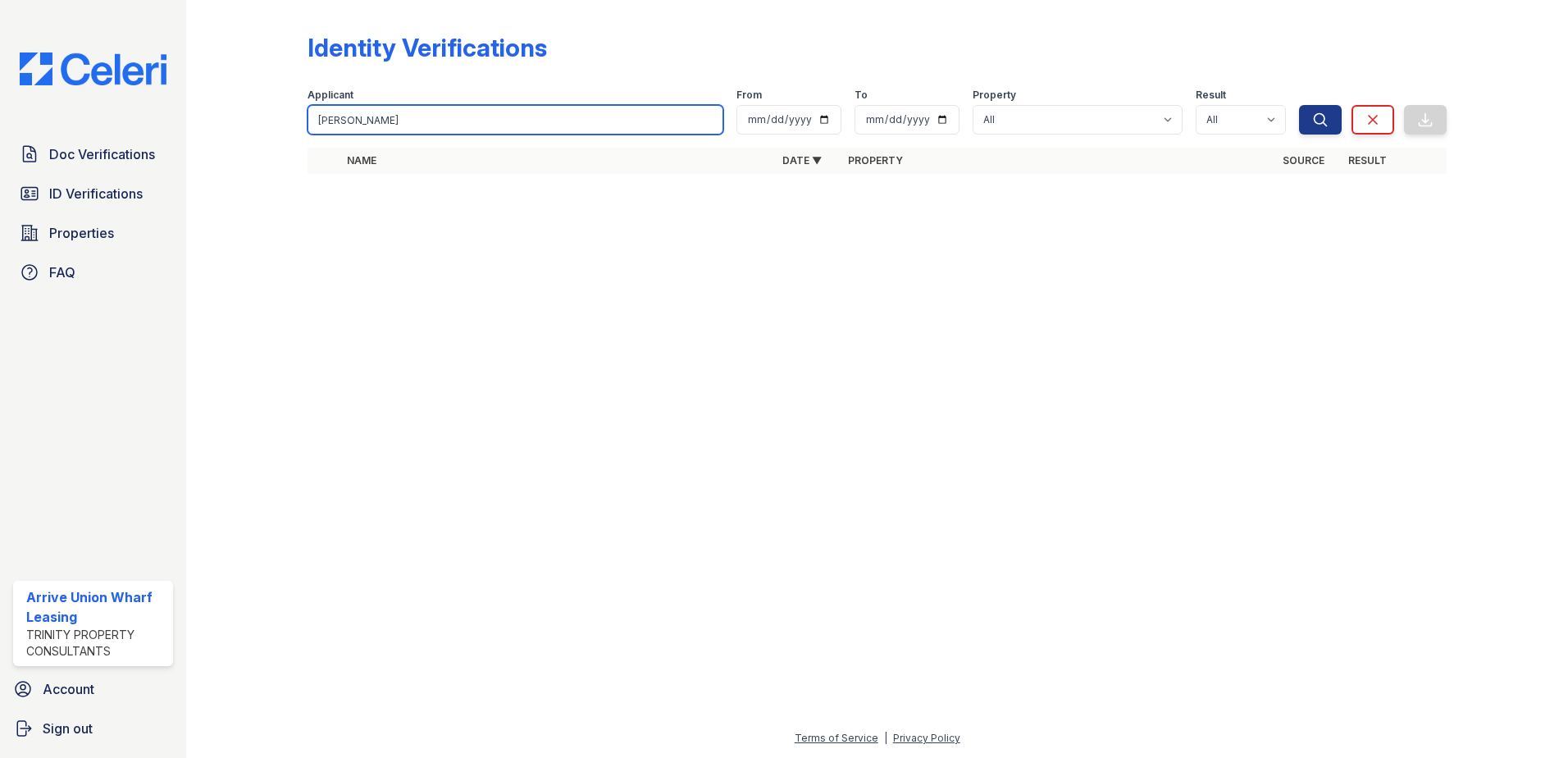
type input "[PERSON_NAME]"
click at [1299, 105] on button "Search" at bounding box center [1320, 120] width 43 height 29
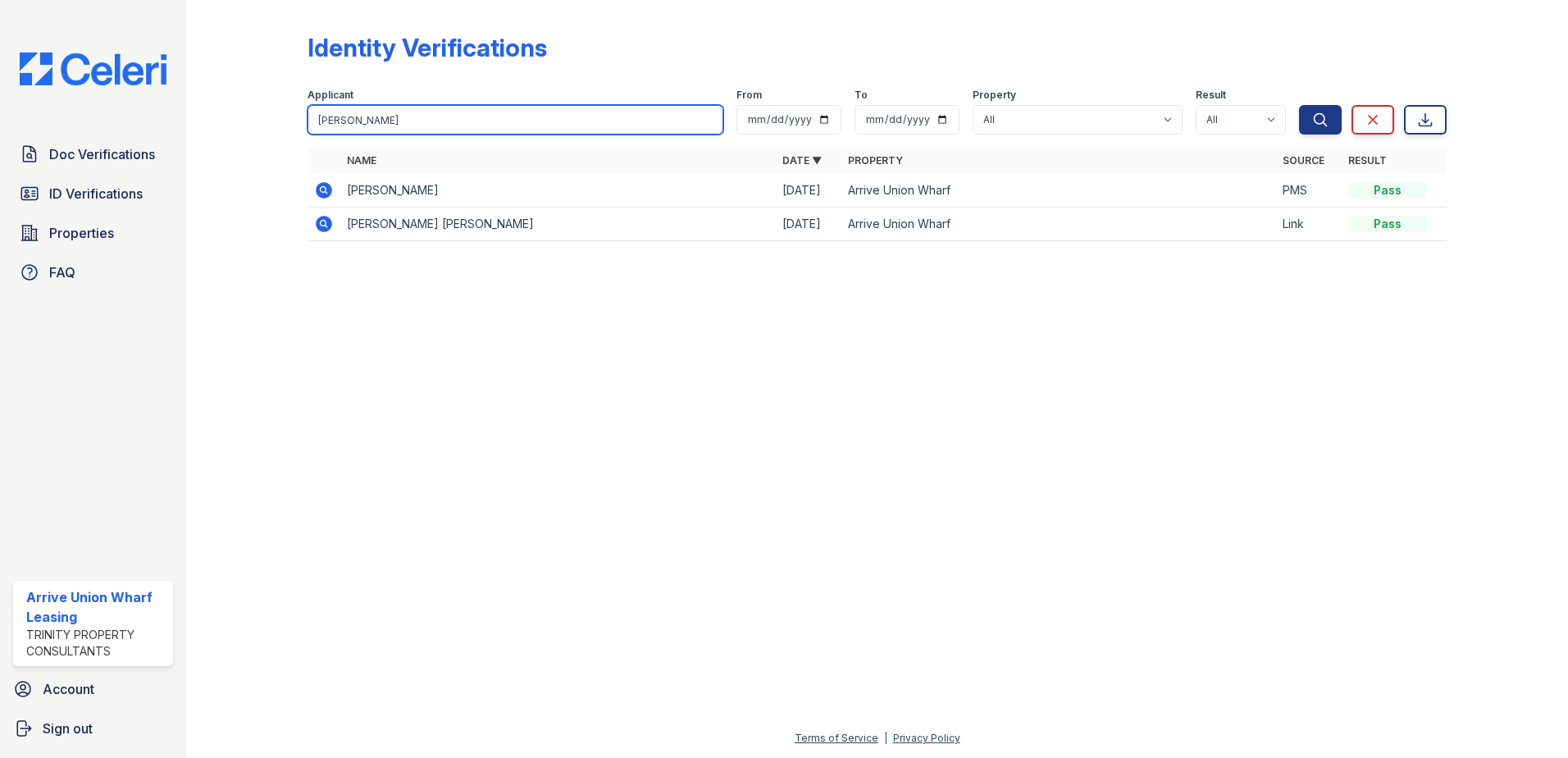
drag, startPoint x: 384, startPoint y: 120, endPoint x: 269, endPoint y: 118, distance: 115.0
click at [269, 118] on div "Identity Verifications Filter Applicant [PERSON_NAME] From To Property All Arri…" at bounding box center [878, 142] width 1330 height 284
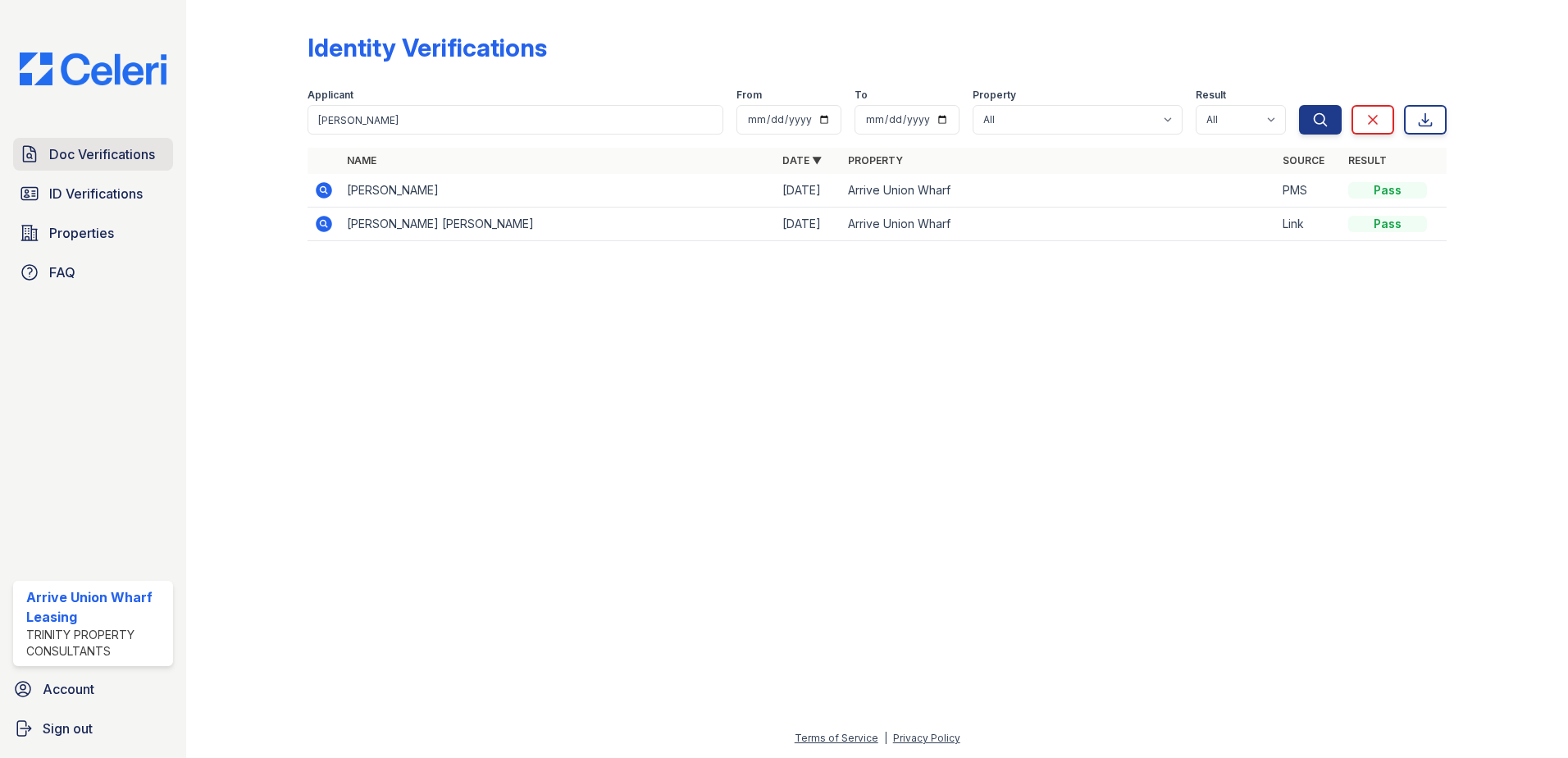
click at [111, 153] on span "Doc Verifications" at bounding box center [102, 154] width 105 height 20
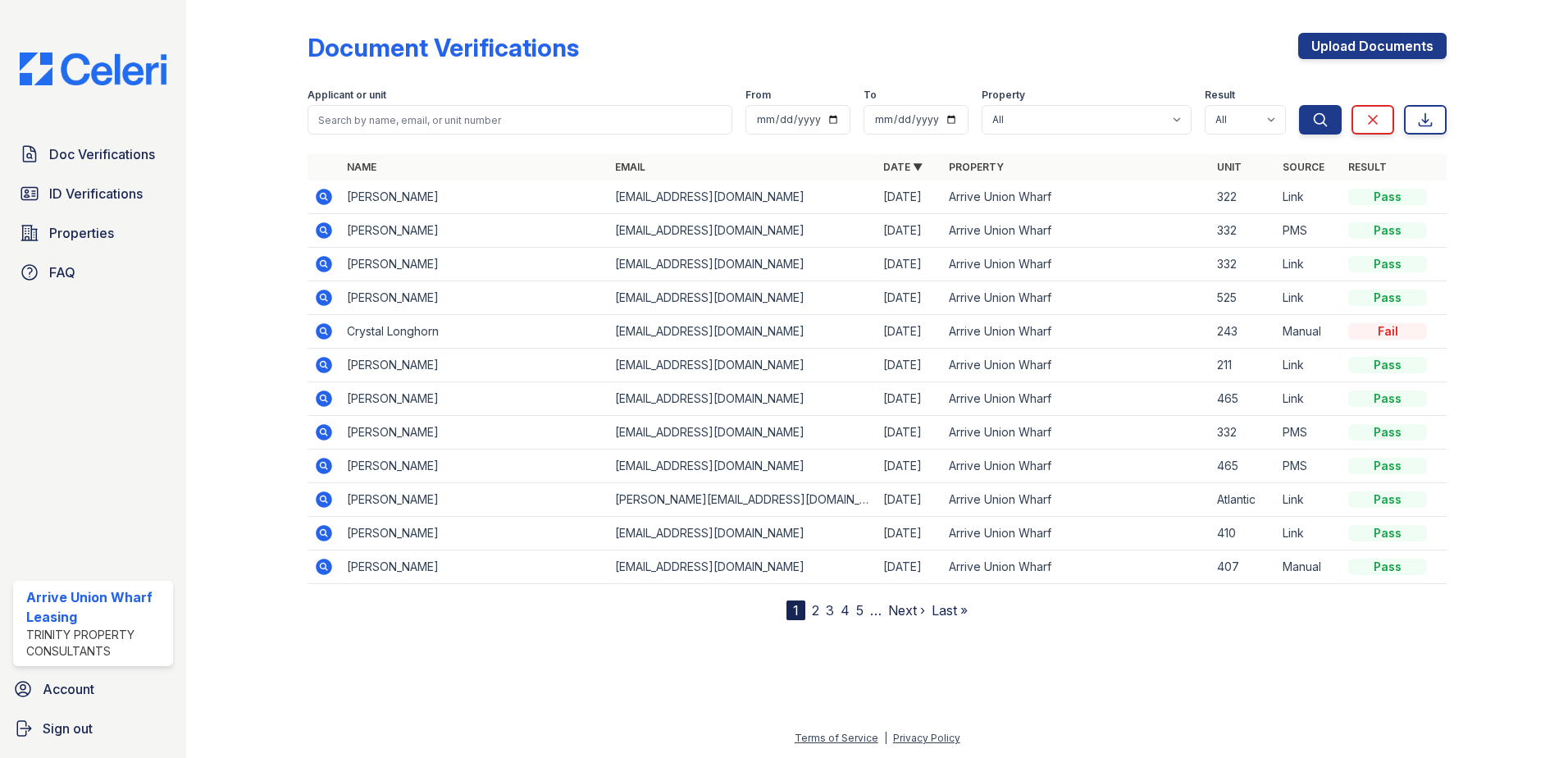
click at [366, 122] on input "search" at bounding box center [520, 120] width 425 height 29
type input "[PERSON_NAME]"
click at [1299, 105] on button "Search" at bounding box center [1320, 120] width 43 height 29
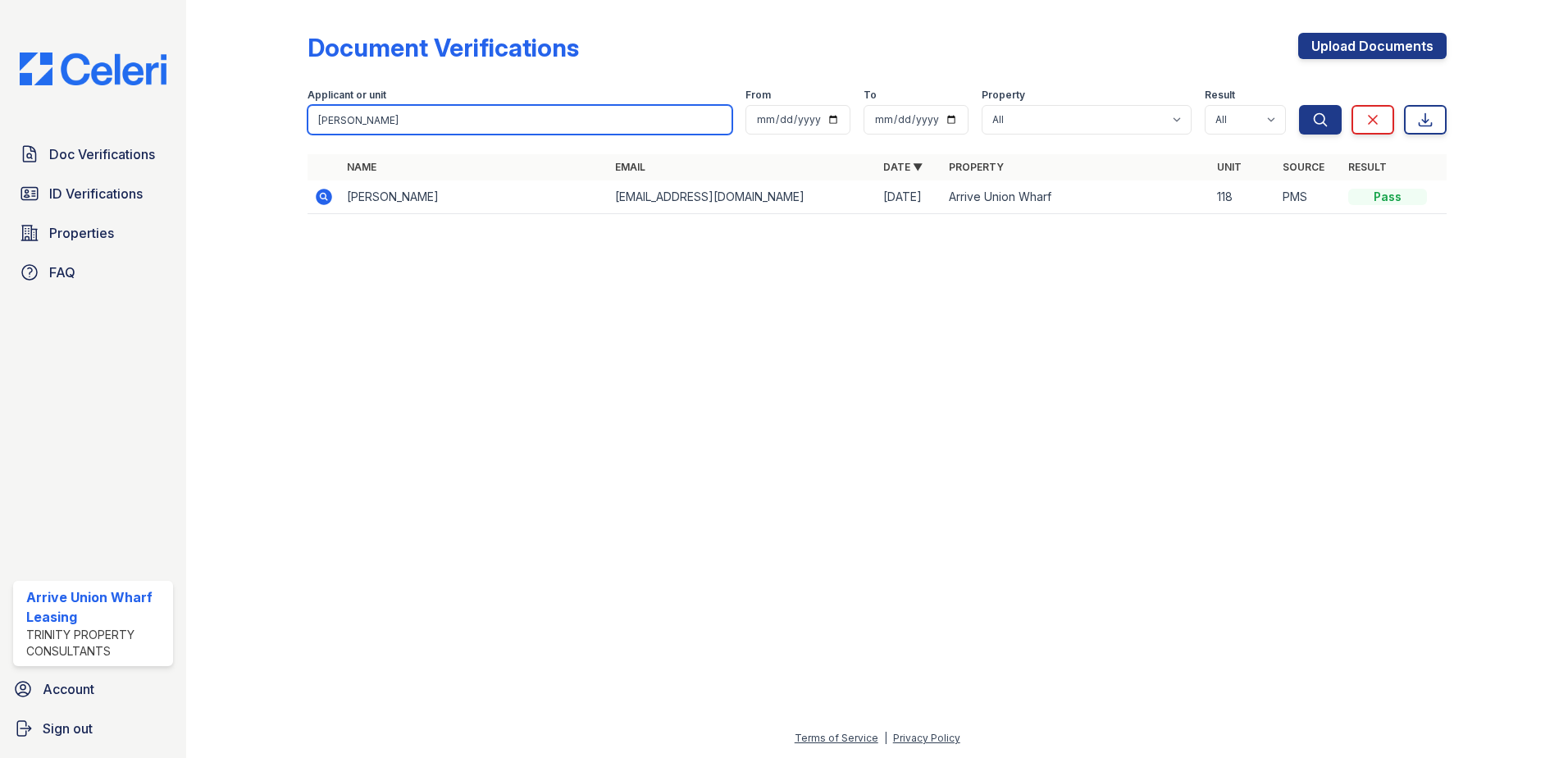
drag, startPoint x: 382, startPoint y: 120, endPoint x: 268, endPoint y: 110, distance: 114.4
click at [268, 110] on div "Document Verifications Upload Documents Filter Applicant or unit [PERSON_NAME] …" at bounding box center [878, 128] width 1330 height 256
type input "lin"
click at [1299, 105] on button "Search" at bounding box center [1320, 120] width 43 height 29
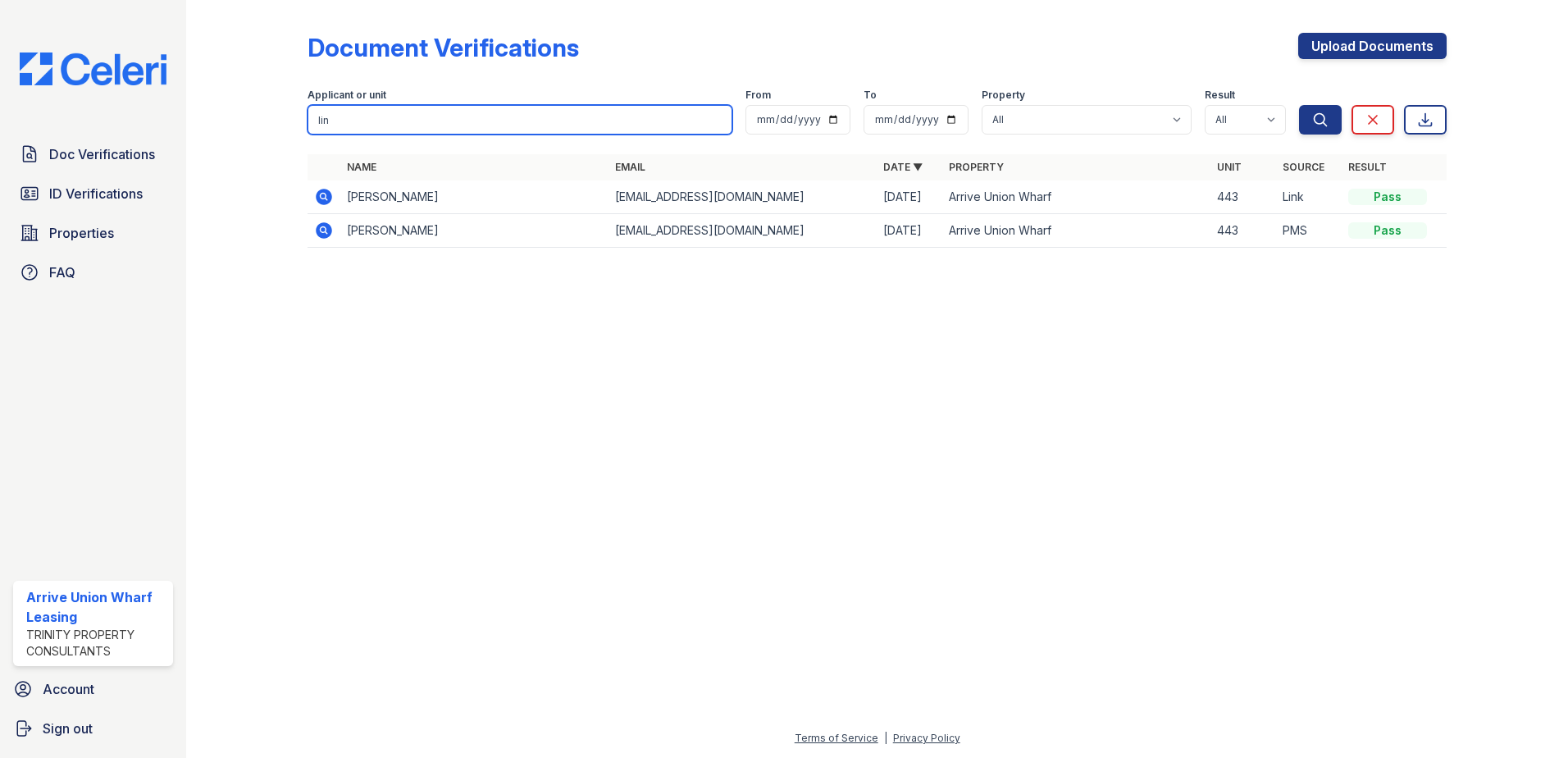
drag, startPoint x: 350, startPoint y: 124, endPoint x: 225, endPoint y: 105, distance: 126.4
click at [225, 105] on div "Document Verifications Upload Documents Filter Applicant or unit lin From To Pr…" at bounding box center [878, 145] width 1330 height 291
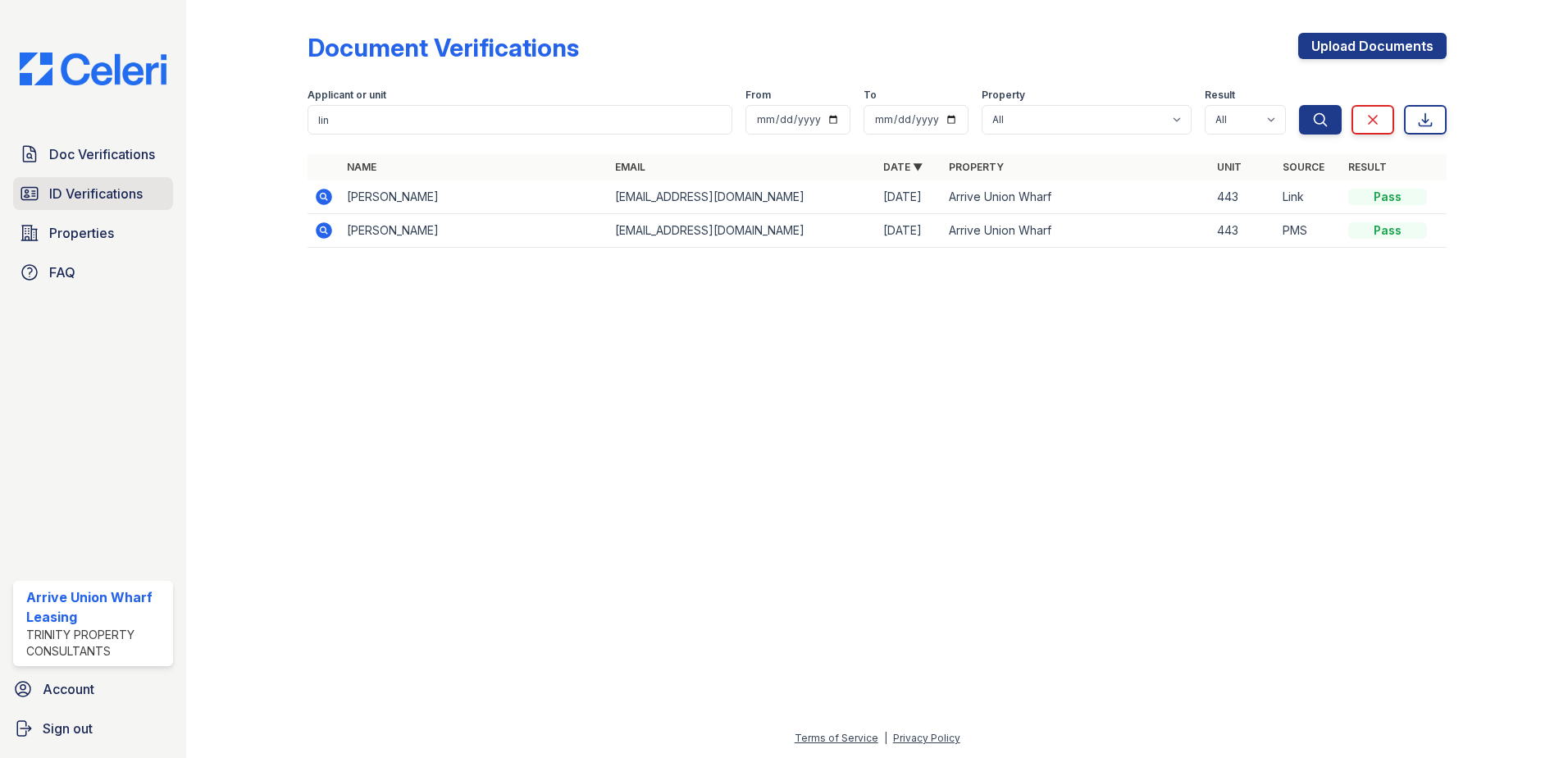
click at [94, 191] on span "ID Verifications" at bounding box center [96, 193] width 93 height 20
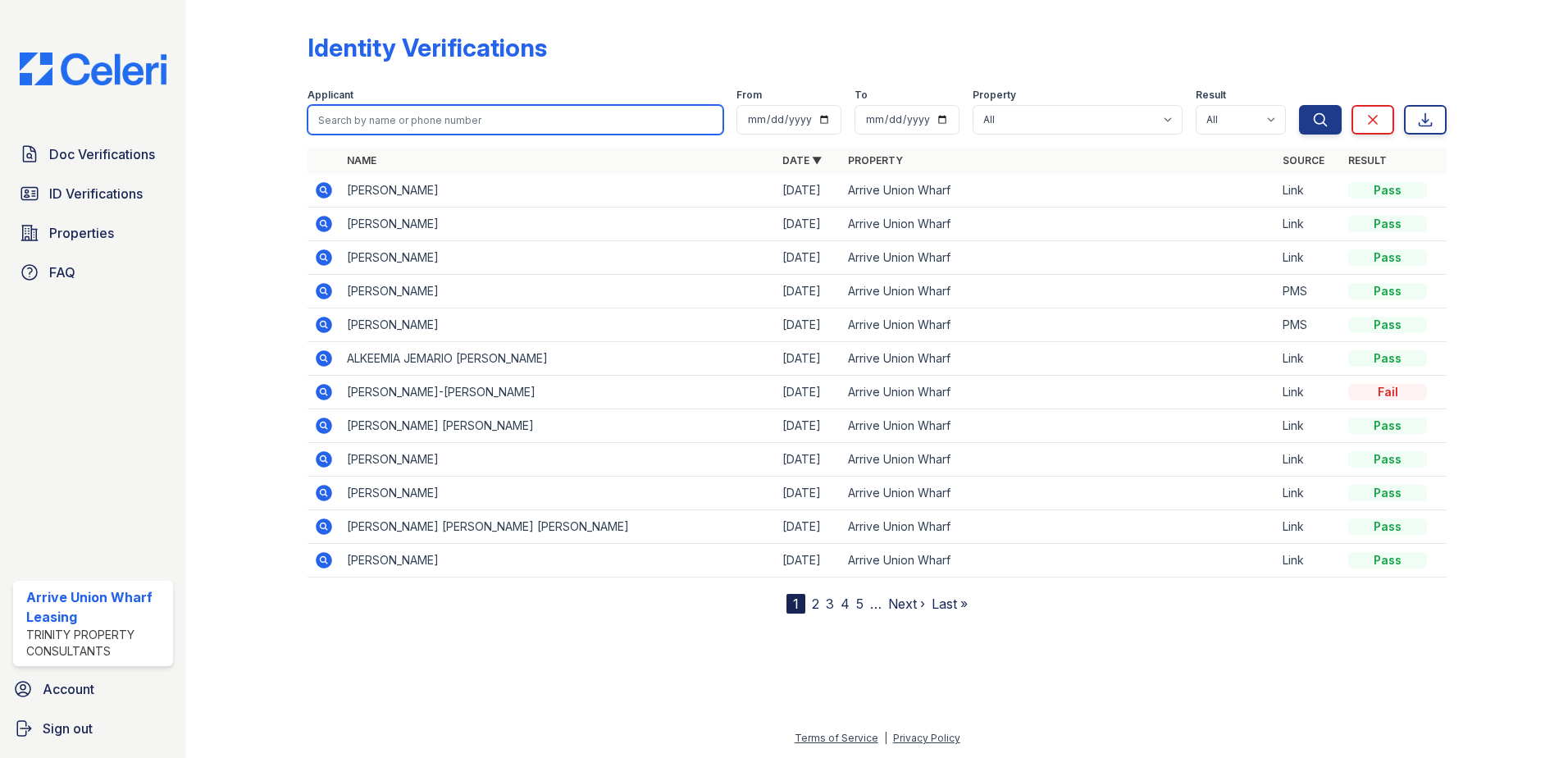
click at [332, 119] on input "search" at bounding box center [516, 120] width 416 height 29
paste input "lin"
type input "lin"
click at [1299, 105] on button "Search" at bounding box center [1320, 120] width 43 height 29
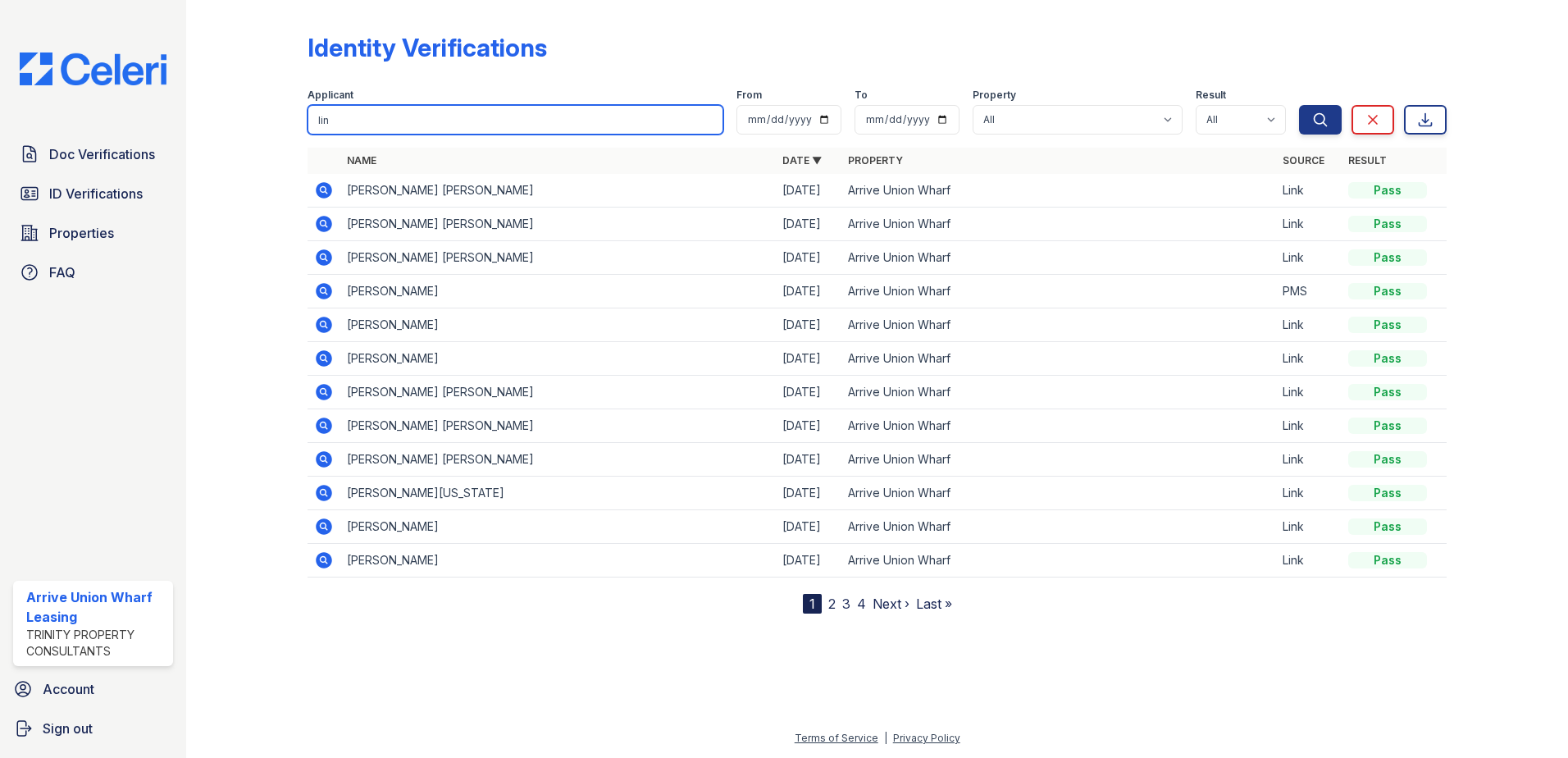
drag, startPoint x: 343, startPoint y: 122, endPoint x: 253, endPoint y: 112, distance: 90.6
click at [253, 112] on div "Identity Verifications Filter Applicant lin From To Property All Arrive Union W…" at bounding box center [878, 320] width 1330 height 640
type input "brown"
click at [1299, 105] on button "Search" at bounding box center [1320, 120] width 43 height 29
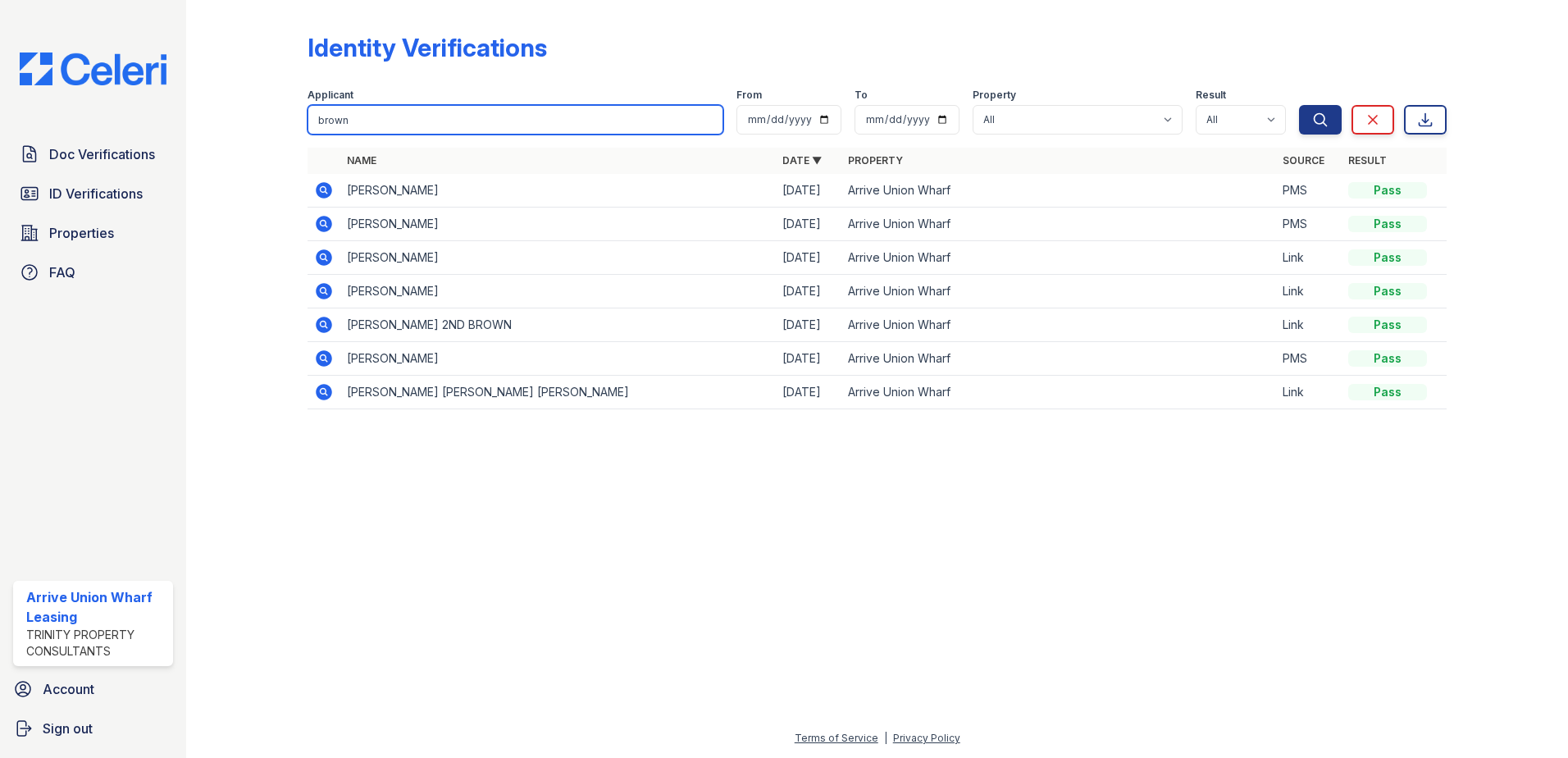
drag, startPoint x: 358, startPoint y: 122, endPoint x: 283, endPoint y: 106, distance: 76.7
click at [283, 106] on div "Identity Verifications Filter Applicant brown From To Property All Arrive Union…" at bounding box center [878, 226] width 1330 height 452
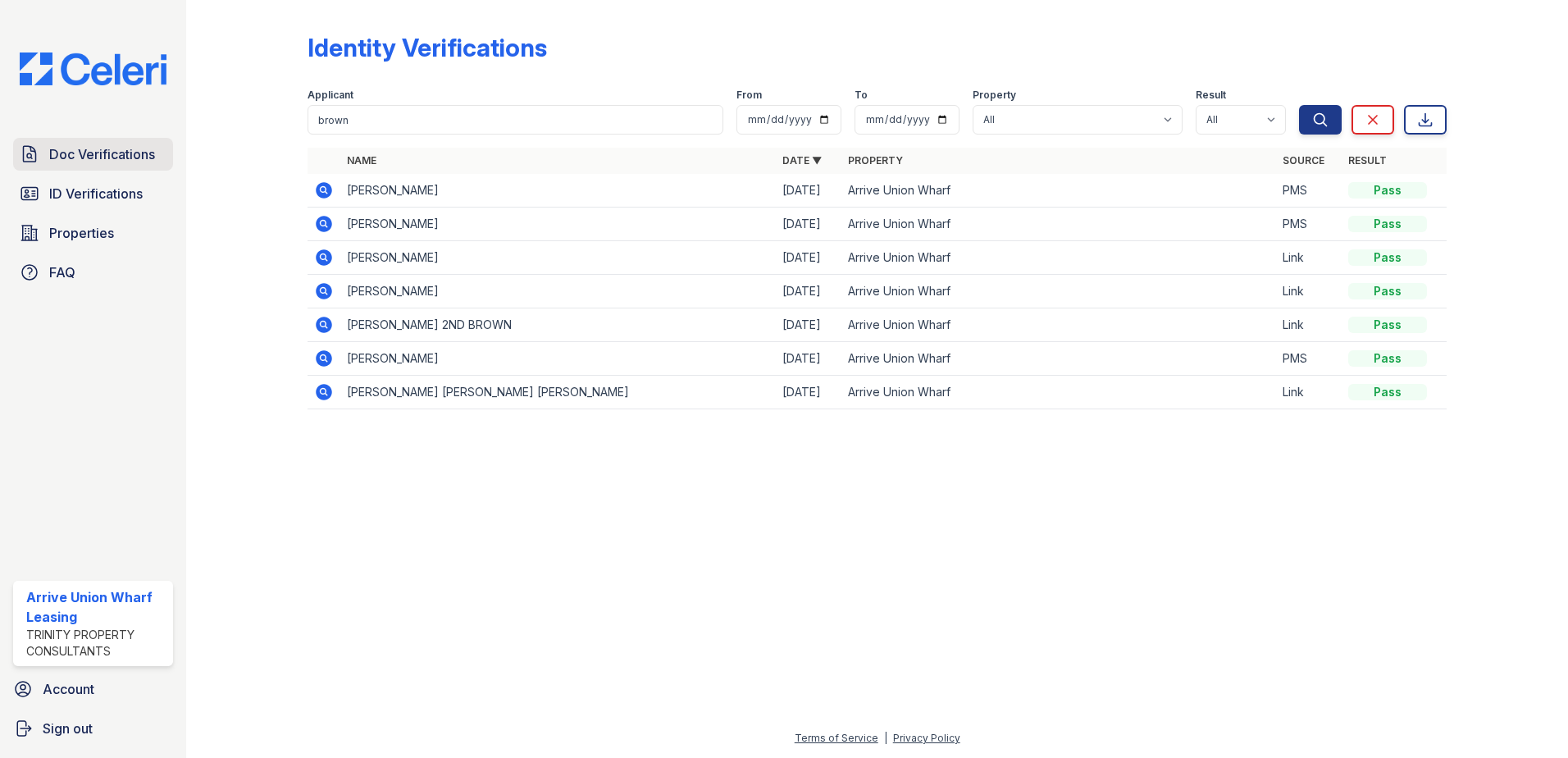
click at [121, 148] on span "Doc Verifications" at bounding box center [102, 154] width 105 height 20
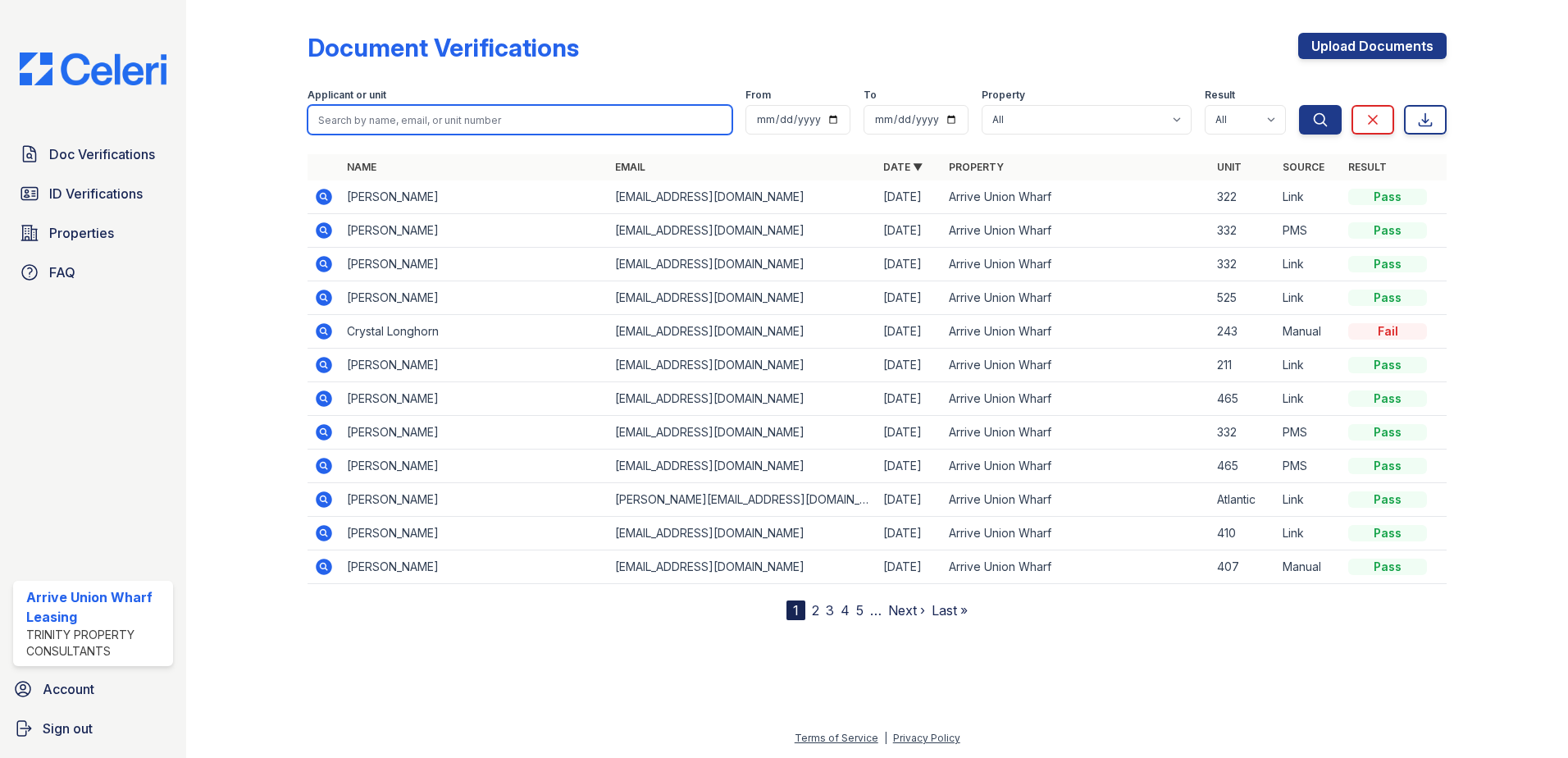
click at [346, 119] on input "search" at bounding box center [520, 120] width 425 height 29
paste input "brown"
type input "brown"
click at [1299, 105] on button "Search" at bounding box center [1320, 120] width 43 height 29
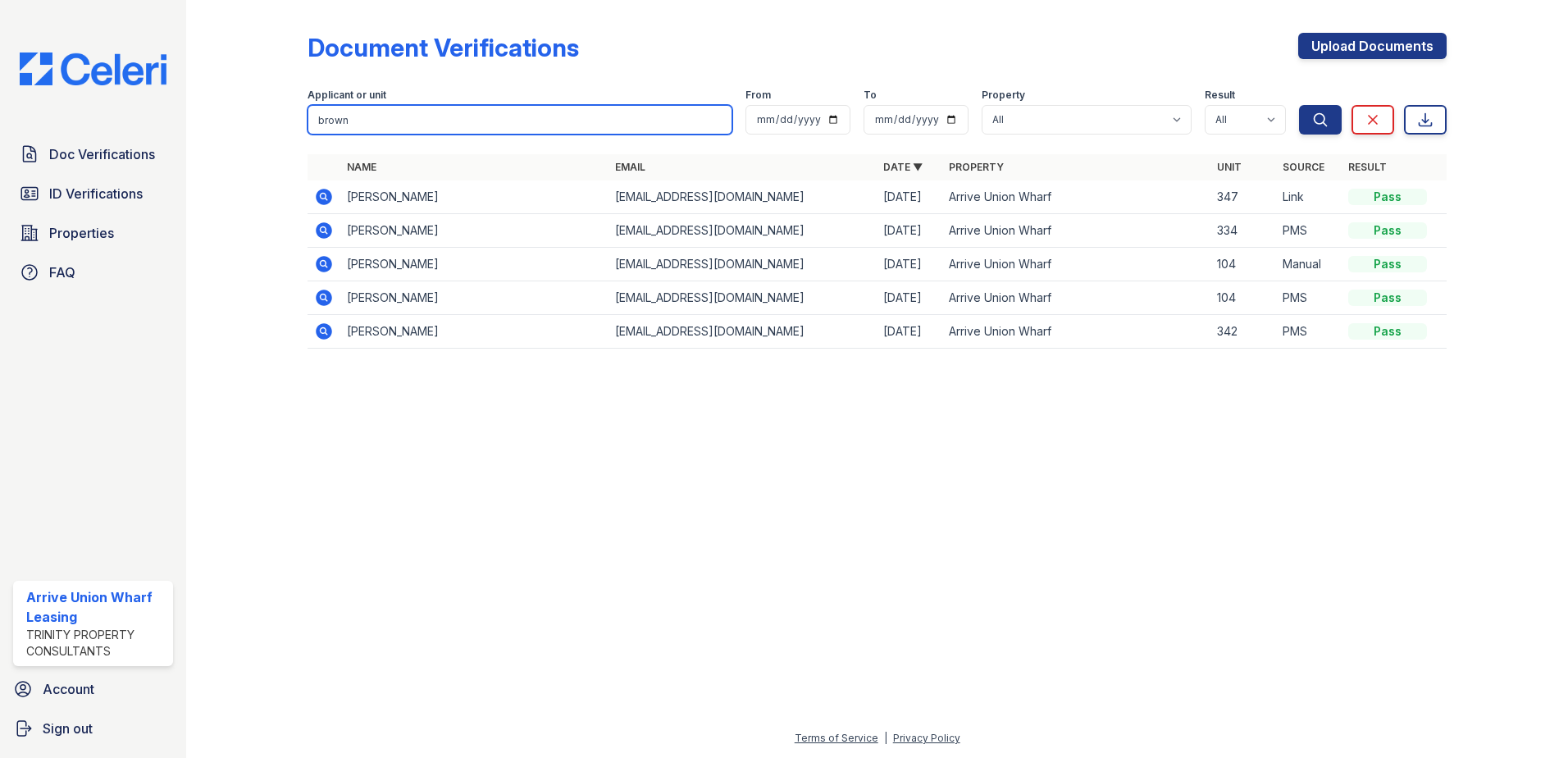
drag, startPoint x: 357, startPoint y: 123, endPoint x: 234, endPoint y: 103, distance: 124.6
click at [234, 103] on div "Document Verifications Upload Documents Filter Applicant or unit brown From To …" at bounding box center [878, 196] width 1330 height 391
type input "[PERSON_NAME]"
click at [1299, 105] on button "Search" at bounding box center [1320, 120] width 43 height 29
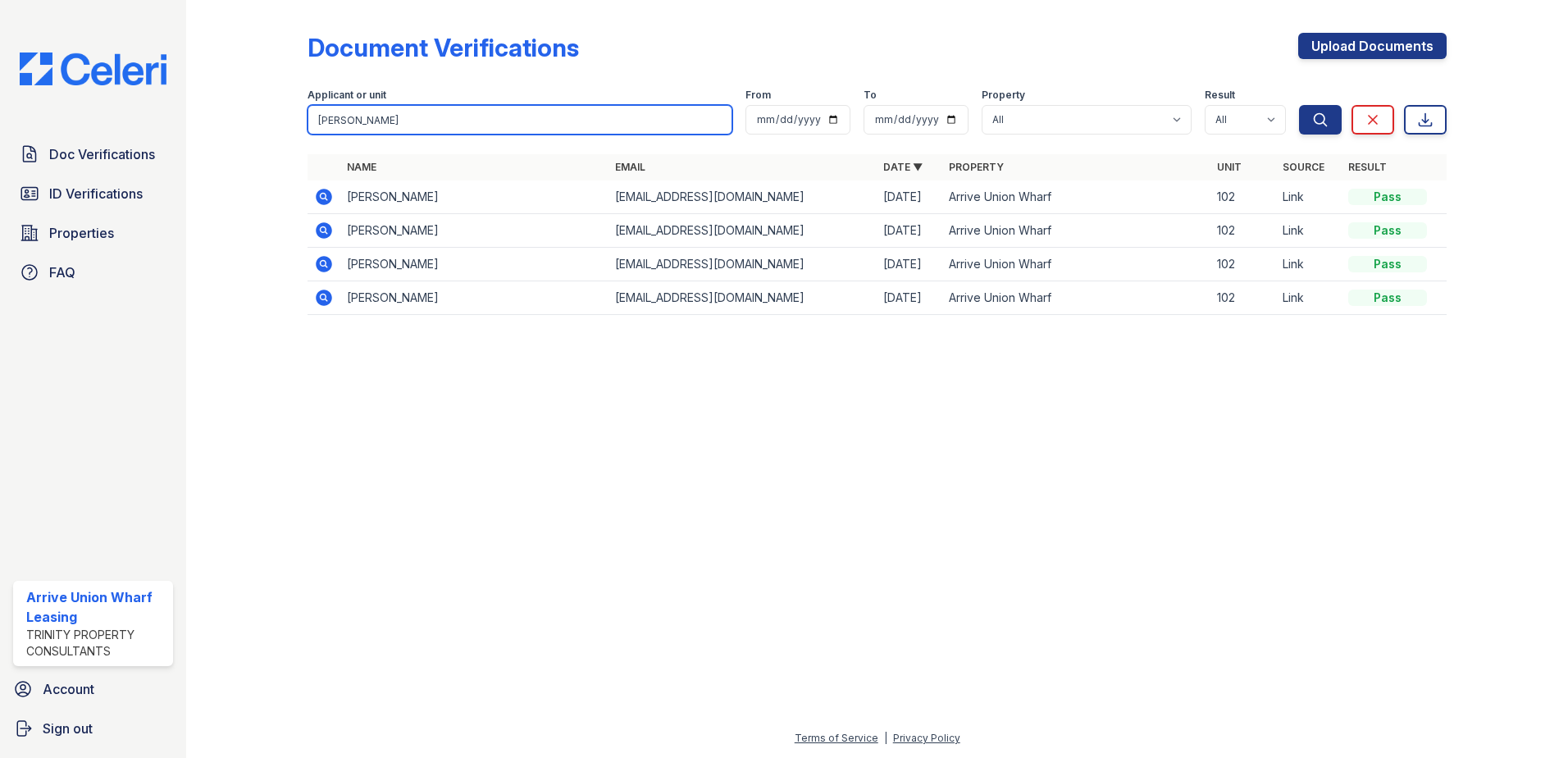
drag, startPoint x: 358, startPoint y: 119, endPoint x: 189, endPoint y: 105, distance: 169.6
click at [189, 105] on div "Document Verifications Upload Documents Filter Applicant or unit [PERSON_NAME] …" at bounding box center [877, 379] width 1382 height 758
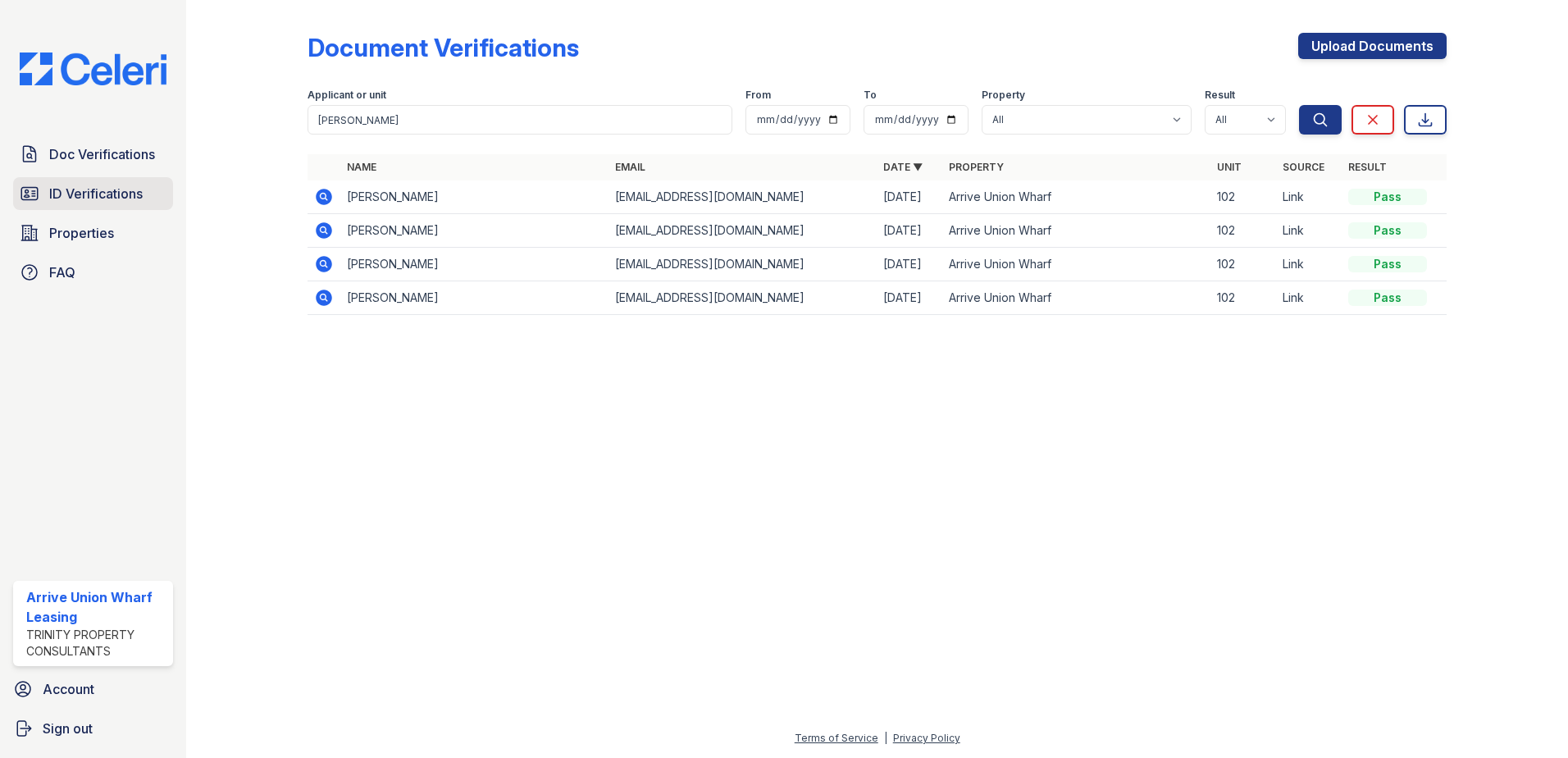
click at [56, 189] on span "ID Verifications" at bounding box center [96, 193] width 93 height 20
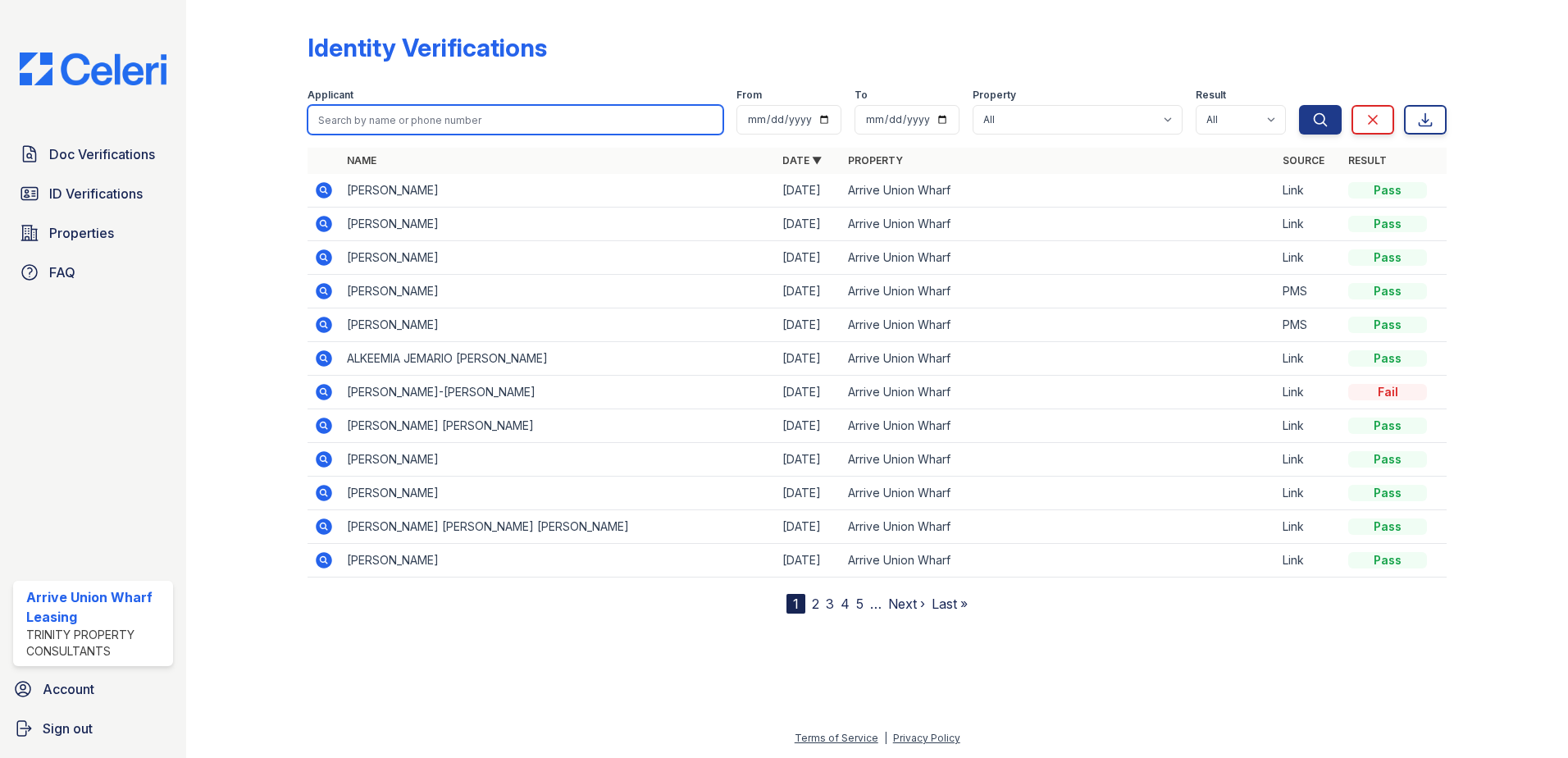
click at [335, 123] on input "search" at bounding box center [516, 120] width 416 height 29
paste input "[PERSON_NAME]"
type input "[PERSON_NAME]"
click at [1299, 105] on button "Search" at bounding box center [1320, 120] width 43 height 29
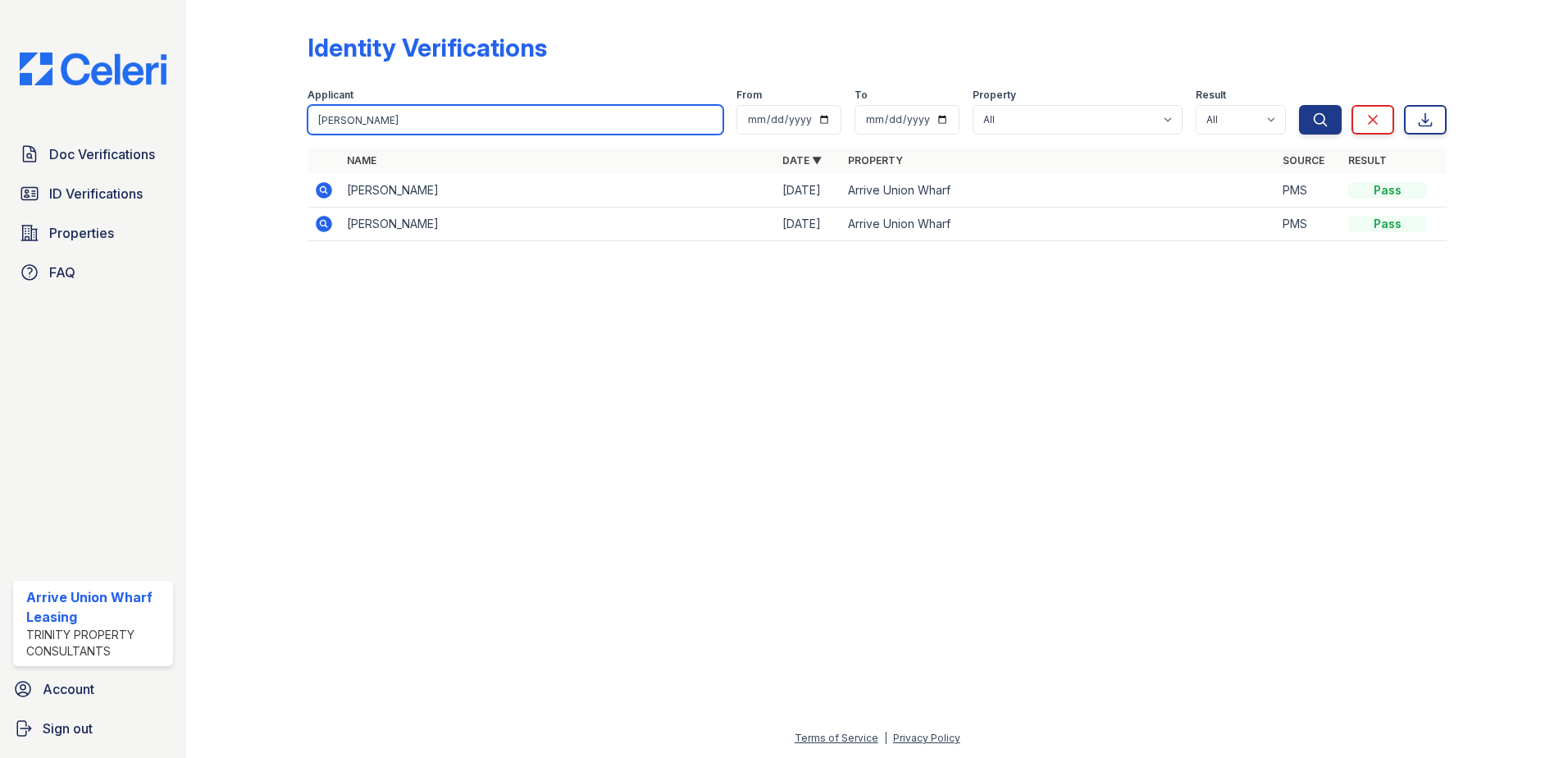
drag, startPoint x: 220, startPoint y: 95, endPoint x: 192, endPoint y: 93, distance: 28.1
click at [192, 93] on div "Identity Verifications Filter Applicant [PERSON_NAME] From To Property All Arri…" at bounding box center [877, 379] width 1382 height 758
type input "[PERSON_NAME]"
click at [1299, 105] on button "Search" at bounding box center [1320, 120] width 43 height 29
drag, startPoint x: 365, startPoint y: 112, endPoint x: 239, endPoint y: 104, distance: 126.3
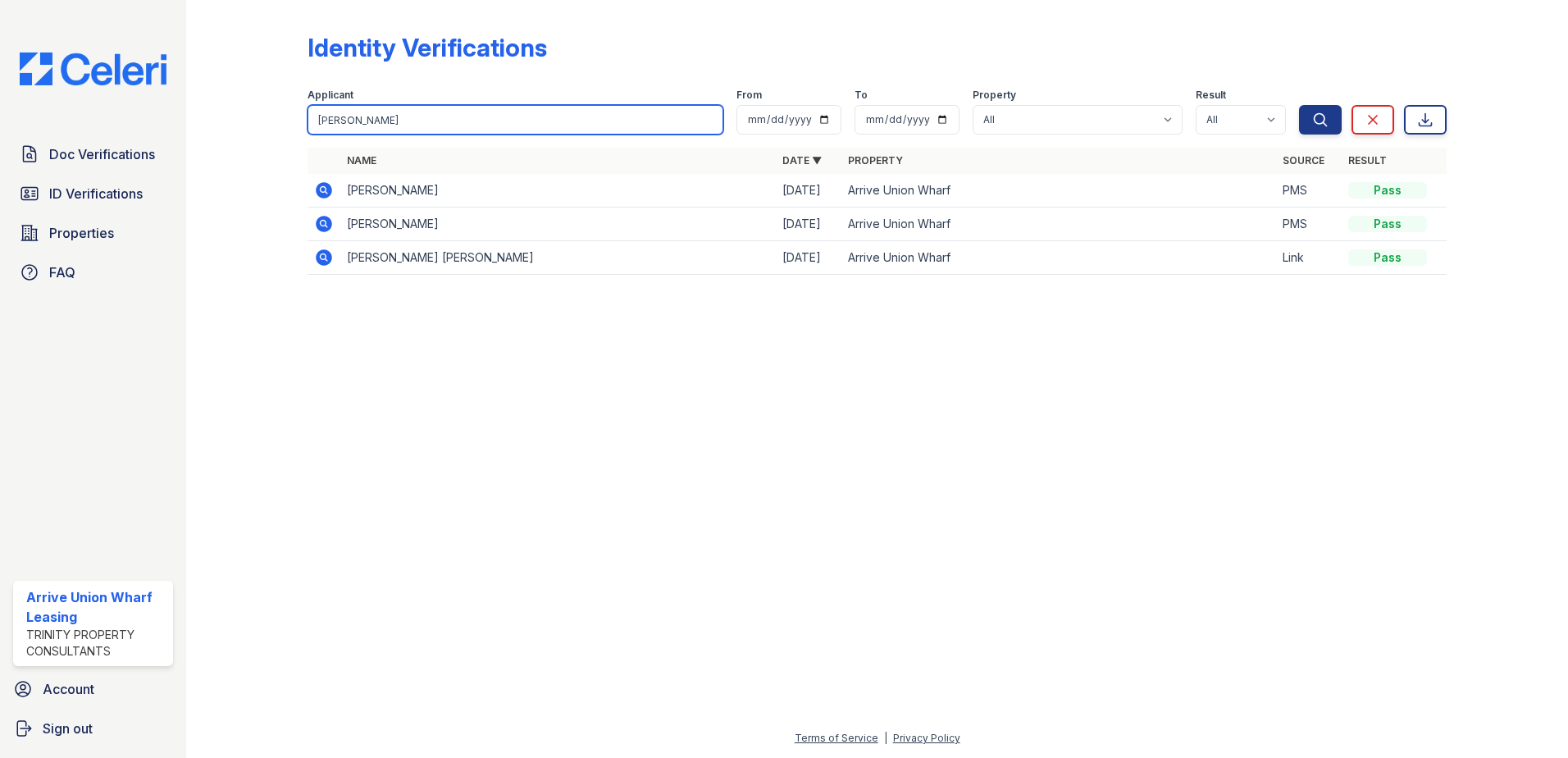
click at [239, 104] on div "Identity Verifications Filter Applicant [PERSON_NAME] From To Property All Arri…" at bounding box center [878, 159] width 1330 height 317
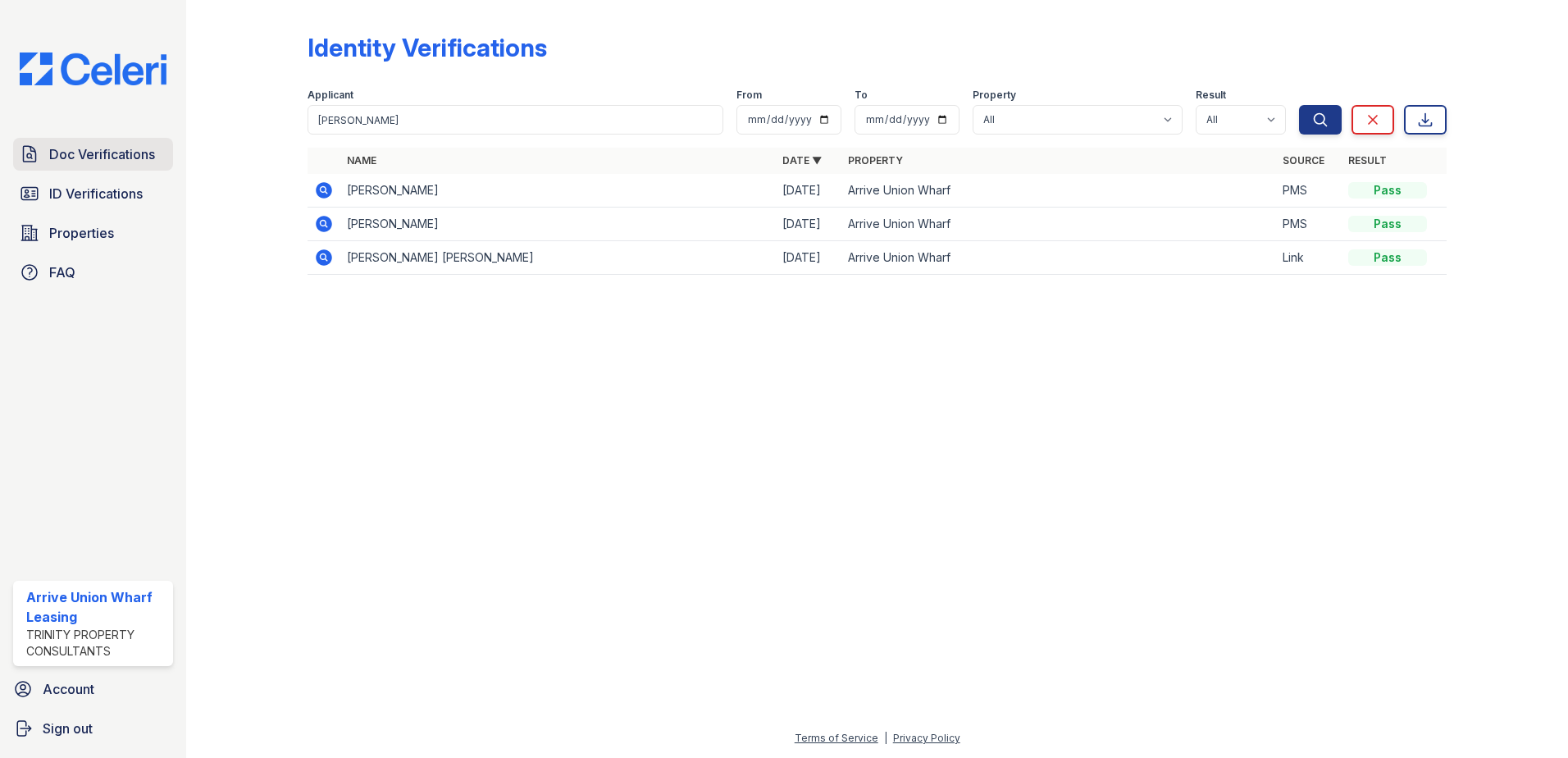
click at [81, 146] on span "Doc Verifications" at bounding box center [102, 154] width 105 height 20
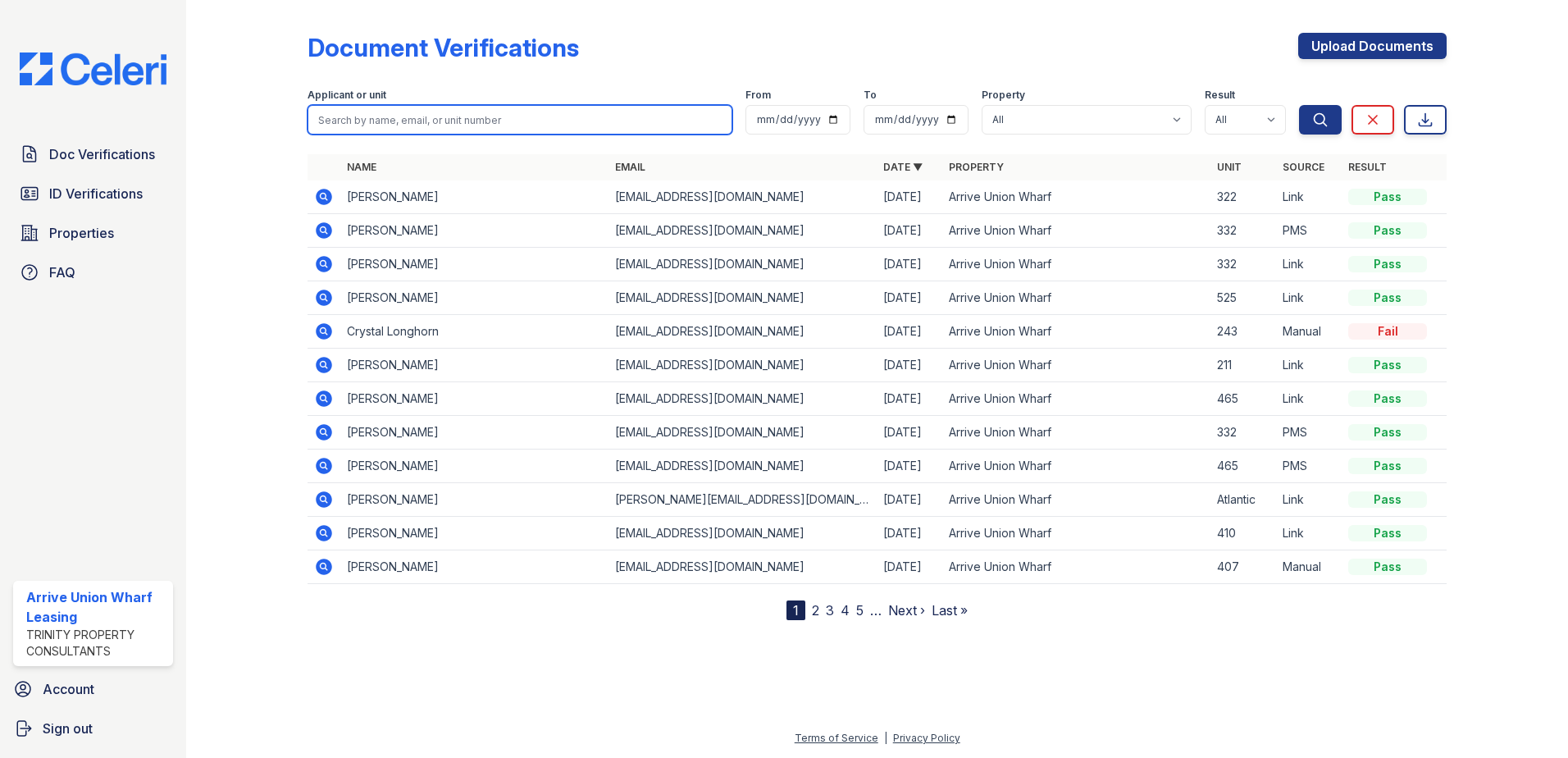
drag, startPoint x: 274, startPoint y: 117, endPoint x: 316, endPoint y: 112, distance: 42.3
click at [316, 112] on input "search" at bounding box center [520, 120] width 425 height 29
paste input "[PERSON_NAME]"
type input "[PERSON_NAME]"
click at [1299, 105] on button "Search" at bounding box center [1320, 120] width 43 height 29
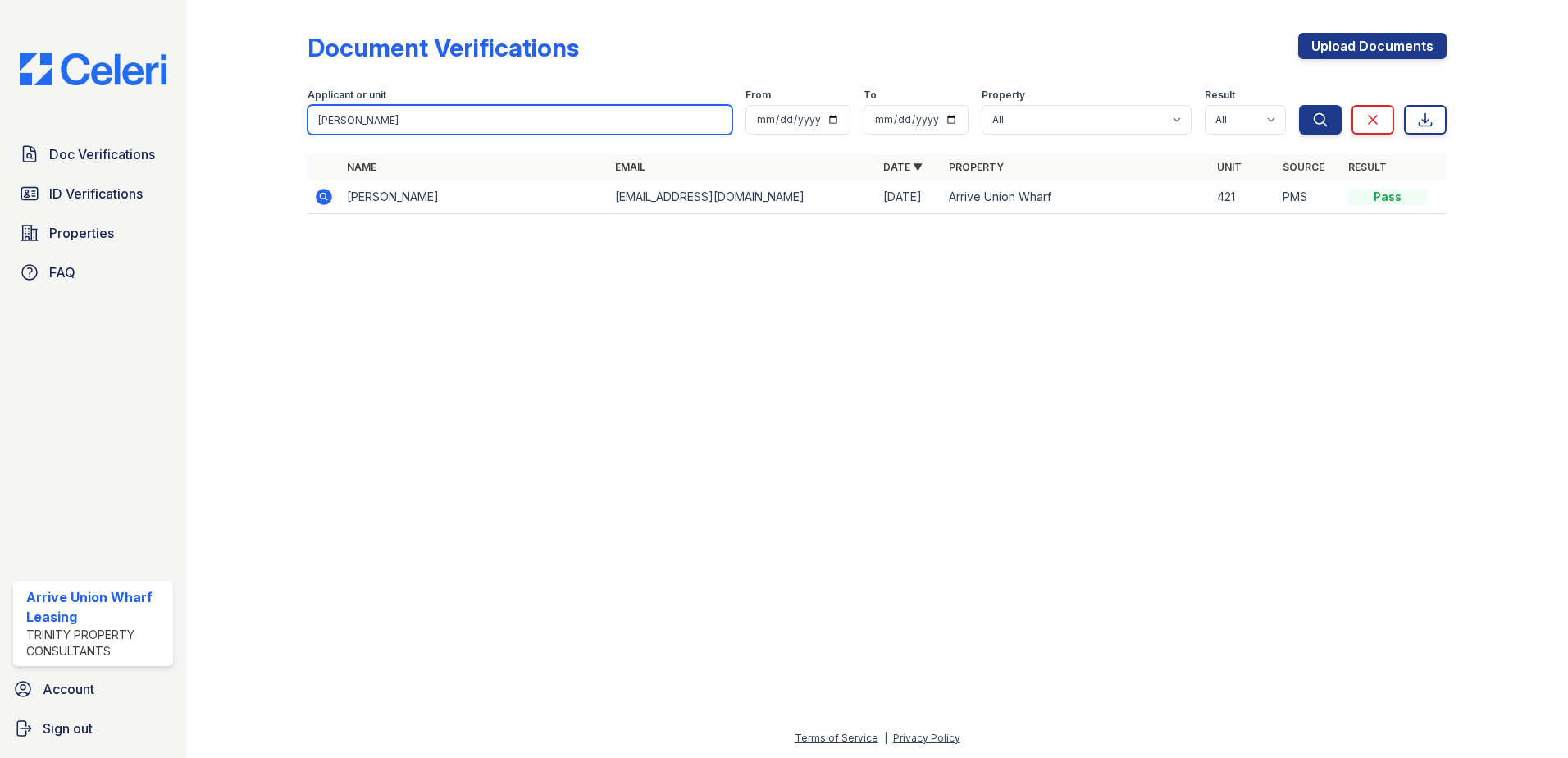
click at [212, 116] on div "Document Verifications Upload Documents Filter Applicant or unit [PERSON_NAME] …" at bounding box center [877, 379] width 1382 height 758
type input "[PERSON_NAME]"
click at [1299, 105] on button "Search" at bounding box center [1320, 120] width 43 height 29
click at [243, 115] on div "Document Verifications Upload Documents Filter Applicant or unit [GEOGRAPHIC_DA…" at bounding box center [878, 128] width 1330 height 256
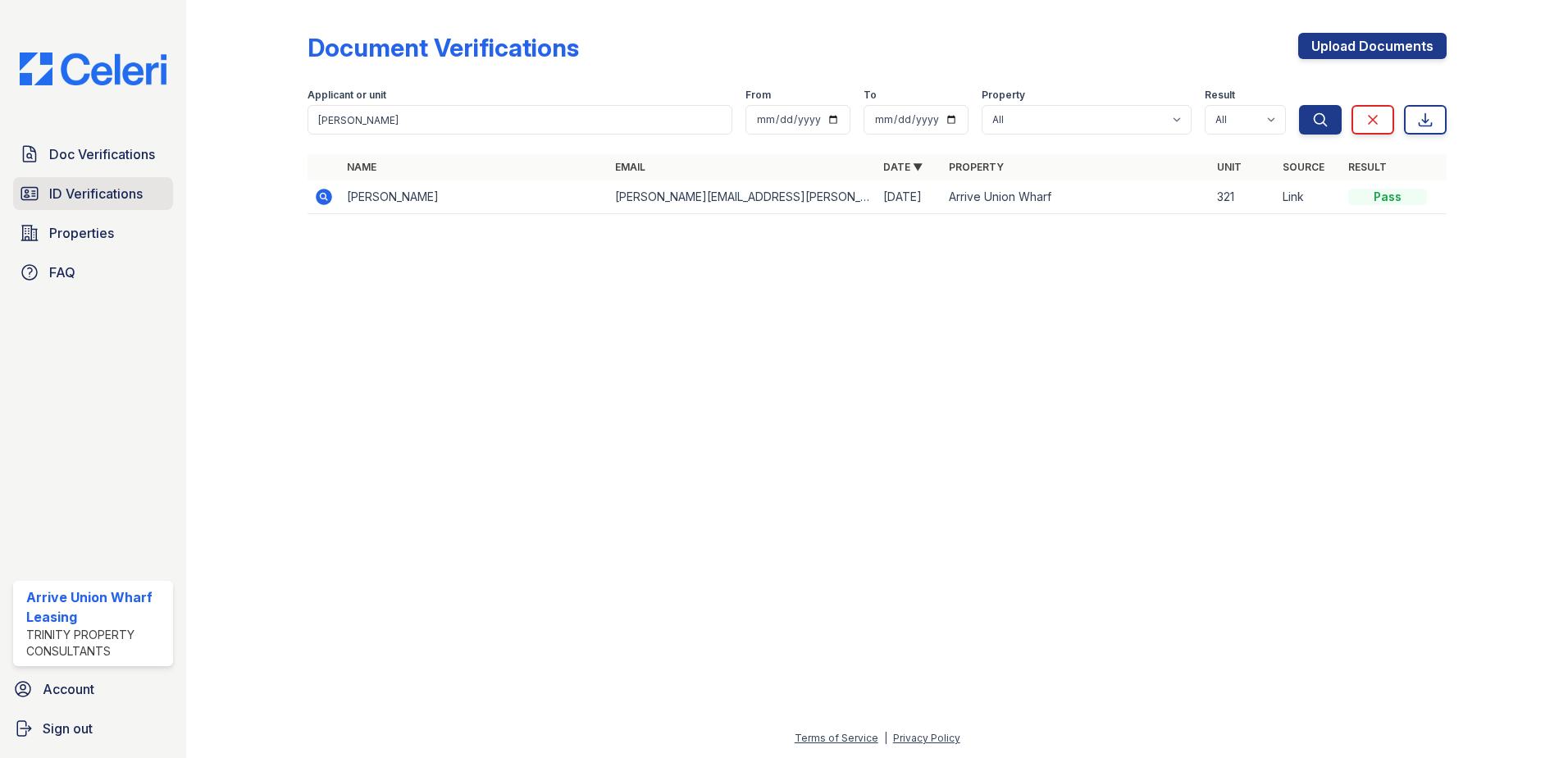
click at [87, 187] on span "ID Verifications" at bounding box center [96, 193] width 93 height 20
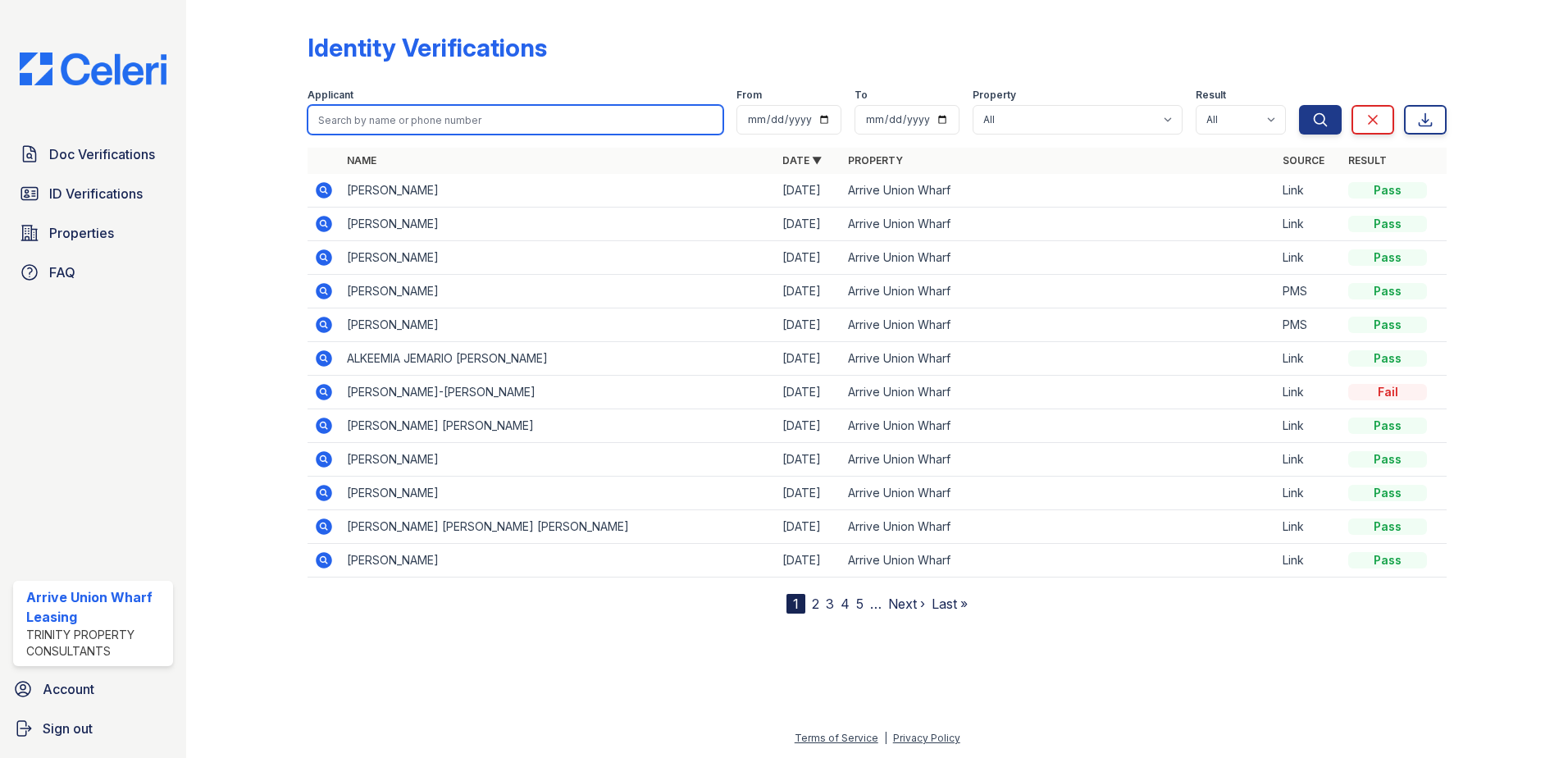
click at [351, 132] on input "search" at bounding box center [516, 120] width 416 height 29
click at [346, 122] on input "search" at bounding box center [516, 120] width 416 height 29
paste input "[PERSON_NAME]"
type input "[PERSON_NAME]"
click at [1299, 105] on button "Search" at bounding box center [1320, 120] width 43 height 29
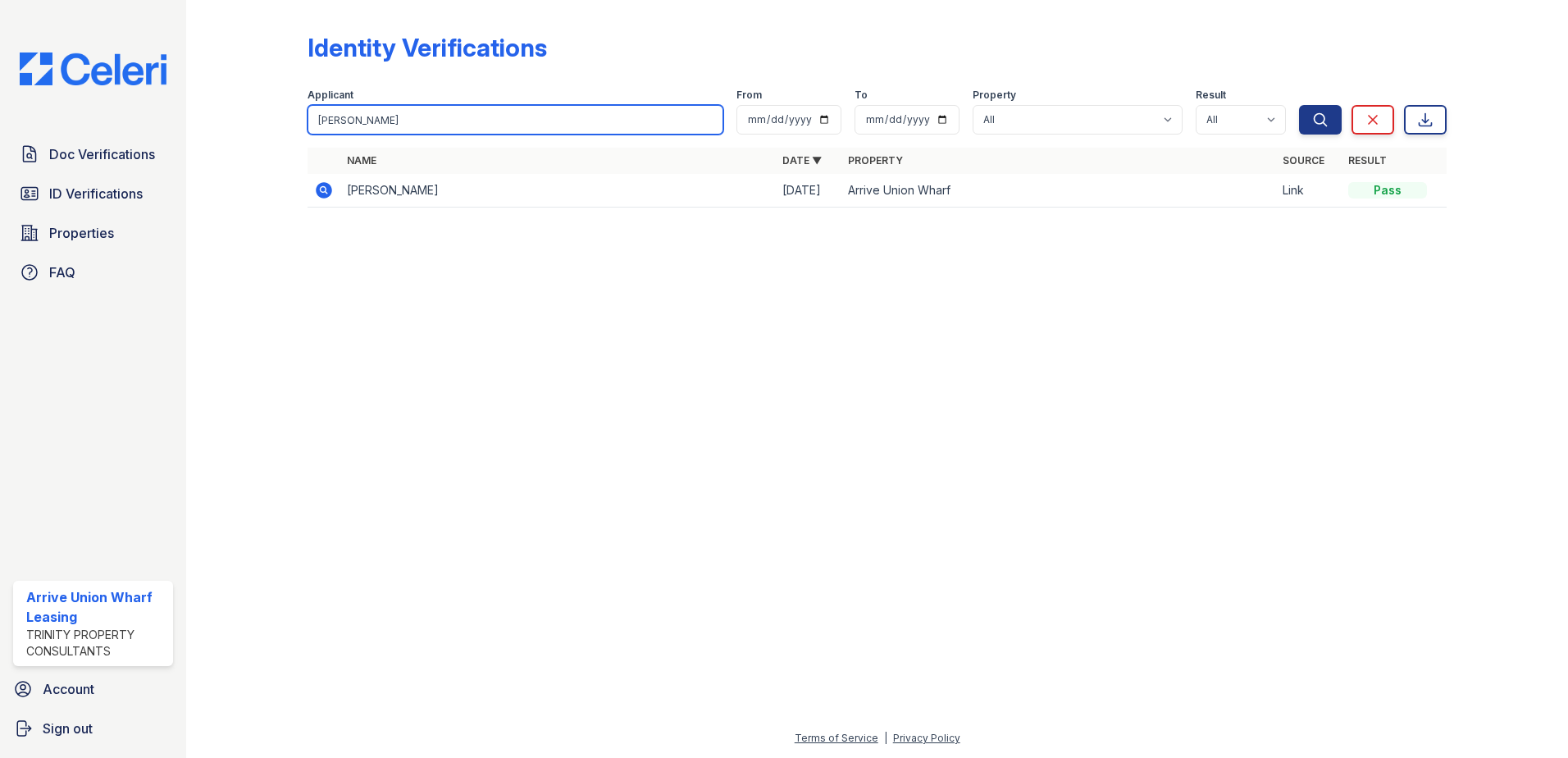
drag, startPoint x: 365, startPoint y: 114, endPoint x: 163, endPoint y: 108, distance: 202.1
click at [163, 108] on div "Doc Verifications ID Verifications Properties FAQ Arrive Union Wharf Leasing Tr…" at bounding box center [784, 379] width 1568 height 758
type input "cowap"
click at [1299, 105] on button "Search" at bounding box center [1320, 120] width 43 height 29
drag, startPoint x: 346, startPoint y: 118, endPoint x: 238, endPoint y: 106, distance: 108.7
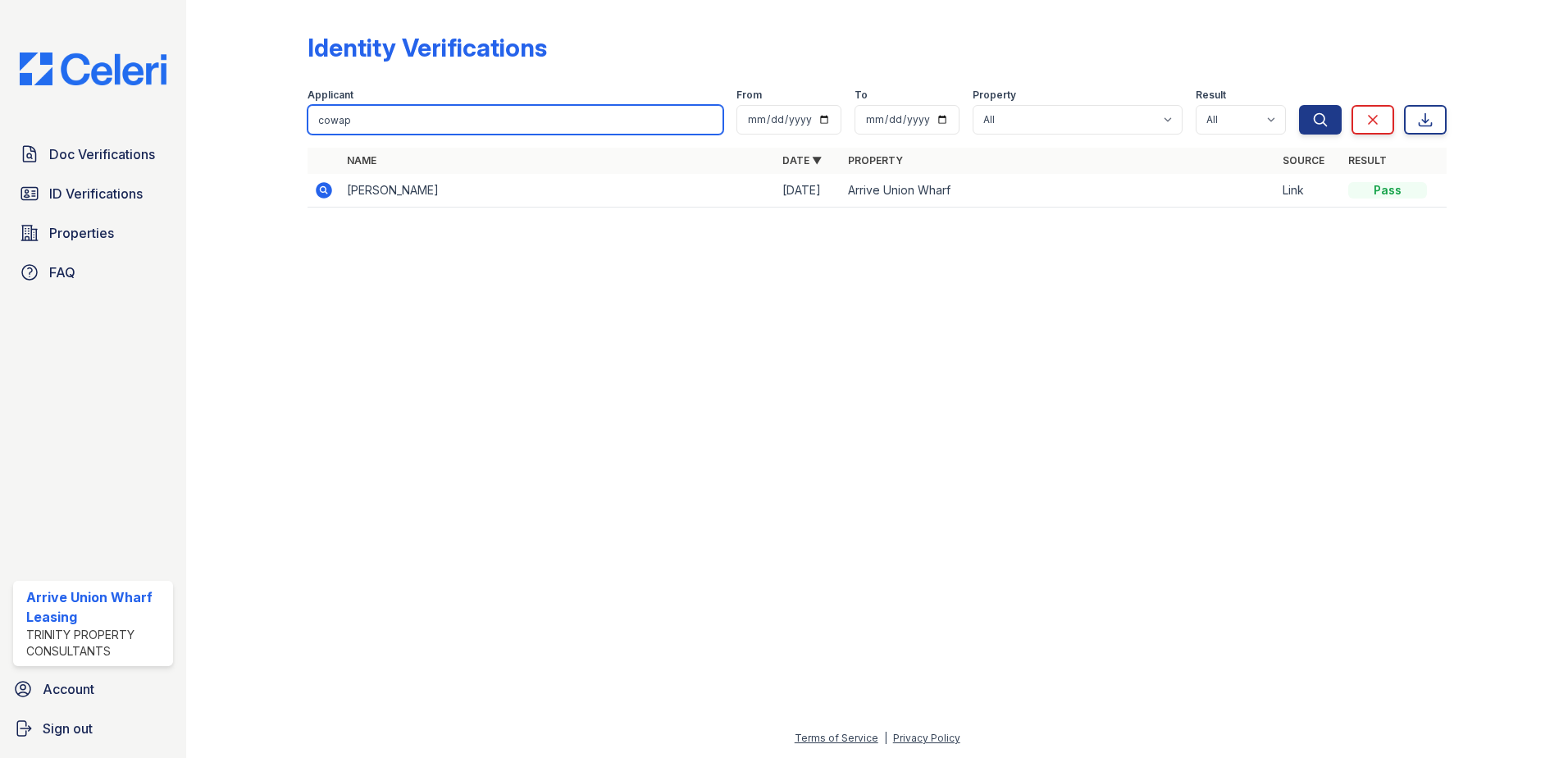
click at [238, 106] on div "Identity Verifications Filter Applicant cowap From To Property All Arrive Union…" at bounding box center [878, 124] width 1330 height 250
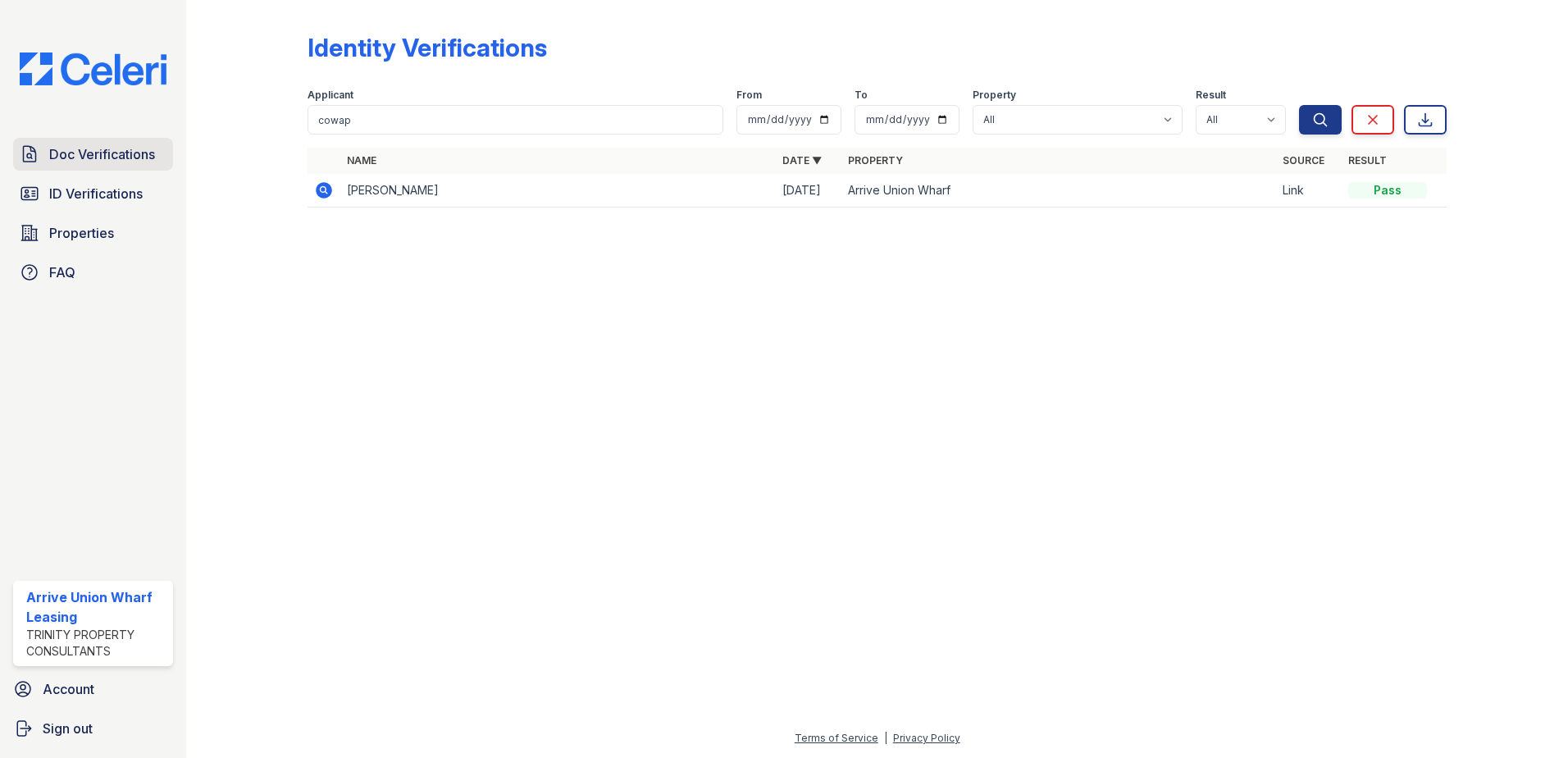
click at [129, 150] on span "Doc Verifications" at bounding box center [102, 154] width 105 height 20
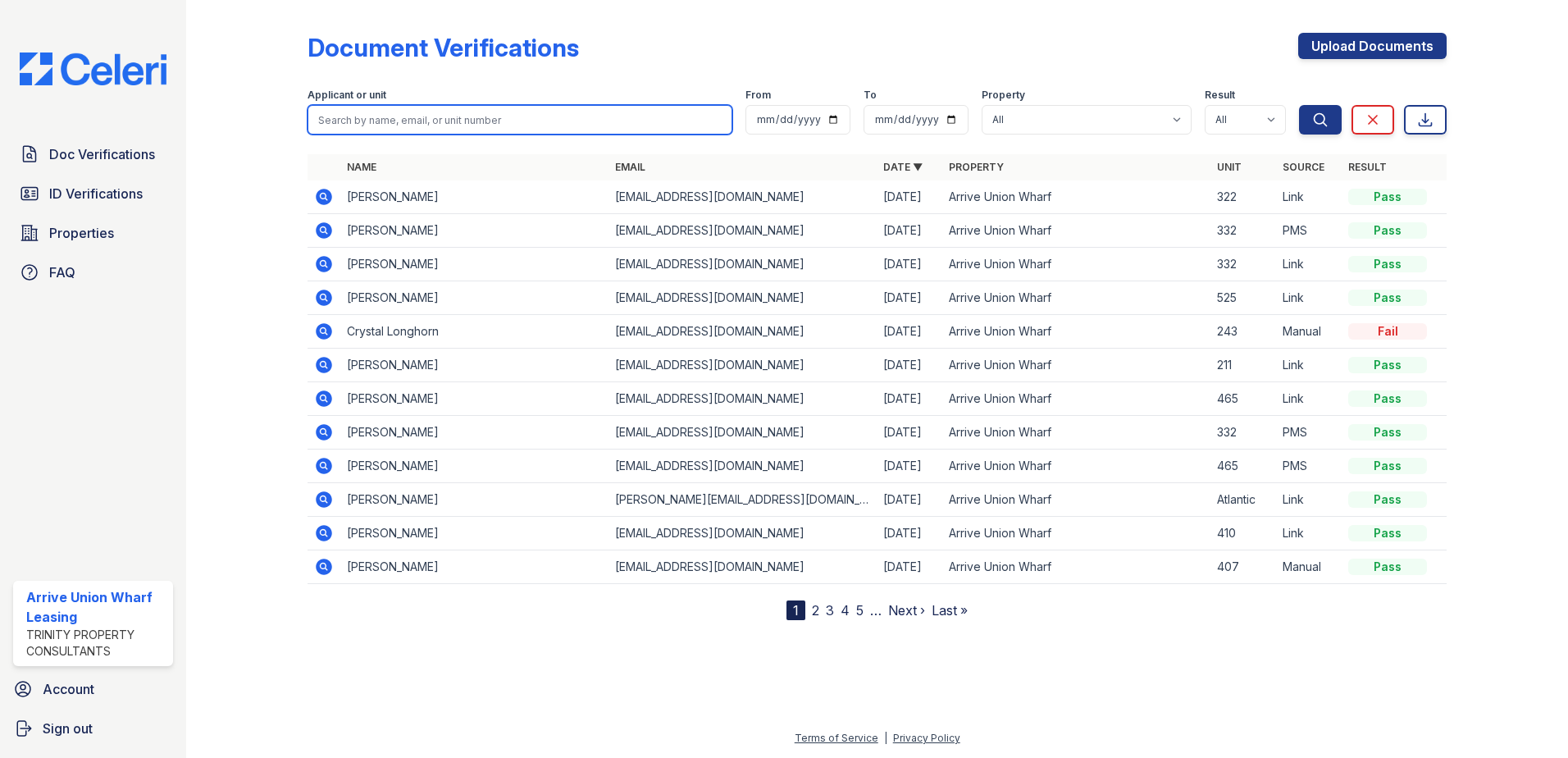
click at [335, 111] on input "search" at bounding box center [520, 120] width 425 height 29
paste input "cowap"
type input "cowap"
click at [1299, 105] on button "Search" at bounding box center [1320, 120] width 43 height 29
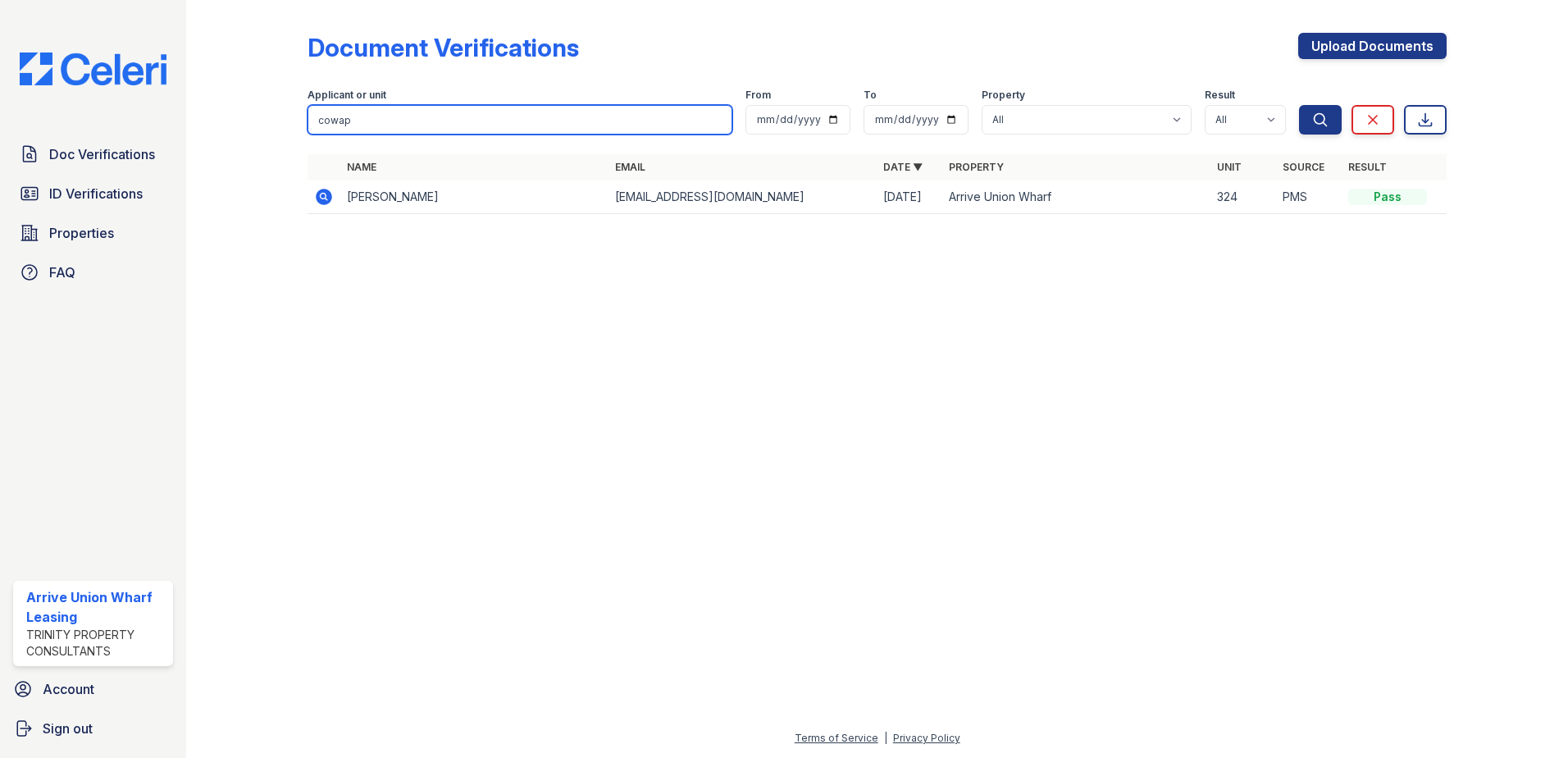
drag, startPoint x: 348, startPoint y: 119, endPoint x: 220, endPoint y: 111, distance: 128.2
click at [220, 111] on div "Document Verifications Upload Documents Filter Applicant or unit cowap From To …" at bounding box center [878, 128] width 1330 height 256
type input "[PERSON_NAME]"
click at [1299, 105] on button "Search" at bounding box center [1320, 120] width 43 height 29
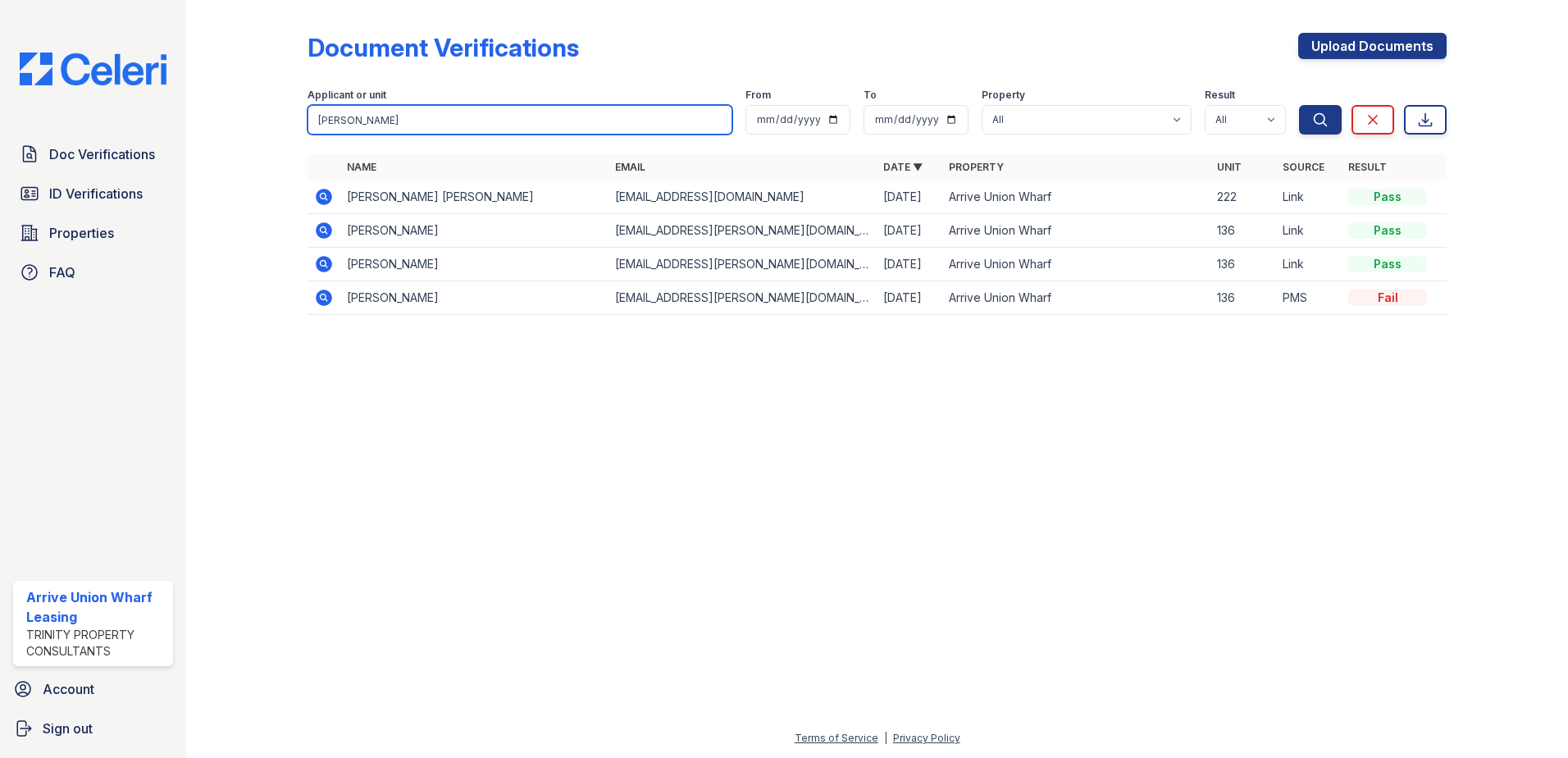
drag, startPoint x: 357, startPoint y: 123, endPoint x: 208, endPoint y: 97, distance: 151.3
click at [208, 97] on div "Document Verifications Upload Documents Filter Applicant or unit [PERSON_NAME] …" at bounding box center [877, 379] width 1382 height 758
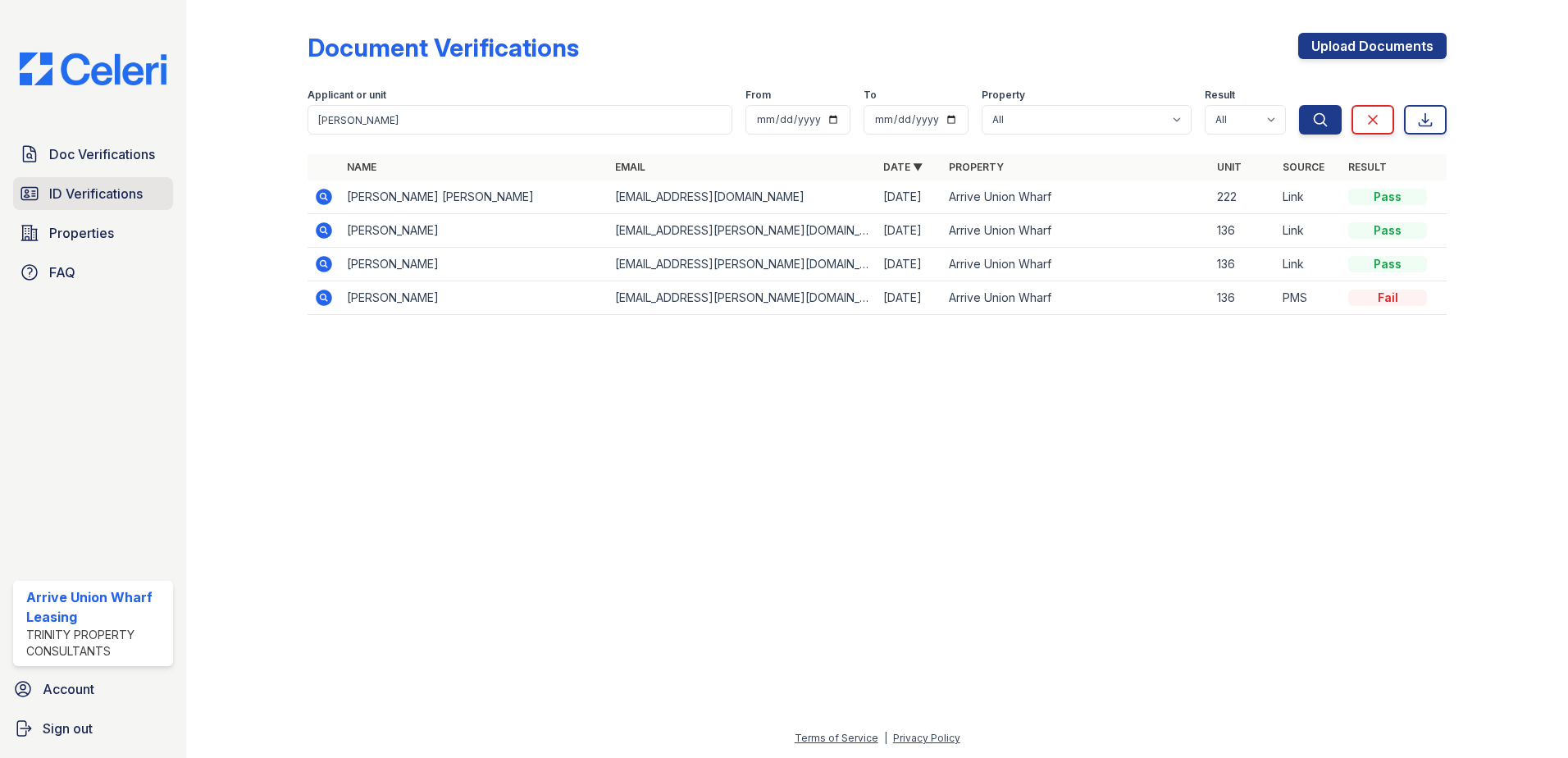
click at [77, 189] on span "ID Verifications" at bounding box center [96, 193] width 93 height 20
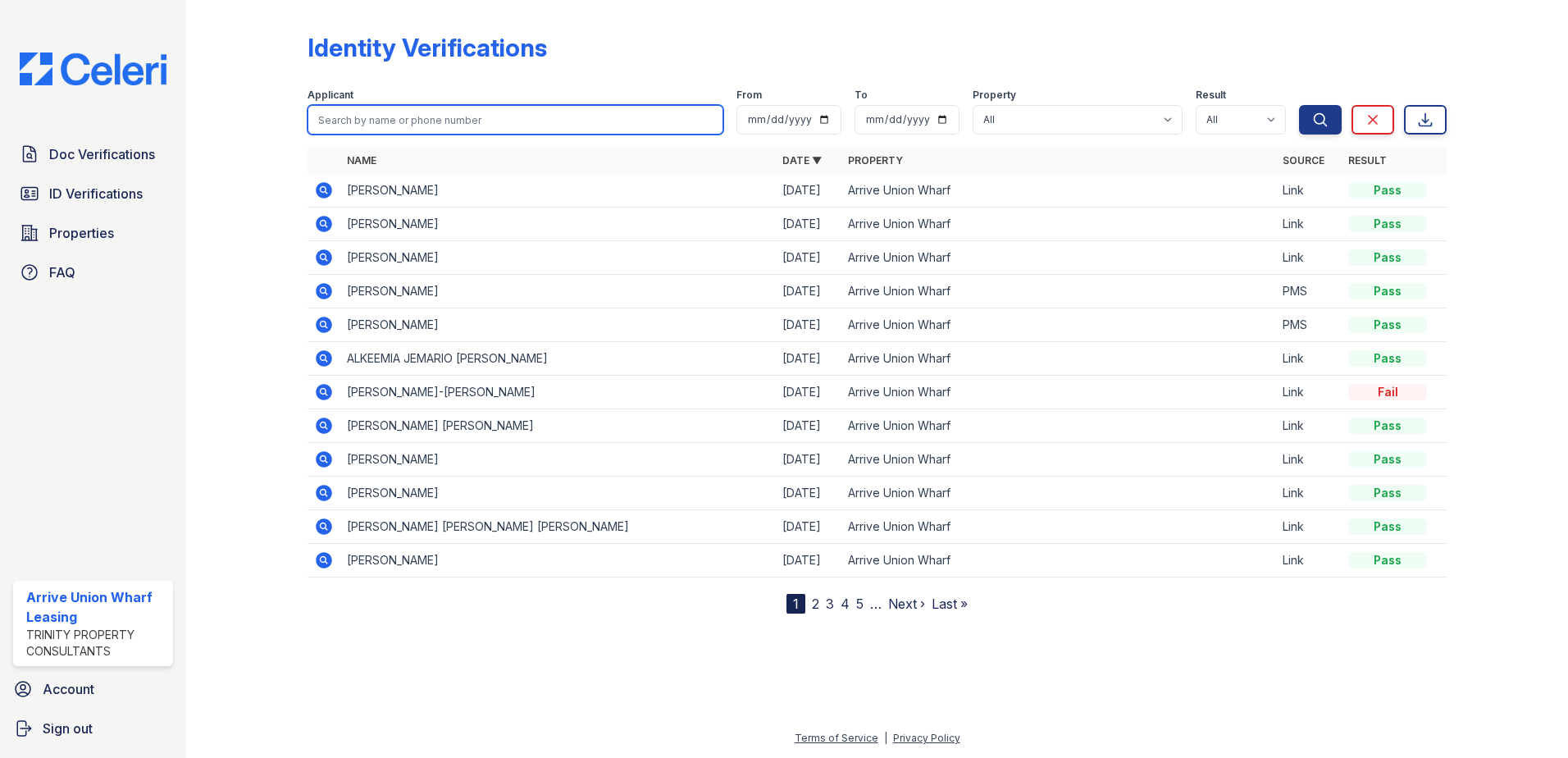
click at [322, 123] on input "search" at bounding box center [516, 120] width 416 height 29
paste input "[PERSON_NAME]"
type input "[PERSON_NAME]"
click at [1299, 105] on button "Search" at bounding box center [1320, 120] width 43 height 29
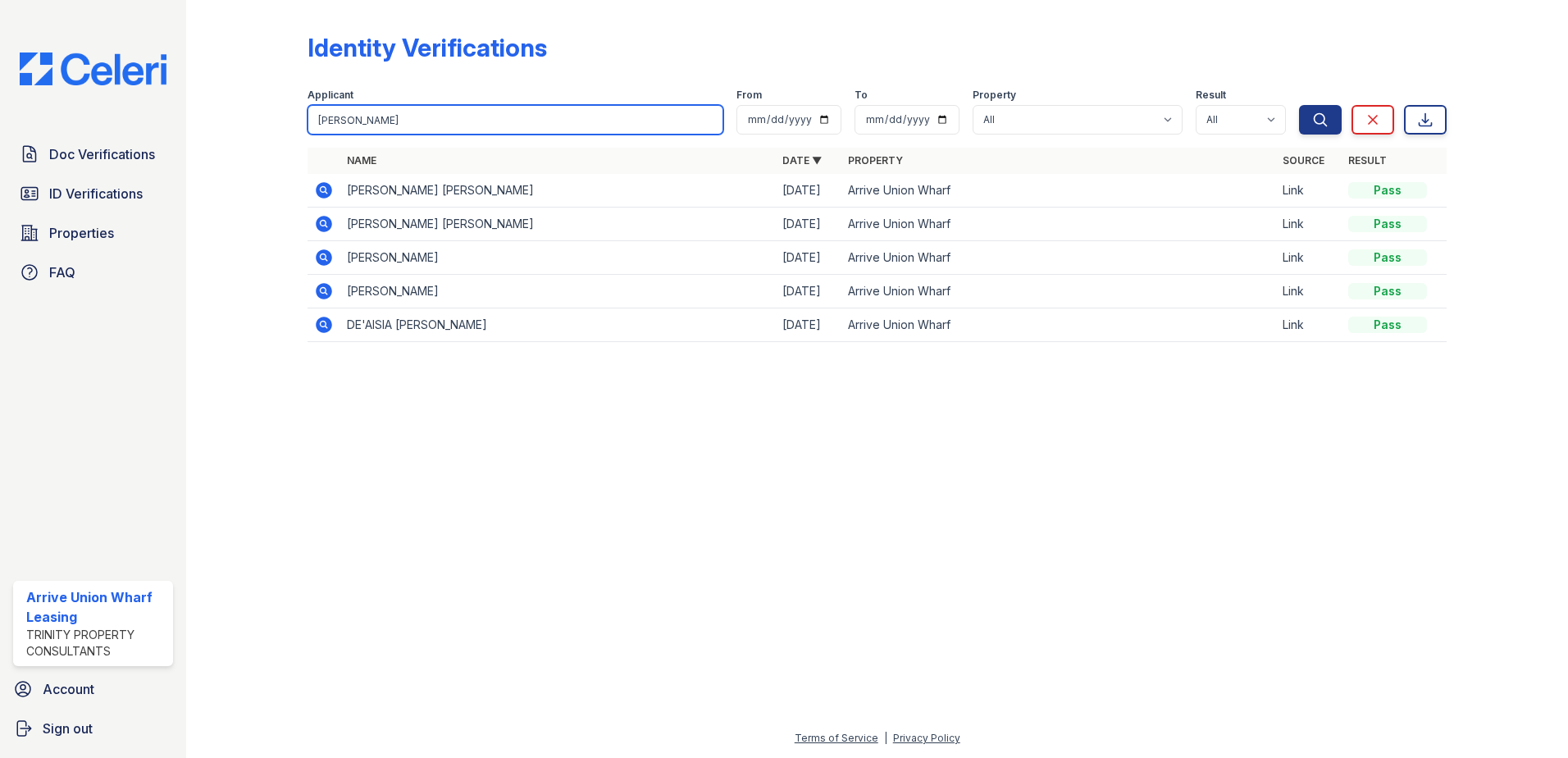
drag, startPoint x: 322, startPoint y: 113, endPoint x: 270, endPoint y: 110, distance: 52.1
click at [270, 109] on div "Identity Verifications Filter Applicant [PERSON_NAME] From To Property All Arri…" at bounding box center [878, 192] width 1330 height 385
type input "[PERSON_NAME]"
click at [1299, 105] on button "Search" at bounding box center [1320, 120] width 43 height 29
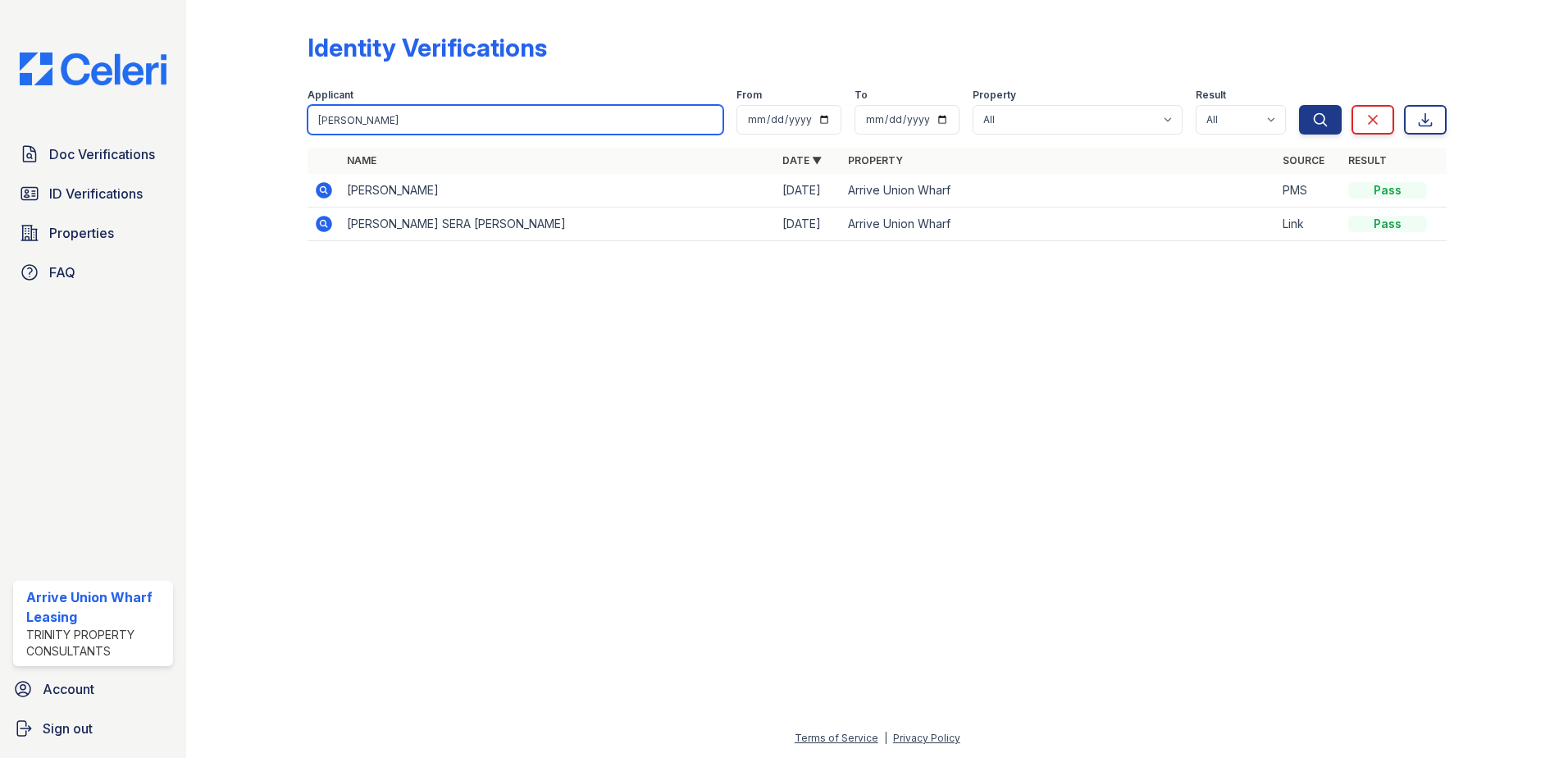
drag, startPoint x: 356, startPoint y: 126, endPoint x: 228, endPoint y: 105, distance: 129.7
click at [228, 105] on div "Identity Verifications Filter Applicant [GEOGRAPHIC_DATA] From To Property All …" at bounding box center [878, 142] width 1330 height 284
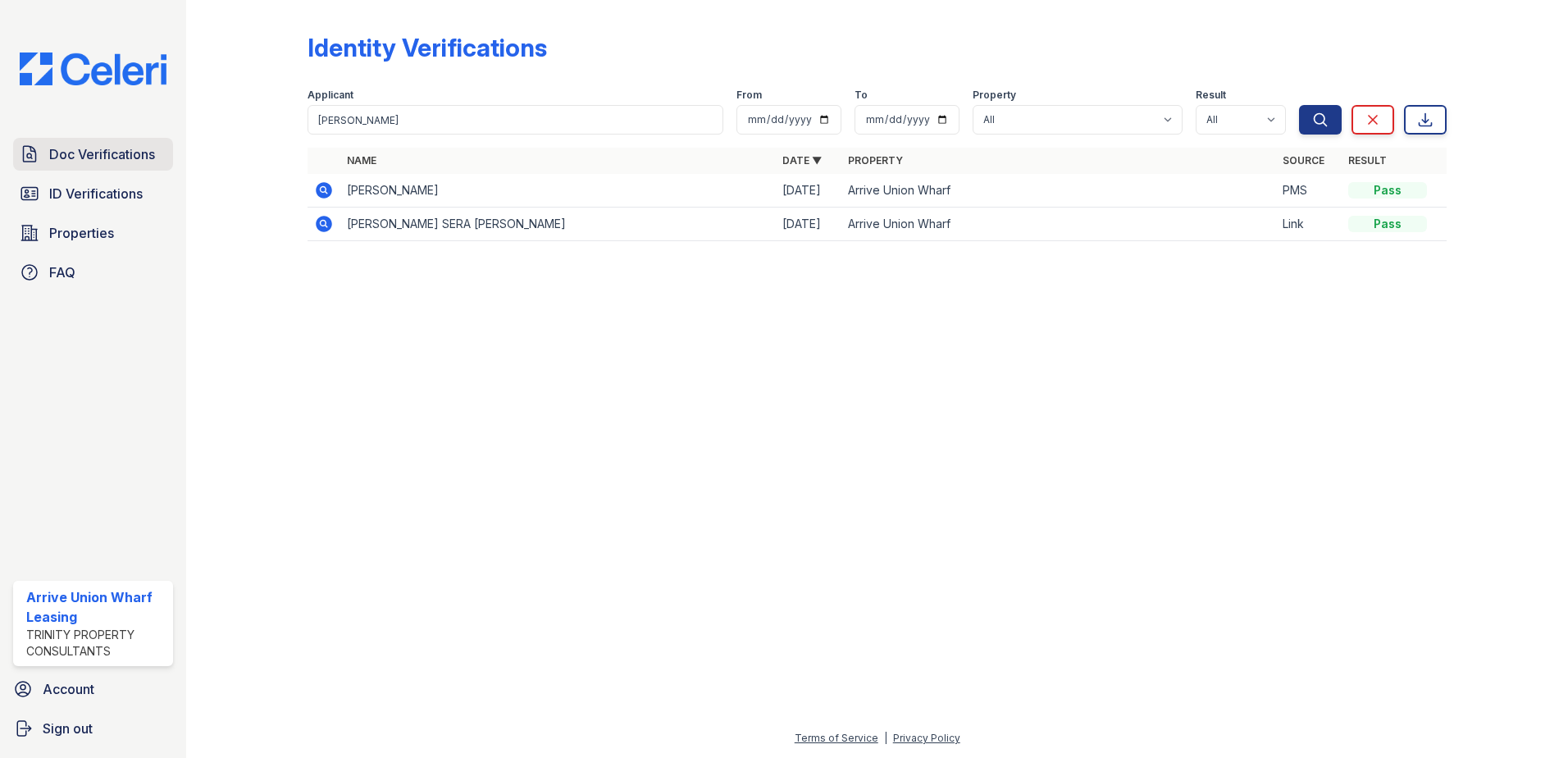
click at [80, 144] on span "Doc Verifications" at bounding box center [102, 154] width 105 height 20
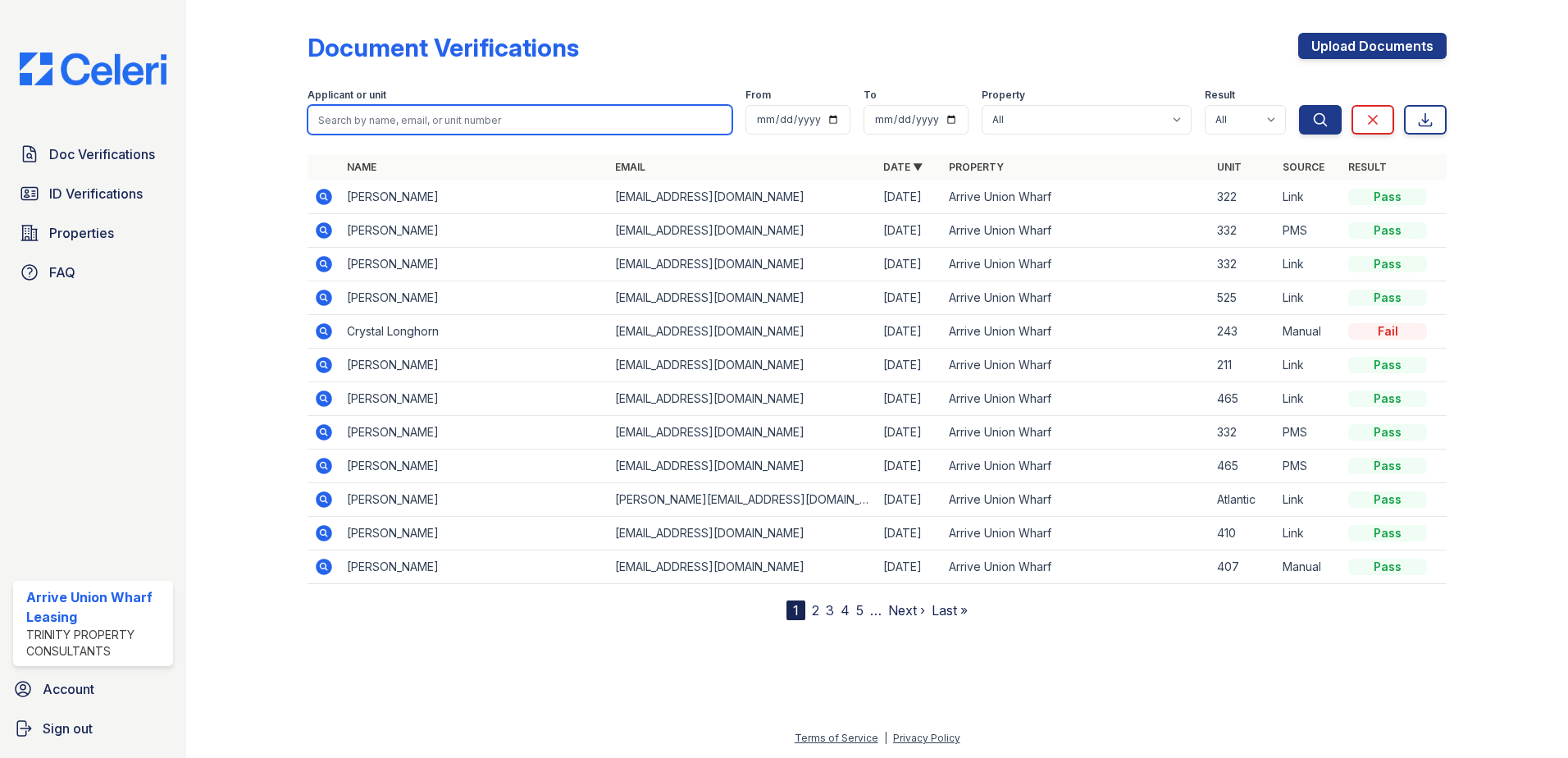
click at [366, 117] on input "search" at bounding box center [520, 120] width 425 height 29
paste input "[PERSON_NAME]"
type input "[PERSON_NAME]"
click at [1299, 105] on button "Search" at bounding box center [1320, 120] width 43 height 29
